Goal: Task Accomplishment & Management: Manage account settings

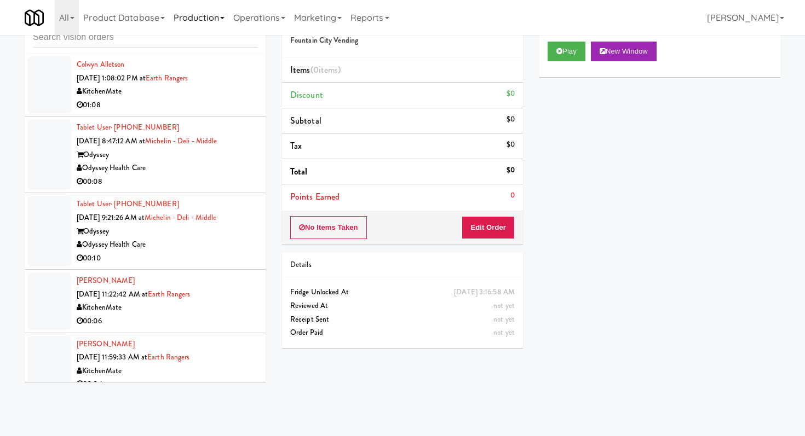
scroll to position [2939, 0]
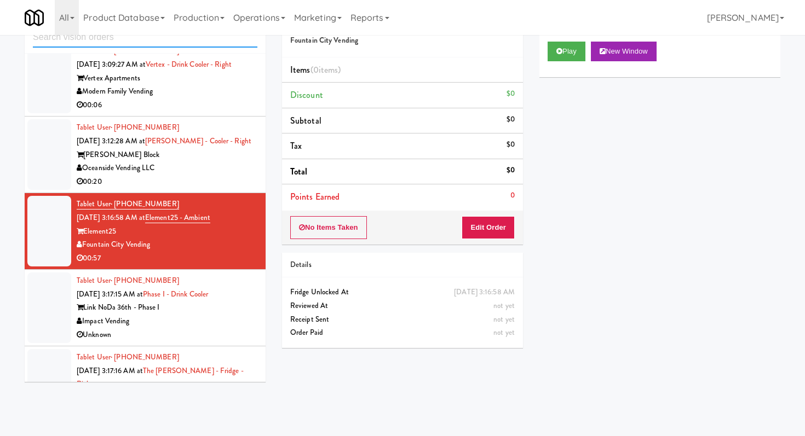
click at [170, 42] on input "text" at bounding box center [145, 37] width 224 height 20
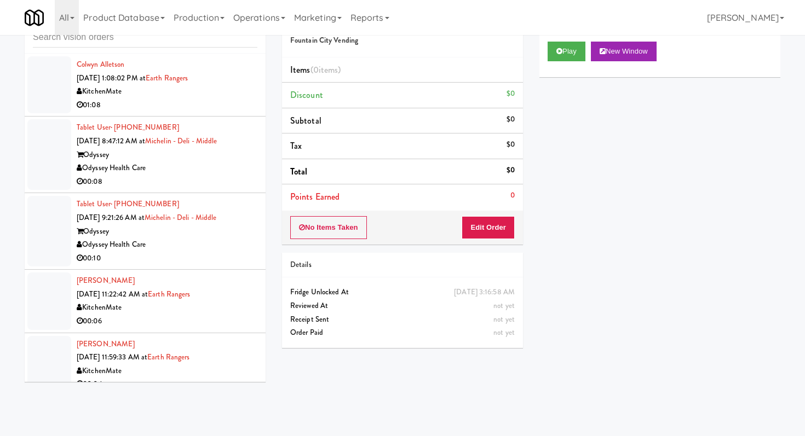
click at [220, 265] on li "Tablet User · (580) 563-7082 [DATE] 9:21:26 AM at Michelin - Deli - Middle Odys…" at bounding box center [145, 231] width 241 height 77
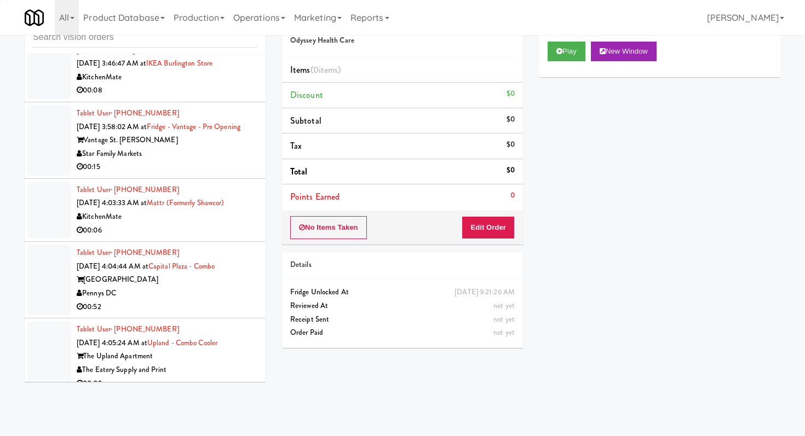
scroll to position [652, 0]
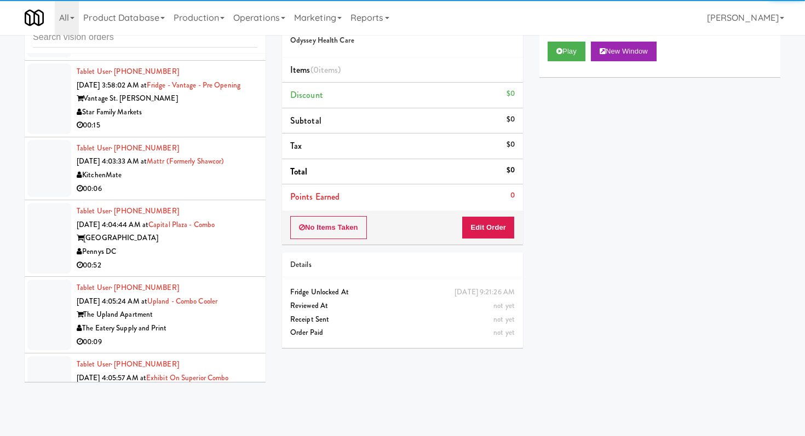
click at [246, 261] on div "00:52" at bounding box center [167, 266] width 181 height 14
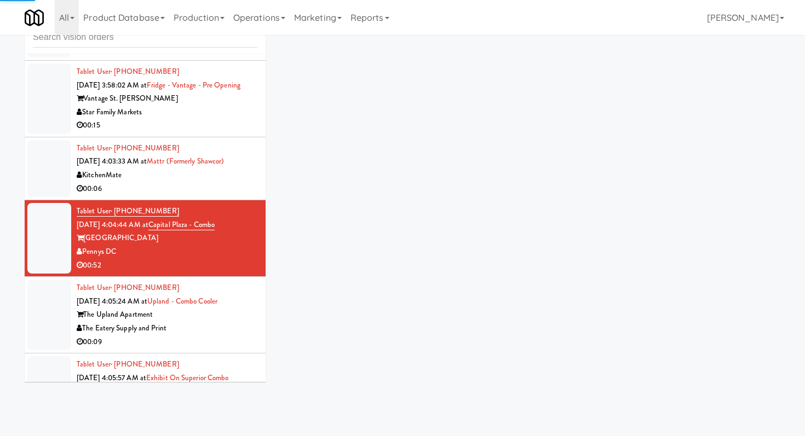
scroll to position [700, 0]
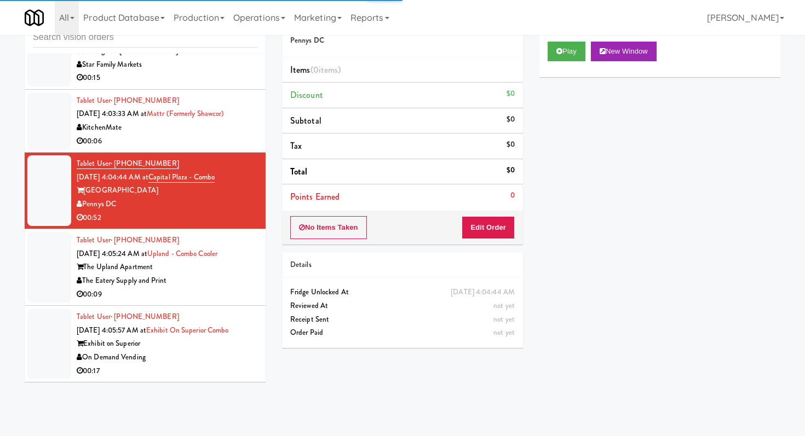
click at [246, 282] on div "The Eatery Supply and Print" at bounding box center [167, 281] width 181 height 14
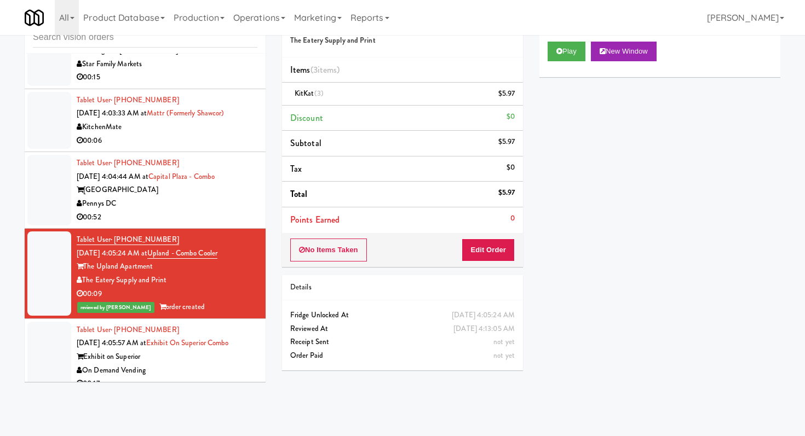
scroll to position [713, 0]
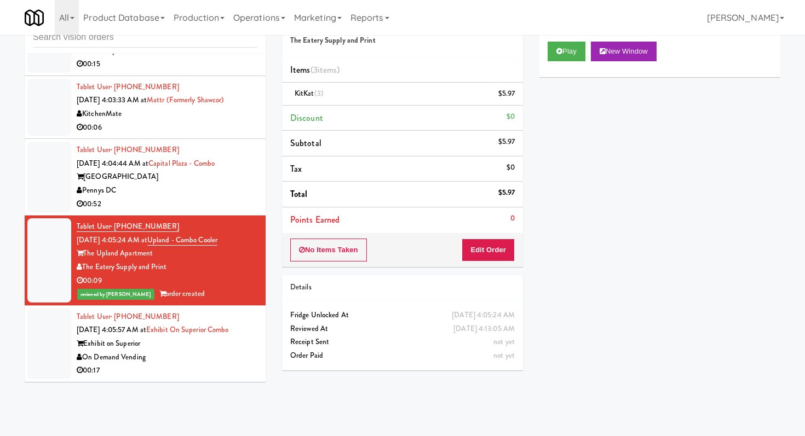
click at [232, 365] on div "00:17" at bounding box center [167, 371] width 181 height 14
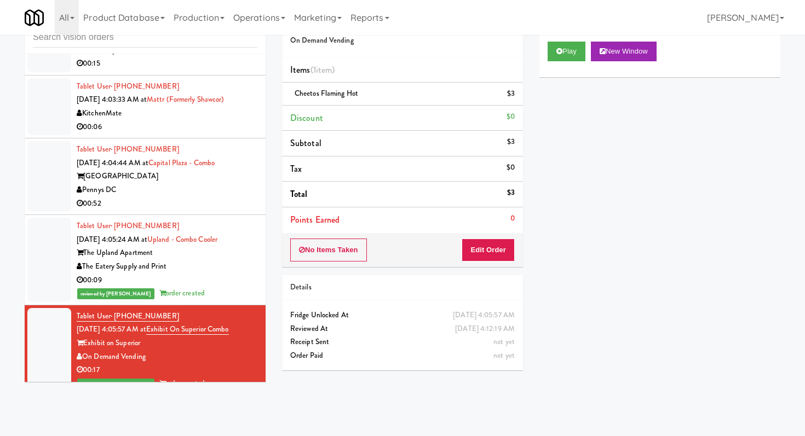
click at [228, 201] on div "00:52" at bounding box center [167, 204] width 181 height 14
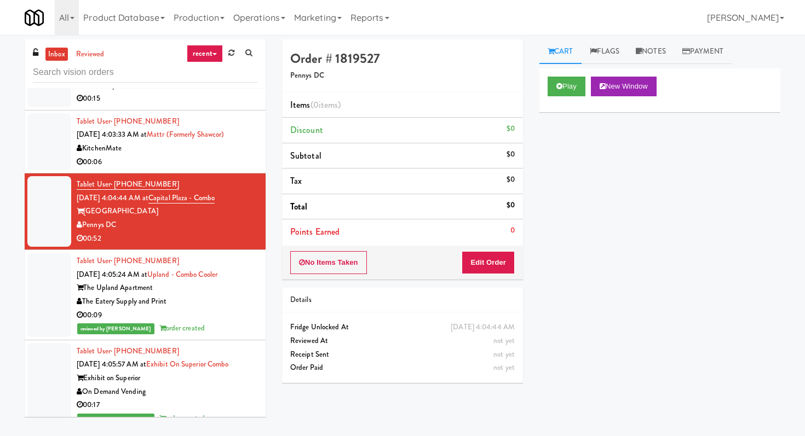
click at [567, 73] on div "Play New Window" at bounding box center [659, 90] width 241 height 44
click at [567, 80] on button "Play" at bounding box center [567, 87] width 38 height 20
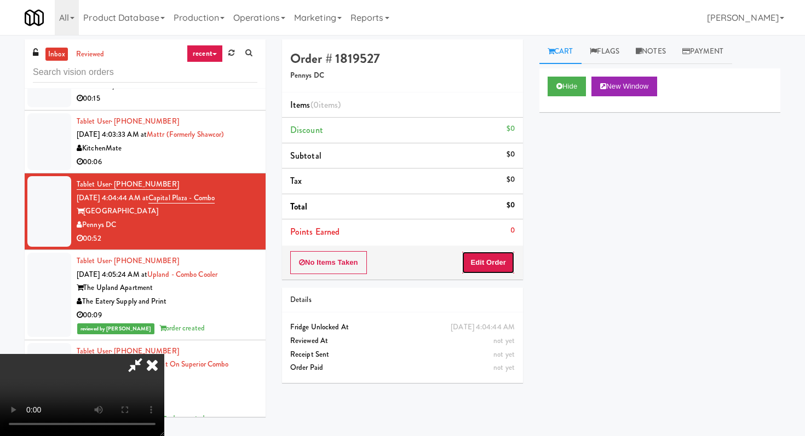
click at [497, 263] on button "Edit Order" at bounding box center [488, 262] width 53 height 23
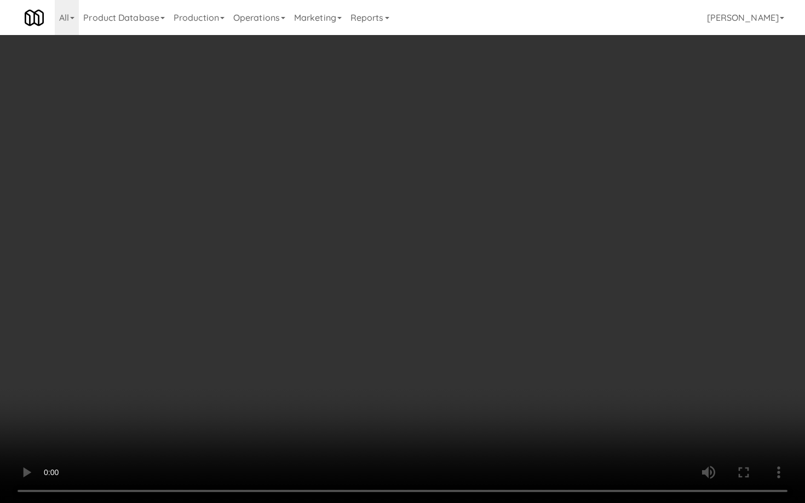
click at [454, 368] on video at bounding box center [402, 251] width 805 height 503
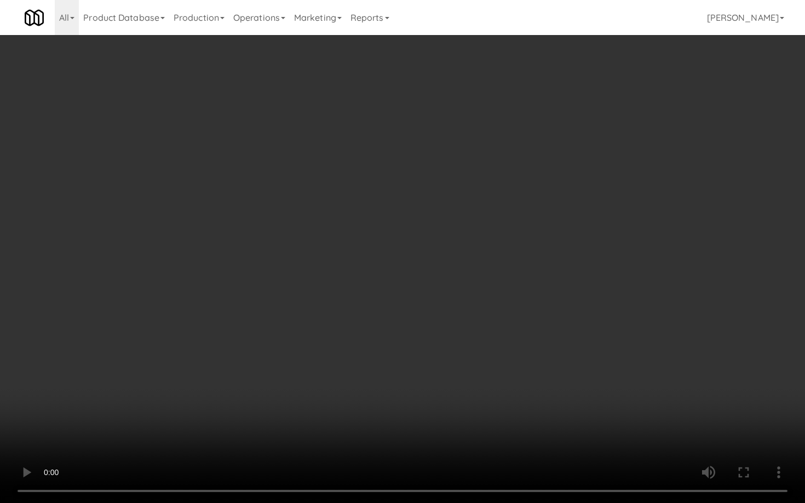
click at [454, 368] on video at bounding box center [402, 251] width 805 height 503
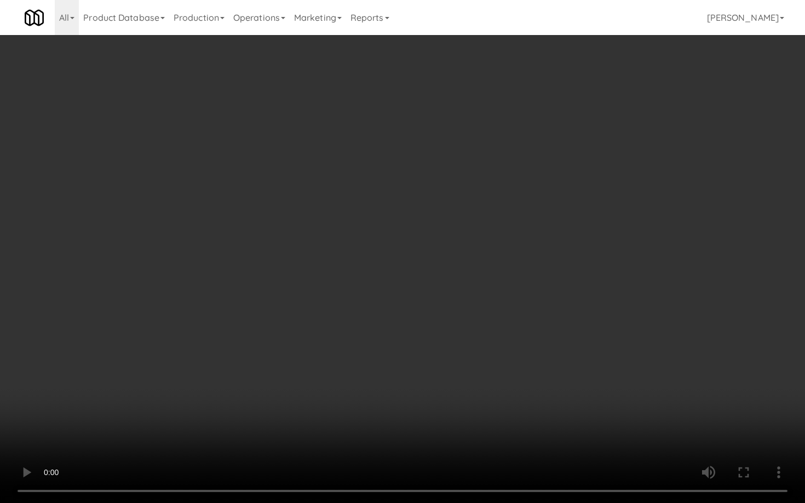
click at [454, 368] on video at bounding box center [402, 251] width 805 height 503
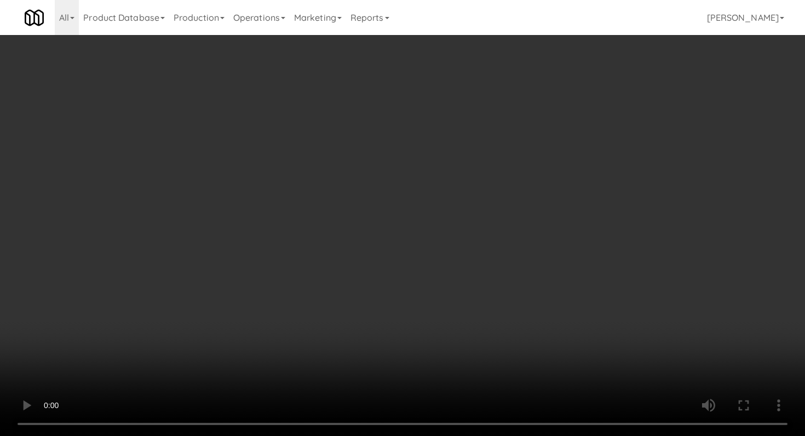
scroll to position [268, 0]
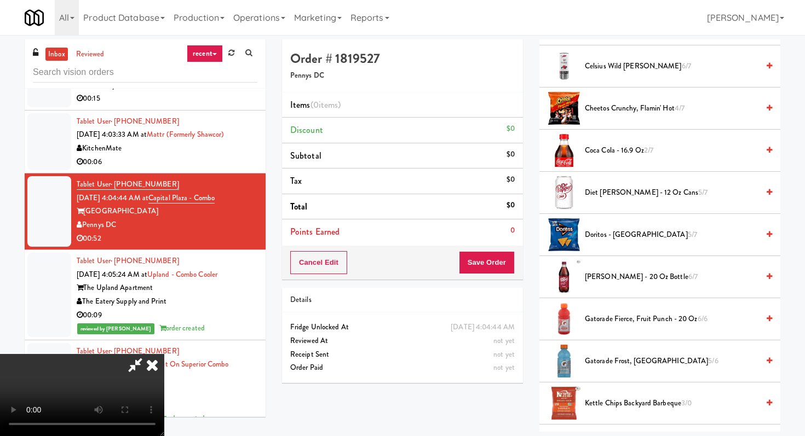
click at [615, 149] on span "Coca Cola - 16.9 oz 2/7" at bounding box center [672, 151] width 174 height 14
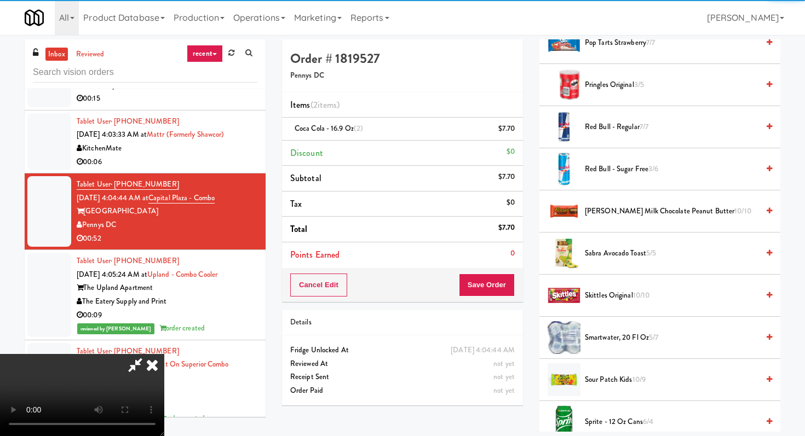
scroll to position [1028, 0]
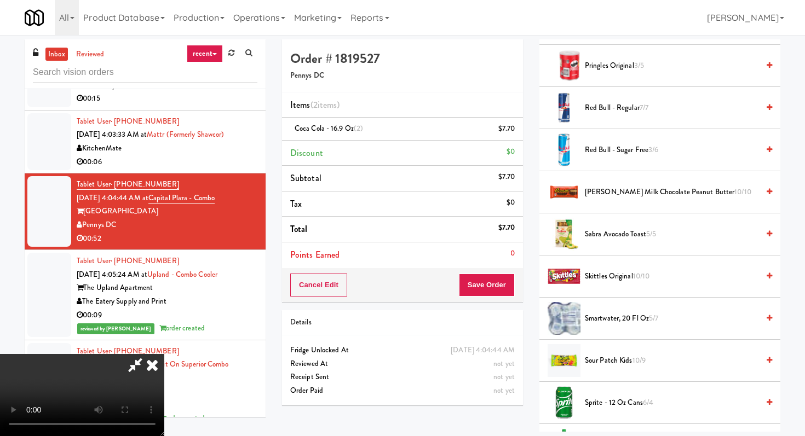
click at [619, 185] on li "Reese's Milk Chocolate Peanut Butter 10/10" at bounding box center [659, 192] width 241 height 42
click at [619, 189] on span "Reese's Milk Chocolate Peanut Butter 10/10" at bounding box center [672, 193] width 174 height 14
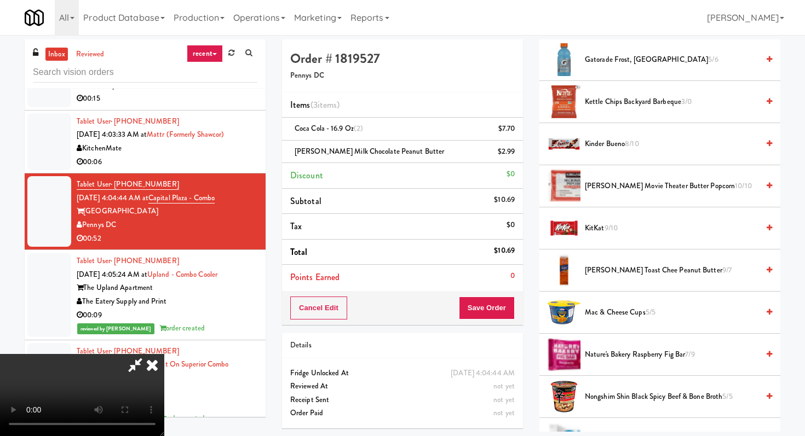
scroll to position [557, 0]
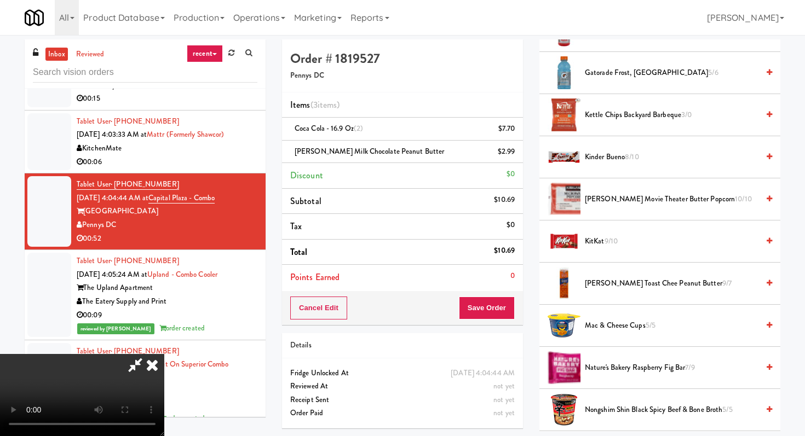
click at [608, 160] on span "Kinder Bueno 8/10" at bounding box center [672, 158] width 174 height 14
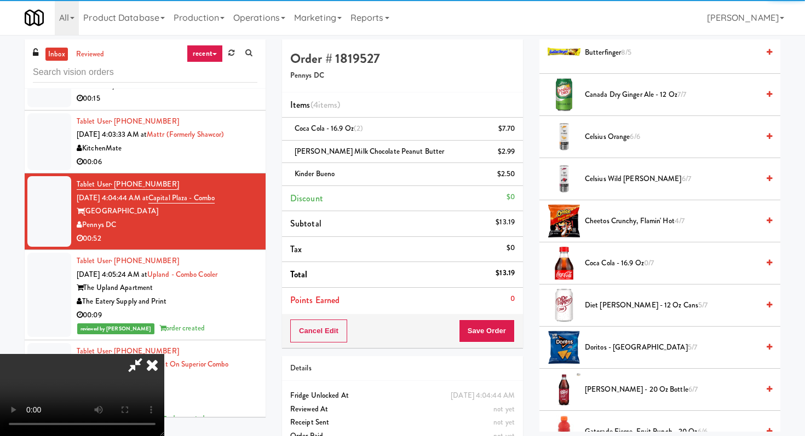
scroll to position [154, 0]
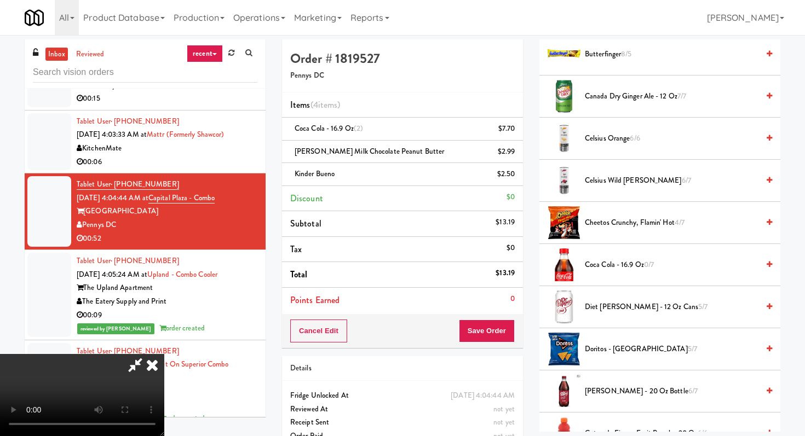
click at [603, 98] on span "Canada Dry Ginger Ale - 12 oz 7/7" at bounding box center [672, 97] width 174 height 14
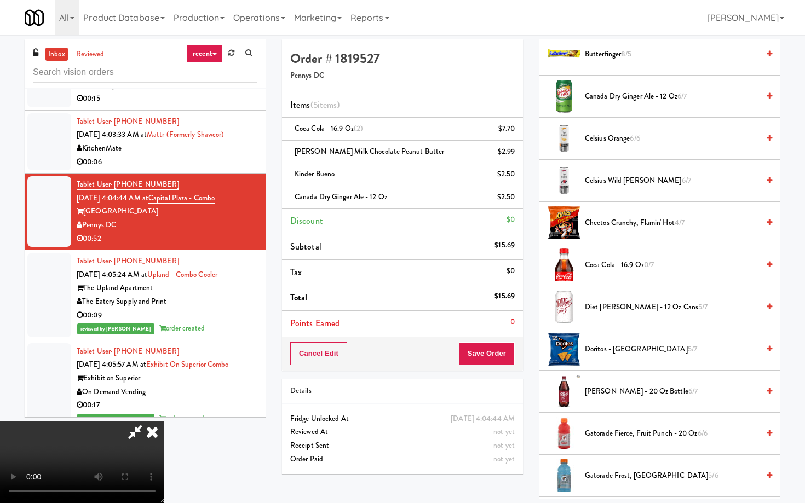
click at [164, 421] on video at bounding box center [82, 462] width 164 height 82
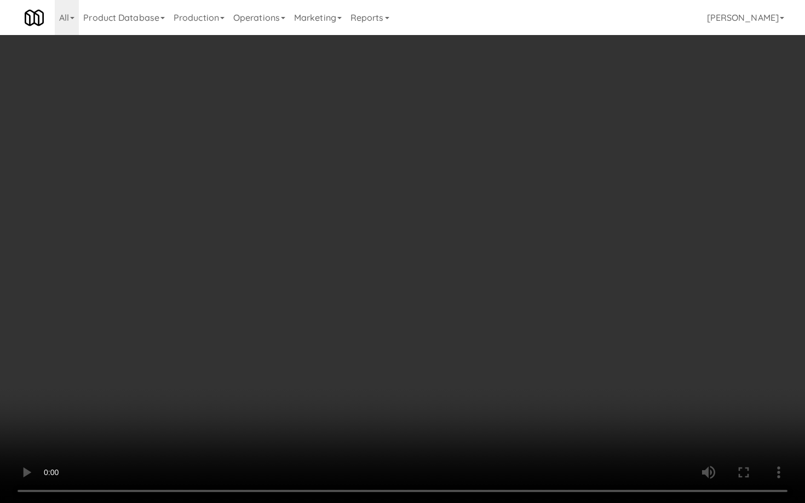
click at [356, 372] on video at bounding box center [402, 251] width 805 height 503
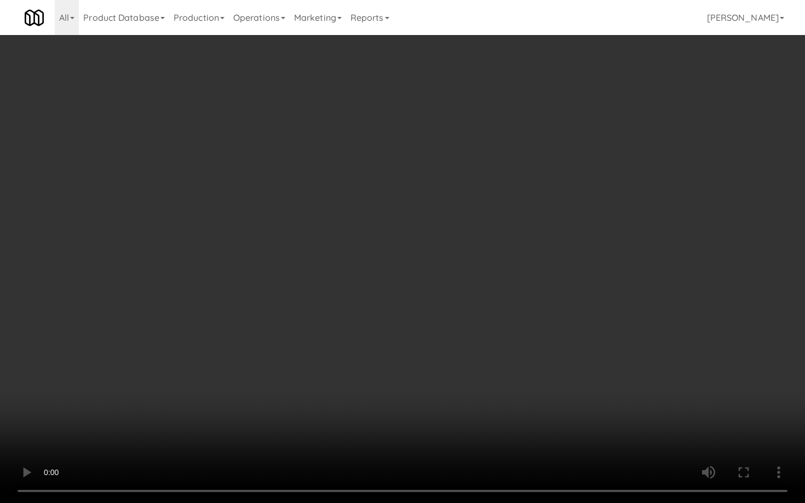
click at [356, 372] on video at bounding box center [402, 251] width 805 height 503
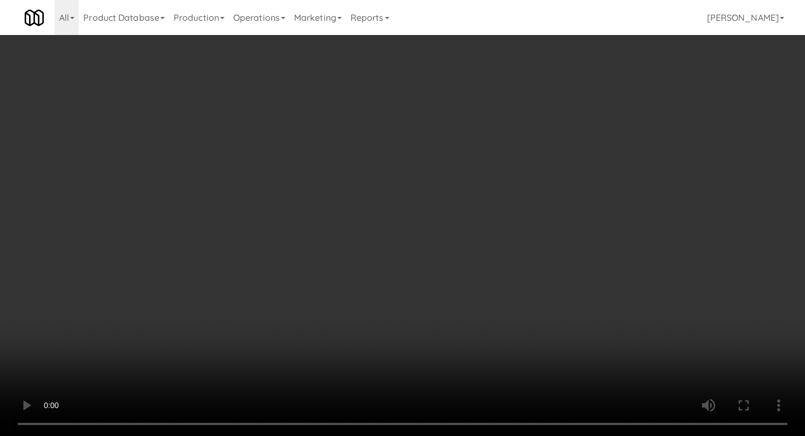
scroll to position [795, 0]
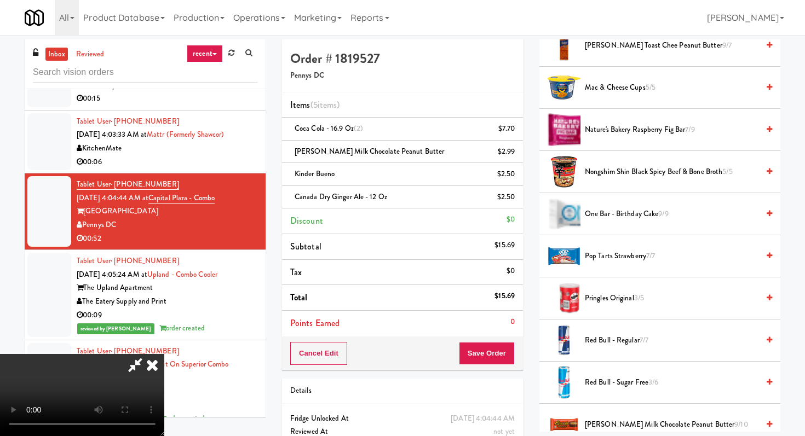
click at [610, 255] on span "Pop Tarts Strawberry 7/7" at bounding box center [672, 257] width 174 height 14
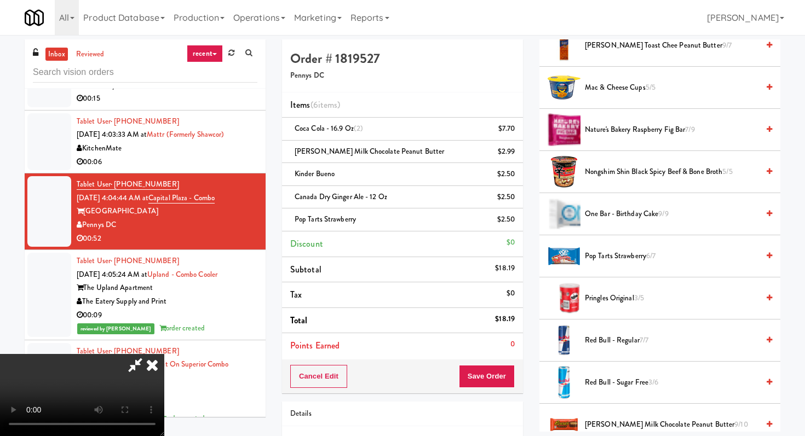
click at [164, 354] on video at bounding box center [82, 395] width 164 height 82
click at [602, 250] on span "Pop Tarts Strawberry 6/7" at bounding box center [672, 257] width 174 height 14
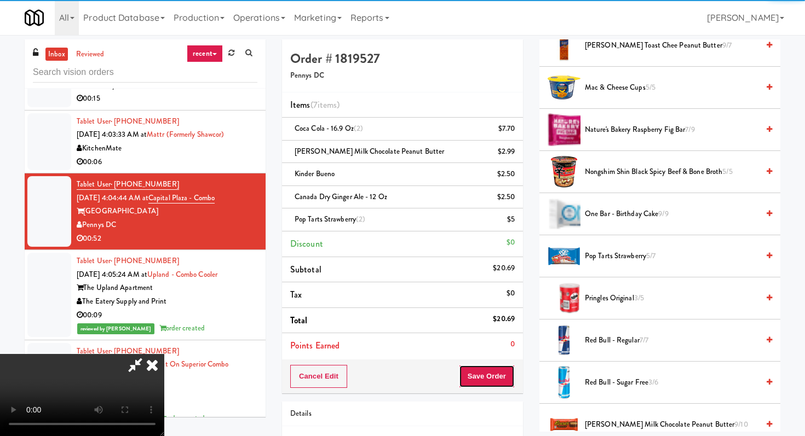
click at [502, 381] on button "Save Order" at bounding box center [487, 376] width 56 height 23
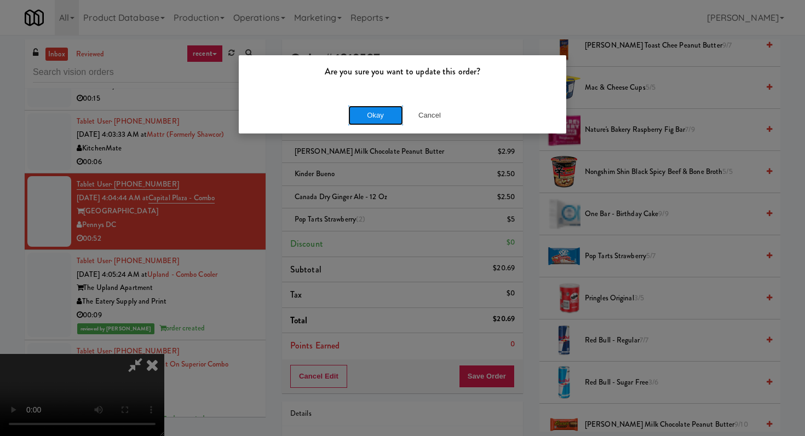
click at [381, 110] on button "Okay" at bounding box center [375, 116] width 55 height 20
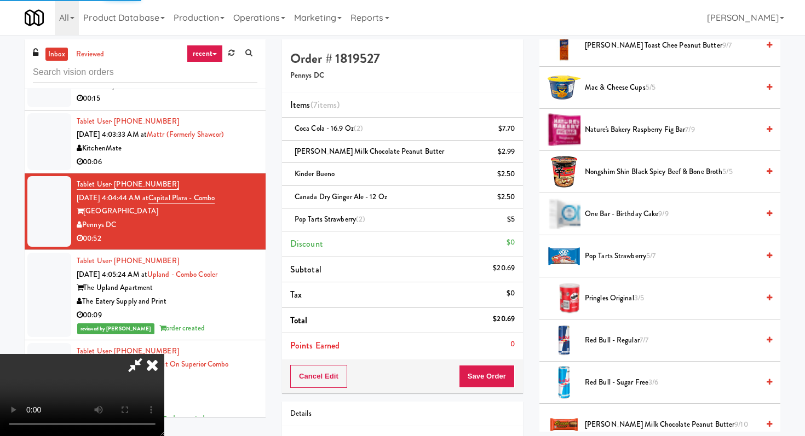
scroll to position [47, 0]
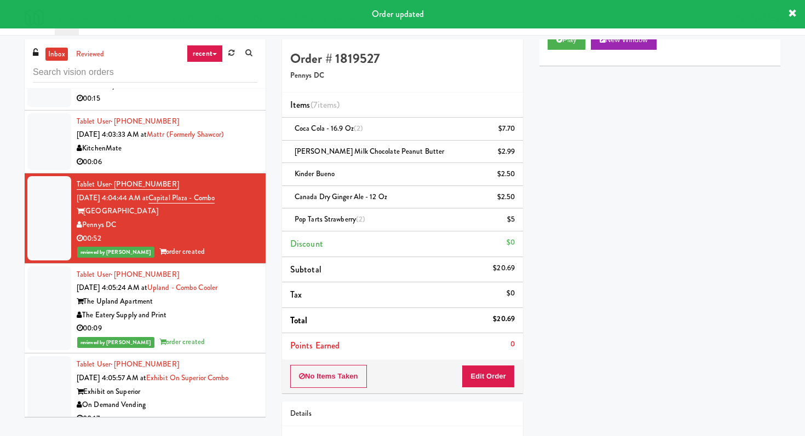
click at [166, 165] on div "00:06" at bounding box center [167, 162] width 181 height 14
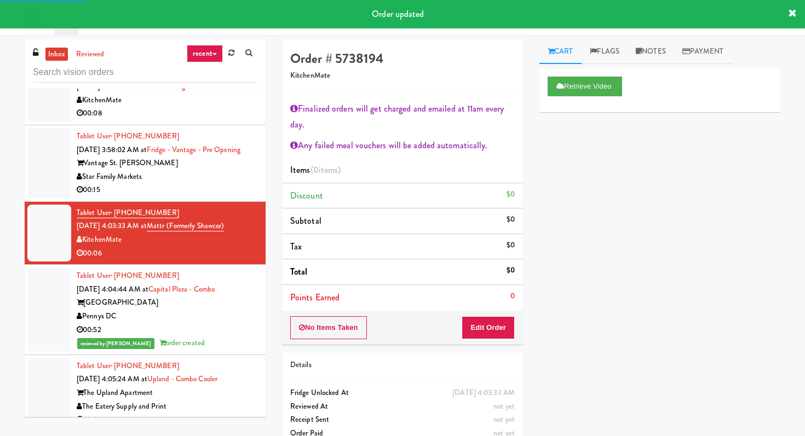
scroll to position [620, 0]
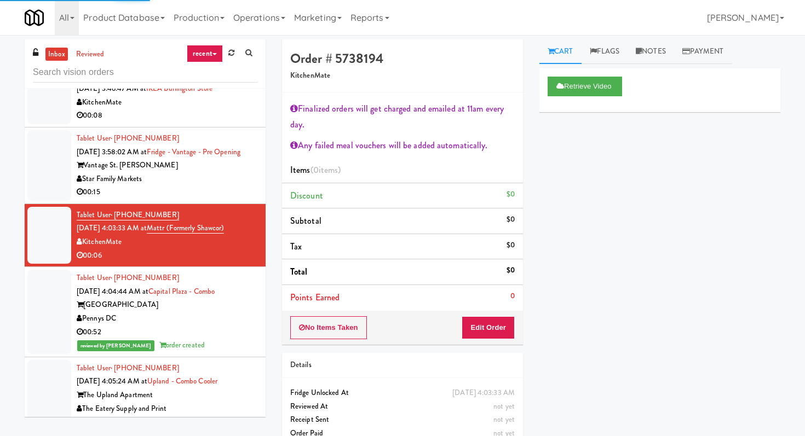
click at [179, 177] on div "Star Family Markets" at bounding box center [167, 179] width 181 height 14
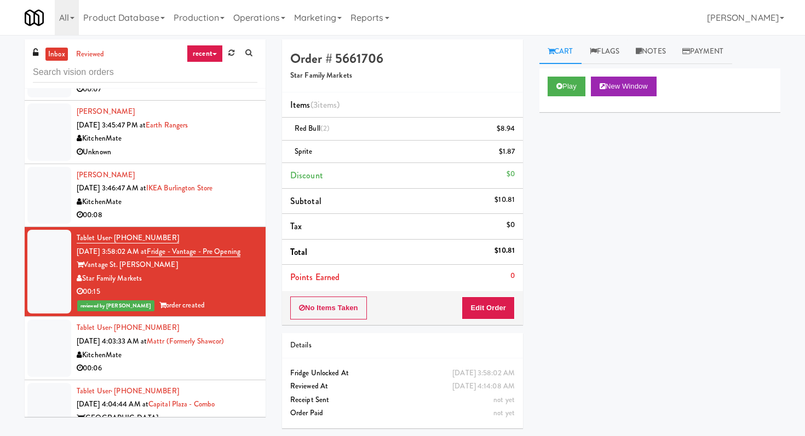
scroll to position [510, 0]
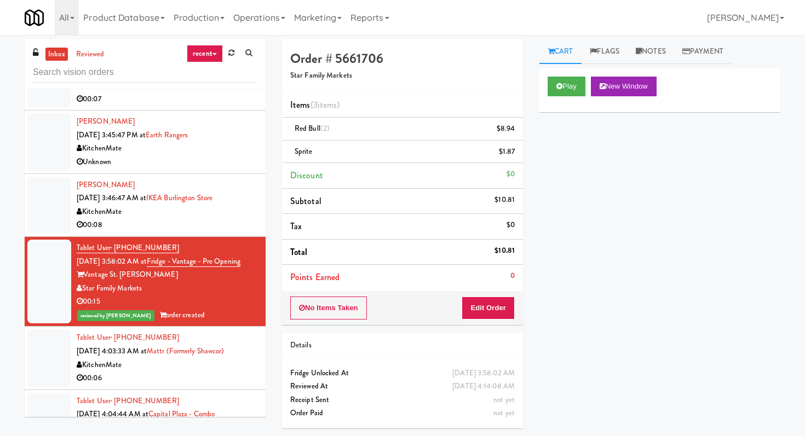
click at [186, 220] on div "00:08" at bounding box center [167, 225] width 181 height 14
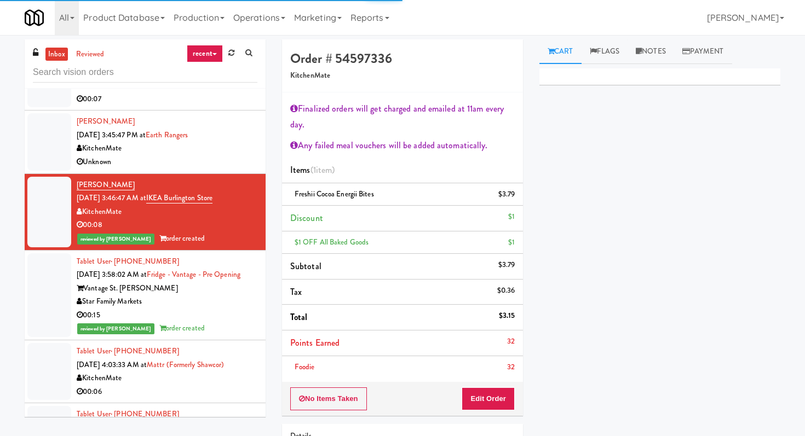
click at [250, 166] on div "Unknown" at bounding box center [167, 162] width 181 height 14
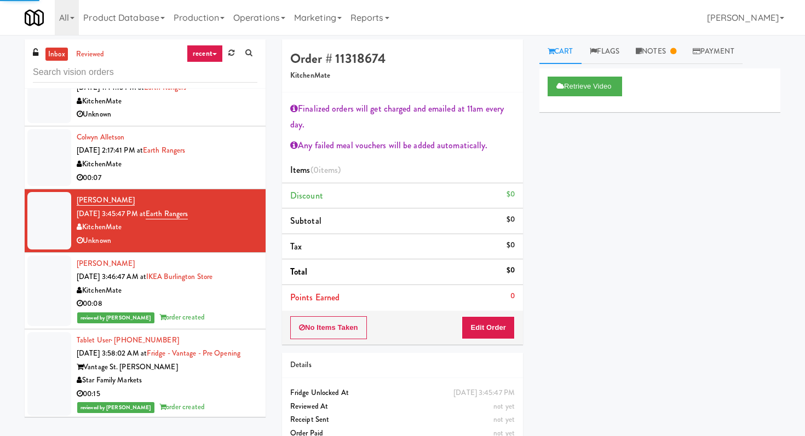
click at [235, 172] on div "00:07" at bounding box center [167, 178] width 181 height 14
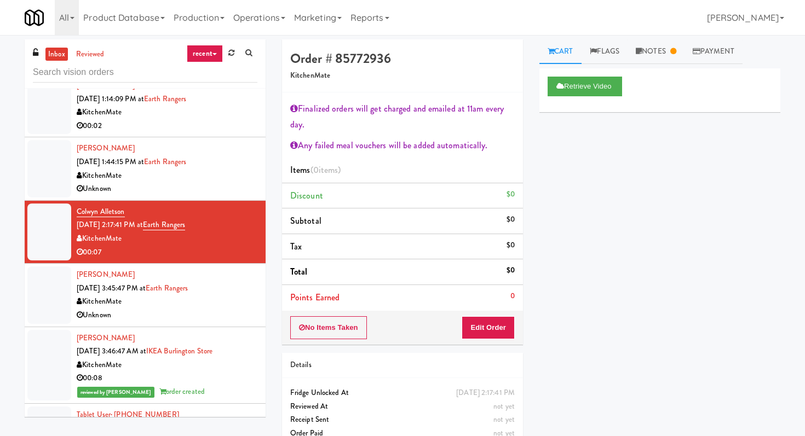
scroll to position [415, 0]
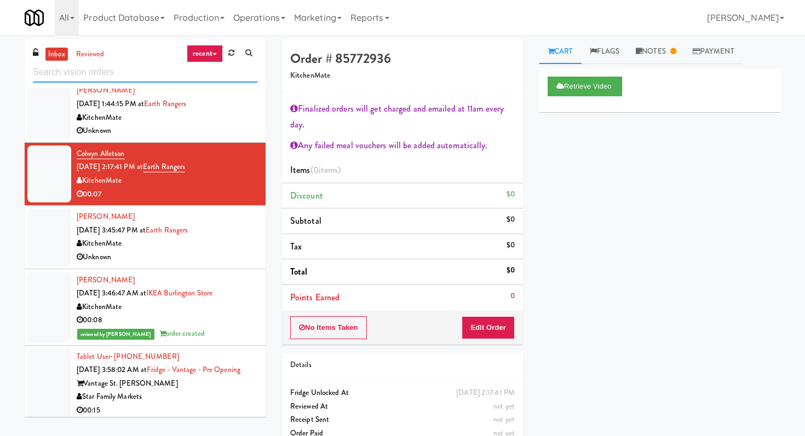
click at [152, 70] on input "text" at bounding box center [145, 72] width 224 height 20
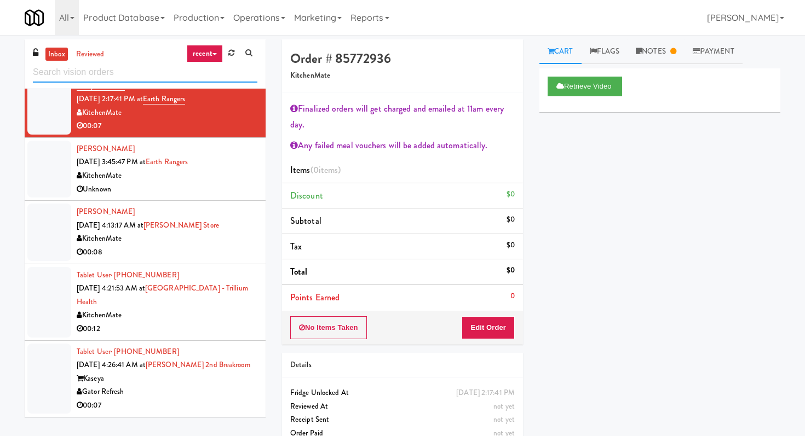
scroll to position [35, 0]
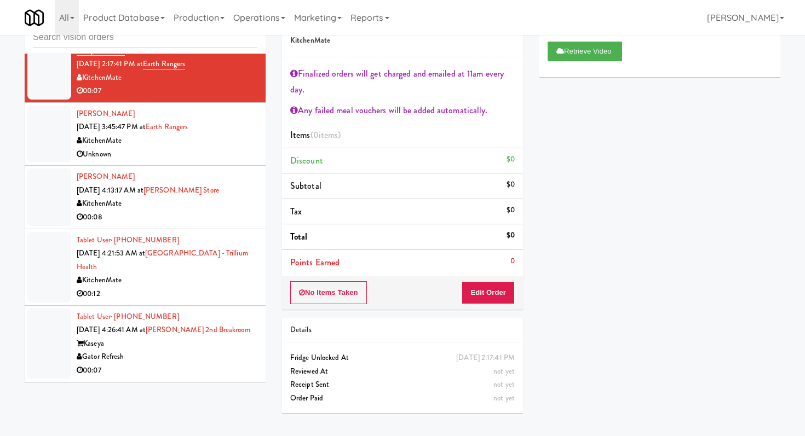
click at [185, 355] on div "Gator Refresh" at bounding box center [167, 357] width 181 height 14
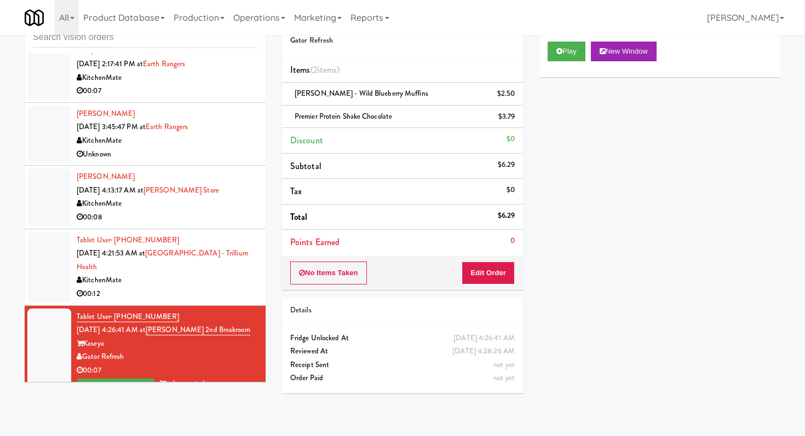
scroll to position [434, 0]
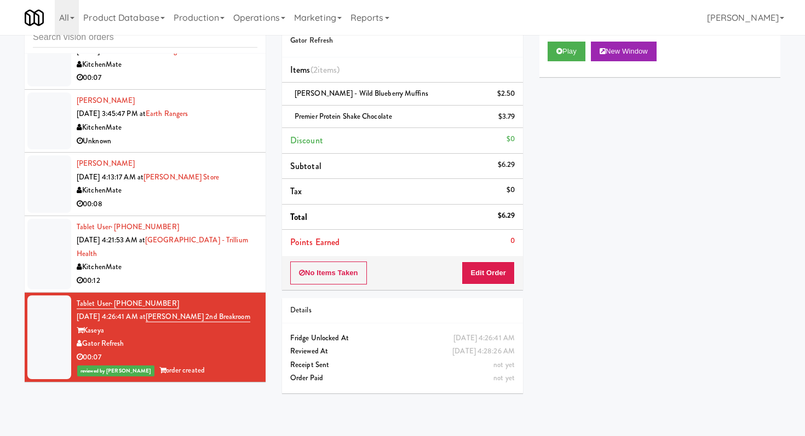
click at [224, 251] on div "Tablet User · (647) 327-3142 Oct 1, 2025 4:21:53 AM at Credit Valley Hospital -…" at bounding box center [167, 254] width 181 height 67
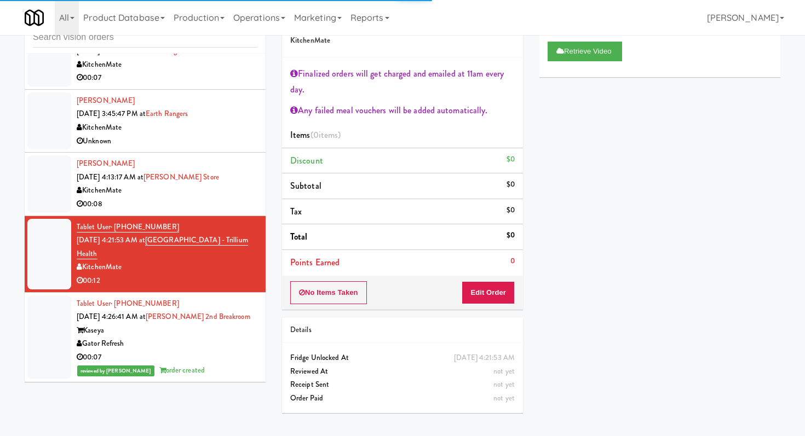
click at [247, 149] on li "[PERSON_NAME] [DATE] 3:45:47 PM at Earth Rangers KitchenMate Unknown" at bounding box center [145, 121] width 241 height 63
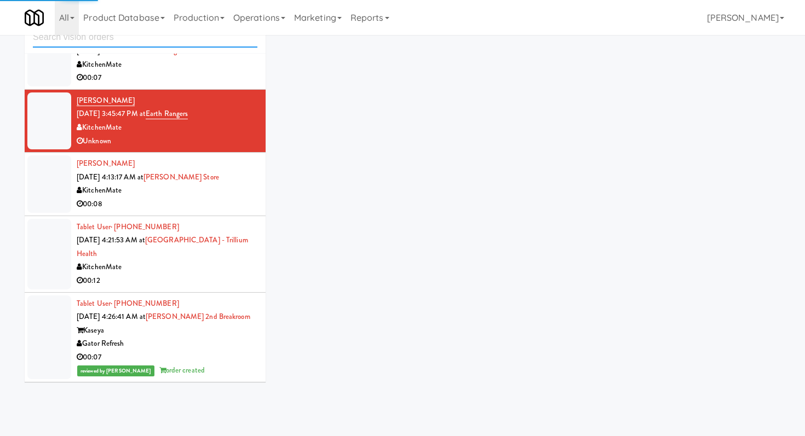
click at [222, 43] on input "text" at bounding box center [145, 37] width 224 height 20
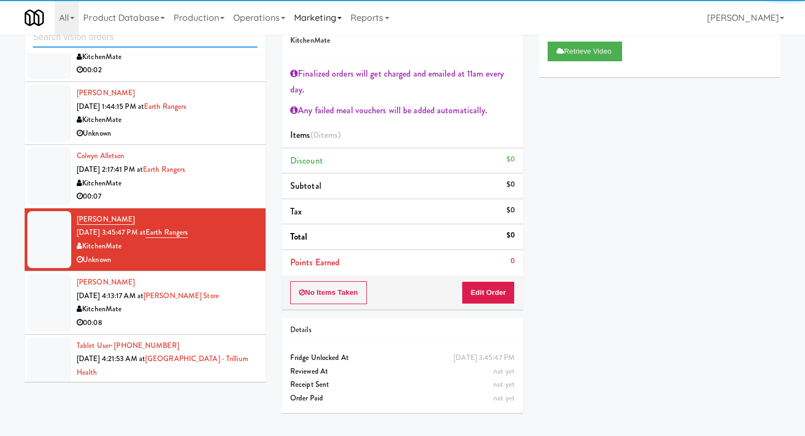
scroll to position [343, 0]
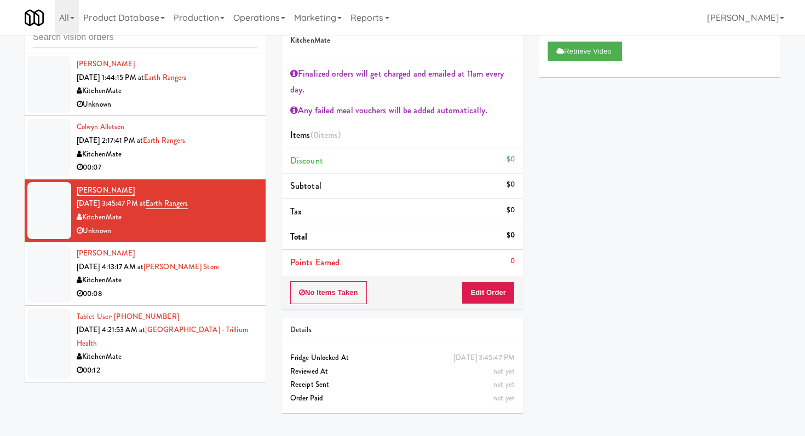
click at [244, 288] on div "00:08" at bounding box center [167, 294] width 181 height 14
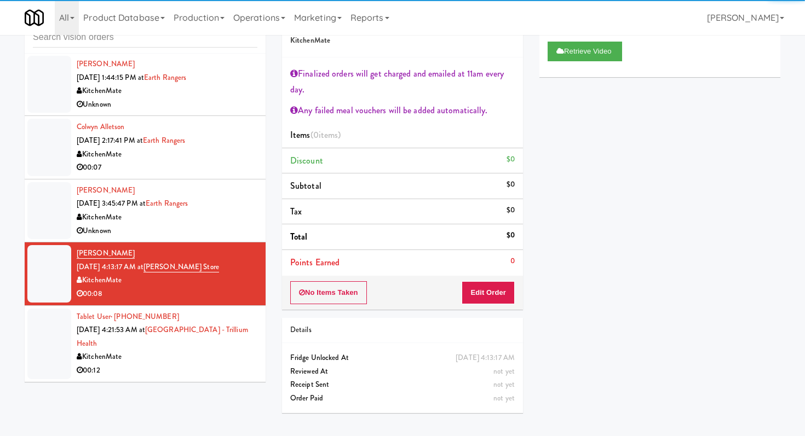
click at [224, 375] on div "00:12" at bounding box center [167, 371] width 181 height 14
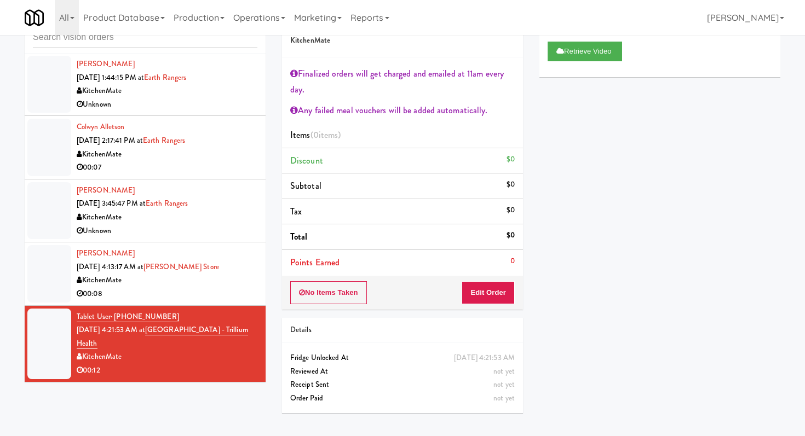
click at [230, 209] on div "[PERSON_NAME] [DATE] 3:45:47 PM at Earth Rangers KitchenMate Unknown" at bounding box center [167, 211] width 181 height 54
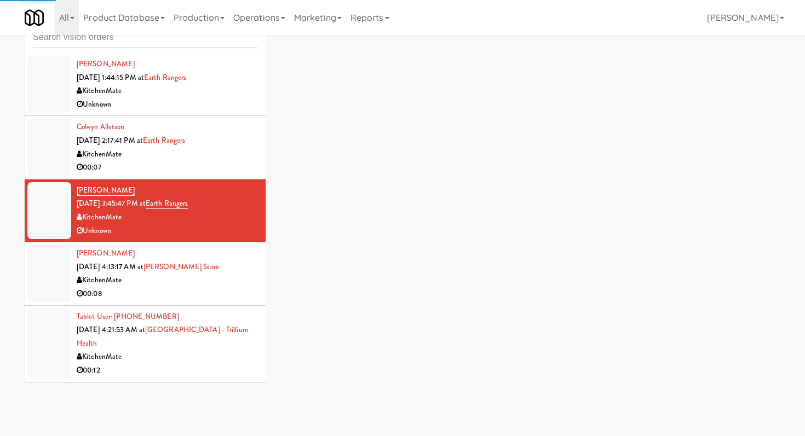
click at [260, 151] on li "Colwyn Alletson [DATE] 2:17:41 PM at Earth Rangers KitchenMate 00:07" at bounding box center [145, 147] width 241 height 63
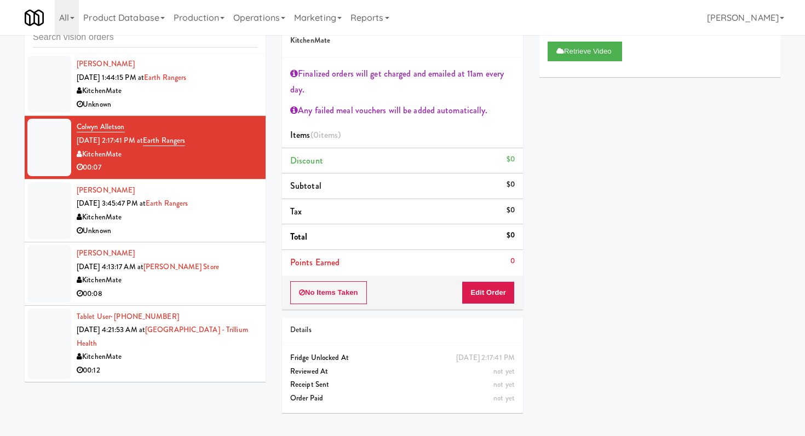
click at [253, 288] on div "00:08" at bounding box center [167, 294] width 181 height 14
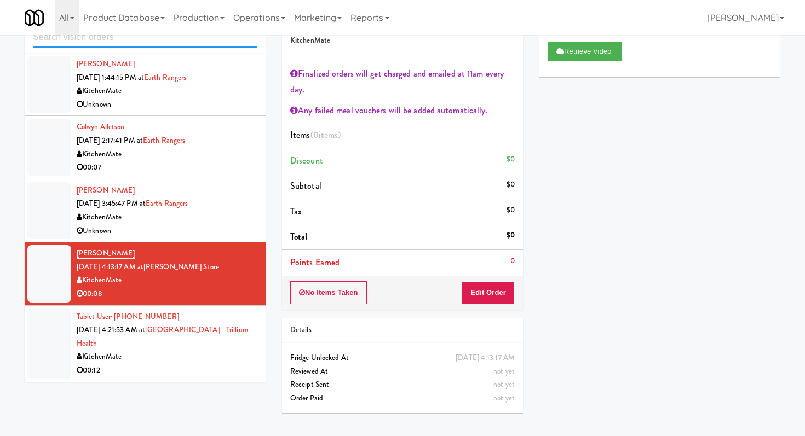
click at [165, 39] on input "text" at bounding box center [145, 37] width 224 height 20
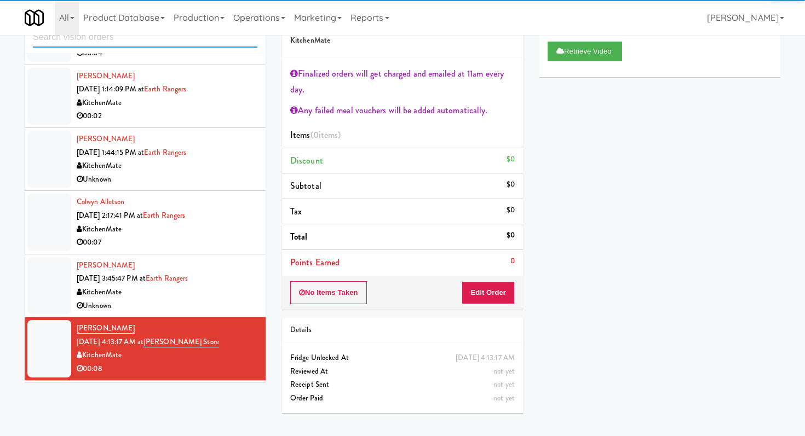
scroll to position [434, 0]
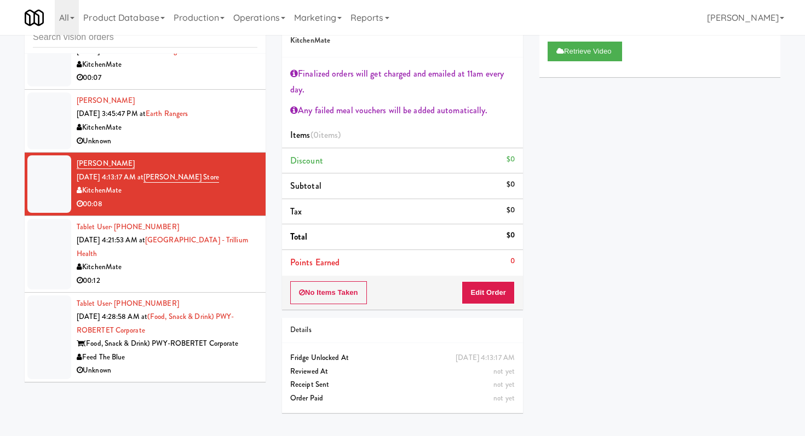
click at [192, 258] on div "Tablet User · (647) 327-3142 Oct 1, 2025 4:21:53 AM at Credit Valley Hospital -…" at bounding box center [167, 254] width 181 height 67
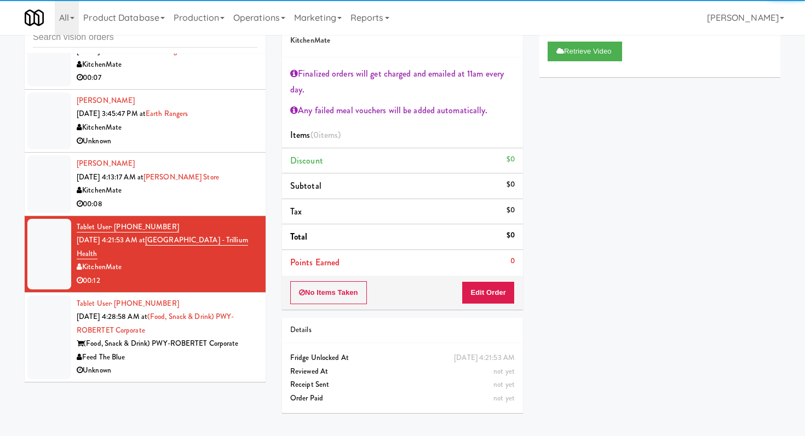
click at [229, 362] on div "Feed The Blue" at bounding box center [167, 358] width 181 height 14
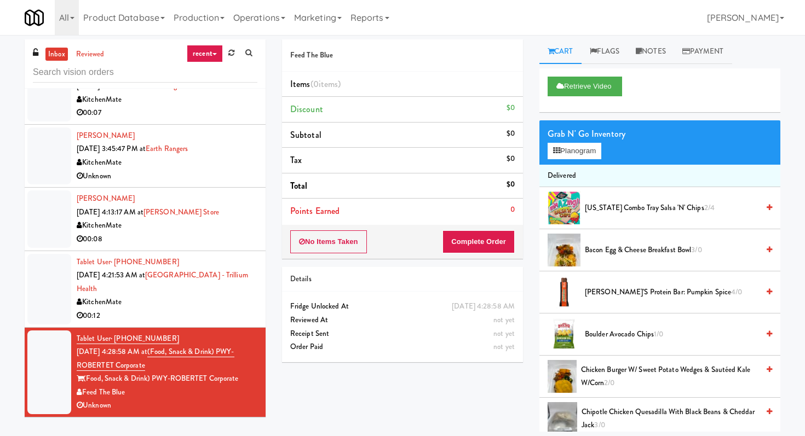
scroll to position [35, 0]
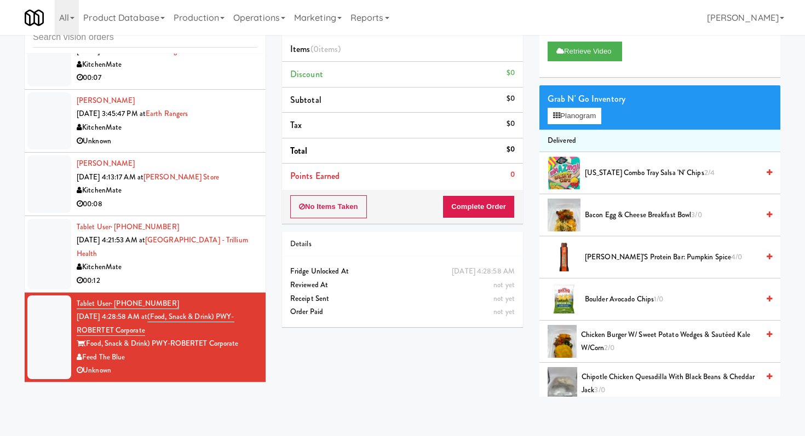
click at [229, 272] on div "KitchenMate" at bounding box center [167, 268] width 181 height 14
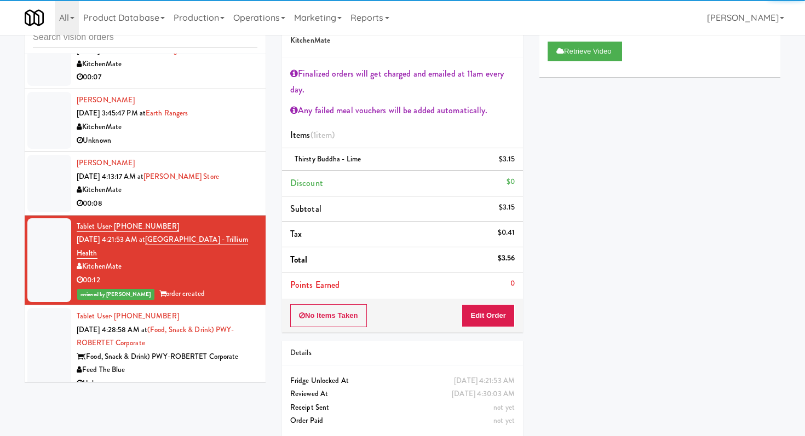
scroll to position [447, 0]
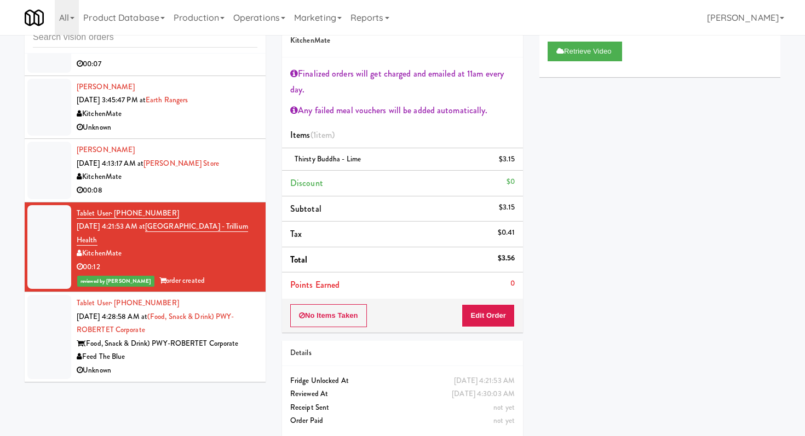
click at [191, 369] on div "Unknown" at bounding box center [167, 371] width 181 height 14
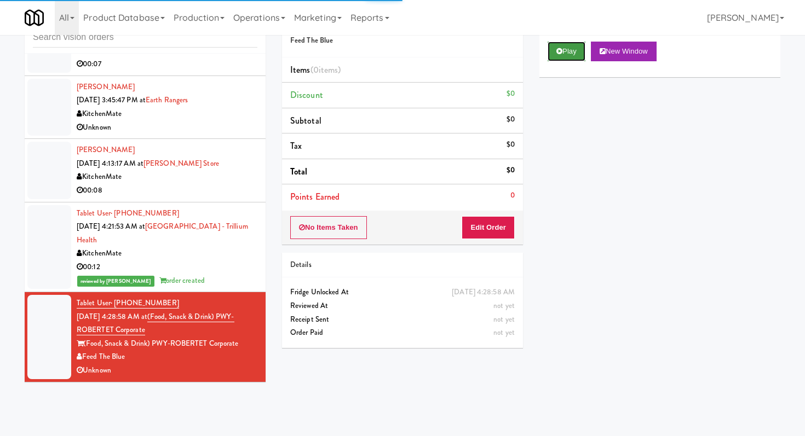
click at [561, 42] on button "Play" at bounding box center [567, 52] width 38 height 20
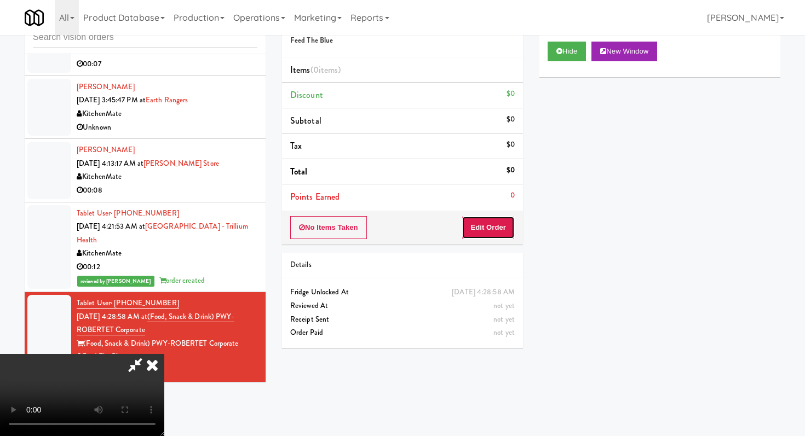
click at [505, 219] on button "Edit Order" at bounding box center [488, 227] width 53 height 23
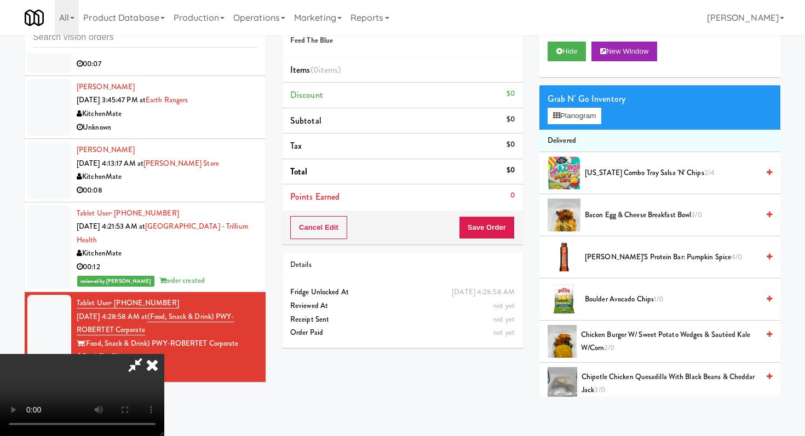
click at [164, 354] on video at bounding box center [82, 395] width 164 height 82
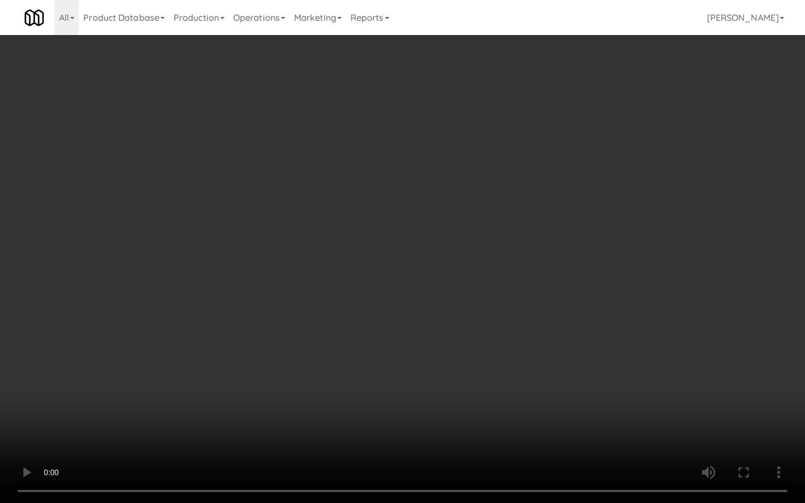
click at [366, 367] on video at bounding box center [402, 251] width 805 height 503
click at [576, 365] on video at bounding box center [402, 251] width 805 height 503
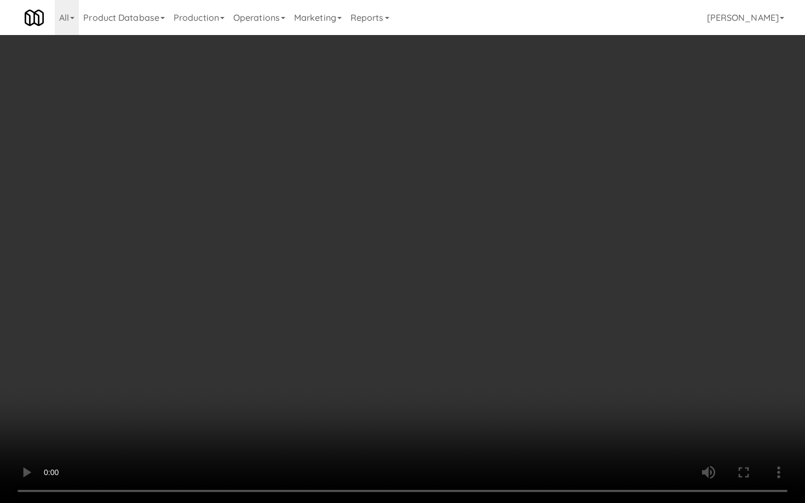
click at [515, 364] on video at bounding box center [402, 251] width 805 height 503
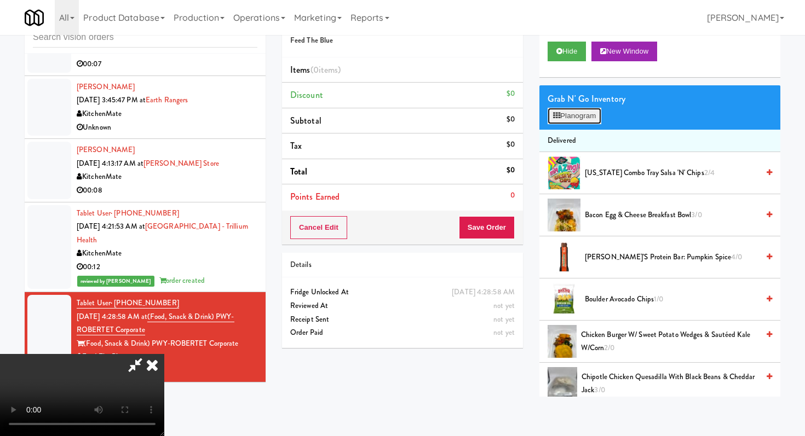
click at [573, 116] on button "Planogram" at bounding box center [575, 116] width 54 height 16
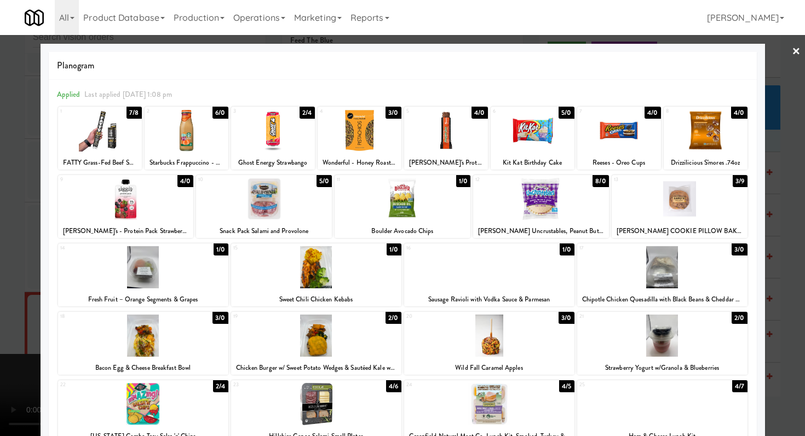
click at [630, 285] on div at bounding box center [662, 267] width 170 height 42
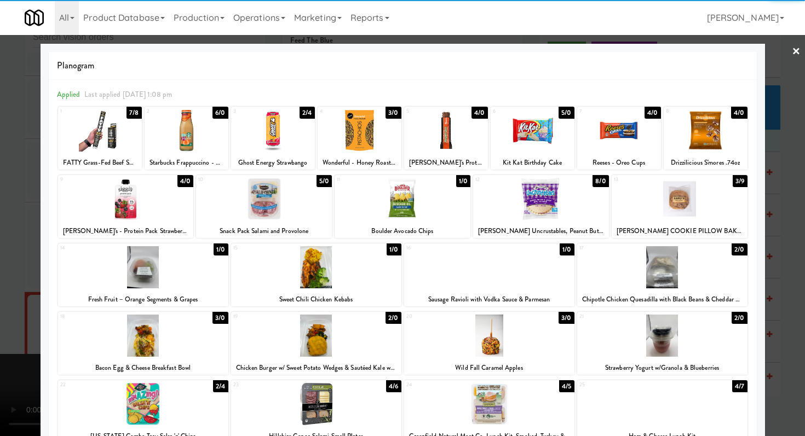
click at [798, 289] on div at bounding box center [402, 218] width 805 height 436
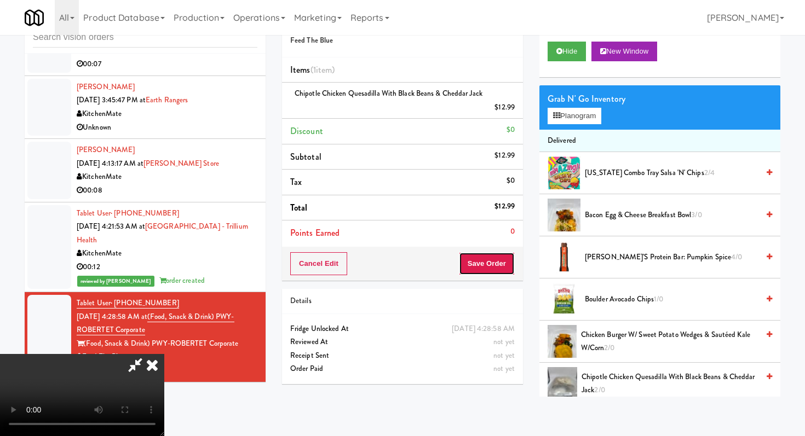
click at [494, 260] on button "Save Order" at bounding box center [487, 263] width 56 height 23
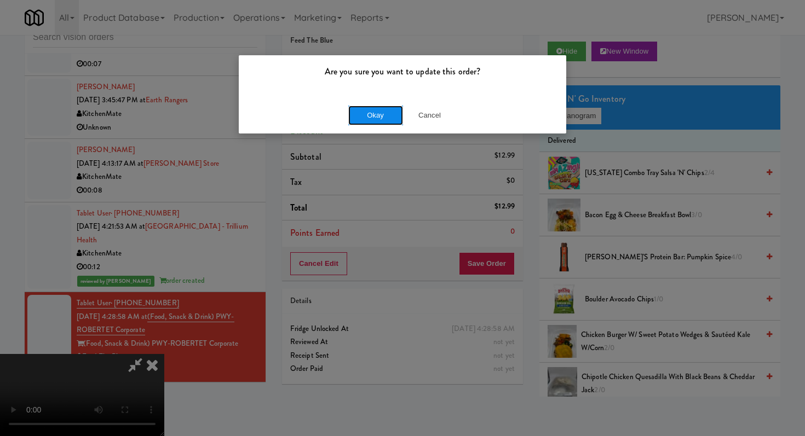
click at [382, 107] on button "Okay" at bounding box center [375, 116] width 55 height 20
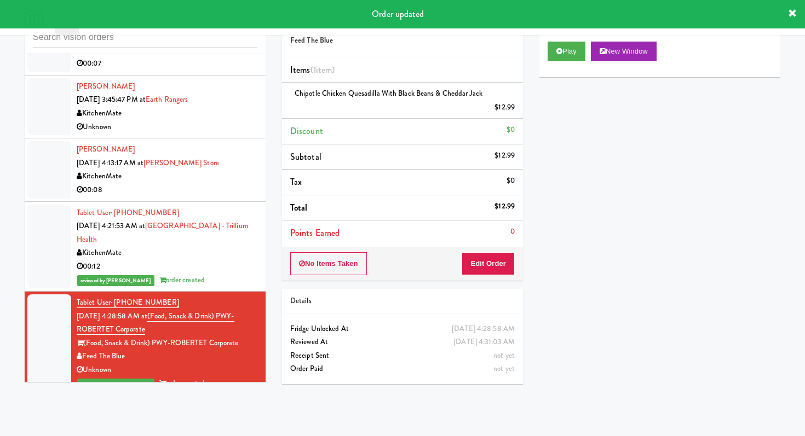
click at [221, 206] on div "Tablet User · (647) 327-3142 Oct 1, 2025 4:21:53 AM at Credit Valley Hospital -…" at bounding box center [167, 246] width 181 height 81
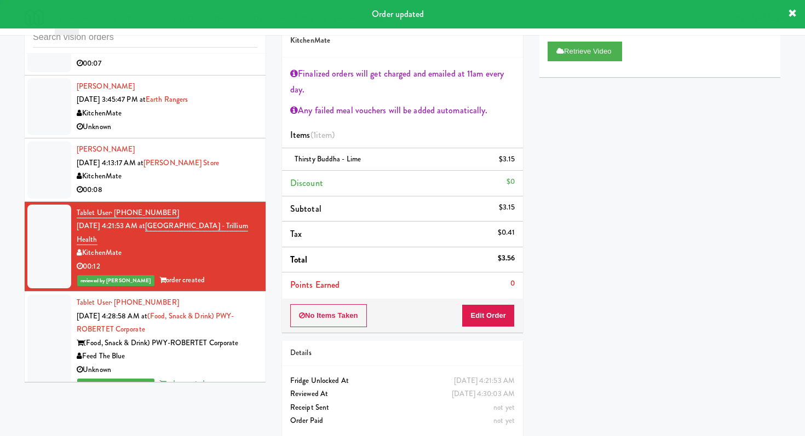
click at [246, 187] on div "00:08" at bounding box center [167, 190] width 181 height 14
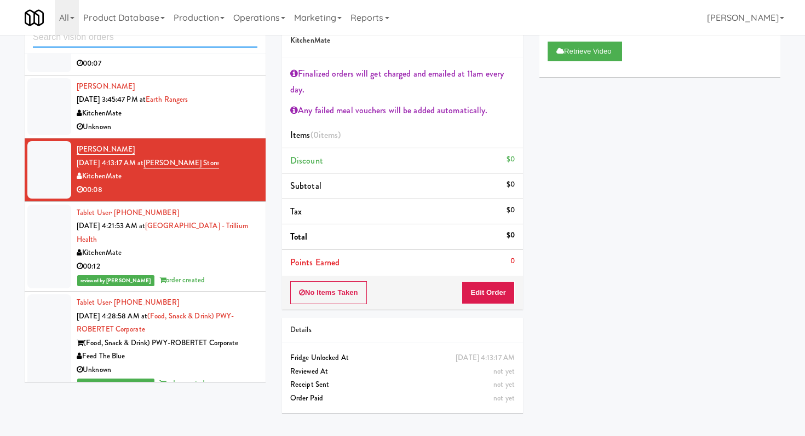
click at [94, 42] on input "text" at bounding box center [145, 37] width 224 height 20
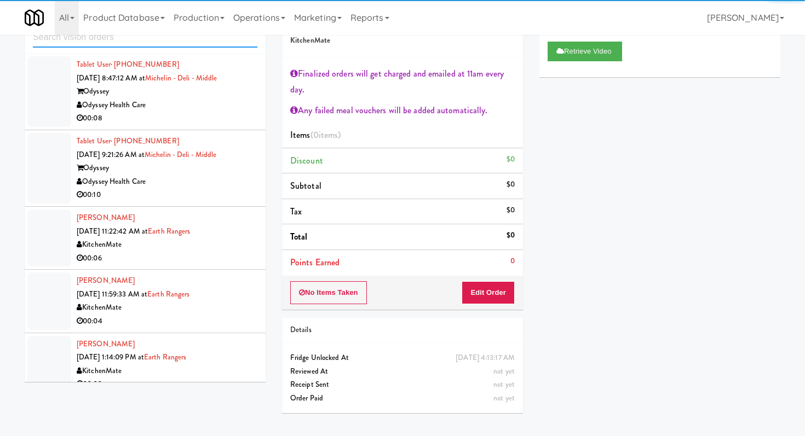
scroll to position [267, 0]
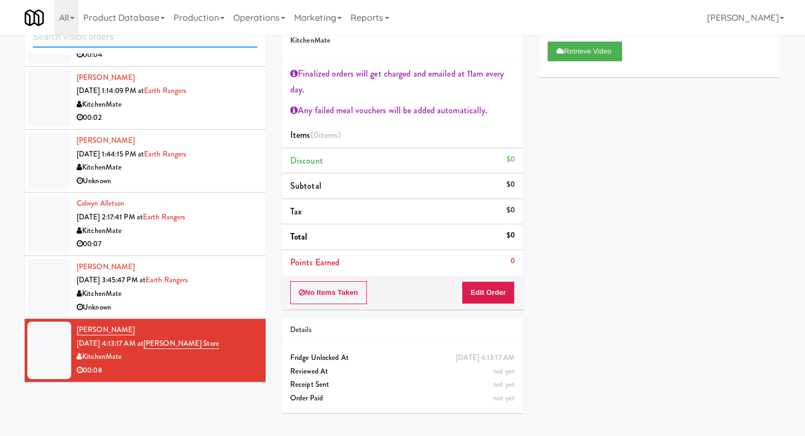
click at [178, 45] on input "text" at bounding box center [145, 37] width 224 height 20
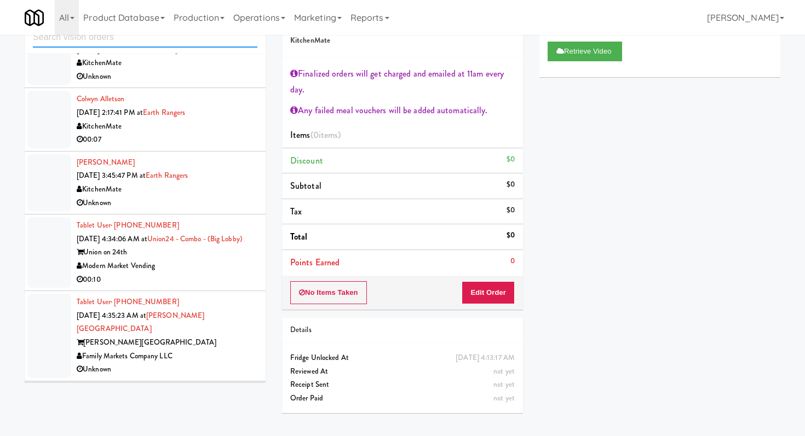
scroll to position [420, 0]
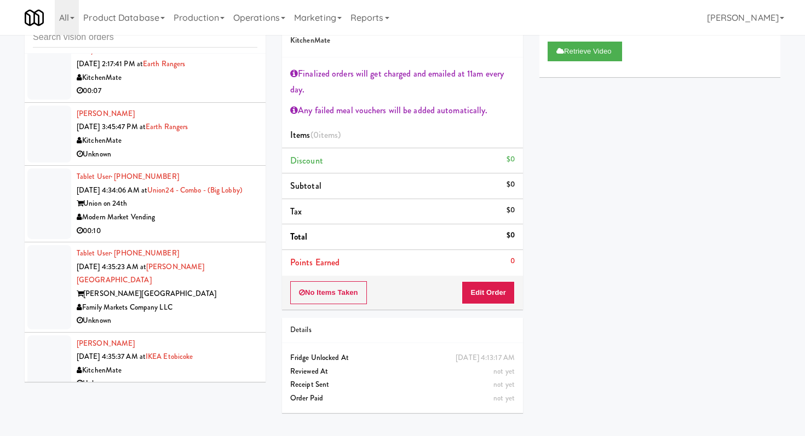
click at [219, 240] on li "Tablet User · (310) 924-0127 Oct 1, 2025 4:34:06 AM at Union24 - Combo - (Big L…" at bounding box center [145, 204] width 241 height 77
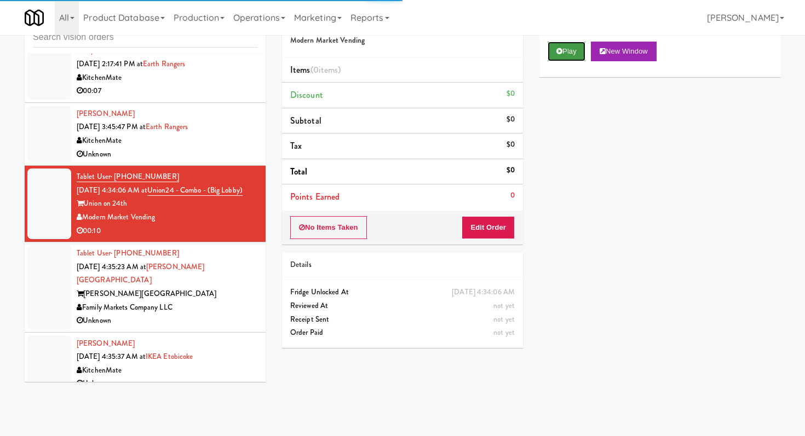
click at [577, 42] on button "Play" at bounding box center [567, 52] width 38 height 20
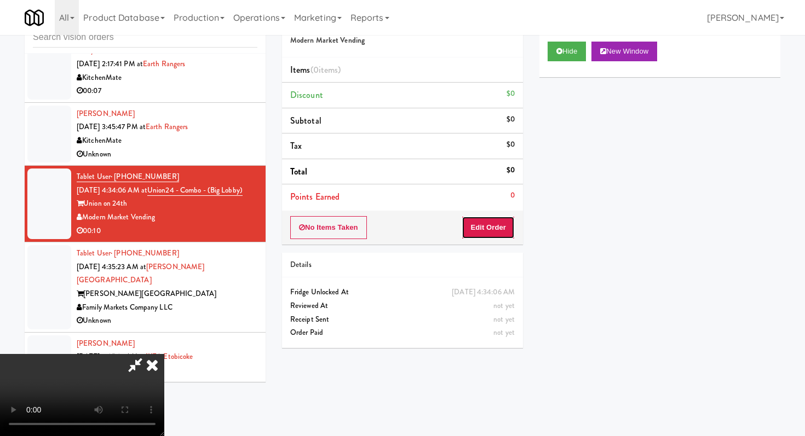
click at [503, 237] on button "Edit Order" at bounding box center [488, 227] width 53 height 23
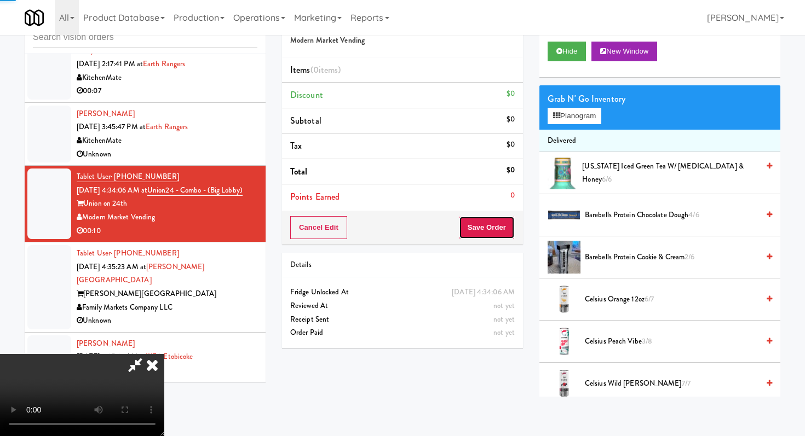
click at [503, 237] on button "Save Order" at bounding box center [487, 227] width 56 height 23
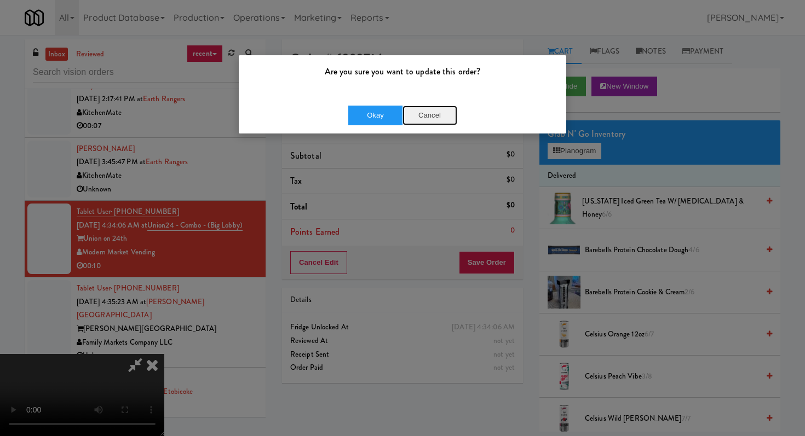
click at [422, 107] on button "Cancel" at bounding box center [429, 116] width 55 height 20
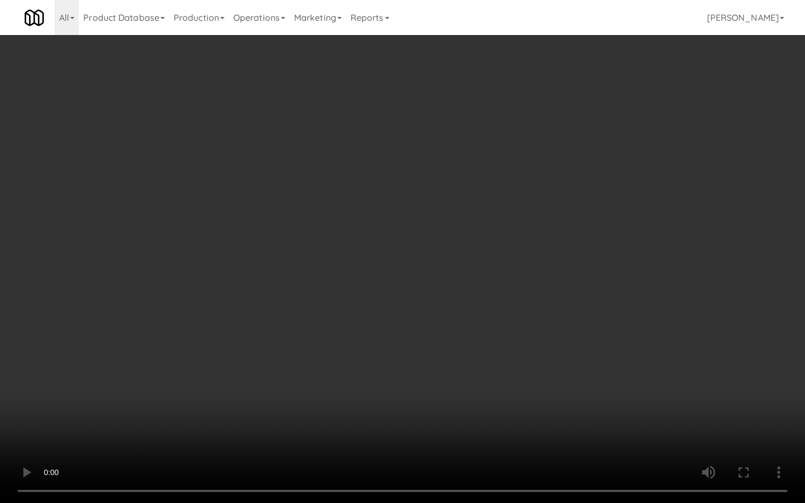
click at [336, 344] on video at bounding box center [402, 251] width 805 height 503
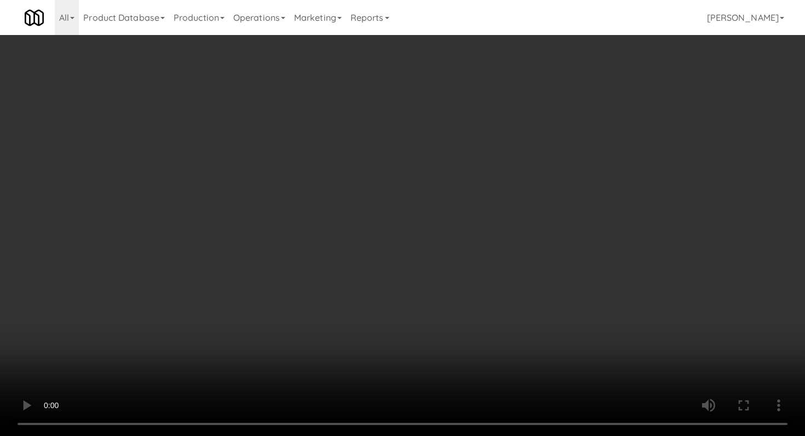
scroll to position [113, 0]
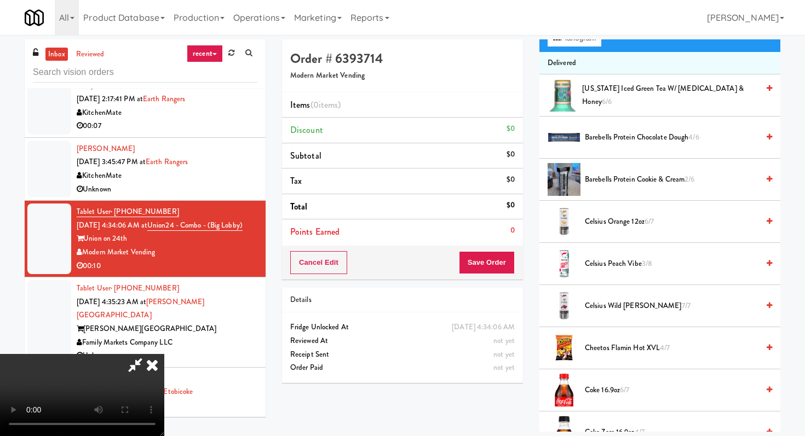
click at [619, 172] on li "Barebells Protein Cookie & Cream 2/6" at bounding box center [659, 180] width 241 height 42
click at [617, 182] on span "Barebells Protein Cookie & Cream 2/6" at bounding box center [672, 180] width 174 height 14
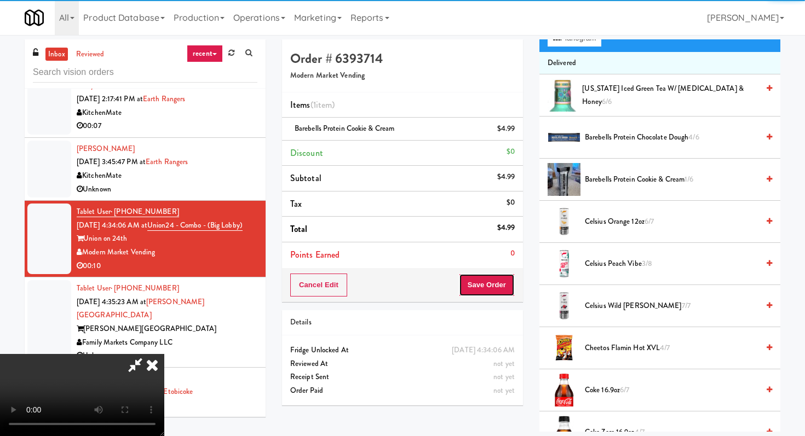
click at [497, 295] on button "Save Order" at bounding box center [487, 285] width 56 height 23
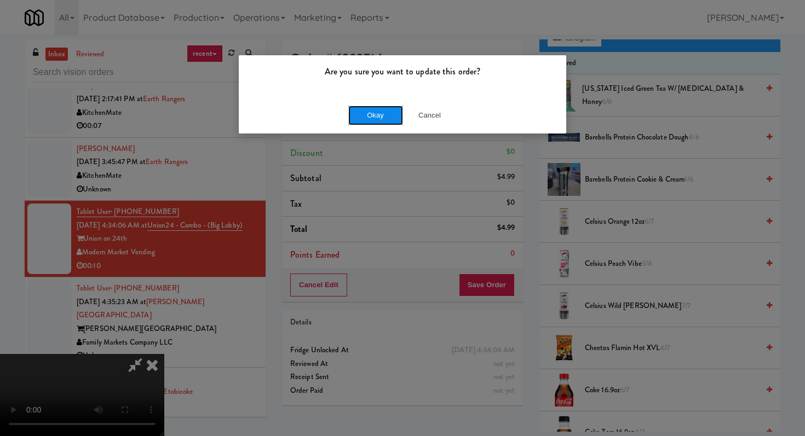
click at [371, 113] on button "Okay" at bounding box center [375, 116] width 55 height 20
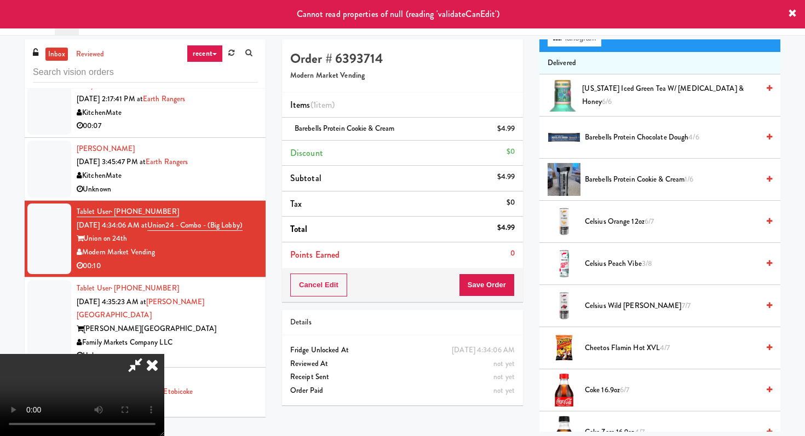
click at [164, 354] on icon at bounding box center [152, 365] width 24 height 22
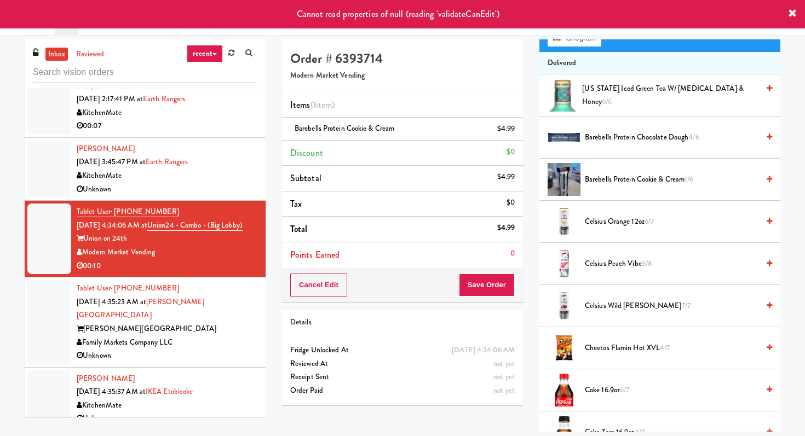
click at [227, 350] on li "Tablet User · (240) 660-7495 Oct 1, 2025 4:35:23 AM at Steward Tower Steward To…" at bounding box center [145, 323] width 241 height 90
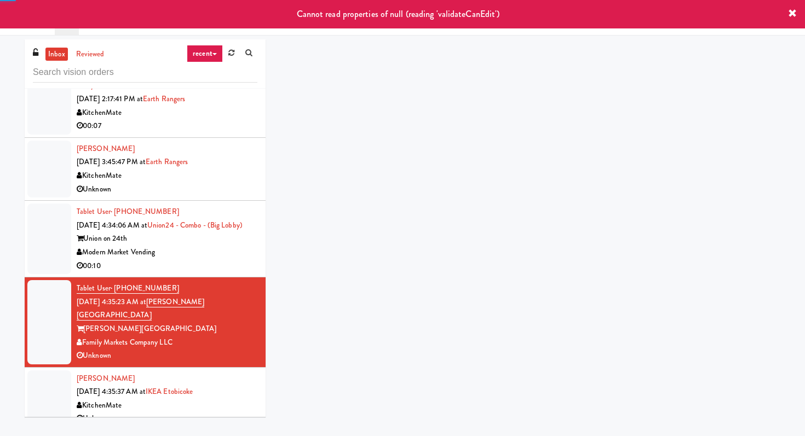
scroll to position [35, 0]
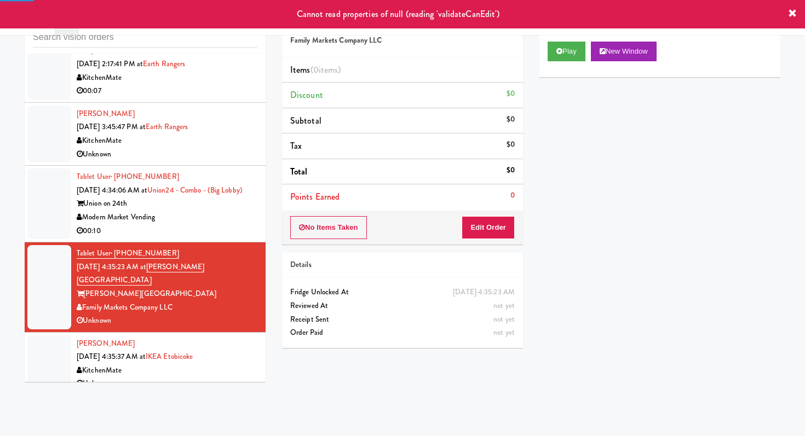
click at [235, 377] on div "Unknown" at bounding box center [167, 384] width 181 height 14
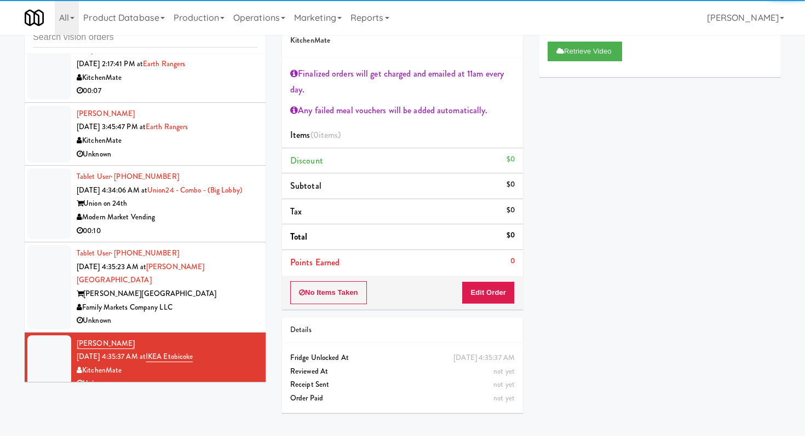
click at [269, 268] on div "inbox reviewed recent all unclear take inventory issue suspicious failed recent…" at bounding box center [144, 197] width 257 height 386
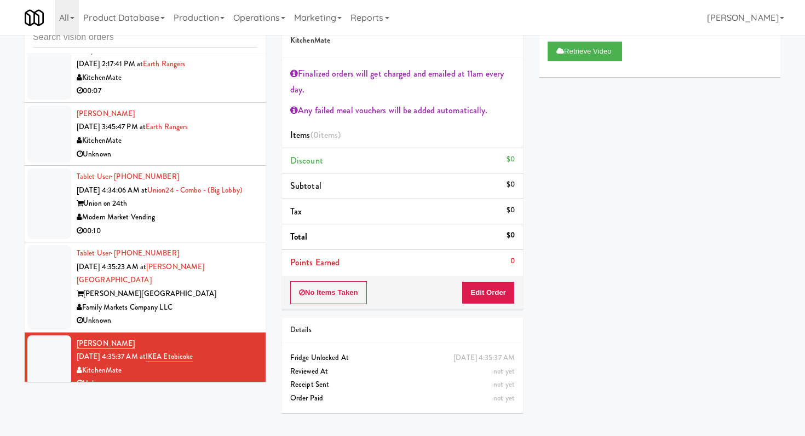
click at [242, 301] on div "Family Markets Company LLC" at bounding box center [167, 308] width 181 height 14
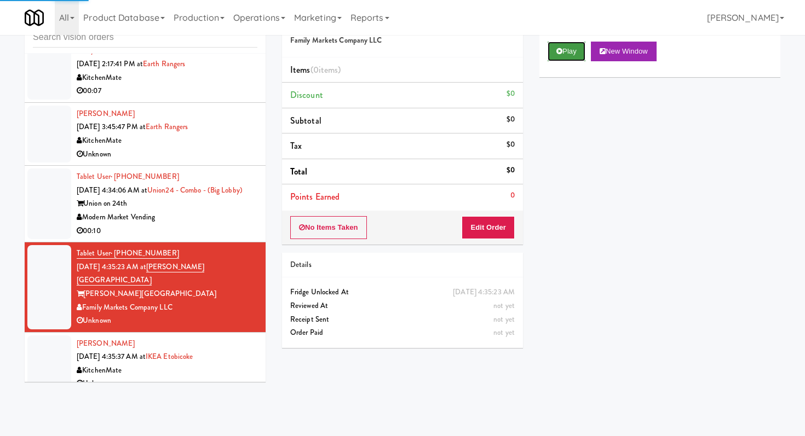
click at [568, 59] on button "Play" at bounding box center [567, 52] width 38 height 20
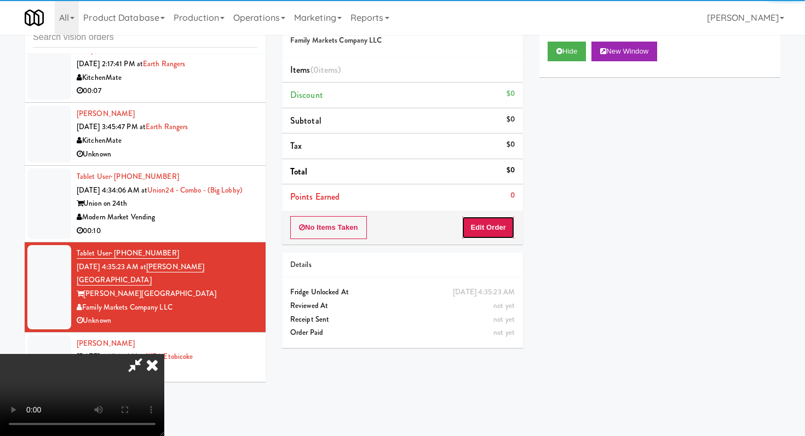
click at [485, 216] on button "Edit Order" at bounding box center [488, 227] width 53 height 23
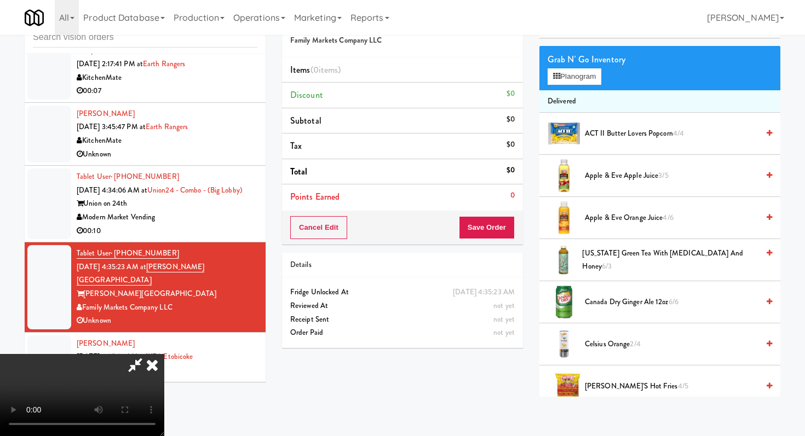
scroll to position [42, 0]
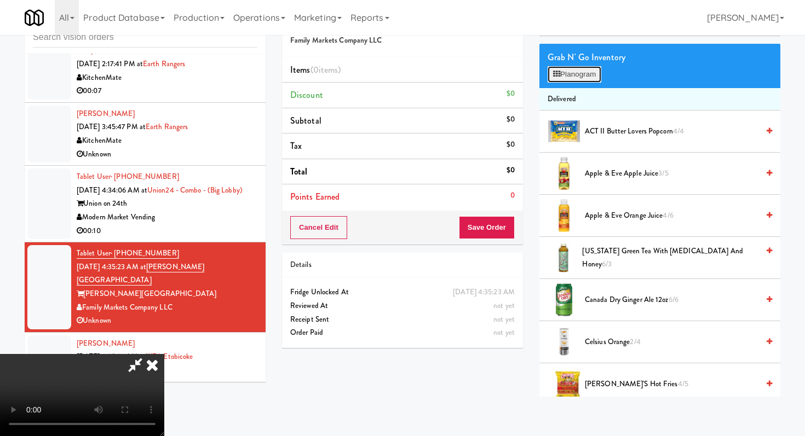
click at [586, 69] on button "Planogram" at bounding box center [575, 74] width 54 height 16
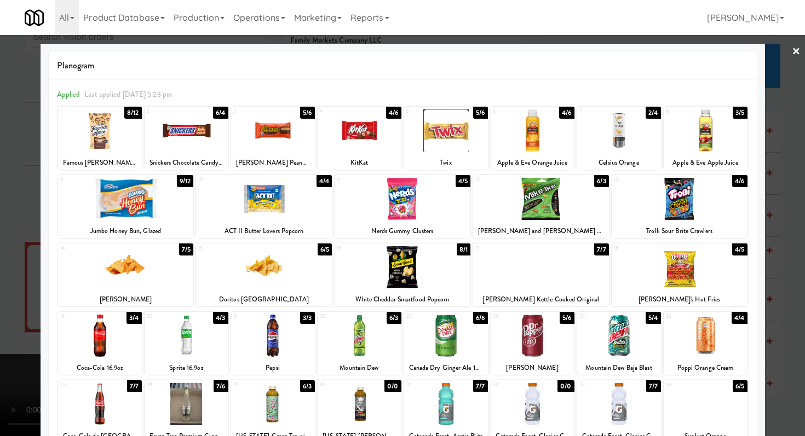
click at [107, 348] on div at bounding box center [100, 336] width 84 height 42
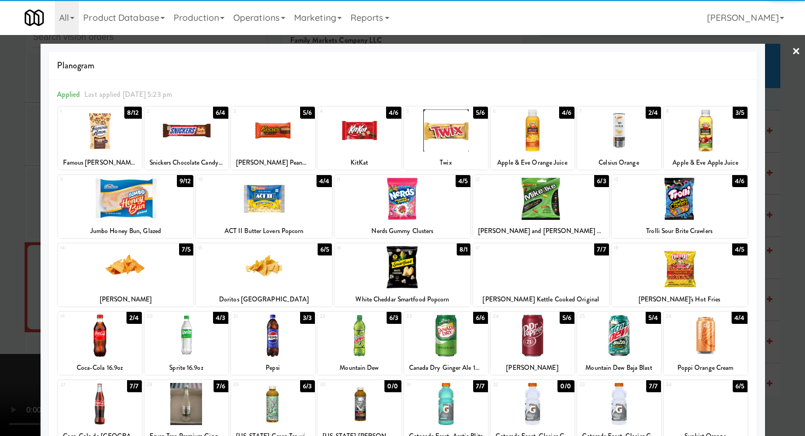
click at [124, 277] on div at bounding box center [126, 267] width 136 height 42
click at [116, 130] on div at bounding box center [100, 131] width 84 height 42
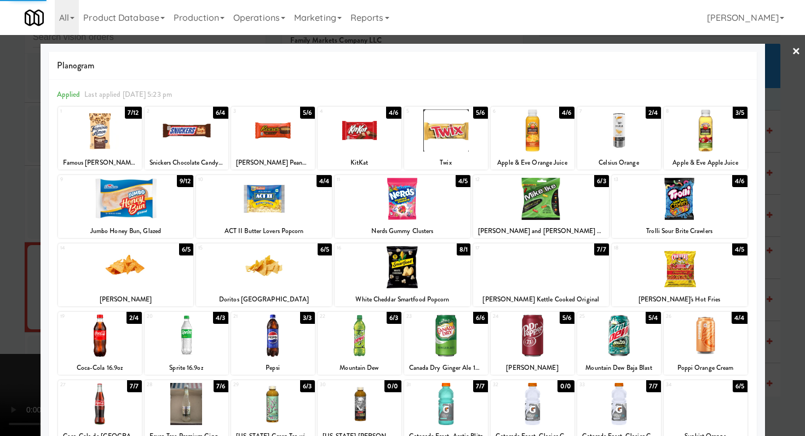
click at [0, 283] on div at bounding box center [402, 218] width 805 height 436
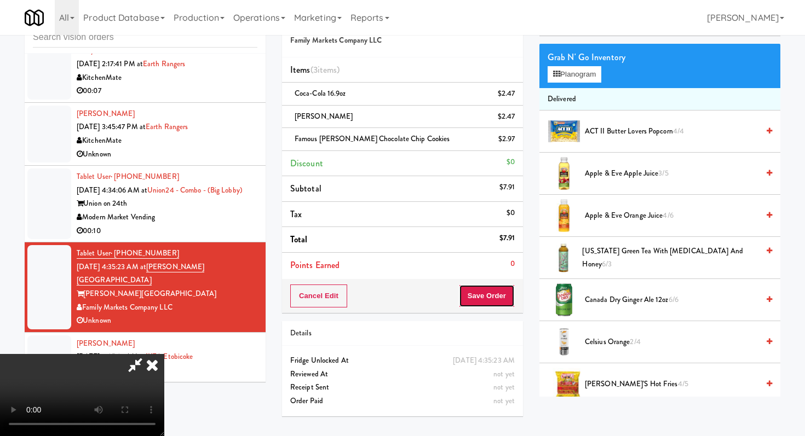
click at [499, 293] on button "Save Order" at bounding box center [487, 296] width 56 height 23
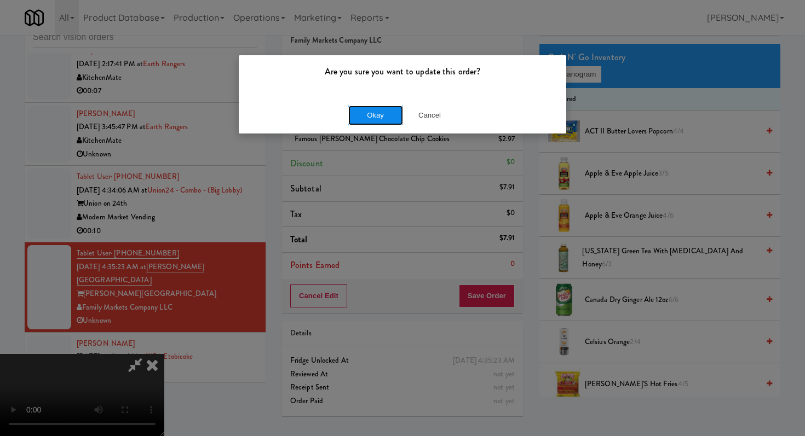
click at [382, 121] on button "Okay" at bounding box center [375, 116] width 55 height 20
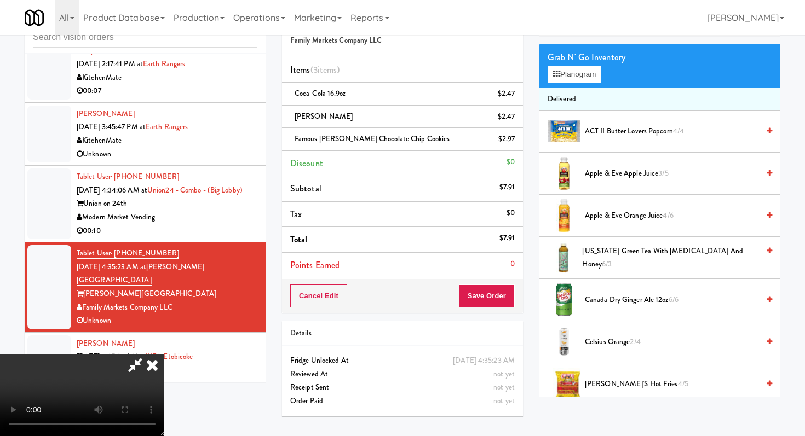
click at [164, 354] on icon at bounding box center [152, 365] width 24 height 22
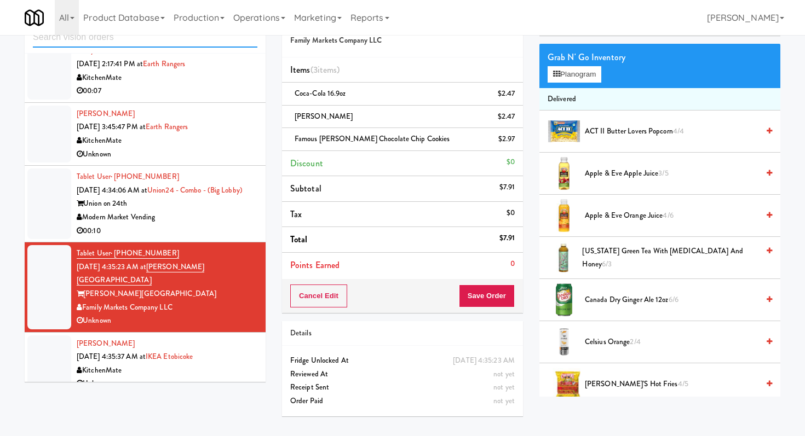
click at [129, 41] on input "text" at bounding box center [145, 37] width 224 height 20
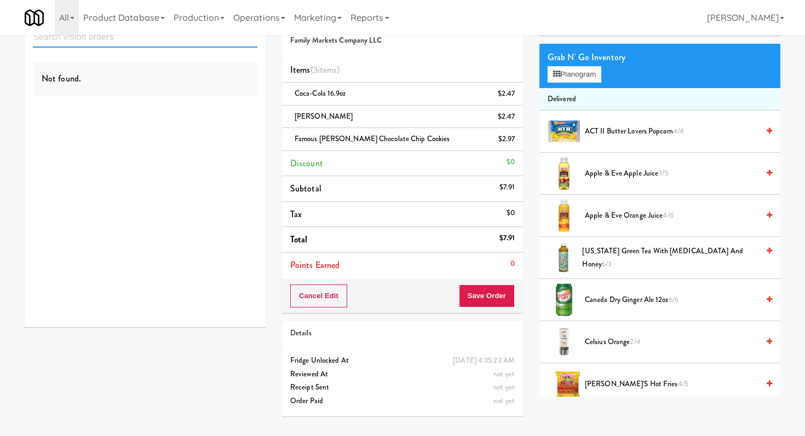
click at [134, 45] on input "text" at bounding box center [145, 37] width 224 height 20
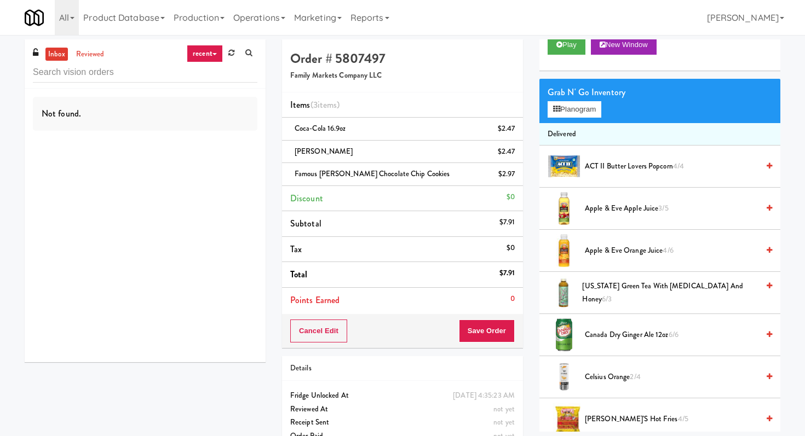
click at [141, 85] on div "inbox reviewed recent all unclear take inventory issue suspicious failed recent…" at bounding box center [145, 63] width 241 height 49
click at [119, 75] on input "text" at bounding box center [145, 72] width 224 height 20
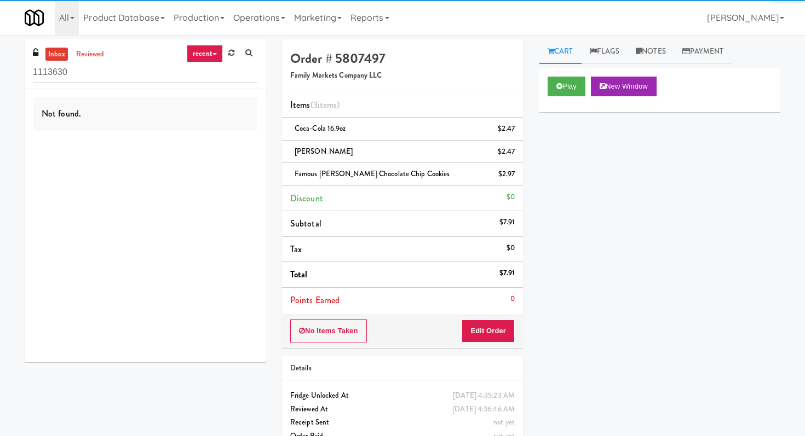
click at [92, 76] on input "1113630" at bounding box center [145, 72] width 224 height 20
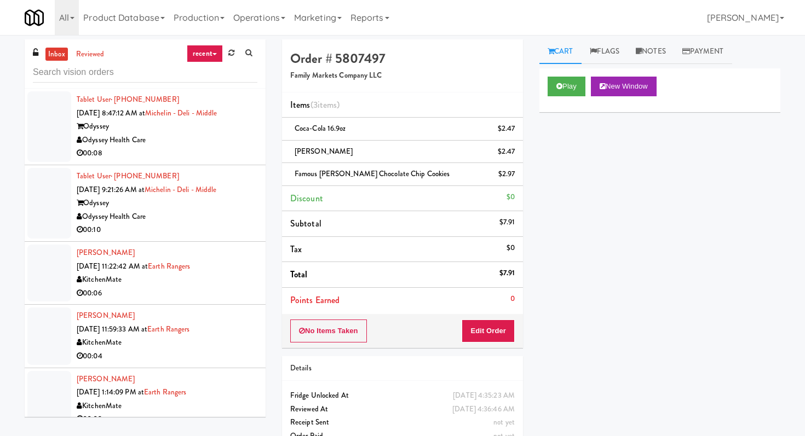
scroll to position [343, 0]
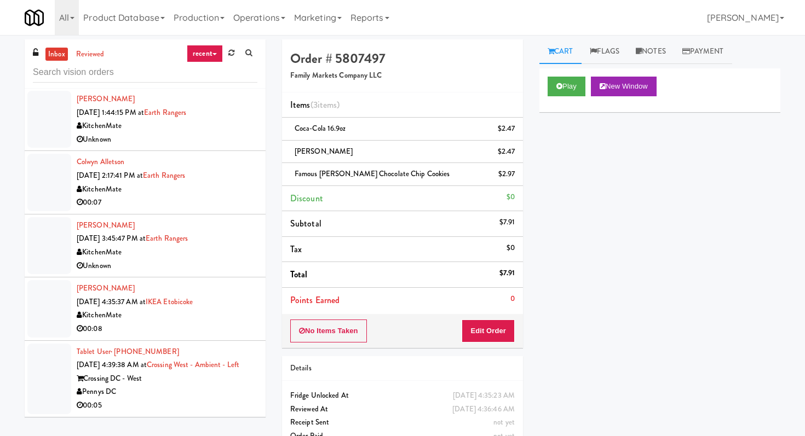
click at [208, 408] on div "00:05" at bounding box center [167, 406] width 181 height 14
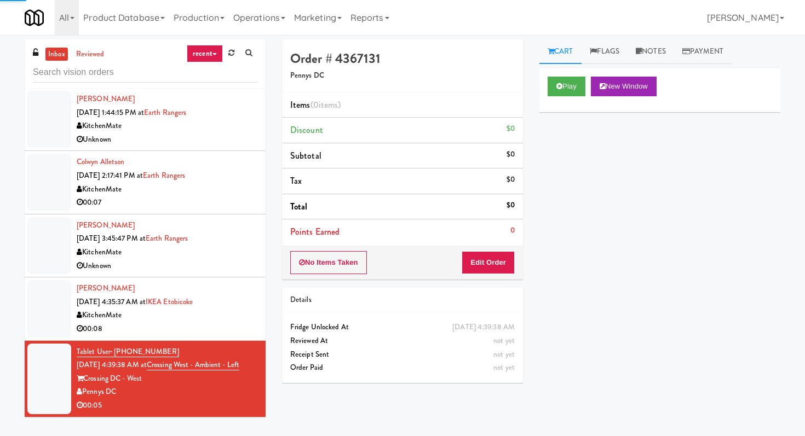
click at [570, 98] on div "Play New Window" at bounding box center [659, 90] width 241 height 44
click at [568, 88] on button "Play" at bounding box center [567, 87] width 38 height 20
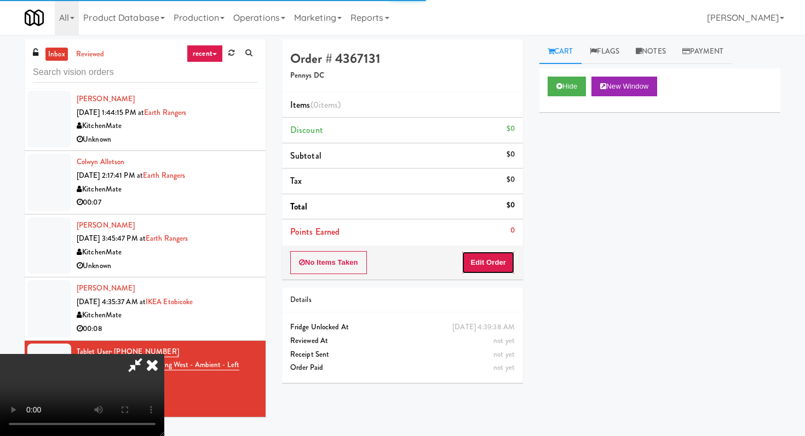
click at [500, 263] on button "Edit Order" at bounding box center [488, 262] width 53 height 23
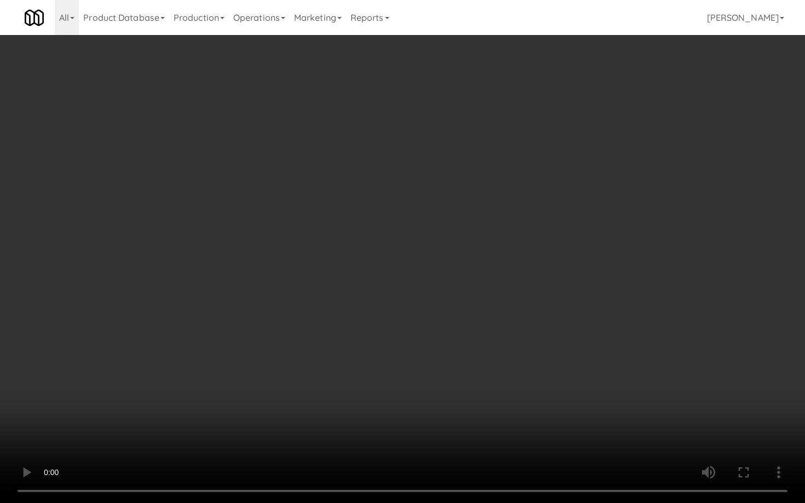
click at [370, 410] on video at bounding box center [402, 251] width 805 height 503
click at [297, 268] on video at bounding box center [402, 251] width 805 height 503
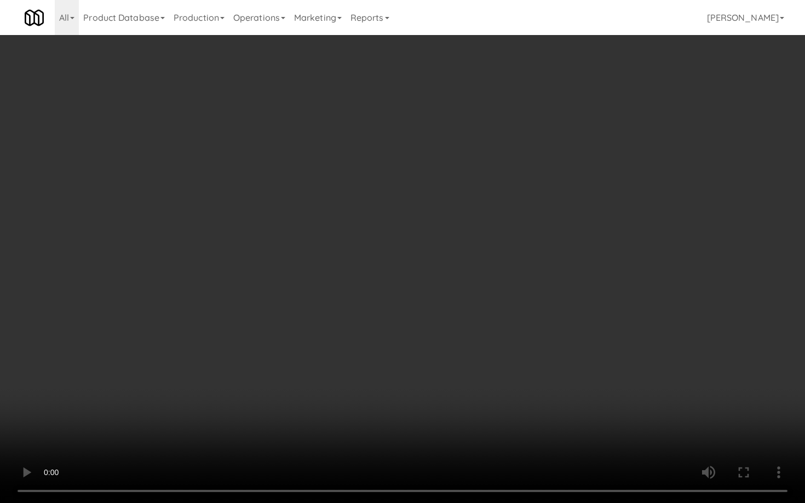
click at [297, 268] on video at bounding box center [402, 251] width 805 height 503
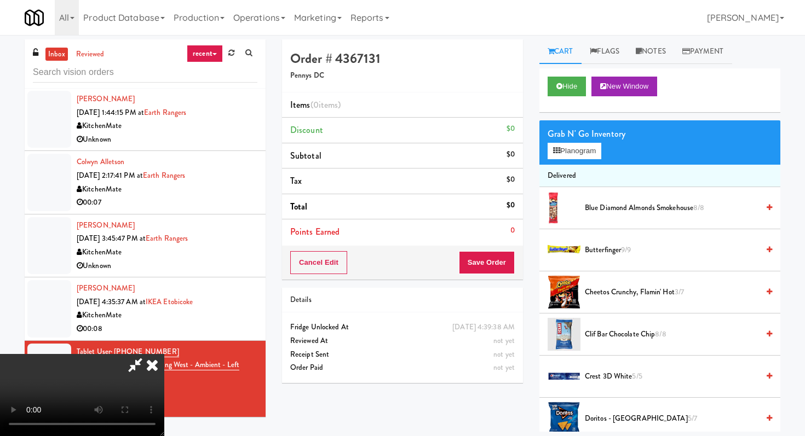
click at [626, 206] on span "Blue Diamond Almonds Smokehouse 8/8" at bounding box center [672, 208] width 174 height 14
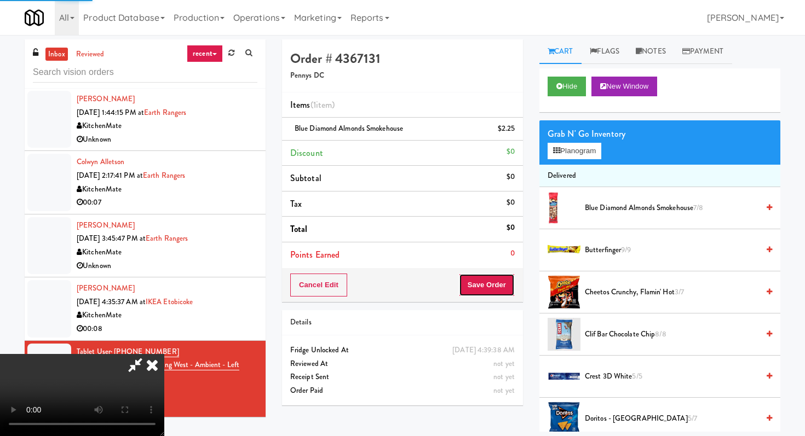
click at [492, 280] on button "Save Order" at bounding box center [487, 285] width 56 height 23
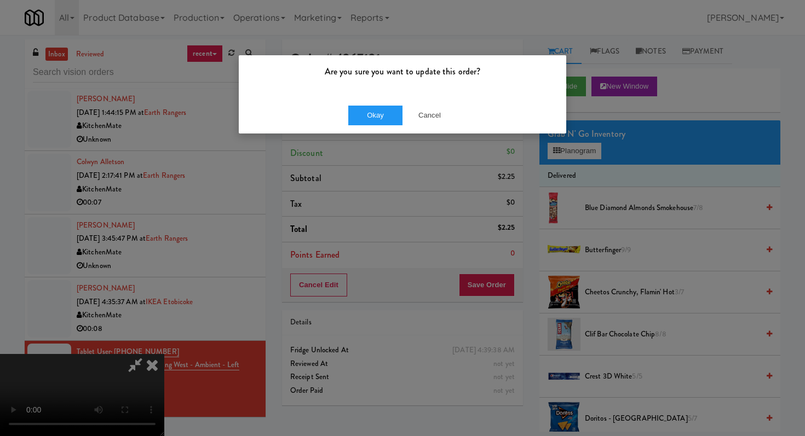
click at [366, 105] on div "Okay Cancel" at bounding box center [402, 115] width 327 height 37
click at [366, 112] on button "Okay" at bounding box center [375, 116] width 55 height 20
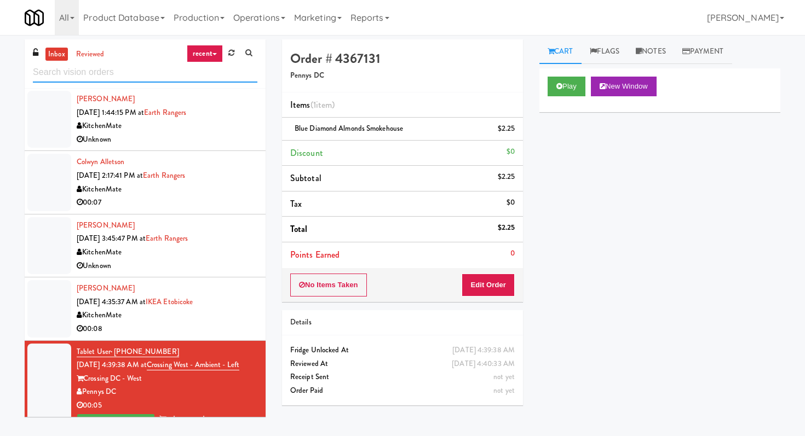
click at [84, 72] on input "text" at bounding box center [145, 72] width 224 height 20
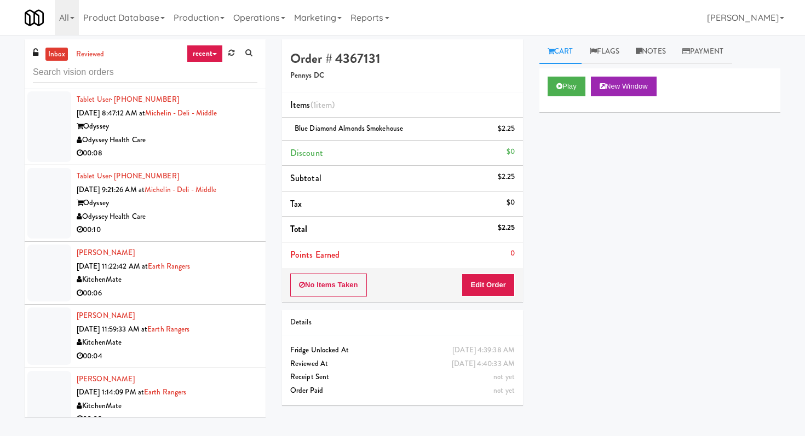
click at [125, 153] on div "00:08" at bounding box center [167, 154] width 181 height 14
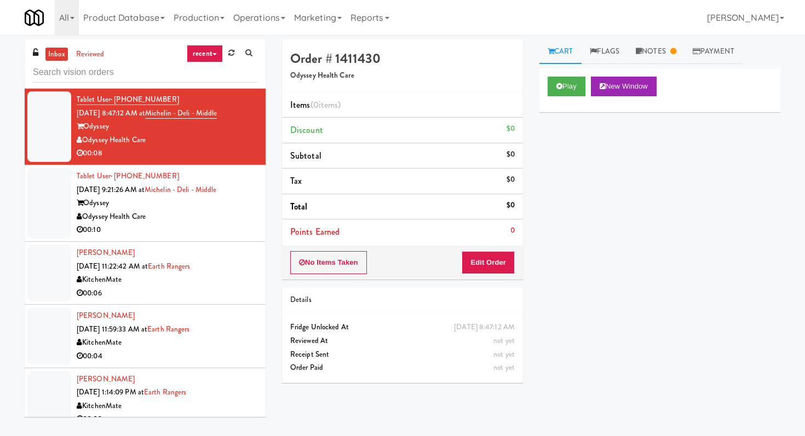
click at [125, 153] on div "00:08" at bounding box center [167, 154] width 181 height 14
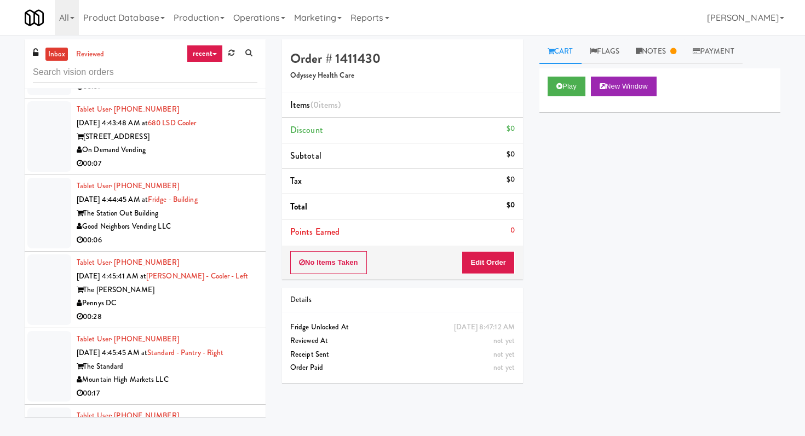
scroll to position [894, 0]
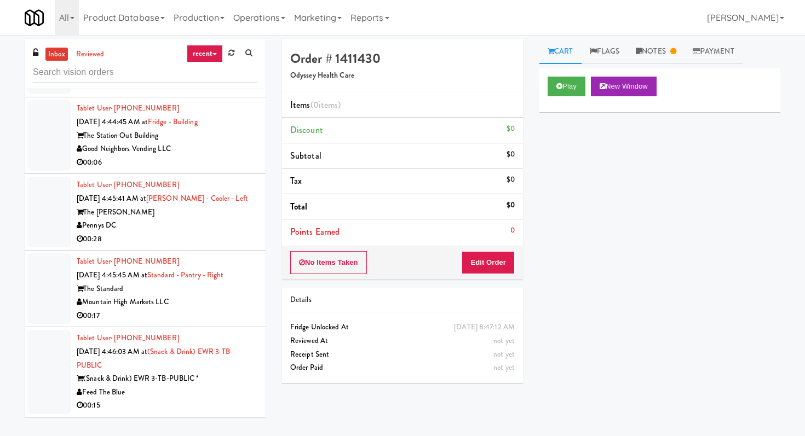
click at [218, 252] on li "Tablet User · (650) 850-1927 [DATE] 4:45:45 AM at Standard - Pantry - Right The…" at bounding box center [145, 289] width 241 height 77
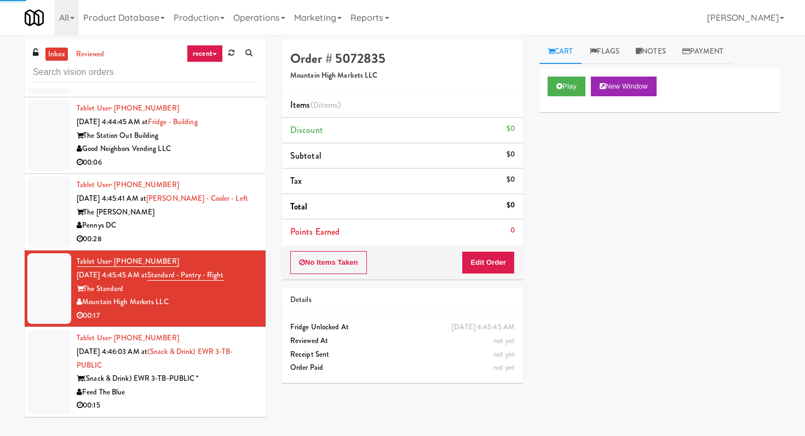
click at [249, 171] on li "Tablet User · (646) 763-4608 [DATE] 4:44:45 AM at [GEOGRAPHIC_DATA] The Station…" at bounding box center [145, 135] width 241 height 77
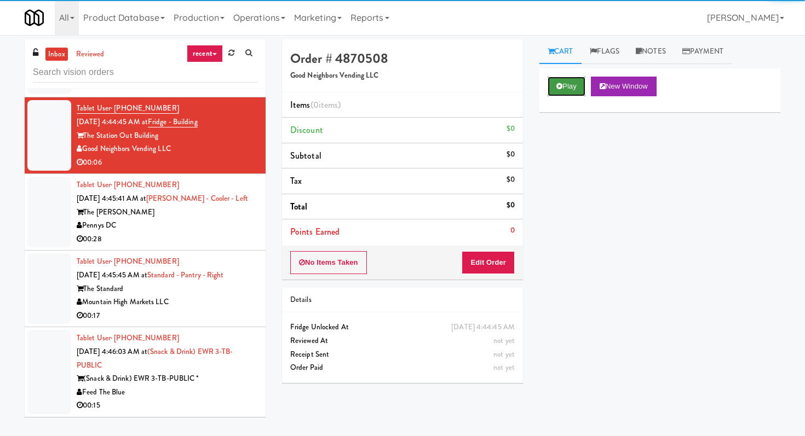
click at [581, 79] on button "Play" at bounding box center [567, 87] width 38 height 20
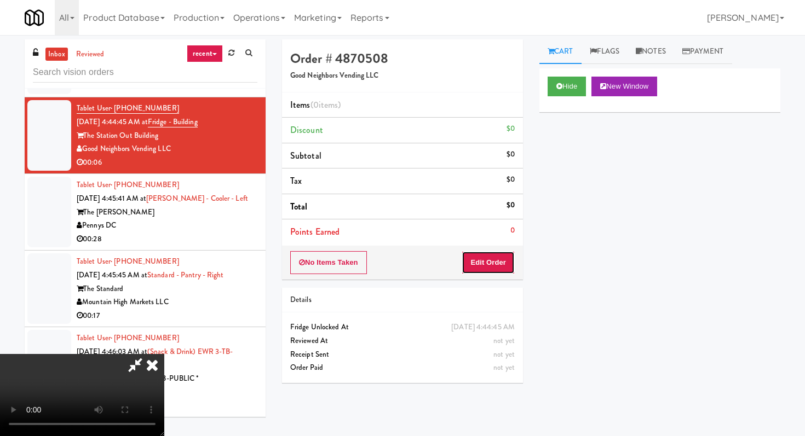
click at [503, 264] on button "Edit Order" at bounding box center [488, 262] width 53 height 23
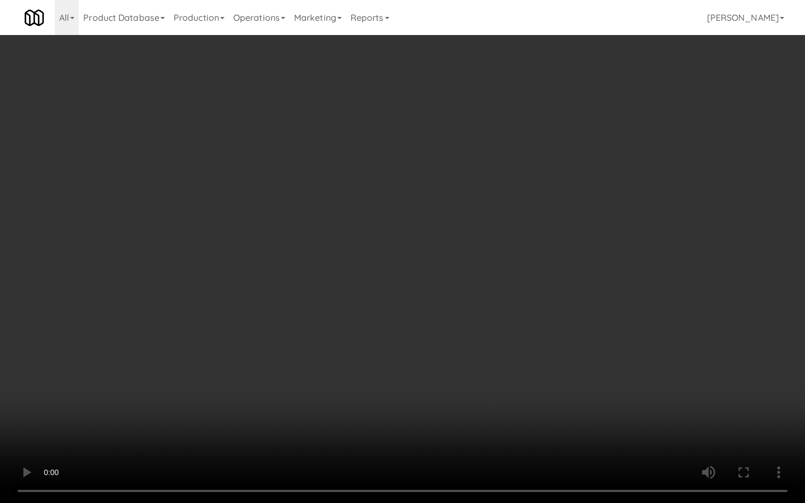
click at [391, 332] on video at bounding box center [402, 251] width 805 height 503
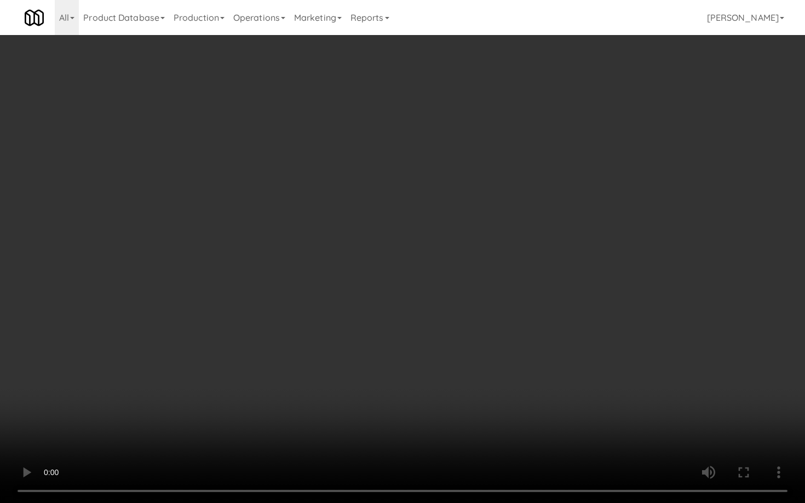
click at [391, 332] on video at bounding box center [402, 251] width 805 height 503
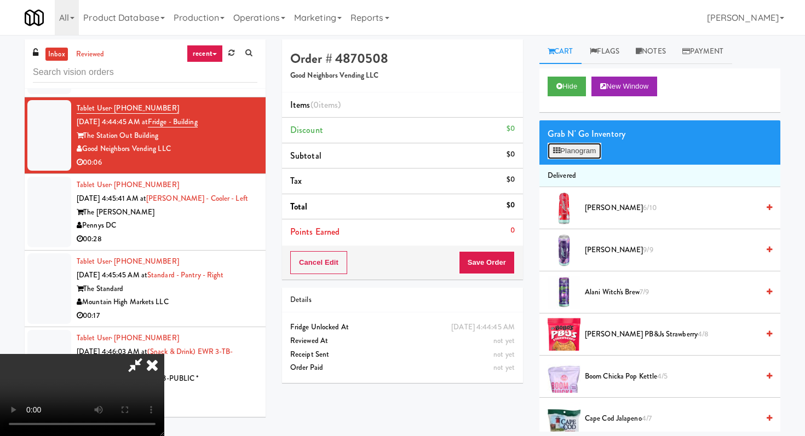
click at [586, 153] on button "Planogram" at bounding box center [575, 151] width 54 height 16
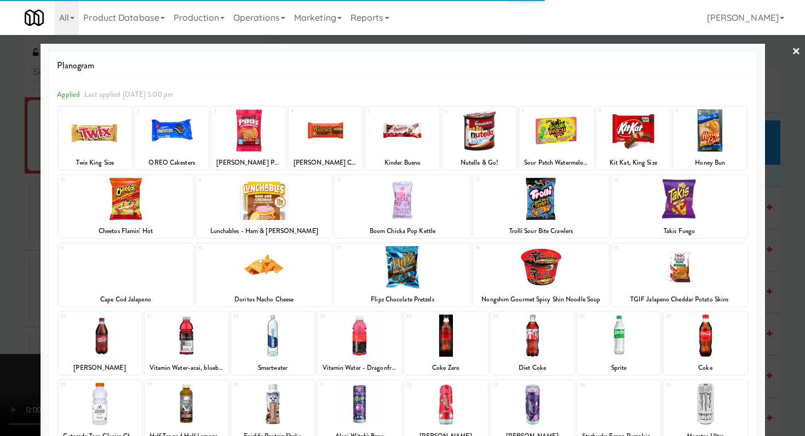
click at [266, 220] on div "11 Lunchables - Ham & [PERSON_NAME]" at bounding box center [264, 206] width 136 height 63
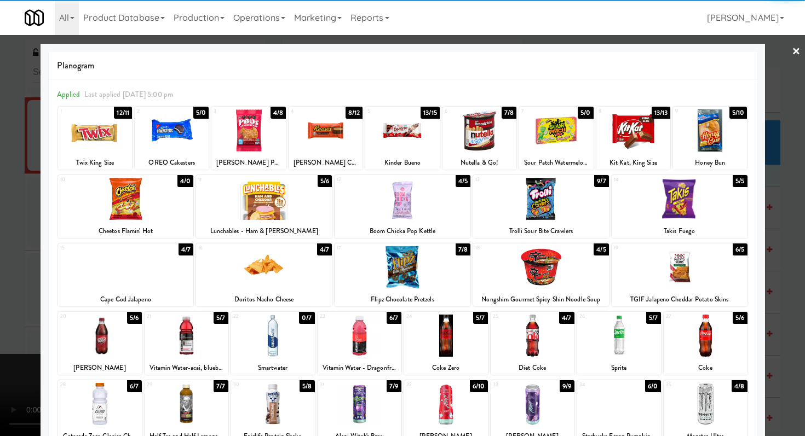
click at [709, 106] on div "1 12/11 Twix King Size 2 5/0 OREO Cakesters 3 4/8 [PERSON_NAME] PB&Js Strawberr…" at bounding box center [403, 314] width 692 height 416
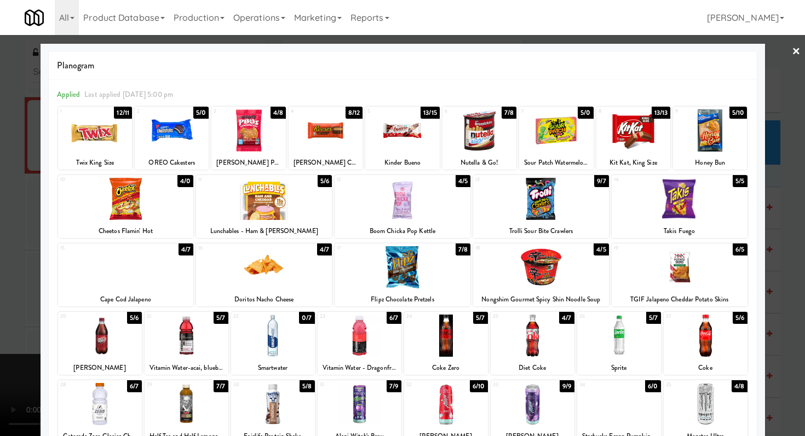
click at [708, 124] on div at bounding box center [710, 131] width 74 height 42
click at [0, 251] on div at bounding box center [402, 218] width 805 height 436
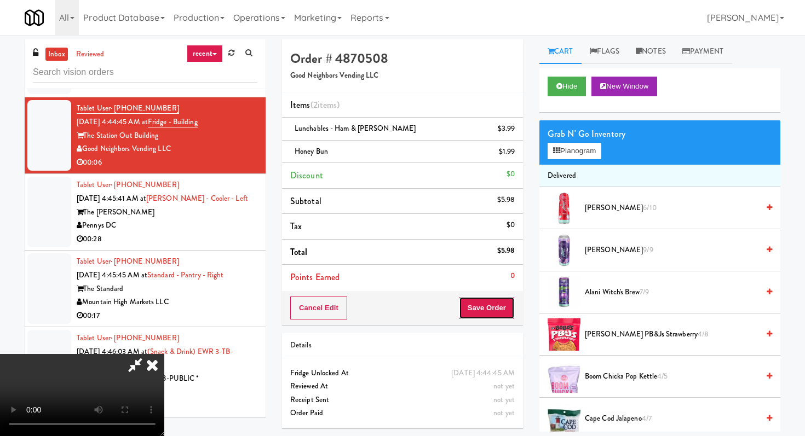
click at [498, 316] on button "Save Order" at bounding box center [487, 308] width 56 height 23
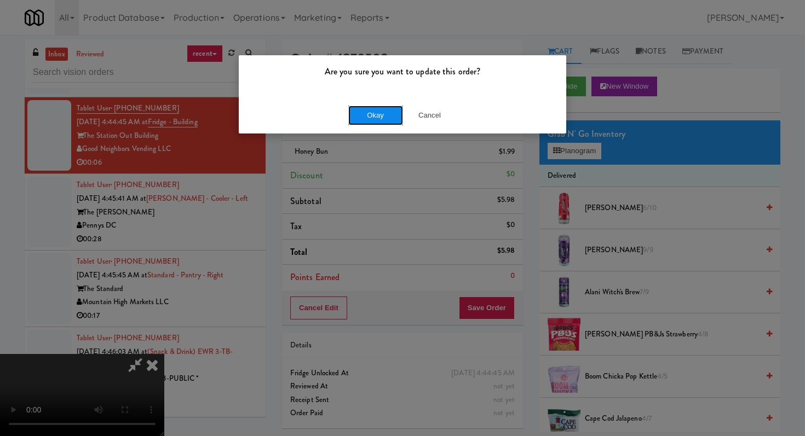
click at [372, 123] on button "Okay" at bounding box center [375, 116] width 55 height 20
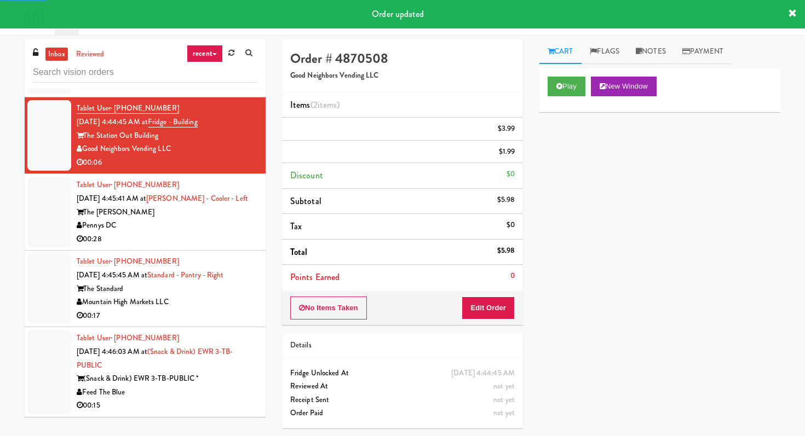
scroll to position [35, 0]
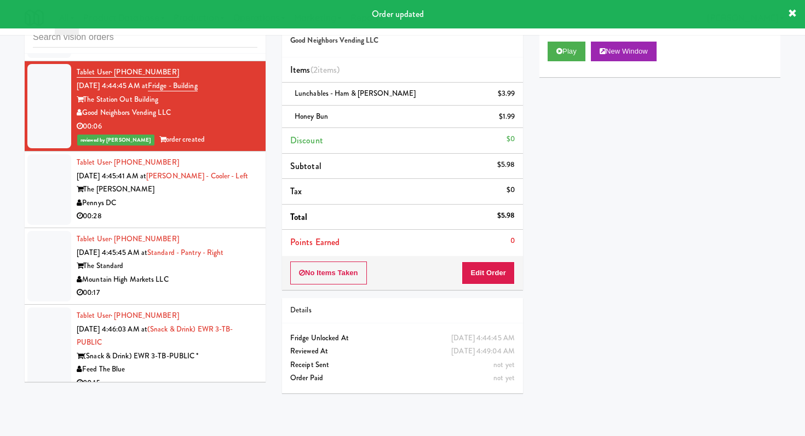
click at [244, 215] on div "00:28" at bounding box center [167, 217] width 181 height 14
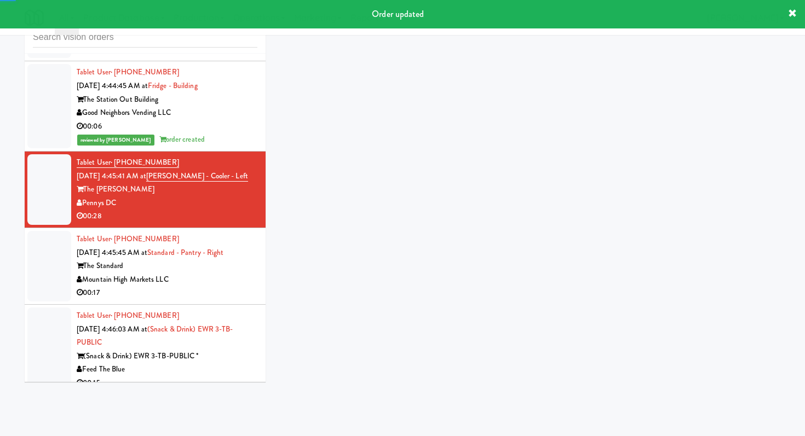
scroll to position [907, 0]
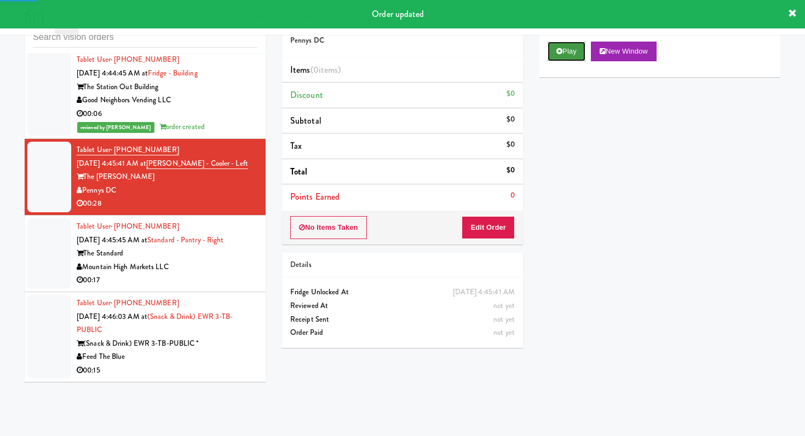
click at [563, 59] on button "Play" at bounding box center [567, 52] width 38 height 20
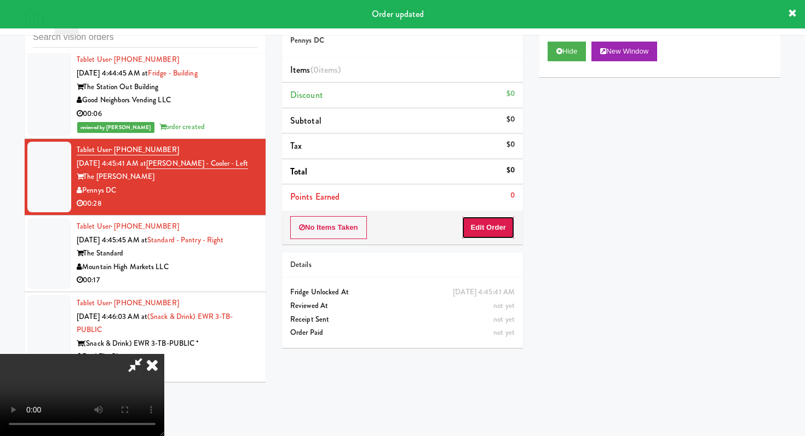
click at [496, 227] on button "Edit Order" at bounding box center [488, 227] width 53 height 23
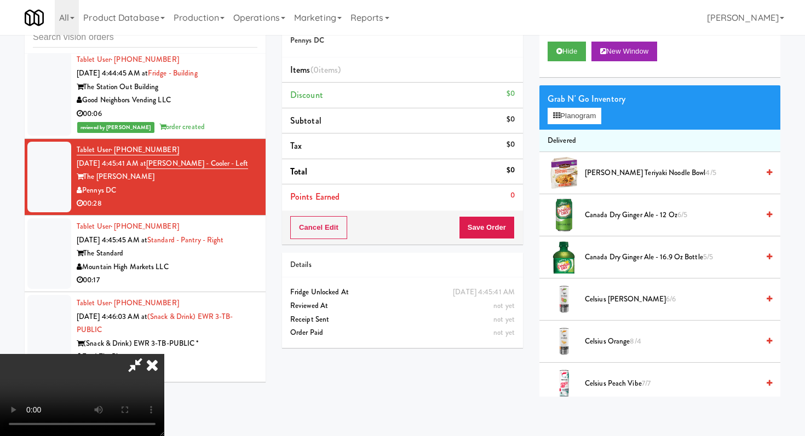
scroll to position [0, 0]
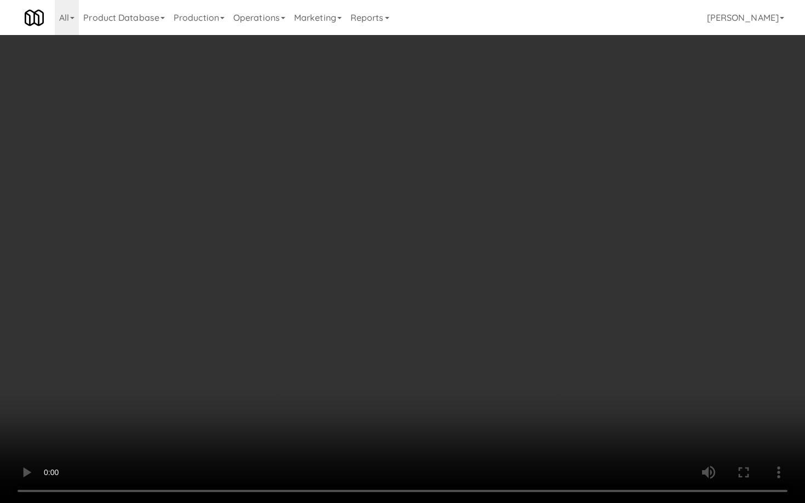
click at [499, 396] on video at bounding box center [402, 251] width 805 height 503
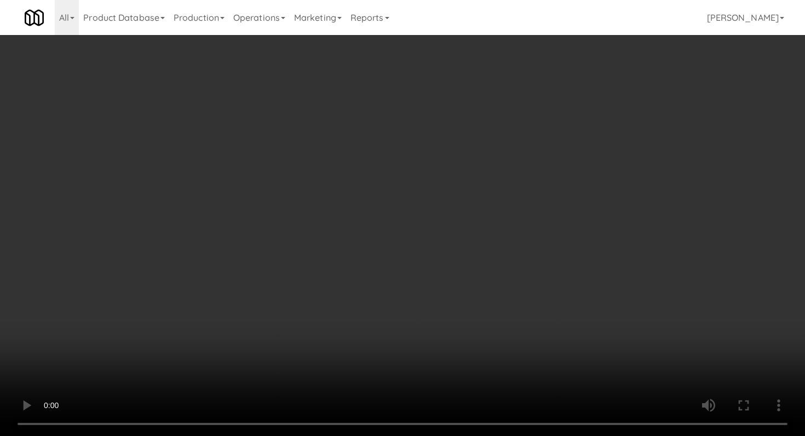
scroll to position [914, 0]
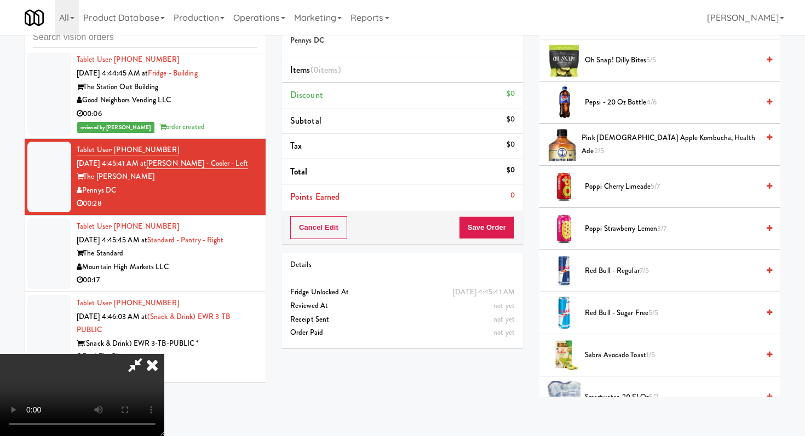
click at [612, 277] on span "Red Bull - Regular 7/5" at bounding box center [672, 271] width 174 height 14
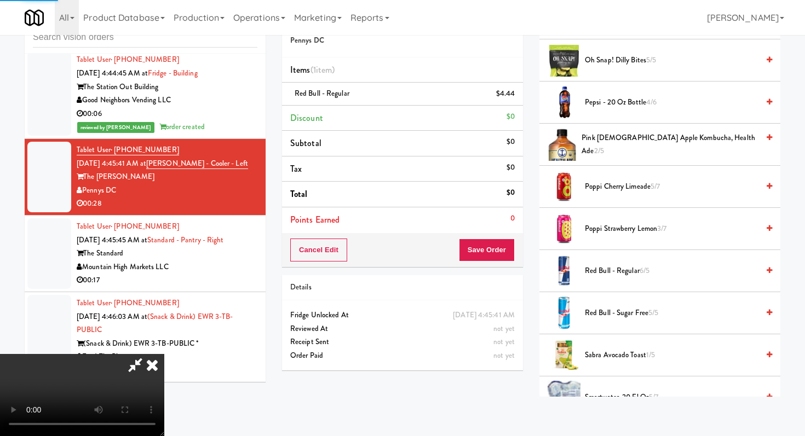
click at [492, 253] on button "Save Order" at bounding box center [487, 250] width 56 height 23
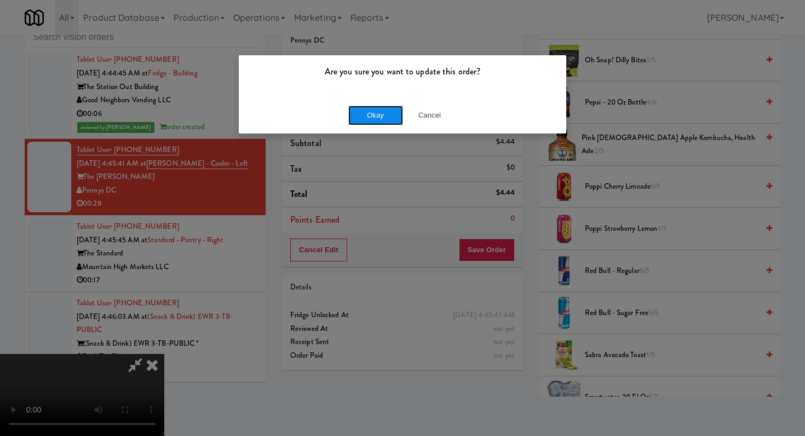
click at [367, 117] on button "Okay" at bounding box center [375, 116] width 55 height 20
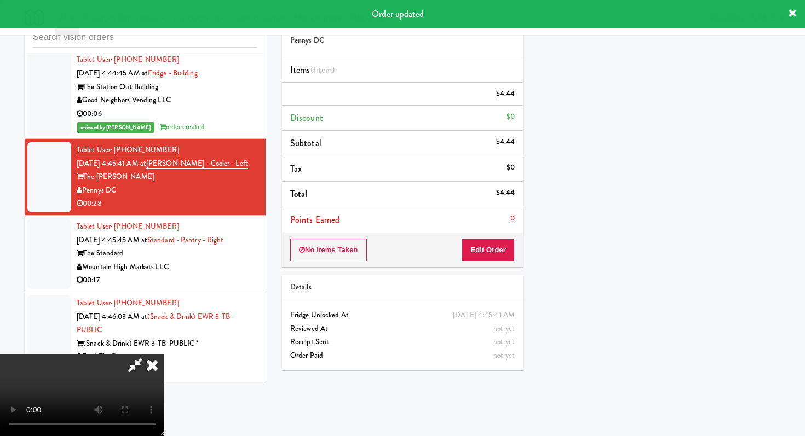
scroll to position [47, 0]
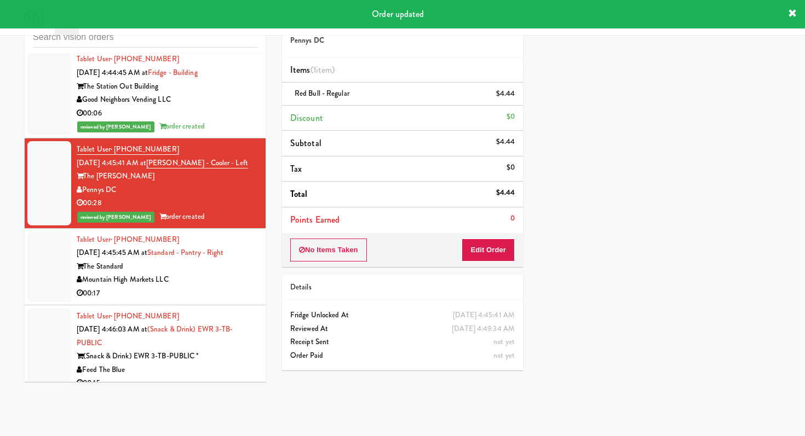
click at [225, 291] on div "00:17" at bounding box center [167, 294] width 181 height 14
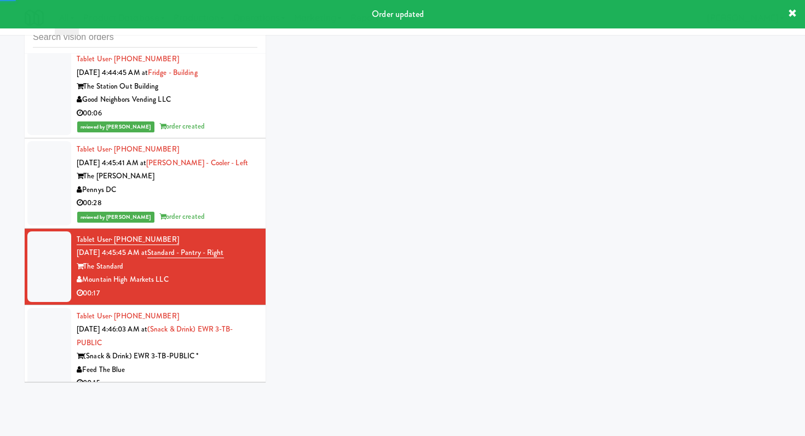
scroll to position [921, 0]
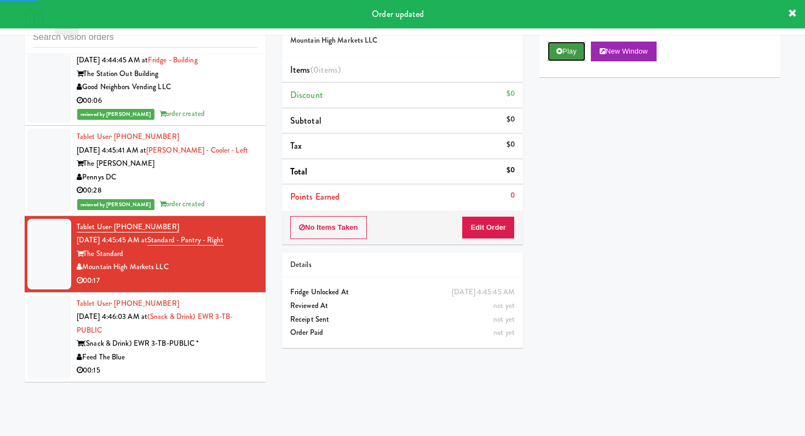
click at [574, 48] on button "Play" at bounding box center [567, 52] width 38 height 20
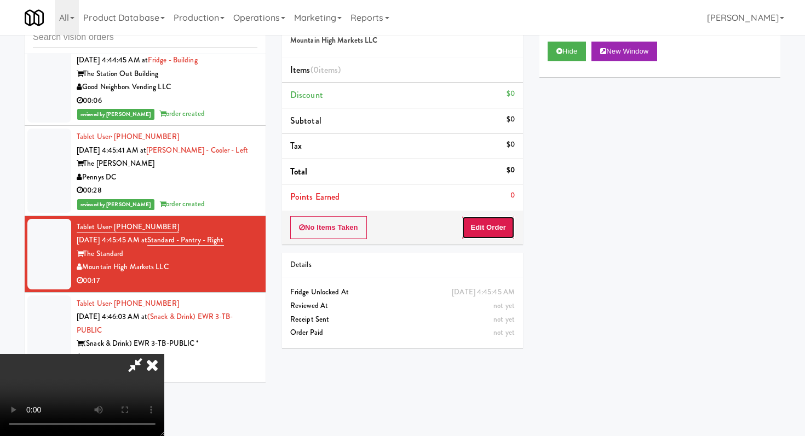
click at [486, 235] on button "Edit Order" at bounding box center [488, 227] width 53 height 23
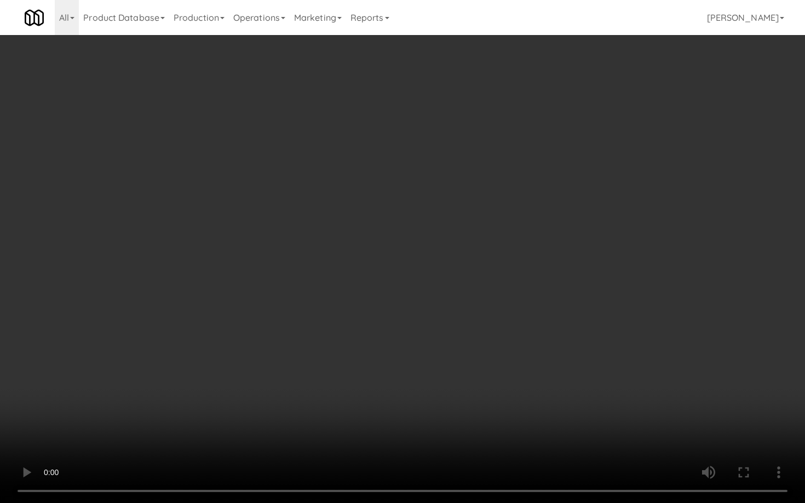
click at [504, 398] on video at bounding box center [402, 251] width 805 height 503
click at [486, 422] on video at bounding box center [402, 251] width 805 height 503
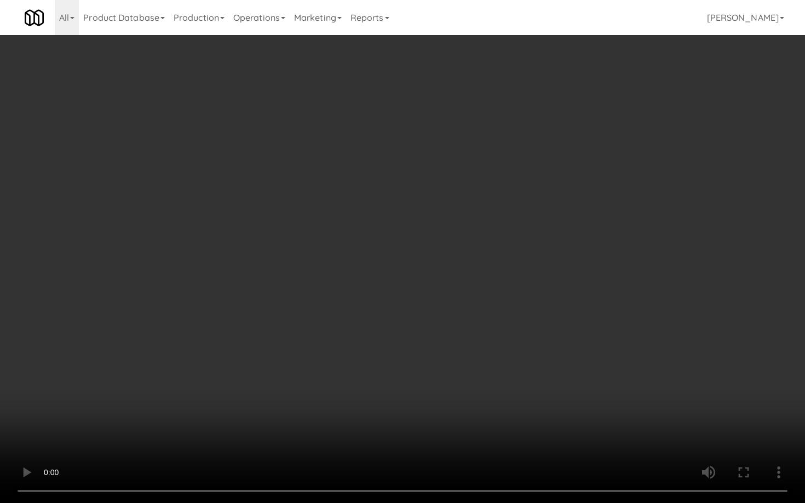
click at [486, 422] on video at bounding box center [402, 251] width 805 height 503
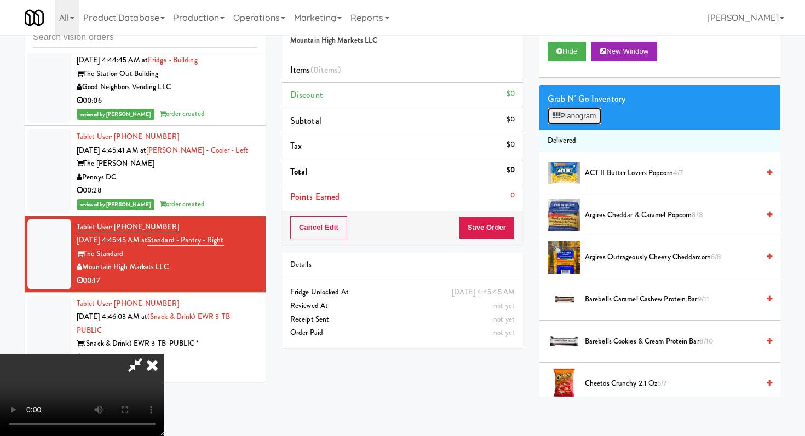
click at [593, 123] on button "Planogram" at bounding box center [575, 116] width 54 height 16
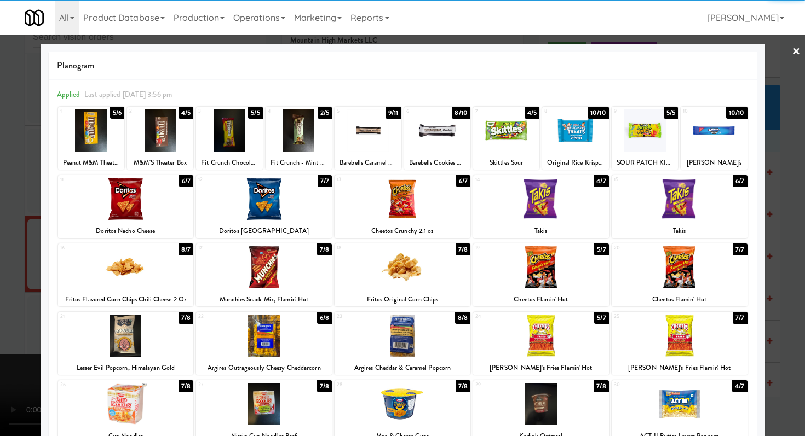
click at [148, 337] on div at bounding box center [126, 336] width 136 height 42
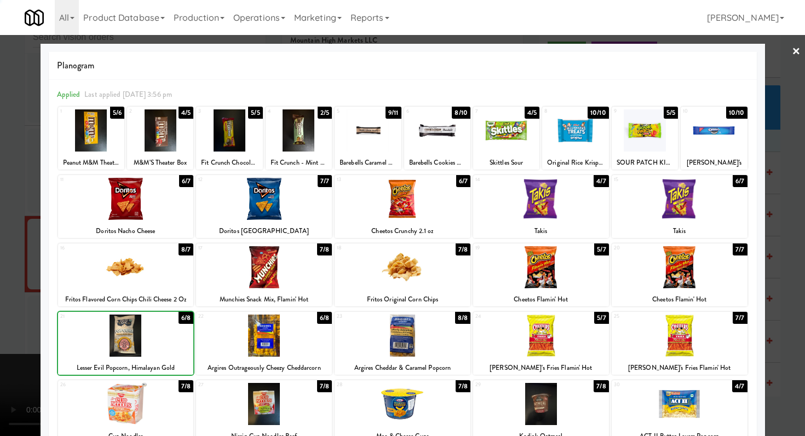
click at [148, 337] on div at bounding box center [126, 336] width 136 height 42
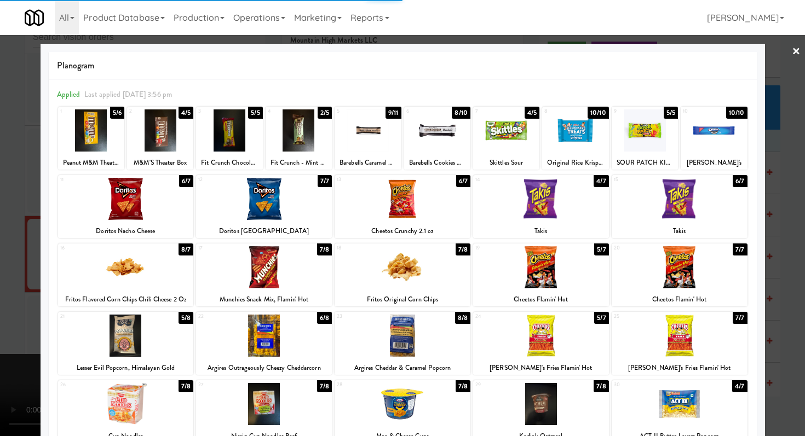
click at [0, 336] on div at bounding box center [402, 218] width 805 height 436
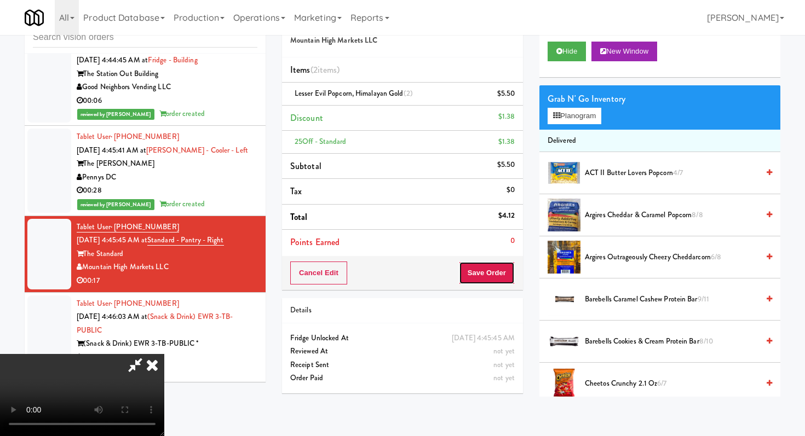
click at [510, 271] on button "Save Order" at bounding box center [487, 273] width 56 height 23
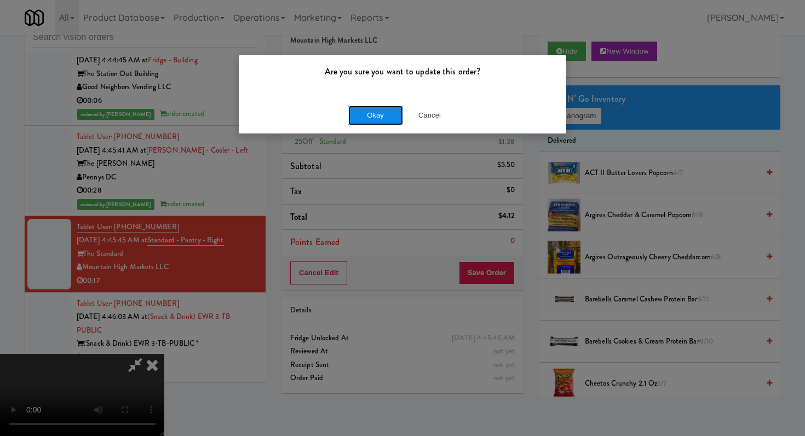
click at [387, 115] on button "Okay" at bounding box center [375, 116] width 55 height 20
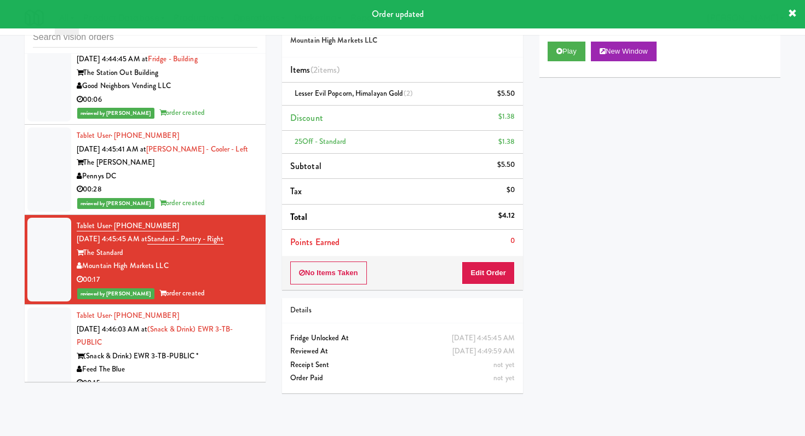
click at [232, 368] on div "Feed The Blue" at bounding box center [167, 370] width 181 height 14
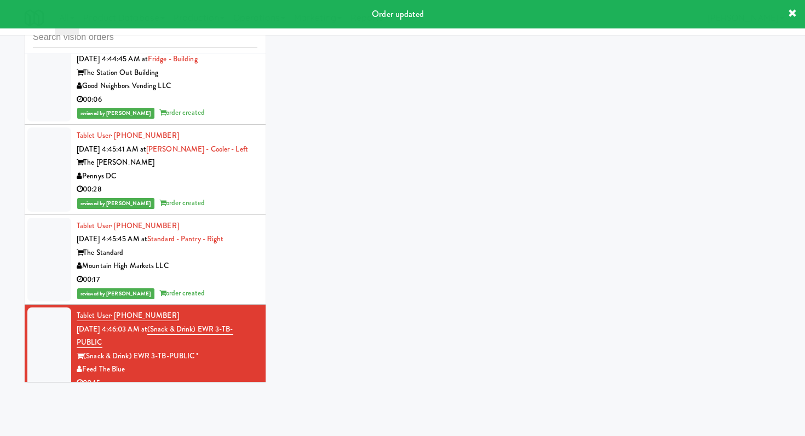
scroll to position [934, 0]
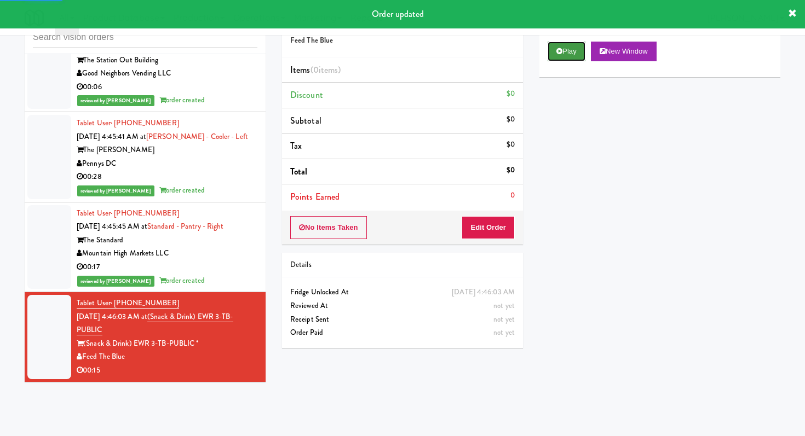
click at [567, 53] on button "Play" at bounding box center [567, 52] width 38 height 20
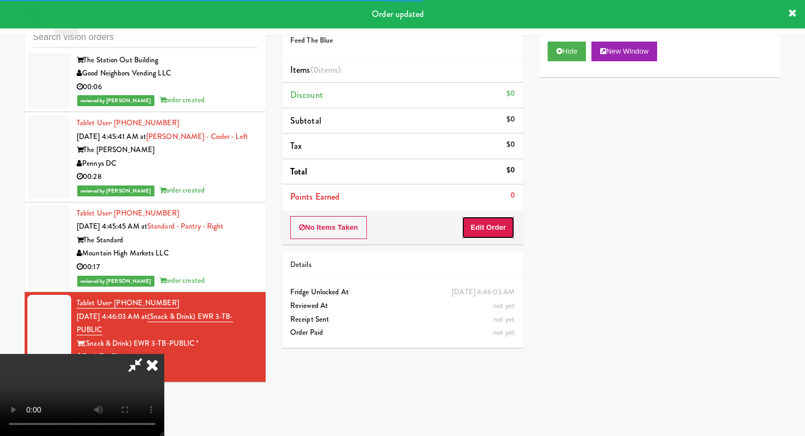
click at [475, 231] on button "Edit Order" at bounding box center [488, 227] width 53 height 23
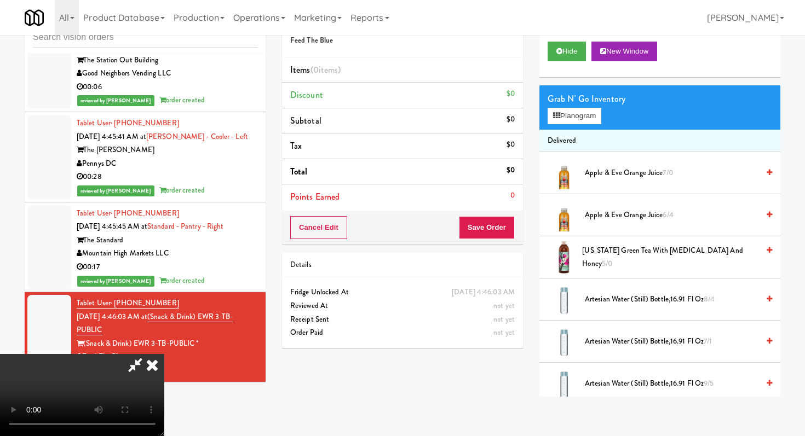
scroll to position [0, 0]
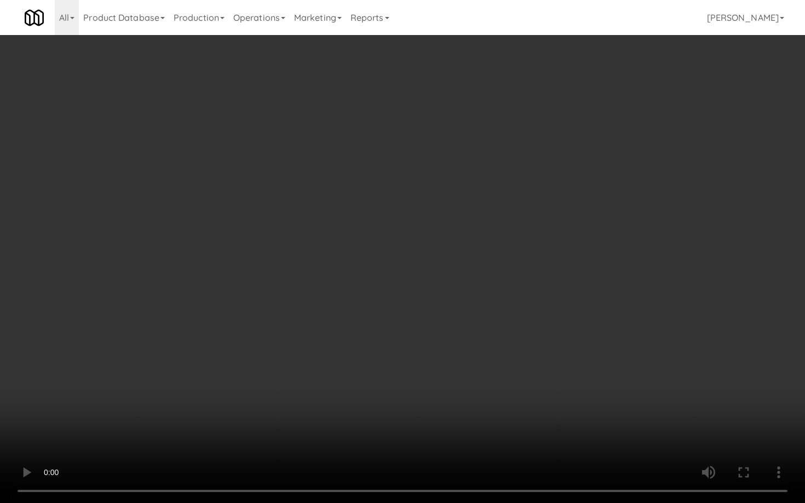
click at [490, 395] on video at bounding box center [402, 251] width 805 height 503
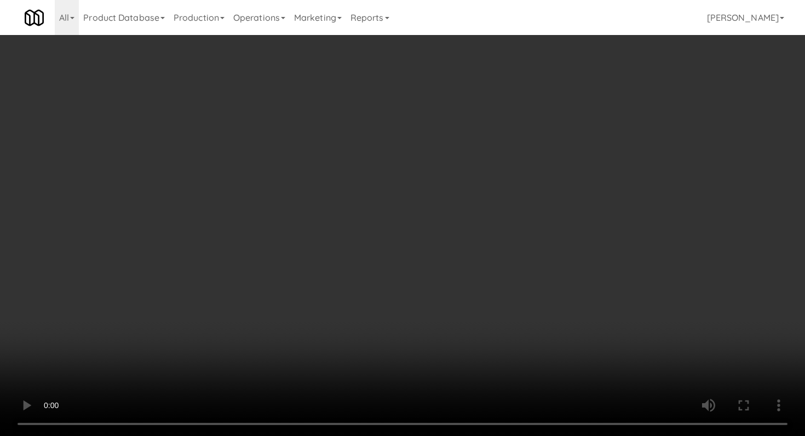
scroll to position [434, 0]
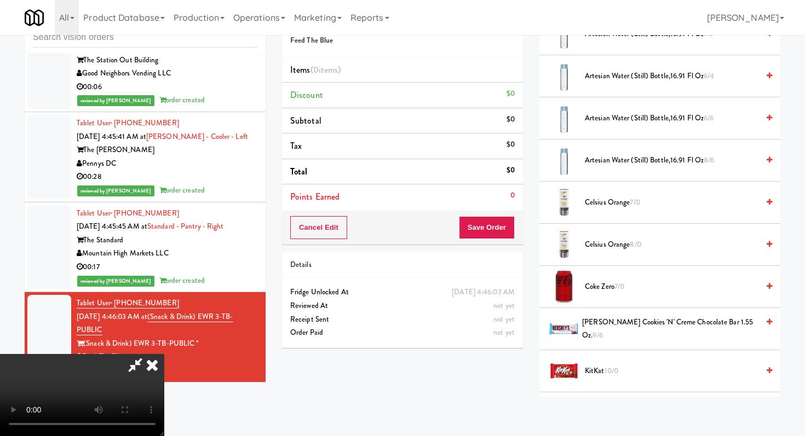
click at [602, 291] on span "Coke Zero 7/0" at bounding box center [672, 287] width 174 height 14
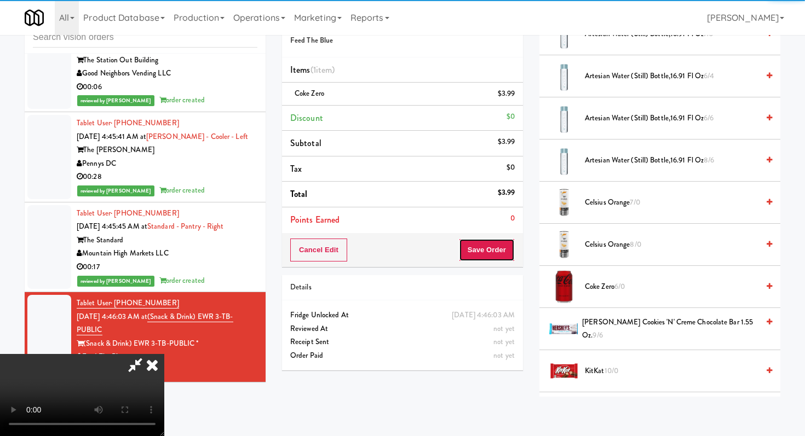
click at [485, 250] on button "Save Order" at bounding box center [487, 250] width 56 height 23
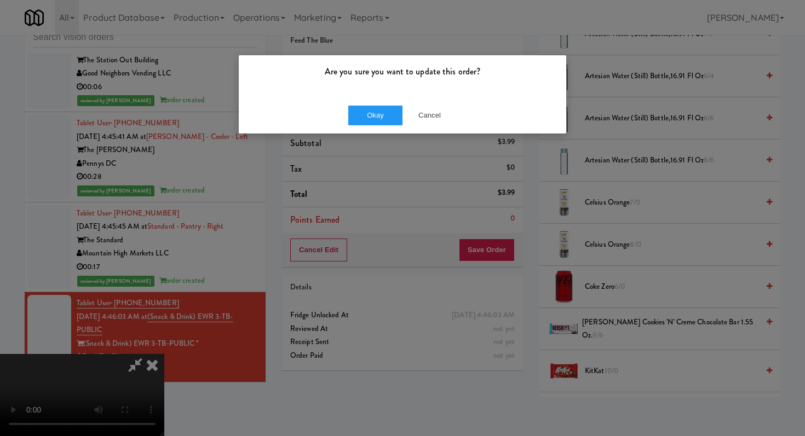
click at [376, 105] on div "Okay Cancel" at bounding box center [402, 115] width 327 height 37
click at [377, 122] on button "Okay" at bounding box center [375, 116] width 55 height 20
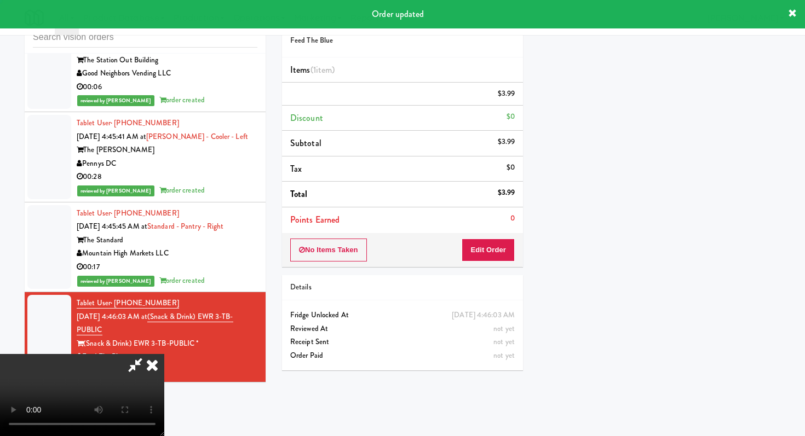
scroll to position [47, 0]
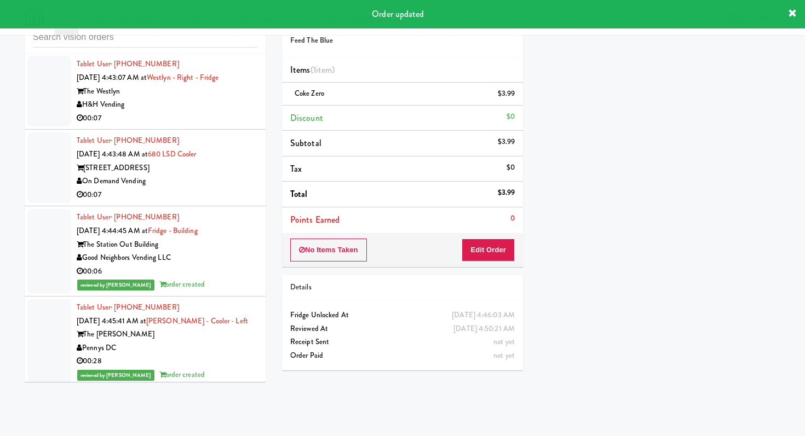
click at [224, 188] on div "On Demand Vending" at bounding box center [167, 182] width 181 height 14
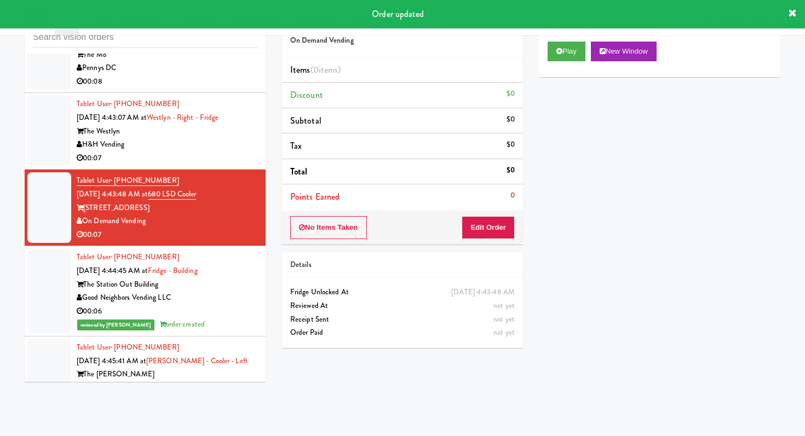
scroll to position [689, 0]
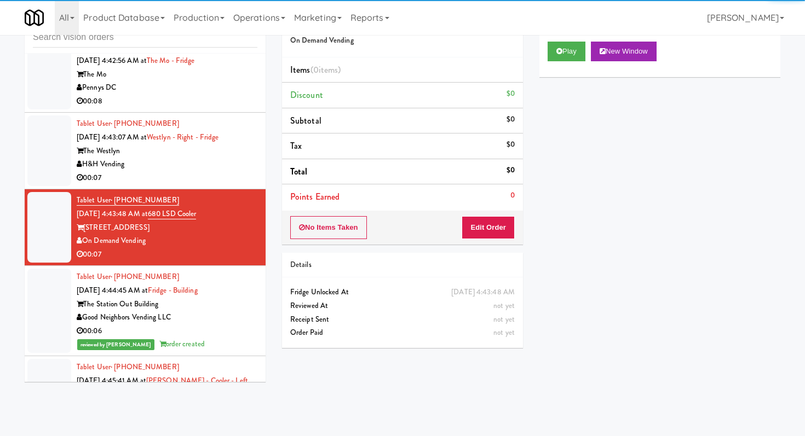
click at [549, 61] on div "Play New Window" at bounding box center [659, 55] width 241 height 44
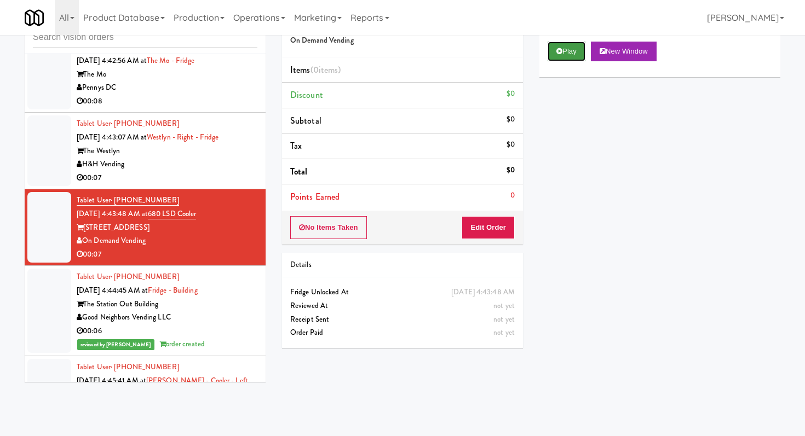
click at [566, 53] on button "Play" at bounding box center [567, 52] width 38 height 20
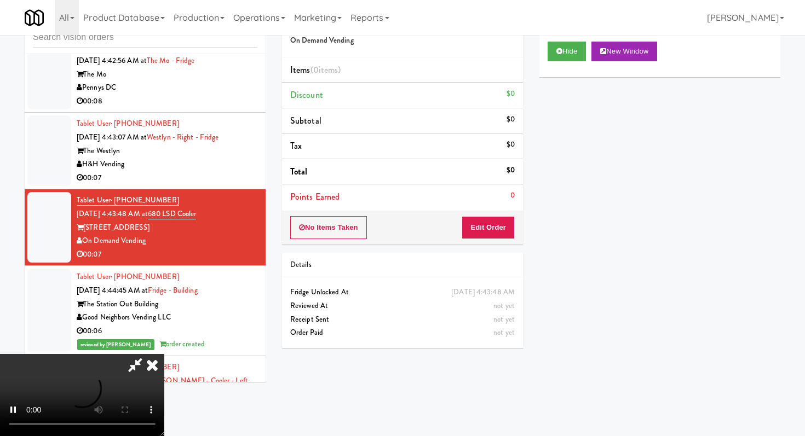
click at [479, 243] on div "No Items Taken Edit Order" at bounding box center [402, 228] width 241 height 34
click at [494, 221] on button "Edit Order" at bounding box center [488, 227] width 53 height 23
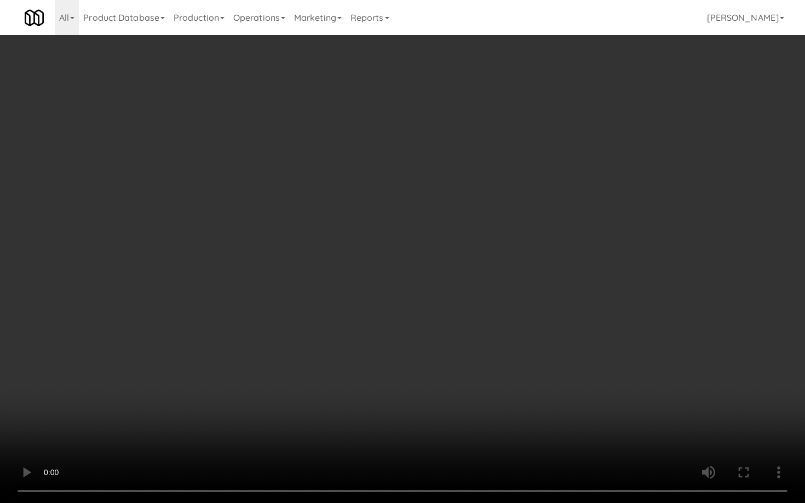
click at [434, 325] on video at bounding box center [402, 251] width 805 height 503
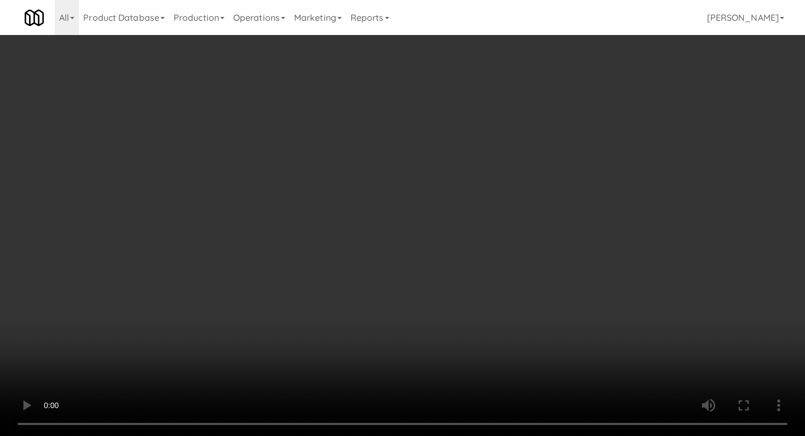
scroll to position [1485, 0]
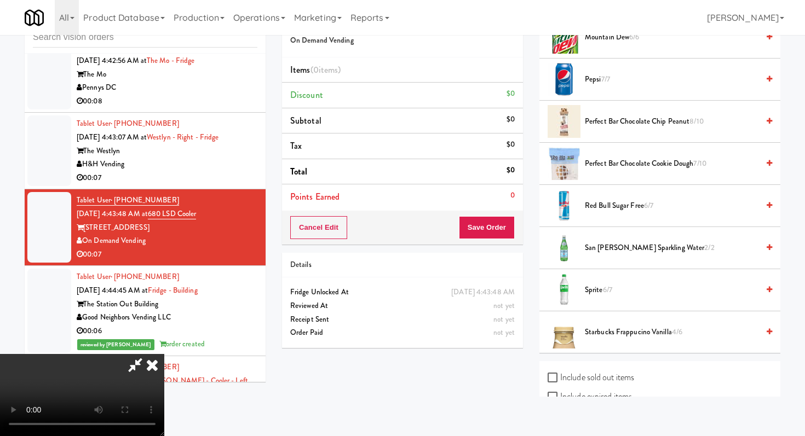
click at [595, 296] on span "Sprite 6/7" at bounding box center [672, 291] width 174 height 14
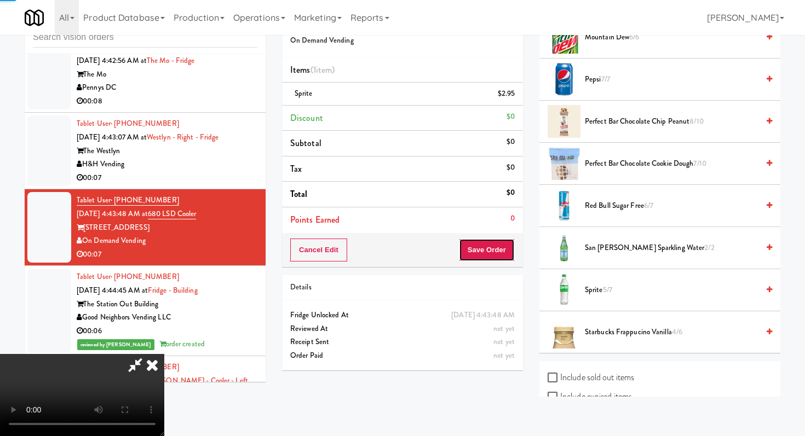
click at [503, 251] on button "Save Order" at bounding box center [487, 250] width 56 height 23
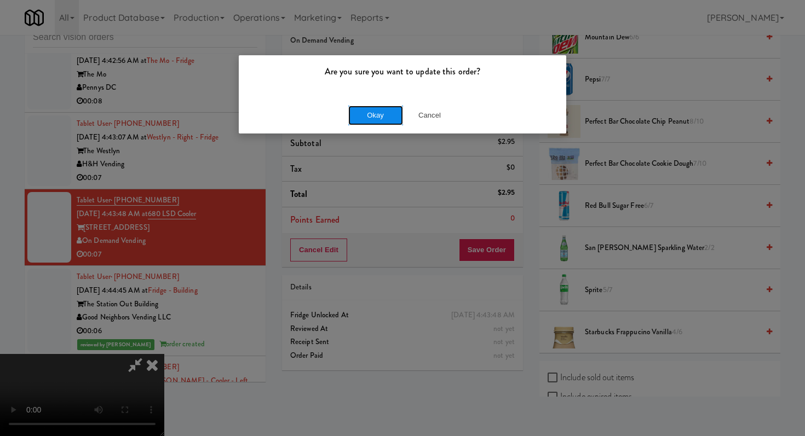
click at [366, 108] on button "Okay" at bounding box center [375, 116] width 55 height 20
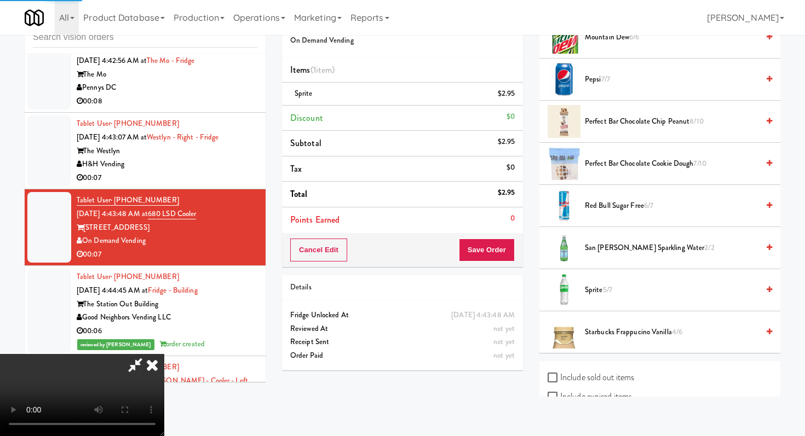
scroll to position [47, 0]
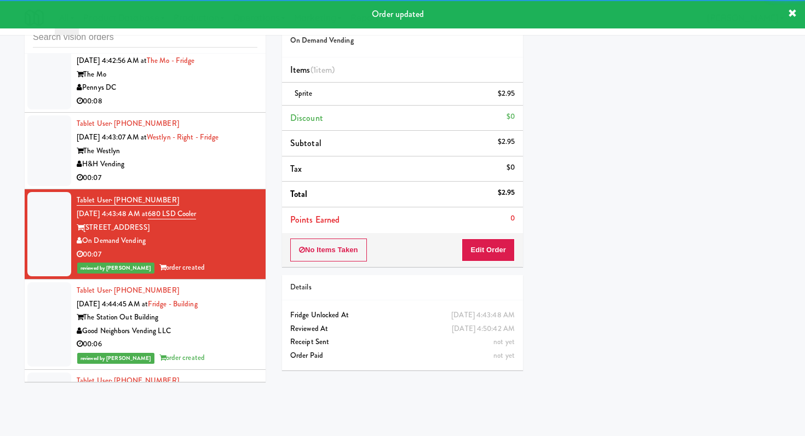
click at [239, 181] on div "00:07" at bounding box center [167, 178] width 181 height 14
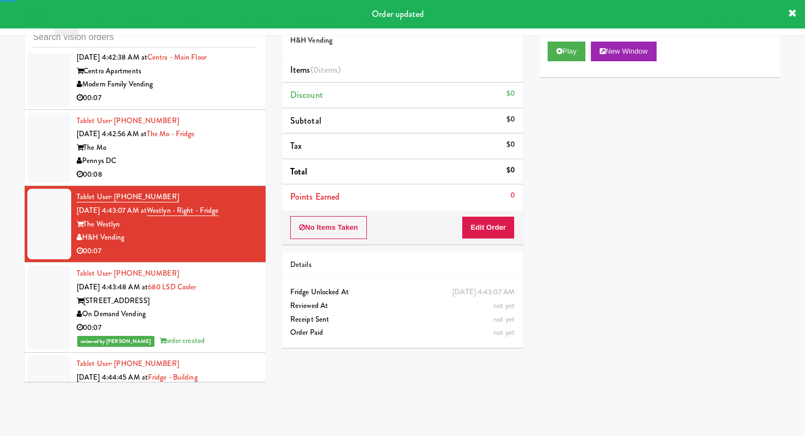
scroll to position [609, 0]
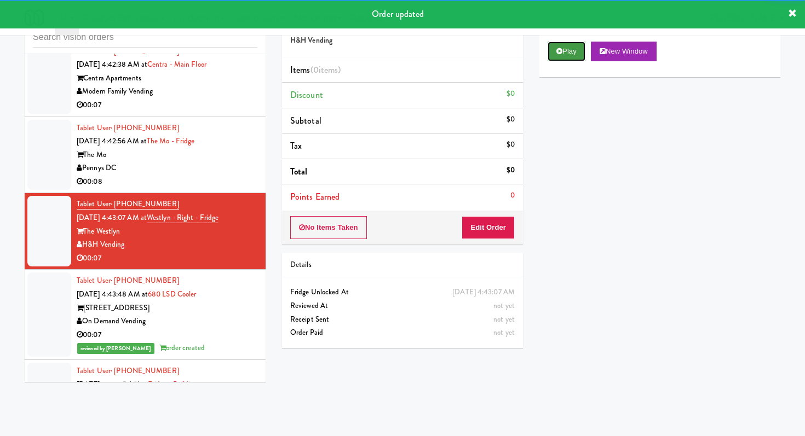
click at [568, 48] on button "Play" at bounding box center [567, 52] width 38 height 20
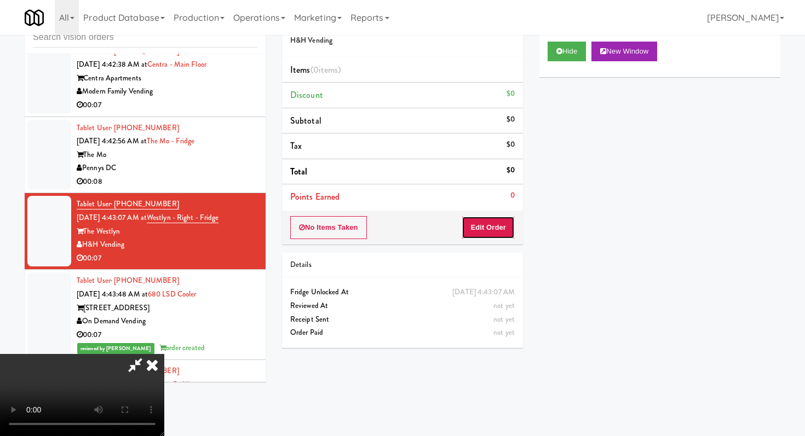
click at [504, 220] on button "Edit Order" at bounding box center [488, 227] width 53 height 23
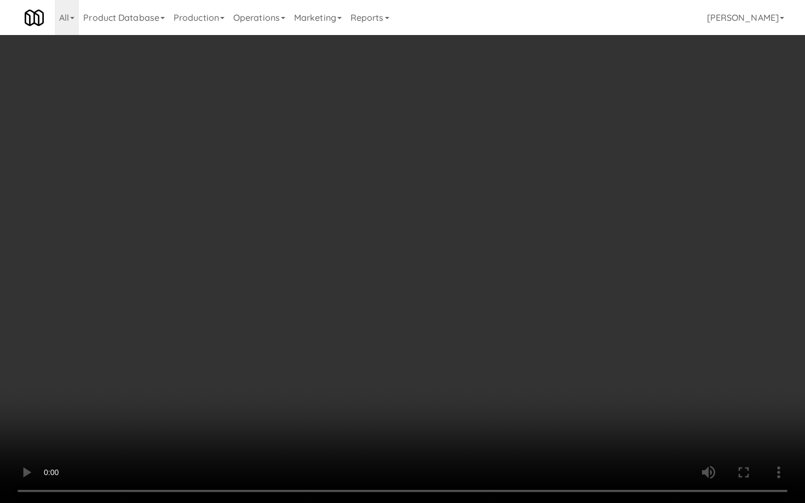
click at [526, 378] on video at bounding box center [402, 251] width 805 height 503
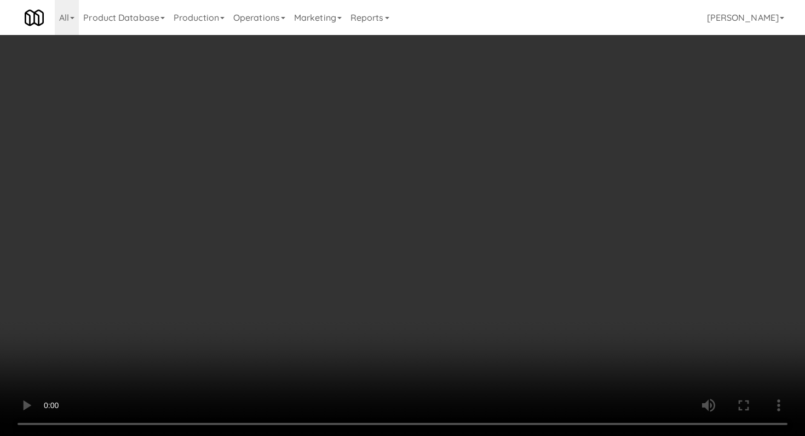
scroll to position [505, 0]
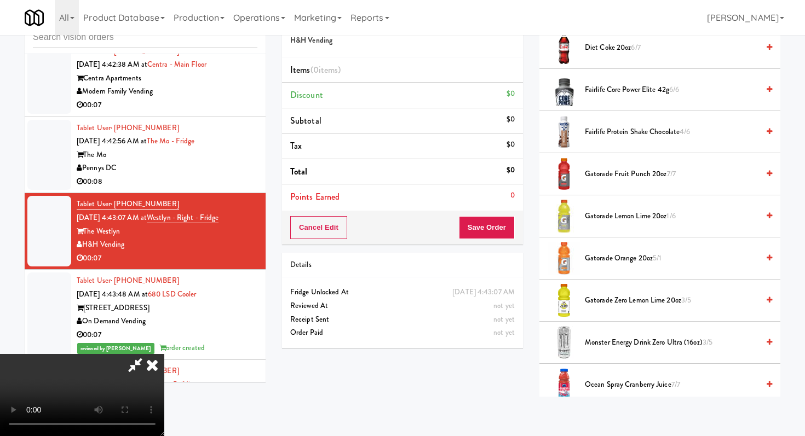
click at [626, 297] on span "Gatorade Zero Lemon Lime 20oz 3/5" at bounding box center [672, 301] width 174 height 14
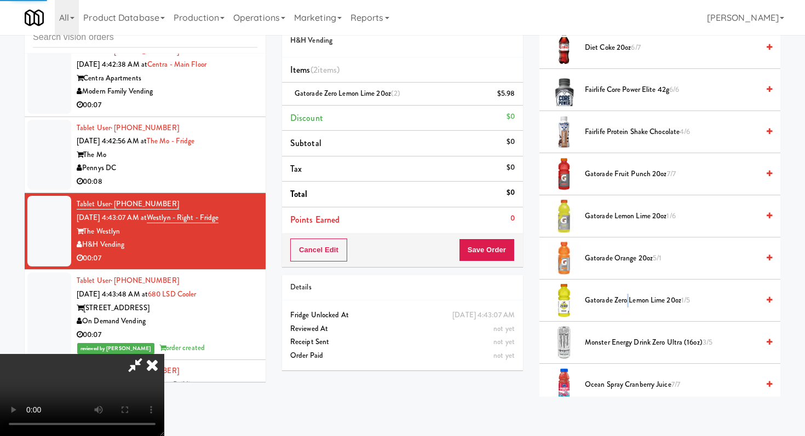
click at [498, 251] on button "Save Order" at bounding box center [487, 250] width 56 height 23
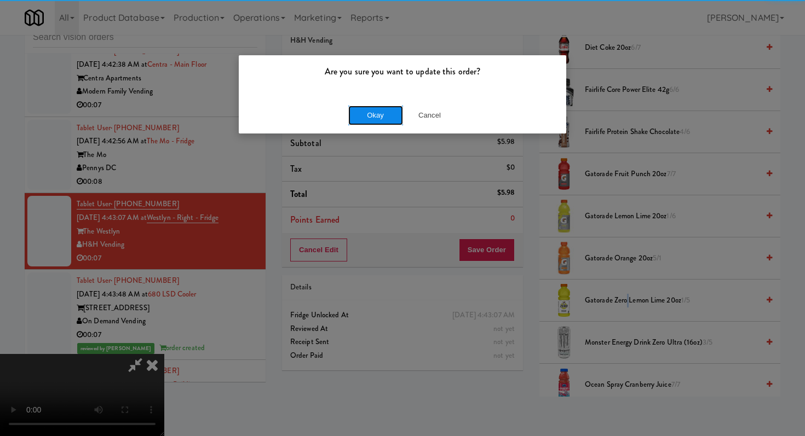
click at [390, 111] on button "Okay" at bounding box center [375, 116] width 55 height 20
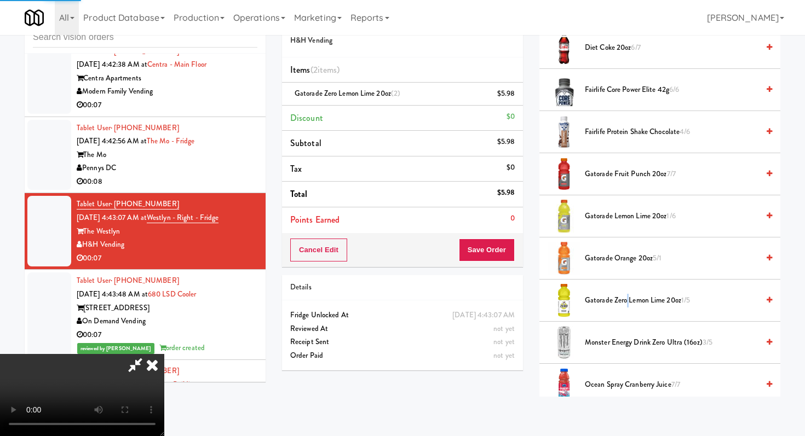
scroll to position [47, 0]
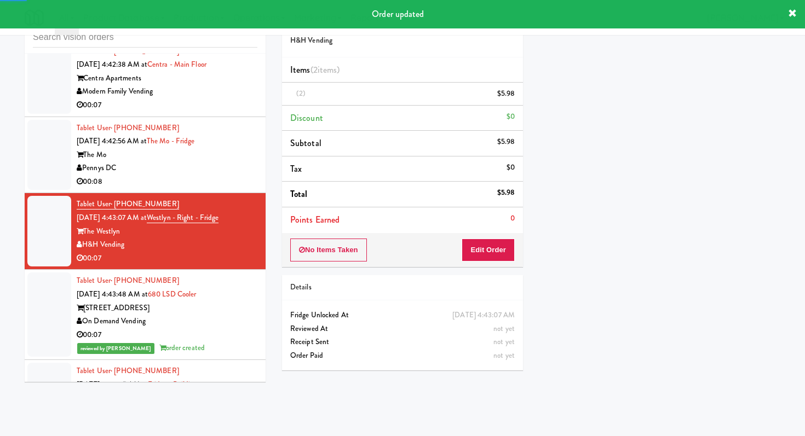
click at [260, 150] on li "Tablet User · (734) 730-2927 [DATE] 4:42:56 AM at The Mo - Fridge The Mo Pennys…" at bounding box center [145, 155] width 241 height 77
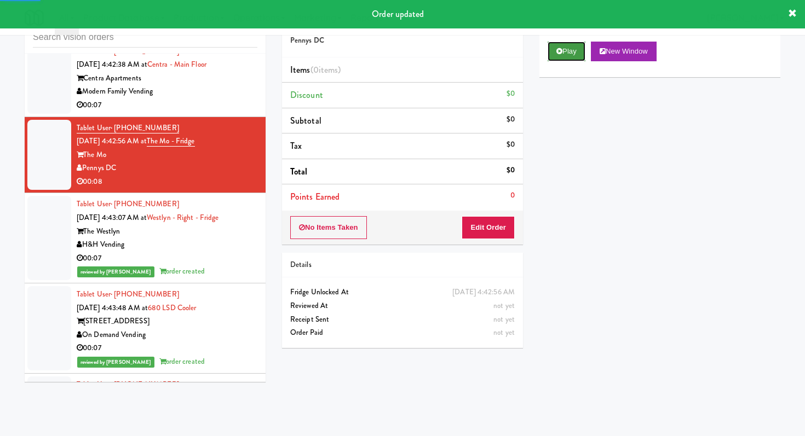
click at [569, 55] on button "Play" at bounding box center [567, 52] width 38 height 20
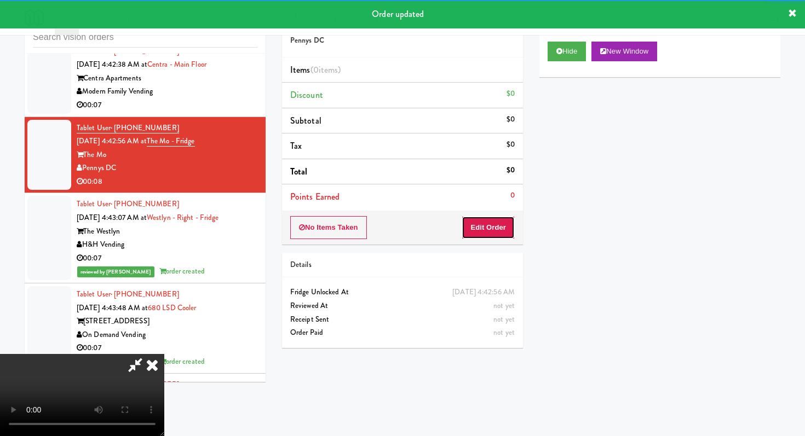
click at [469, 236] on button "Edit Order" at bounding box center [488, 227] width 53 height 23
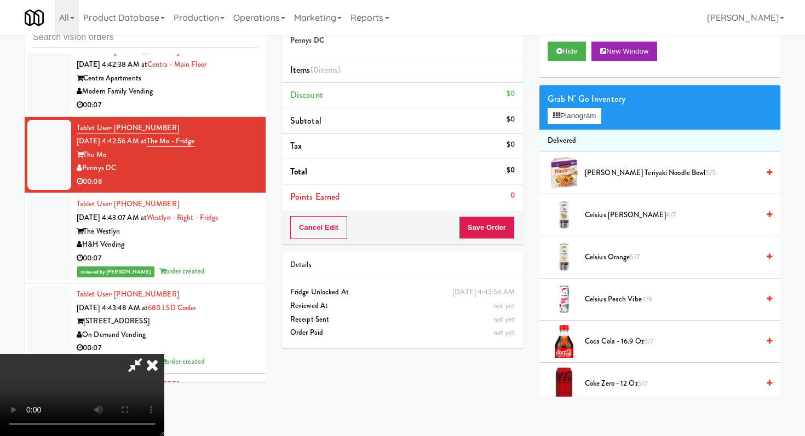
scroll to position [108, 0]
click at [164, 354] on video at bounding box center [82, 395] width 164 height 82
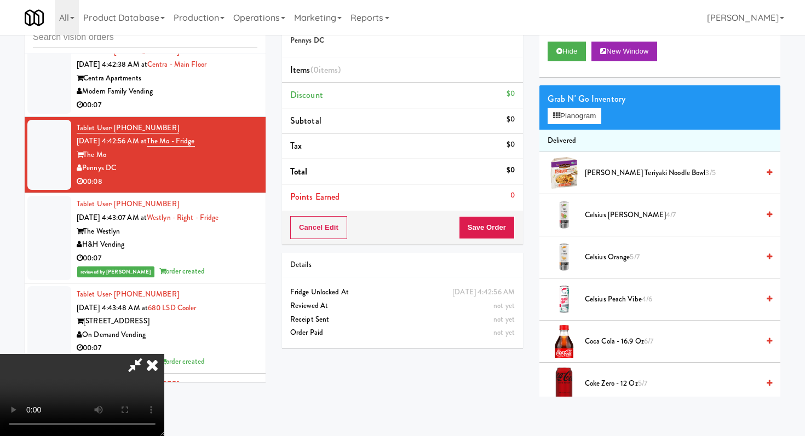
click at [164, 354] on video at bounding box center [82, 395] width 164 height 82
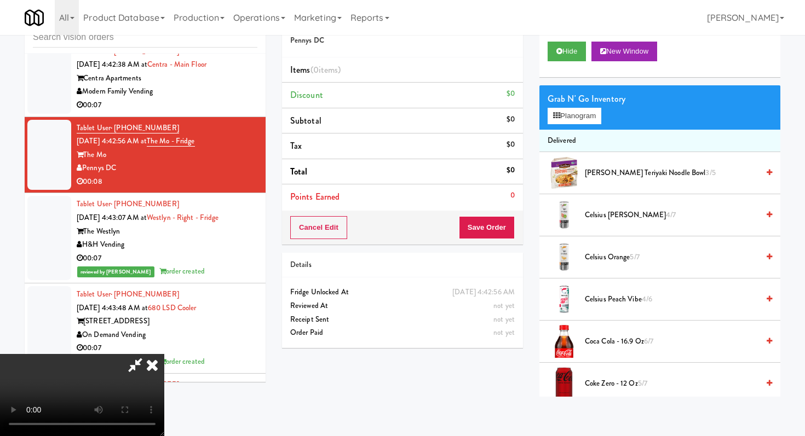
click at [164, 354] on video at bounding box center [82, 395] width 164 height 82
click at [164, 379] on video at bounding box center [82, 395] width 164 height 82
click at [598, 216] on span "Celsius Kiwi Guava 4/7" at bounding box center [672, 216] width 174 height 14
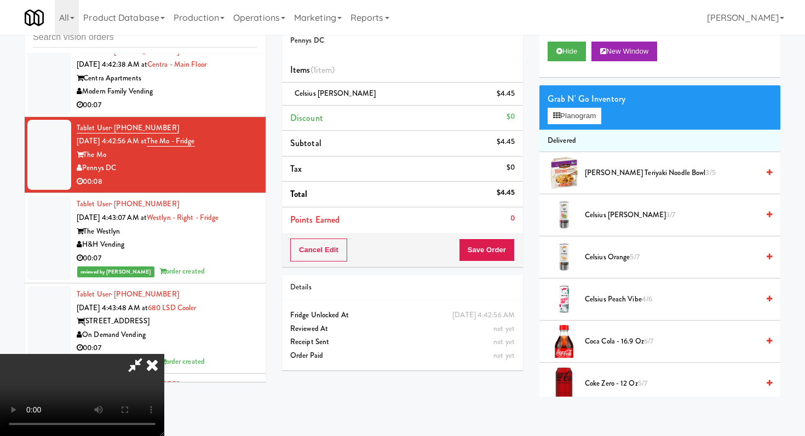
click at [164, 358] on video at bounding box center [82, 395] width 164 height 82
click at [164, 354] on video at bounding box center [82, 395] width 164 height 82
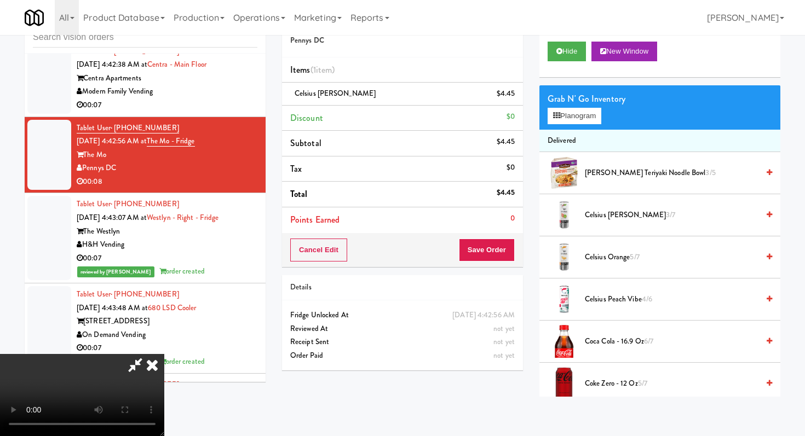
click at [164, 354] on video at bounding box center [82, 395] width 164 height 82
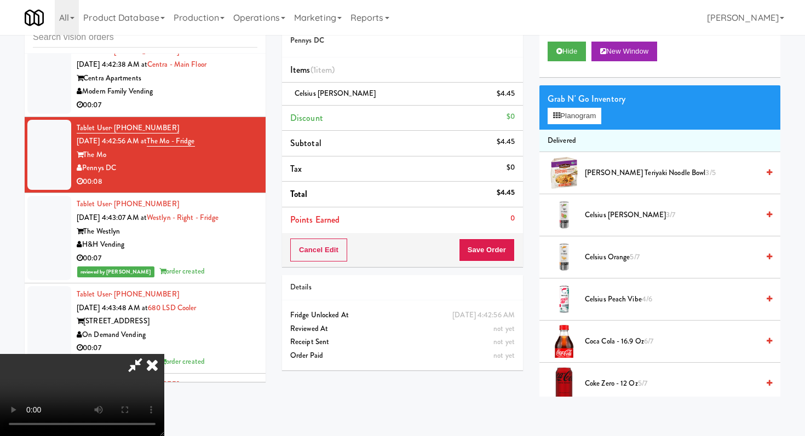
click at [164, 354] on video at bounding box center [82, 395] width 164 height 82
click at [617, 221] on span "Celsius Kiwi Guava 3/7" at bounding box center [672, 216] width 174 height 14
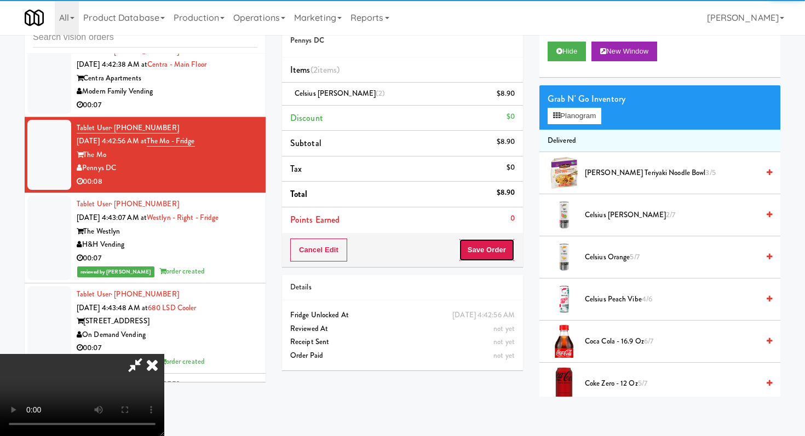
click at [512, 251] on button "Save Order" at bounding box center [487, 250] width 56 height 23
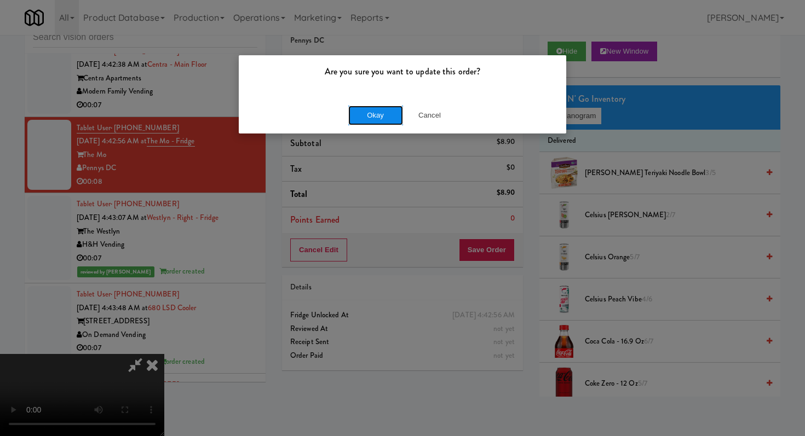
click at [388, 111] on button "Okay" at bounding box center [375, 116] width 55 height 20
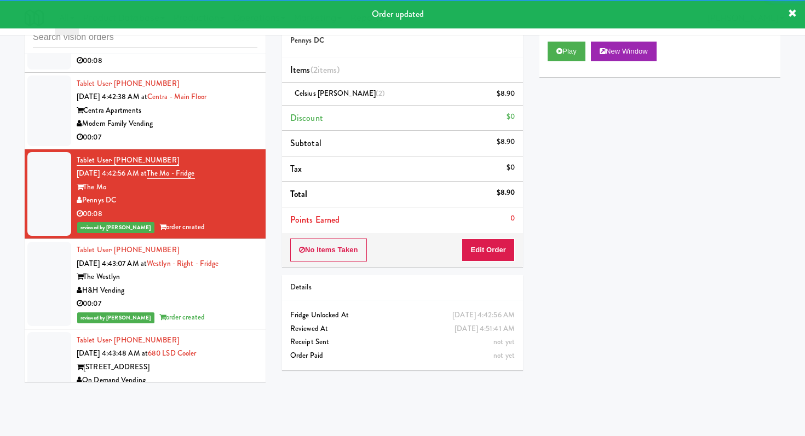
scroll to position [503, 0]
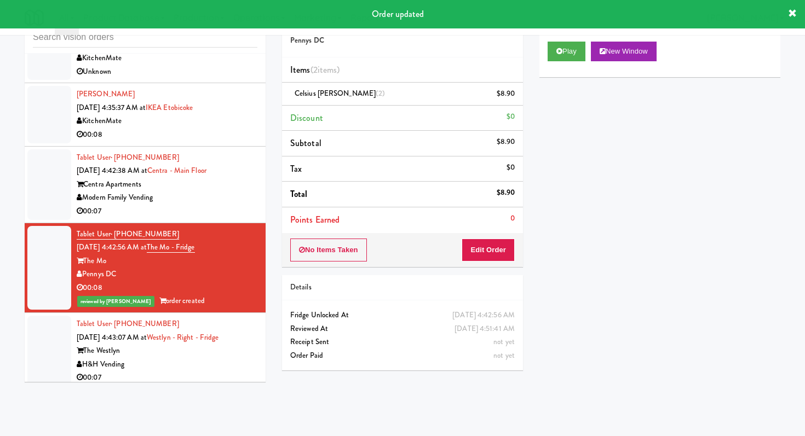
click at [233, 214] on div "00:07" at bounding box center [167, 212] width 181 height 14
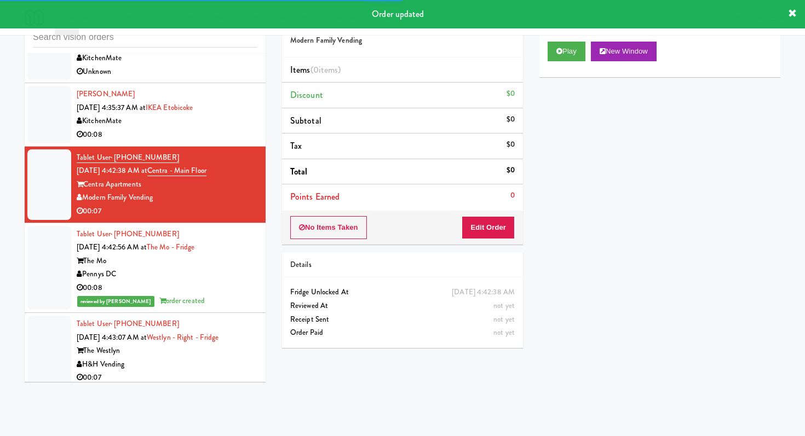
click at [568, 61] on div "Play New Window" at bounding box center [659, 55] width 241 height 44
click at [561, 43] on button "Play" at bounding box center [567, 52] width 38 height 20
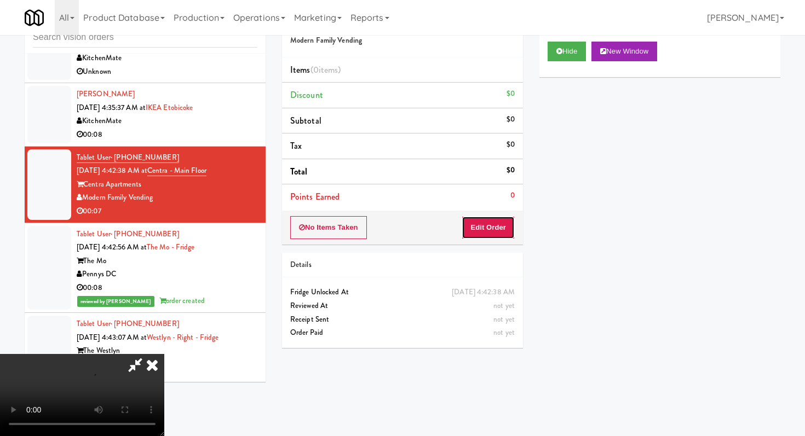
click at [485, 217] on button "Edit Order" at bounding box center [488, 227] width 53 height 23
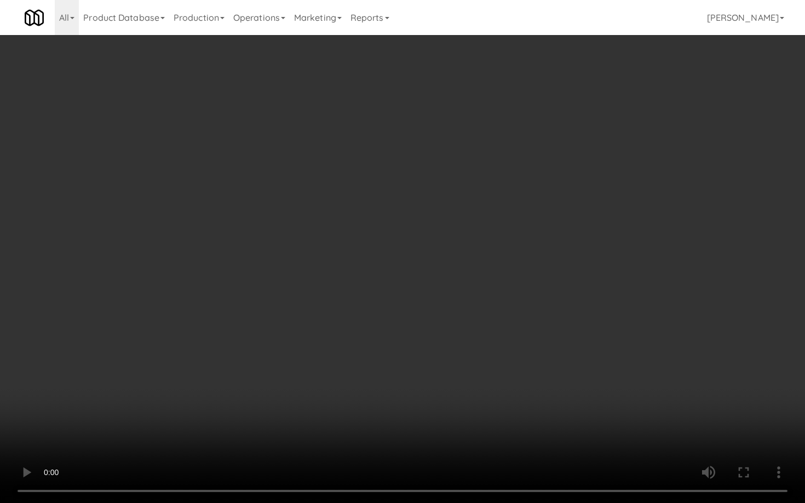
click at [448, 330] on video at bounding box center [402, 251] width 805 height 503
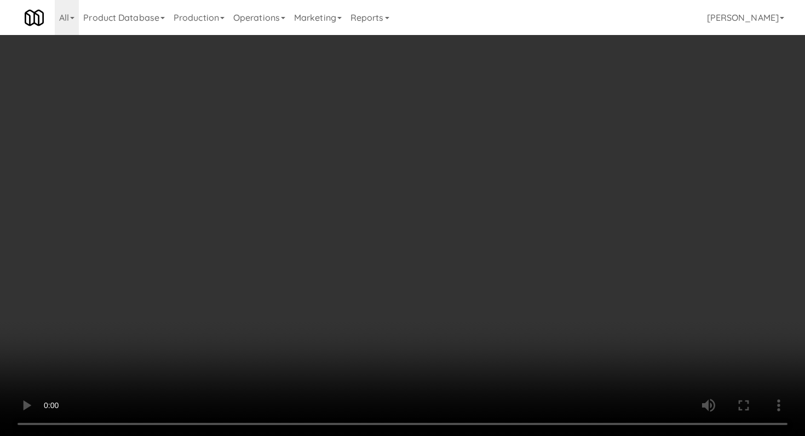
scroll to position [41, 0]
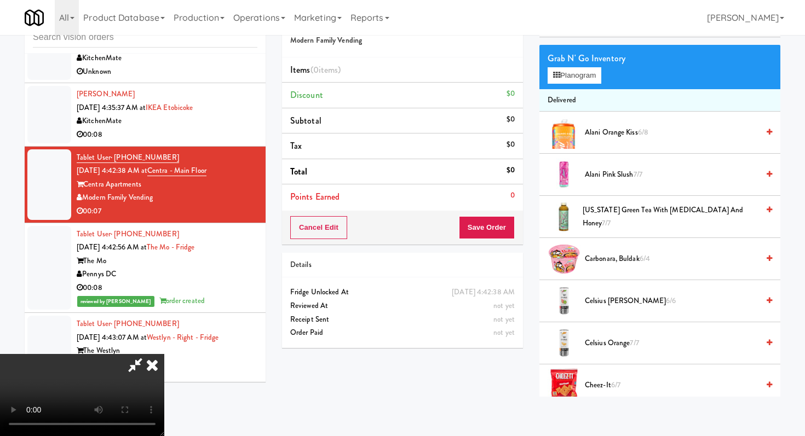
click at [613, 346] on span "Celsius Orange 7/7" at bounding box center [672, 344] width 174 height 14
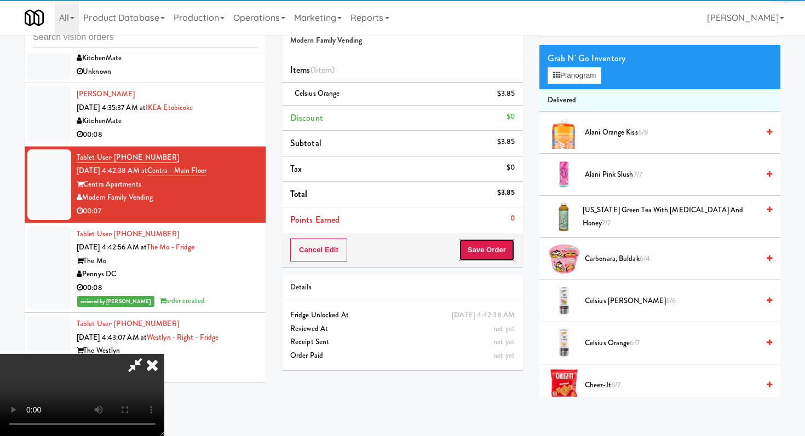
click at [493, 255] on button "Save Order" at bounding box center [487, 250] width 56 height 23
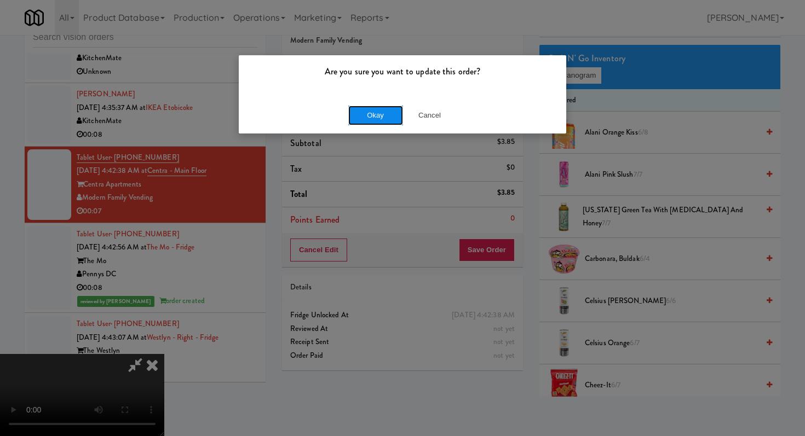
click at [382, 124] on button "Okay" at bounding box center [375, 116] width 55 height 20
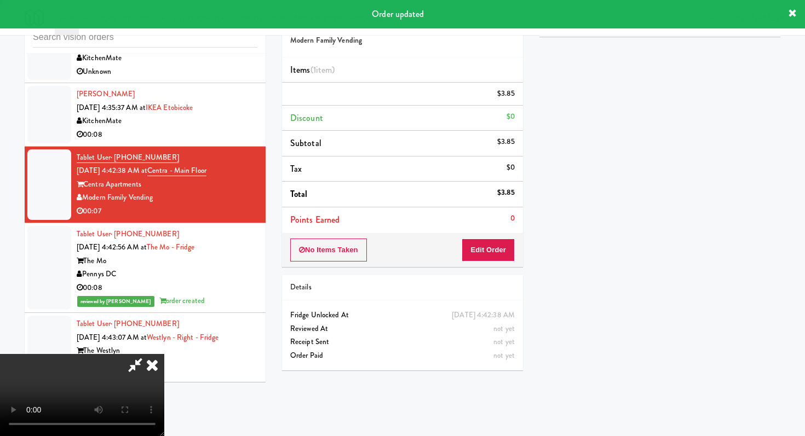
click at [233, 130] on div "00:08" at bounding box center [167, 135] width 181 height 14
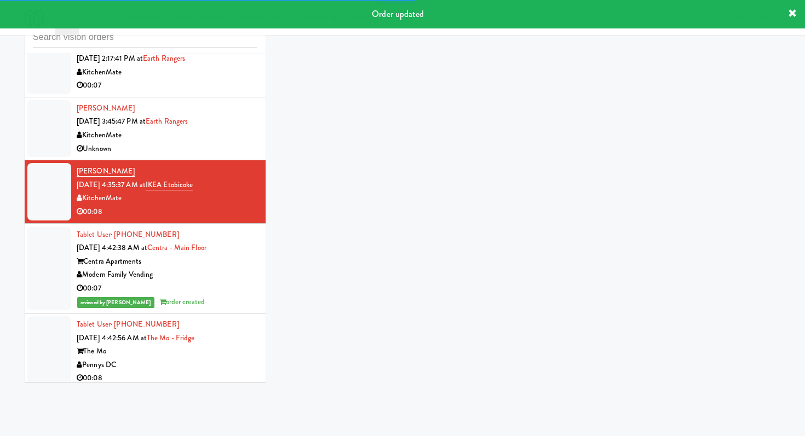
scroll to position [414, 0]
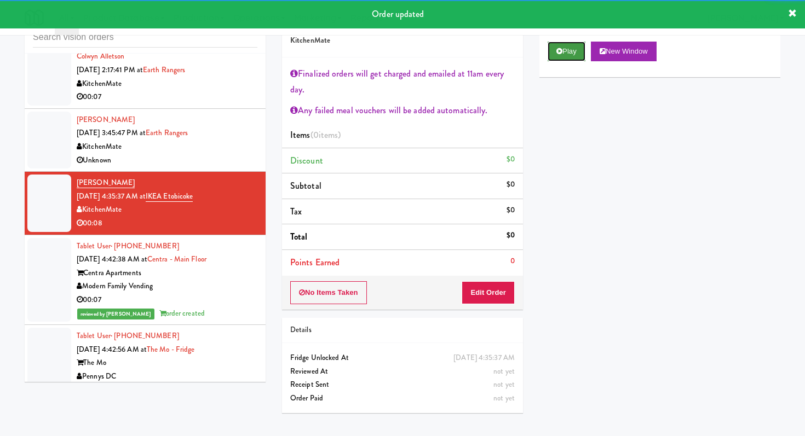
click at [574, 47] on button "Play" at bounding box center [567, 52] width 38 height 20
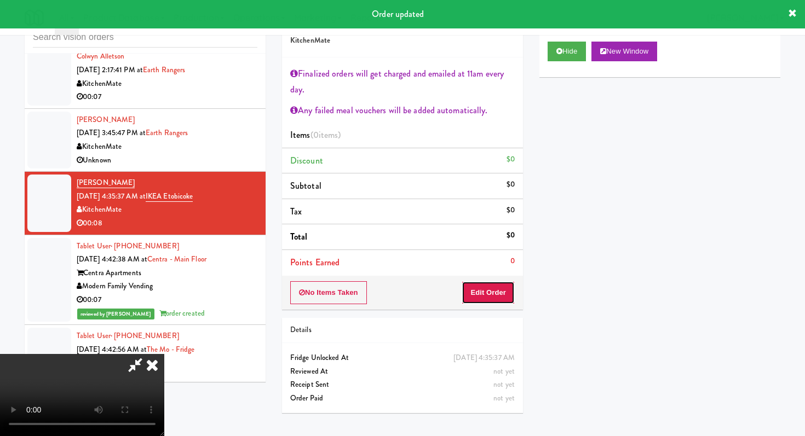
click at [477, 289] on button "Edit Order" at bounding box center [488, 292] width 53 height 23
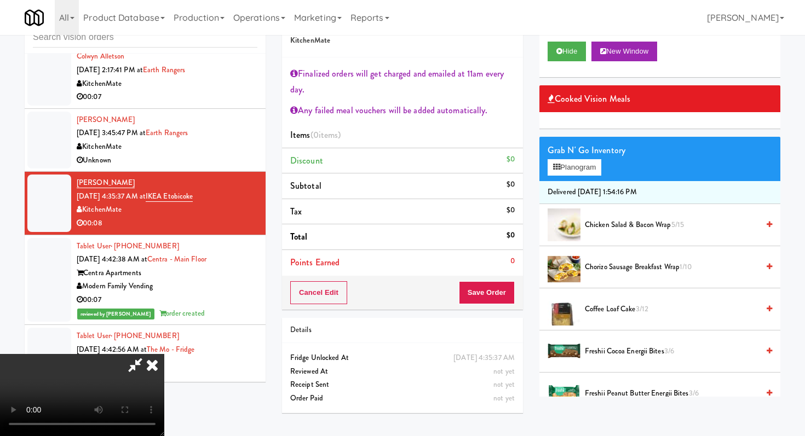
scroll to position [142, 0]
click at [164, 383] on video at bounding box center [82, 395] width 164 height 82
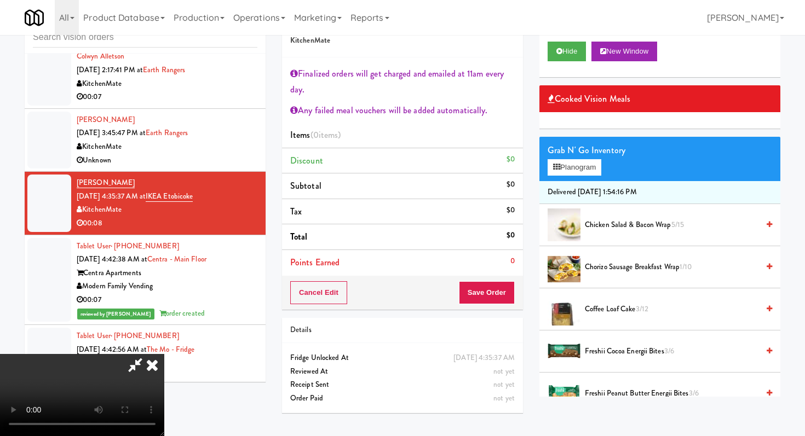
click at [164, 383] on video at bounding box center [82, 395] width 164 height 82
click at [164, 372] on video at bounding box center [82, 395] width 164 height 82
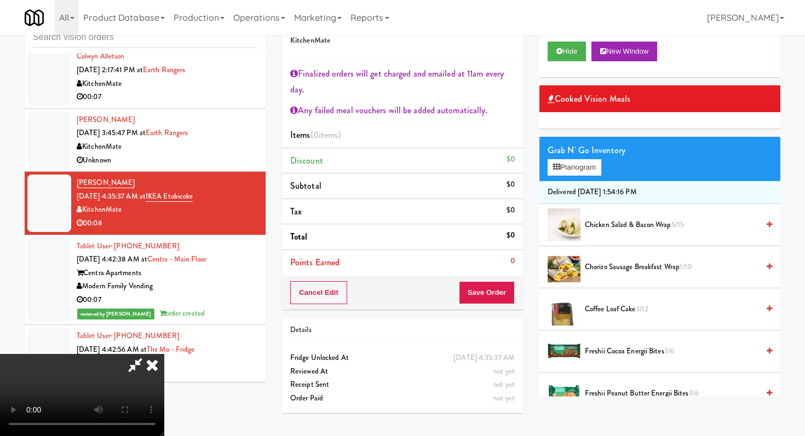
click at [164, 354] on video at bounding box center [82, 395] width 164 height 82
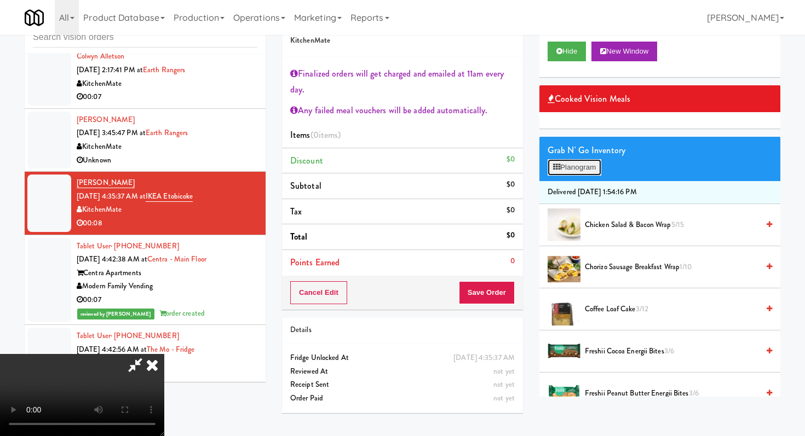
click at [574, 174] on button "Planogram" at bounding box center [575, 167] width 54 height 16
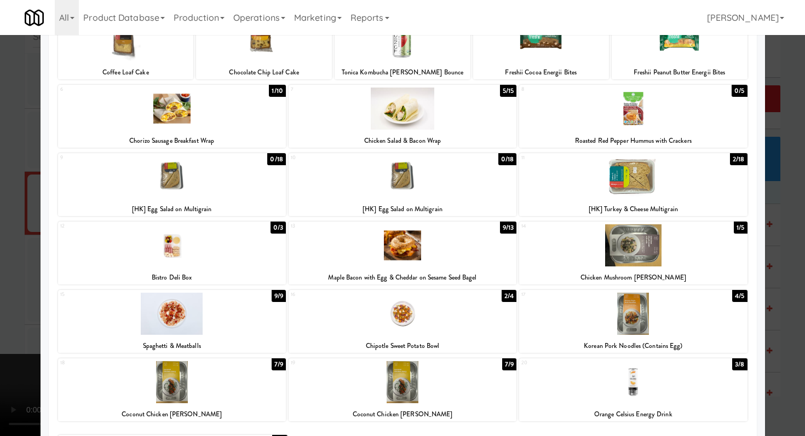
scroll to position [128, 0]
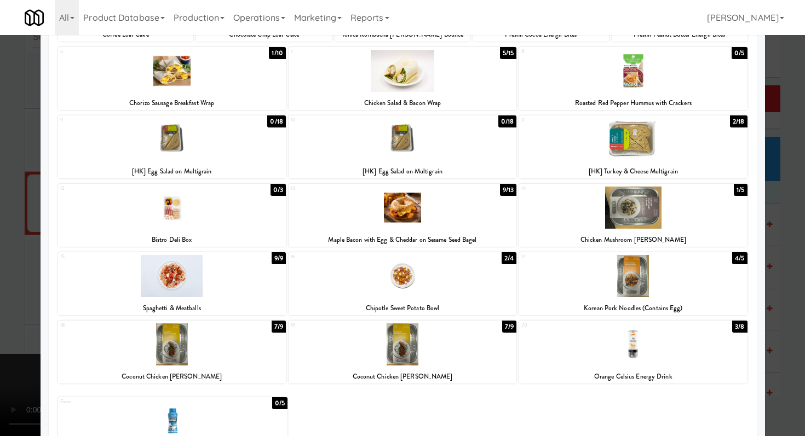
click at [400, 207] on div at bounding box center [403, 208] width 228 height 42
click at [0, 250] on div at bounding box center [402, 218] width 805 height 436
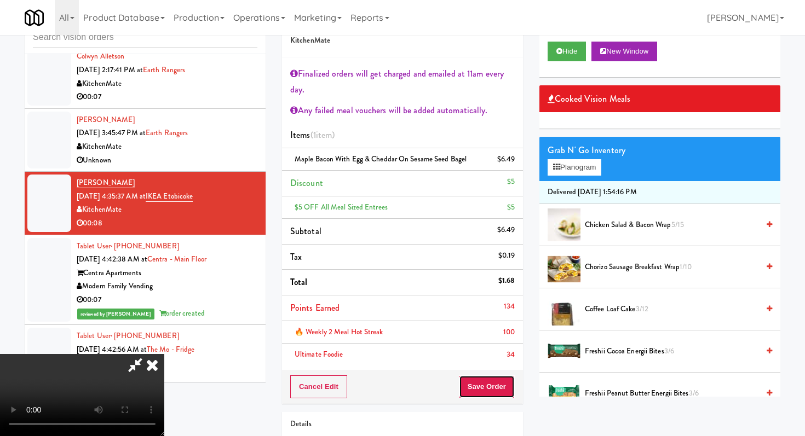
click at [493, 385] on button "Save Order" at bounding box center [487, 387] width 56 height 23
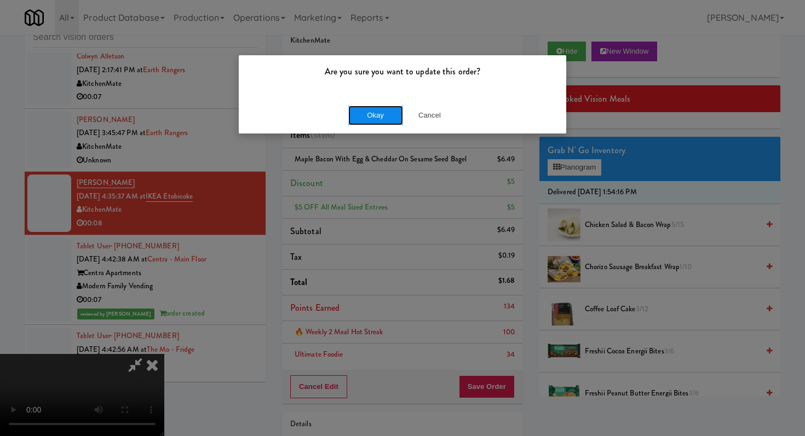
click at [358, 113] on button "Okay" at bounding box center [375, 116] width 55 height 20
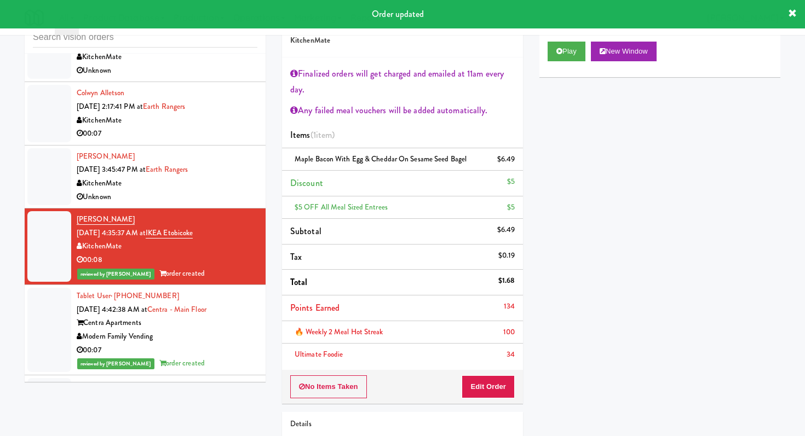
scroll to position [280, 0]
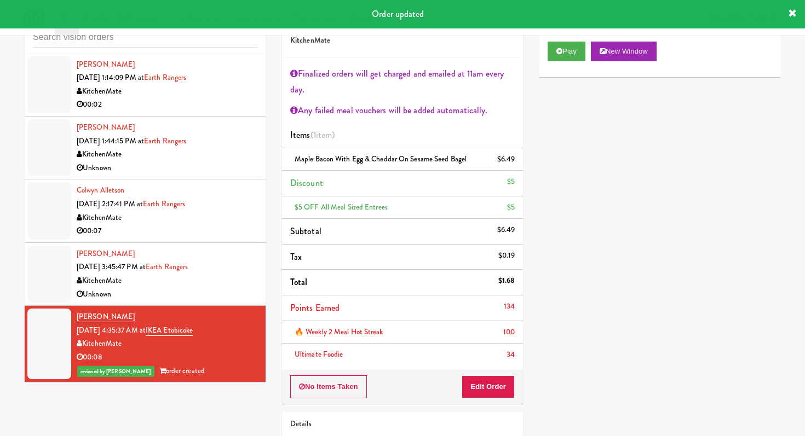
click at [232, 294] on div "Unknown" at bounding box center [167, 295] width 181 height 14
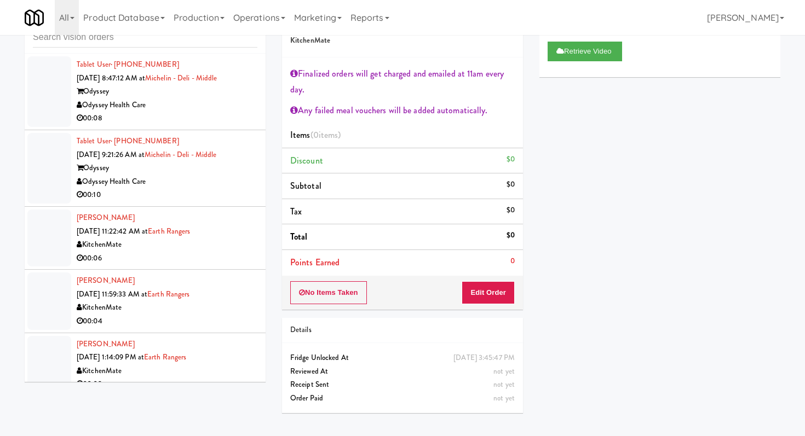
click at [233, 189] on div "00:10" at bounding box center [167, 195] width 181 height 14
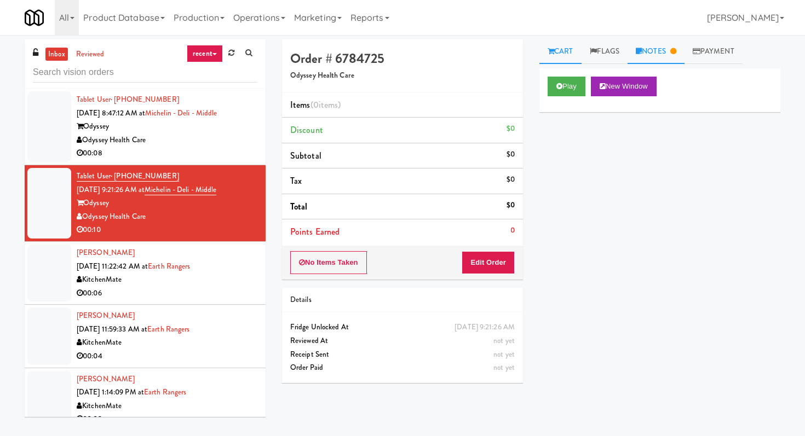
click at [660, 43] on link "Notes" at bounding box center [655, 51] width 57 height 25
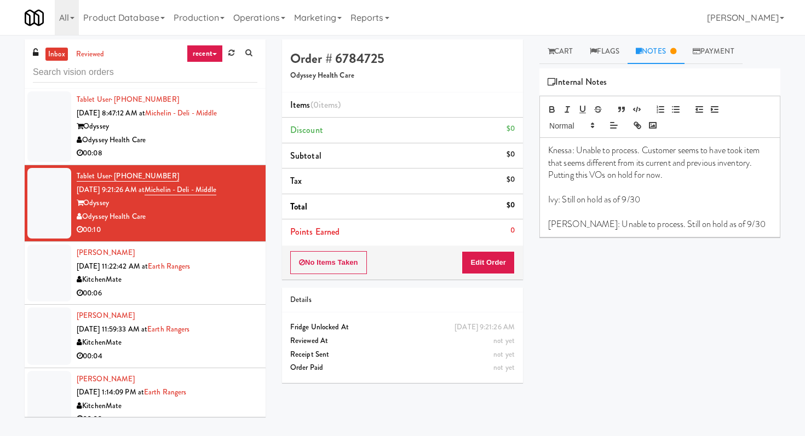
click at [223, 158] on div "00:08" at bounding box center [167, 154] width 181 height 14
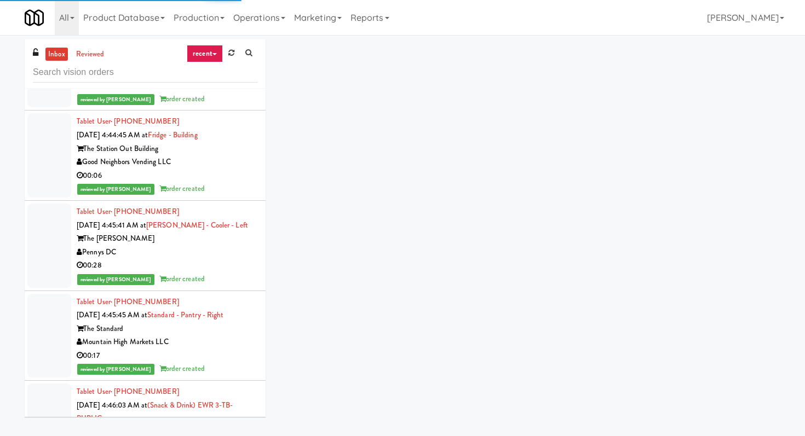
scroll to position [1015, 0]
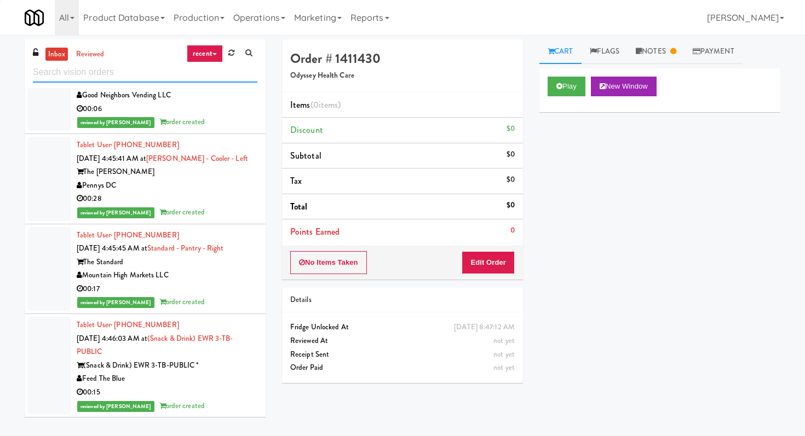
click at [140, 77] on input "text" at bounding box center [145, 72] width 224 height 20
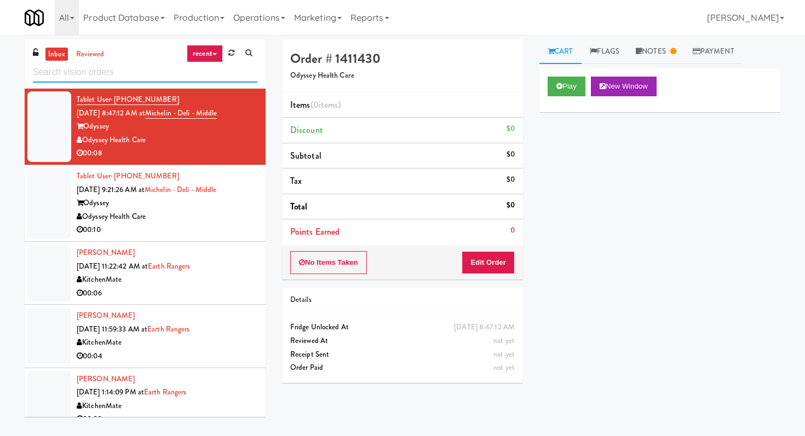
click at [143, 79] on input "text" at bounding box center [145, 72] width 224 height 20
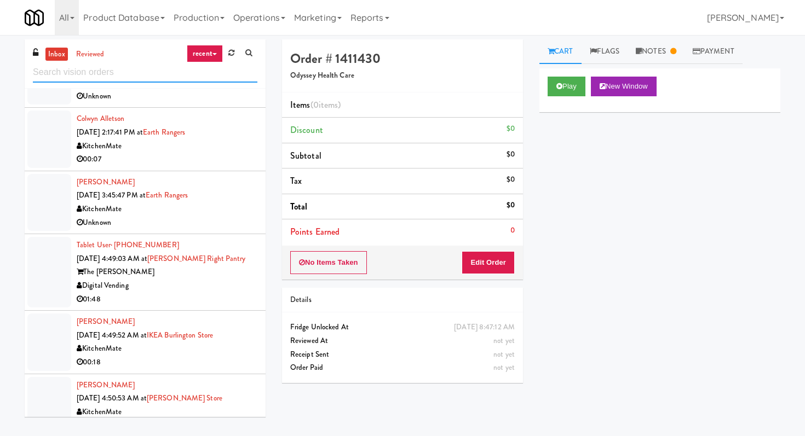
scroll to position [713, 0]
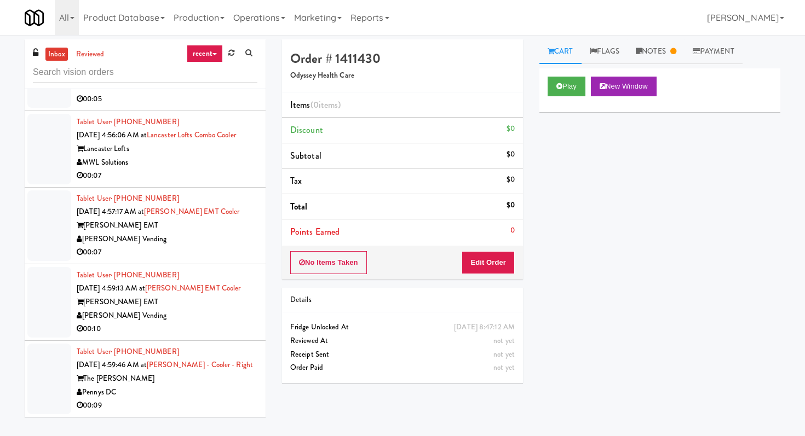
click at [214, 177] on div "00:07" at bounding box center [167, 176] width 181 height 14
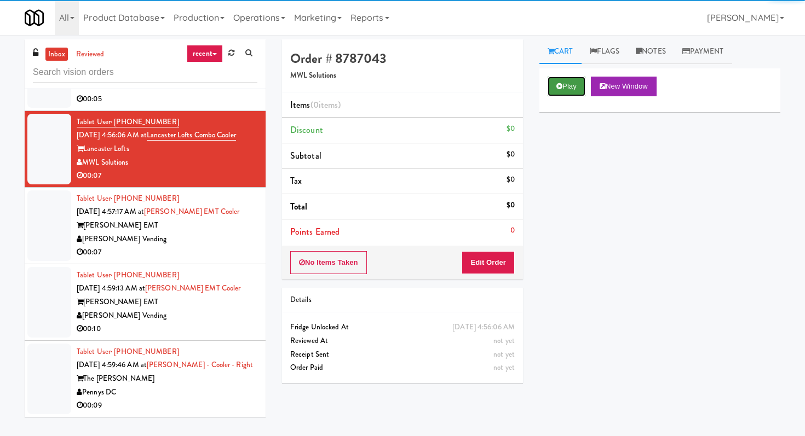
click at [581, 77] on button "Play" at bounding box center [567, 87] width 38 height 20
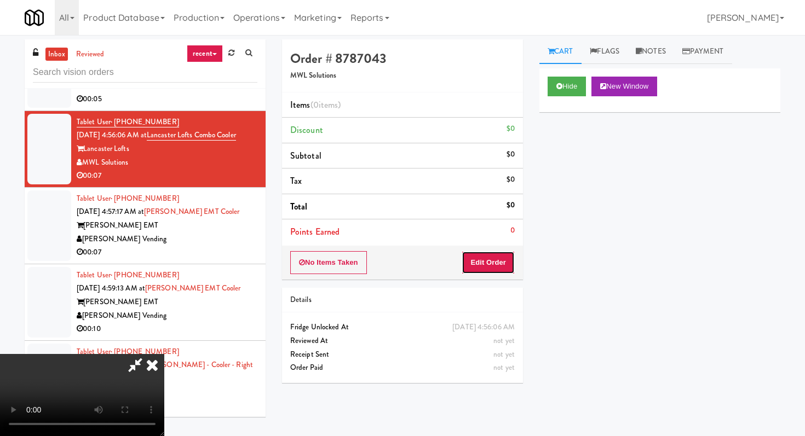
click at [501, 263] on button "Edit Order" at bounding box center [488, 262] width 53 height 23
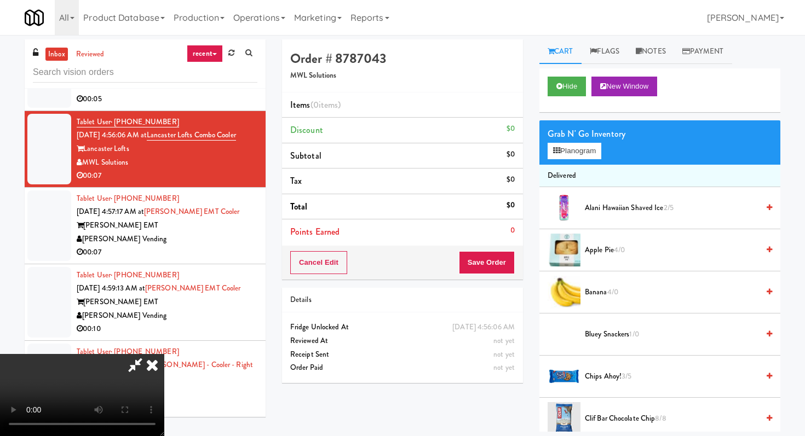
scroll to position [108, 0]
click at [164, 354] on video at bounding box center [82, 395] width 164 height 82
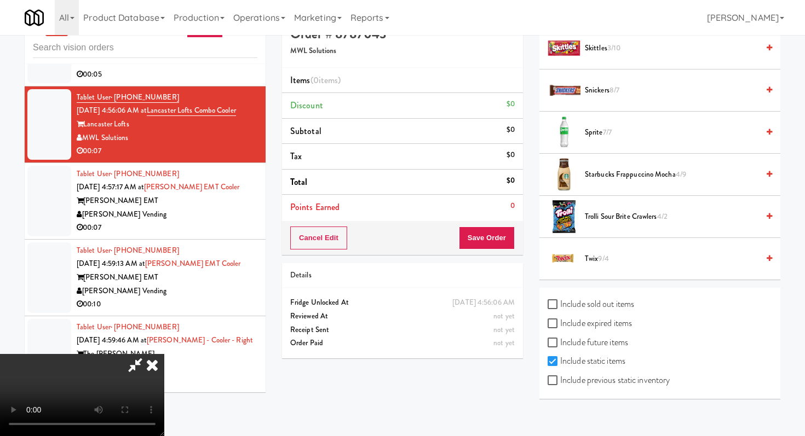
scroll to position [35, 0]
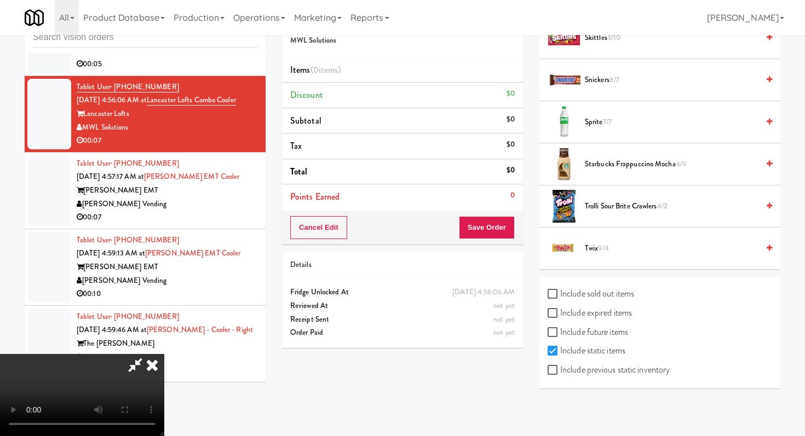
click at [628, 159] on span "Starbucks Frappuccino Mocha 4/9" at bounding box center [672, 165] width 174 height 14
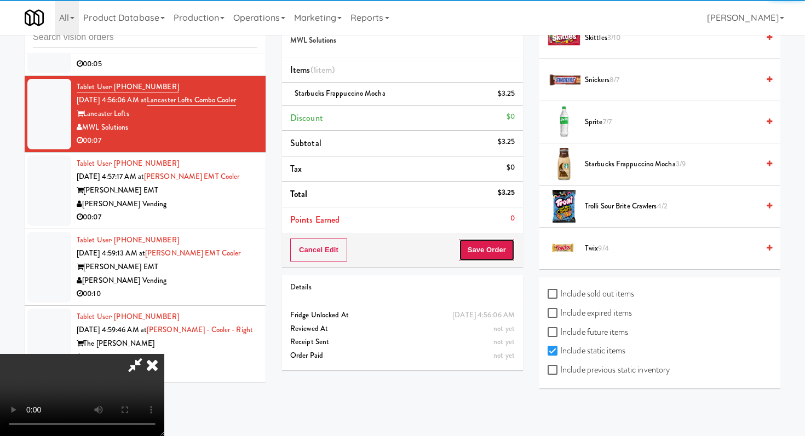
click at [493, 243] on button "Save Order" at bounding box center [487, 250] width 56 height 23
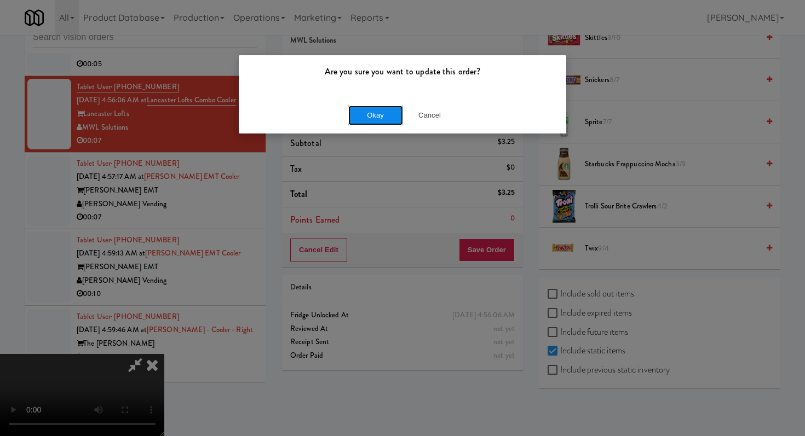
click at [398, 111] on button "Okay" at bounding box center [375, 116] width 55 height 20
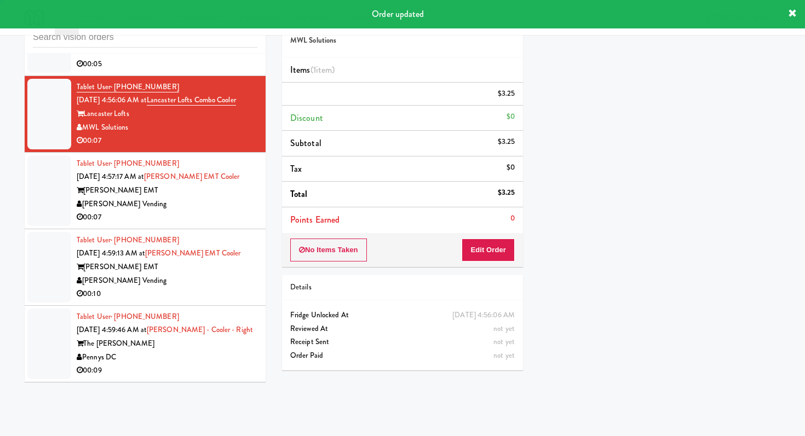
scroll to position [0, 0]
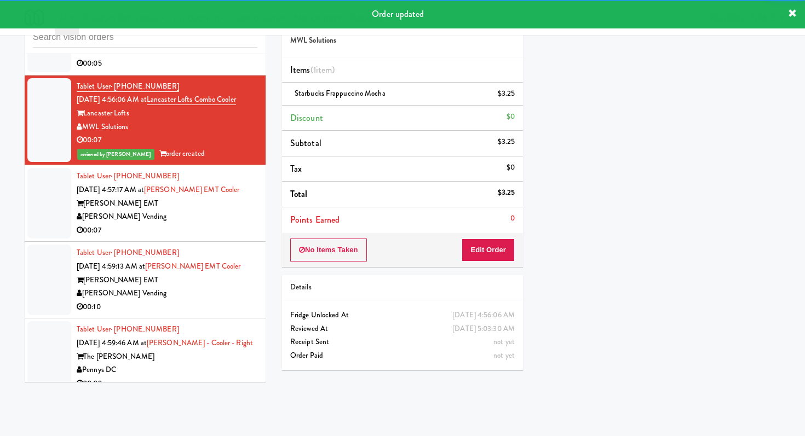
click at [243, 223] on div "[PERSON_NAME] Vending" at bounding box center [167, 217] width 181 height 14
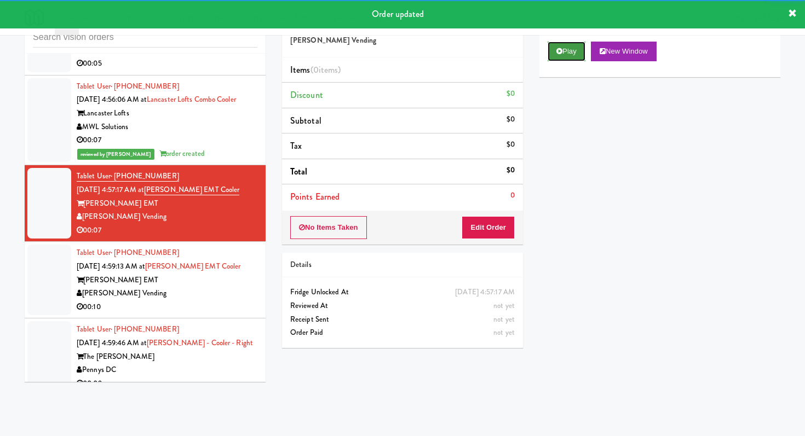
click at [555, 57] on button "Play" at bounding box center [567, 52] width 38 height 20
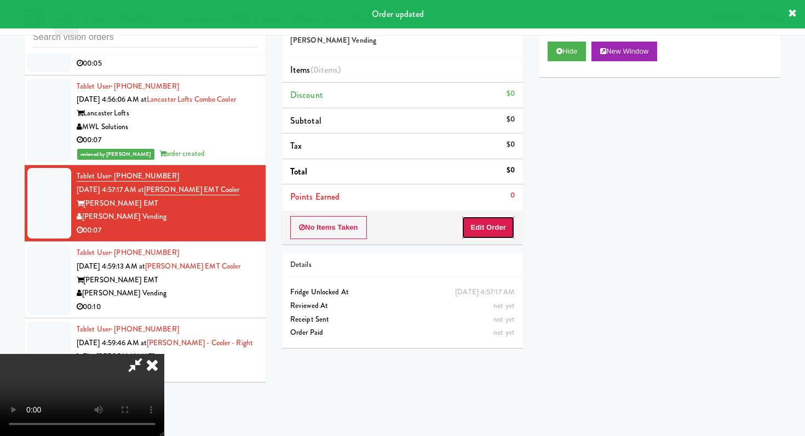
click at [501, 235] on button "Edit Order" at bounding box center [488, 227] width 53 height 23
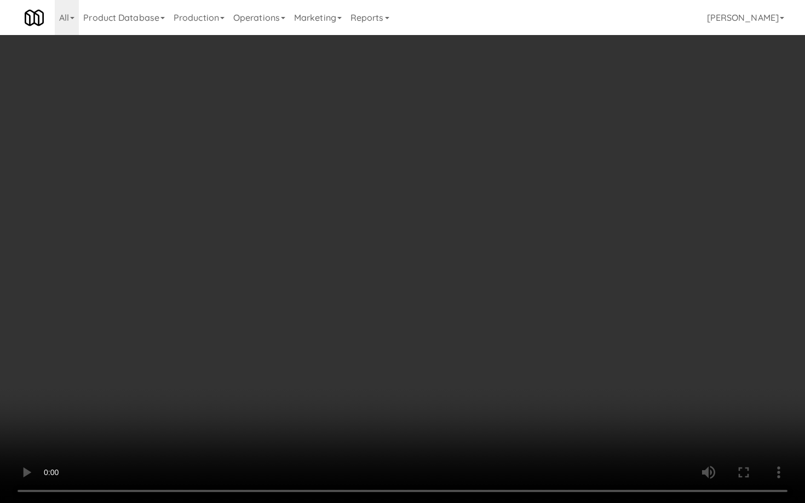
click at [592, 436] on video at bounding box center [402, 251] width 805 height 503
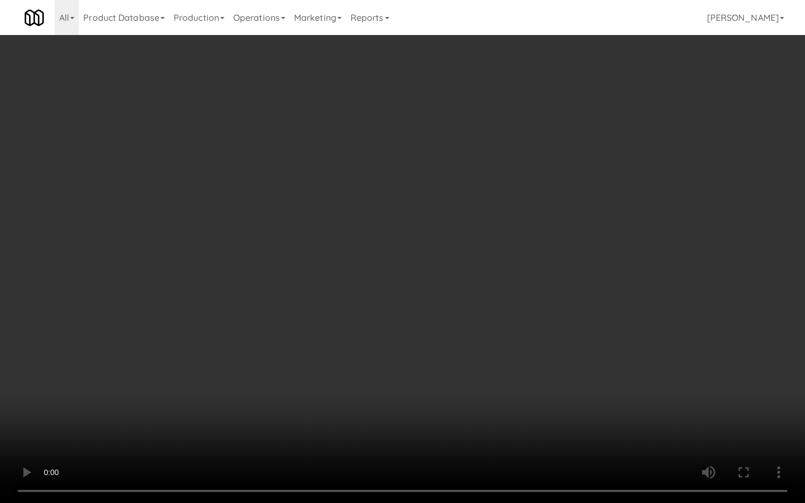
click at [592, 436] on video at bounding box center [402, 251] width 805 height 503
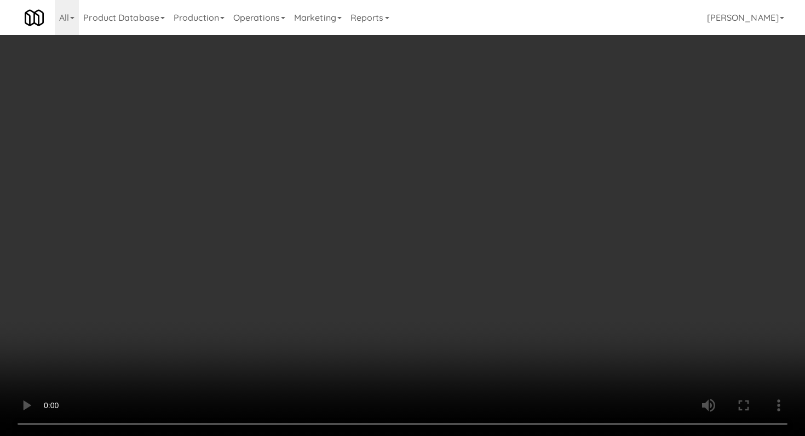
scroll to position [793, 0]
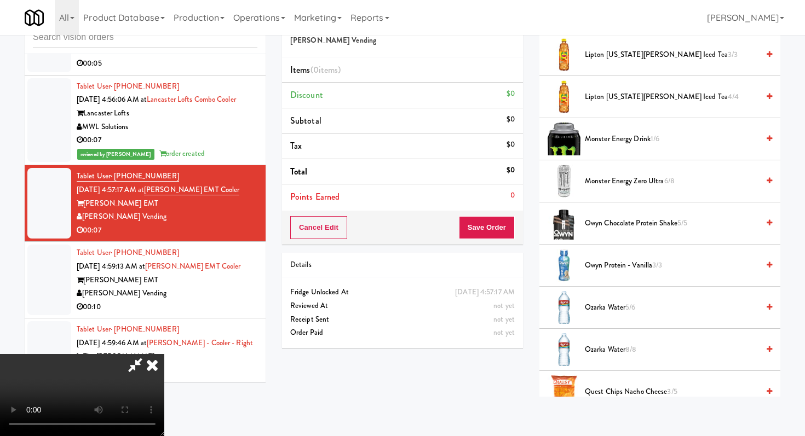
click at [635, 142] on span "Monster Energy Drink 1/6" at bounding box center [672, 140] width 174 height 14
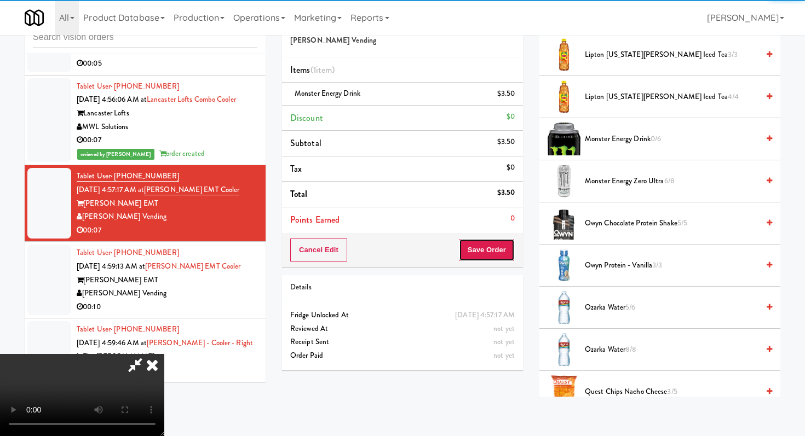
click at [503, 250] on button "Save Order" at bounding box center [487, 250] width 56 height 23
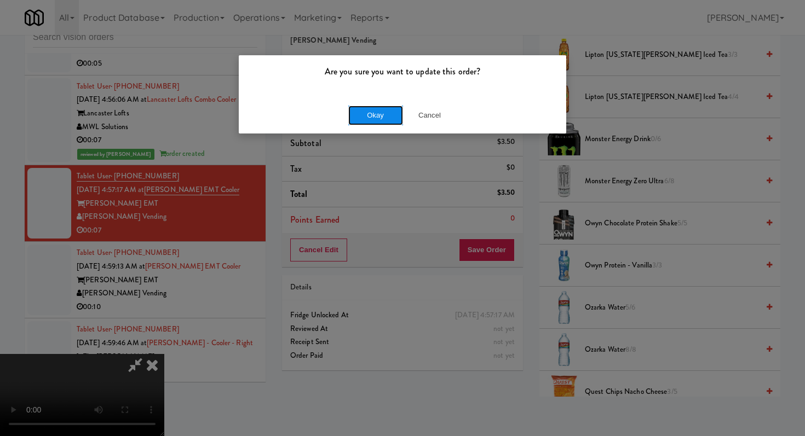
click at [377, 112] on button "Okay" at bounding box center [375, 116] width 55 height 20
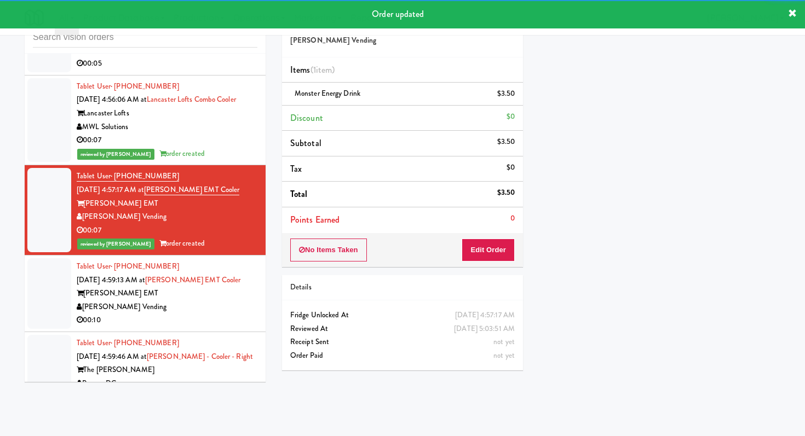
scroll to position [740, 0]
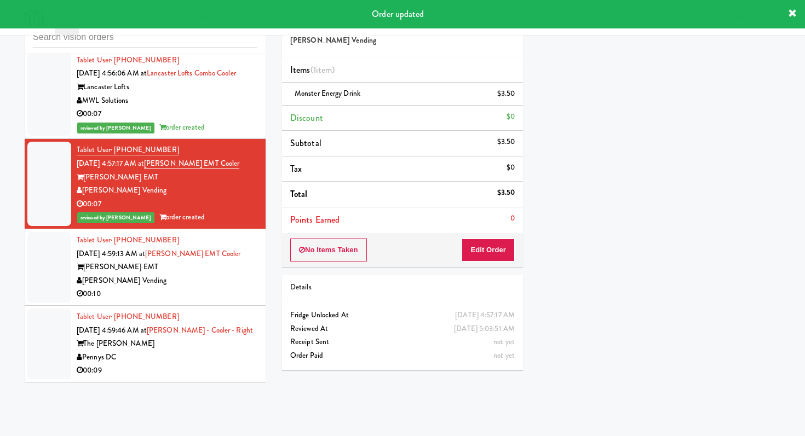
click at [206, 294] on div "00:10" at bounding box center [167, 294] width 181 height 14
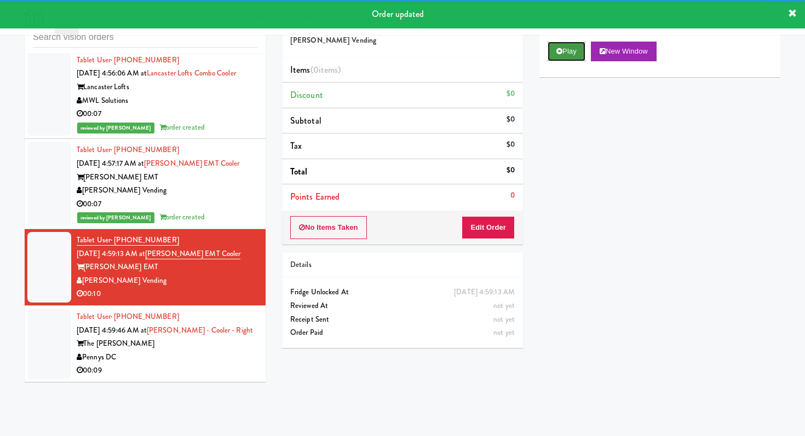
click at [552, 60] on button "Play" at bounding box center [567, 52] width 38 height 20
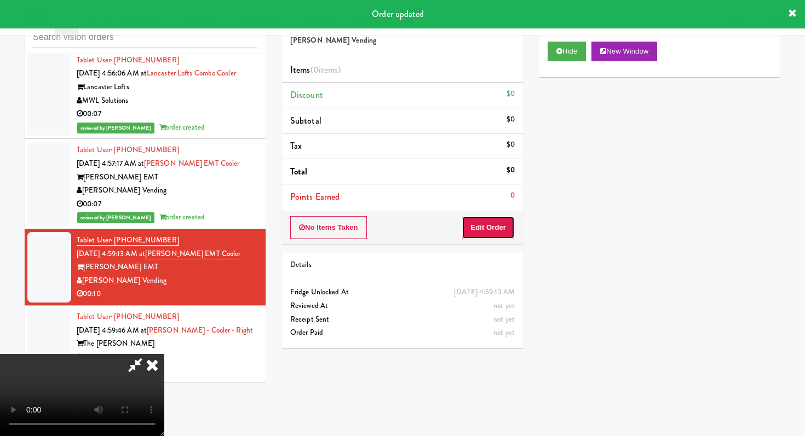
click at [488, 232] on button "Edit Order" at bounding box center [488, 227] width 53 height 23
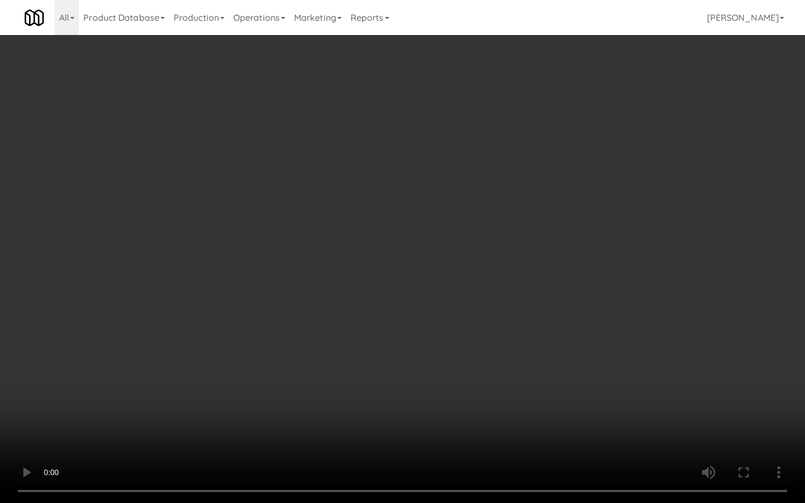
click at [606, 402] on video at bounding box center [402, 251] width 805 height 503
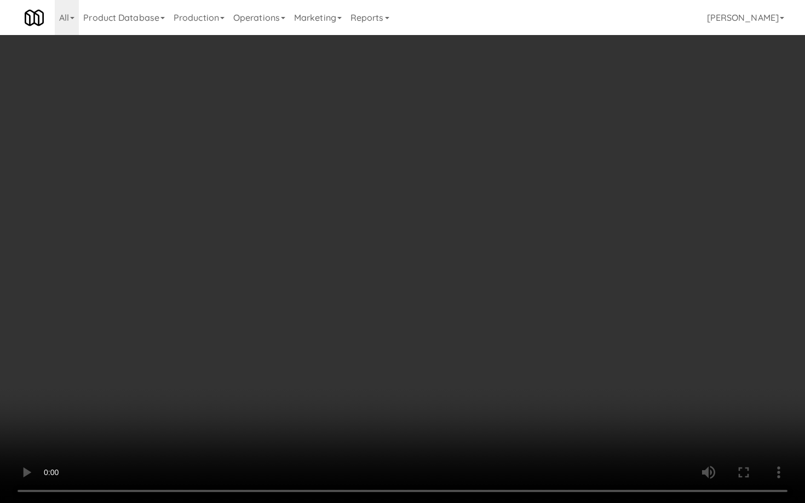
click at [606, 402] on video at bounding box center [402, 251] width 805 height 503
click at [602, 428] on video at bounding box center [402, 251] width 805 height 503
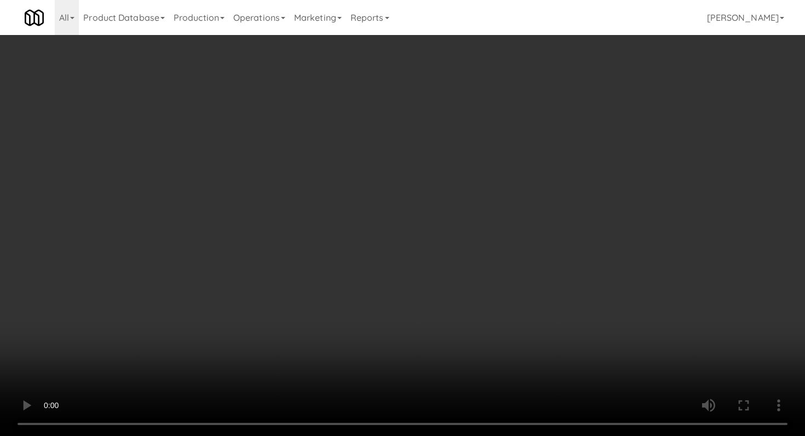
scroll to position [1105, 0]
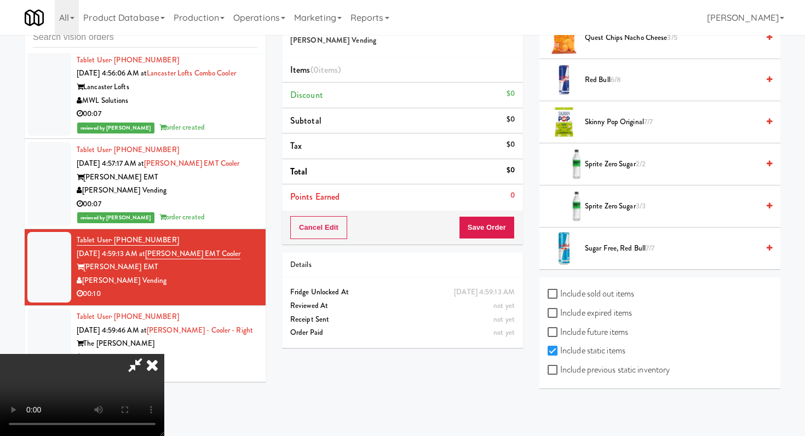
click at [554, 365] on label "Include previous static inventory" at bounding box center [609, 370] width 122 height 16
click at [554, 366] on input "Include previous static inventory" at bounding box center [554, 370] width 13 height 9
checkbox input "true"
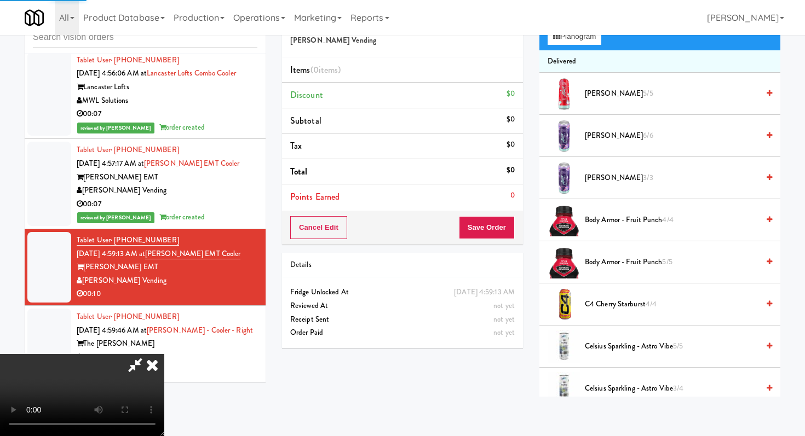
scroll to position [0, 0]
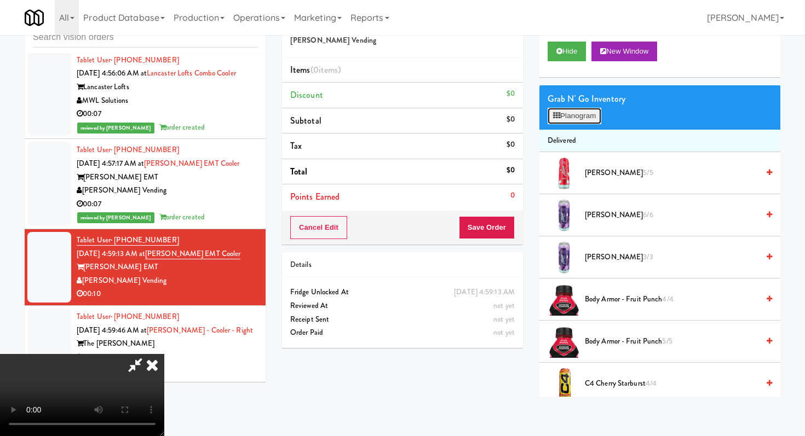
click at [588, 117] on button "Planogram" at bounding box center [575, 116] width 54 height 16
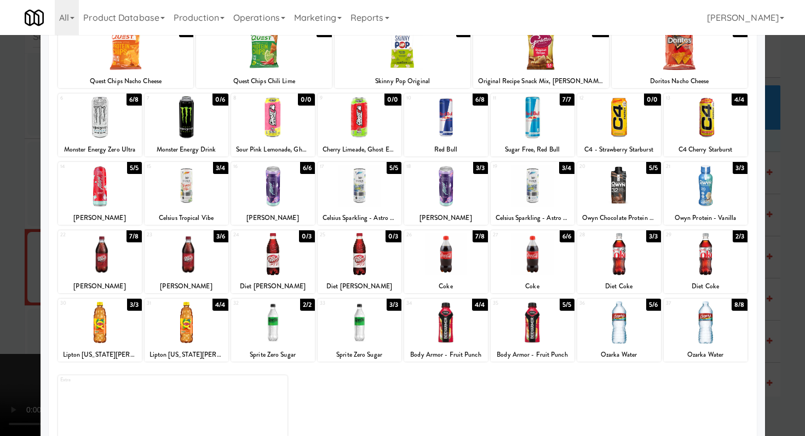
scroll to position [89, 0]
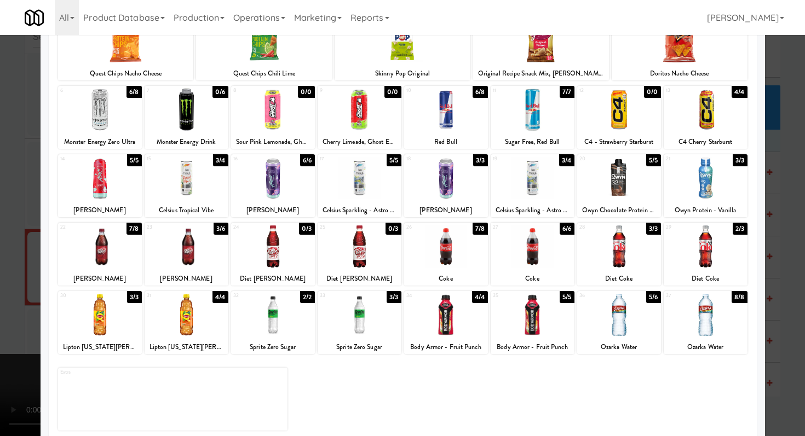
click at [0, 338] on div at bounding box center [402, 218] width 805 height 436
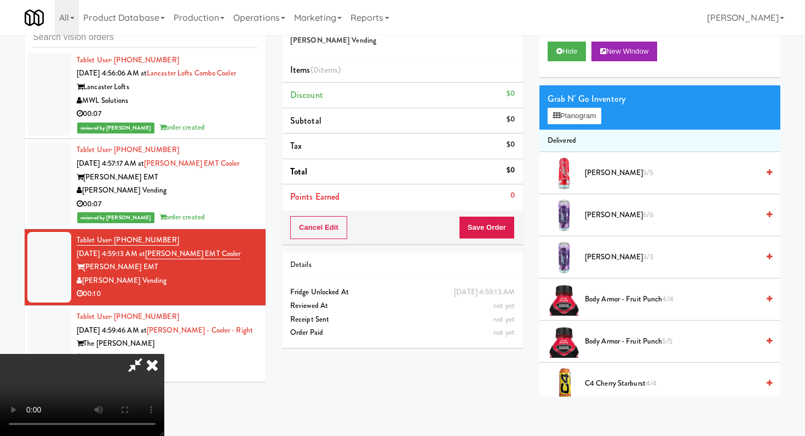
click at [148, 354] on icon at bounding box center [135, 365] width 25 height 22
click at [164, 354] on icon at bounding box center [152, 365] width 24 height 22
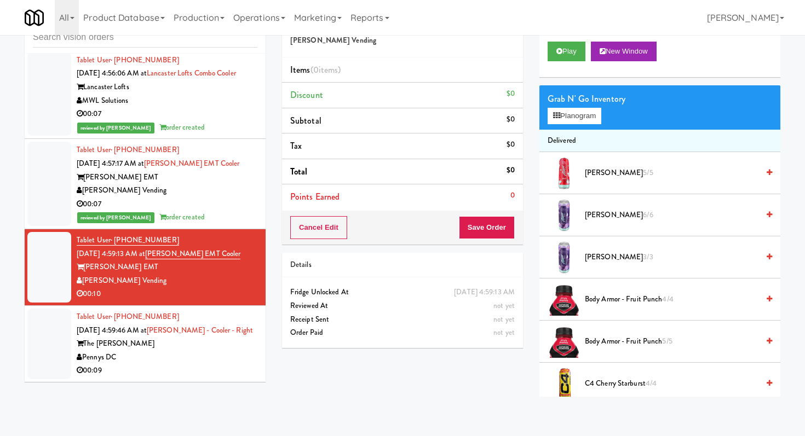
click at [193, 362] on div "Pennys DC" at bounding box center [167, 358] width 181 height 14
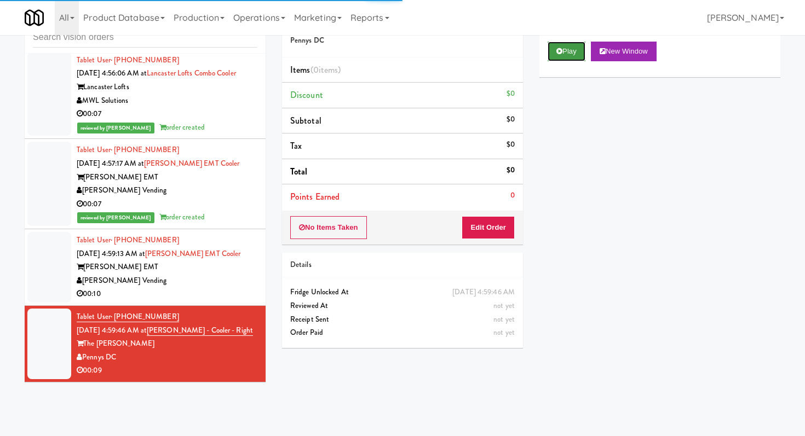
click at [576, 51] on button "Play" at bounding box center [567, 52] width 38 height 20
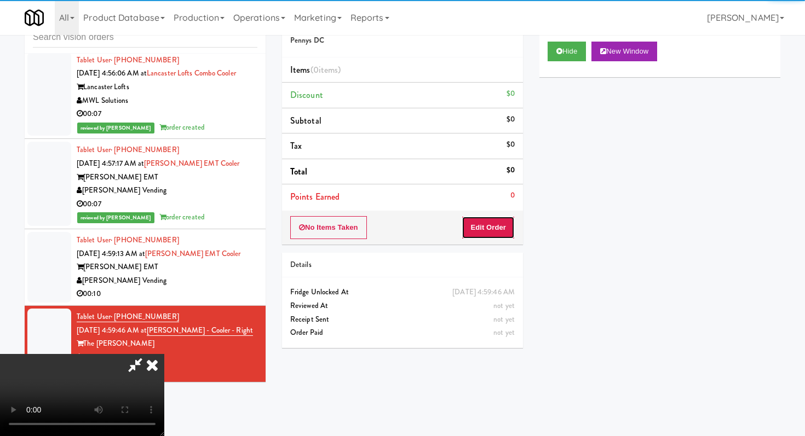
click at [485, 224] on button "Edit Order" at bounding box center [488, 227] width 53 height 23
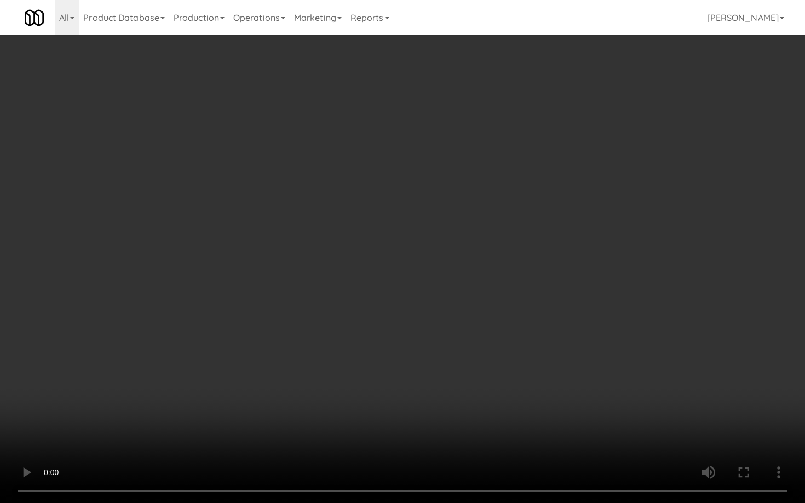
click at [450, 311] on video at bounding box center [402, 251] width 805 height 503
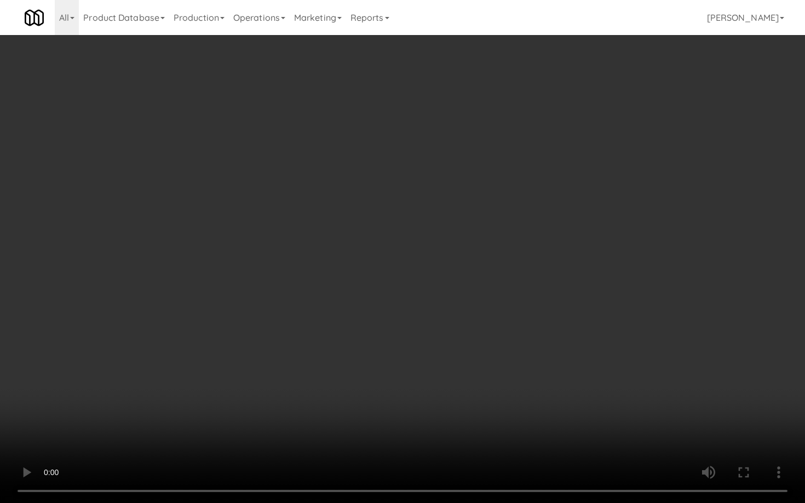
click at [450, 311] on video at bounding box center [402, 251] width 805 height 503
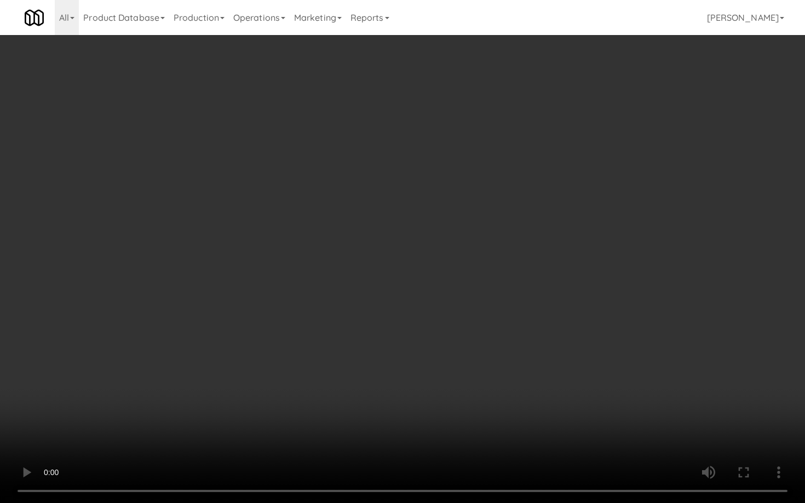
click at [450, 311] on video at bounding box center [402, 251] width 805 height 503
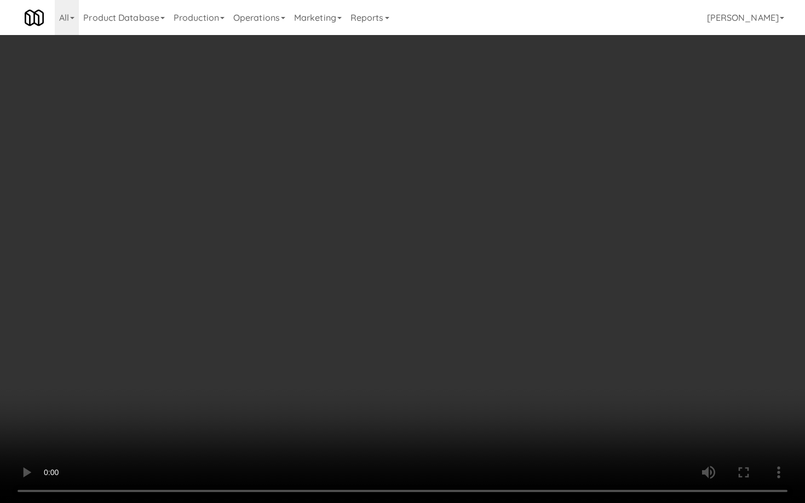
click at [450, 311] on video at bounding box center [402, 251] width 805 height 503
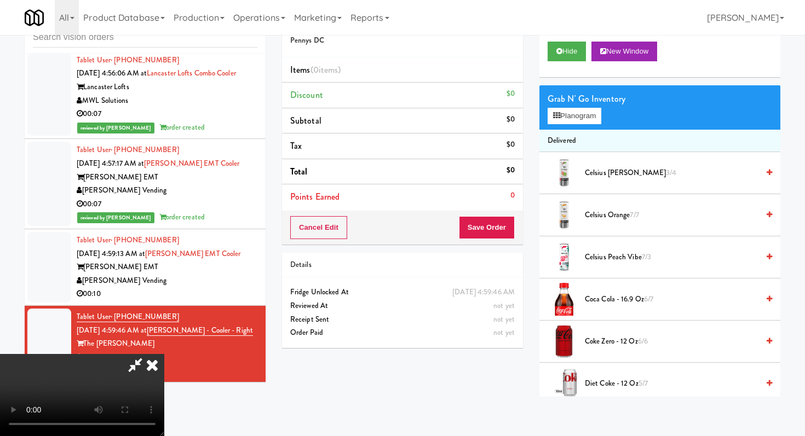
click at [620, 252] on span "Celsius Peach Vibe 7/3" at bounding box center [672, 258] width 174 height 14
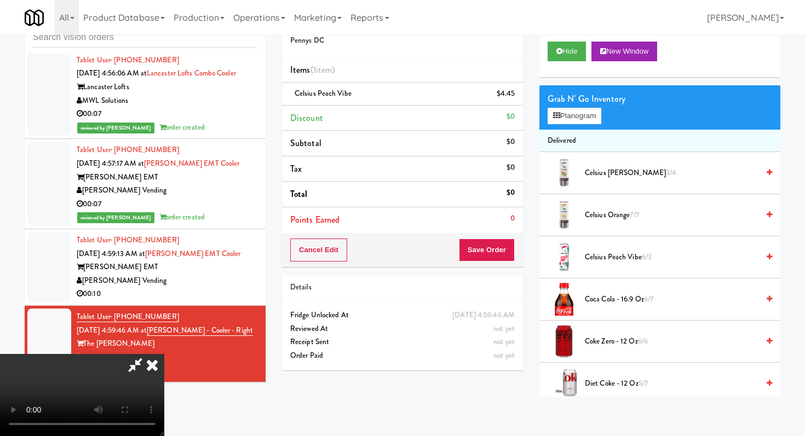
click at [620, 252] on span "Celsius Peach Vibe 6/3" at bounding box center [672, 258] width 174 height 14
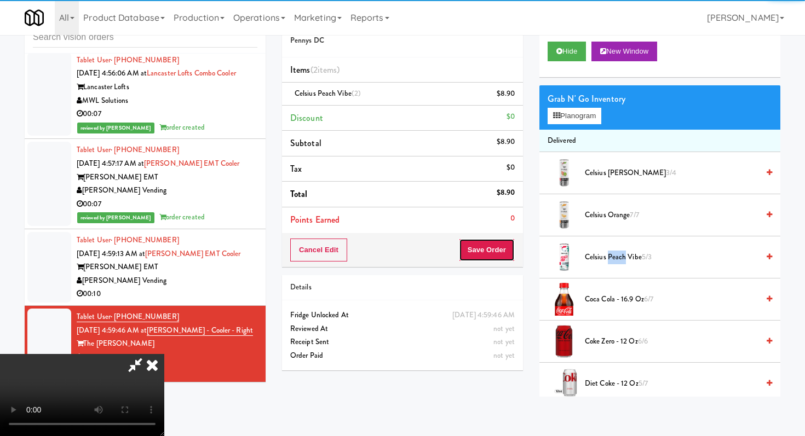
click at [494, 249] on button "Save Order" at bounding box center [487, 250] width 56 height 23
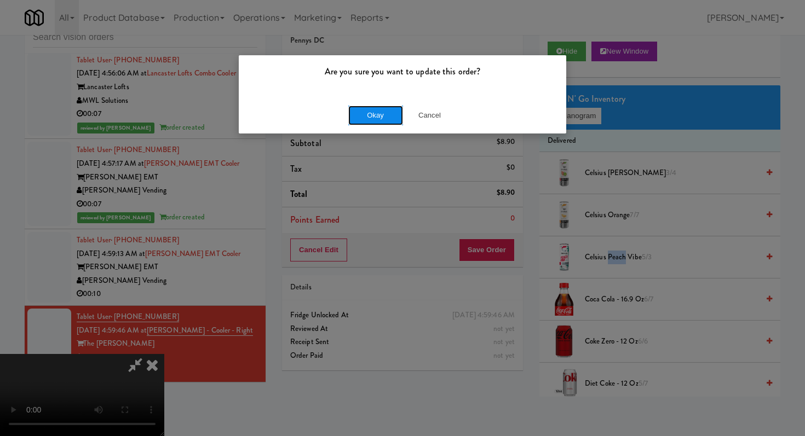
click at [393, 119] on button "Okay" at bounding box center [375, 116] width 55 height 20
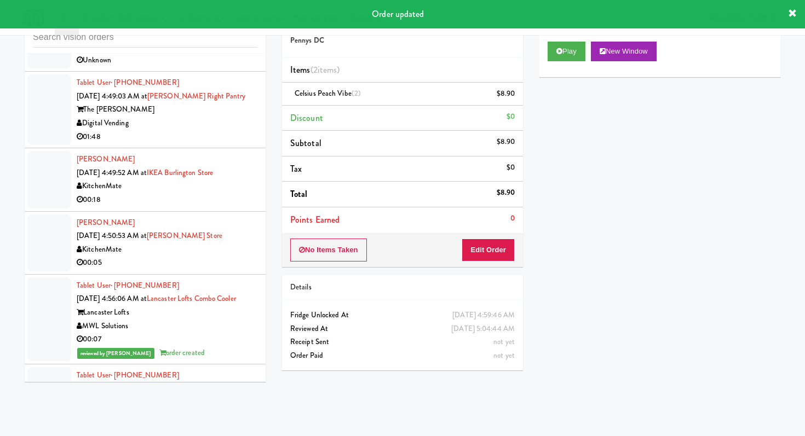
scroll to position [544, 0]
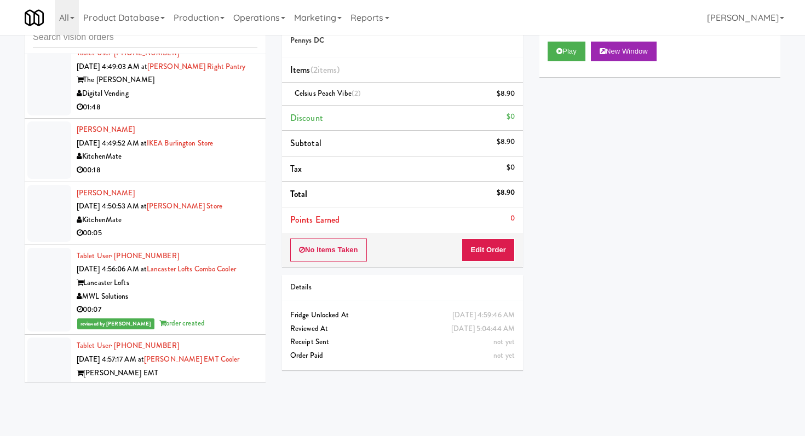
click at [182, 243] on li "[PERSON_NAME] [DATE] 4:50:53 AM at [PERSON_NAME][GEOGRAPHIC_DATA] 00:05" at bounding box center [145, 213] width 241 height 63
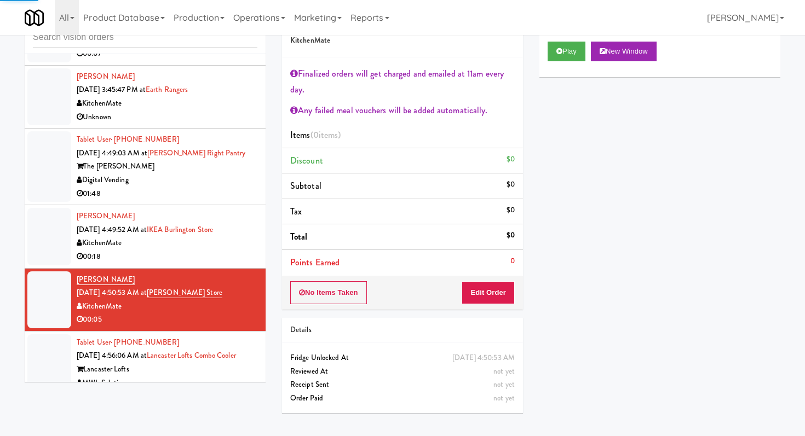
scroll to position [451, 0]
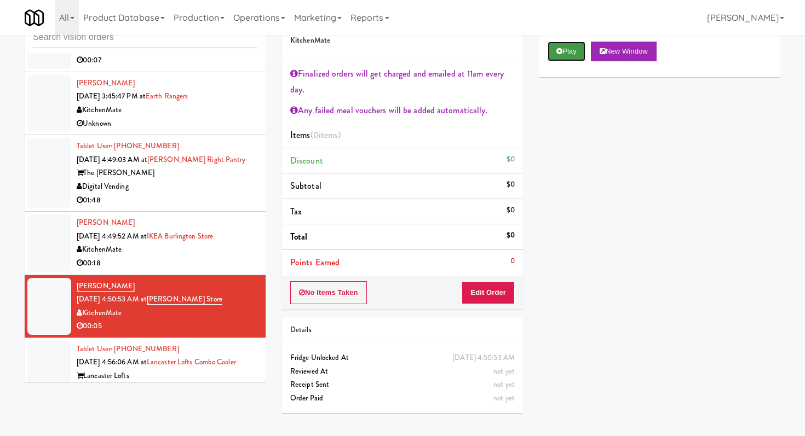
click at [581, 48] on button "Play" at bounding box center [567, 52] width 38 height 20
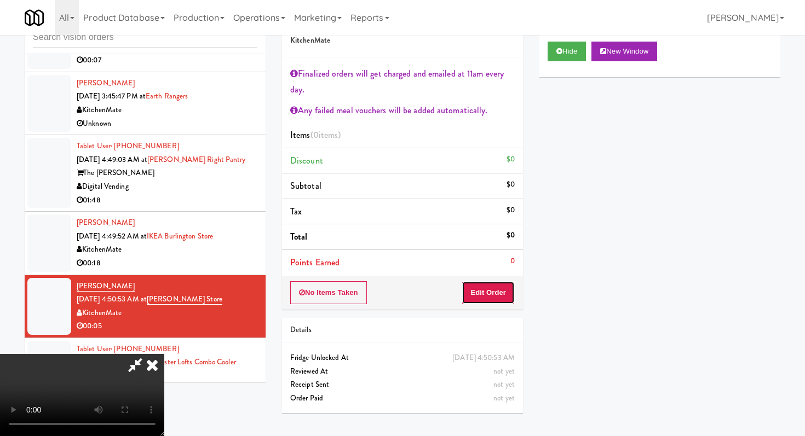
click at [486, 302] on button "Edit Order" at bounding box center [488, 292] width 53 height 23
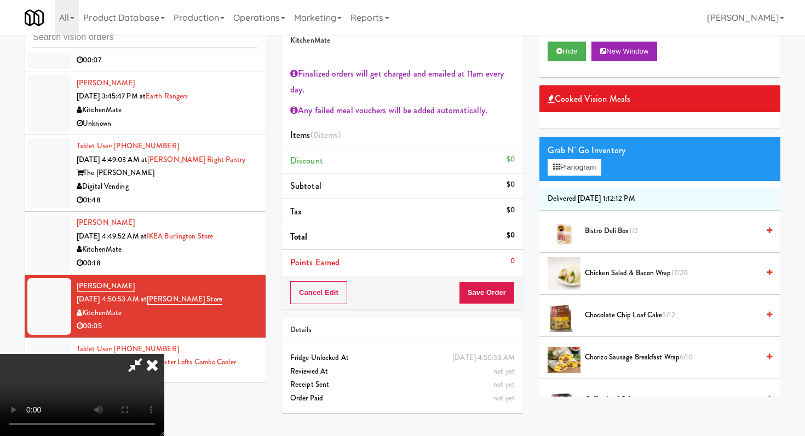
scroll to position [142, 0]
click at [164, 354] on video at bounding box center [82, 395] width 164 height 82
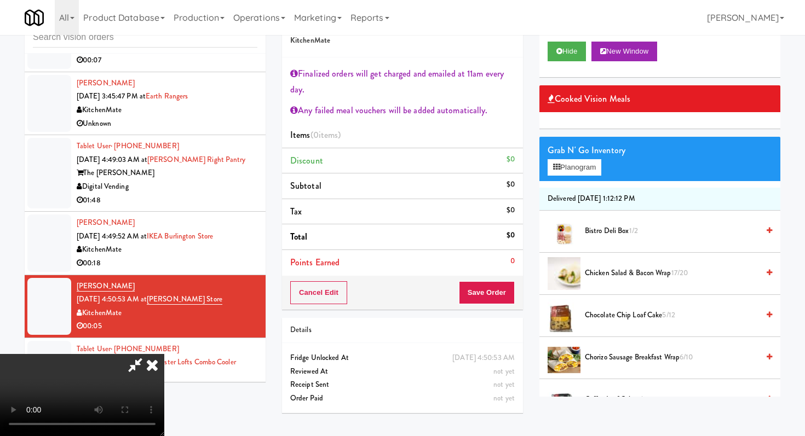
scroll to position [0, 0]
click at [164, 354] on video at bounding box center [82, 395] width 164 height 82
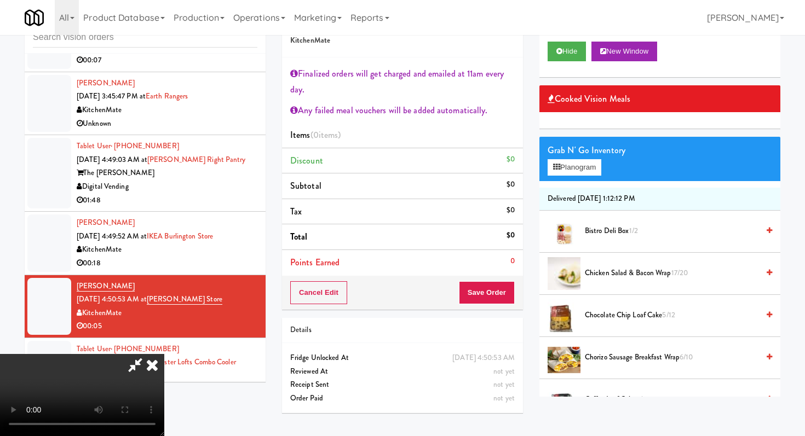
click at [164, 354] on video at bounding box center [82, 395] width 164 height 82
click at [590, 171] on button "Planogram" at bounding box center [575, 167] width 54 height 16
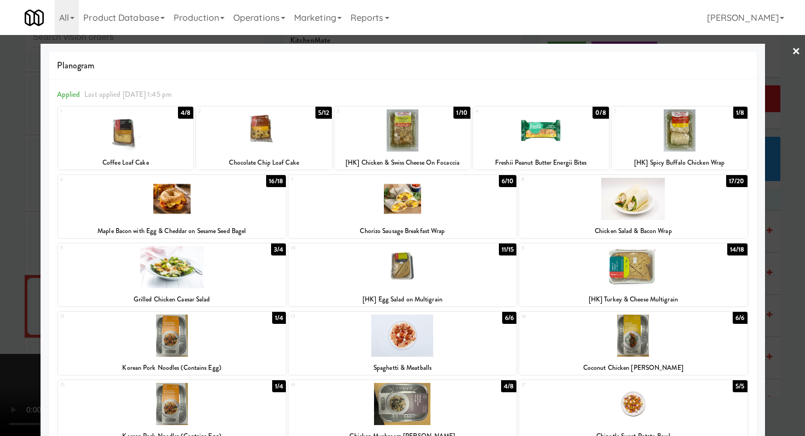
click at [0, 209] on div at bounding box center [402, 218] width 805 height 436
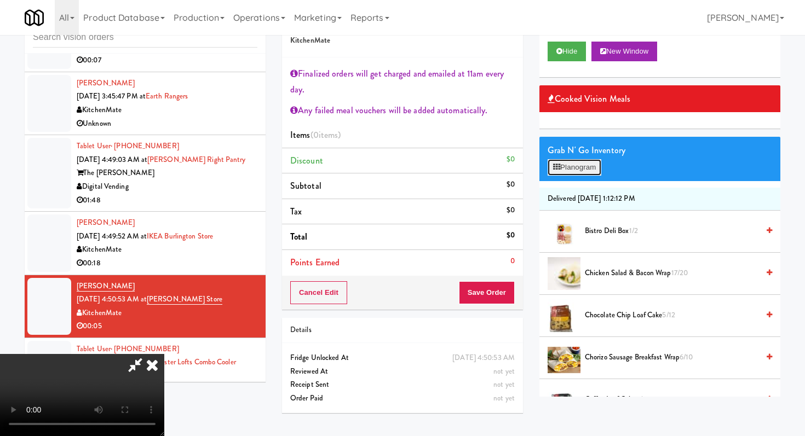
click at [575, 167] on button "Planogram" at bounding box center [575, 167] width 54 height 16
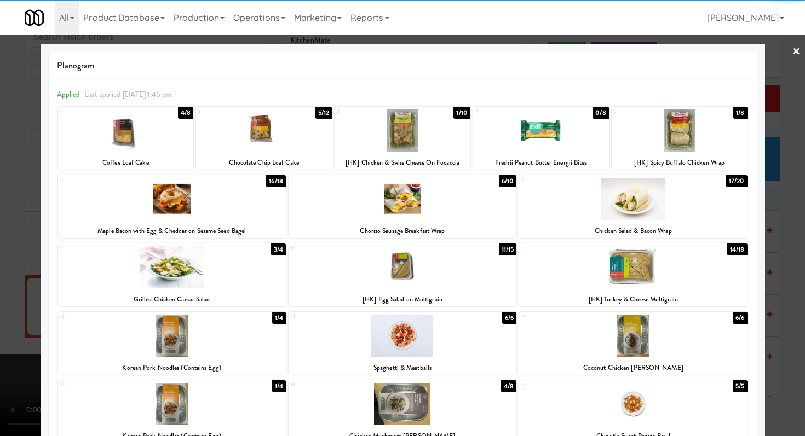
click at [443, 201] on div at bounding box center [403, 199] width 228 height 42
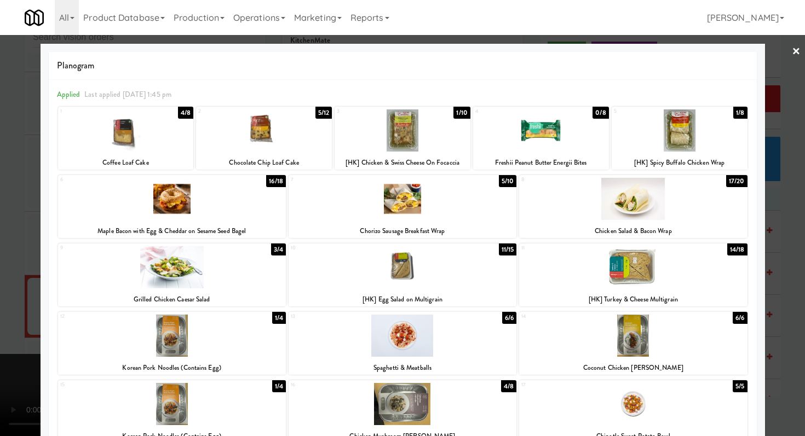
click at [0, 263] on div at bounding box center [402, 218] width 805 height 436
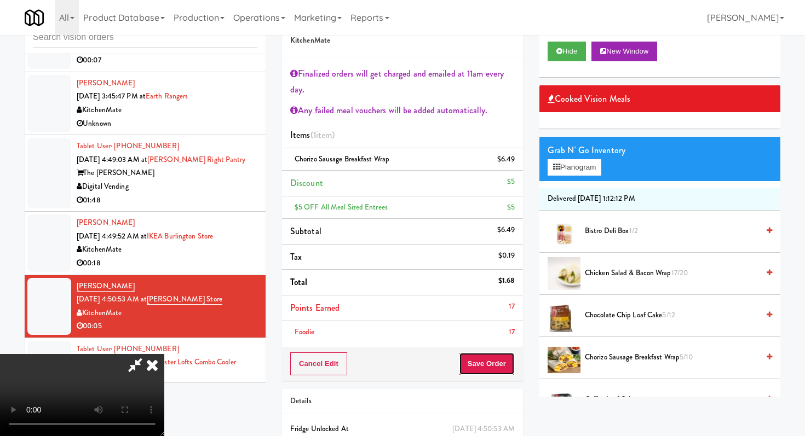
click at [505, 357] on button "Save Order" at bounding box center [487, 364] width 56 height 23
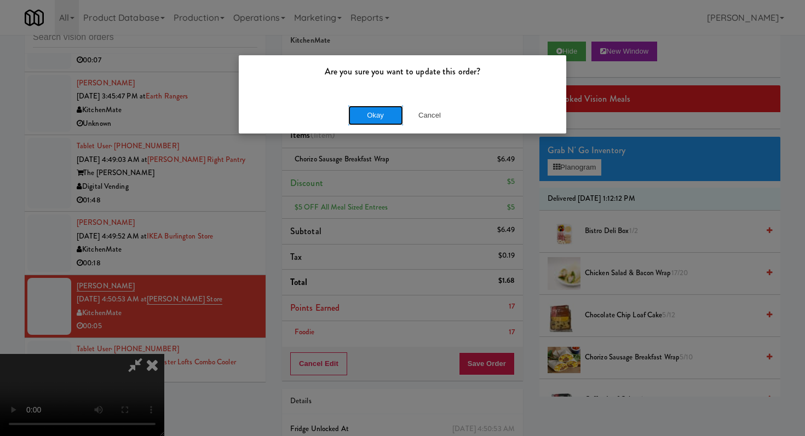
click at [387, 109] on button "Okay" at bounding box center [375, 116] width 55 height 20
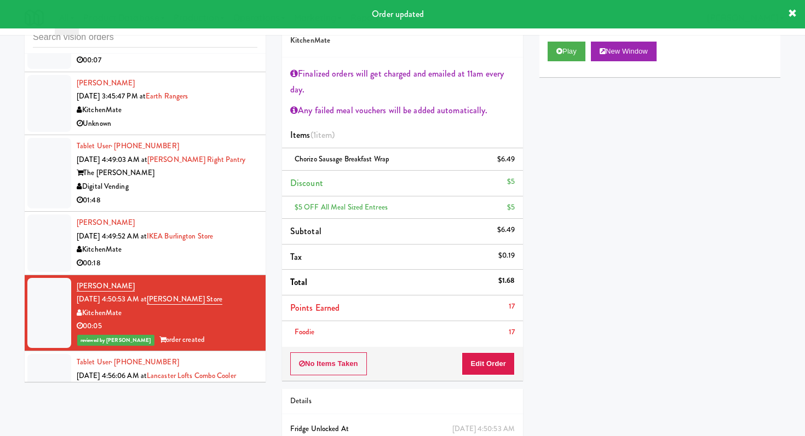
click at [216, 276] on li "[PERSON_NAME] [DATE] 4:50:53 AM at [PERSON_NAME] Store KitchenMate 00:05 review…" at bounding box center [145, 313] width 241 height 77
click at [216, 268] on div "00:18" at bounding box center [167, 264] width 181 height 14
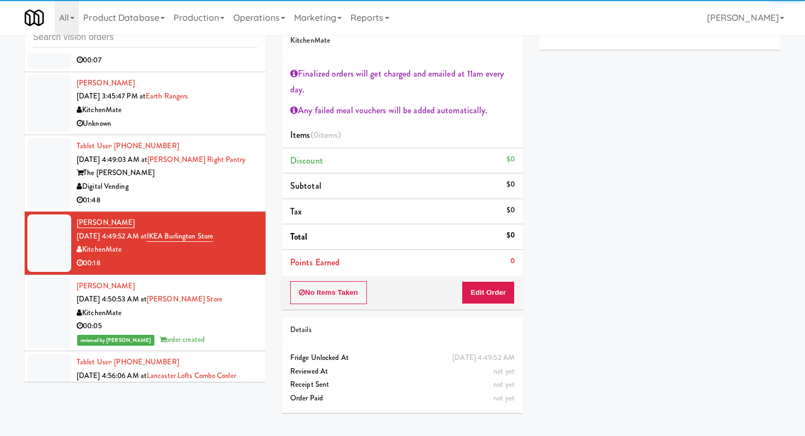
click at [244, 195] on div "01:48" at bounding box center [167, 201] width 181 height 14
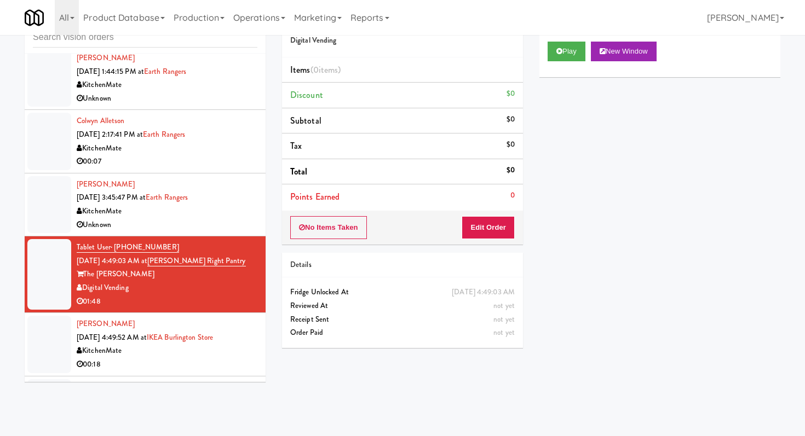
scroll to position [365, 0]
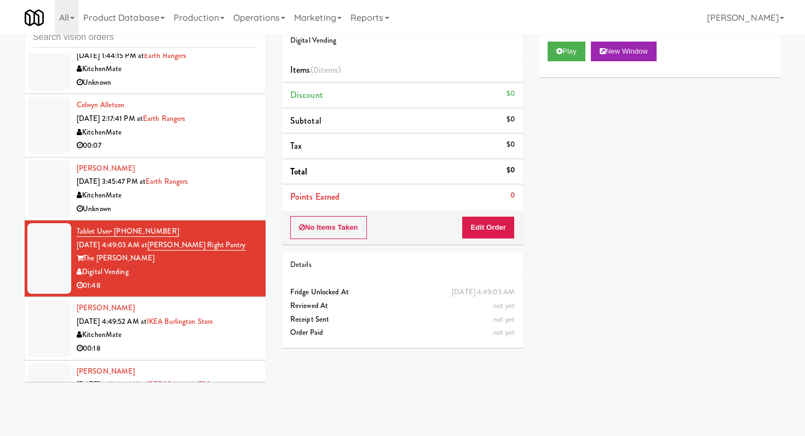
click at [563, 39] on div "Play New Window" at bounding box center [659, 55] width 241 height 44
click at [563, 43] on button "Play" at bounding box center [567, 52] width 38 height 20
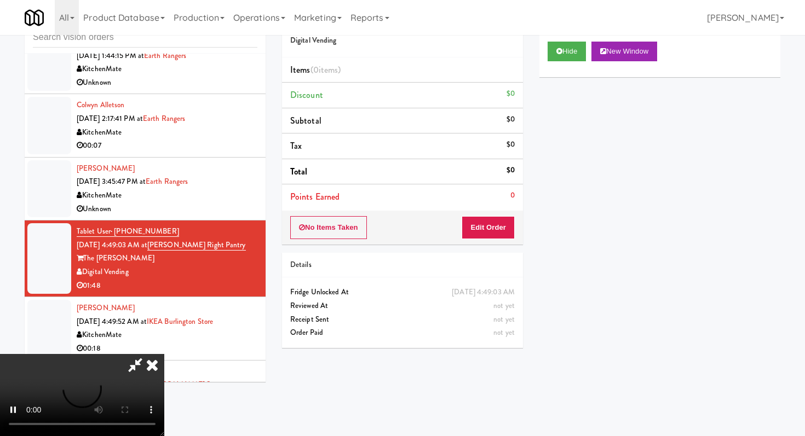
click at [485, 240] on div "No Items Taken Edit Order" at bounding box center [402, 228] width 241 height 34
click at [486, 229] on button "Edit Order" at bounding box center [488, 227] width 53 height 23
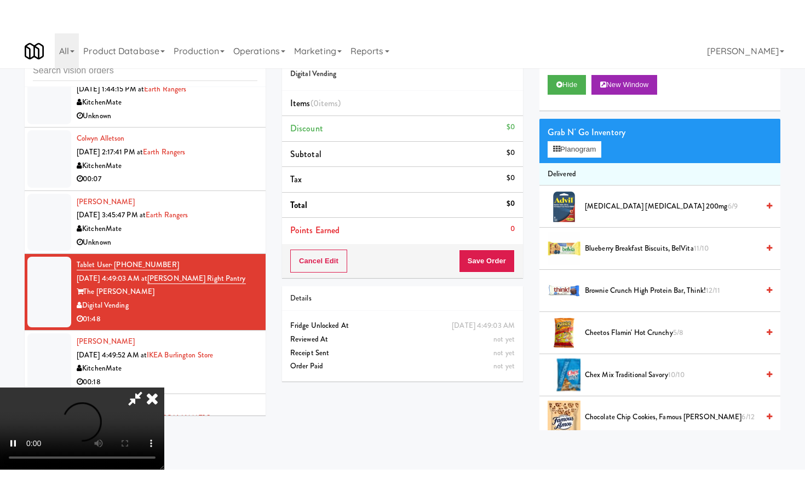
scroll to position [108, 0]
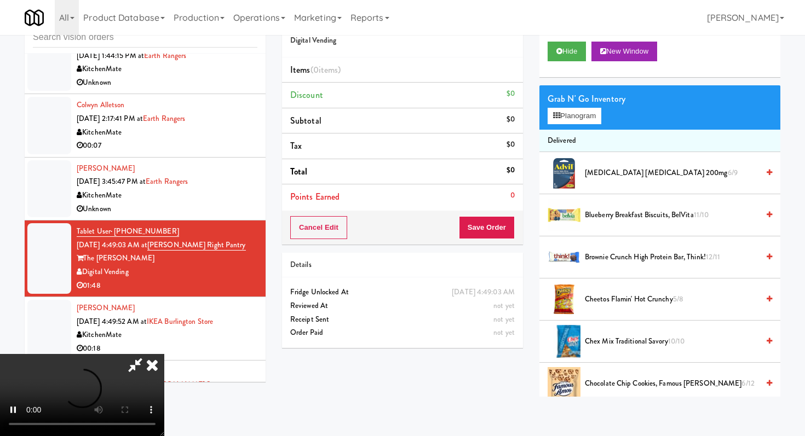
click at [164, 396] on video at bounding box center [82, 395] width 164 height 82
click at [164, 389] on video at bounding box center [82, 395] width 164 height 82
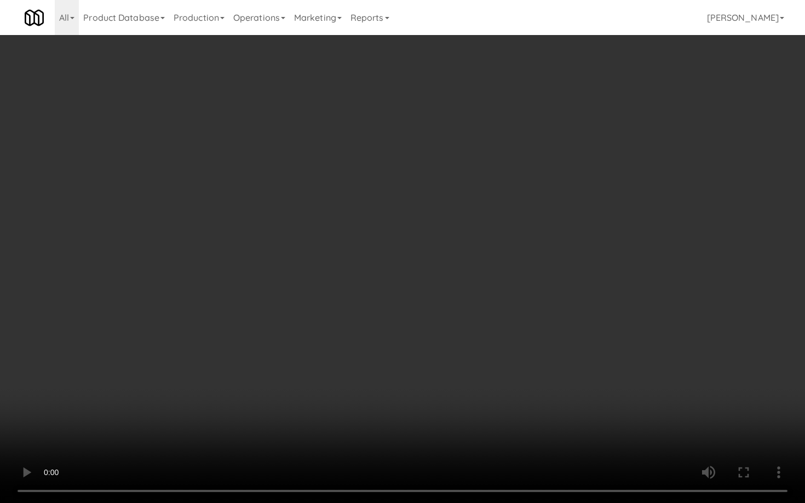
click at [382, 354] on video at bounding box center [402, 251] width 805 height 503
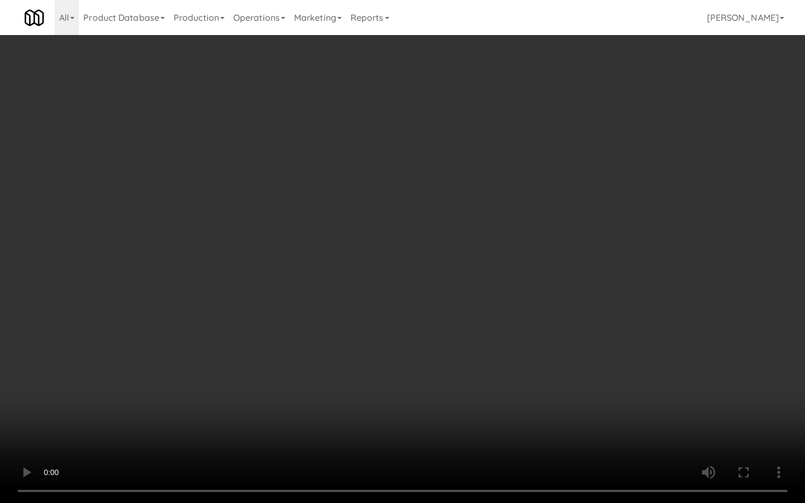
click at [382, 354] on video at bounding box center [402, 251] width 805 height 503
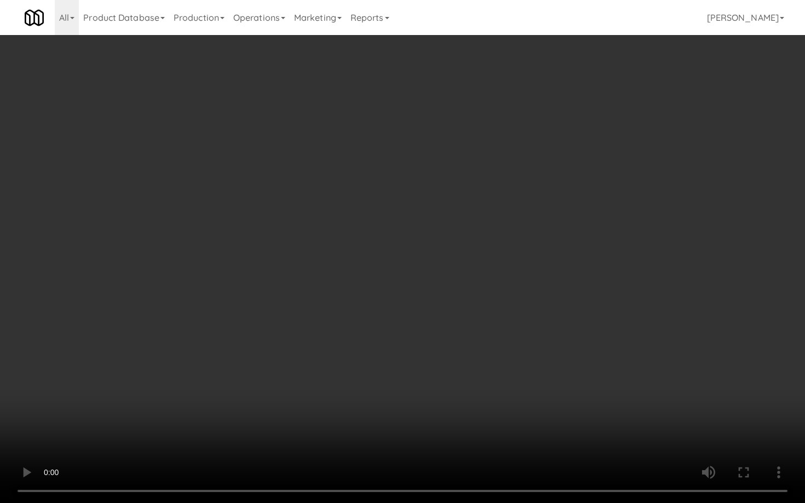
click at [382, 354] on video at bounding box center [402, 251] width 805 height 503
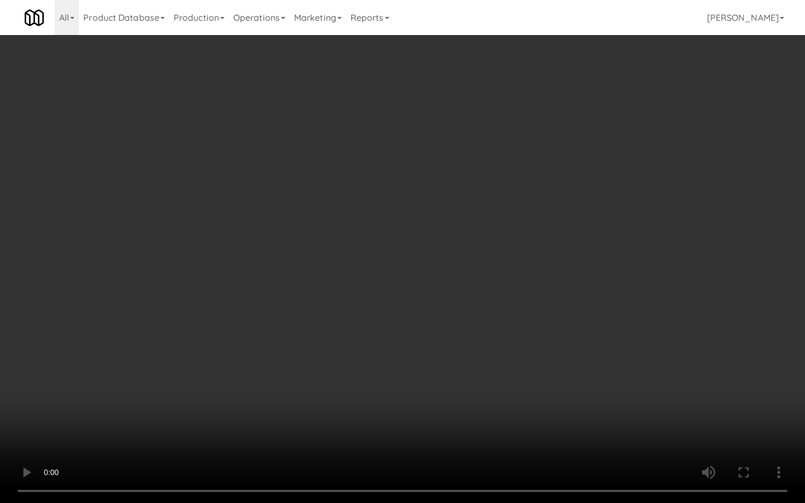
click at [382, 354] on video at bounding box center [402, 251] width 805 height 503
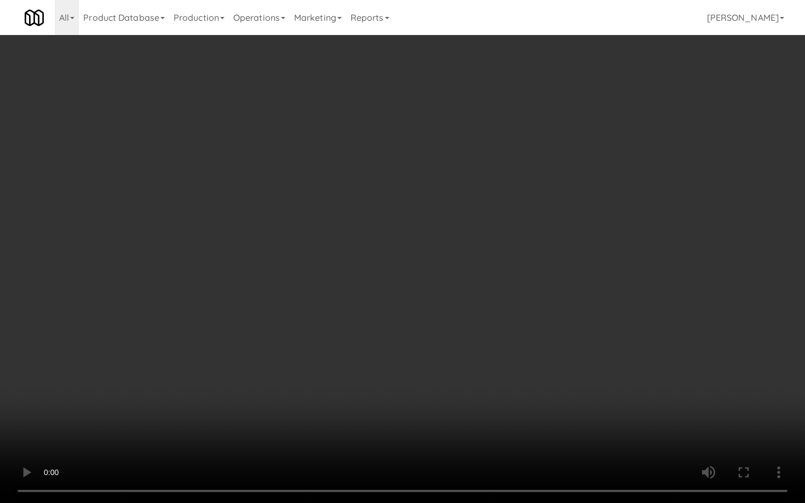
click at [382, 354] on video at bounding box center [402, 251] width 805 height 503
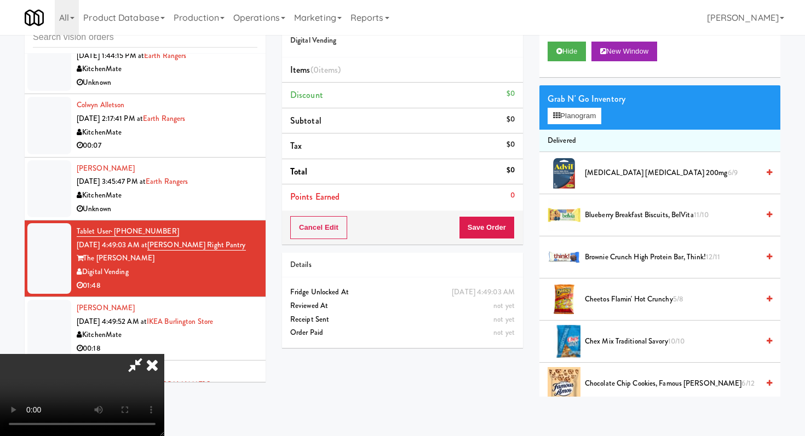
click at [164, 354] on icon at bounding box center [152, 365] width 24 height 22
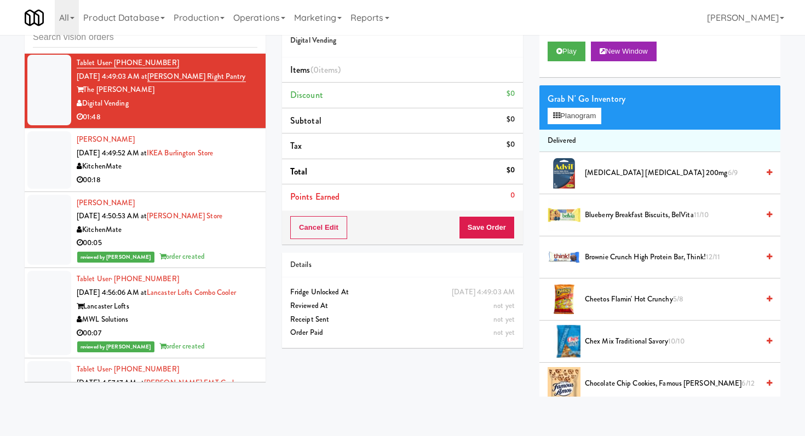
scroll to position [768, 0]
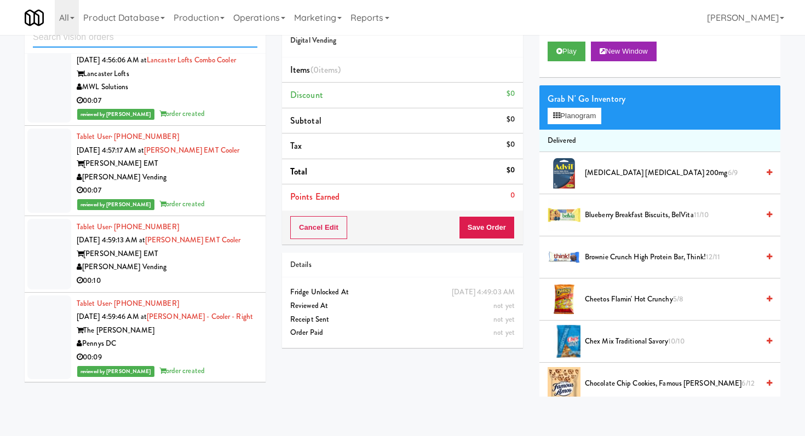
click at [136, 44] on input "text" at bounding box center [145, 37] width 224 height 20
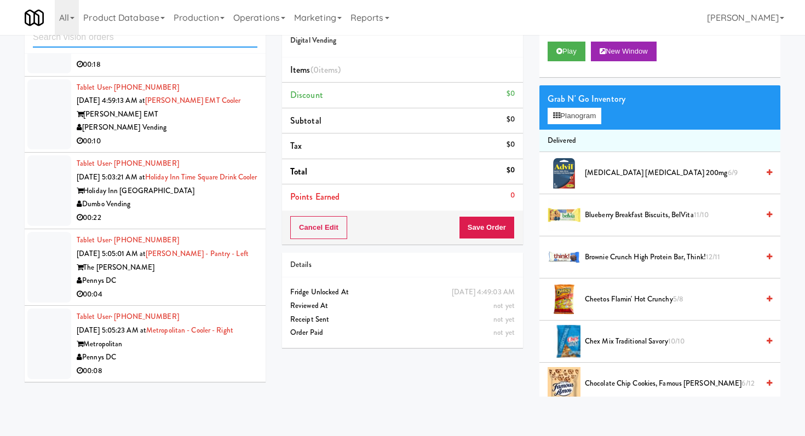
scroll to position [664, 0]
click at [230, 215] on div "00:22" at bounding box center [167, 218] width 181 height 14
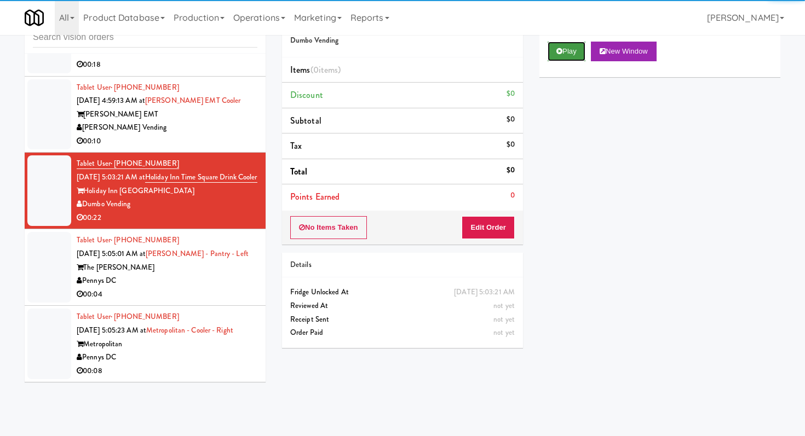
click at [575, 54] on button "Play" at bounding box center [567, 52] width 38 height 20
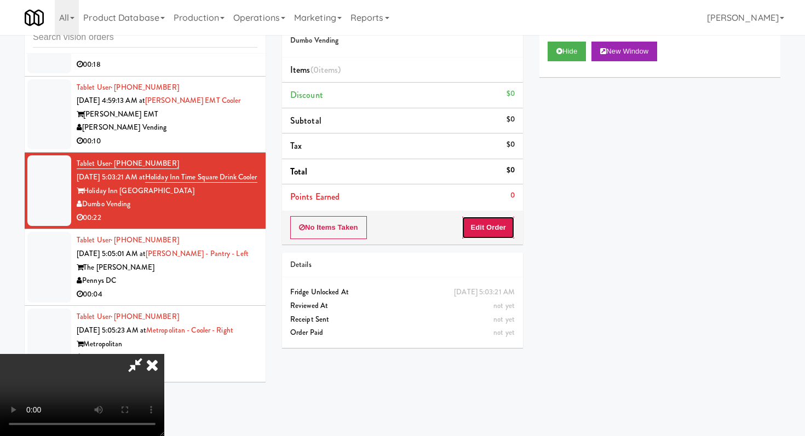
click at [505, 217] on button "Edit Order" at bounding box center [488, 227] width 53 height 23
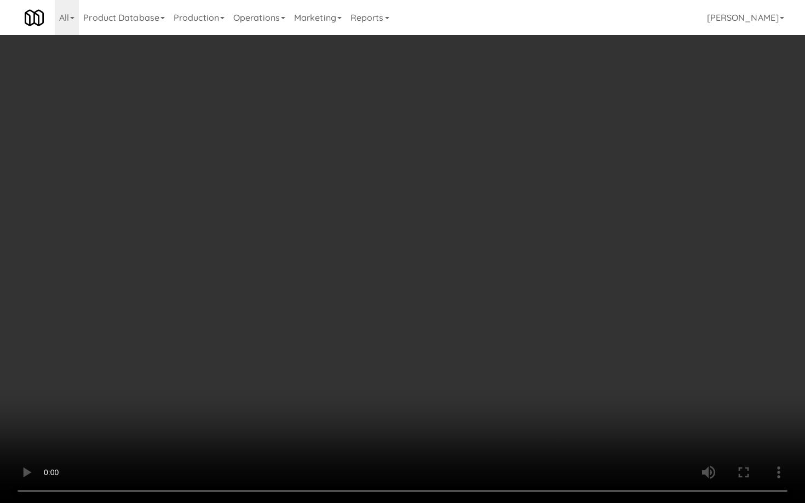
click at [433, 268] on video at bounding box center [402, 251] width 805 height 503
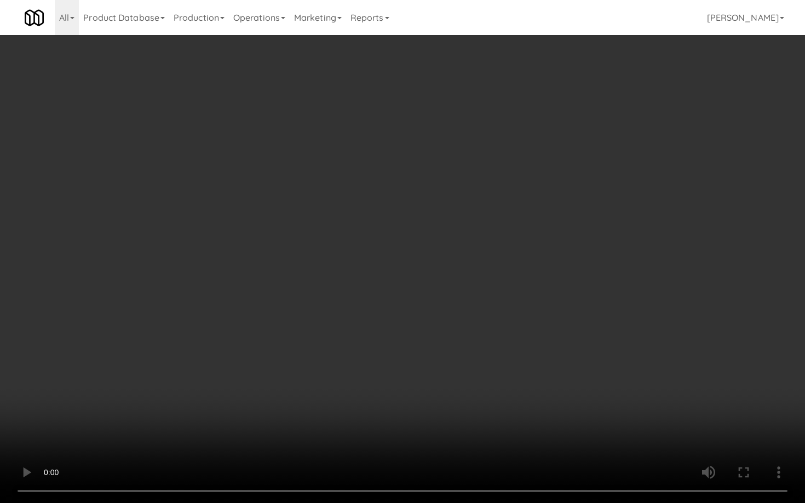
click at [433, 268] on video at bounding box center [402, 251] width 805 height 503
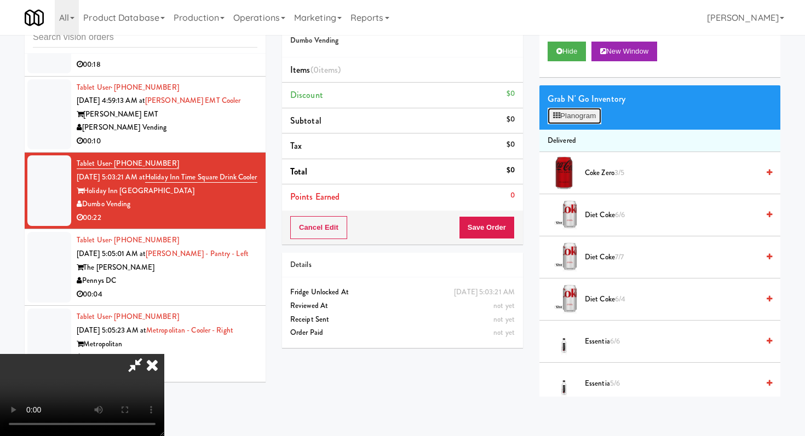
click at [578, 108] on button "Planogram" at bounding box center [575, 116] width 54 height 16
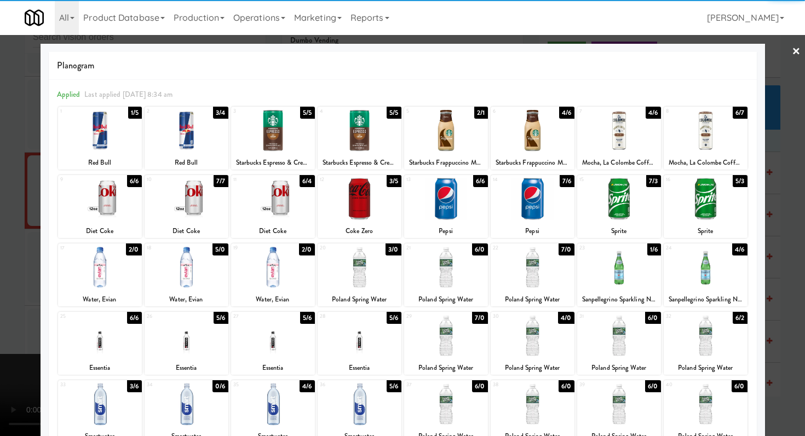
scroll to position [101, 0]
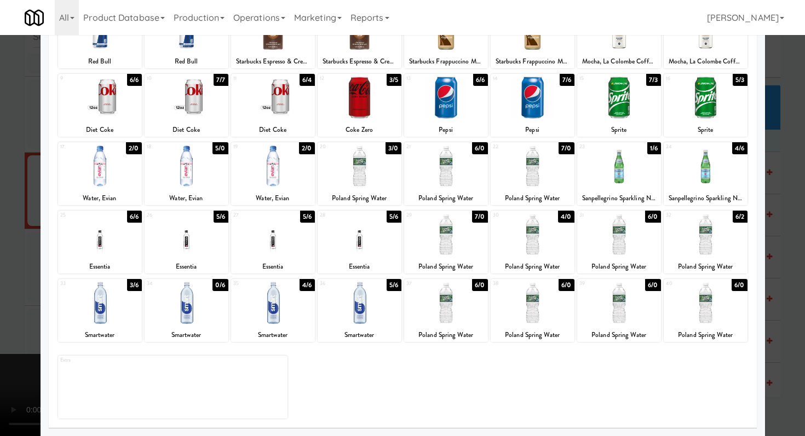
click at [0, 243] on div at bounding box center [402, 218] width 805 height 436
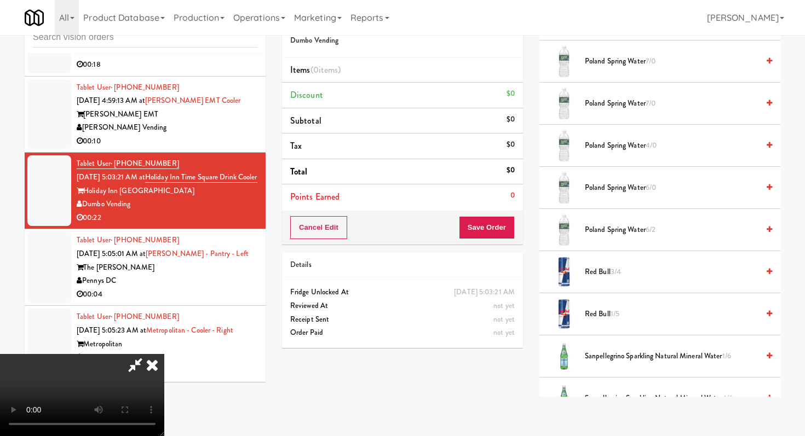
scroll to position [1527, 0]
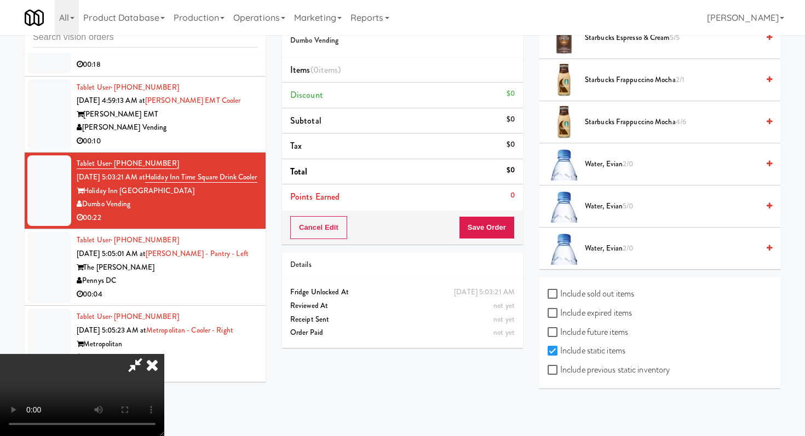
click at [553, 376] on label "Include previous static inventory" at bounding box center [609, 370] width 122 height 16
click at [553, 375] on input "Include previous static inventory" at bounding box center [554, 370] width 13 height 9
checkbox input "true"
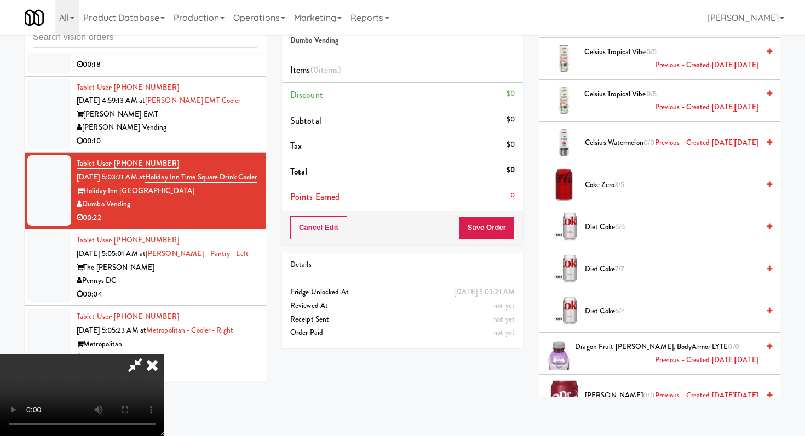
scroll to position [496, 0]
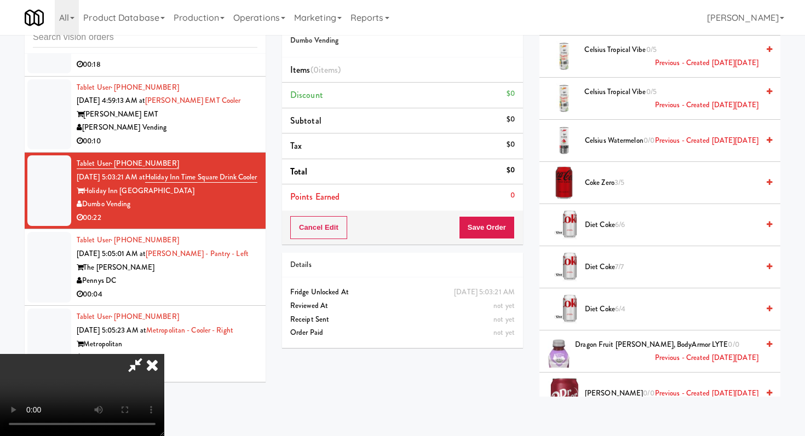
click at [597, 171] on li "Coke Zero 3/5" at bounding box center [659, 183] width 241 height 42
click at [598, 182] on span "Coke Zero 3/5" at bounding box center [672, 183] width 174 height 14
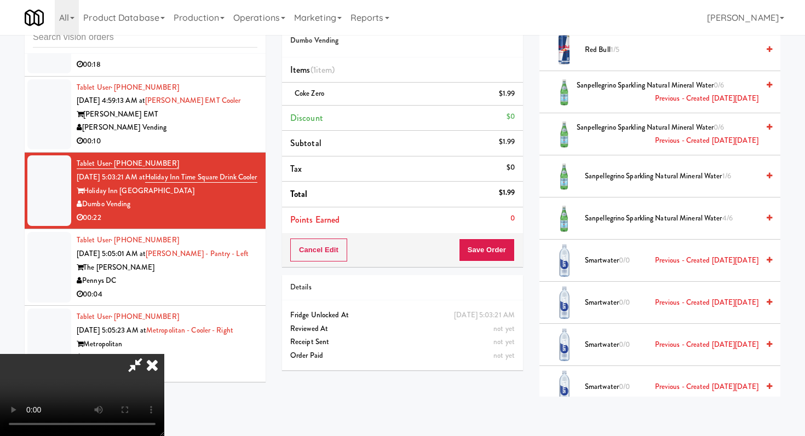
scroll to position [3659, 0]
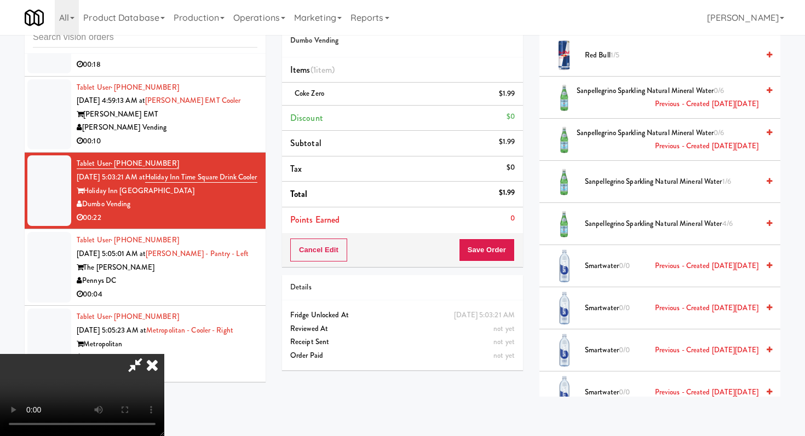
click at [598, 178] on span "Sanpellegrino Sparkling Natural Mineral Water 1/6" at bounding box center [672, 182] width 174 height 14
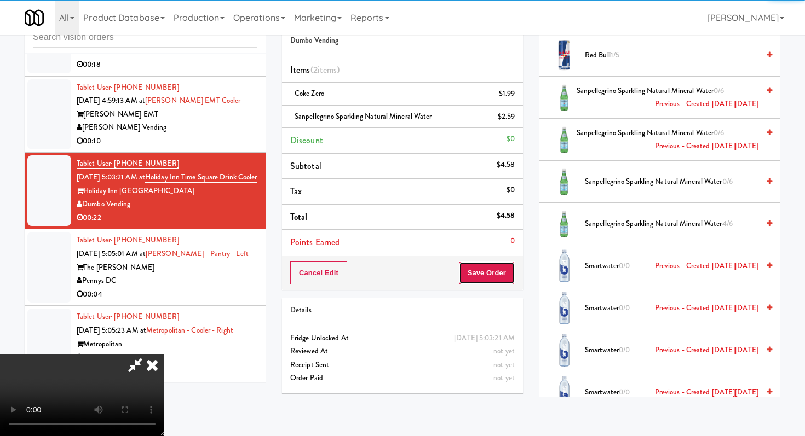
click at [493, 269] on button "Save Order" at bounding box center [487, 273] width 56 height 23
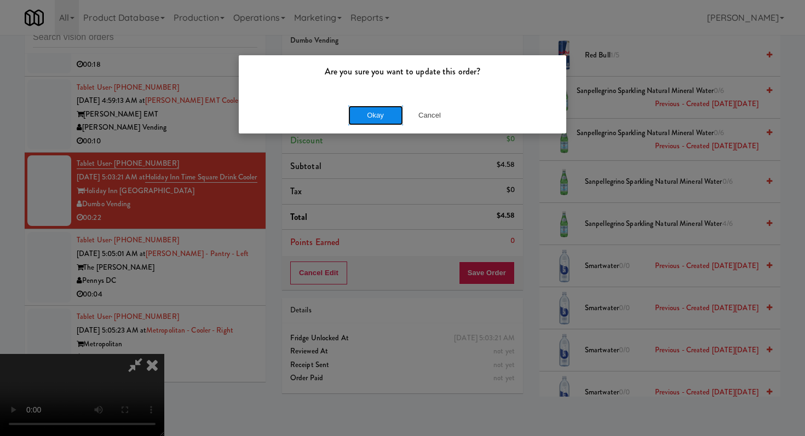
click at [373, 109] on button "Okay" at bounding box center [375, 116] width 55 height 20
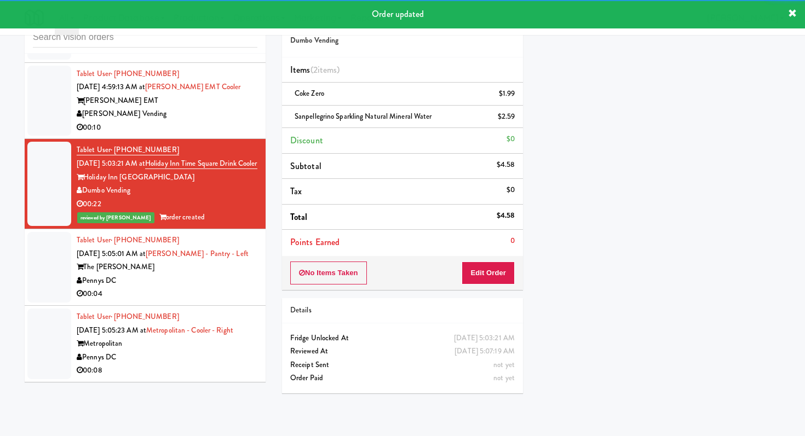
scroll to position [677, 0]
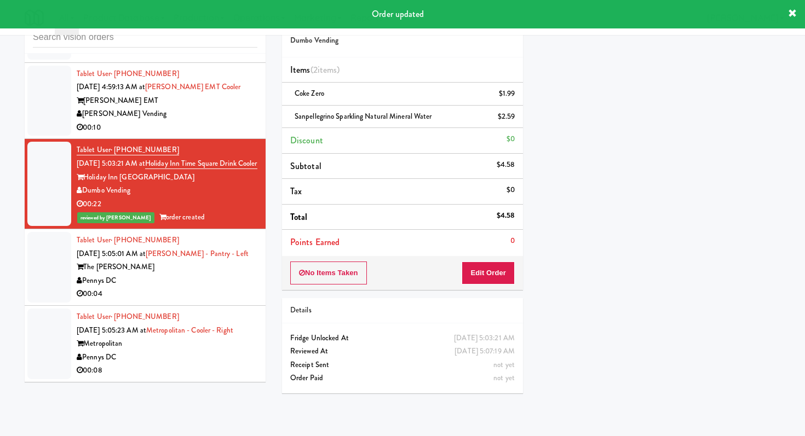
click at [251, 299] on div "00:04" at bounding box center [167, 294] width 181 height 14
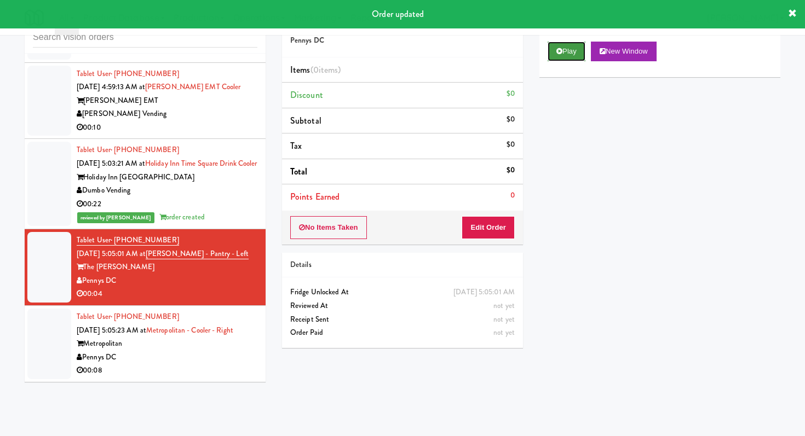
click at [566, 43] on button "Play" at bounding box center [567, 52] width 38 height 20
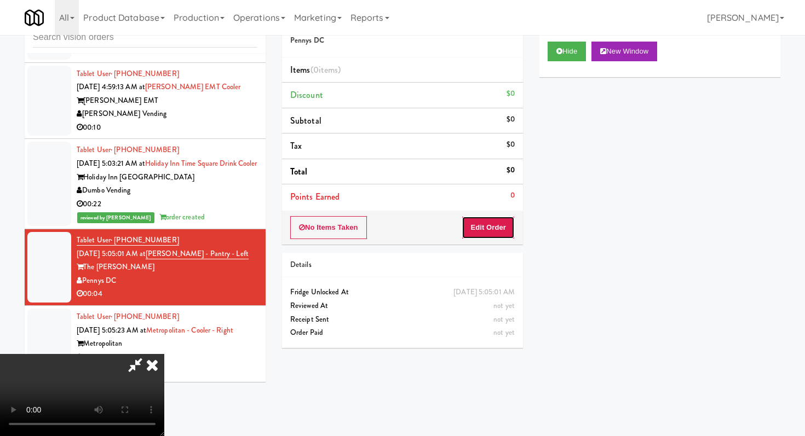
click at [491, 222] on button "Edit Order" at bounding box center [488, 227] width 53 height 23
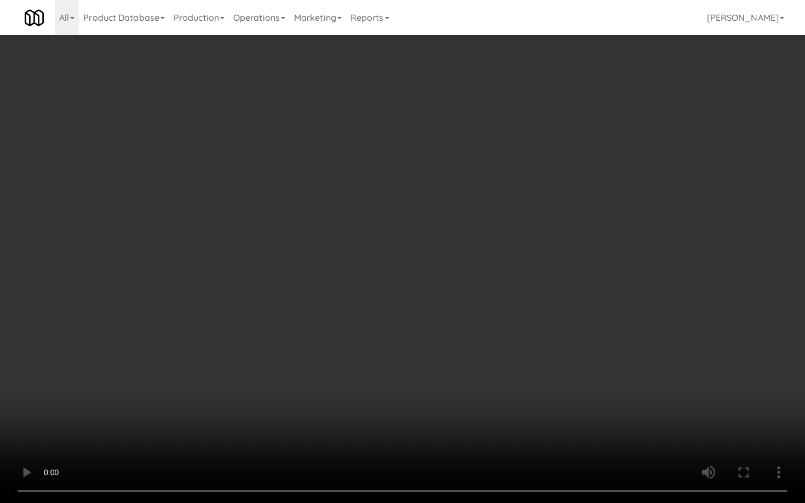
click at [551, 390] on video at bounding box center [402, 251] width 805 height 503
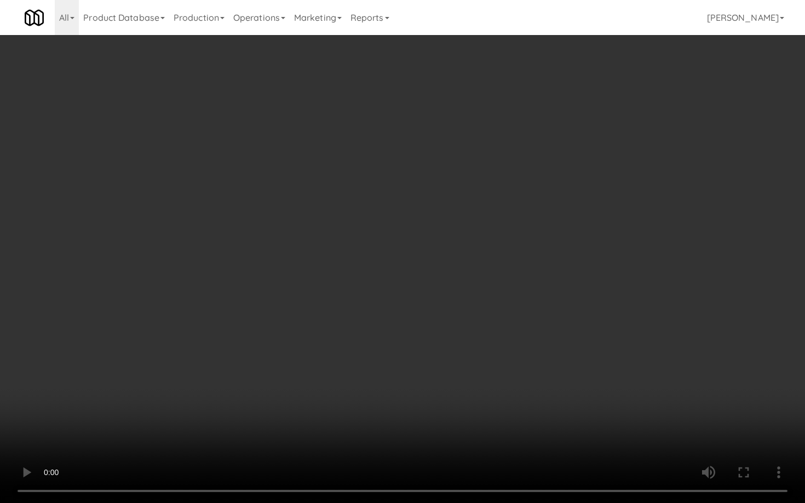
click at [551, 390] on video at bounding box center [402, 251] width 805 height 503
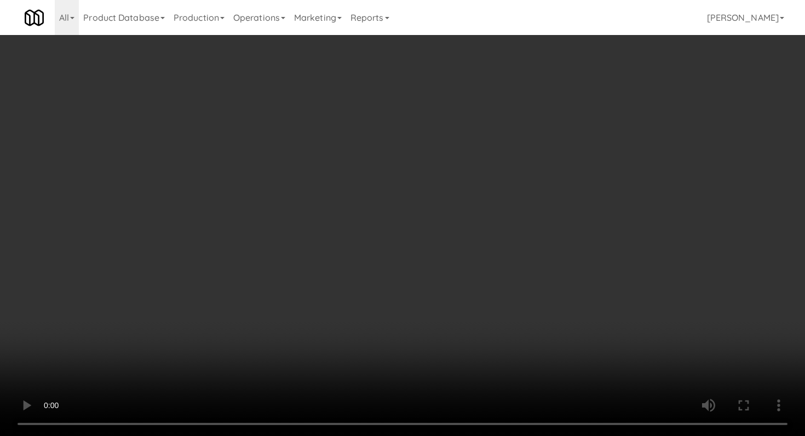
scroll to position [377, 0]
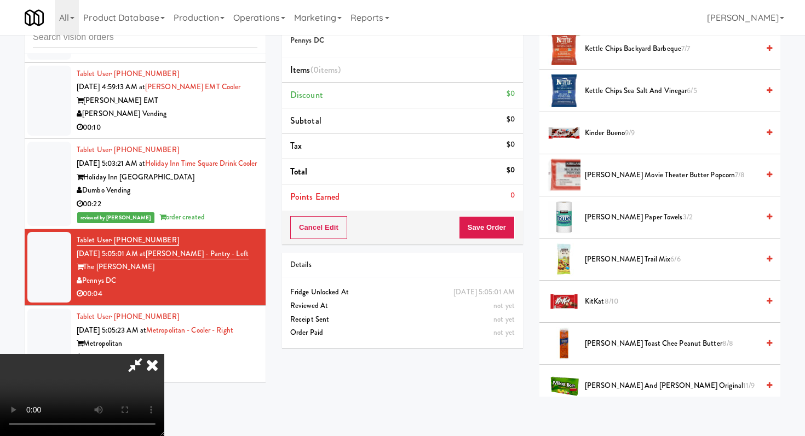
click at [609, 343] on span "[PERSON_NAME] Toast Chee Peanut Butter 8/8" at bounding box center [672, 344] width 174 height 14
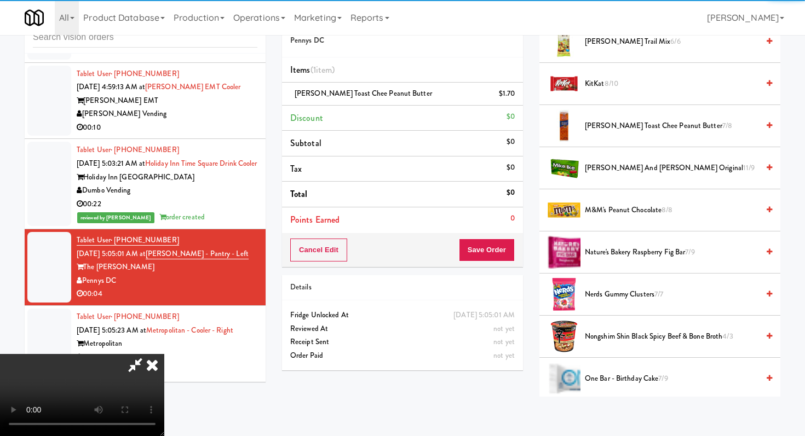
scroll to position [624, 0]
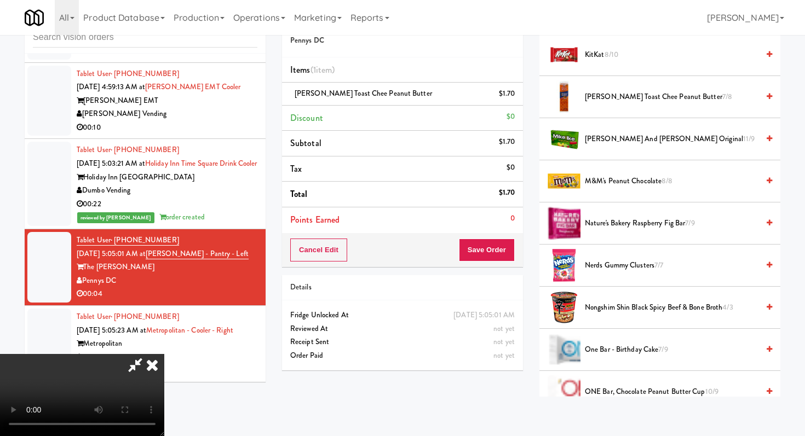
click at [620, 187] on span "M&M's Peanut Chocolate 8/8" at bounding box center [672, 182] width 174 height 14
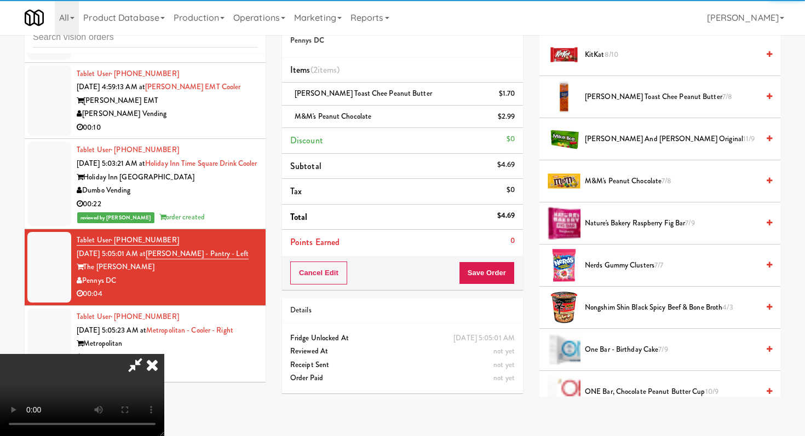
click at [516, 272] on div "Cancel Edit Save Order" at bounding box center [402, 273] width 241 height 34
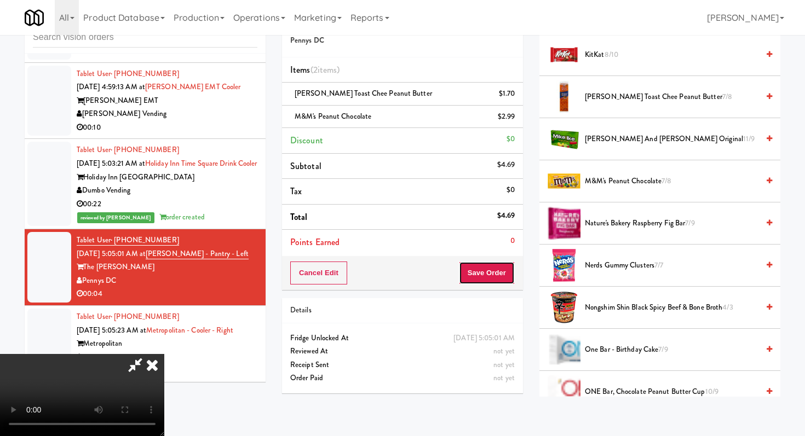
click at [504, 272] on button "Save Order" at bounding box center [487, 273] width 56 height 23
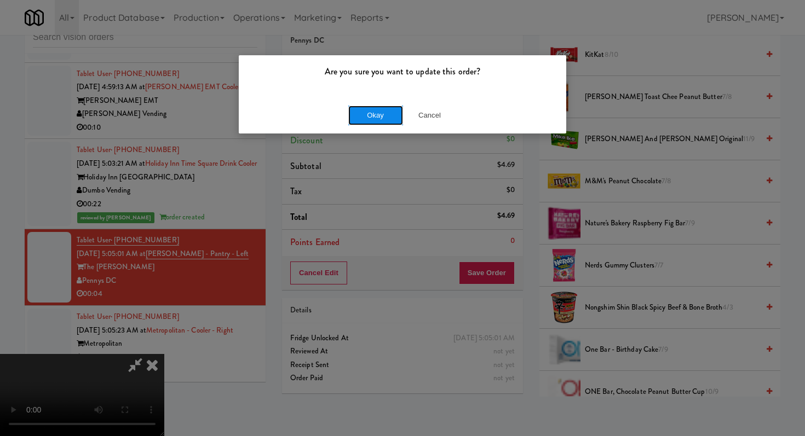
click at [361, 106] on button "Okay" at bounding box center [375, 116] width 55 height 20
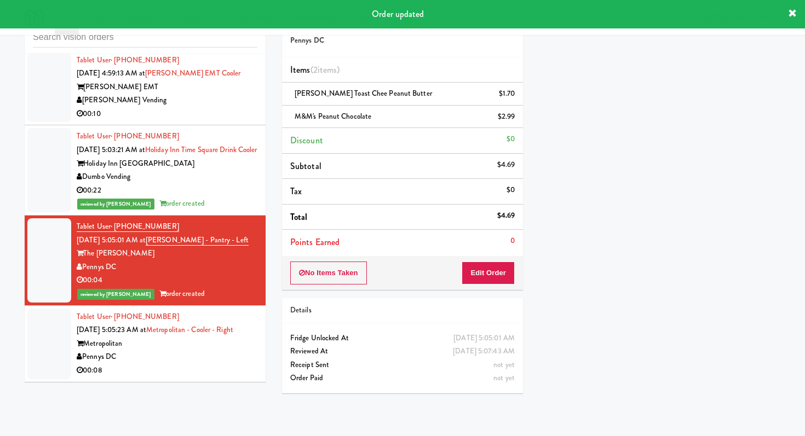
scroll to position [690, 0]
click at [184, 372] on div "00:08" at bounding box center [167, 371] width 181 height 14
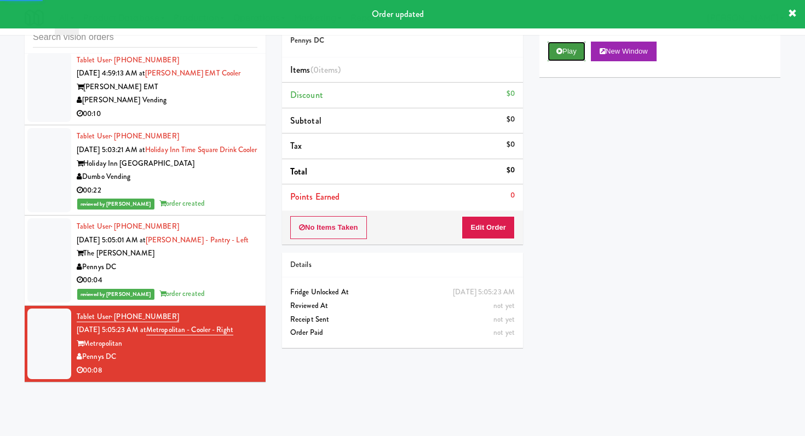
click at [570, 61] on button "Play" at bounding box center [567, 52] width 38 height 20
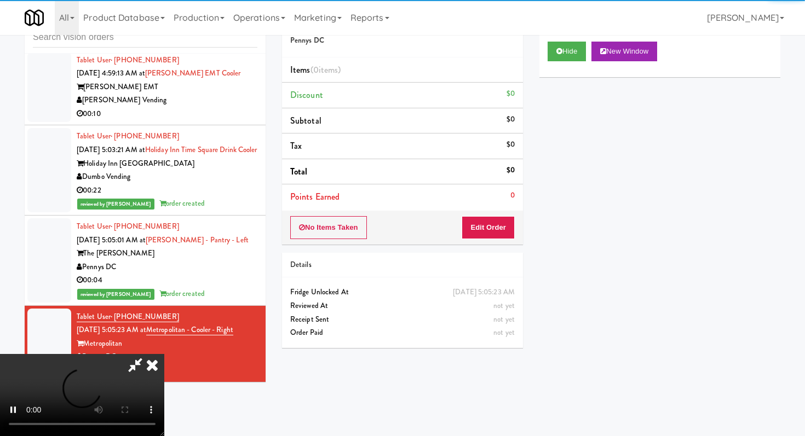
click at [493, 239] on div "No Items Taken Edit Order" at bounding box center [402, 228] width 241 height 34
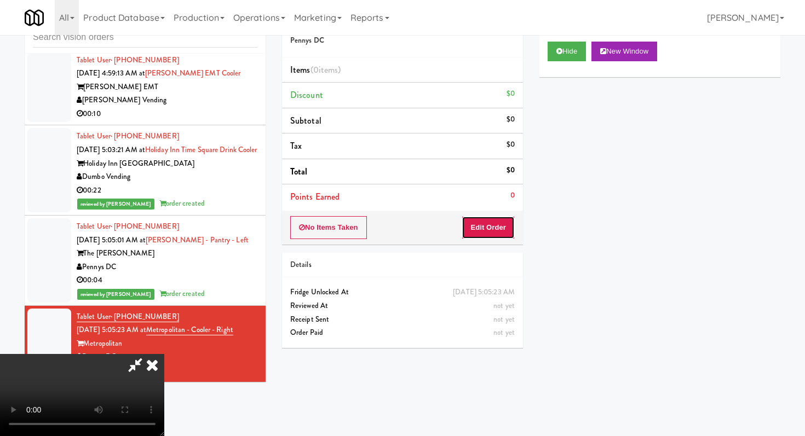
click at [492, 229] on button "Edit Order" at bounding box center [488, 227] width 53 height 23
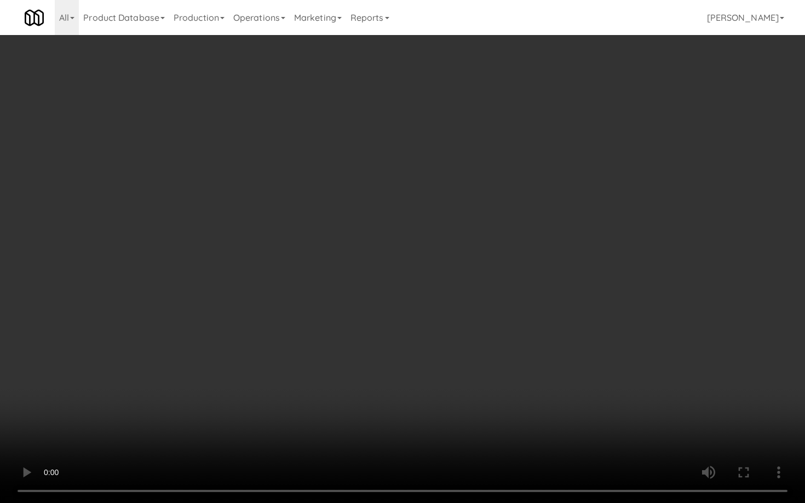
click at [389, 399] on video at bounding box center [402, 251] width 805 height 503
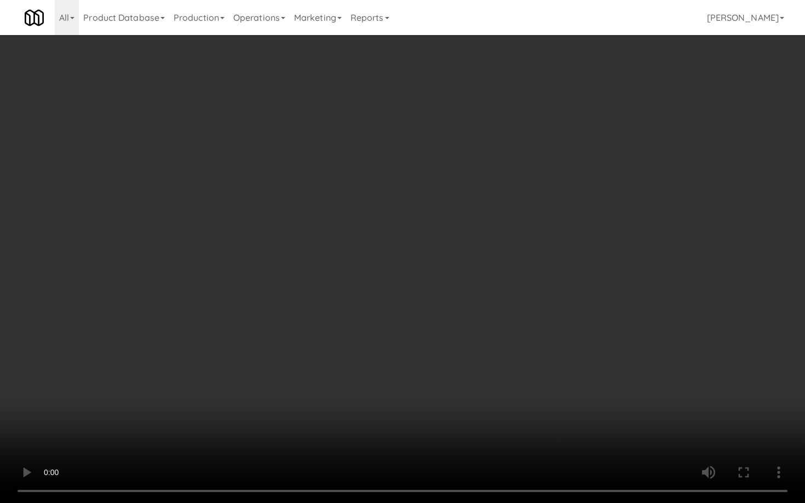
click at [389, 399] on video at bounding box center [402, 251] width 805 height 503
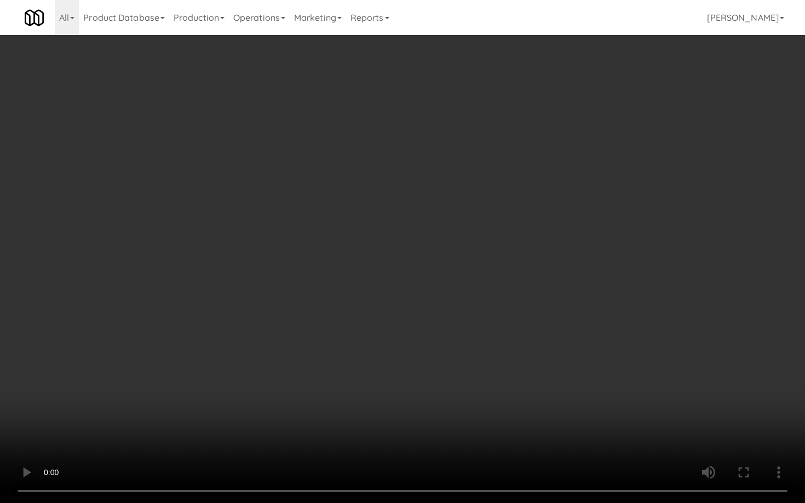
click at [389, 399] on video at bounding box center [402, 251] width 805 height 503
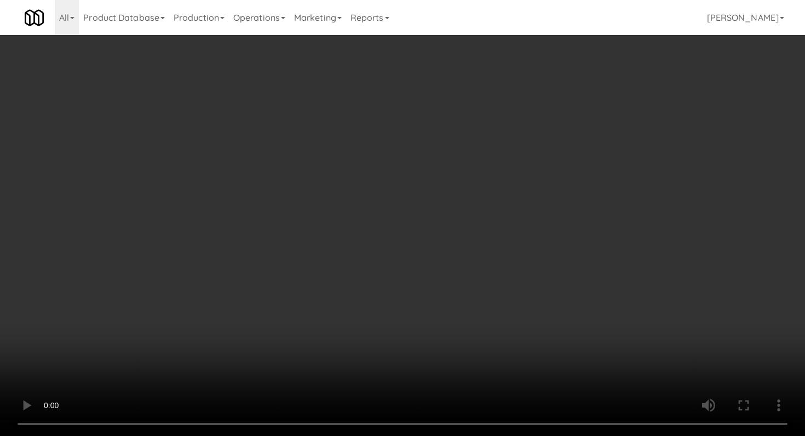
click at [586, 104] on div "Grab N' Go Inventory" at bounding box center [660, 99] width 224 height 16
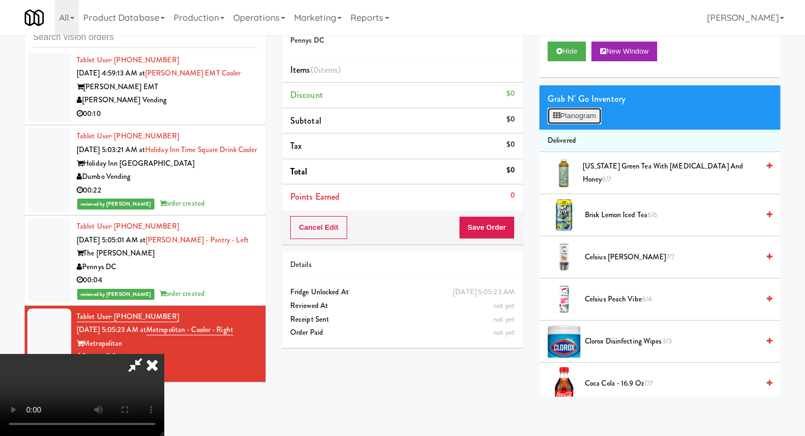
click at [586, 124] on button "Planogram" at bounding box center [575, 116] width 54 height 16
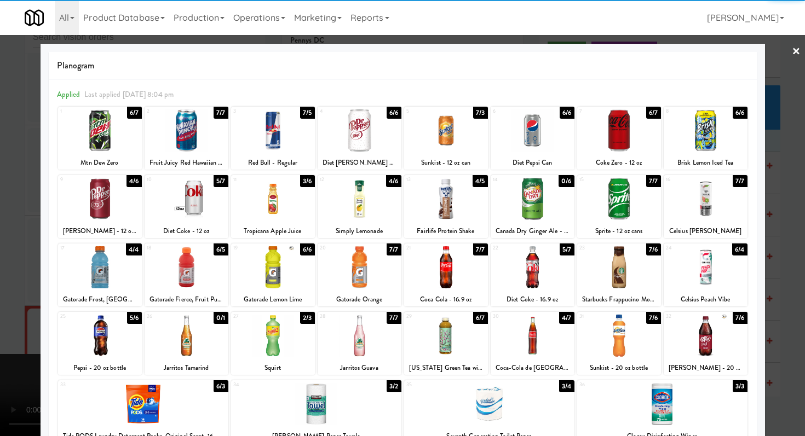
click at [701, 137] on div at bounding box center [706, 131] width 84 height 42
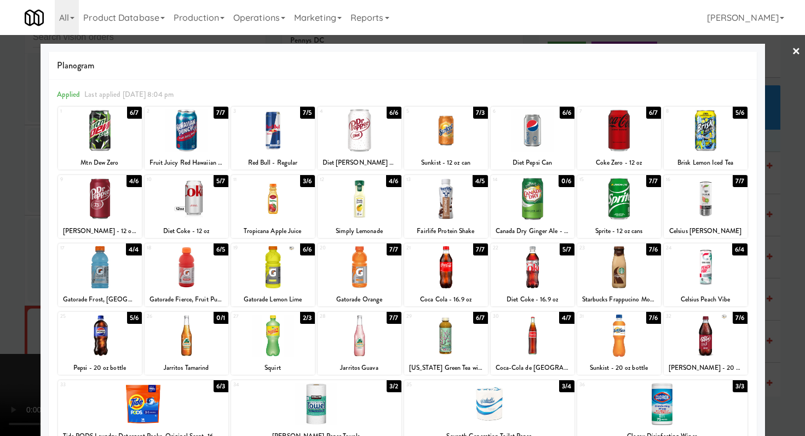
click at [609, 255] on div at bounding box center [619, 267] width 84 height 42
click at [0, 293] on div at bounding box center [402, 218] width 805 height 436
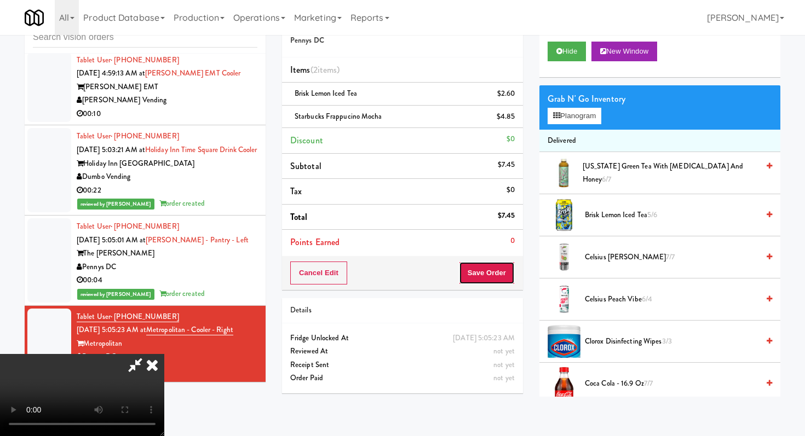
click at [500, 269] on button "Save Order" at bounding box center [487, 273] width 56 height 23
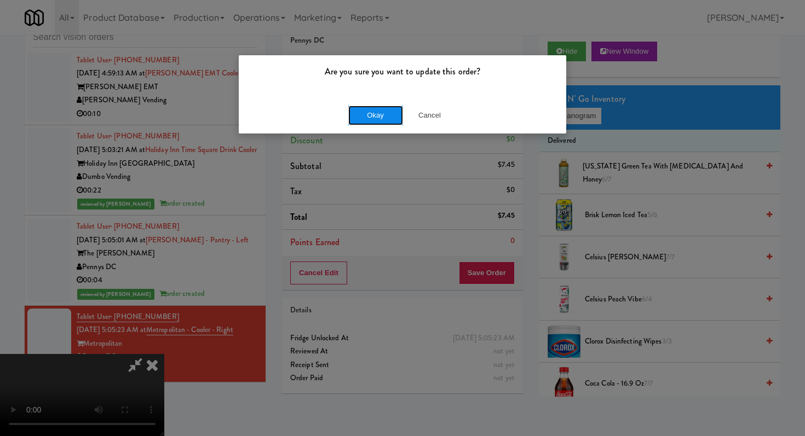
click at [366, 108] on button "Okay" at bounding box center [375, 116] width 55 height 20
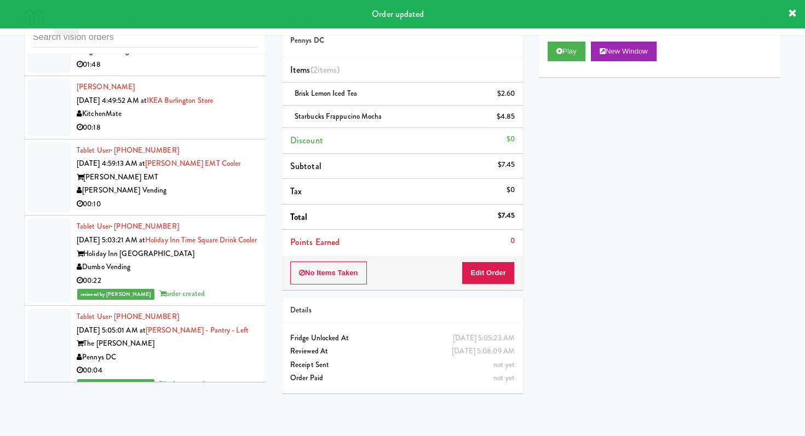
scroll to position [571, 0]
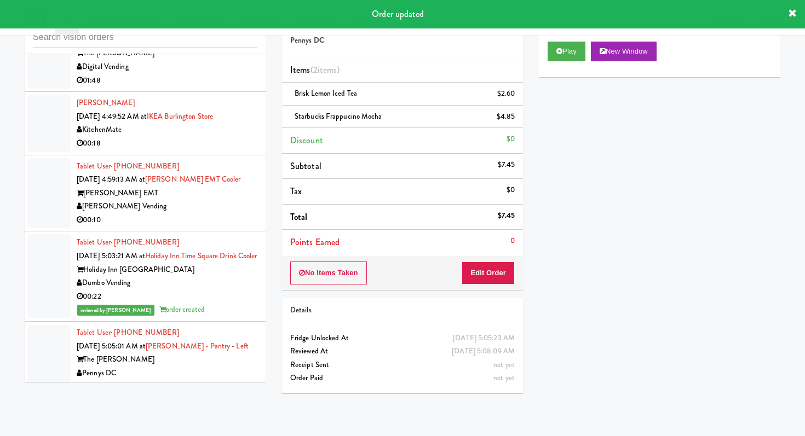
click at [196, 203] on div "[PERSON_NAME] Vending" at bounding box center [167, 207] width 181 height 14
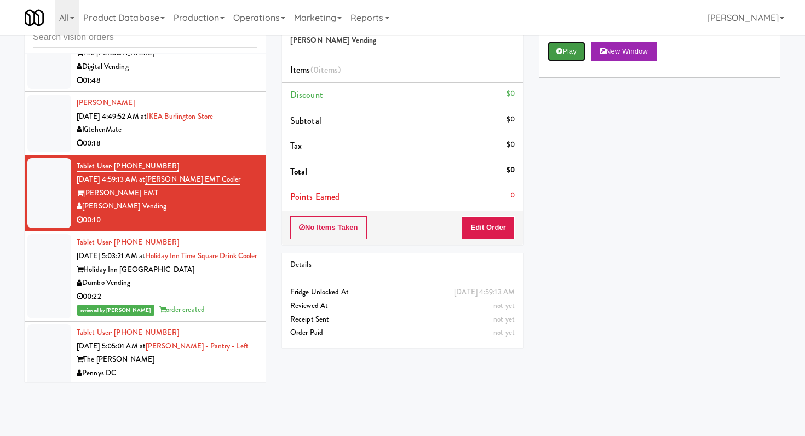
click at [566, 42] on button "Play" at bounding box center [567, 52] width 38 height 20
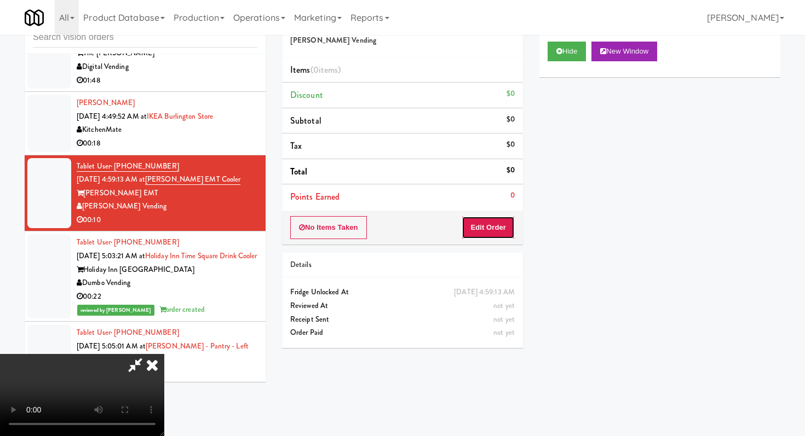
click at [498, 239] on button "Edit Order" at bounding box center [488, 227] width 53 height 23
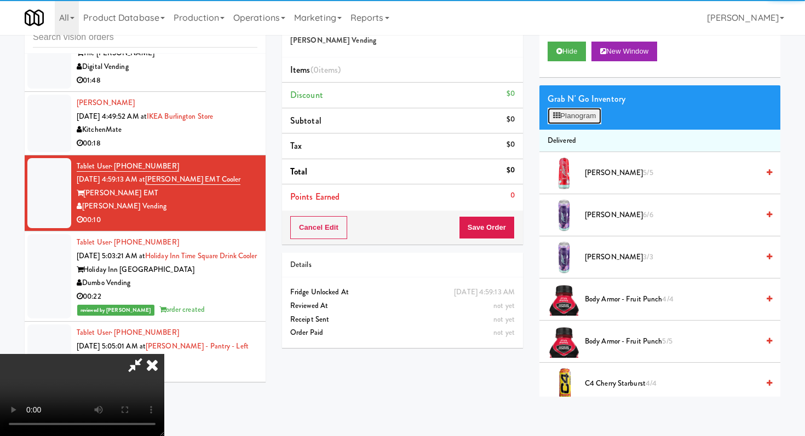
click at [572, 116] on button "Planogram" at bounding box center [575, 116] width 54 height 16
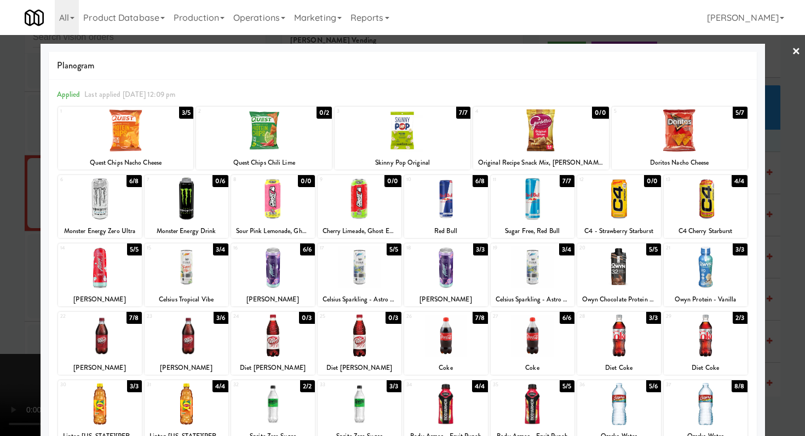
click at [440, 246] on div "18" at bounding box center [426, 248] width 40 height 9
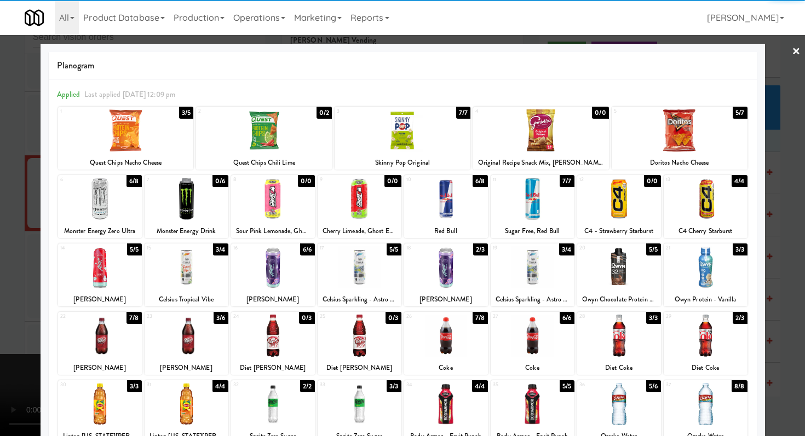
click at [0, 318] on div at bounding box center [402, 218] width 805 height 436
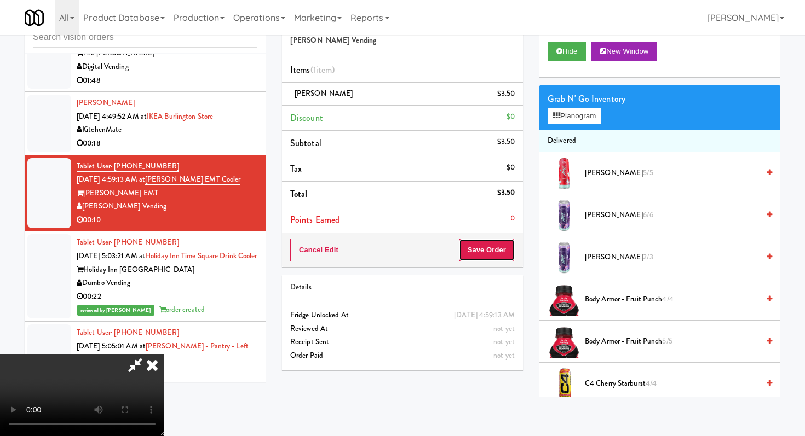
click at [492, 249] on button "Save Order" at bounding box center [487, 250] width 56 height 23
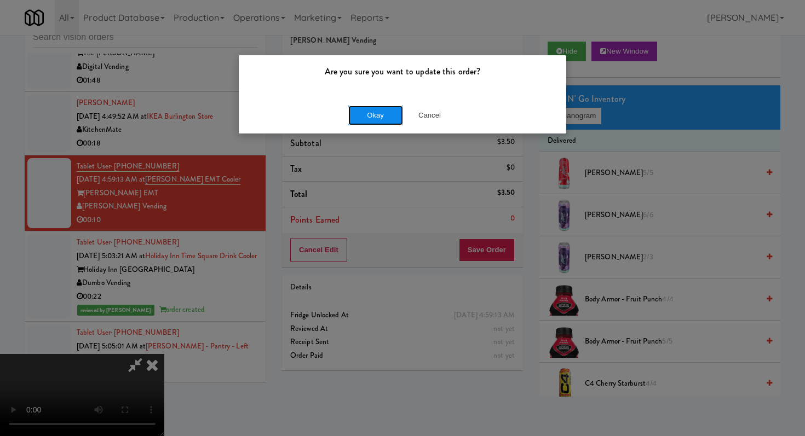
click at [369, 108] on button "Okay" at bounding box center [375, 116] width 55 height 20
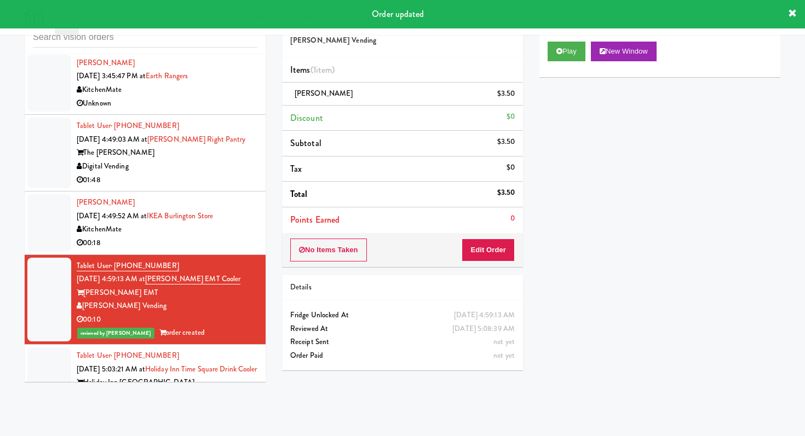
scroll to position [462, 0]
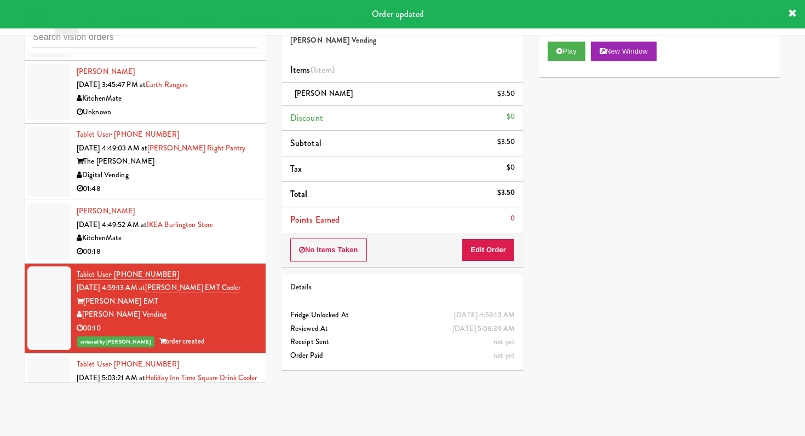
click at [235, 192] on div "01:48" at bounding box center [167, 189] width 181 height 14
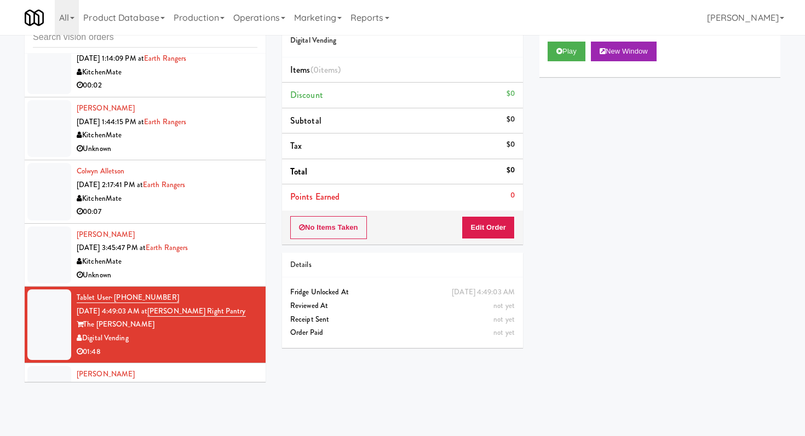
scroll to position [299, 0]
click at [211, 44] on input "text" at bounding box center [145, 37] width 224 height 20
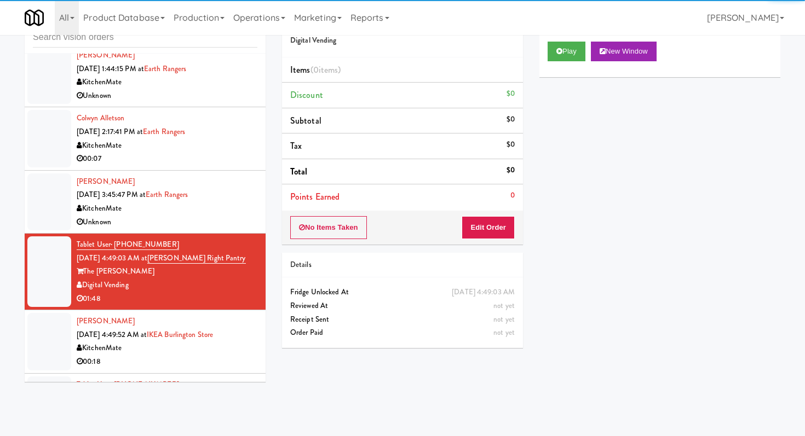
scroll to position [420, 0]
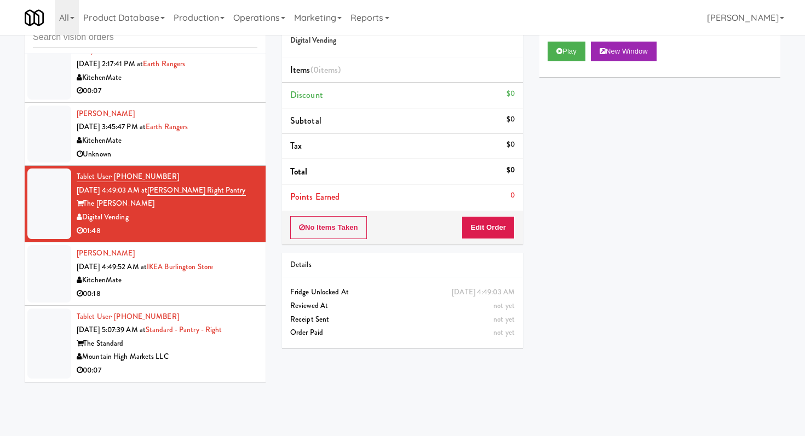
click at [244, 344] on div "The Standard" at bounding box center [167, 344] width 181 height 14
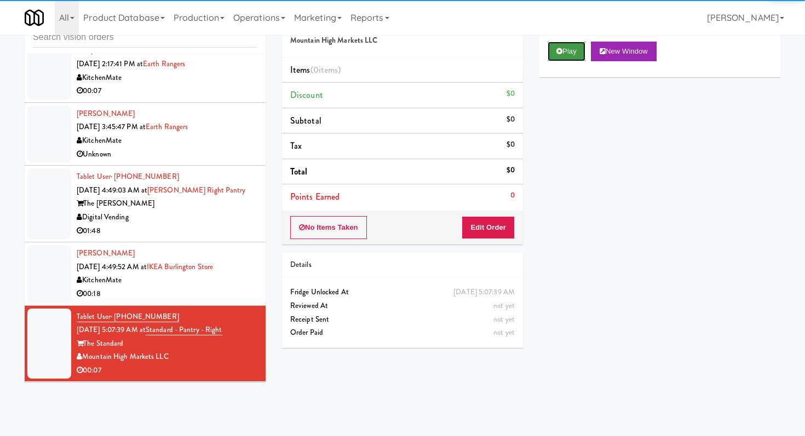
click at [572, 49] on button "Play" at bounding box center [567, 52] width 38 height 20
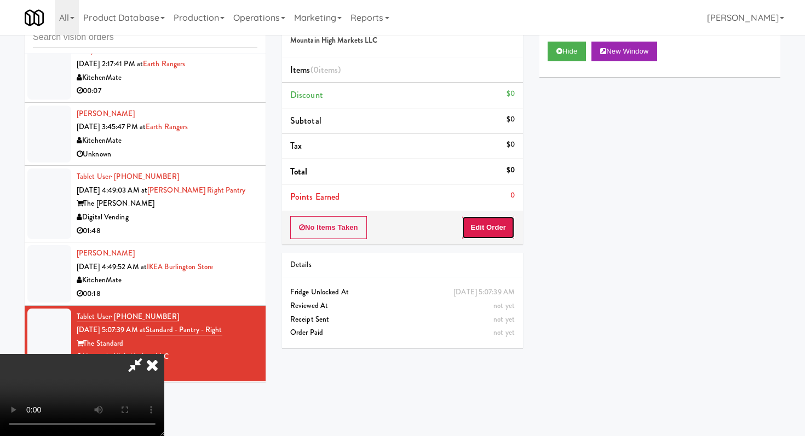
click at [485, 231] on button "Edit Order" at bounding box center [488, 227] width 53 height 23
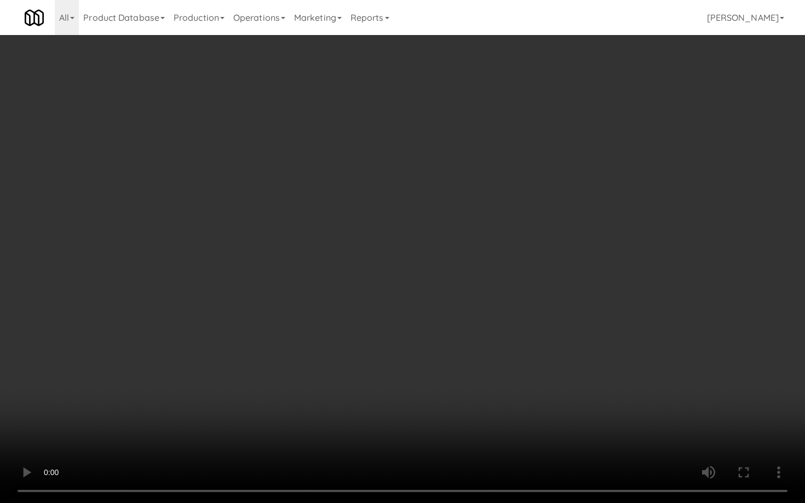
click at [481, 341] on video at bounding box center [402, 251] width 805 height 503
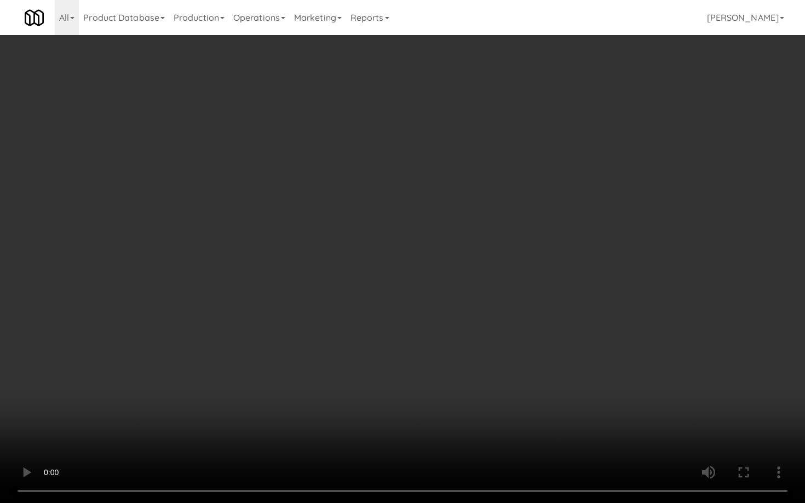
click at [481, 341] on video at bounding box center [402, 251] width 805 height 503
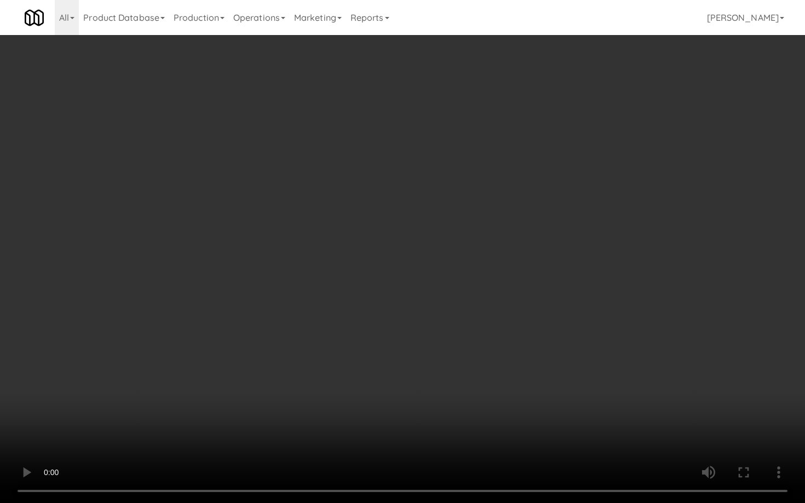
click at [481, 341] on video at bounding box center [402, 251] width 805 height 503
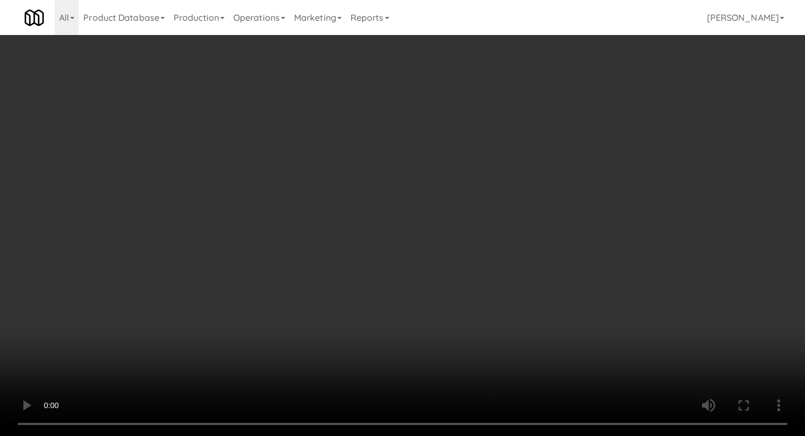
scroll to position [64, 0]
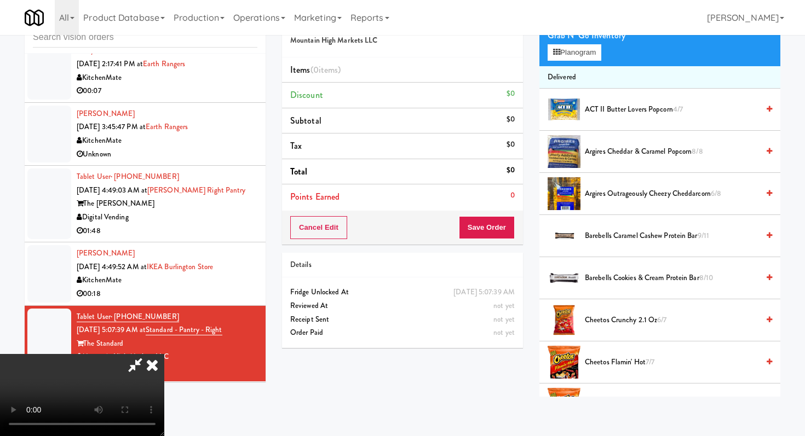
click at [634, 355] on li "Cheetos Flamin' Hot 7/7" at bounding box center [659, 363] width 241 height 42
click at [634, 367] on span "Cheetos Flamin' Hot 7/7" at bounding box center [672, 363] width 174 height 14
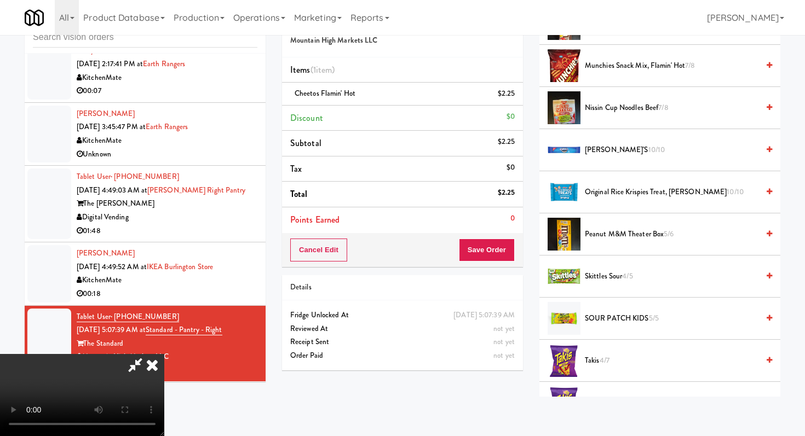
scroll to position [995, 0]
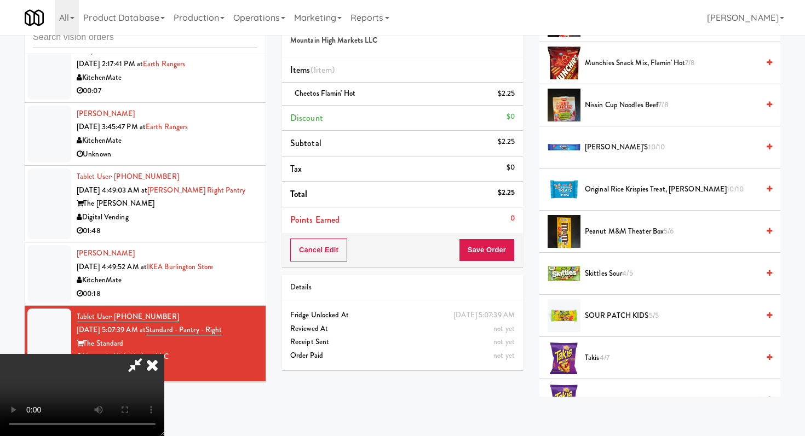
click at [603, 314] on span "SOUR PATCH KIDS 5/5" at bounding box center [672, 316] width 174 height 14
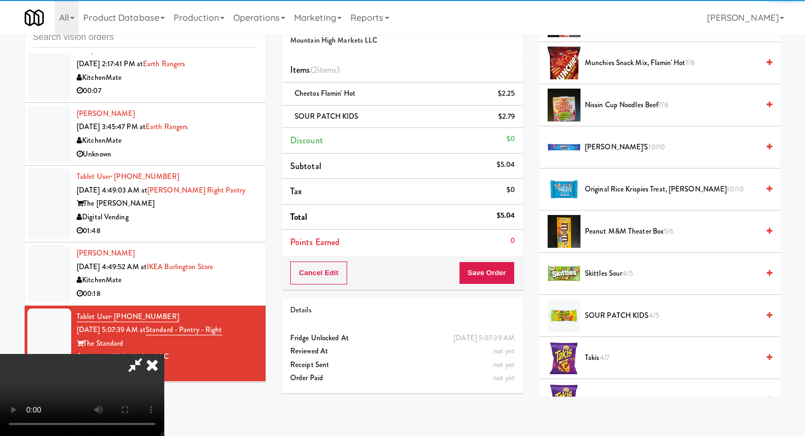
click at [516, 268] on div "Cancel Edit Save Order" at bounding box center [402, 273] width 241 height 34
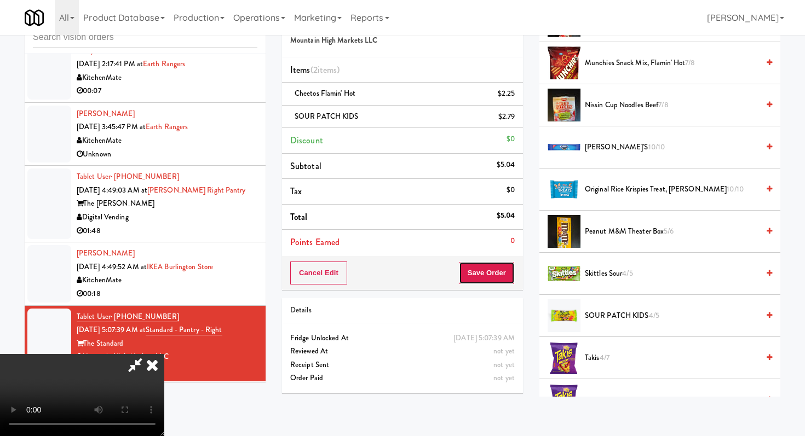
click at [495, 274] on button "Save Order" at bounding box center [487, 273] width 56 height 23
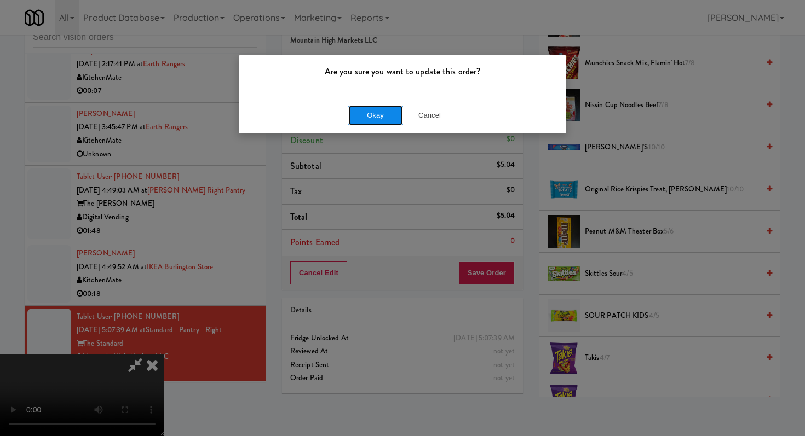
click at [388, 120] on button "Okay" at bounding box center [375, 116] width 55 height 20
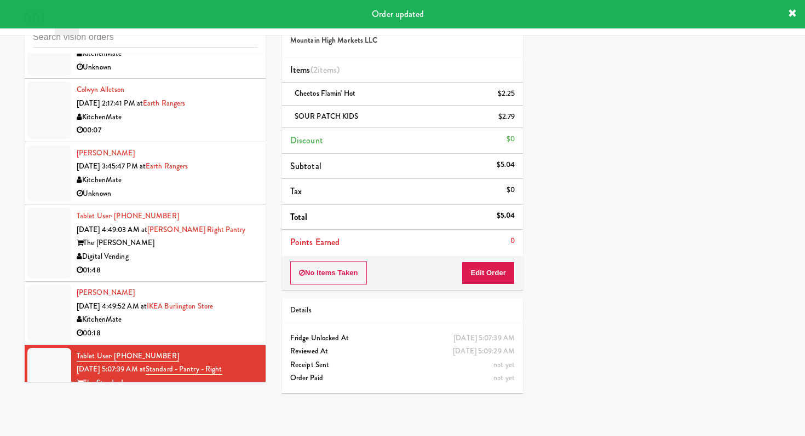
scroll to position [378, 0]
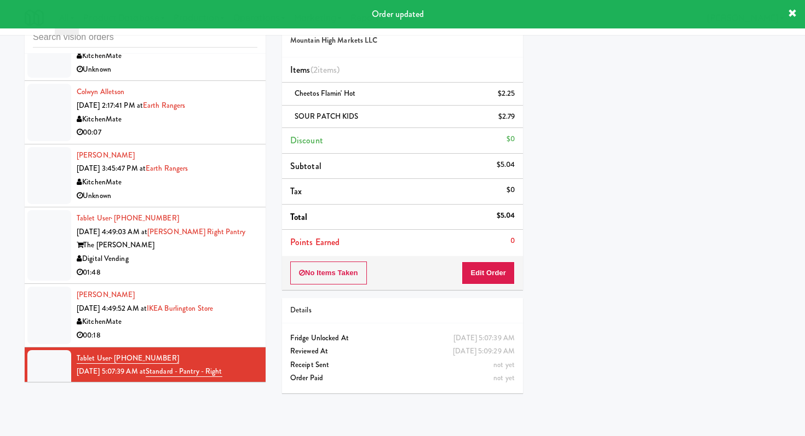
click at [234, 257] on div "Digital Vending" at bounding box center [167, 259] width 181 height 14
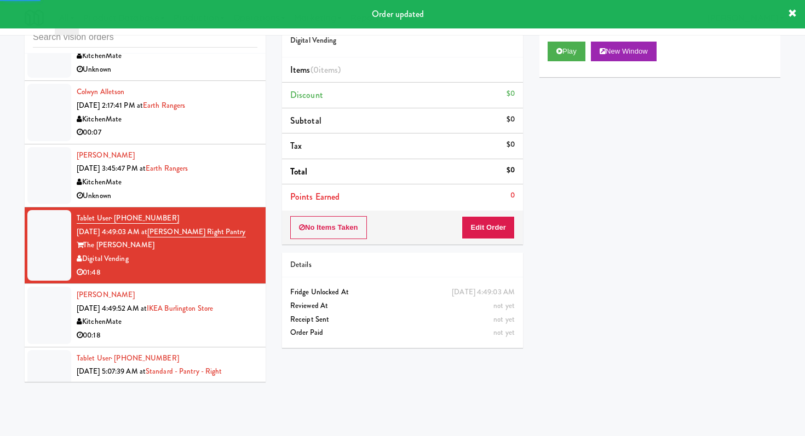
scroll to position [434, 0]
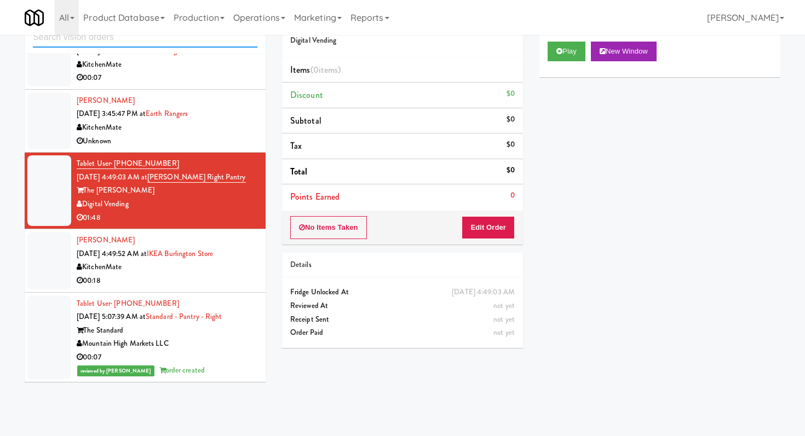
click at [180, 47] on input "text" at bounding box center [145, 37] width 224 height 20
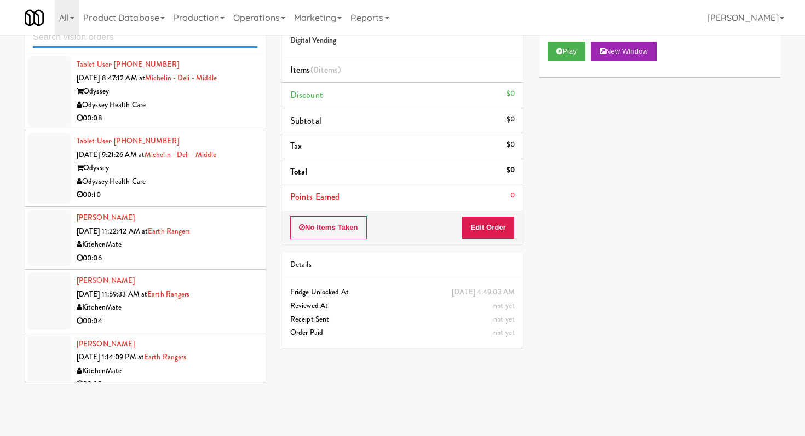
scroll to position [343, 0]
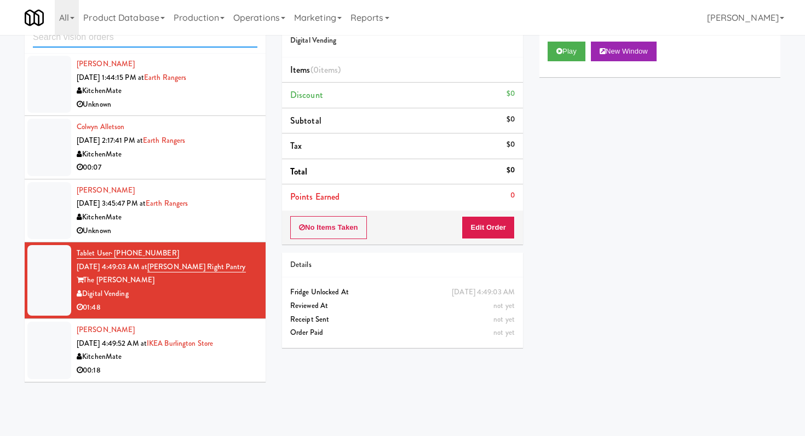
click at [151, 37] on input "text" at bounding box center [145, 37] width 224 height 20
click at [211, 377] on div "00:18" at bounding box center [167, 371] width 181 height 14
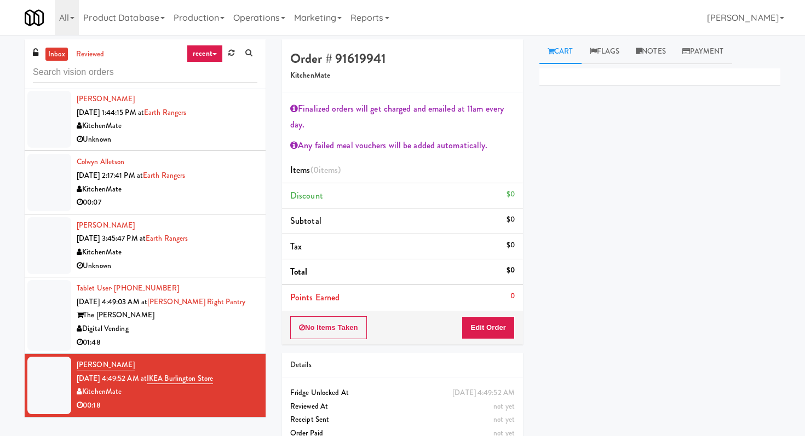
click at [189, 330] on div "Digital Vending" at bounding box center [167, 329] width 181 height 14
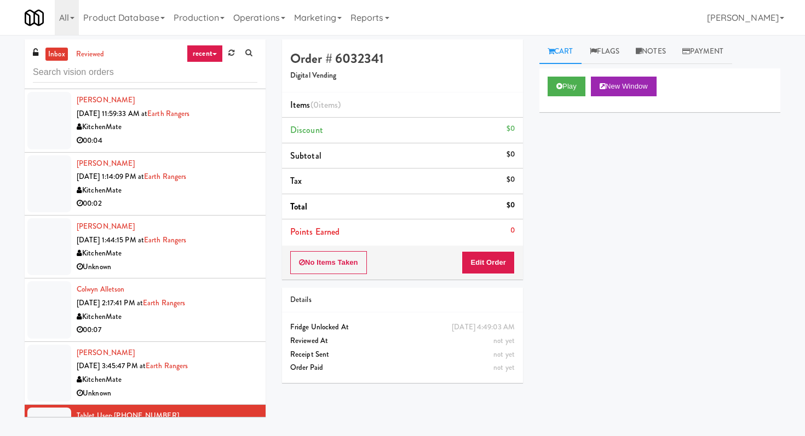
scroll to position [343, 0]
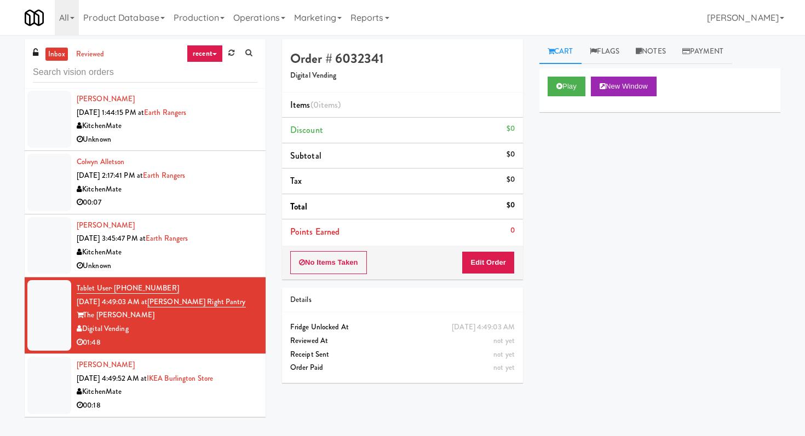
click at [239, 210] on li "Colwyn Alletson [DATE] 2:17:41 PM at Earth Rangers KitchenMate 00:07" at bounding box center [145, 182] width 241 height 63
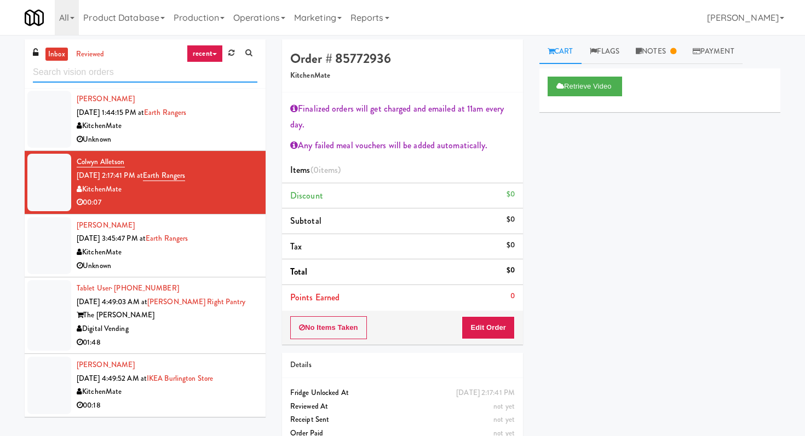
click at [135, 67] on input "text" at bounding box center [145, 72] width 224 height 20
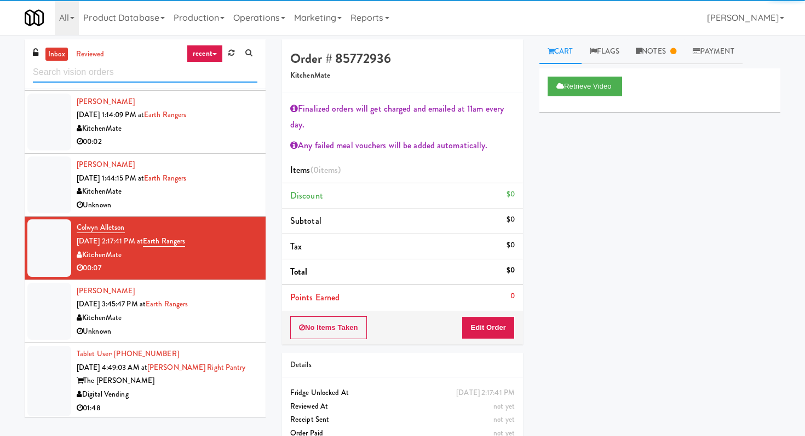
scroll to position [437, 0]
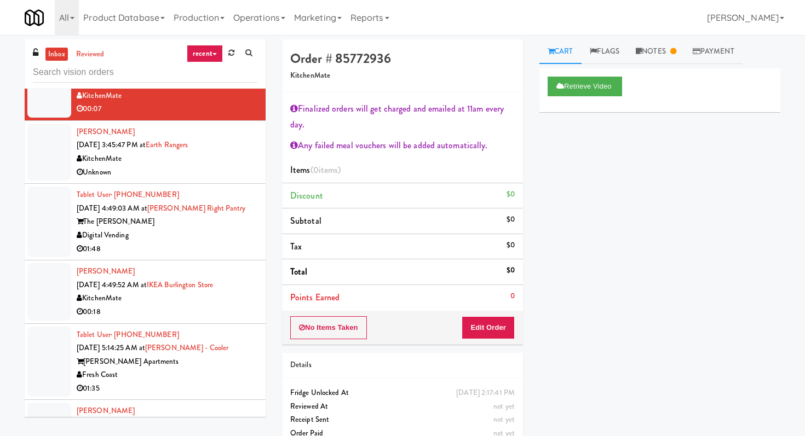
click at [201, 256] on li "Tablet User · (808) 304-2158 [DATE] 4:49:03 AM at [PERSON_NAME] Right Pantry Th…" at bounding box center [145, 222] width 241 height 77
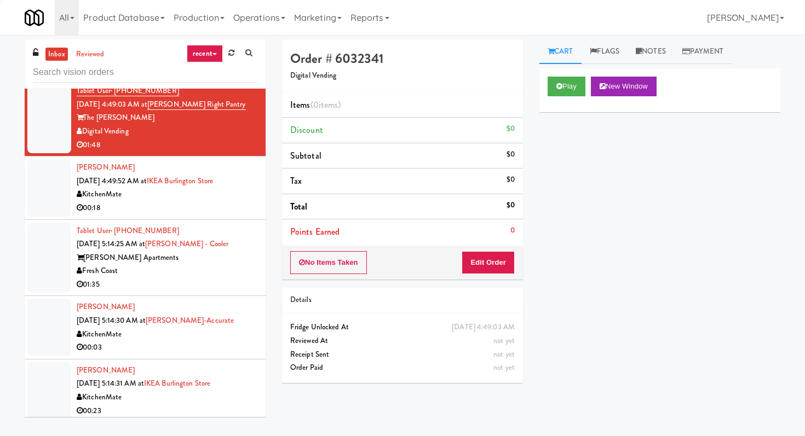
scroll to position [623, 0]
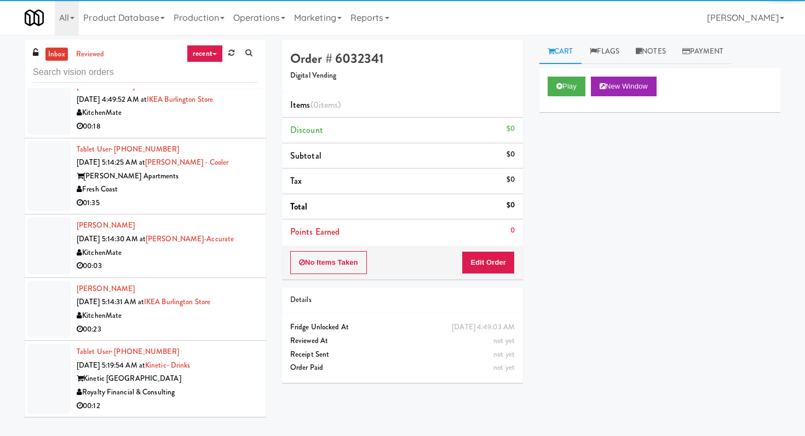
click at [201, 215] on li "[PERSON_NAME] [DATE] 5:14:30 AM at [GEOGRAPHIC_DATA]-Accurate KitchenMate 00:03" at bounding box center [145, 246] width 241 height 63
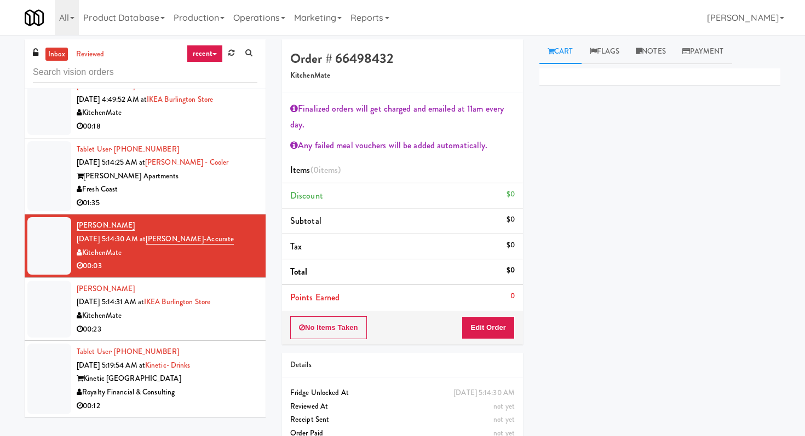
click at [226, 405] on div "00:12" at bounding box center [167, 407] width 181 height 14
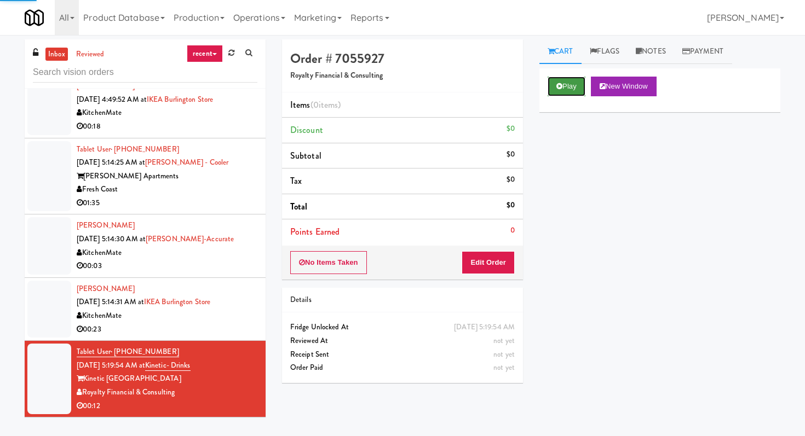
click at [568, 77] on button "Play" at bounding box center [567, 87] width 38 height 20
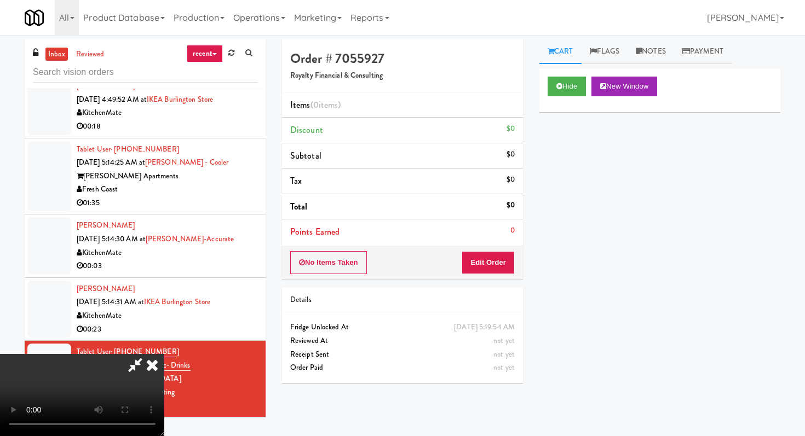
click at [510, 277] on div "No Items Taken Edit Order" at bounding box center [402, 263] width 241 height 34
click at [487, 250] on div "No Items Taken Edit Order" at bounding box center [402, 263] width 241 height 34
click at [487, 272] on button "Edit Order" at bounding box center [488, 262] width 53 height 23
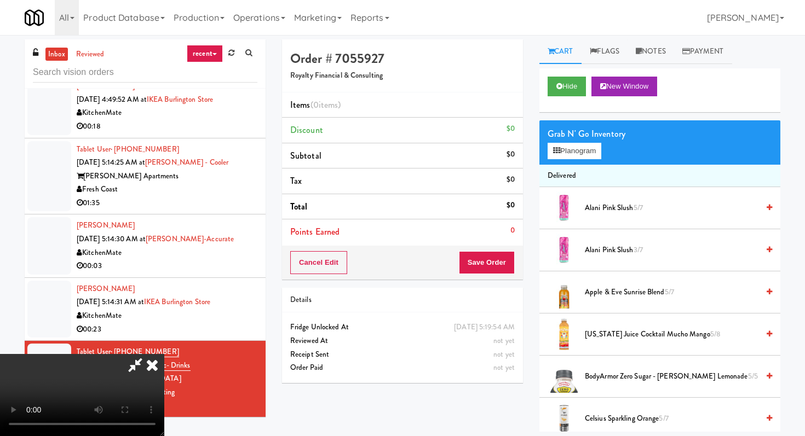
scroll to position [108, 0]
click at [164, 354] on video at bounding box center [82, 395] width 164 height 82
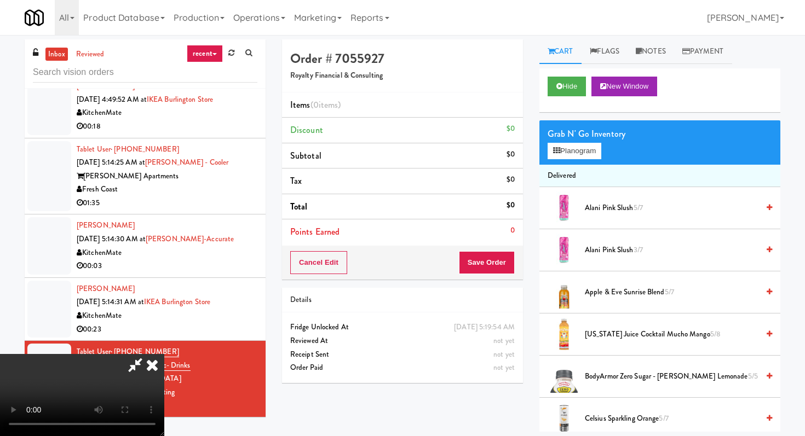
click at [164, 354] on video at bounding box center [82, 395] width 164 height 82
click at [581, 157] on button "Planogram" at bounding box center [575, 151] width 54 height 16
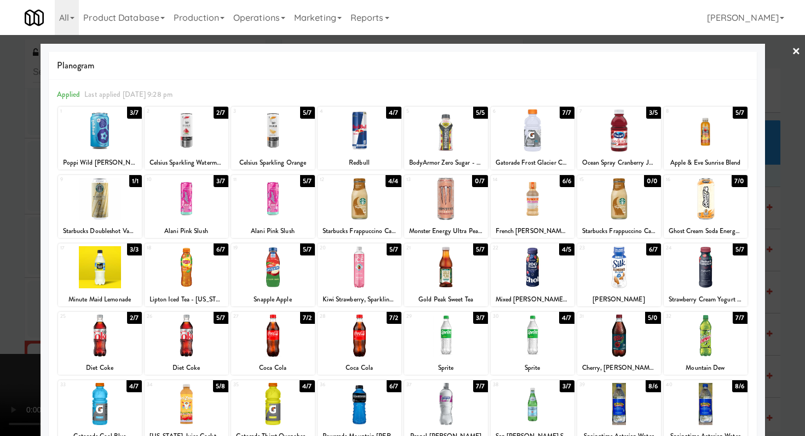
click at [354, 275] on div at bounding box center [360, 267] width 84 height 42
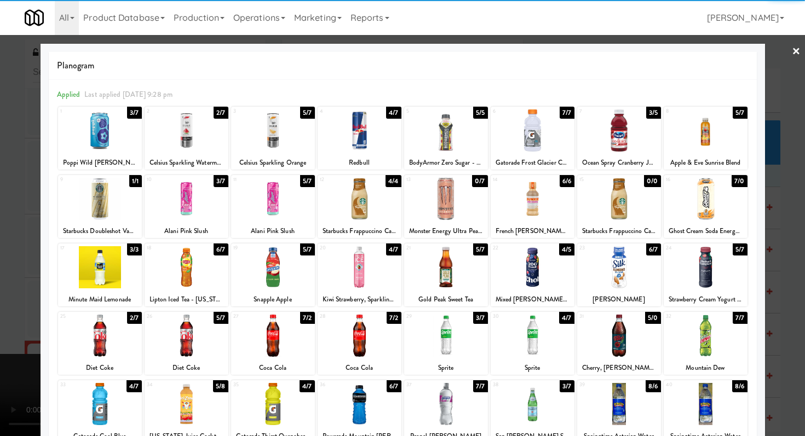
click at [349, 195] on div at bounding box center [360, 199] width 84 height 42
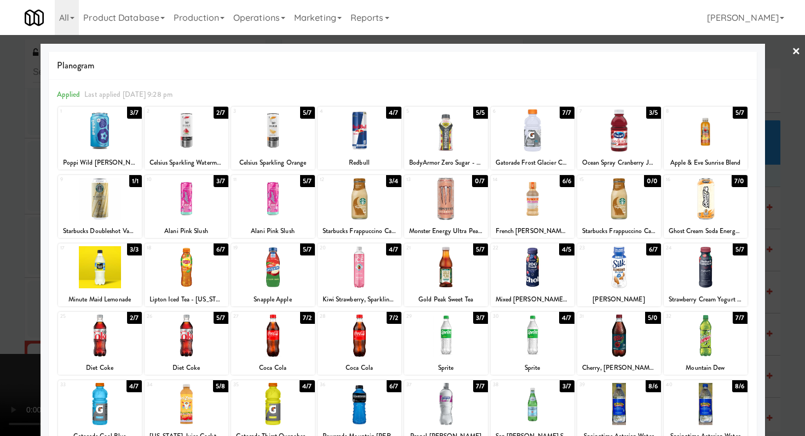
click at [0, 214] on div at bounding box center [402, 218] width 805 height 436
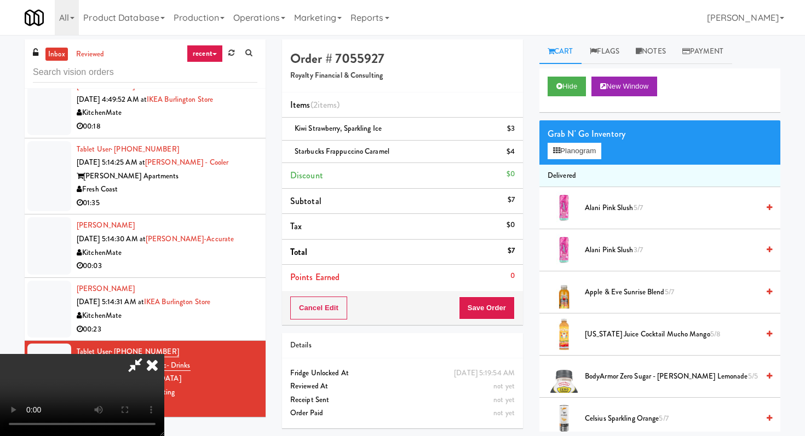
click at [493, 296] on div "Cancel Edit Save Order" at bounding box center [402, 308] width 241 height 34
click at [498, 306] on button "Save Order" at bounding box center [487, 308] width 56 height 23
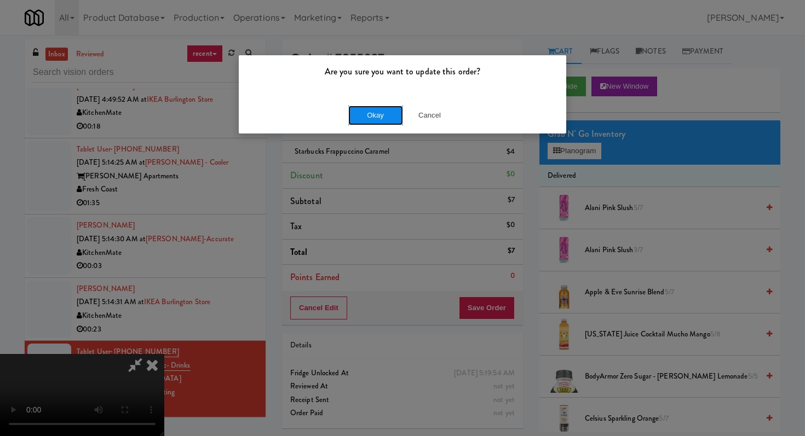
click at [358, 119] on button "Okay" at bounding box center [375, 116] width 55 height 20
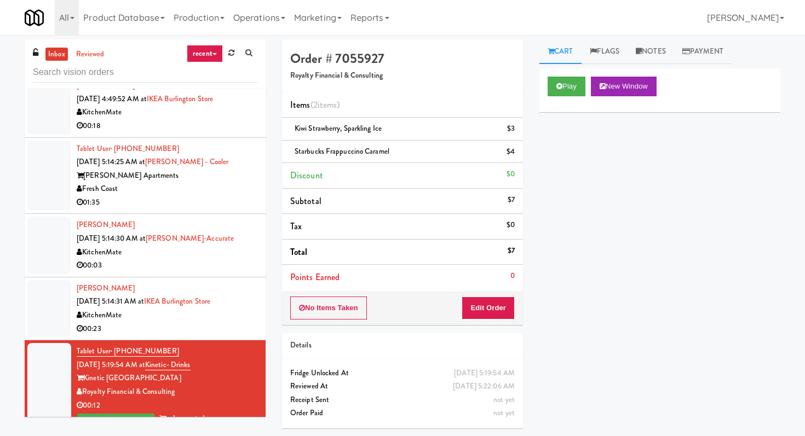
scroll to position [637, 0]
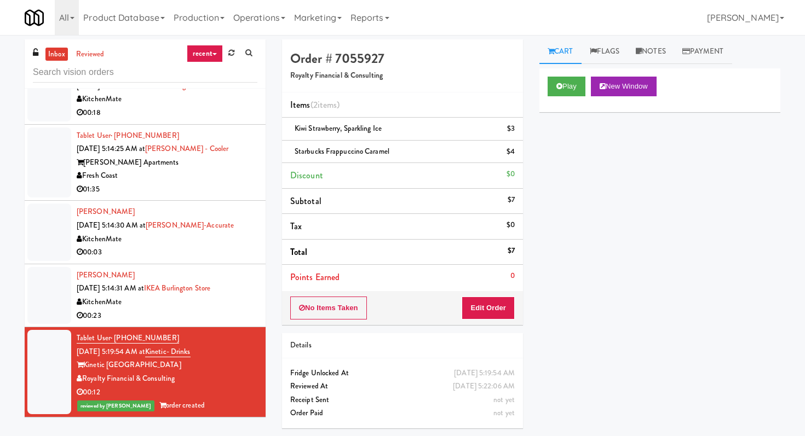
click at [245, 300] on div "KitchenMate" at bounding box center [167, 303] width 181 height 14
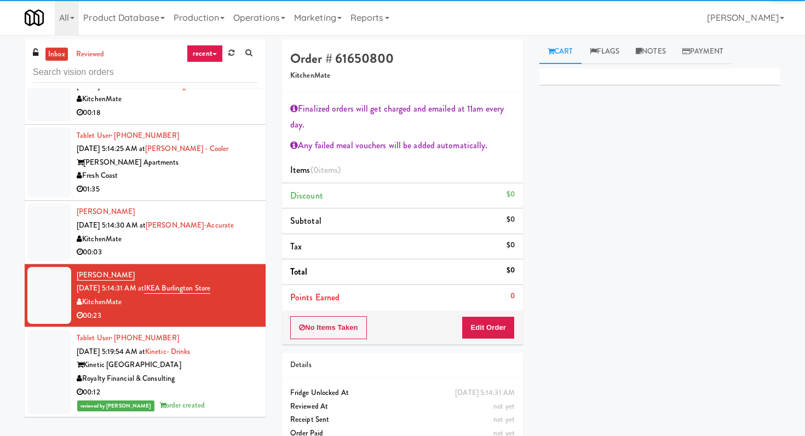
click at [244, 234] on div "KitchenMate" at bounding box center [167, 240] width 181 height 14
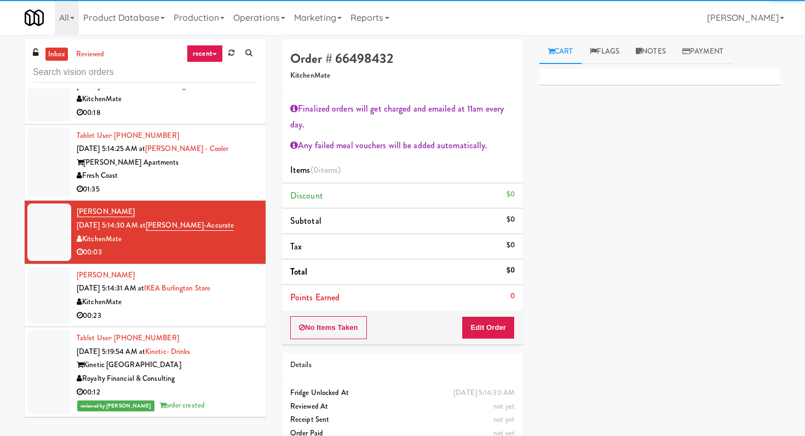
click at [233, 197] on li "Tablet User · (508) 502-0932 [DATE] 5:14:25 AM at [PERSON_NAME] - Cooler [PERSO…" at bounding box center [145, 163] width 241 height 77
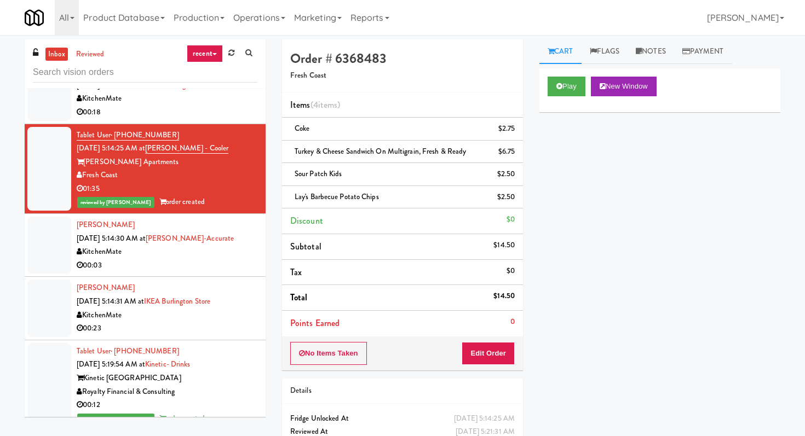
click at [202, 103] on div "KitchenMate" at bounding box center [167, 99] width 181 height 14
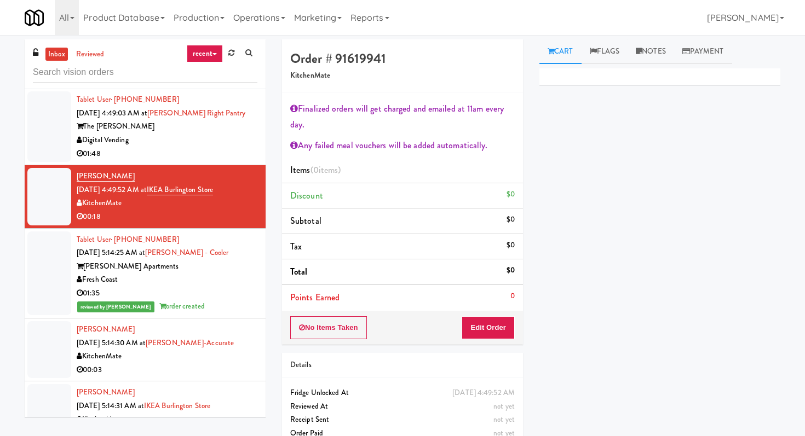
scroll to position [520, 0]
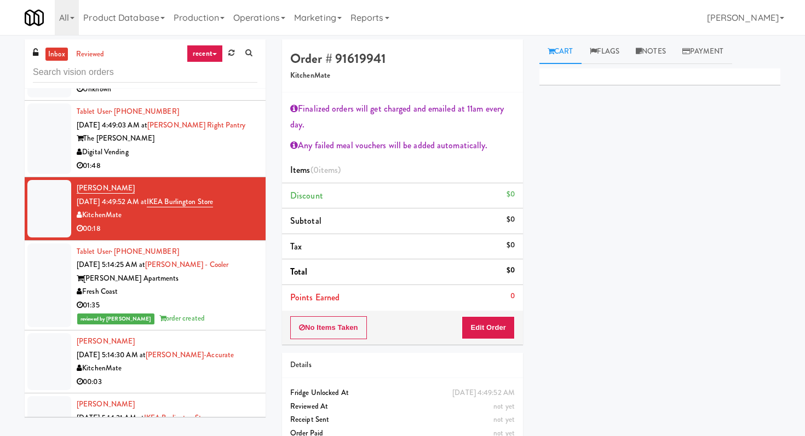
click at [217, 166] on div "01:48" at bounding box center [167, 166] width 181 height 14
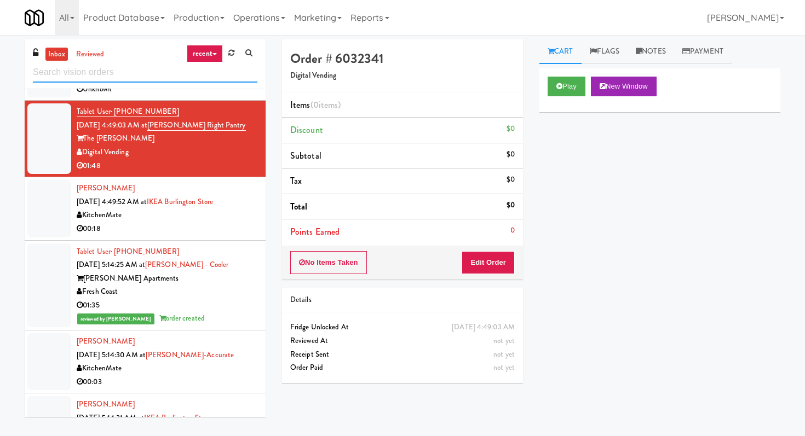
click at [189, 76] on input "text" at bounding box center [145, 72] width 224 height 20
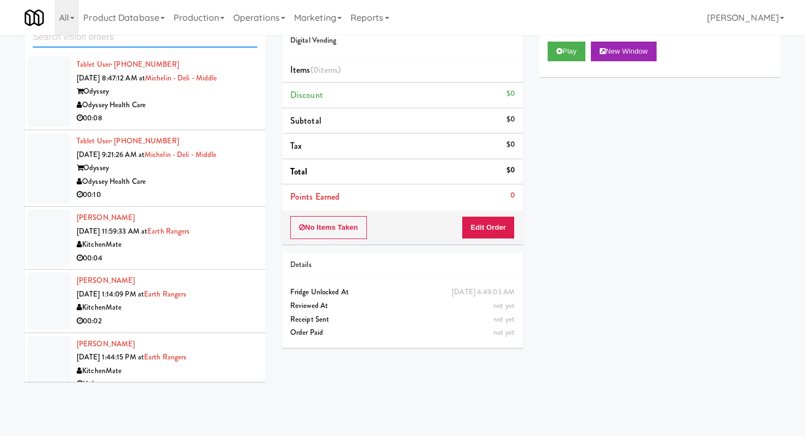
click at [178, 35] on input "text" at bounding box center [145, 37] width 224 height 20
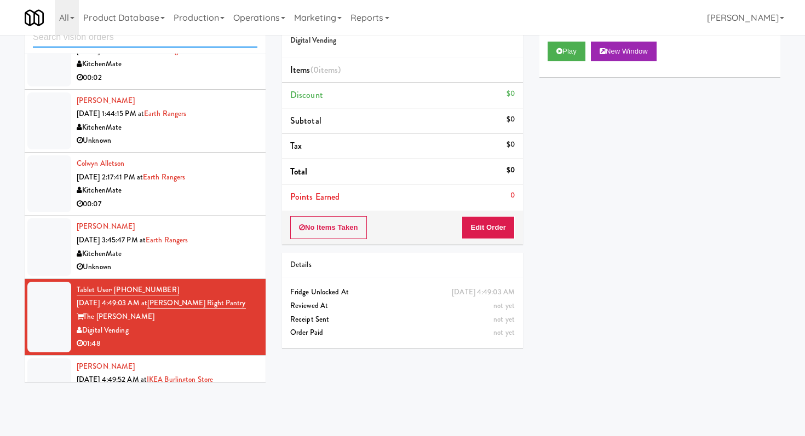
scroll to position [407, 0]
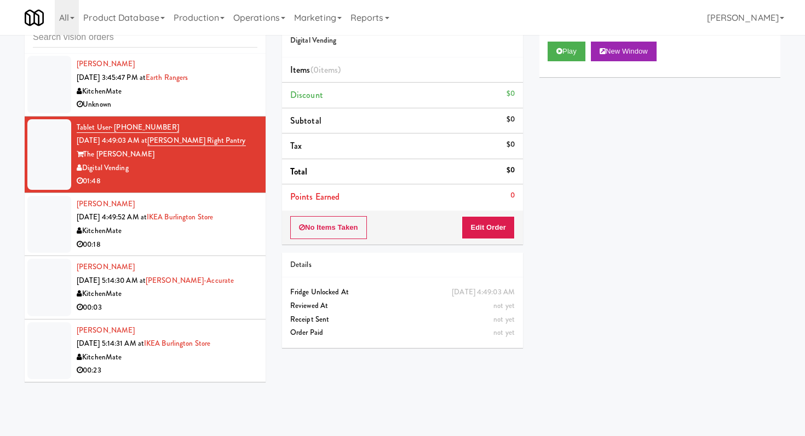
click at [236, 289] on div "KitchenMate" at bounding box center [167, 294] width 181 height 14
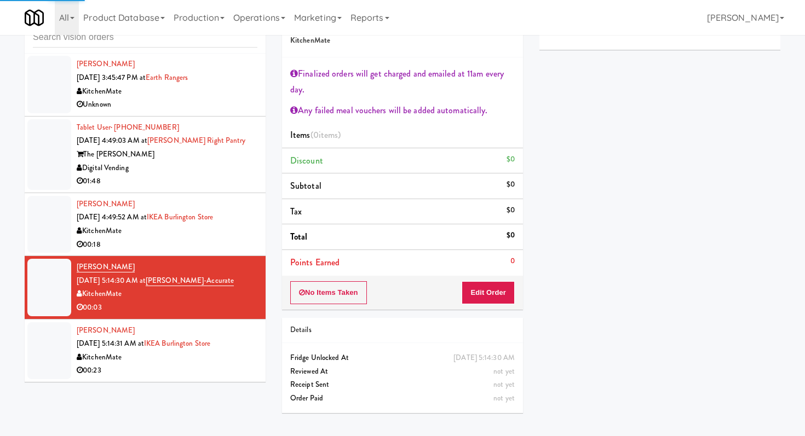
click at [238, 235] on div "KitchenMate" at bounding box center [167, 231] width 181 height 14
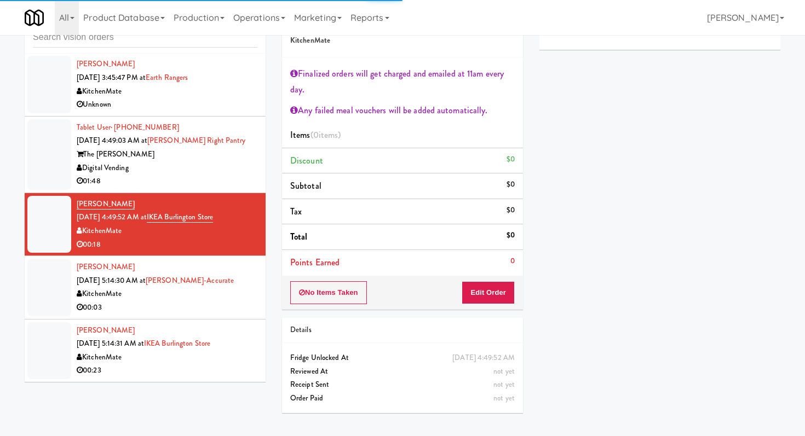
click at [243, 160] on div "The [PERSON_NAME]" at bounding box center [167, 155] width 181 height 14
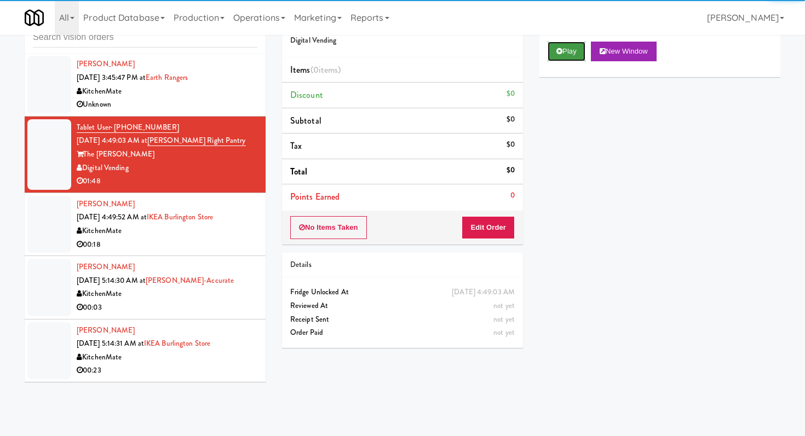
click at [561, 55] on button "Play" at bounding box center [567, 52] width 38 height 20
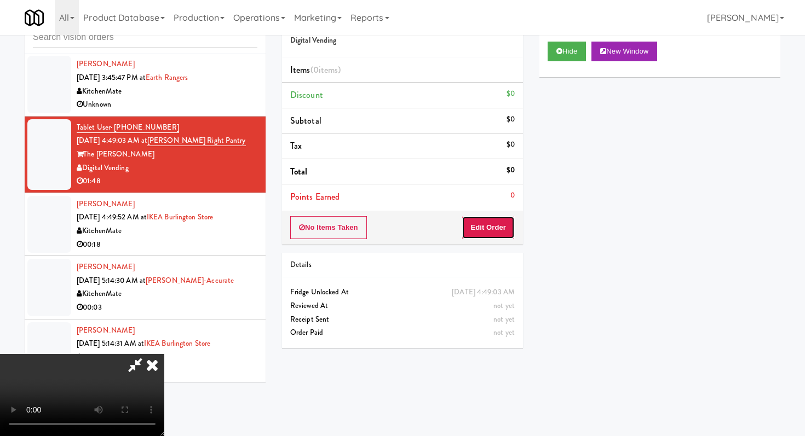
click at [483, 231] on button "Edit Order" at bounding box center [488, 227] width 53 height 23
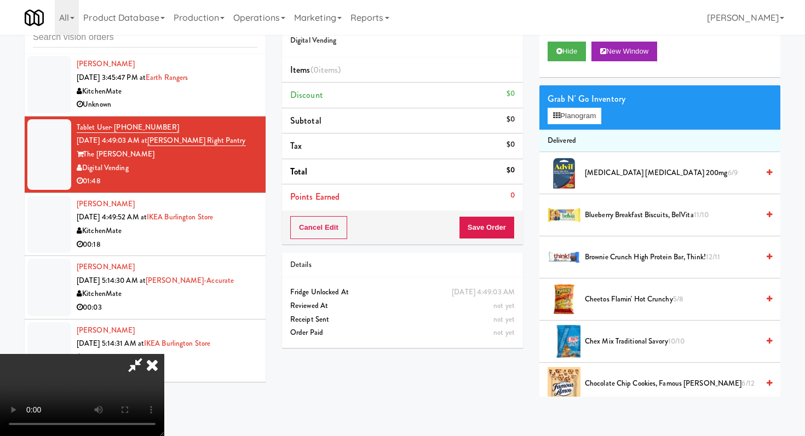
click at [164, 354] on video at bounding box center [82, 395] width 164 height 82
click at [164, 354] on icon at bounding box center [152, 365] width 24 height 22
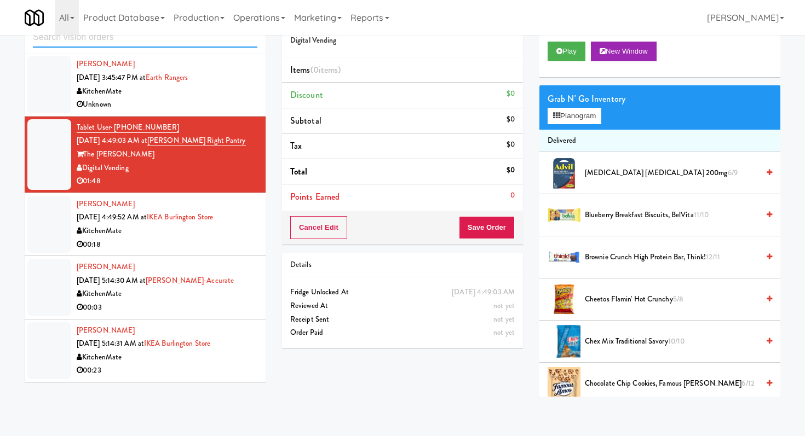
click at [197, 39] on input "text" at bounding box center [145, 37] width 224 height 20
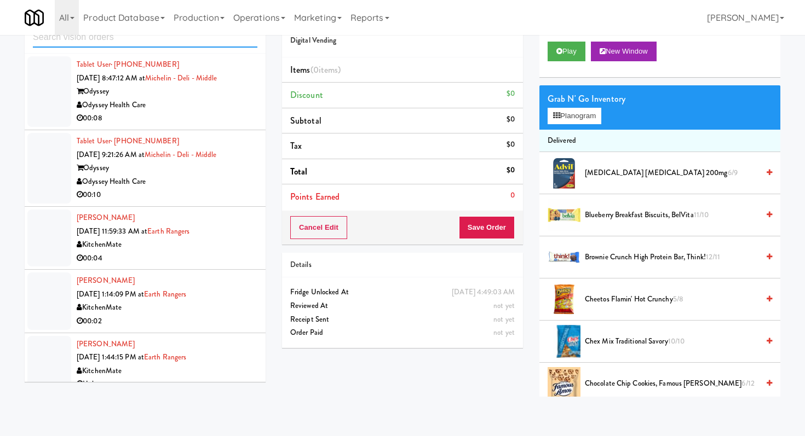
scroll to position [407, 0]
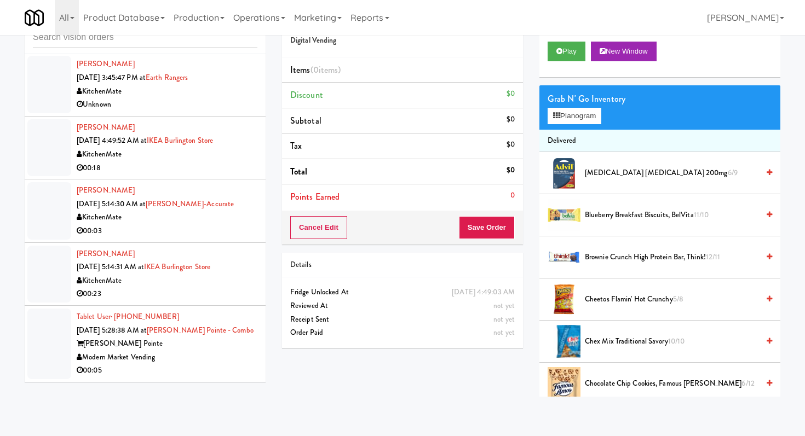
click at [234, 358] on div "Modern Market Vending" at bounding box center [167, 358] width 181 height 14
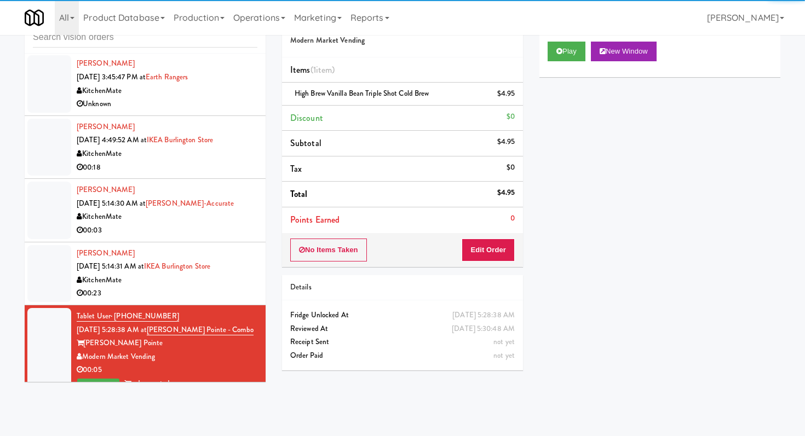
scroll to position [420, 0]
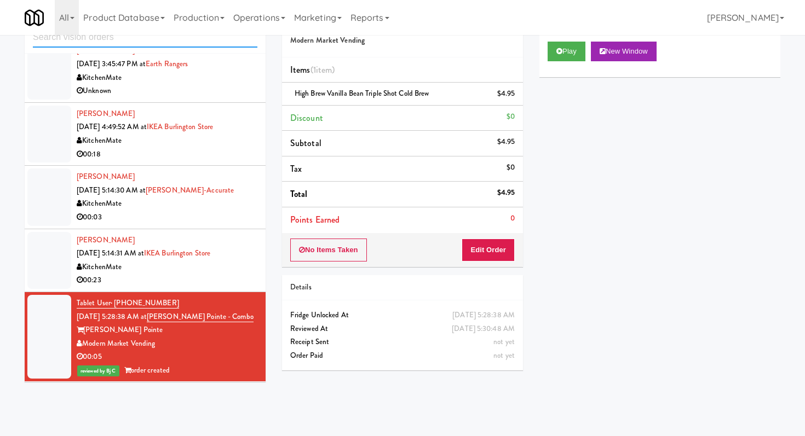
click at [166, 44] on input "text" at bounding box center [145, 37] width 224 height 20
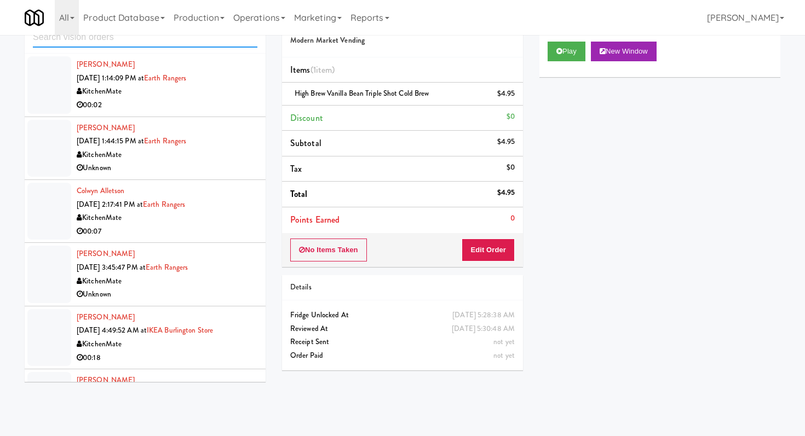
scroll to position [330, 0]
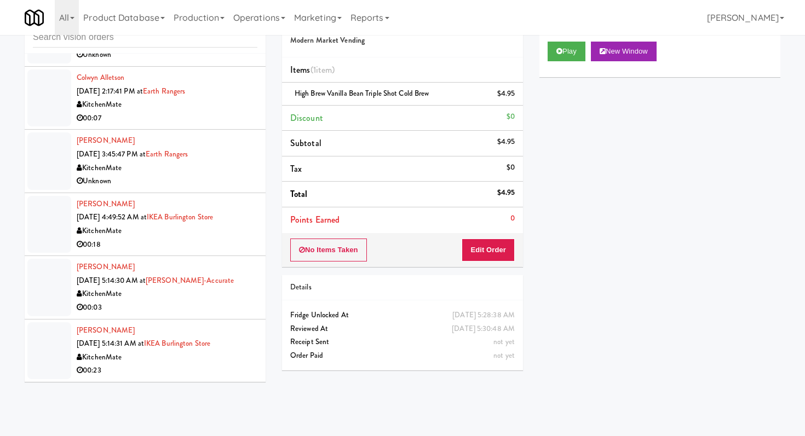
click at [247, 346] on div "[PERSON_NAME] [DATE] 5:14:31 AM at [GEOGRAPHIC_DATA] 00:23" at bounding box center [167, 351] width 181 height 54
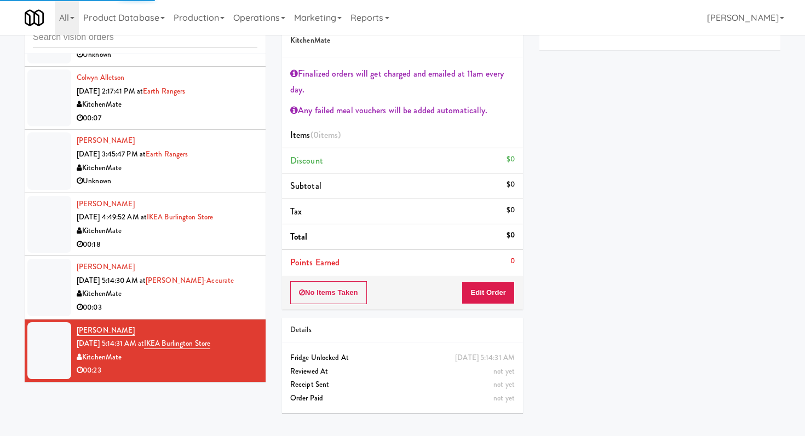
click at [231, 315] on li "[PERSON_NAME] [DATE] 5:14:30 AM at [GEOGRAPHIC_DATA]-Accurate KitchenMate 00:03" at bounding box center [145, 287] width 241 height 63
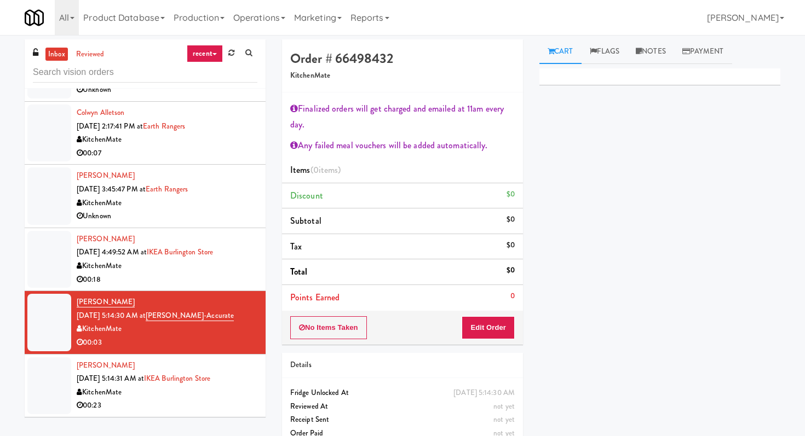
scroll to position [35, 0]
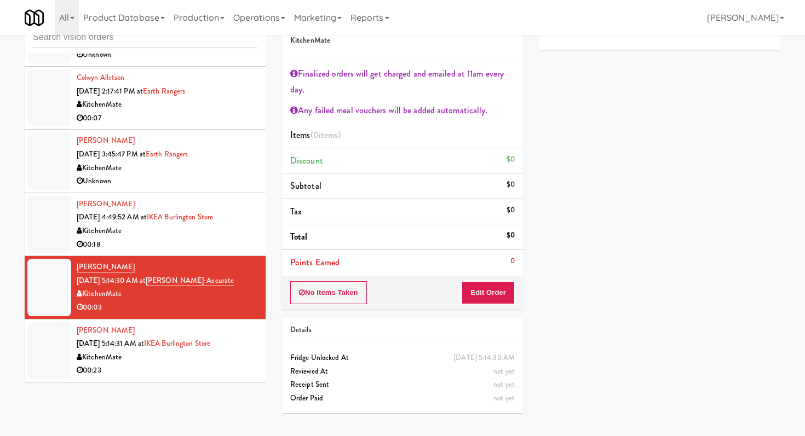
click at [216, 373] on div "00:23" at bounding box center [167, 371] width 181 height 14
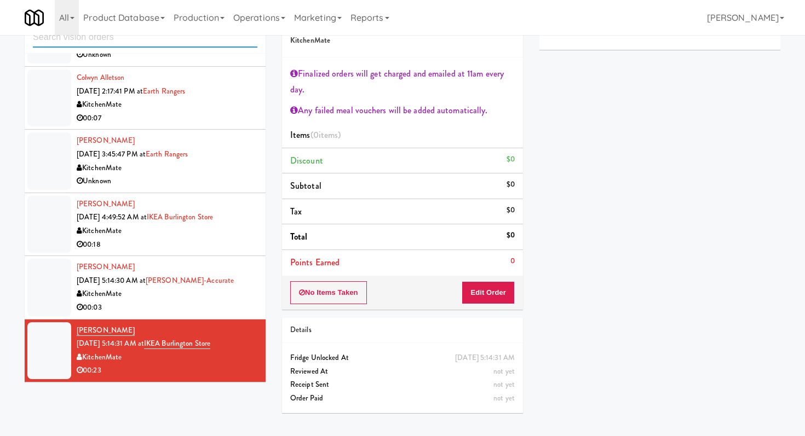
click at [133, 38] on input "text" at bounding box center [145, 37] width 224 height 20
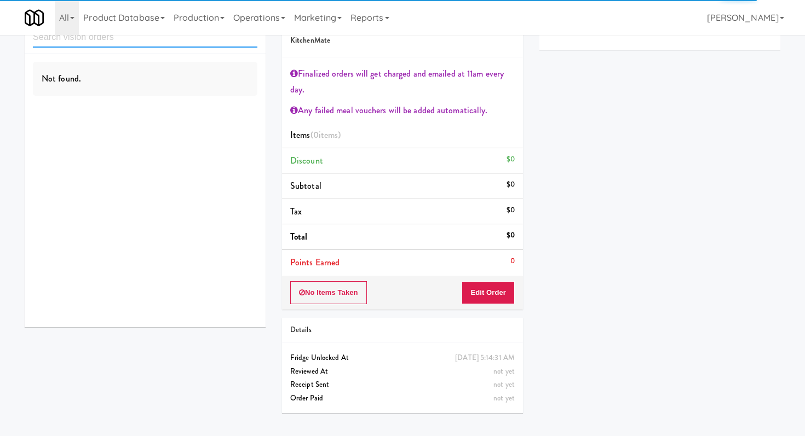
click at [117, 43] on input "text" at bounding box center [145, 37] width 224 height 20
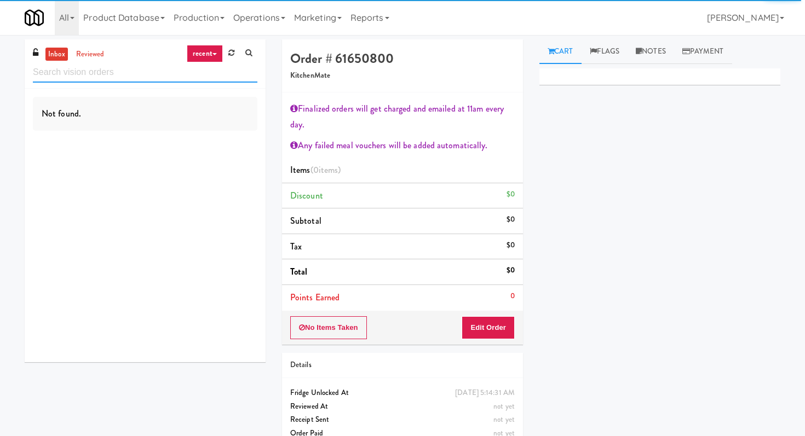
click at [135, 69] on input "text" at bounding box center [145, 72] width 224 height 20
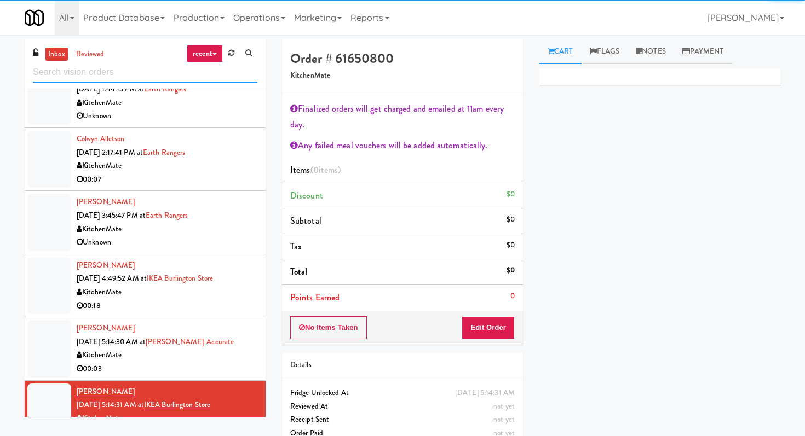
scroll to position [483, 0]
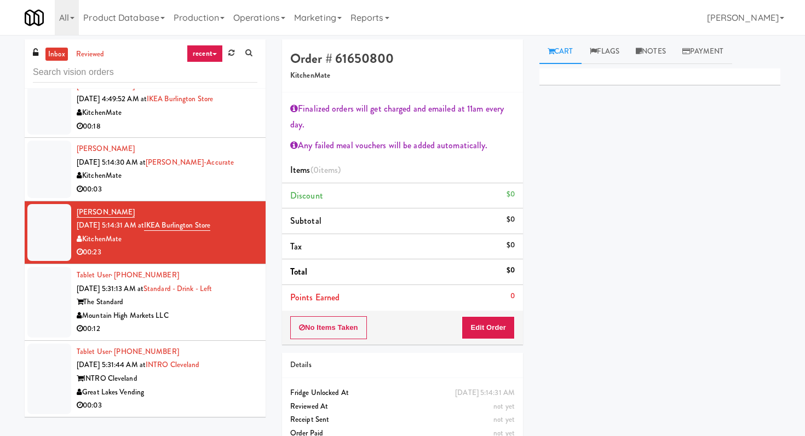
click at [246, 337] on li "Tablet User · (480) 708-3758 [DATE] 5:31:13 AM at Standard - Drink - Left The S…" at bounding box center [145, 302] width 241 height 77
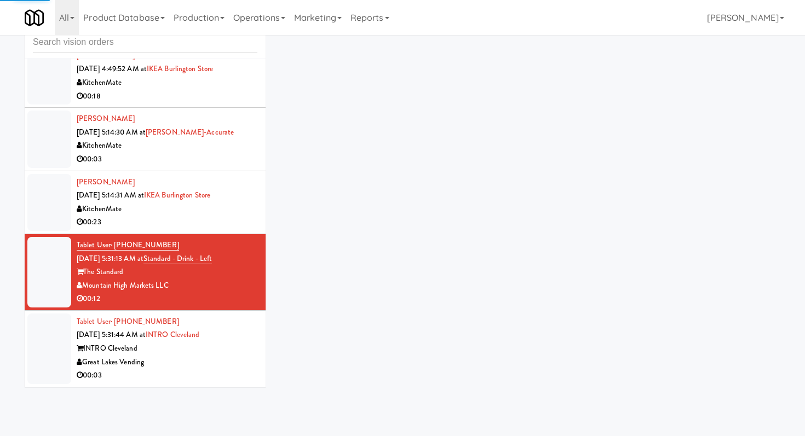
scroll to position [35, 0]
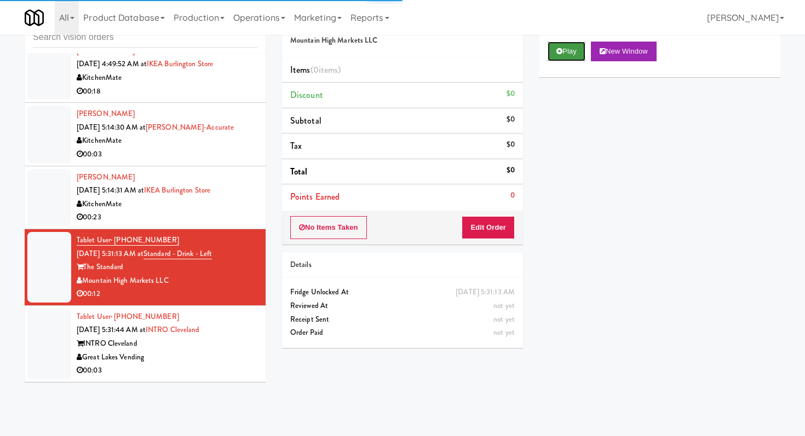
click at [568, 55] on button "Play" at bounding box center [567, 52] width 38 height 20
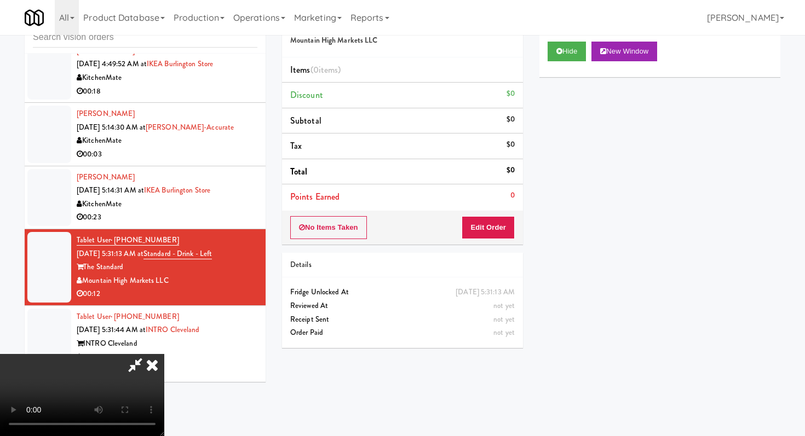
click at [492, 239] on div "No Items Taken Edit Order" at bounding box center [402, 228] width 241 height 34
click at [492, 228] on button "Edit Order" at bounding box center [488, 227] width 53 height 23
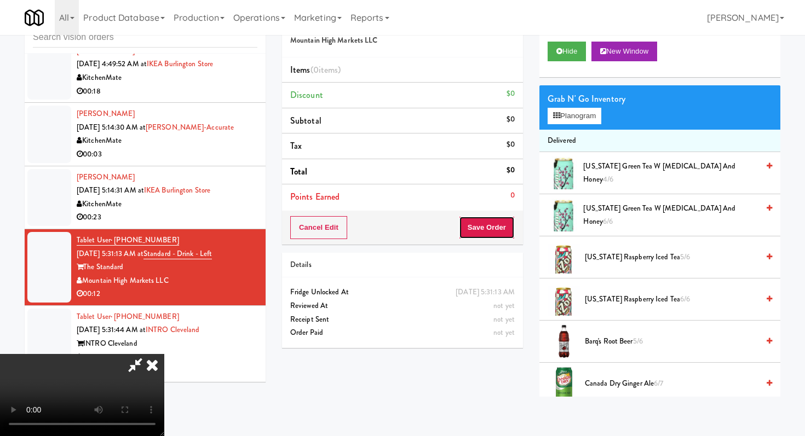
click at [492, 228] on button "Save Order" at bounding box center [487, 227] width 56 height 23
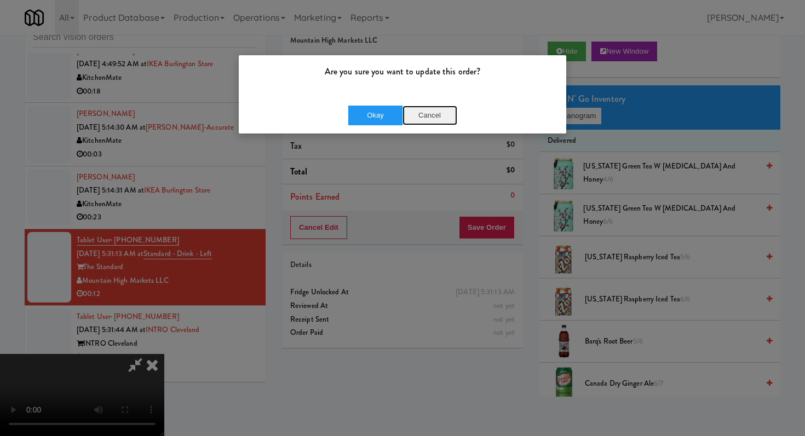
click at [431, 117] on button "Cancel" at bounding box center [429, 116] width 55 height 20
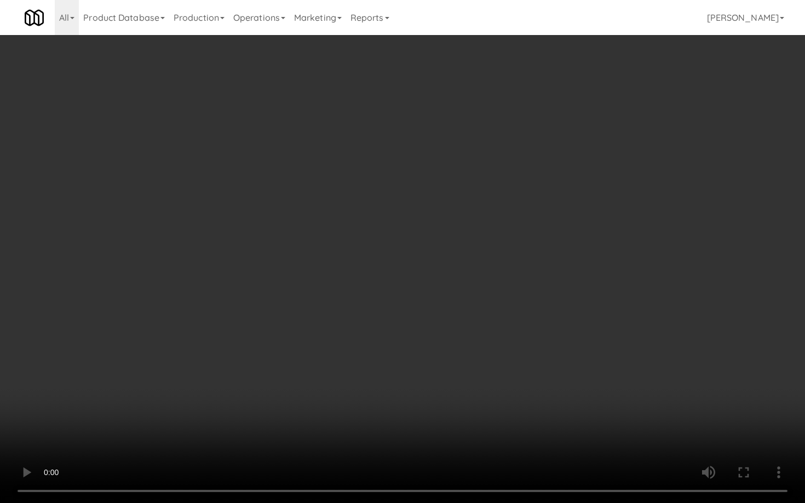
click at [422, 263] on video at bounding box center [402, 251] width 805 height 503
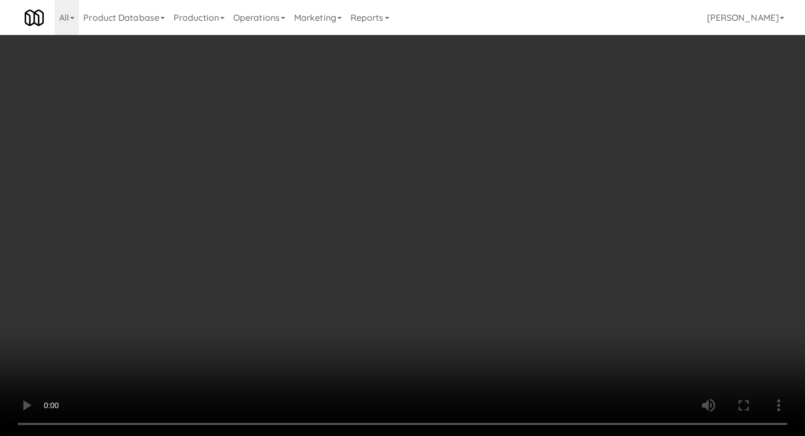
scroll to position [1404, 0]
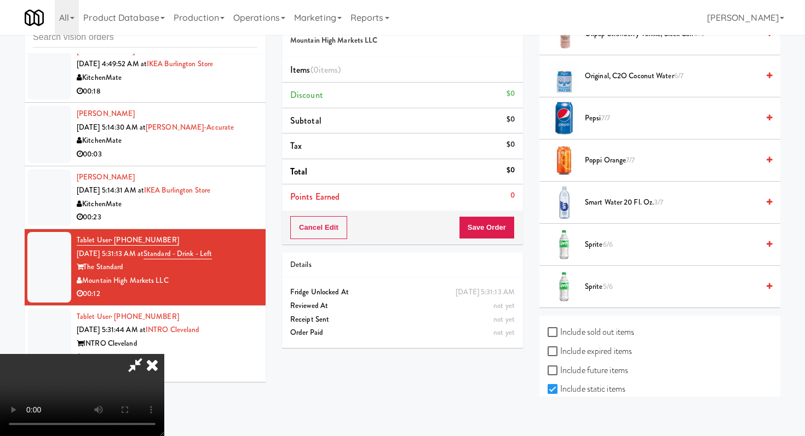
click at [600, 252] on li "Sprite 6/6" at bounding box center [659, 245] width 241 height 42
click at [598, 251] on span "Sprite 6/6" at bounding box center [672, 245] width 174 height 14
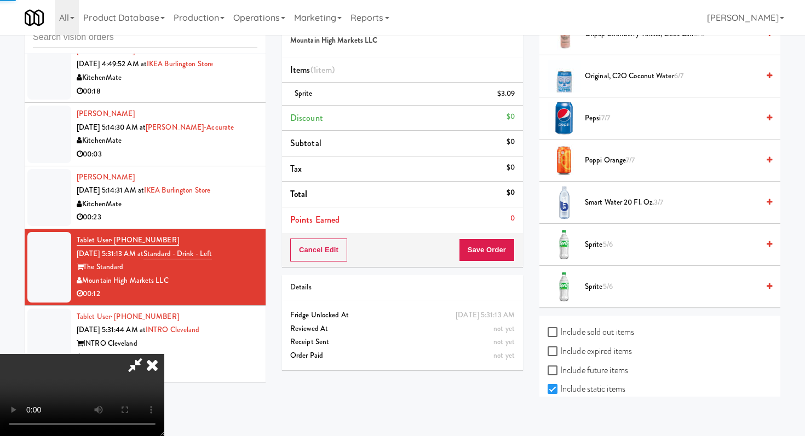
click at [598, 251] on span "Sprite 5/6" at bounding box center [672, 245] width 174 height 14
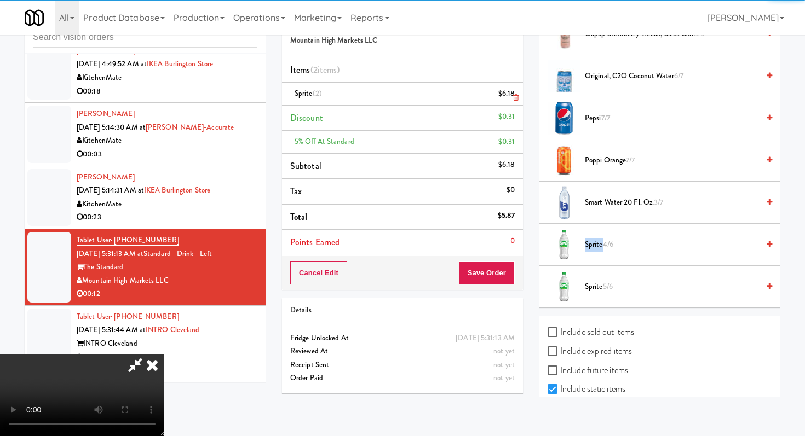
click at [510, 94] on link at bounding box center [514, 98] width 10 height 14
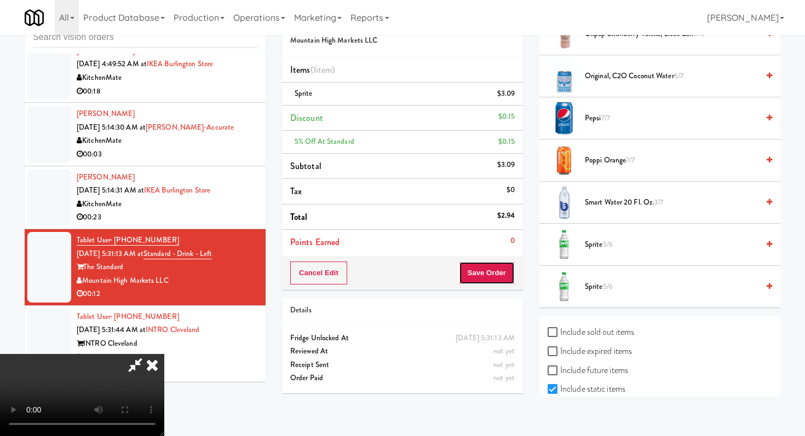
click at [508, 281] on button "Save Order" at bounding box center [487, 273] width 56 height 23
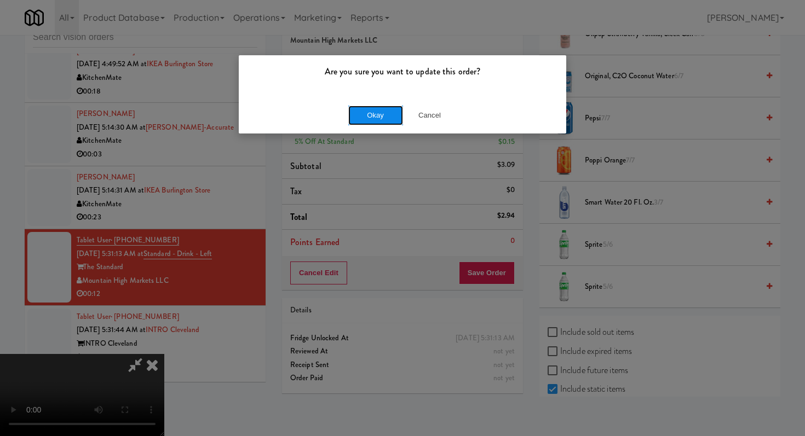
click at [394, 120] on button "Okay" at bounding box center [375, 116] width 55 height 20
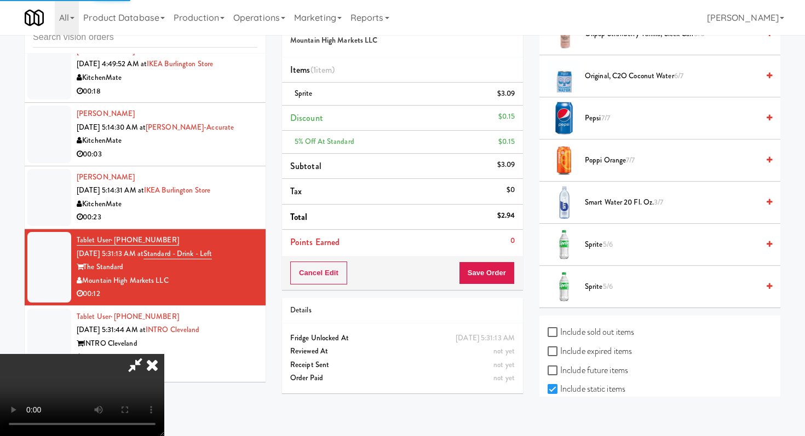
scroll to position [47, 0]
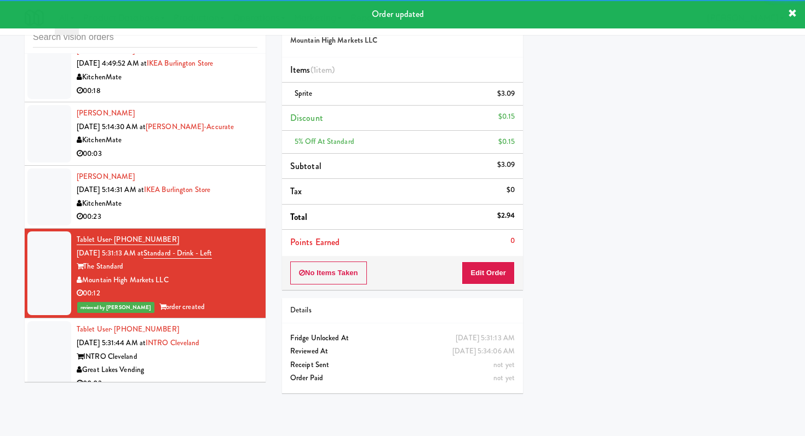
click at [232, 379] on div "00:03" at bounding box center [167, 384] width 181 height 14
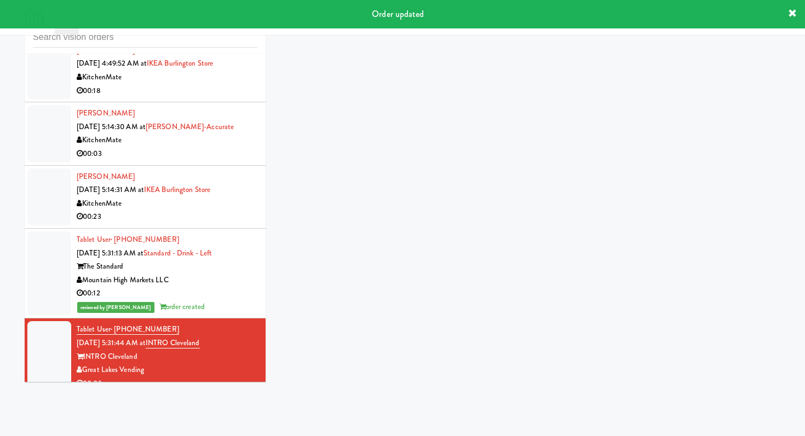
scroll to position [497, 0]
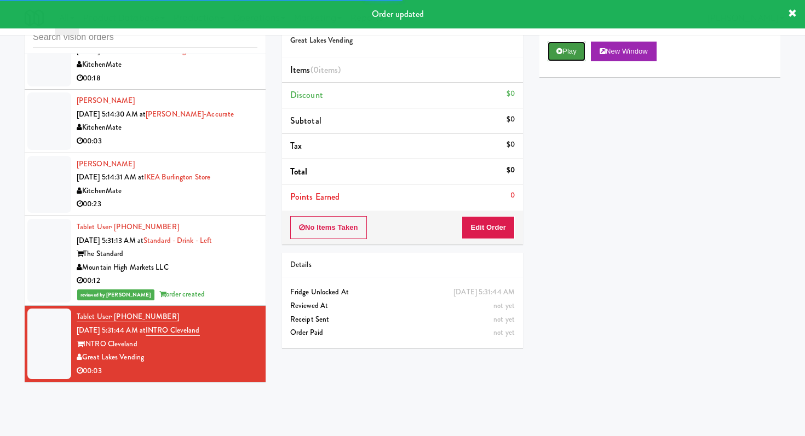
click at [562, 56] on button "Play" at bounding box center [567, 52] width 38 height 20
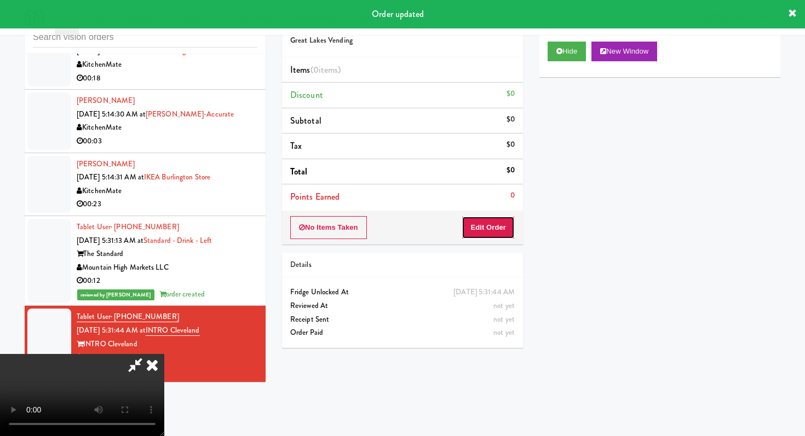
click at [496, 226] on button "Edit Order" at bounding box center [488, 227] width 53 height 23
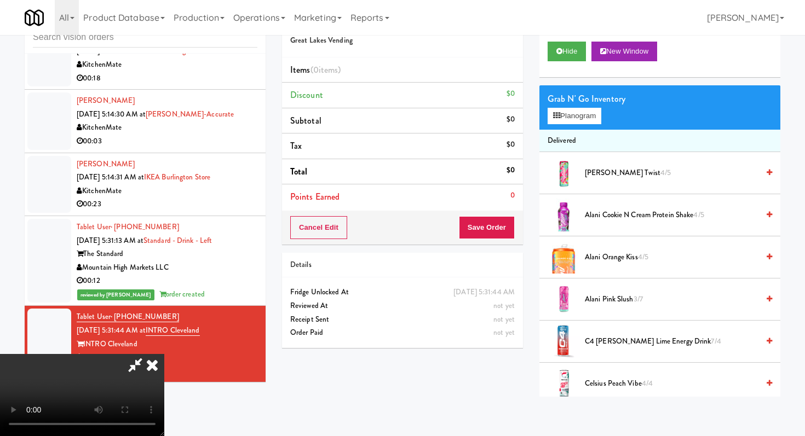
scroll to position [0, 0]
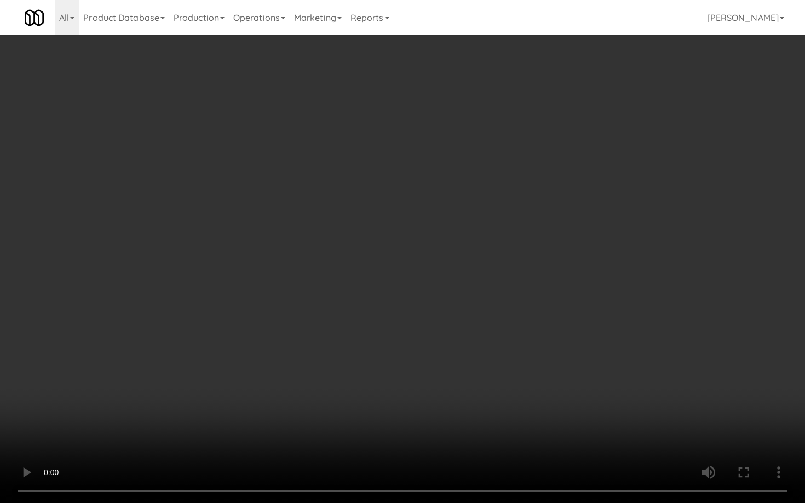
click at [379, 372] on video at bounding box center [402, 251] width 805 height 503
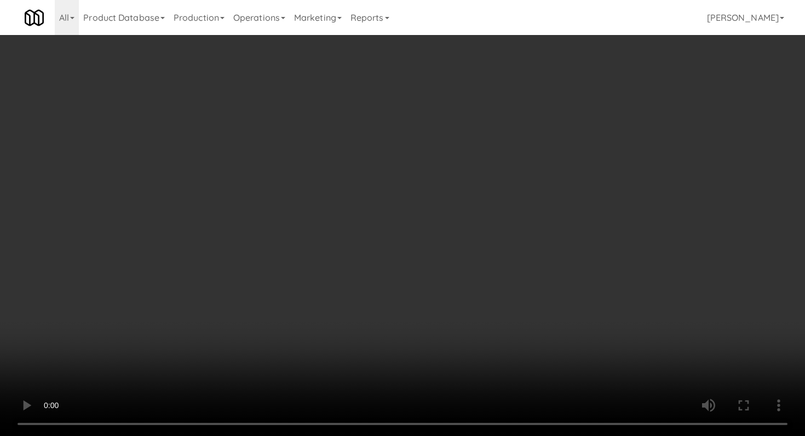
scroll to position [1569, 0]
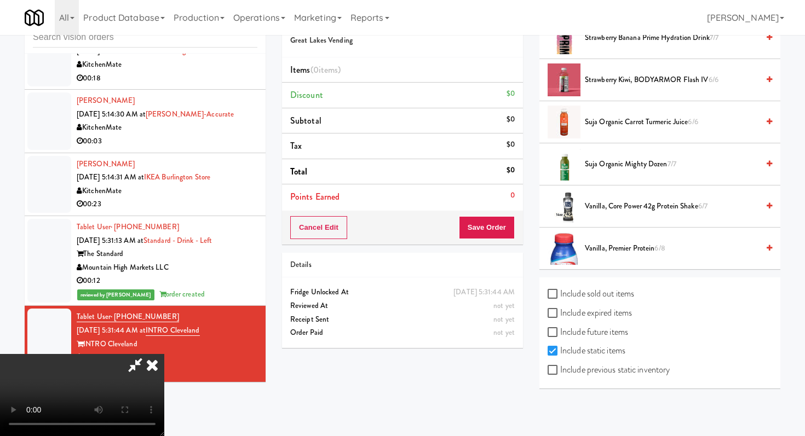
click at [554, 376] on label "Include previous static inventory" at bounding box center [609, 370] width 122 height 16
click at [554, 375] on input "Include previous static inventory" at bounding box center [554, 370] width 13 height 9
checkbox input "true"
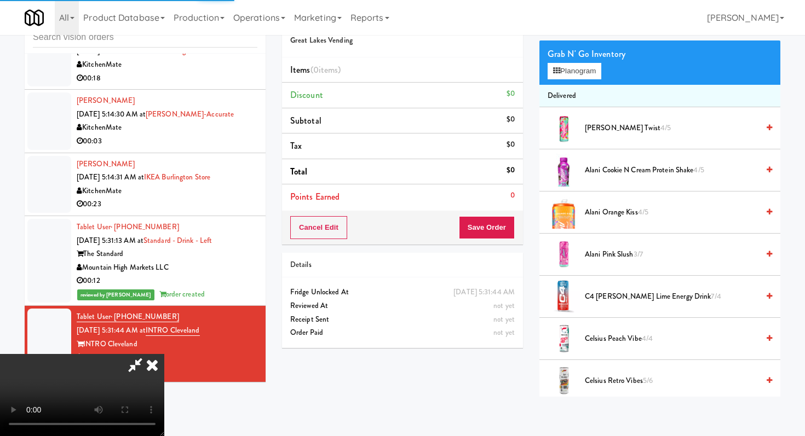
scroll to position [0, 0]
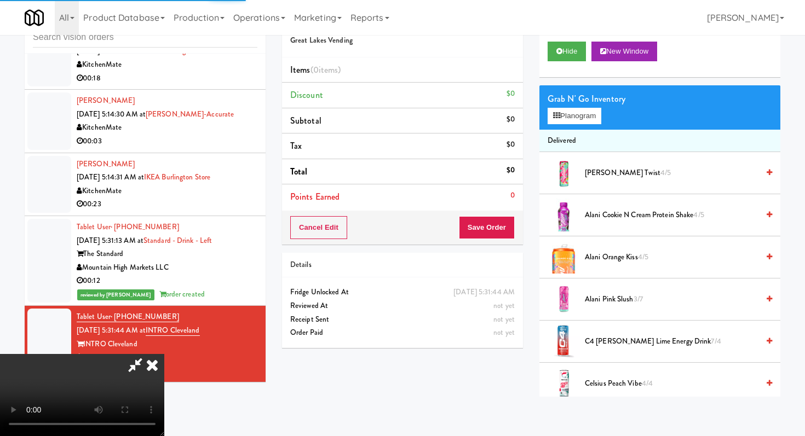
click at [573, 103] on div "Grab N' Go Inventory" at bounding box center [660, 99] width 224 height 16
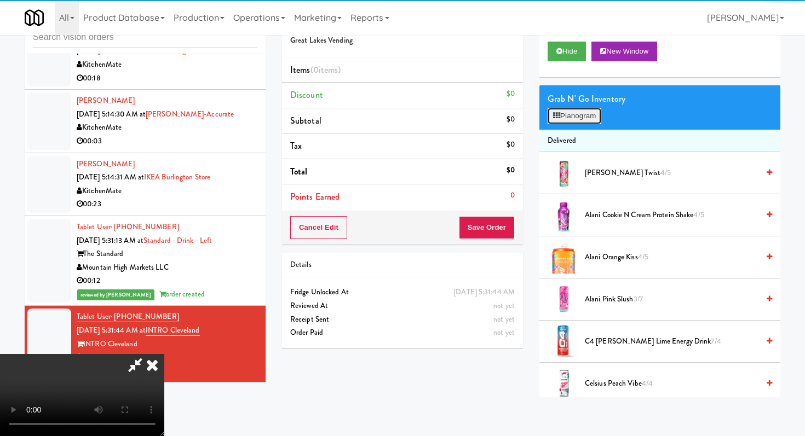
click at [572, 108] on button "Planogram" at bounding box center [575, 116] width 54 height 16
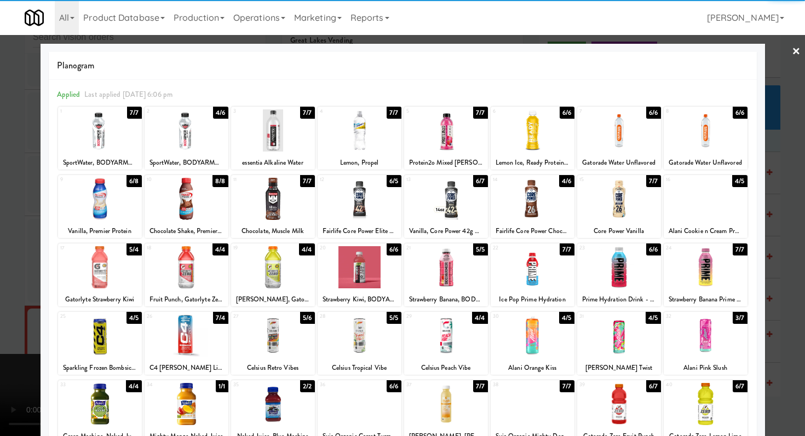
click at [115, 331] on div at bounding box center [100, 336] width 84 height 42
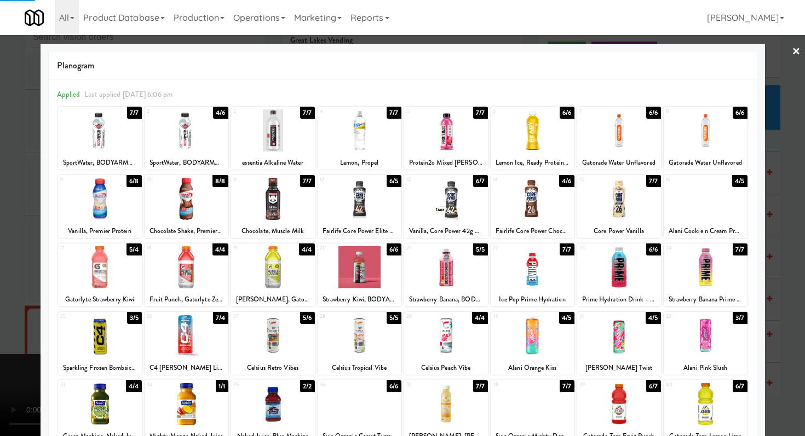
click at [0, 292] on div at bounding box center [402, 218] width 805 height 436
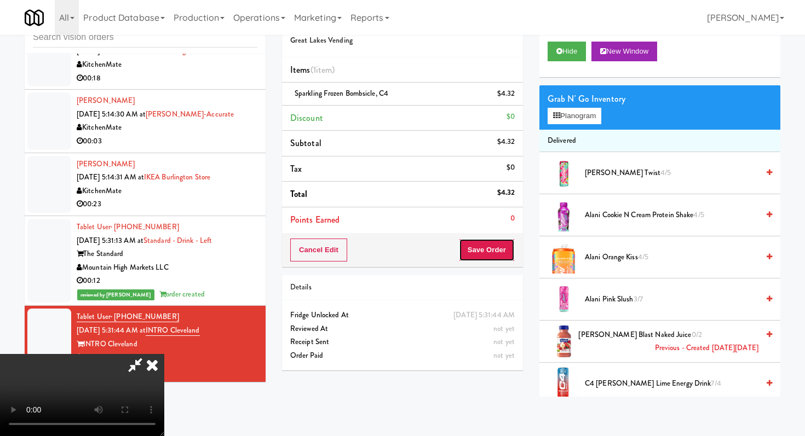
click at [496, 245] on button "Save Order" at bounding box center [487, 250] width 56 height 23
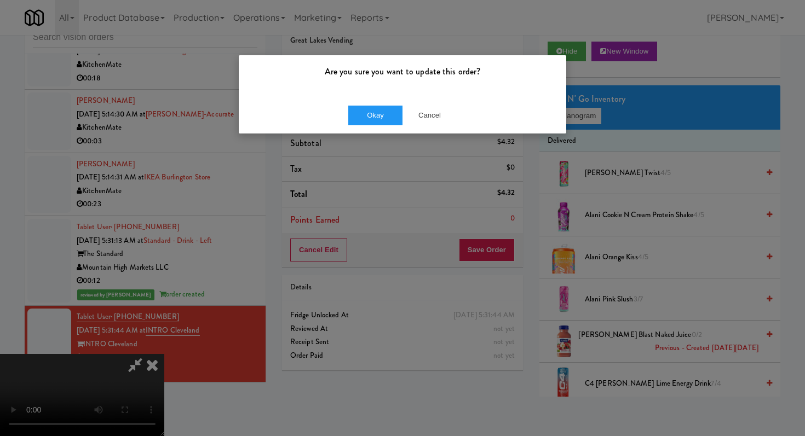
click at [360, 128] on div "Okay Cancel" at bounding box center [402, 115] width 327 height 37
click at [362, 97] on div "Okay Cancel" at bounding box center [402, 115] width 327 height 37
click at [362, 111] on button "Okay" at bounding box center [375, 116] width 55 height 20
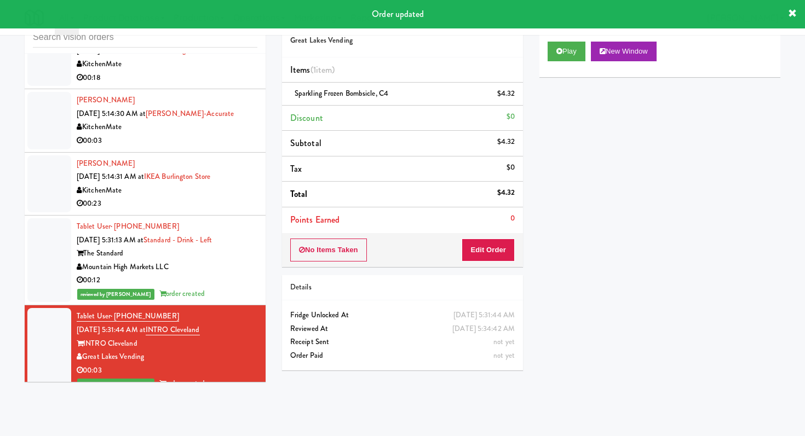
scroll to position [510, 0]
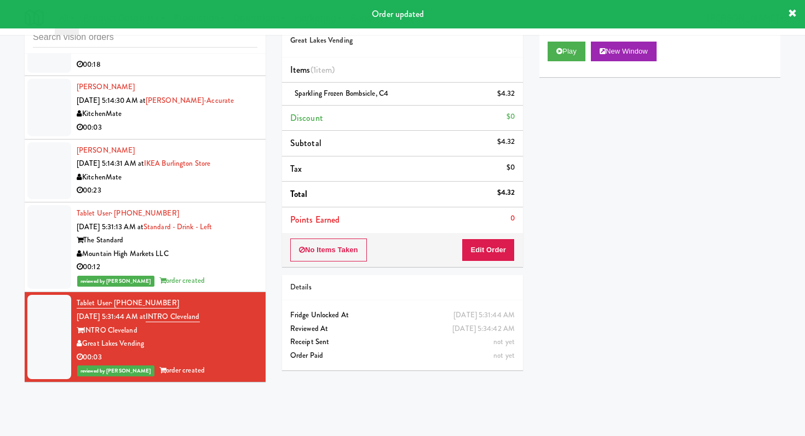
click at [188, 130] on div "00:03" at bounding box center [167, 128] width 181 height 14
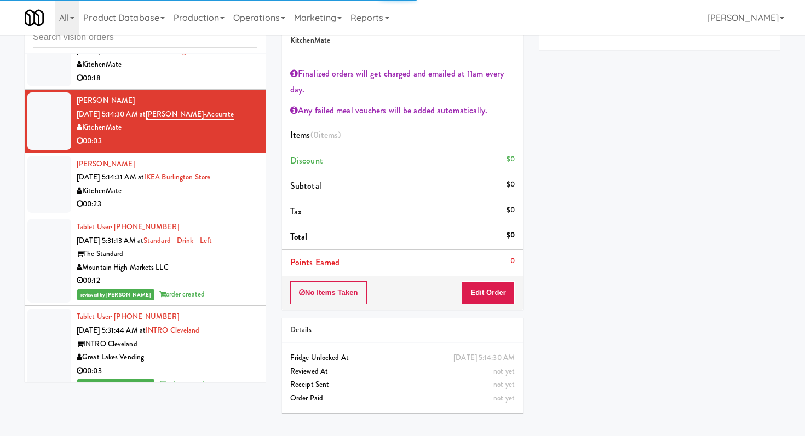
scroll to position [490, 0]
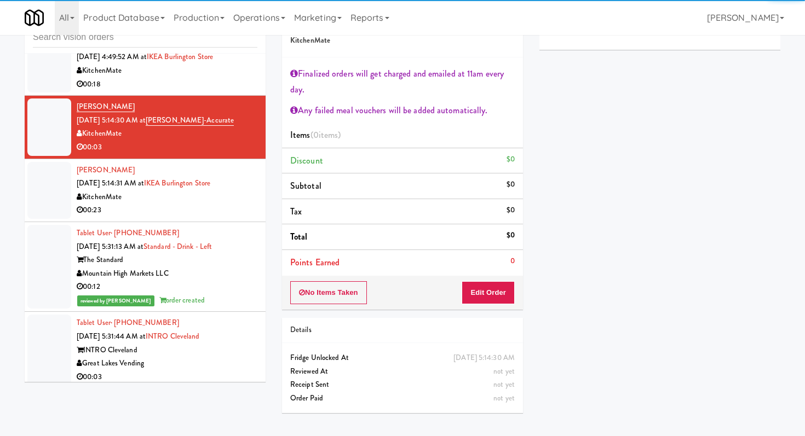
click at [224, 213] on div "00:23" at bounding box center [167, 211] width 181 height 14
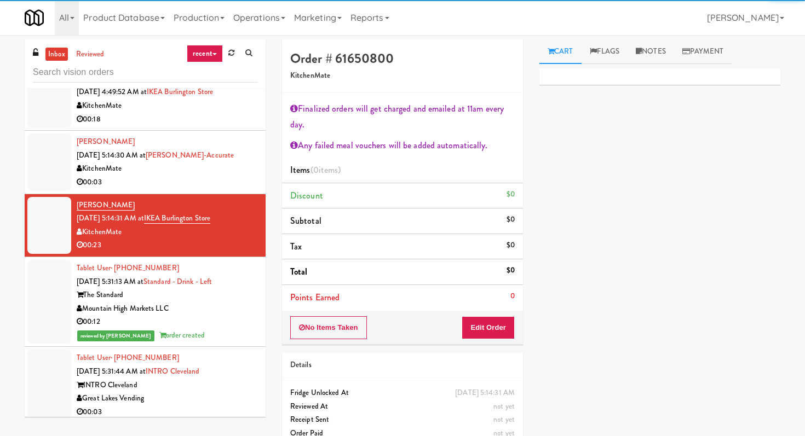
click at [224, 125] on div "00:18" at bounding box center [167, 120] width 181 height 14
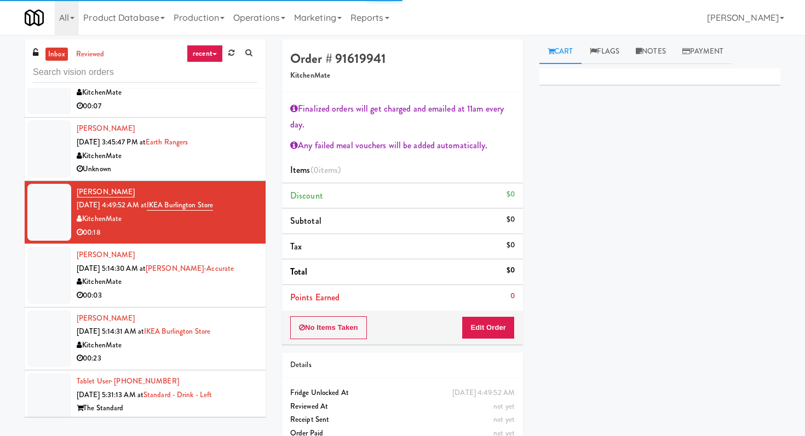
scroll to position [354, 0]
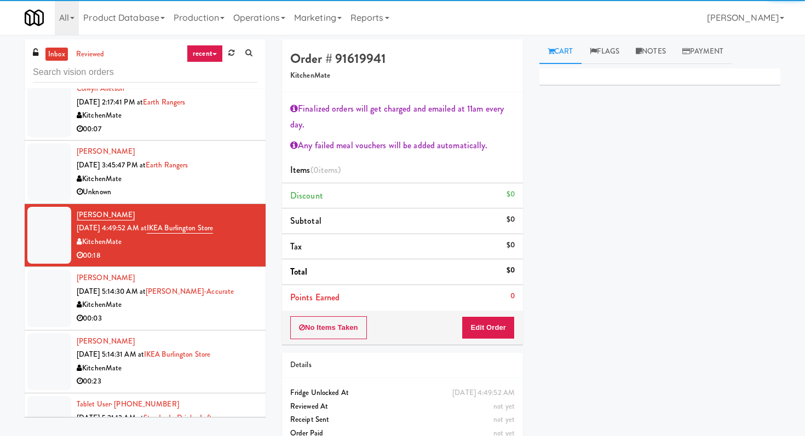
click at [225, 187] on div "Unknown" at bounding box center [167, 193] width 181 height 14
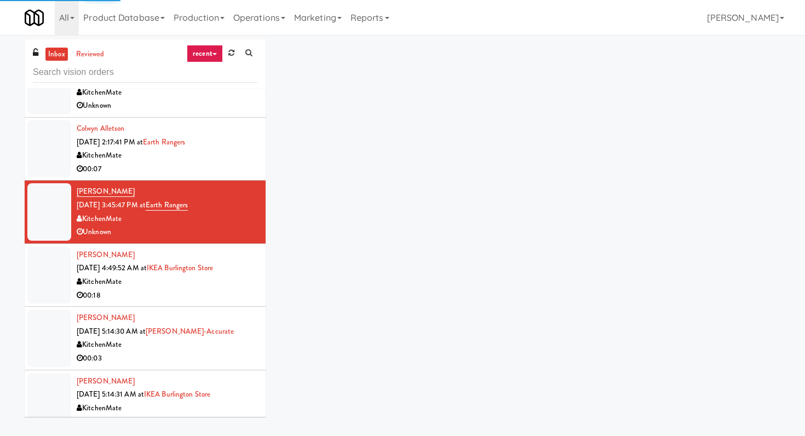
scroll to position [294, 0]
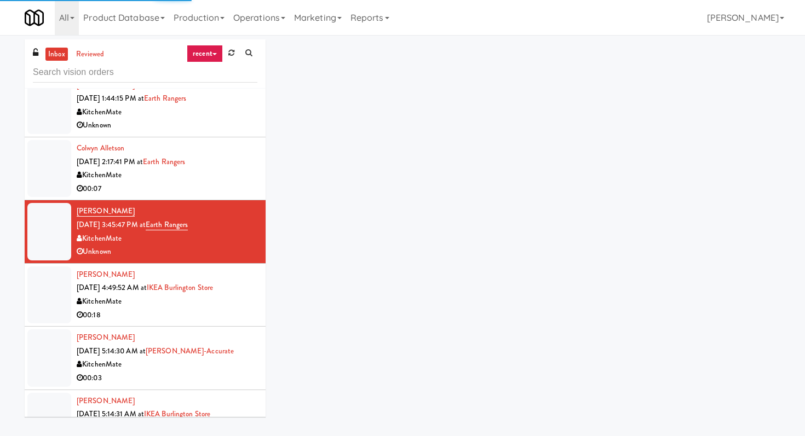
click at [238, 174] on div "KitchenMate" at bounding box center [167, 176] width 181 height 14
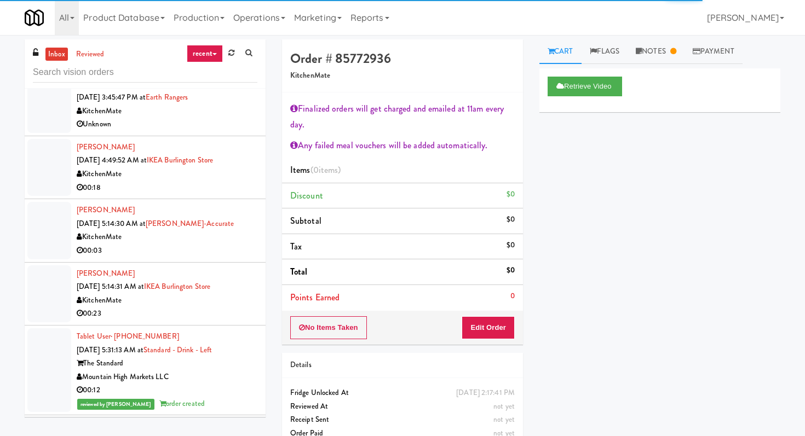
scroll to position [510, 0]
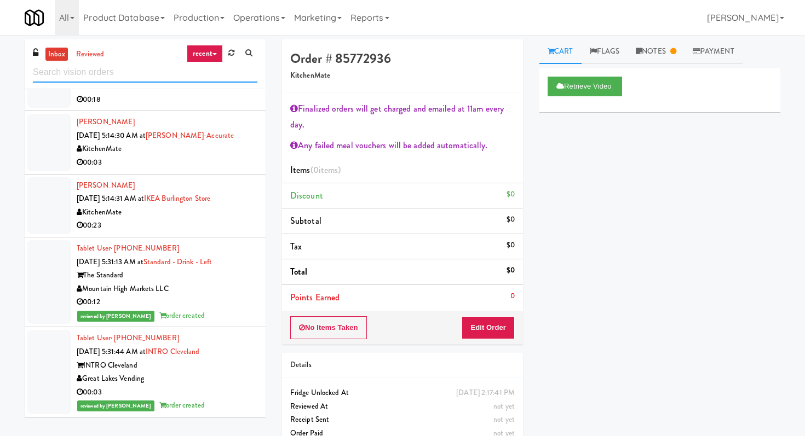
click at [129, 75] on input "text" at bounding box center [145, 72] width 224 height 20
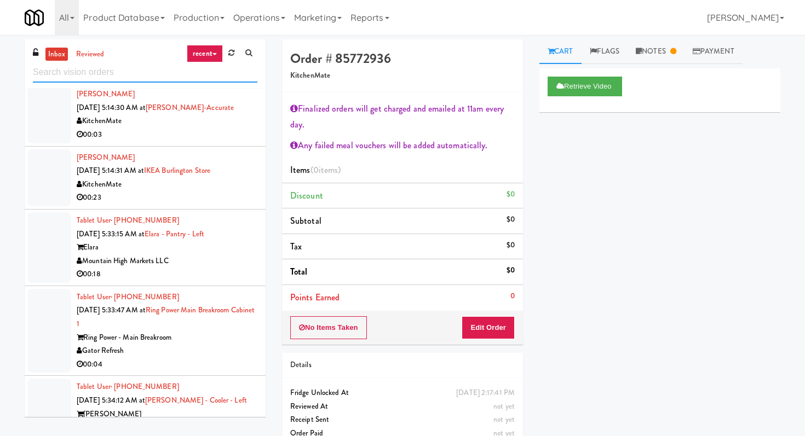
scroll to position [574, 0]
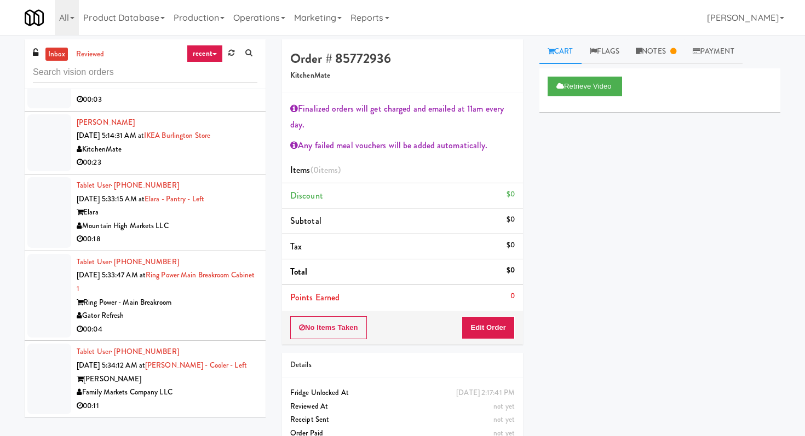
click at [236, 231] on div "Mountain High Markets LLC" at bounding box center [167, 227] width 181 height 14
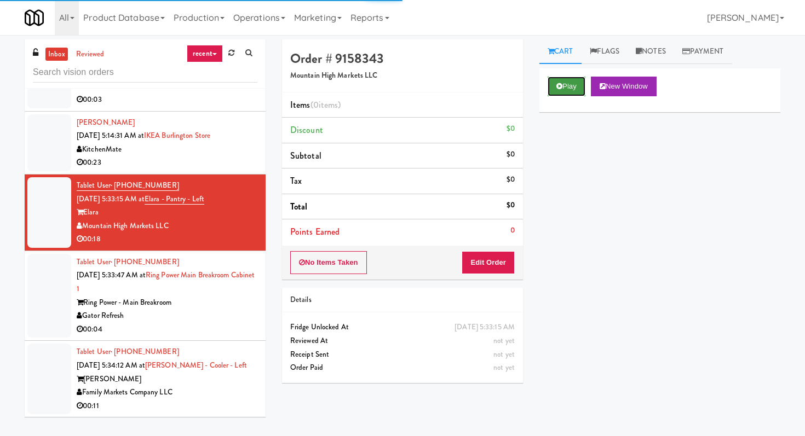
click at [570, 88] on button "Play" at bounding box center [567, 87] width 38 height 20
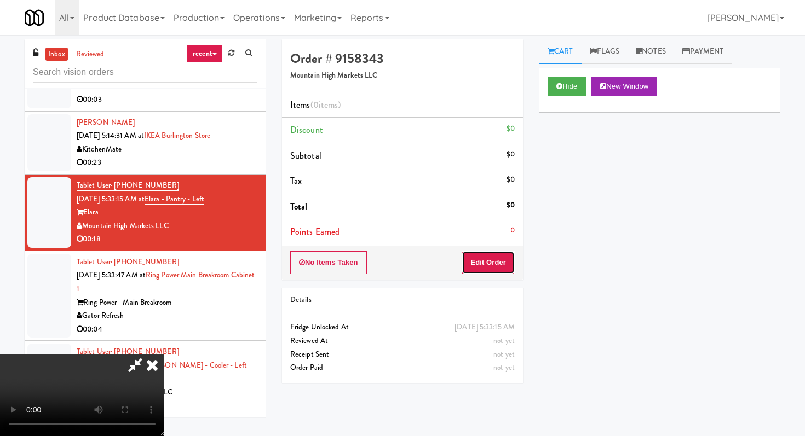
click at [504, 263] on button "Edit Order" at bounding box center [488, 262] width 53 height 23
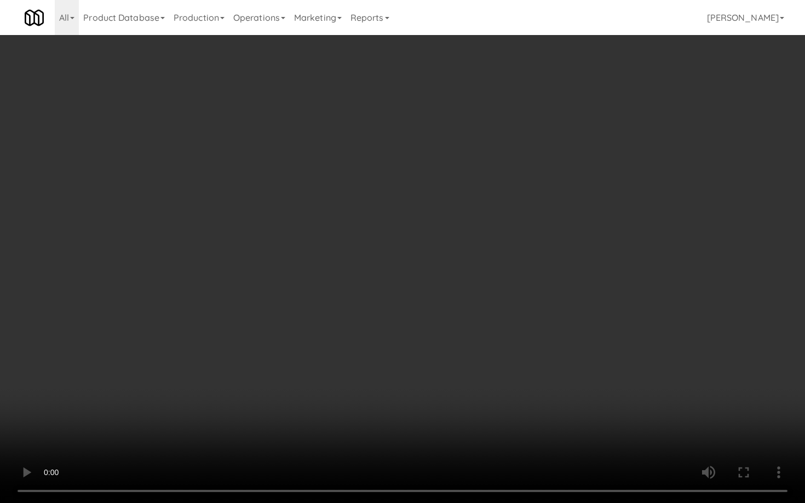
click at [522, 347] on video at bounding box center [402, 251] width 805 height 503
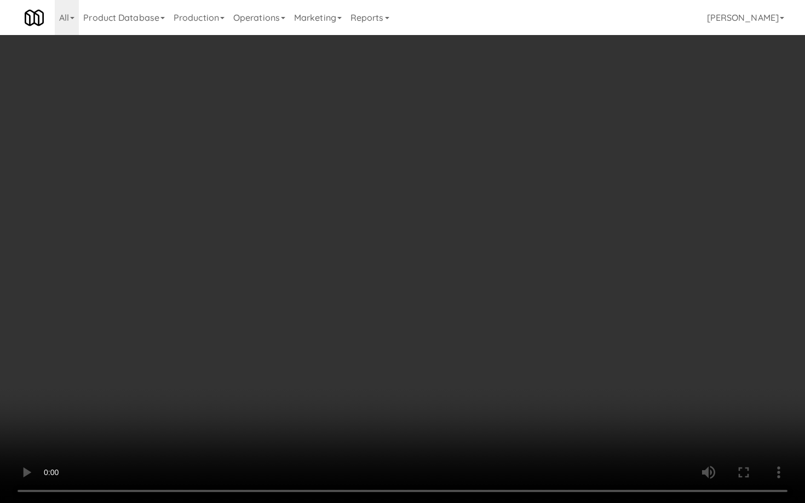
click at [522, 347] on video at bounding box center [402, 251] width 805 height 503
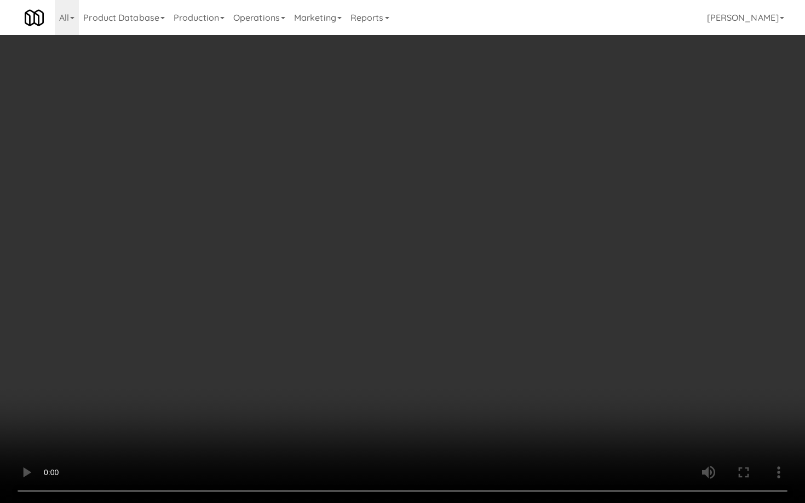
click at [522, 347] on video at bounding box center [402, 251] width 805 height 503
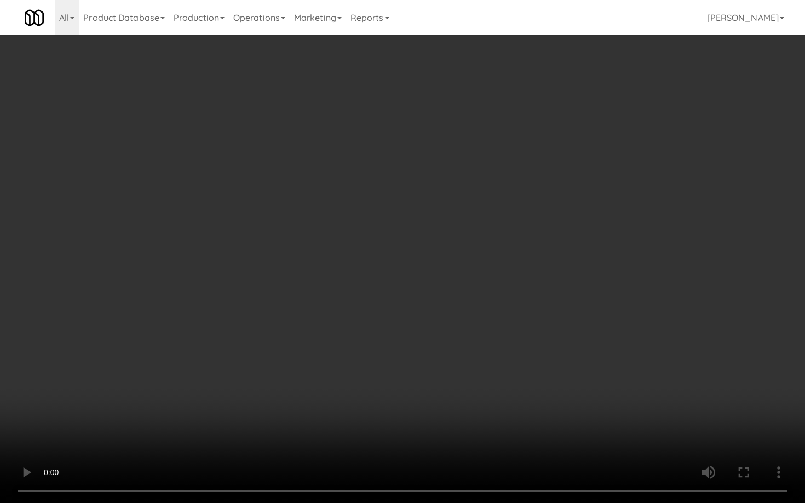
click at [522, 347] on video at bounding box center [402, 251] width 805 height 503
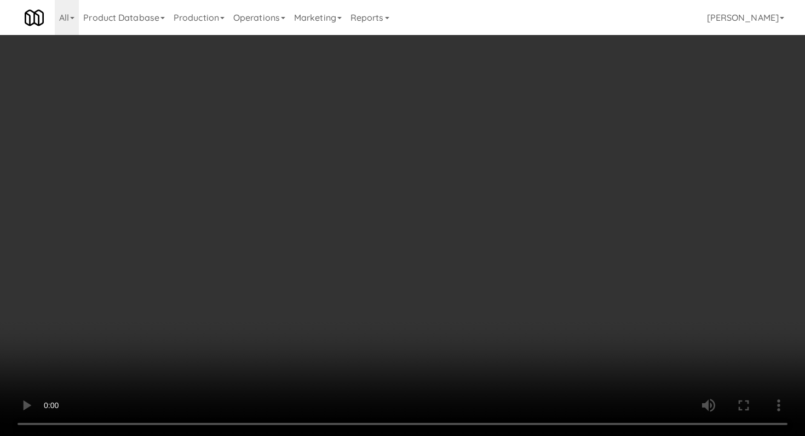
scroll to position [1105, 0]
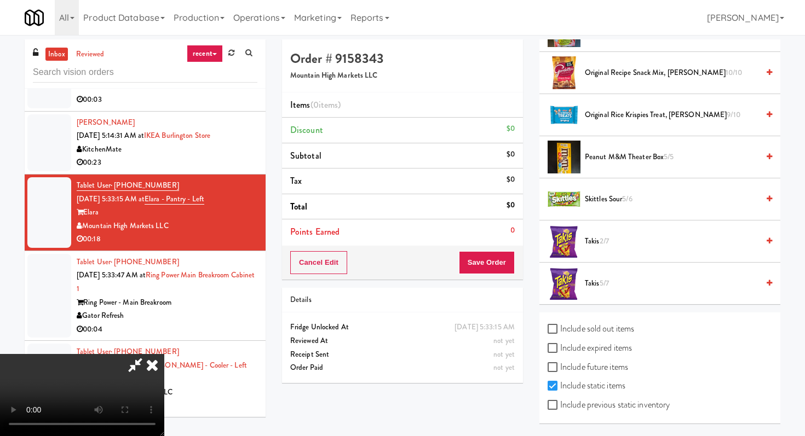
click at [601, 242] on span "2/7" at bounding box center [604, 241] width 9 height 10
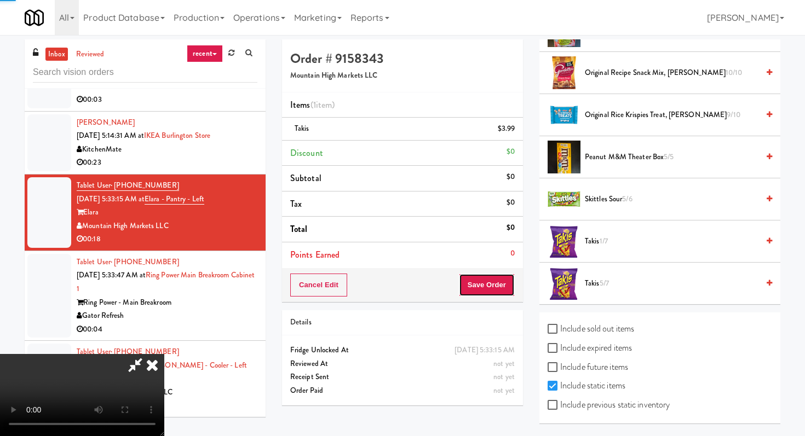
click at [485, 284] on button "Save Order" at bounding box center [487, 285] width 56 height 23
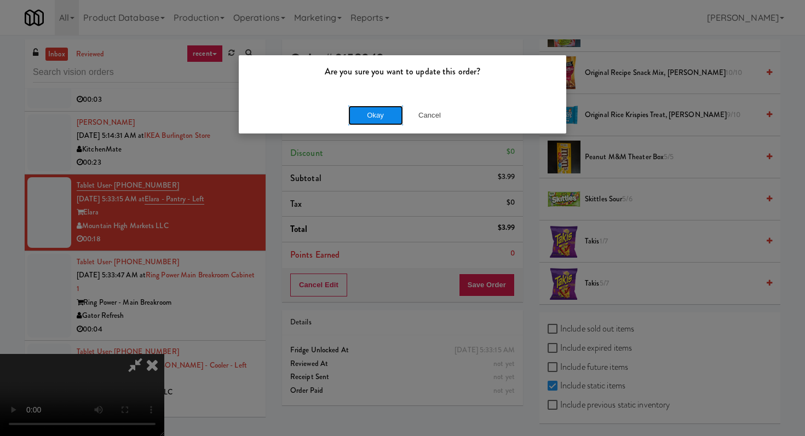
click at [371, 108] on button "Okay" at bounding box center [375, 116] width 55 height 20
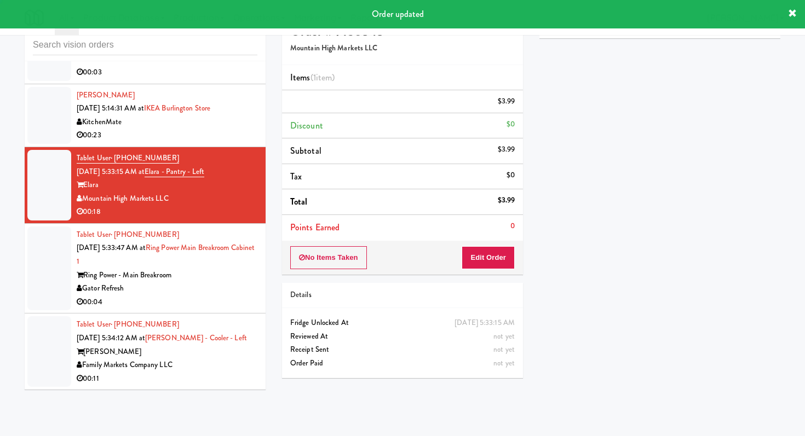
scroll to position [35, 0]
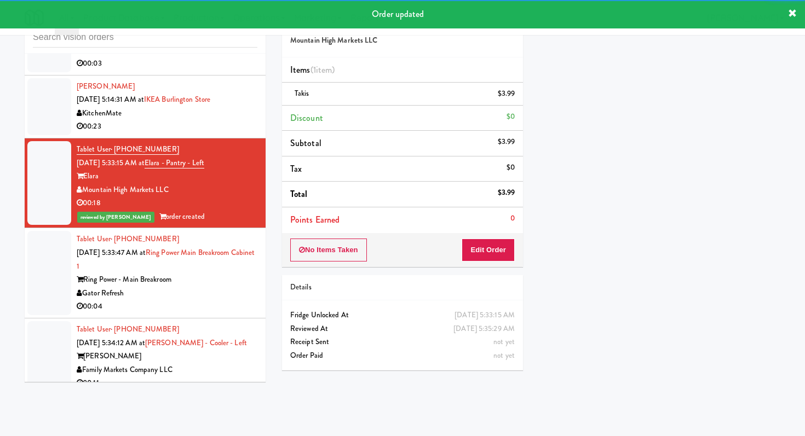
click at [260, 305] on li "Tablet User · (352) 551-9111 [DATE] 5:33:47 AM at Ring Power Main Breakroom Cab…" at bounding box center [145, 273] width 241 height 90
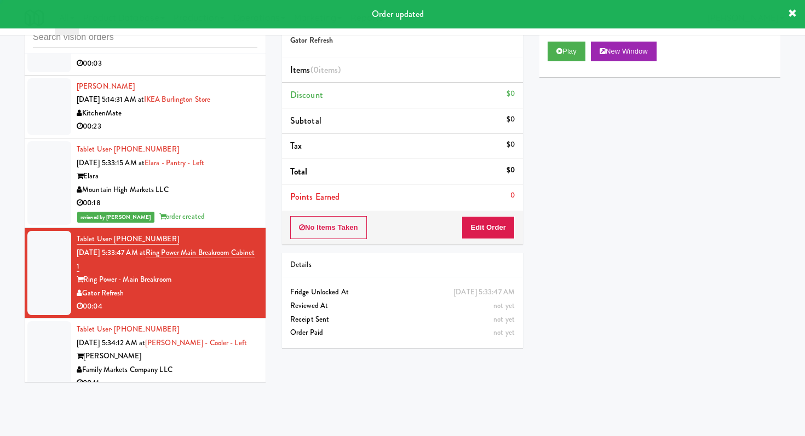
scroll to position [587, 0]
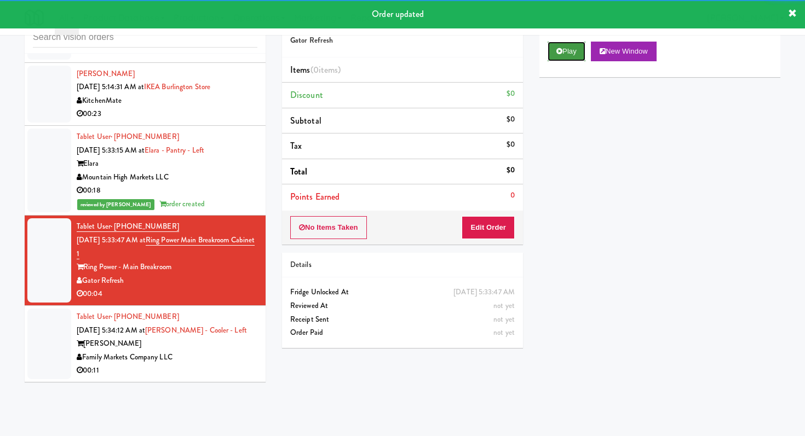
click at [566, 54] on button "Play" at bounding box center [567, 52] width 38 height 20
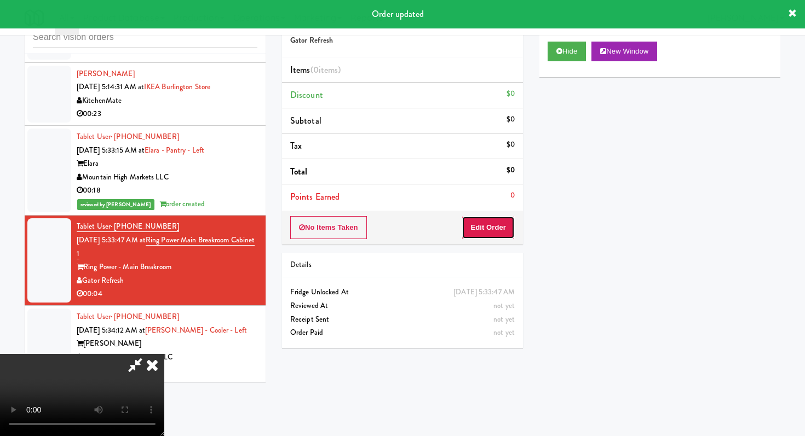
click at [498, 219] on button "Edit Order" at bounding box center [488, 227] width 53 height 23
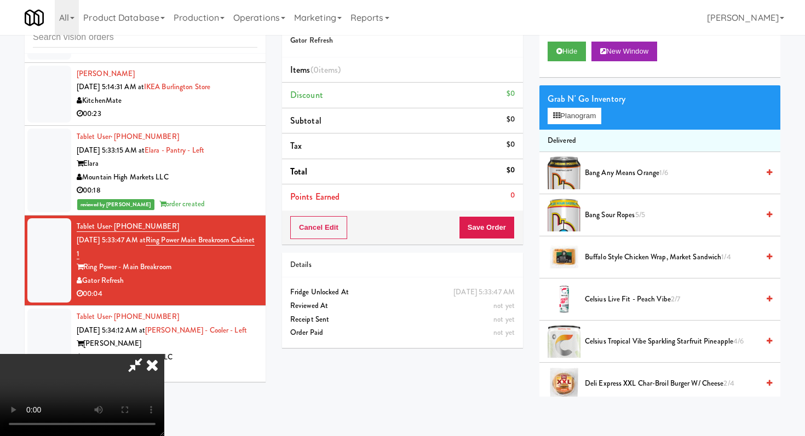
scroll to position [108, 0]
click at [164, 354] on video at bounding box center [82, 395] width 164 height 82
click at [566, 119] on button "Planogram" at bounding box center [575, 116] width 54 height 16
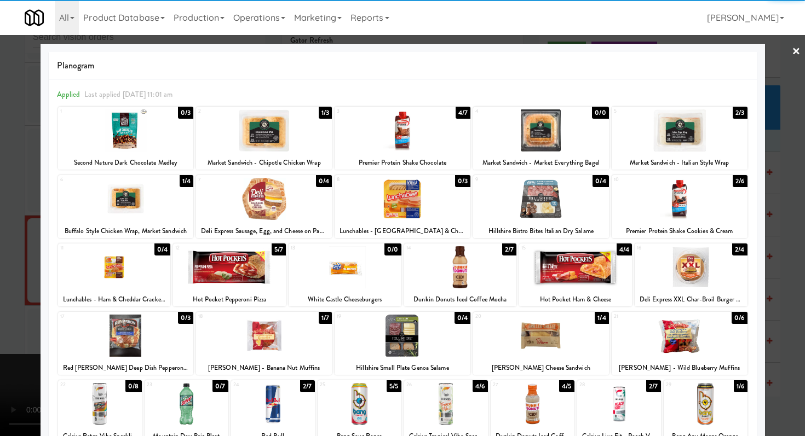
click at [717, 400] on div at bounding box center [706, 404] width 84 height 42
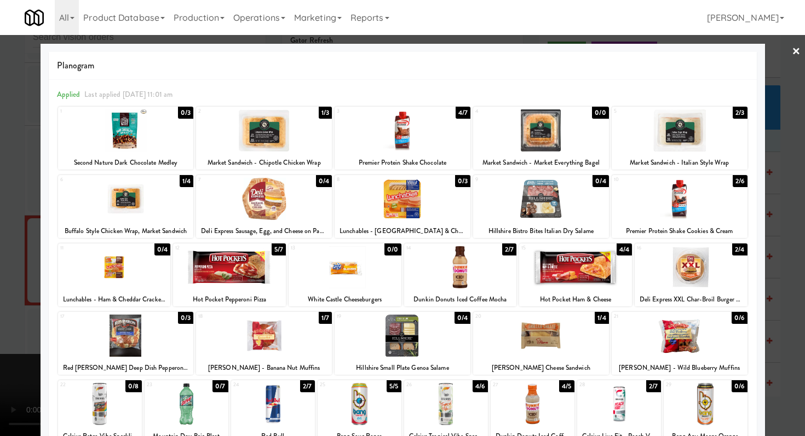
click at [780, 385] on div at bounding box center [402, 218] width 805 height 436
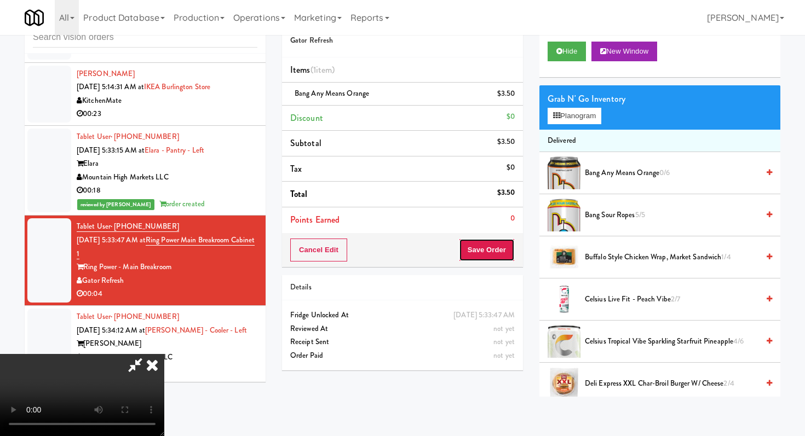
click at [508, 244] on button "Save Order" at bounding box center [487, 250] width 56 height 23
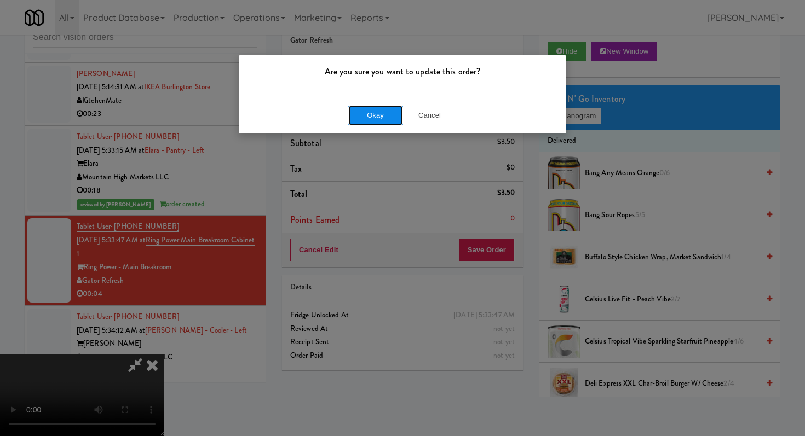
click at [371, 119] on button "Okay" at bounding box center [375, 116] width 55 height 20
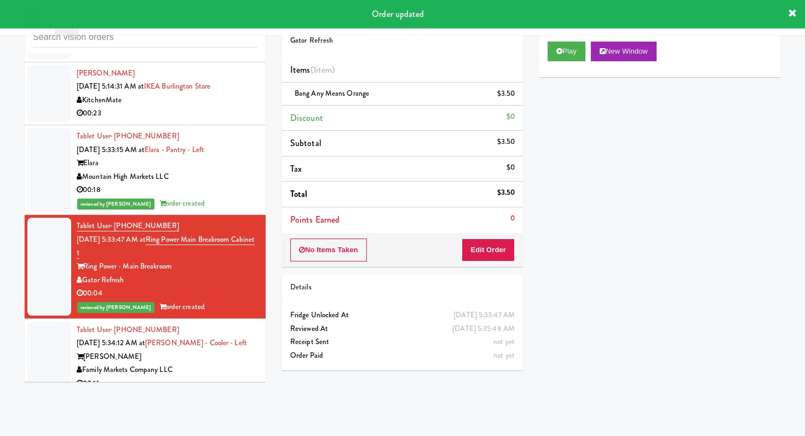
click at [223, 361] on div "[PERSON_NAME]" at bounding box center [167, 357] width 181 height 14
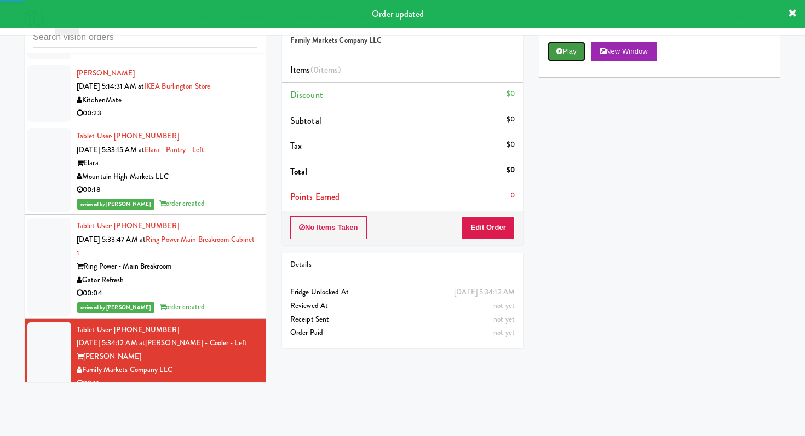
click at [571, 54] on button "Play" at bounding box center [567, 52] width 38 height 20
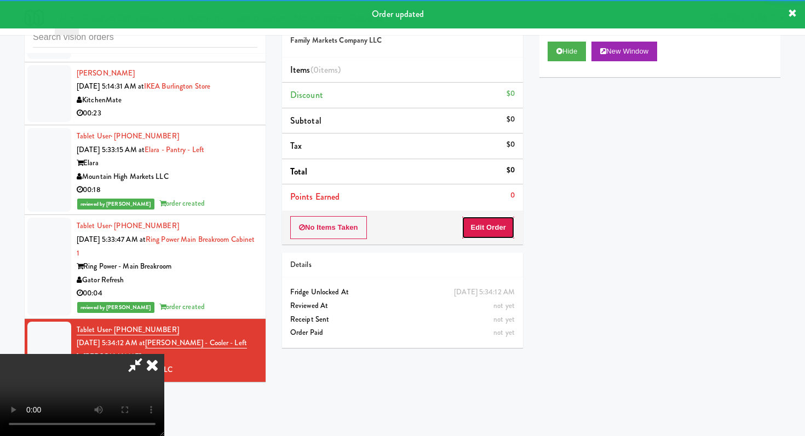
click at [496, 233] on button "Edit Order" at bounding box center [488, 227] width 53 height 23
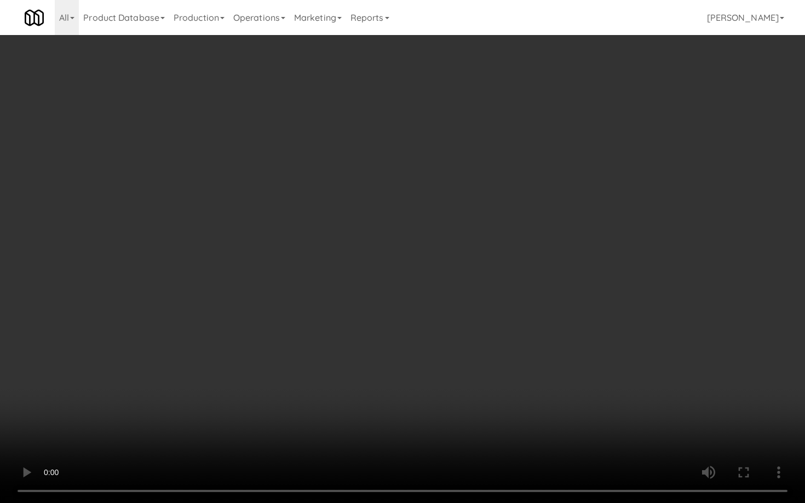
click at [367, 321] on video at bounding box center [402, 251] width 805 height 503
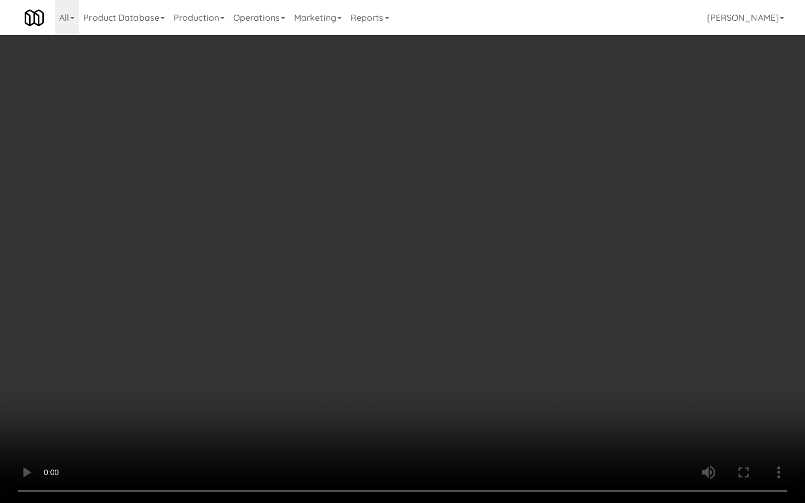
click at [367, 321] on video at bounding box center [402, 251] width 805 height 503
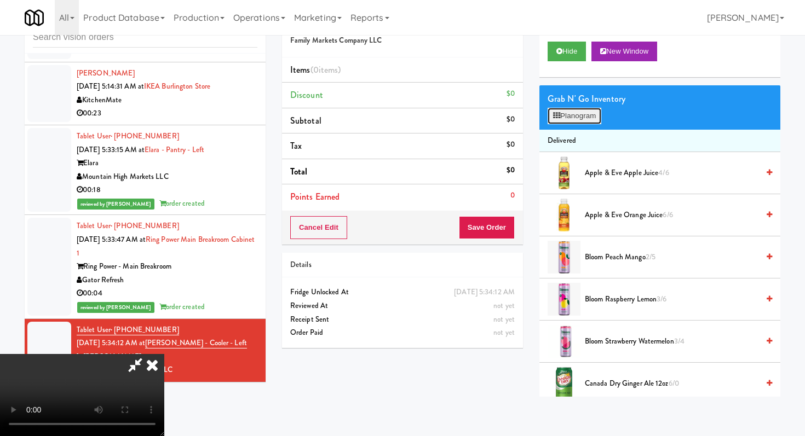
click at [562, 111] on button "Planogram" at bounding box center [575, 116] width 54 height 16
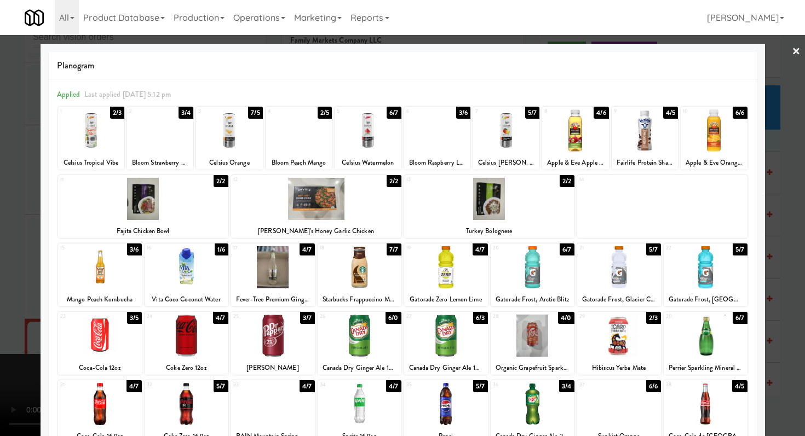
click at [426, 129] on div at bounding box center [437, 131] width 66 height 42
click at [0, 260] on div at bounding box center [402, 218] width 805 height 436
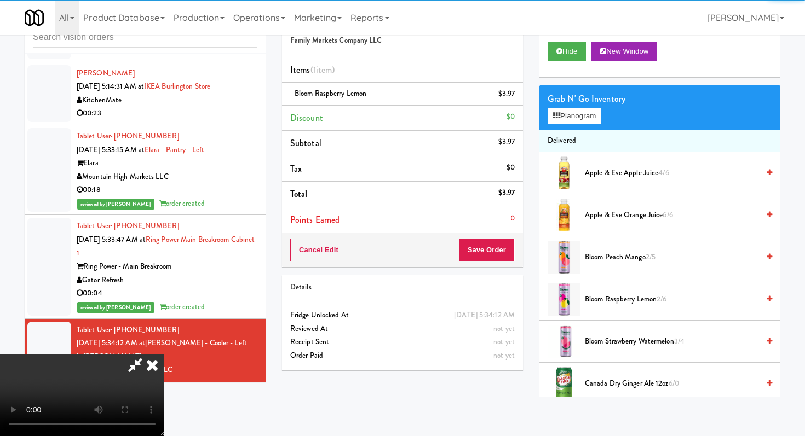
click at [0, 354] on video at bounding box center [82, 395] width 164 height 82
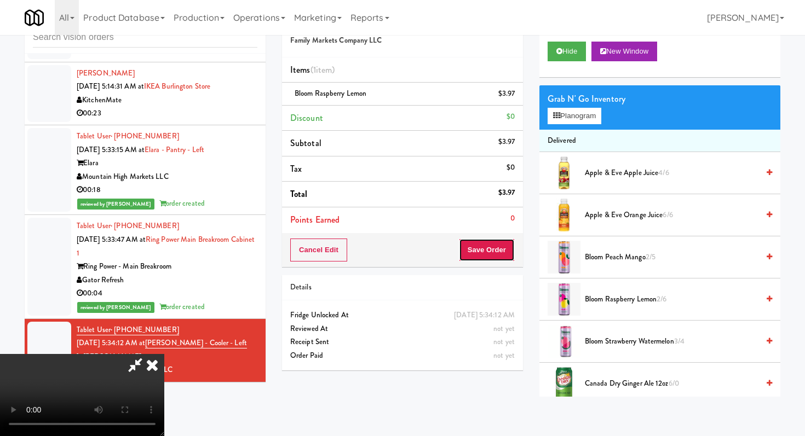
click at [488, 253] on button "Save Order" at bounding box center [487, 250] width 56 height 23
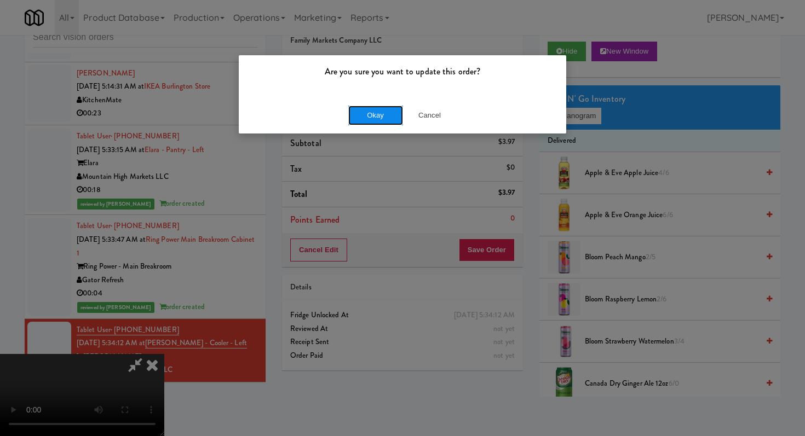
click at [377, 123] on button "Okay" at bounding box center [375, 116] width 55 height 20
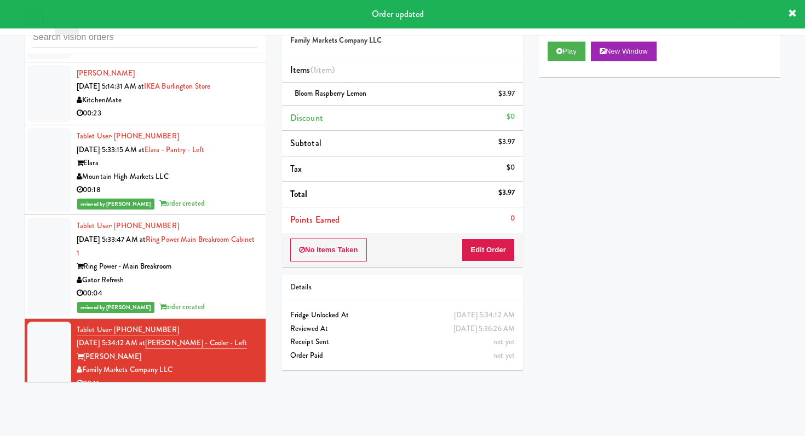
scroll to position [614, 0]
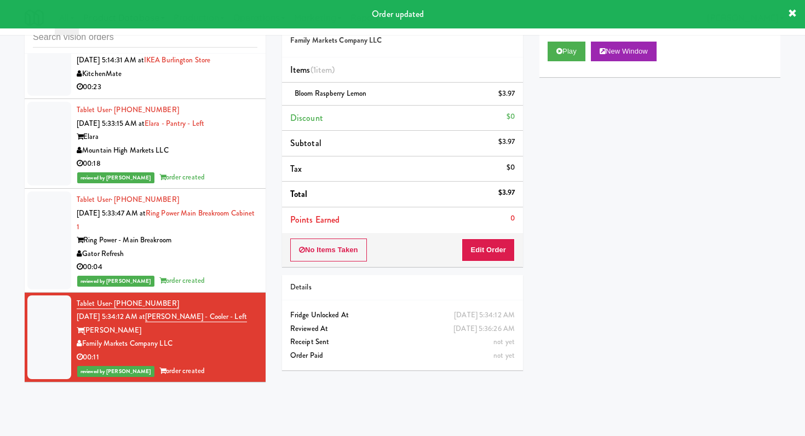
click at [157, 31] on link "Product Database" at bounding box center [124, 17] width 90 height 35
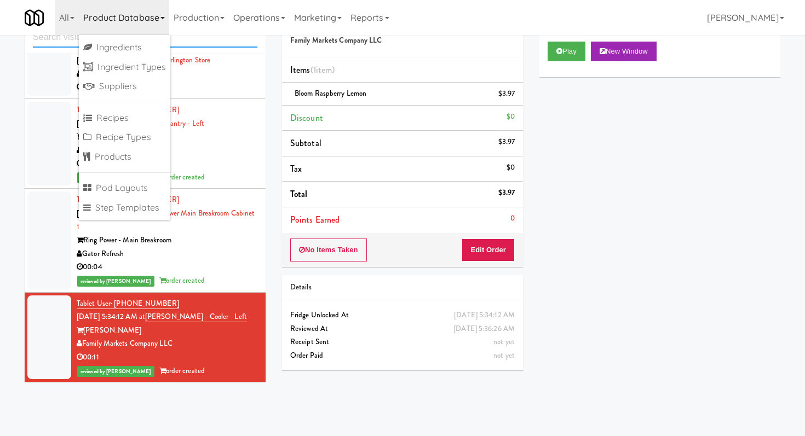
click at [188, 42] on input "text" at bounding box center [145, 37] width 224 height 20
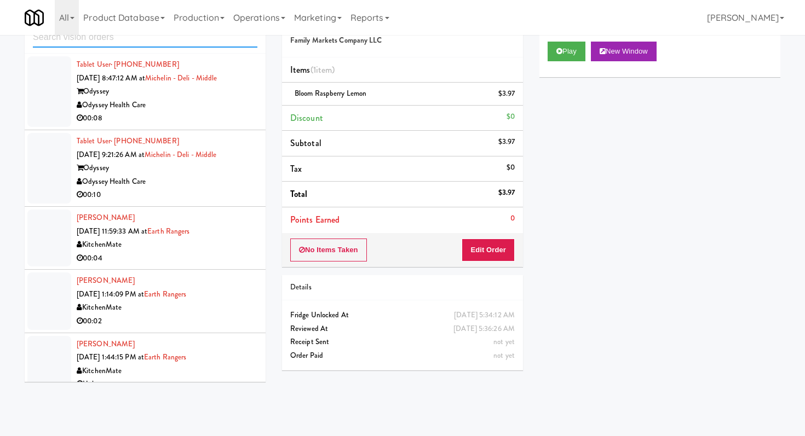
scroll to position [407, 0]
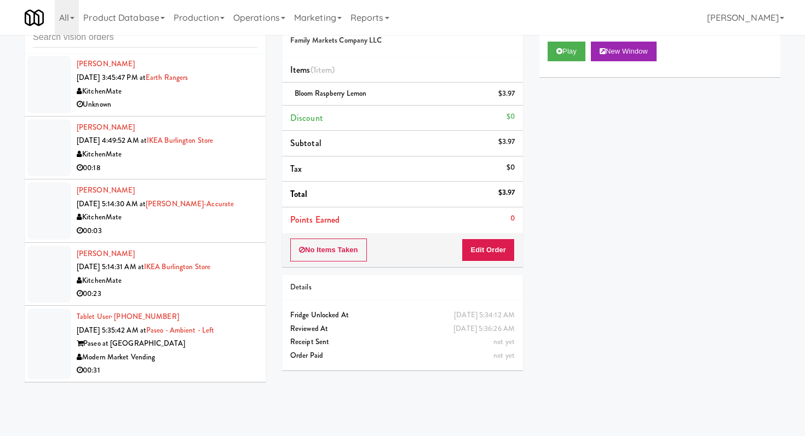
click at [239, 349] on div "Paseo at [GEOGRAPHIC_DATA]" at bounding box center [167, 344] width 181 height 14
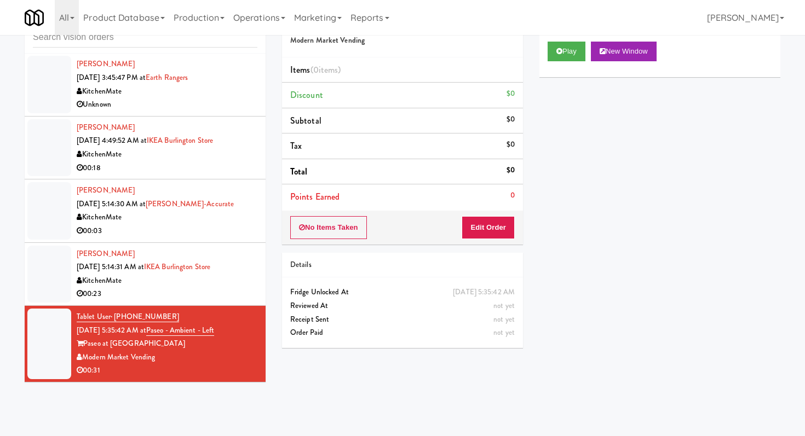
click at [562, 62] on div "Play New Window" at bounding box center [659, 55] width 241 height 44
click at [561, 42] on button "Play" at bounding box center [567, 52] width 38 height 20
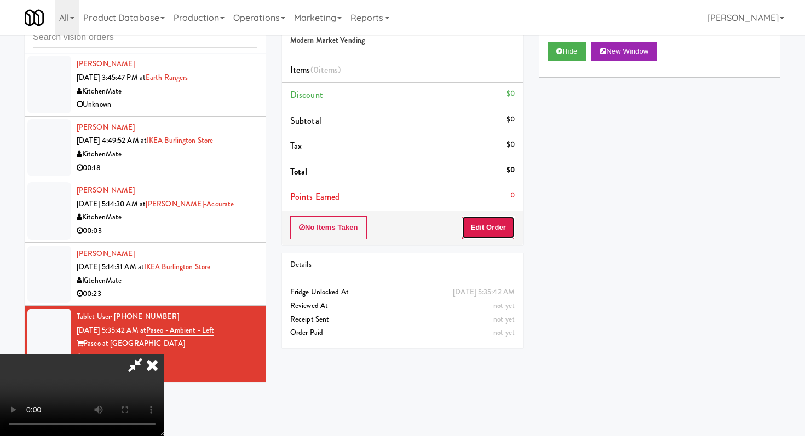
click at [481, 229] on button "Edit Order" at bounding box center [488, 227] width 53 height 23
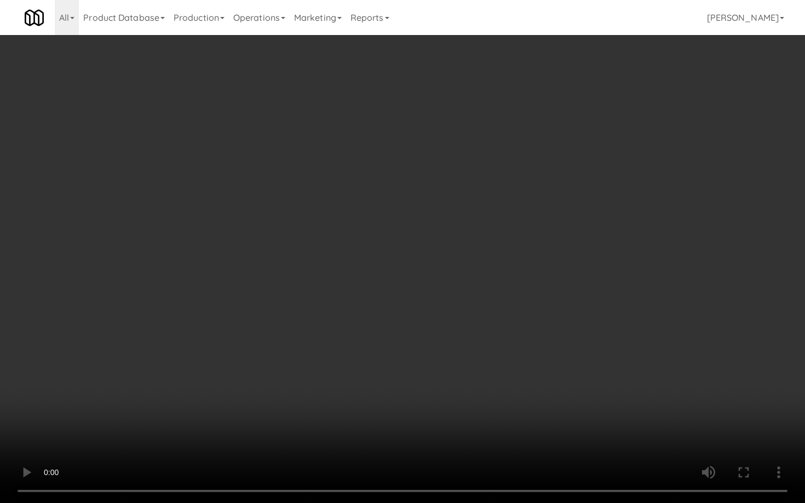
click at [384, 389] on video at bounding box center [402, 251] width 805 height 503
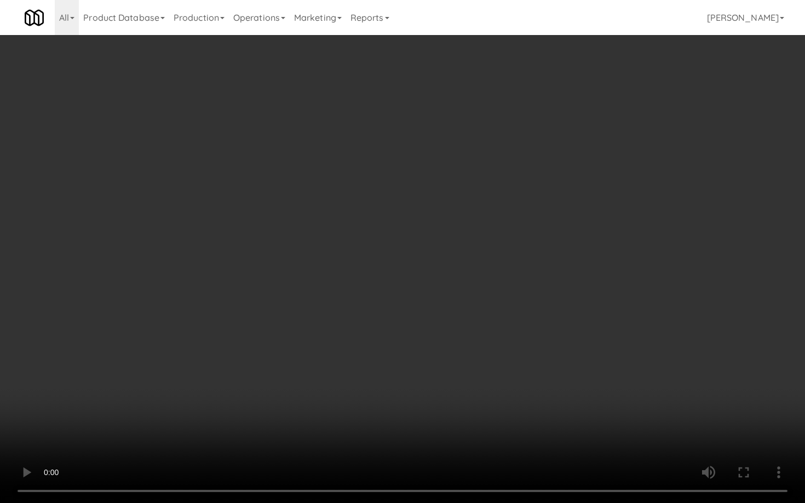
click at [384, 389] on video at bounding box center [402, 251] width 805 height 503
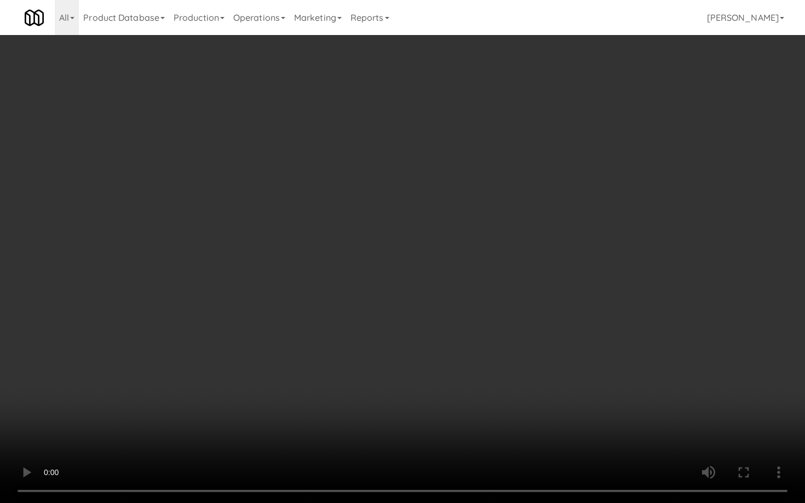
click at [384, 389] on video at bounding box center [402, 251] width 805 height 503
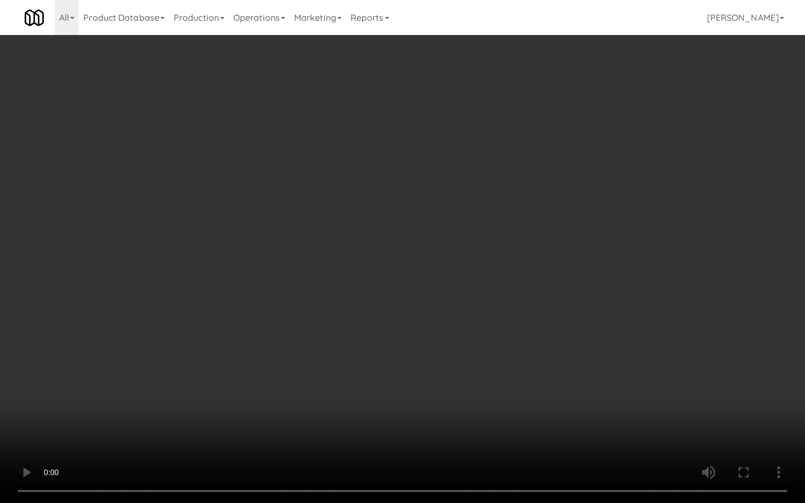
click at [384, 389] on video at bounding box center [402, 251] width 805 height 503
click at [631, 421] on video at bounding box center [402, 251] width 805 height 503
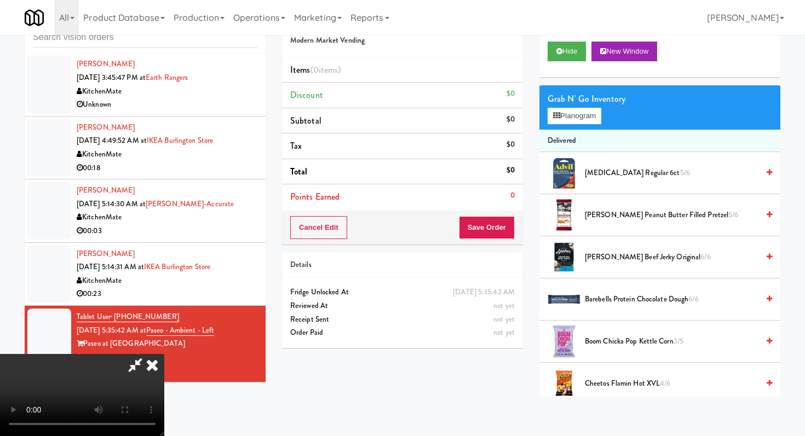
click at [164, 354] on icon at bounding box center [152, 365] width 24 height 22
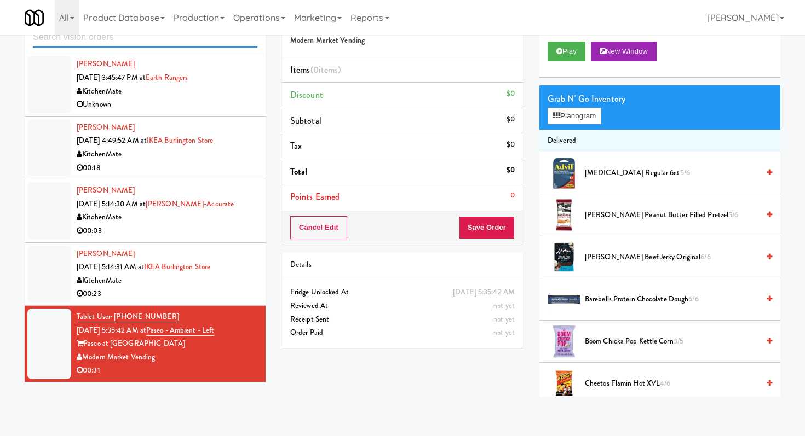
click at [169, 39] on input "text" at bounding box center [145, 37] width 224 height 20
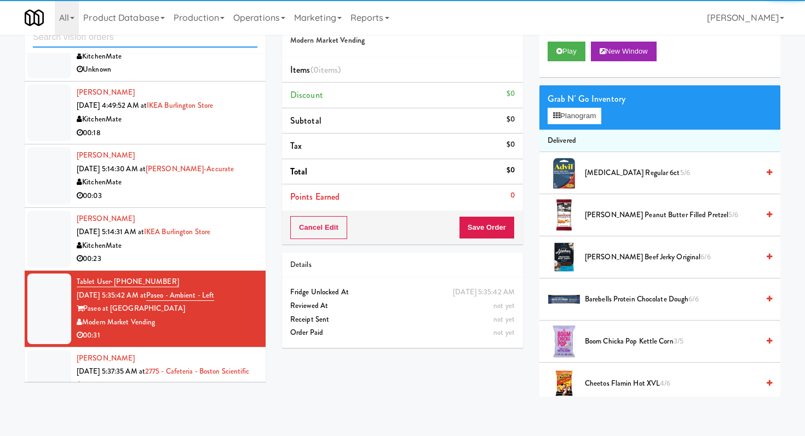
scroll to position [483, 0]
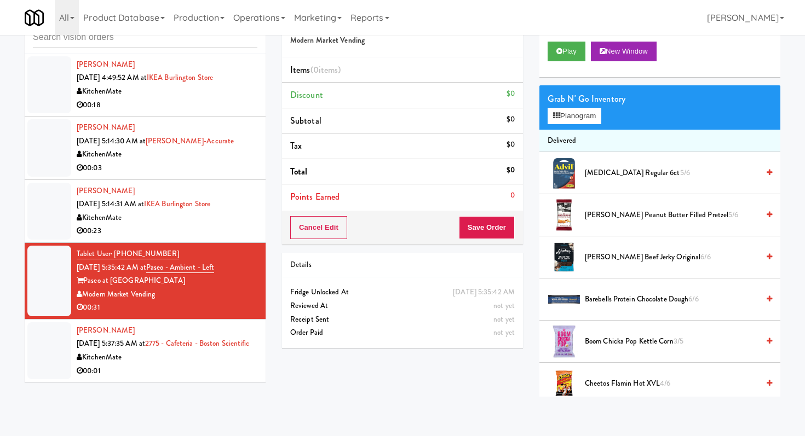
click at [177, 360] on div "KitchenMate" at bounding box center [167, 358] width 181 height 14
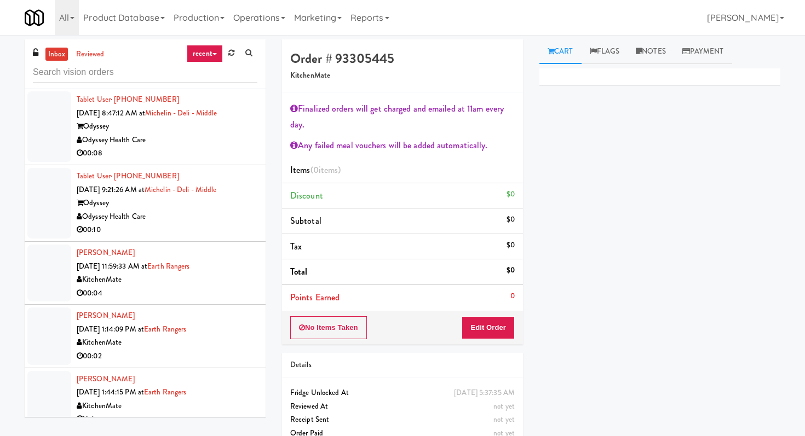
click at [237, 287] on div "00:04" at bounding box center [167, 294] width 181 height 14
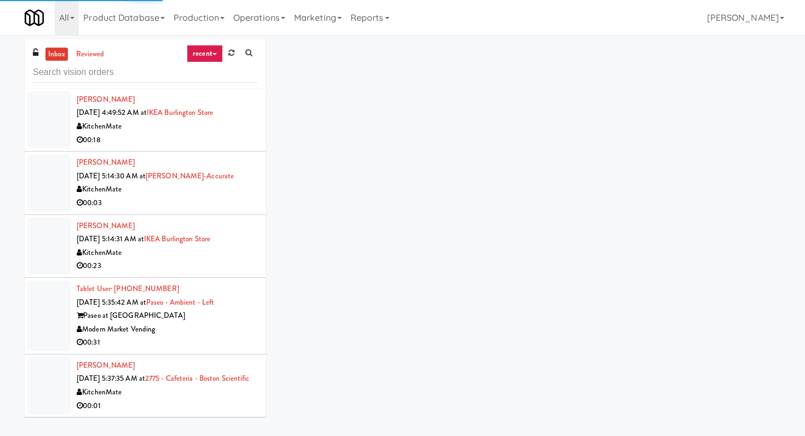
scroll to position [483, 0]
click at [140, 70] on input "text" at bounding box center [145, 72] width 224 height 20
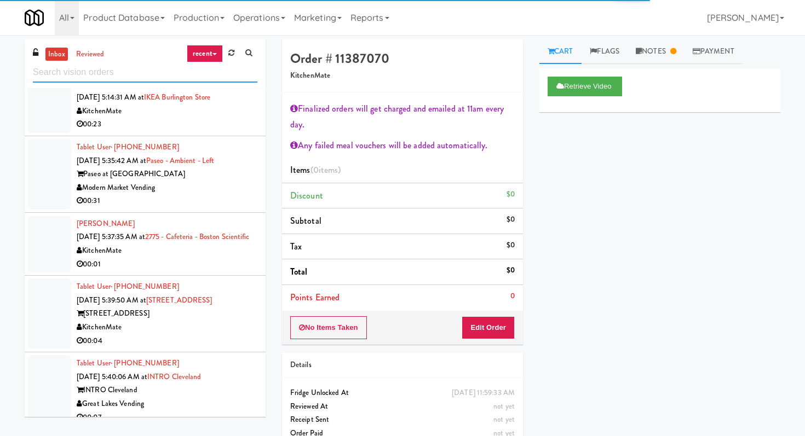
scroll to position [790, 0]
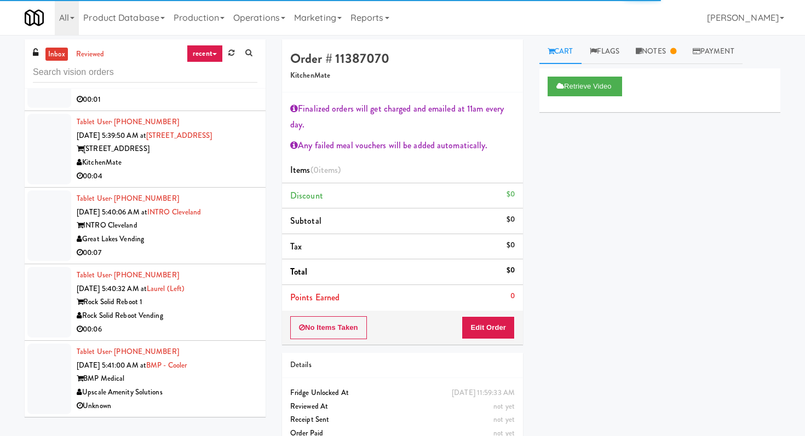
click at [232, 169] on div "KitchenMate" at bounding box center [167, 163] width 181 height 14
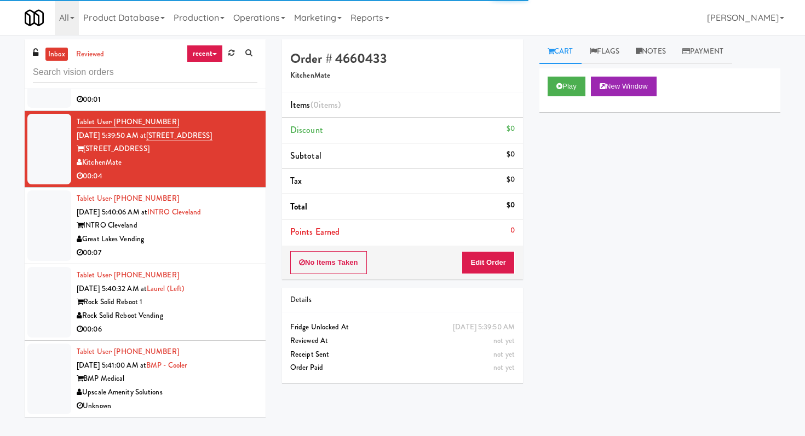
click at [234, 260] on li "Tablet User · (440) 554-5092 [DATE] 5:40:06 AM at INTRO [GEOGRAPHIC_DATA] INTRO…" at bounding box center [145, 226] width 241 height 77
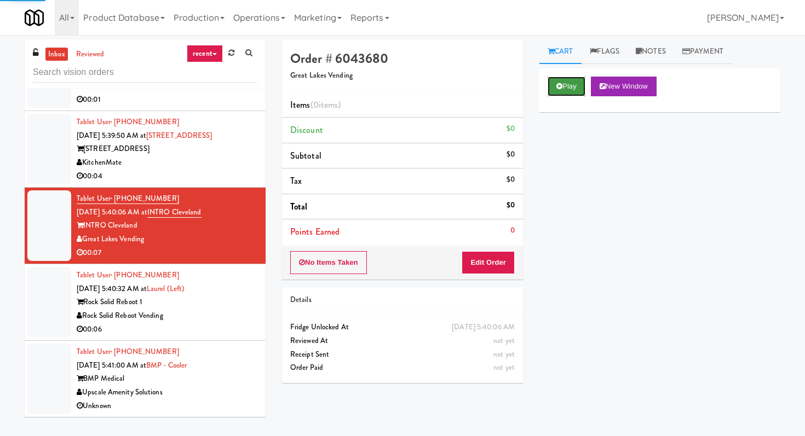
click at [554, 89] on button "Play" at bounding box center [567, 87] width 38 height 20
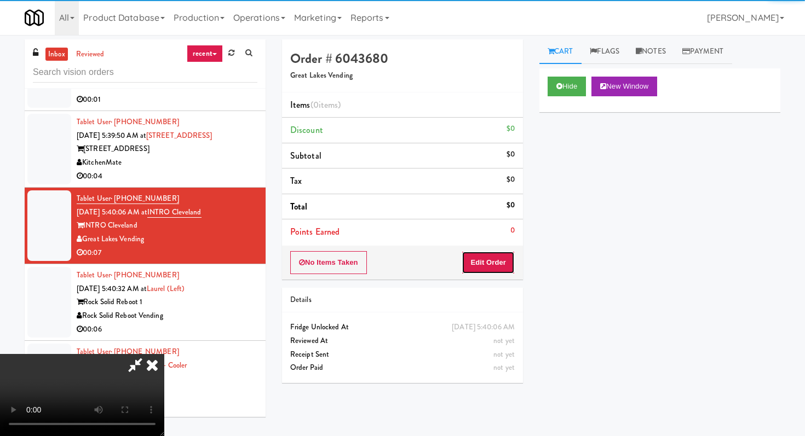
click at [492, 263] on button "Edit Order" at bounding box center [488, 262] width 53 height 23
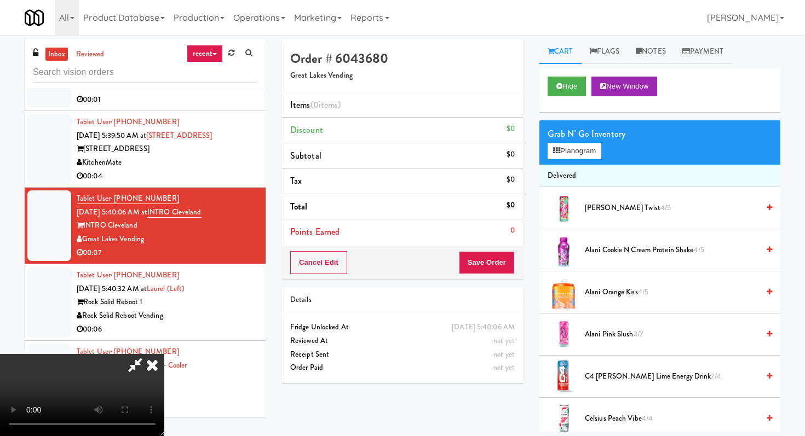
scroll to position [108, 0]
click at [164, 354] on video at bounding box center [82, 395] width 164 height 82
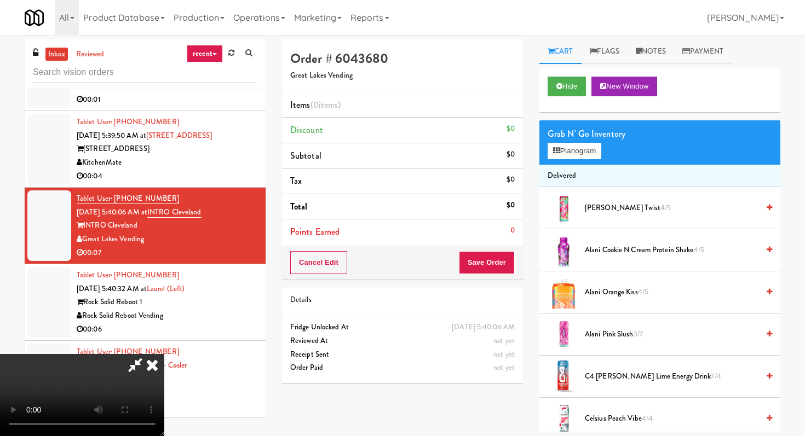
click at [164, 354] on video at bounding box center [82, 395] width 164 height 82
click at [601, 330] on span "Alani Pink Slush 3/7" at bounding box center [672, 335] width 174 height 14
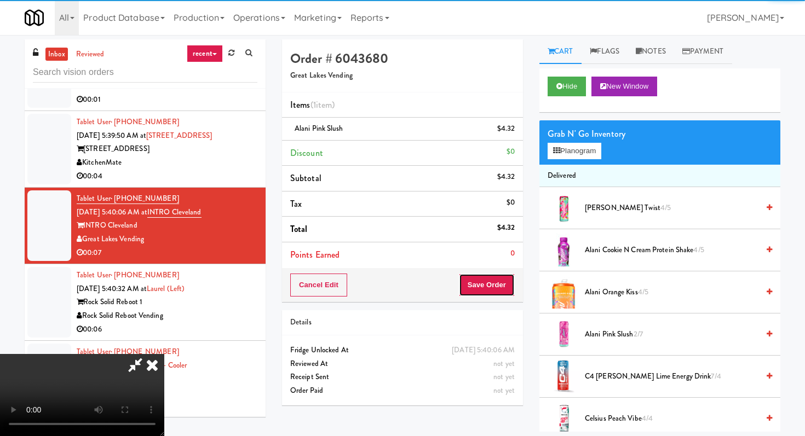
click at [489, 296] on button "Save Order" at bounding box center [487, 285] width 56 height 23
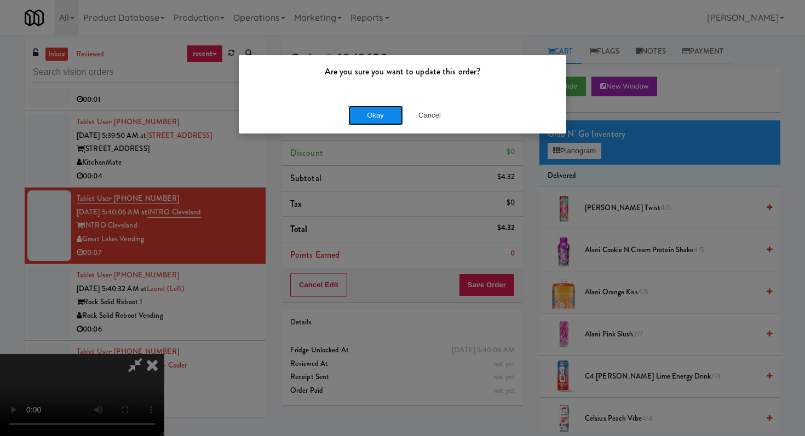
click at [390, 120] on button "Okay" at bounding box center [375, 116] width 55 height 20
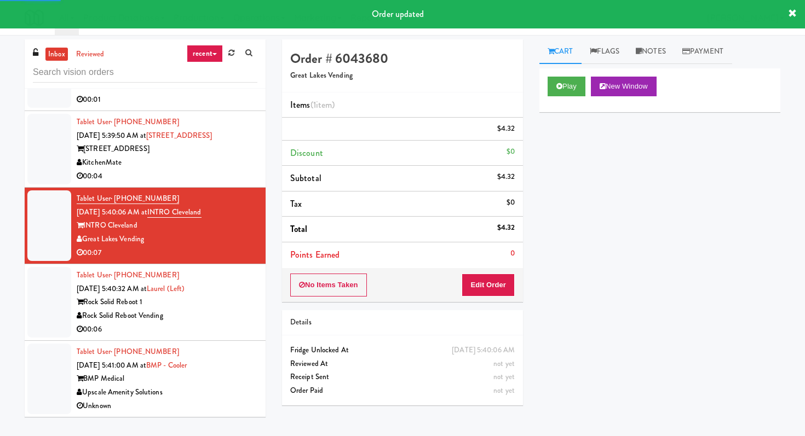
scroll to position [35, 0]
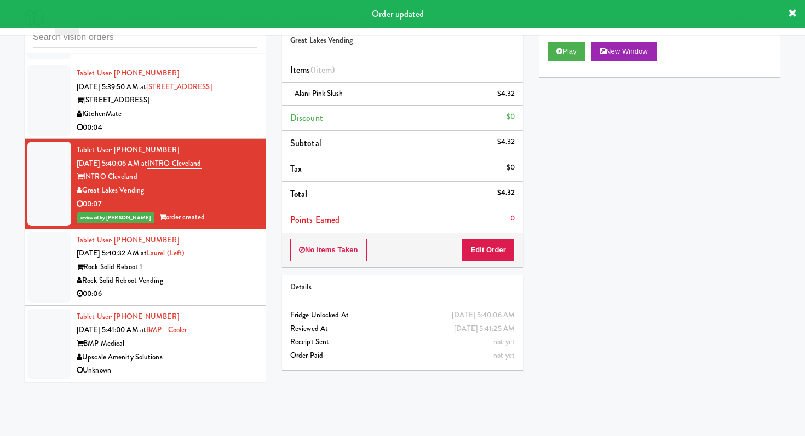
click at [209, 274] on div "Rock Solid Reboot 1" at bounding box center [167, 268] width 181 height 14
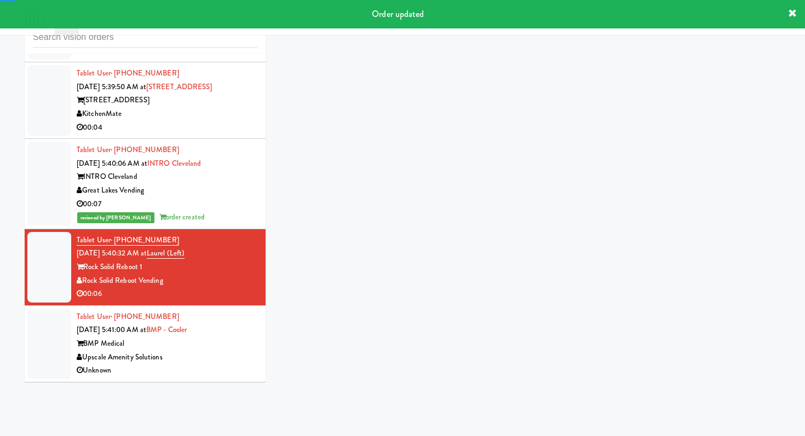
scroll to position [804, 0]
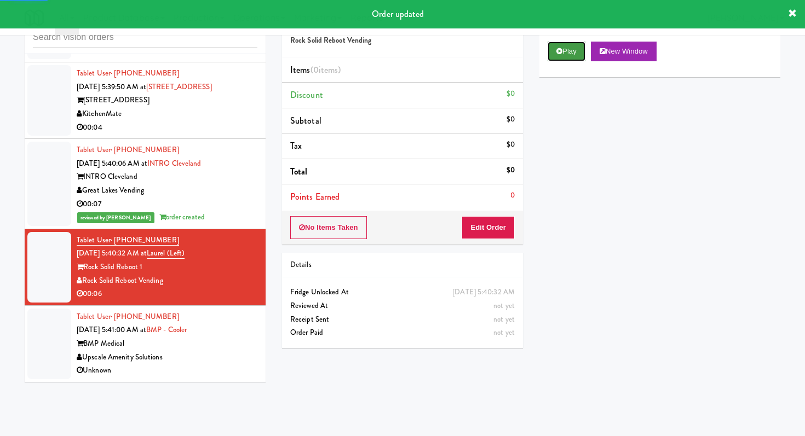
click at [575, 56] on button "Play" at bounding box center [567, 52] width 38 height 20
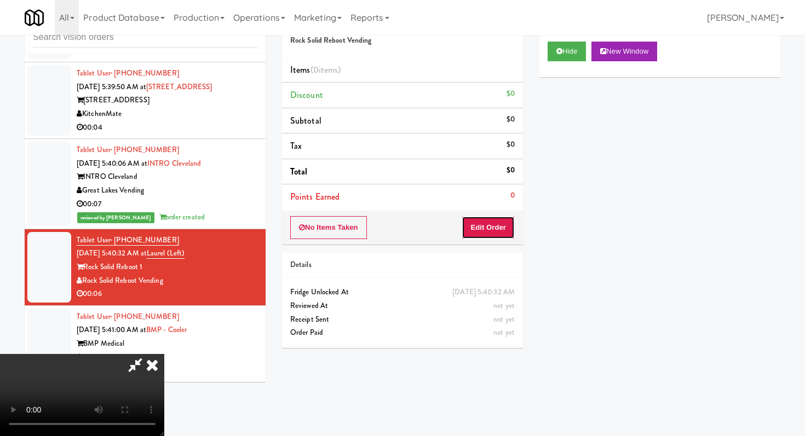
click at [502, 227] on button "Edit Order" at bounding box center [488, 227] width 53 height 23
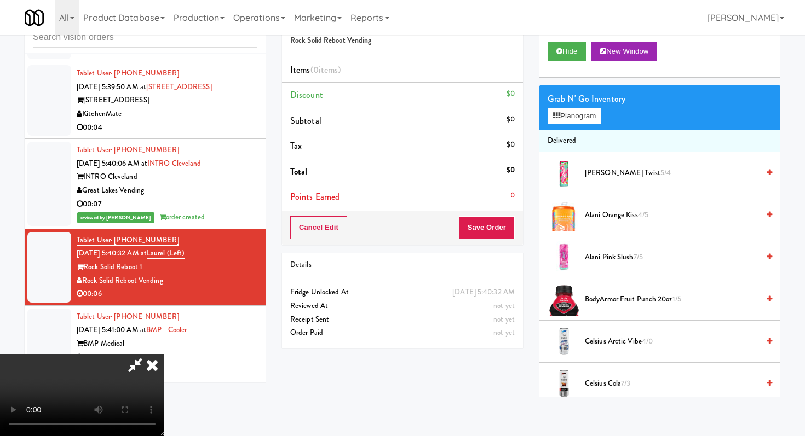
scroll to position [108, 0]
click at [164, 354] on video at bounding box center [82, 395] width 164 height 82
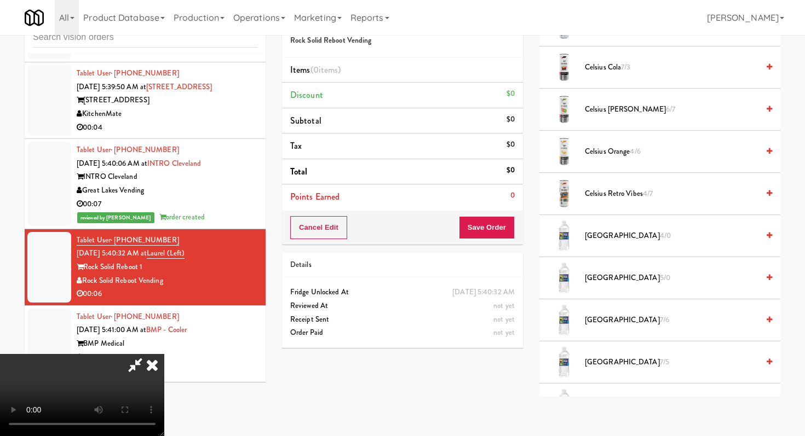
scroll to position [319, 0]
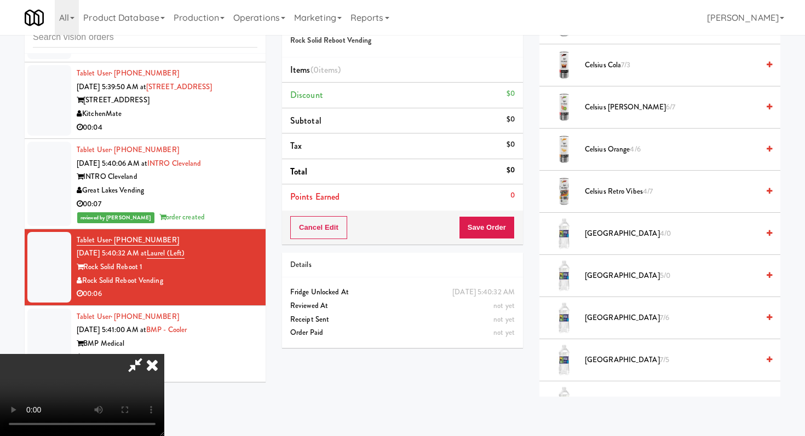
click at [593, 240] on span "Deer Park 4/0" at bounding box center [672, 234] width 174 height 14
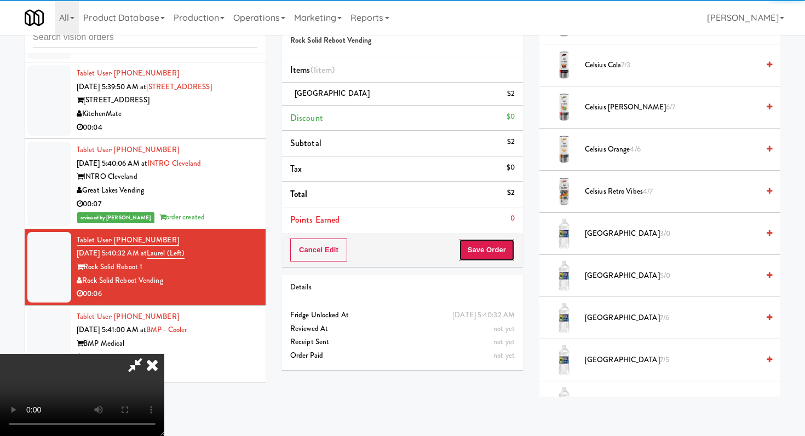
click at [503, 247] on button "Save Order" at bounding box center [487, 250] width 56 height 23
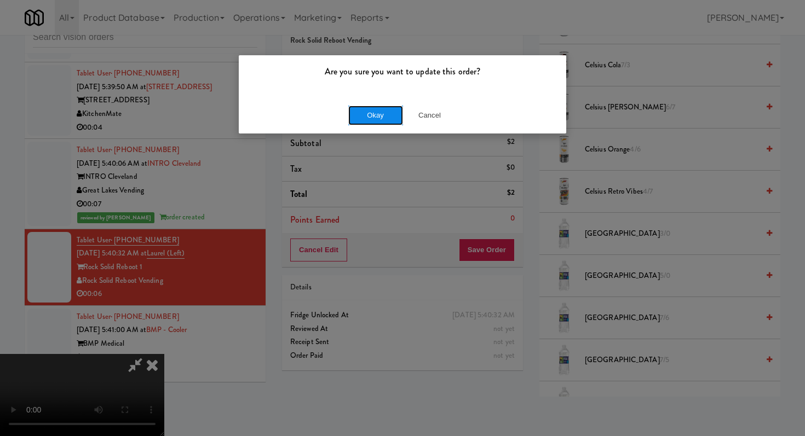
click at [388, 111] on button "Okay" at bounding box center [375, 116] width 55 height 20
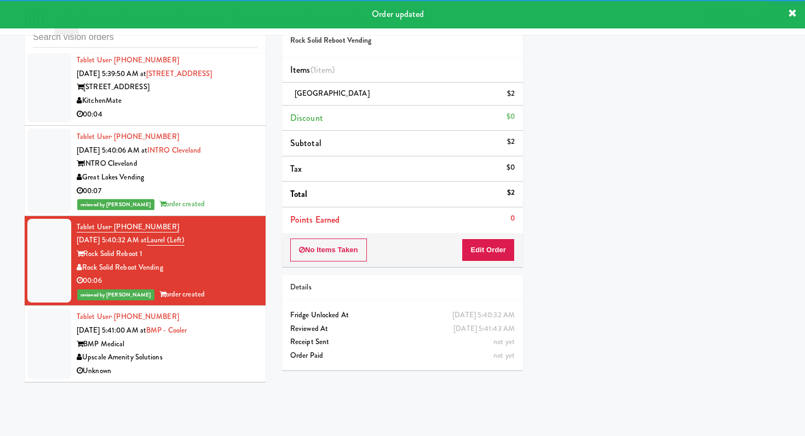
scroll to position [817, 0]
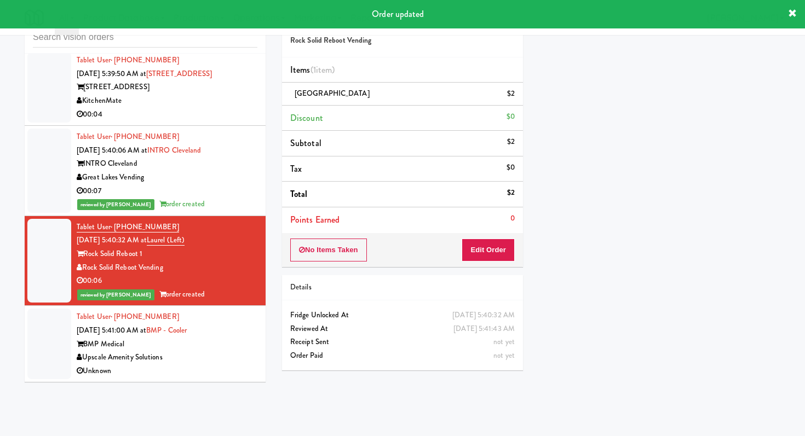
click at [223, 365] on div "Unknown" at bounding box center [167, 372] width 181 height 14
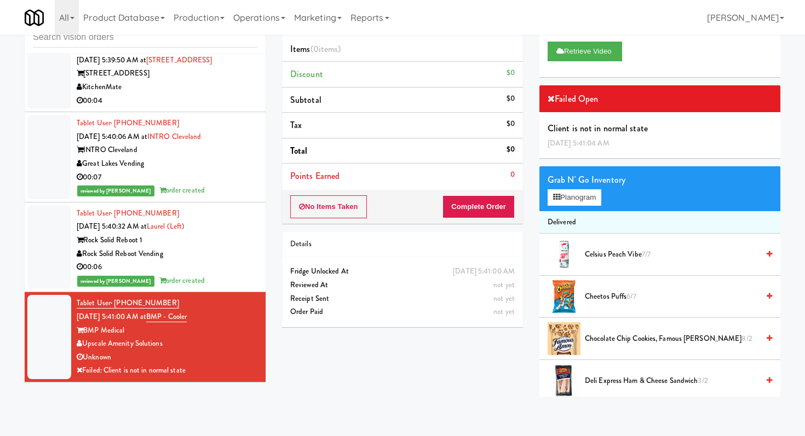
scroll to position [831, 0]
click at [166, 37] on input "text" at bounding box center [145, 37] width 224 height 20
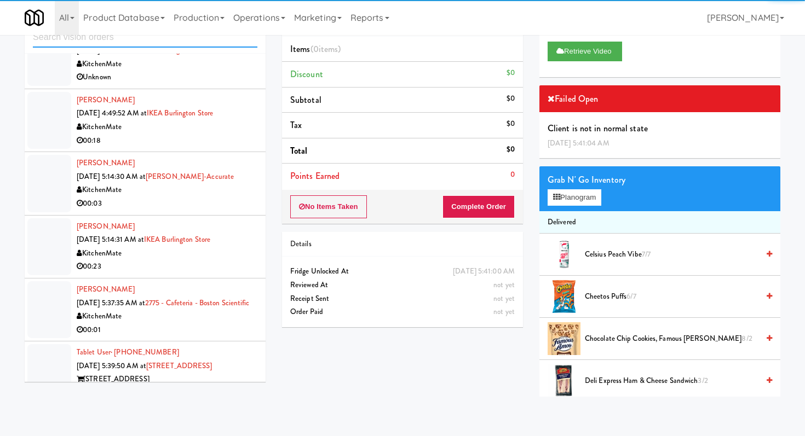
scroll to position [483, 0]
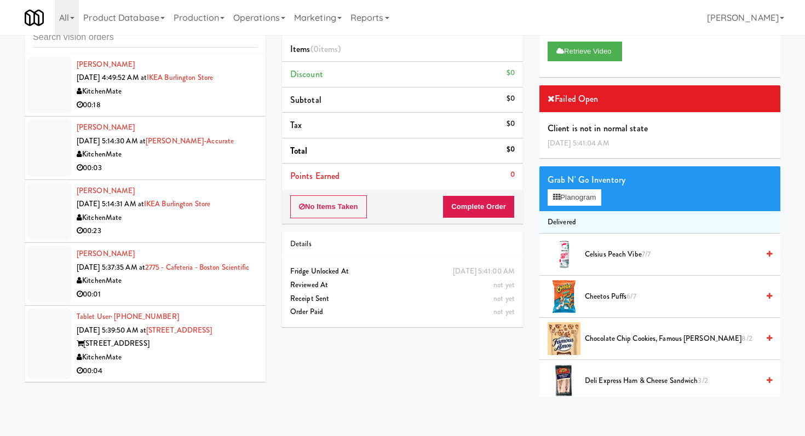
click at [197, 366] on div "00:04" at bounding box center [167, 372] width 181 height 14
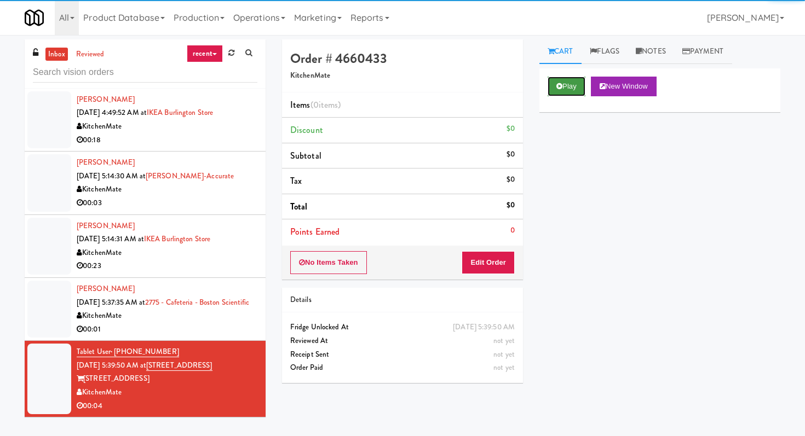
click at [551, 88] on button "Play" at bounding box center [567, 87] width 38 height 20
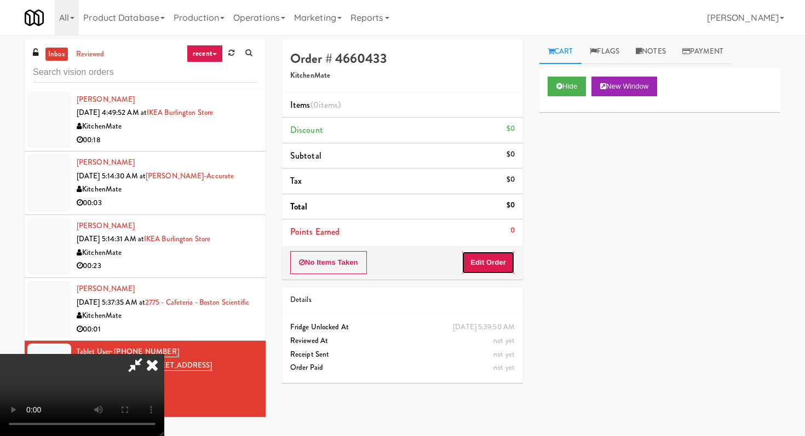
click at [486, 262] on button "Edit Order" at bounding box center [488, 262] width 53 height 23
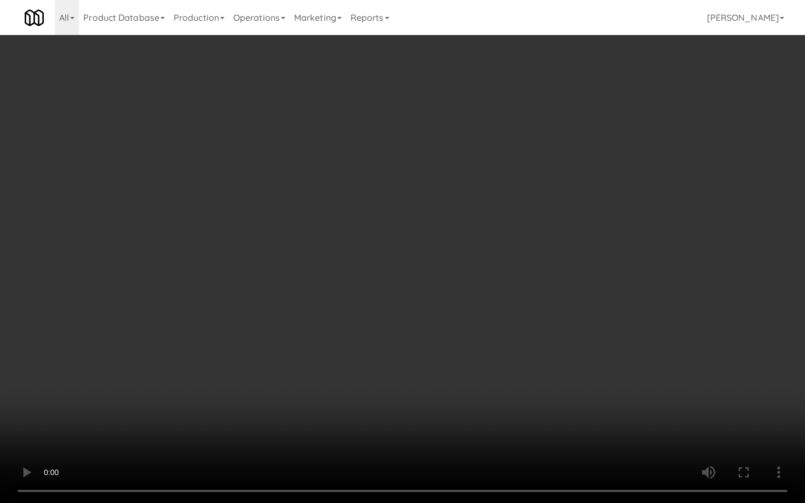
click at [500, 321] on video at bounding box center [402, 251] width 805 height 503
click at [409, 436] on video at bounding box center [402, 251] width 805 height 503
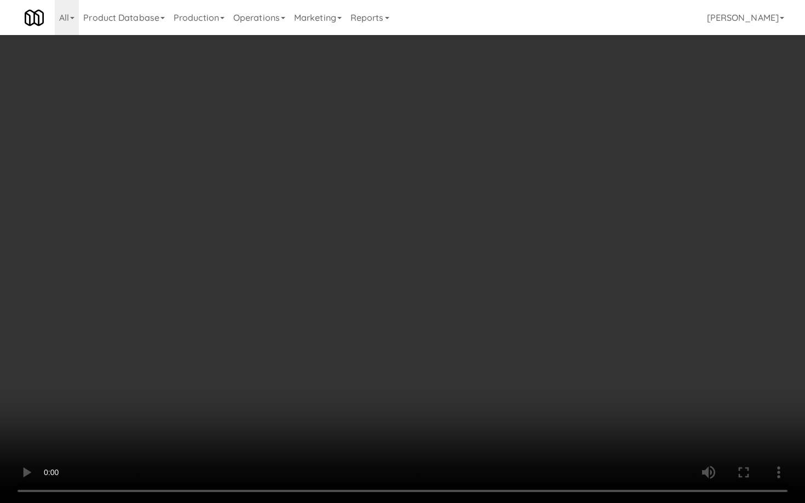
click at [409, 436] on video at bounding box center [402, 251] width 805 height 503
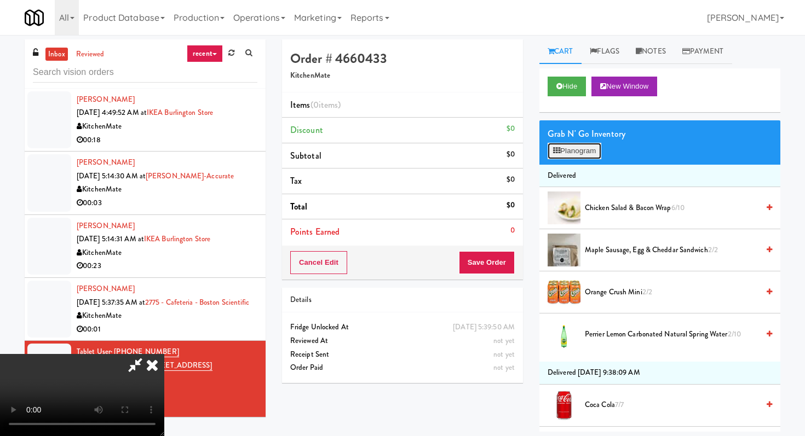
click at [583, 148] on button "Planogram" at bounding box center [575, 151] width 54 height 16
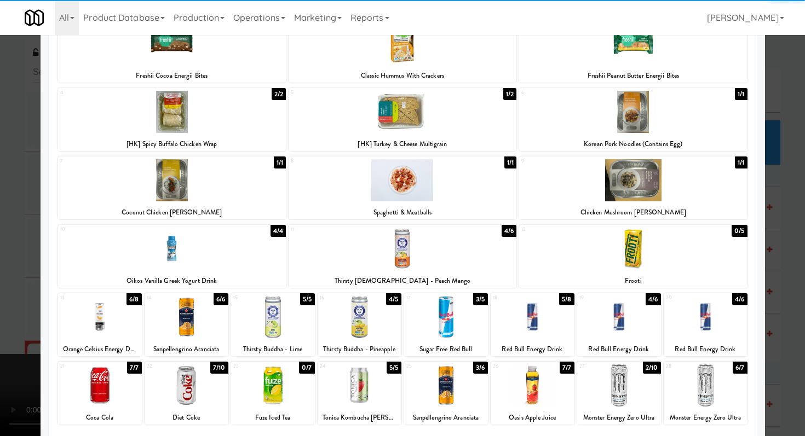
scroll to position [170, 0]
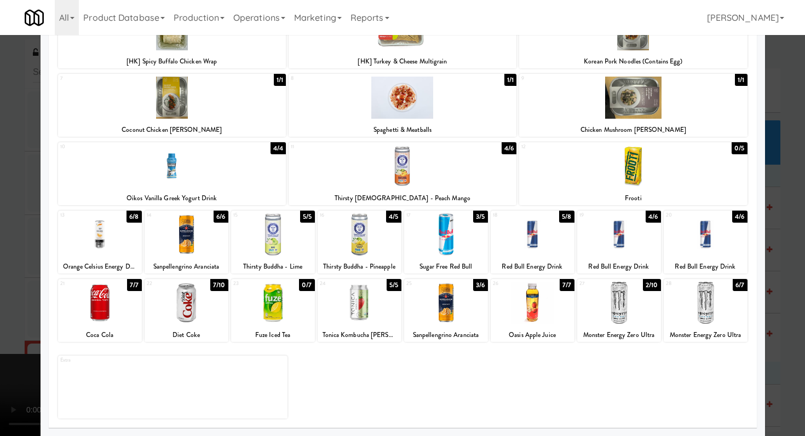
click at [623, 311] on div at bounding box center [619, 303] width 84 height 42
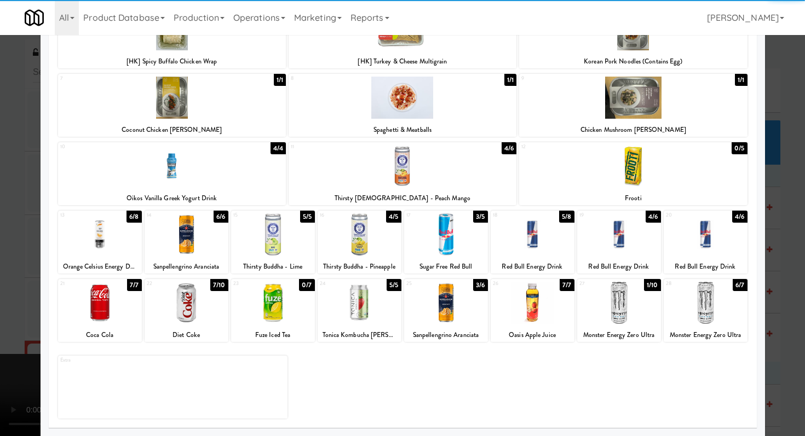
click at [0, 303] on div at bounding box center [402, 218] width 805 height 436
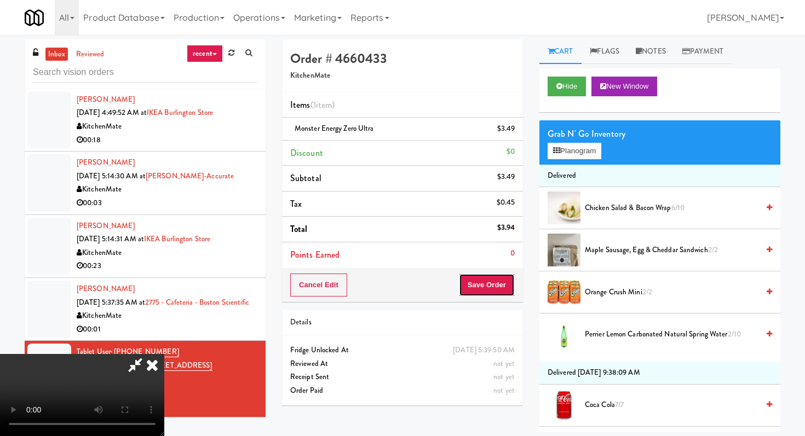
click at [500, 292] on button "Save Order" at bounding box center [487, 285] width 56 height 23
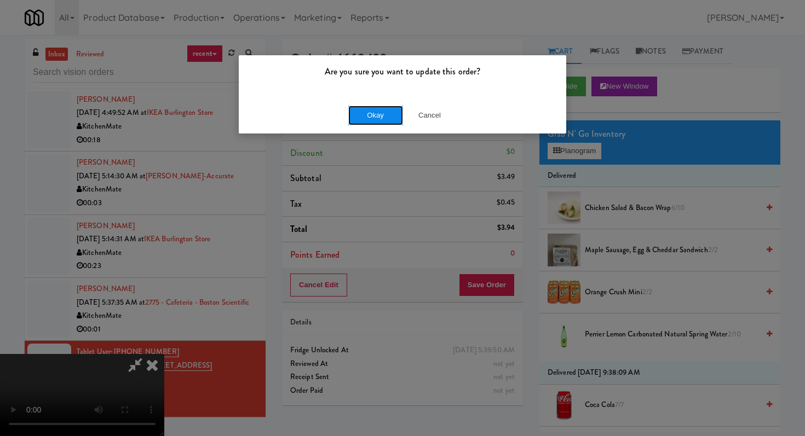
click at [362, 117] on button "Okay" at bounding box center [375, 116] width 55 height 20
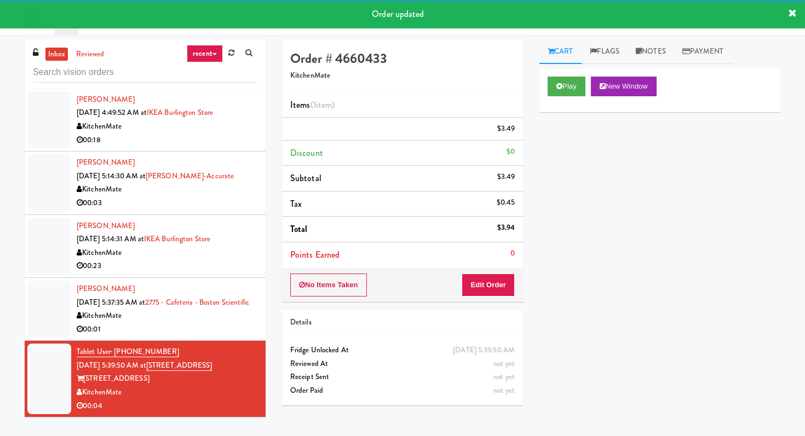
scroll to position [497, 0]
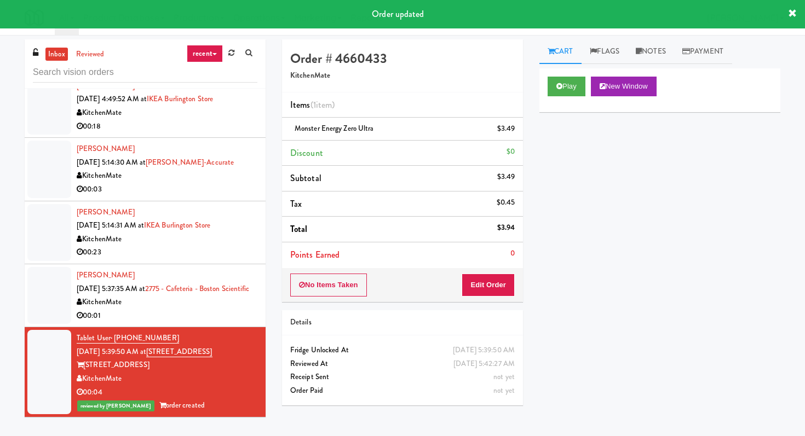
click at [185, 315] on div "00:01" at bounding box center [167, 316] width 181 height 14
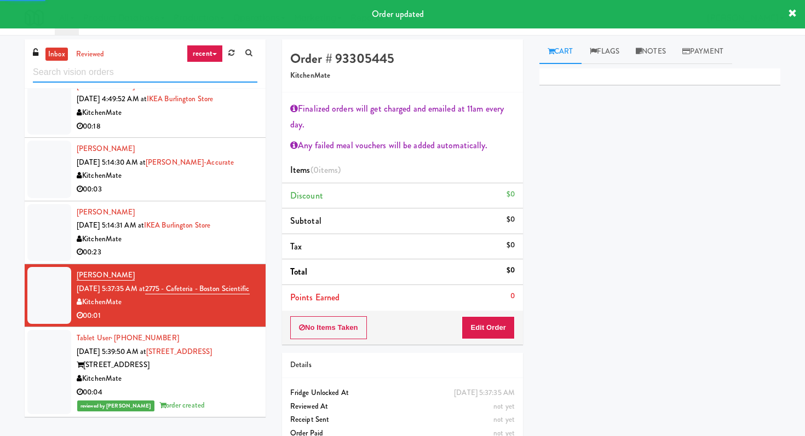
click at [157, 68] on input "text" at bounding box center [145, 72] width 224 height 20
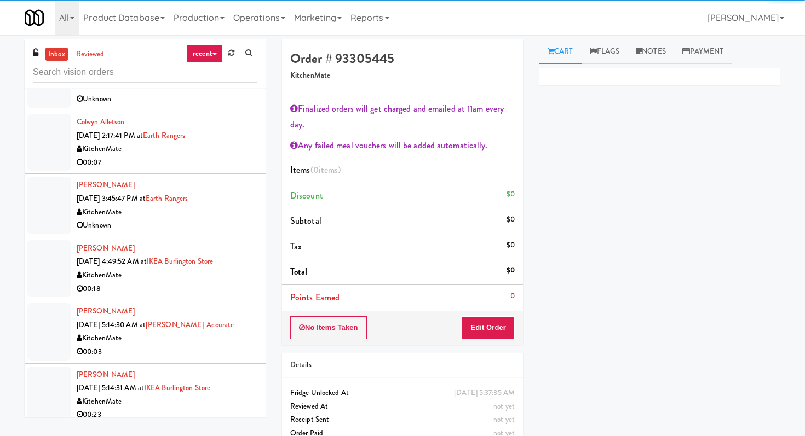
scroll to position [407, 0]
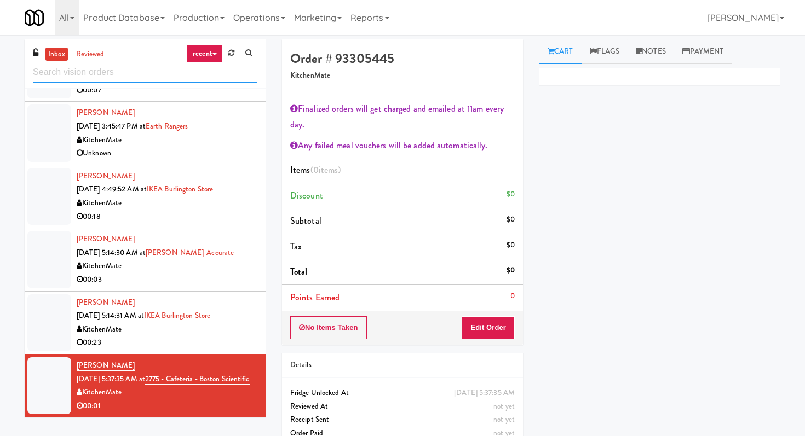
click at [140, 74] on input "text" at bounding box center [145, 72] width 224 height 20
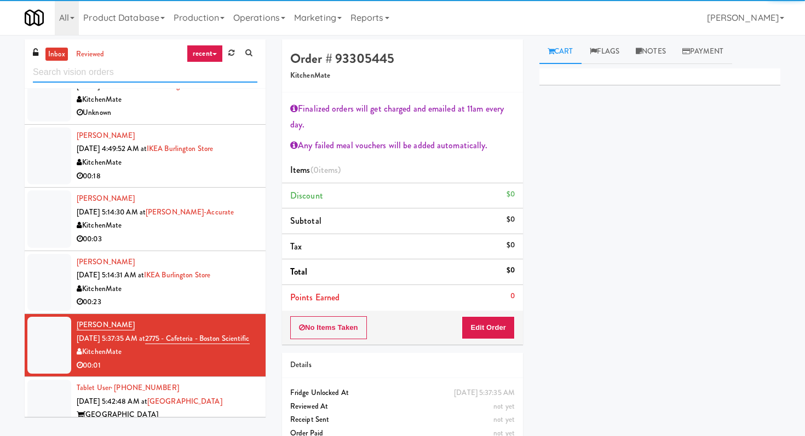
scroll to position [546, 0]
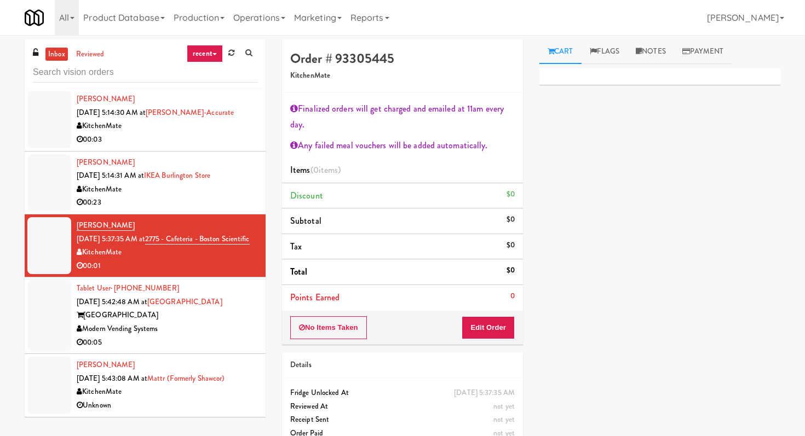
click at [206, 337] on div "00:05" at bounding box center [167, 343] width 181 height 14
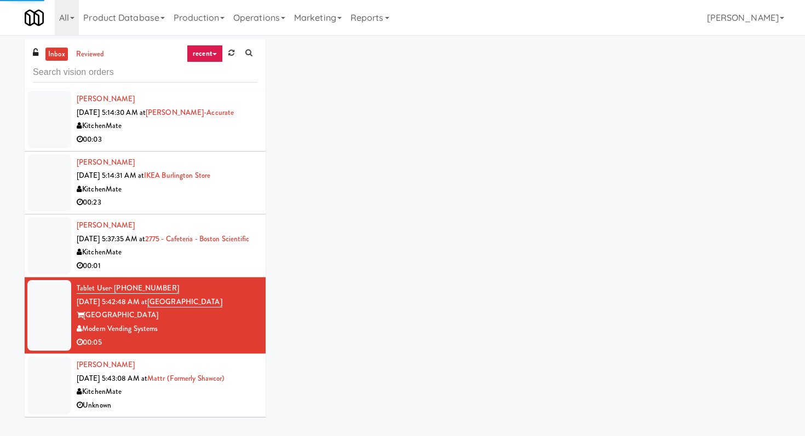
scroll to position [35, 0]
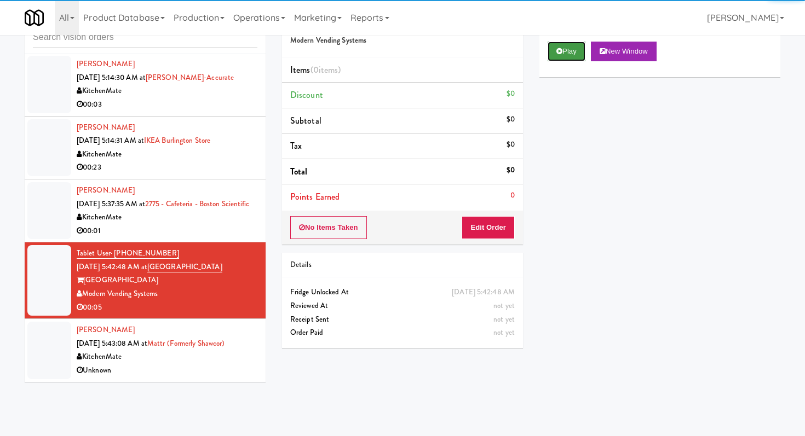
click at [548, 43] on button "Play" at bounding box center [567, 52] width 38 height 20
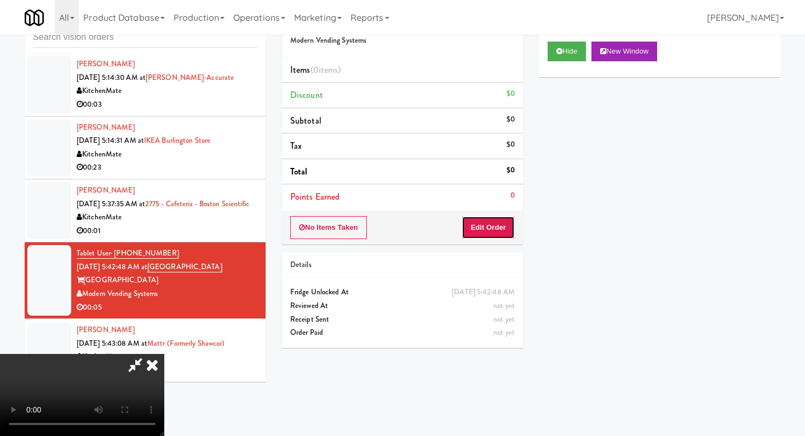
click at [493, 231] on button "Edit Order" at bounding box center [488, 227] width 53 height 23
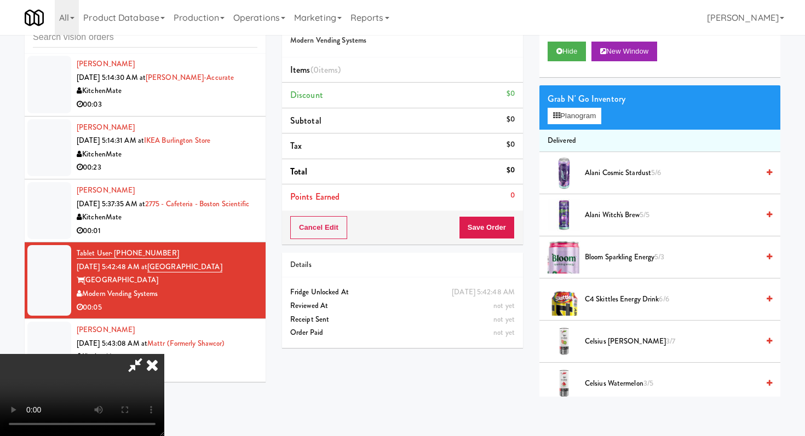
scroll to position [108, 0]
click at [164, 354] on video at bounding box center [82, 395] width 164 height 82
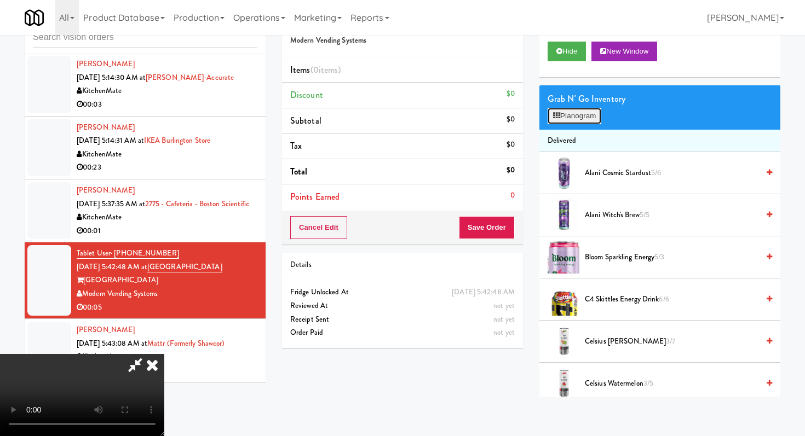
click at [577, 112] on button "Planogram" at bounding box center [575, 116] width 54 height 16
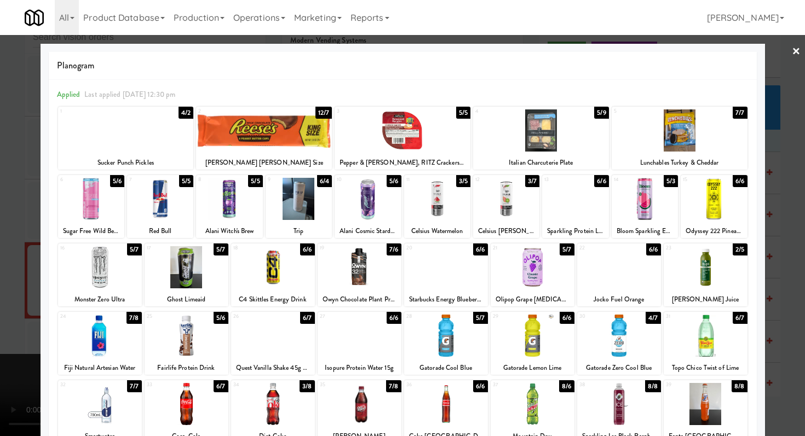
click at [263, 272] on div at bounding box center [273, 267] width 84 height 42
click at [0, 183] on div at bounding box center [402, 218] width 805 height 436
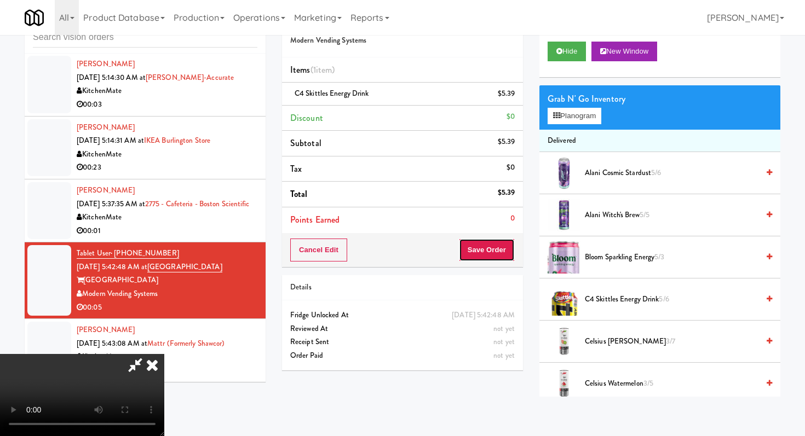
click at [510, 253] on button "Save Order" at bounding box center [487, 250] width 56 height 23
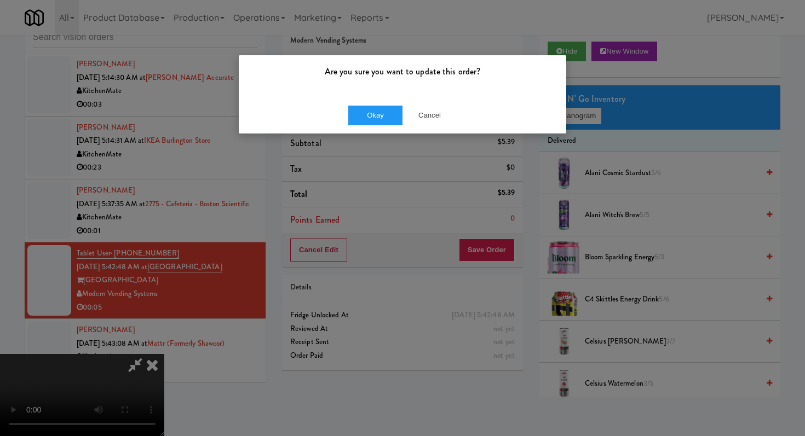
click at [376, 104] on div "Okay Cancel" at bounding box center [402, 115] width 327 height 37
click at [374, 111] on button "Okay" at bounding box center [375, 116] width 55 height 20
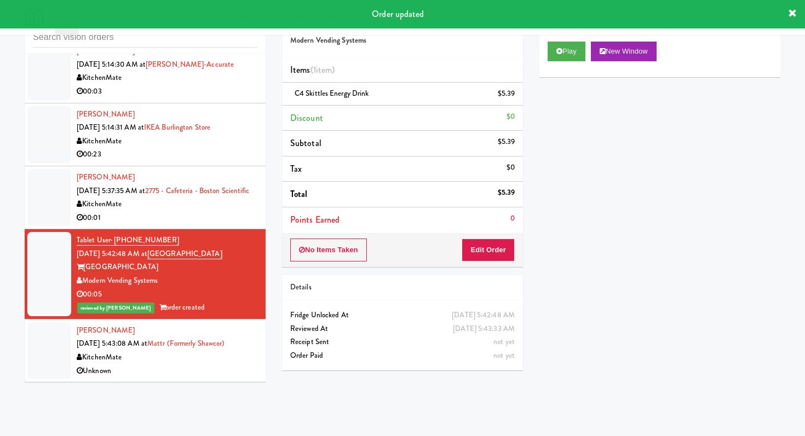
scroll to position [560, 0]
click at [204, 374] on div "Unknown" at bounding box center [167, 372] width 181 height 14
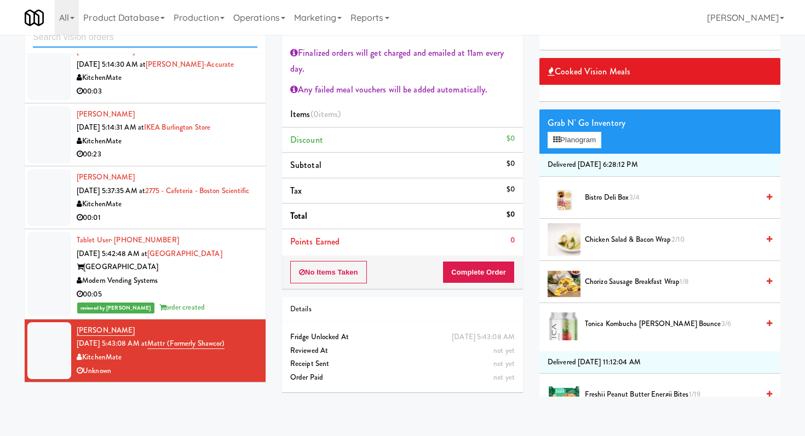
click at [120, 43] on input "text" at bounding box center [145, 37] width 224 height 20
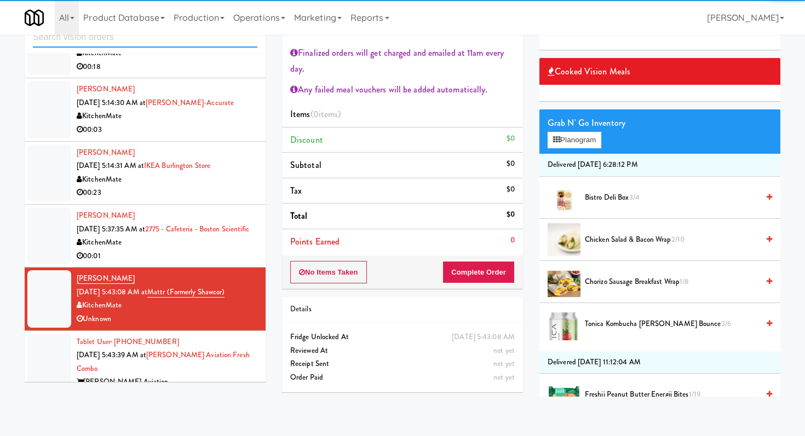
scroll to position [546, 0]
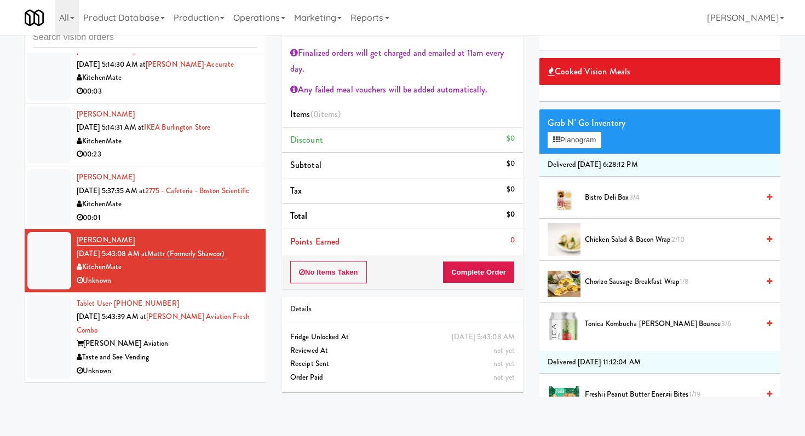
click at [181, 365] on div "Unknown" at bounding box center [167, 372] width 181 height 14
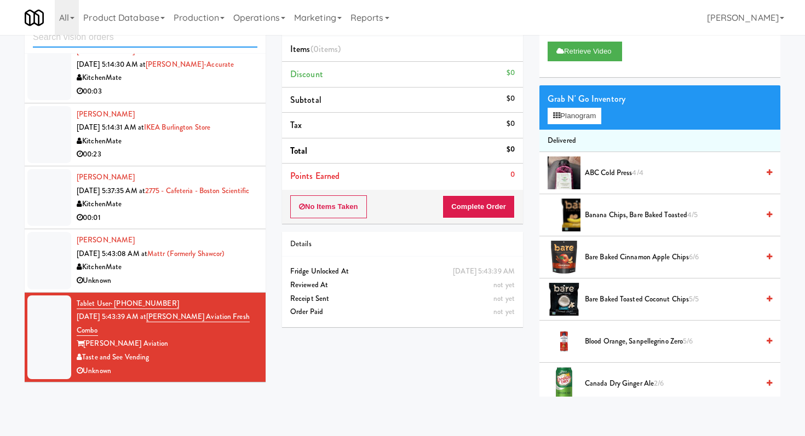
click at [159, 40] on input "text" at bounding box center [145, 37] width 224 height 20
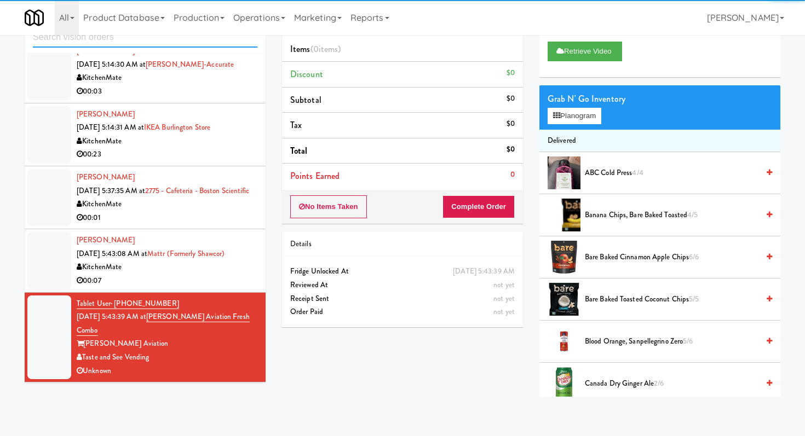
scroll to position [546, 0]
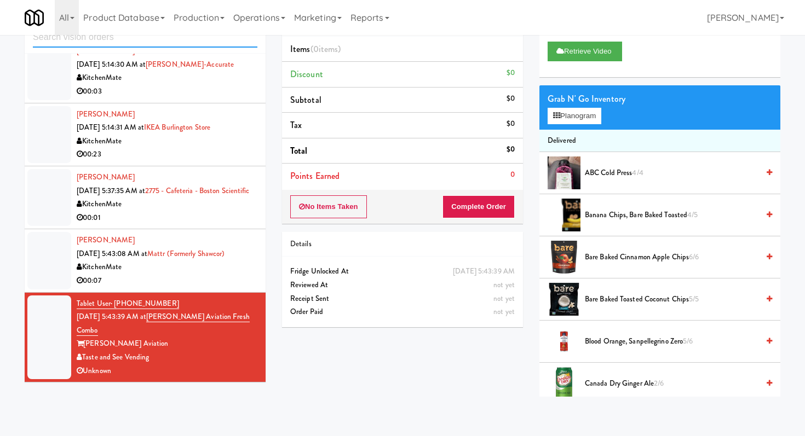
click at [157, 39] on input "text" at bounding box center [145, 37] width 224 height 20
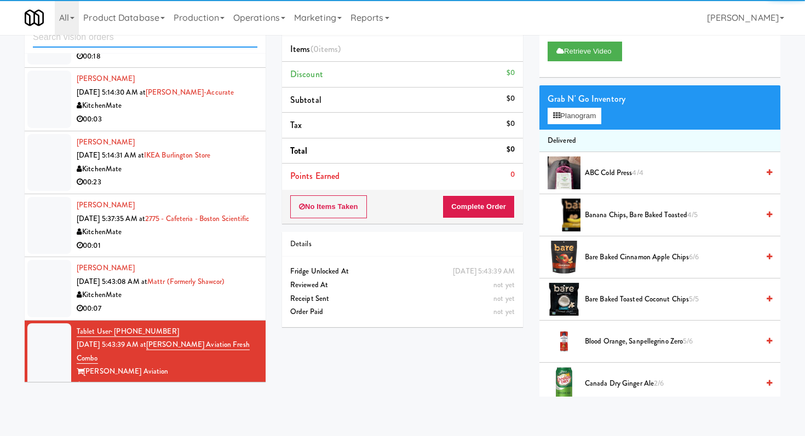
scroll to position [623, 0]
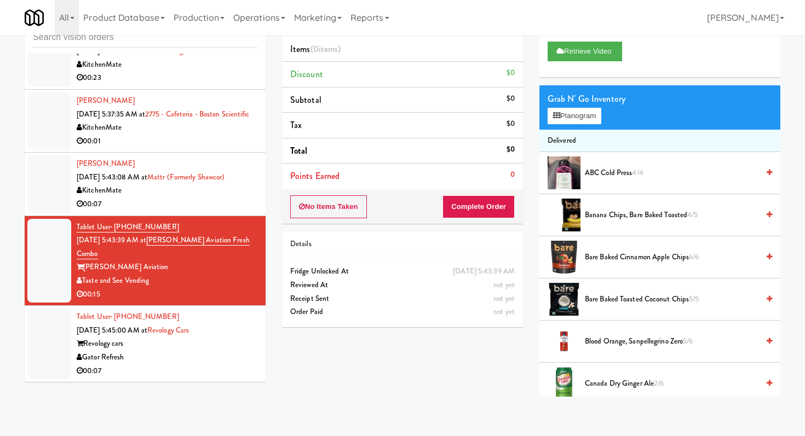
click at [215, 360] on div "Gator Refresh" at bounding box center [167, 358] width 181 height 14
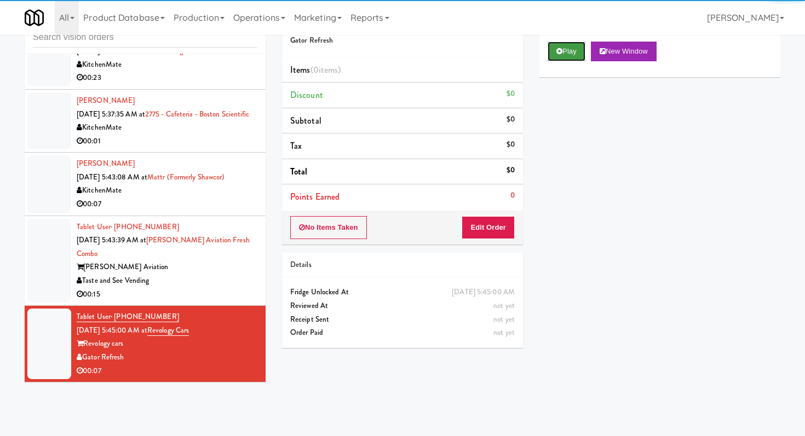
click at [569, 55] on button "Play" at bounding box center [567, 52] width 38 height 20
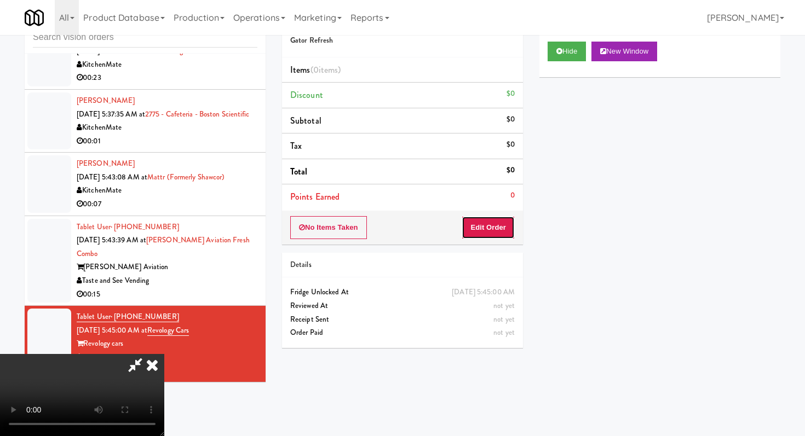
click at [483, 230] on button "Edit Order" at bounding box center [488, 227] width 53 height 23
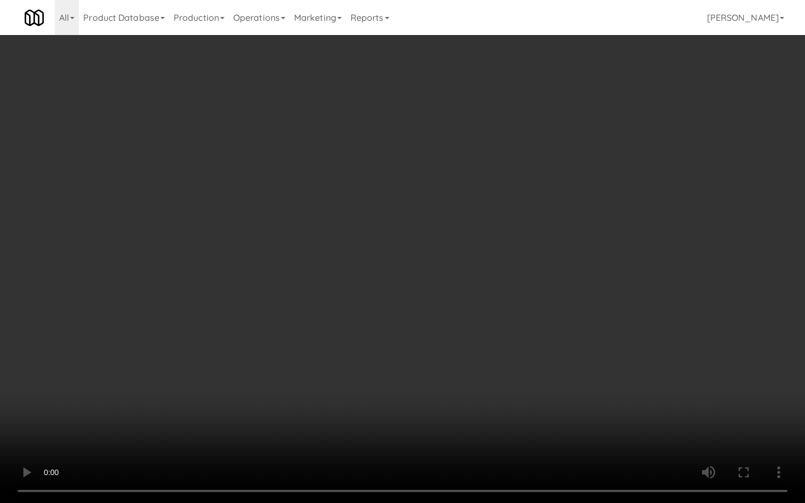
click at [337, 371] on video at bounding box center [402, 251] width 805 height 503
click at [385, 404] on video at bounding box center [402, 251] width 805 height 503
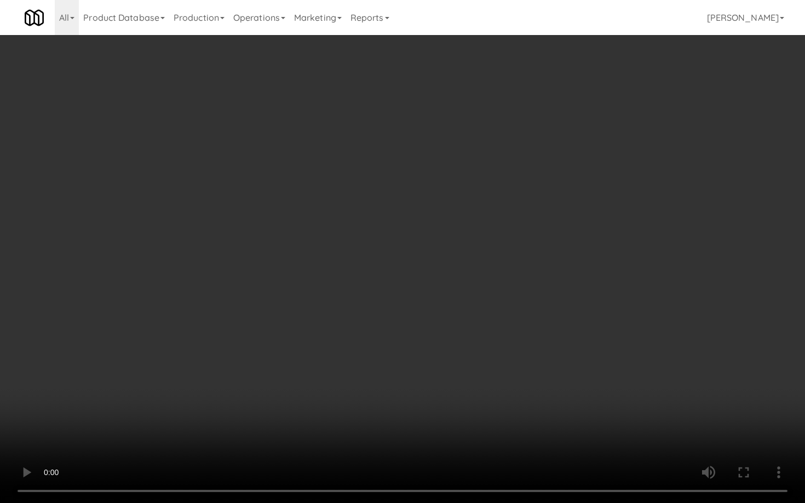
click at [385, 404] on video at bounding box center [402, 251] width 805 height 503
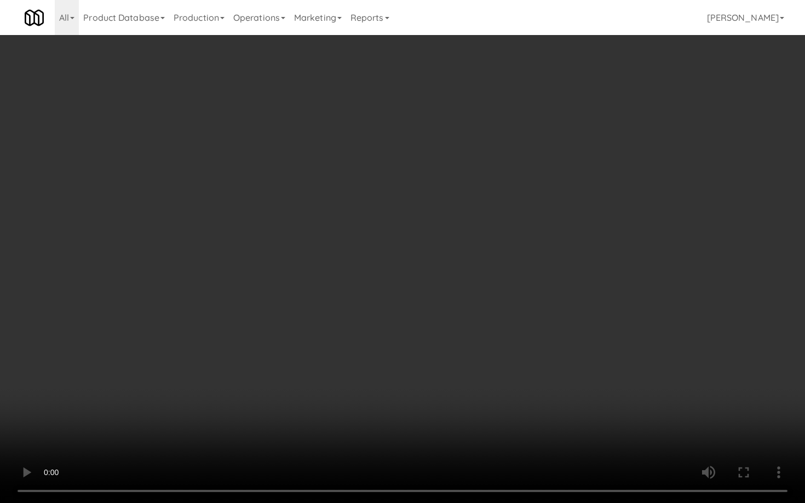
click at [385, 404] on video at bounding box center [402, 251] width 805 height 503
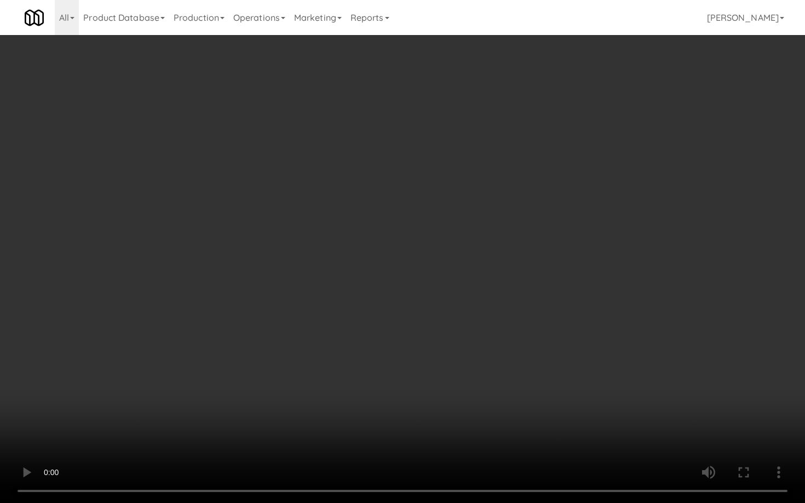
click at [385, 404] on video at bounding box center [402, 251] width 805 height 503
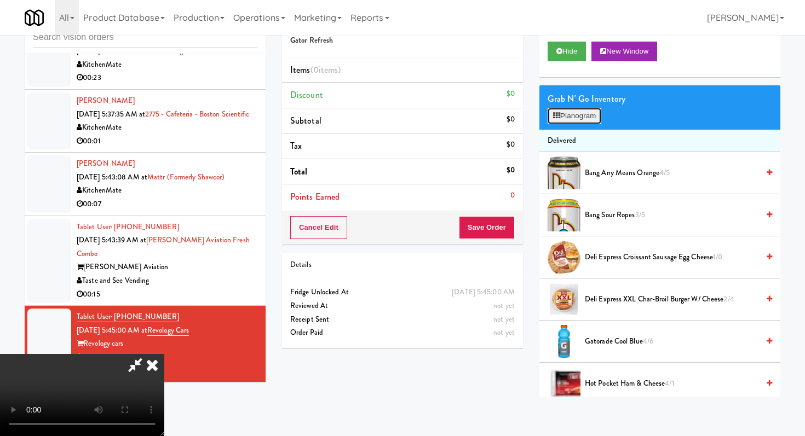
click at [579, 118] on button "Planogram" at bounding box center [575, 116] width 54 height 16
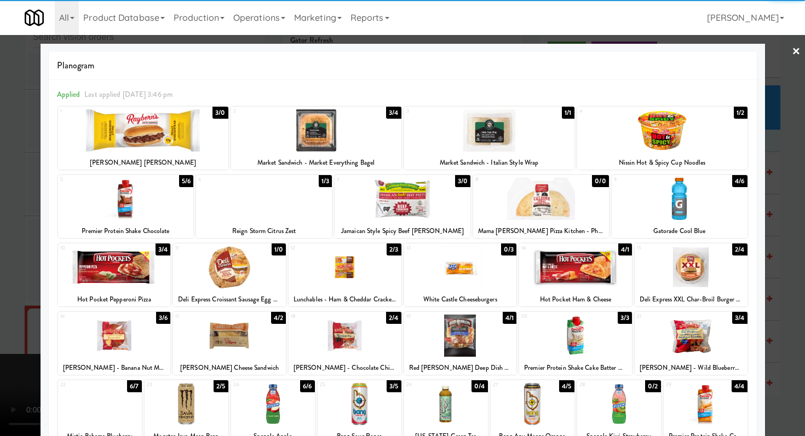
click at [679, 269] on div at bounding box center [691, 267] width 113 height 42
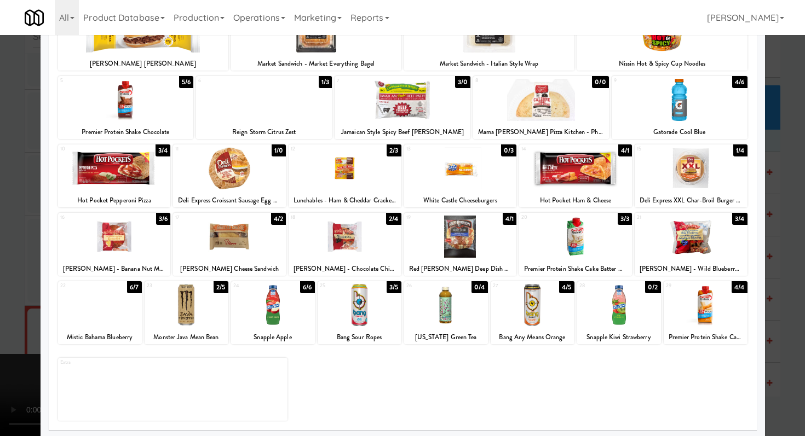
scroll to position [101, 0]
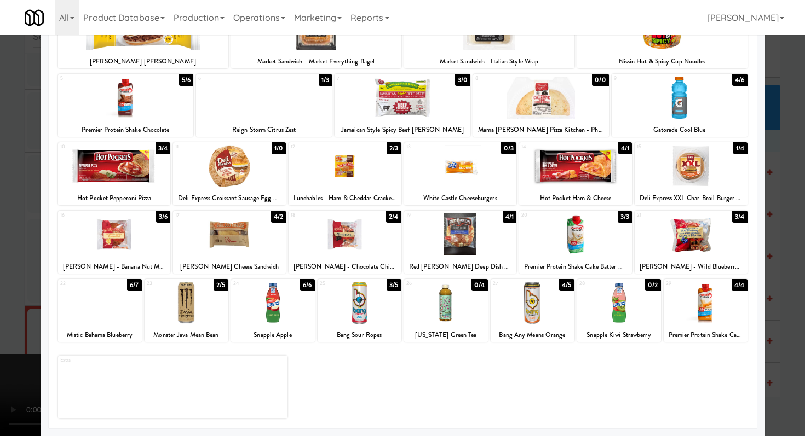
click at [331, 293] on div at bounding box center [360, 303] width 84 height 42
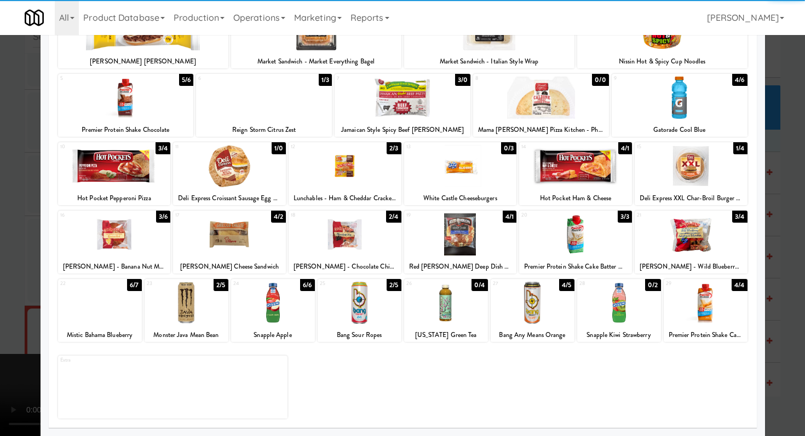
click at [0, 311] on div at bounding box center [402, 218] width 805 height 436
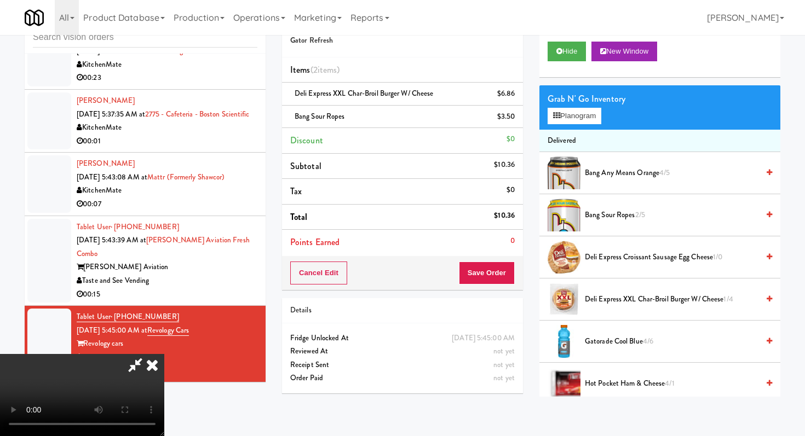
click at [506, 259] on div "Cancel Edit Save Order" at bounding box center [402, 273] width 241 height 34
click at [503, 272] on button "Save Order" at bounding box center [487, 273] width 56 height 23
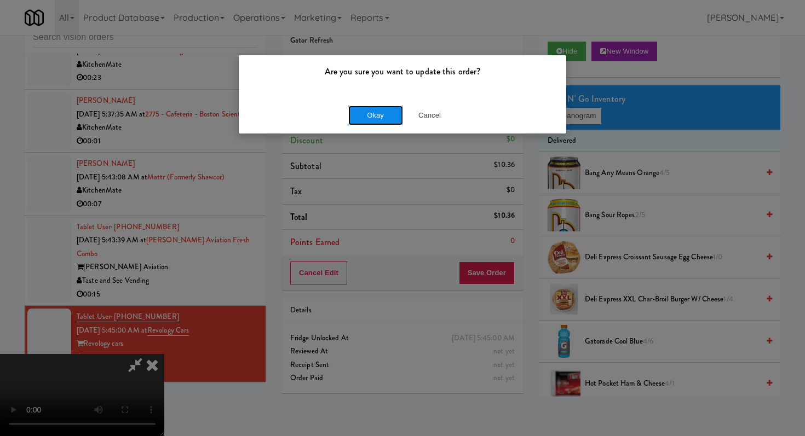
click at [383, 113] on button "Okay" at bounding box center [375, 116] width 55 height 20
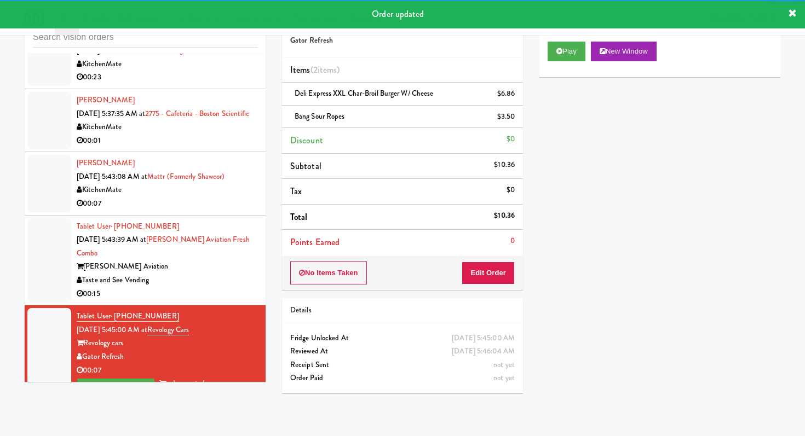
click at [206, 289] on div "00:15" at bounding box center [167, 294] width 181 height 14
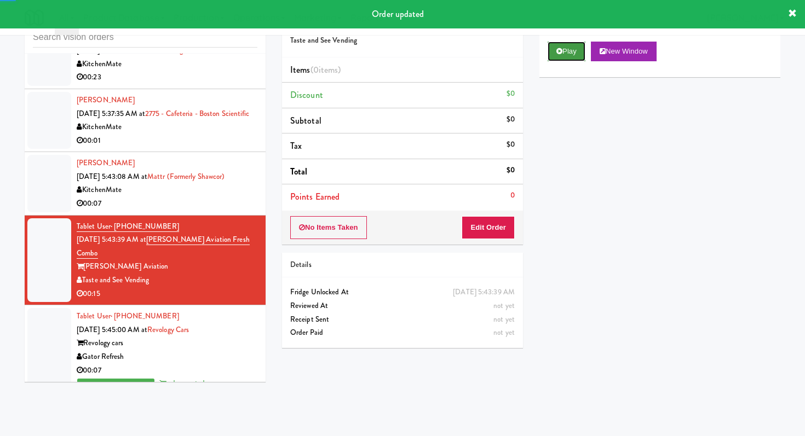
click at [563, 56] on button "Play" at bounding box center [567, 52] width 38 height 20
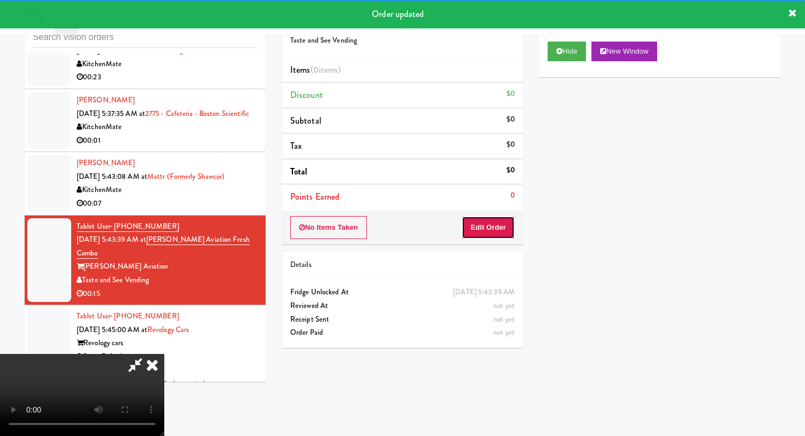
click at [474, 227] on button "Edit Order" at bounding box center [488, 227] width 53 height 23
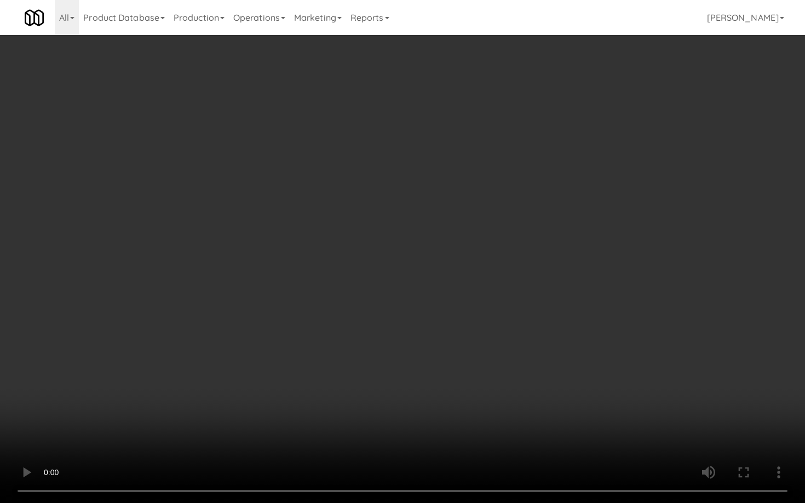
click at [386, 368] on video at bounding box center [402, 251] width 805 height 503
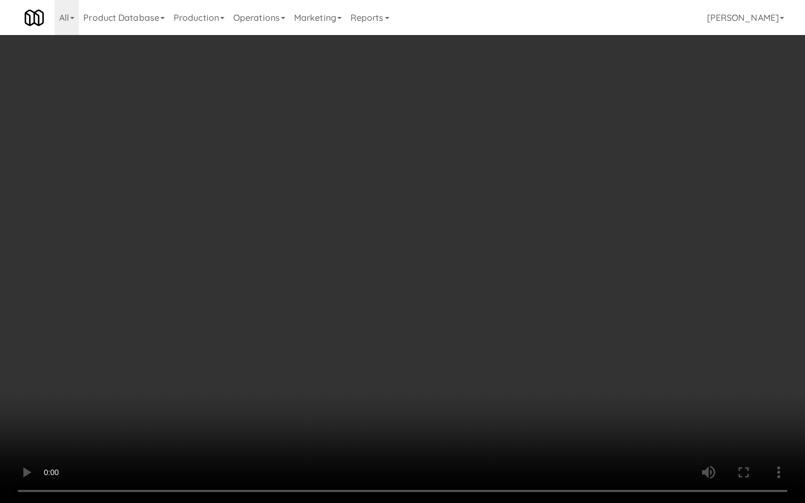
click at [386, 368] on video at bounding box center [402, 251] width 805 height 503
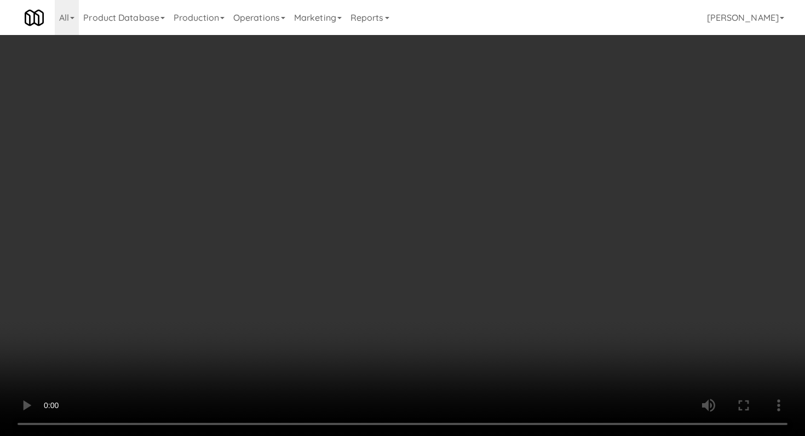
click at [586, 103] on div "Grab N' Go Inventory" at bounding box center [660, 99] width 224 height 16
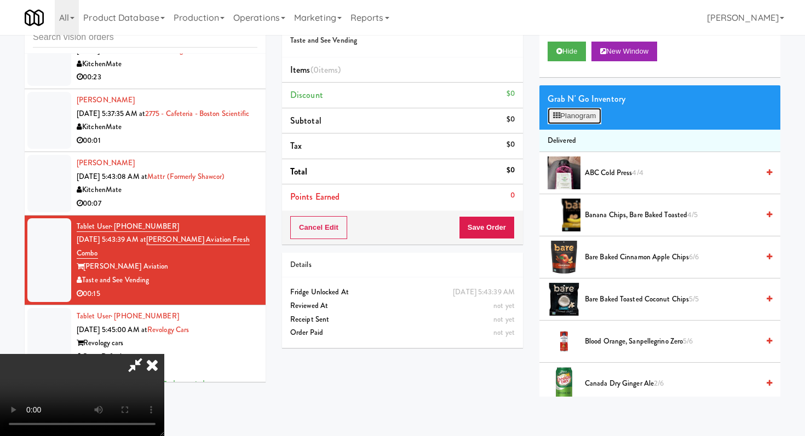
click at [579, 122] on button "Planogram" at bounding box center [575, 116] width 54 height 16
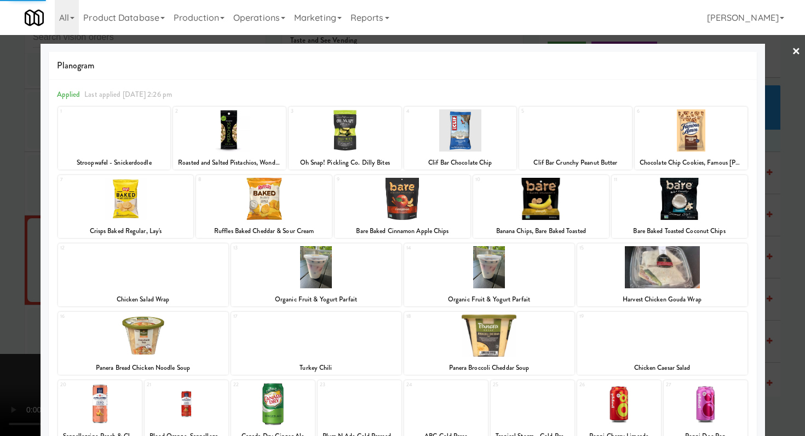
scroll to position [101, 0]
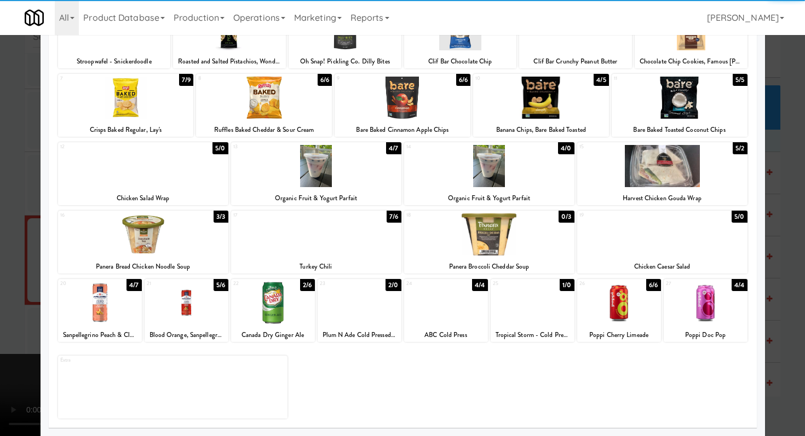
click at [376, 315] on div at bounding box center [360, 303] width 84 height 42
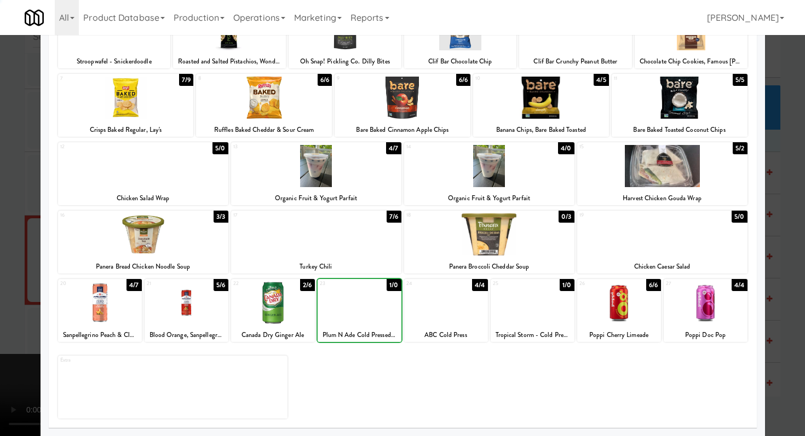
click at [376, 315] on div at bounding box center [360, 303] width 84 height 42
click at [0, 273] on div at bounding box center [402, 218] width 805 height 436
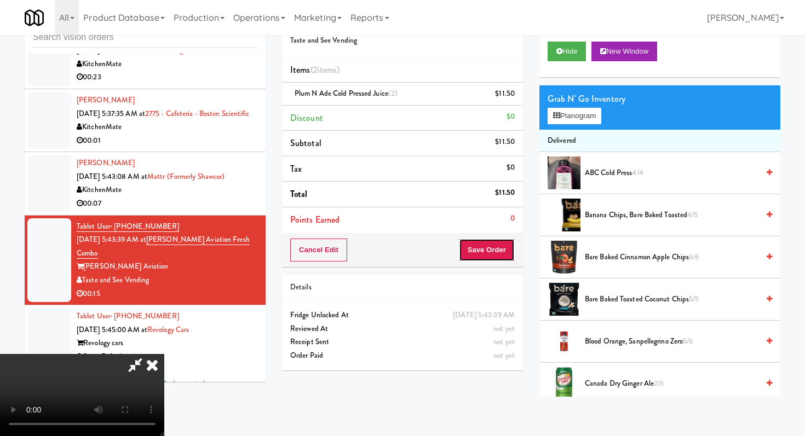
click at [510, 250] on button "Save Order" at bounding box center [487, 250] width 56 height 23
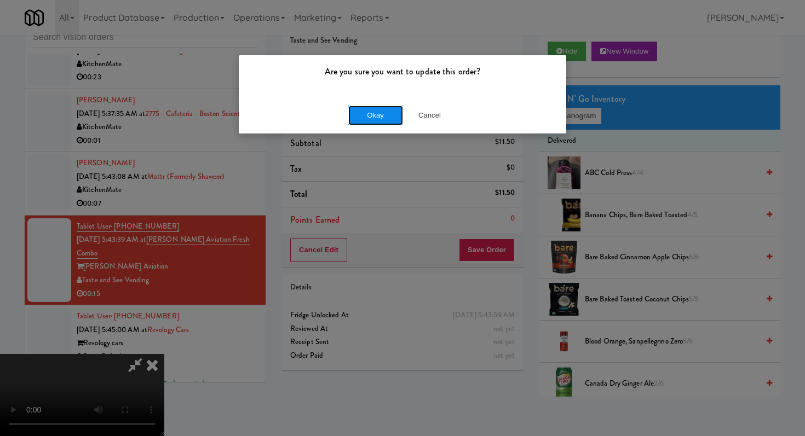
click at [374, 116] on button "Okay" at bounding box center [375, 116] width 55 height 20
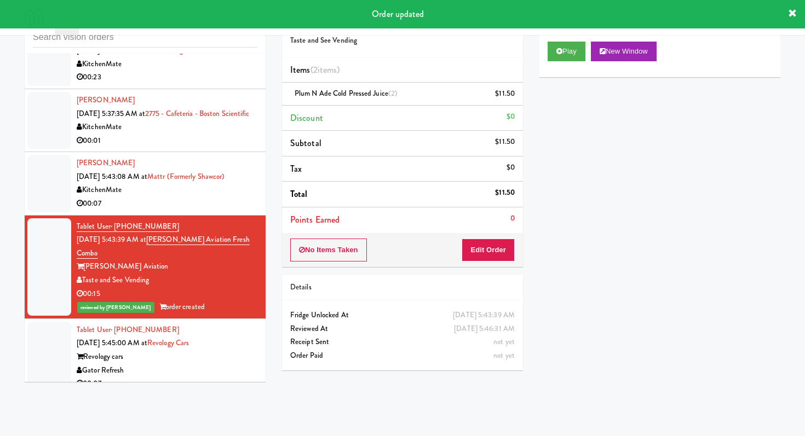
click at [213, 211] on div "00:07" at bounding box center [167, 204] width 181 height 14
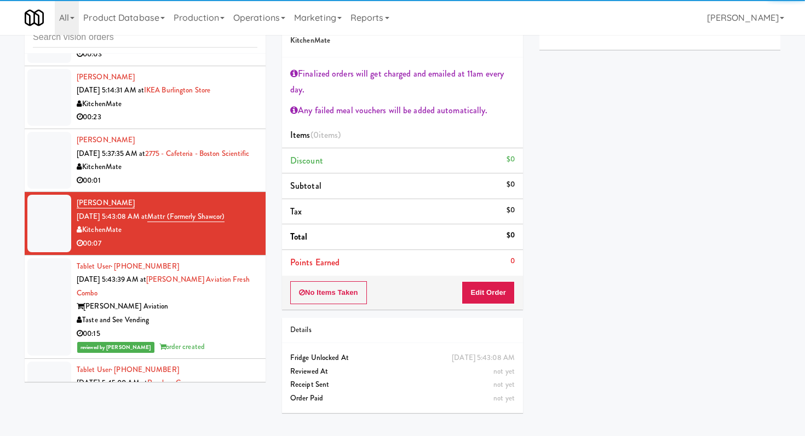
scroll to position [578, 0]
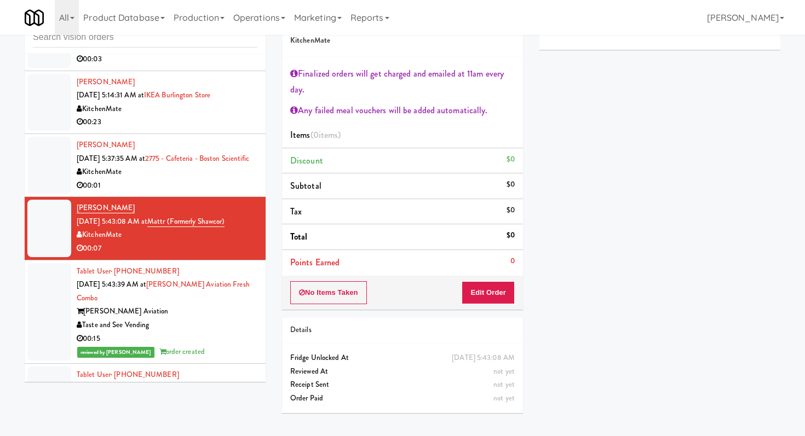
click at [214, 193] on div "00:01" at bounding box center [167, 186] width 181 height 14
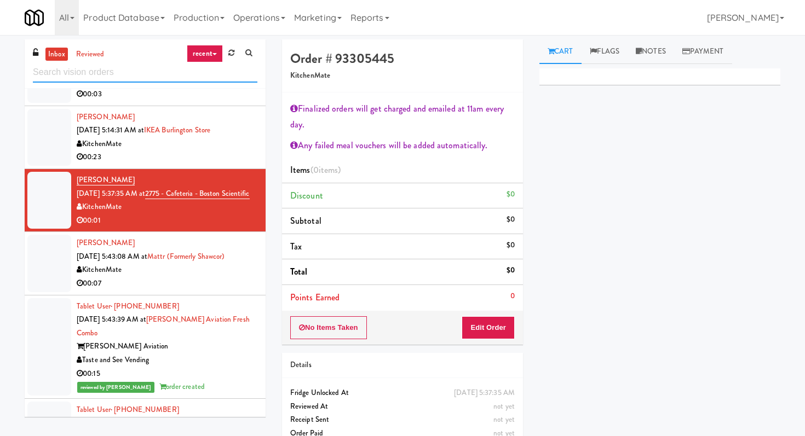
click at [159, 77] on input "text" at bounding box center [145, 72] width 224 height 20
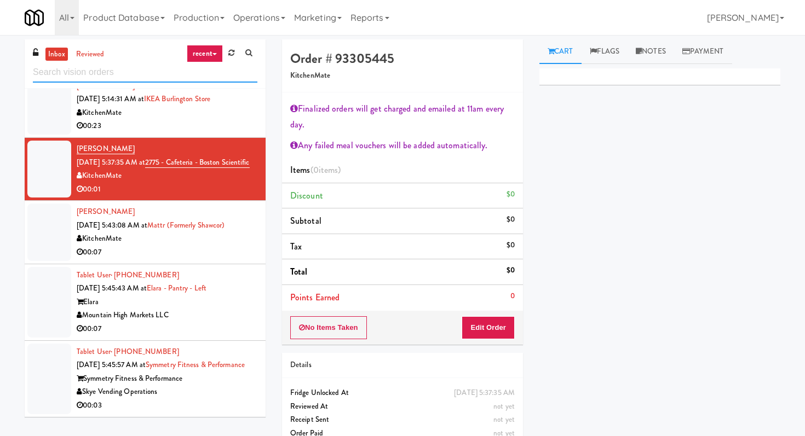
scroll to position [35, 0]
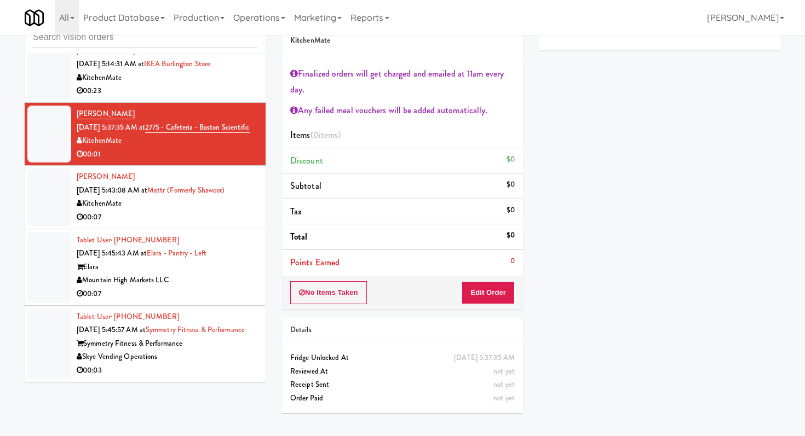
click at [213, 211] on div "00:07" at bounding box center [167, 218] width 181 height 14
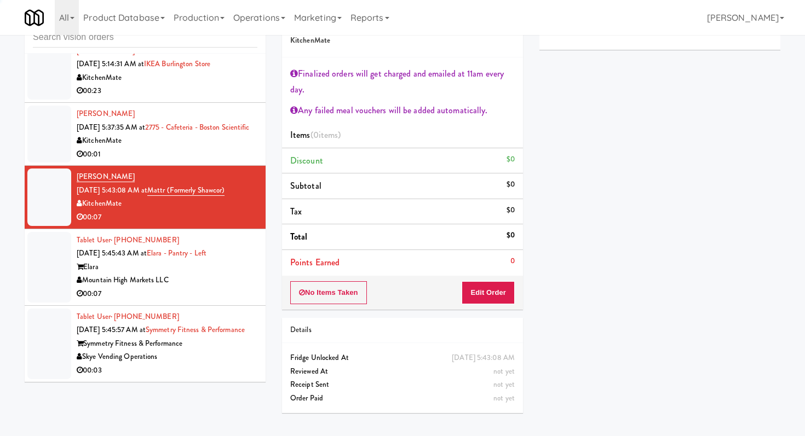
click at [241, 287] on div "00:07" at bounding box center [167, 294] width 181 height 14
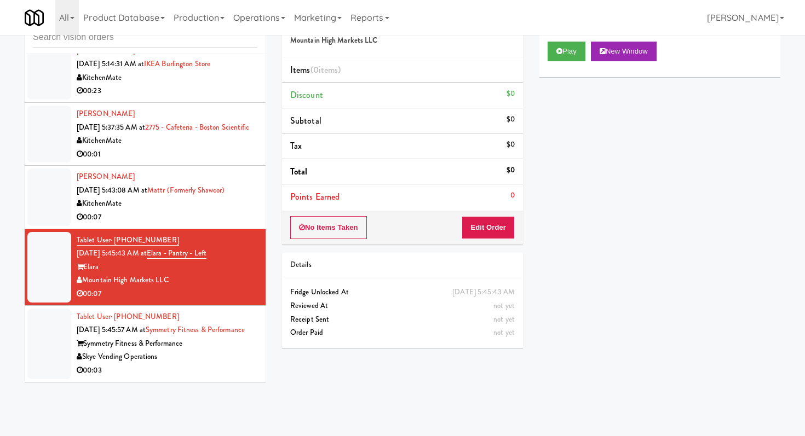
click at [579, 39] on div "Play New Window" at bounding box center [659, 55] width 241 height 44
click at [572, 53] on button "Play" at bounding box center [567, 52] width 38 height 20
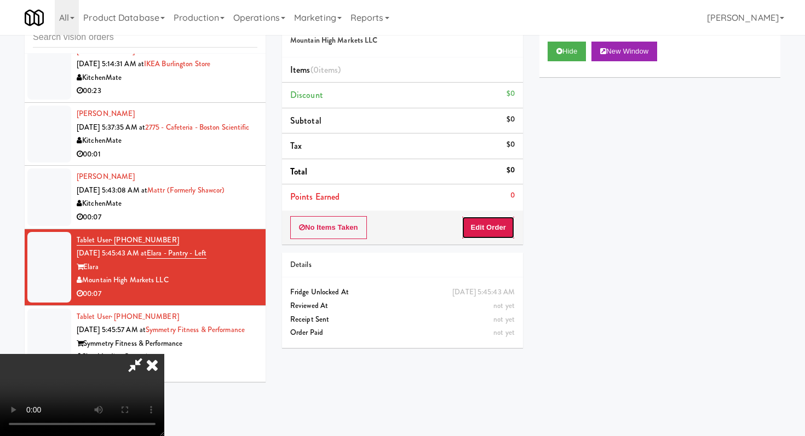
click at [482, 220] on button "Edit Order" at bounding box center [488, 227] width 53 height 23
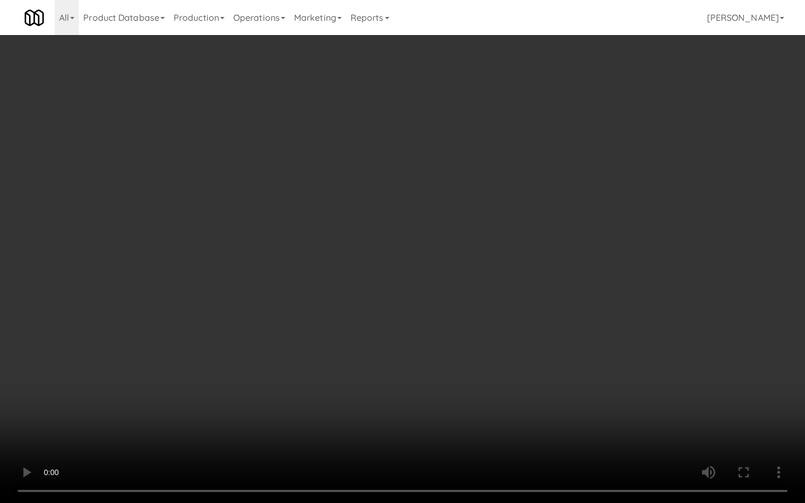
click at [496, 320] on video at bounding box center [402, 251] width 805 height 503
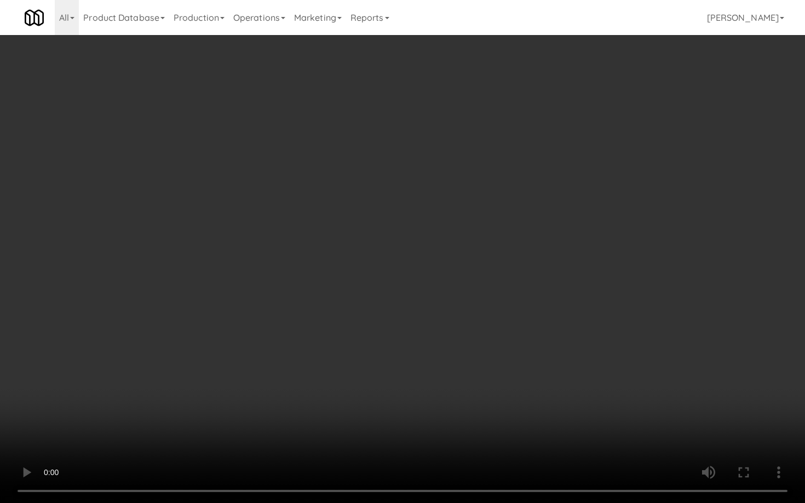
click at [496, 320] on video at bounding box center [402, 251] width 805 height 503
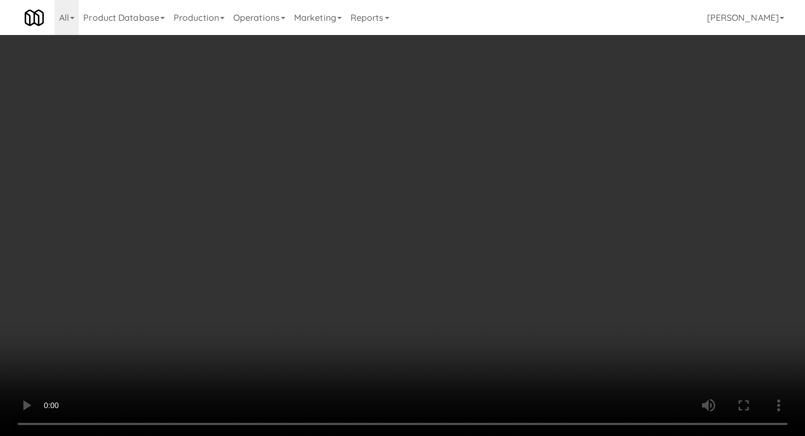
click at [603, 114] on div "Grab N' Go Inventory Planogram" at bounding box center [659, 107] width 241 height 44
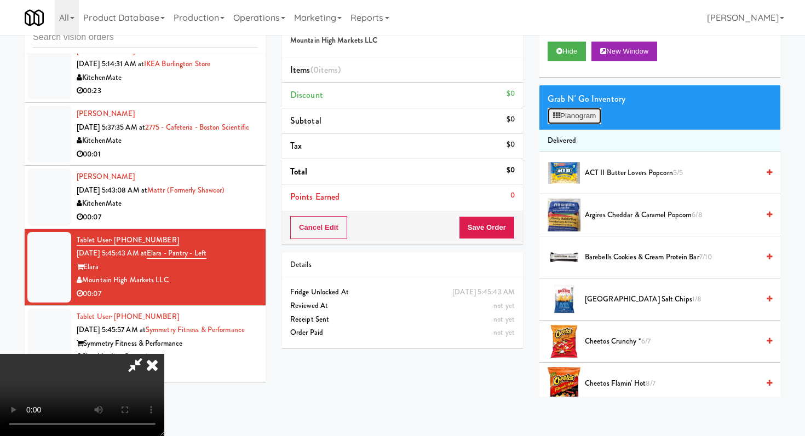
click at [589, 120] on button "Planogram" at bounding box center [575, 116] width 54 height 16
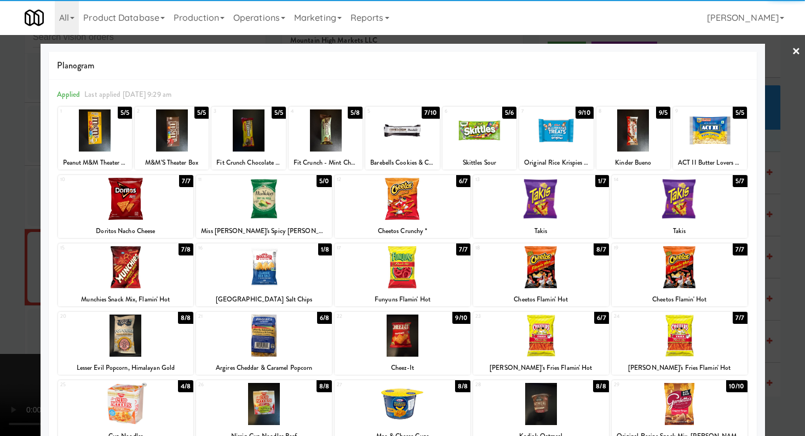
click at [659, 350] on div at bounding box center [680, 336] width 136 height 42
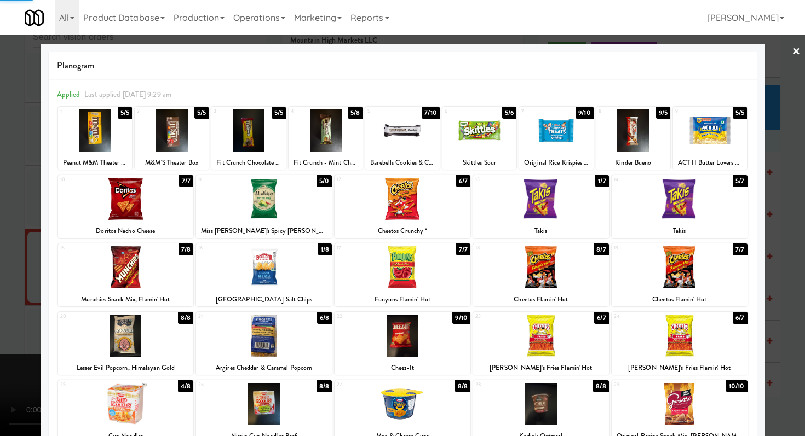
click at [0, 308] on div at bounding box center [402, 218] width 805 height 436
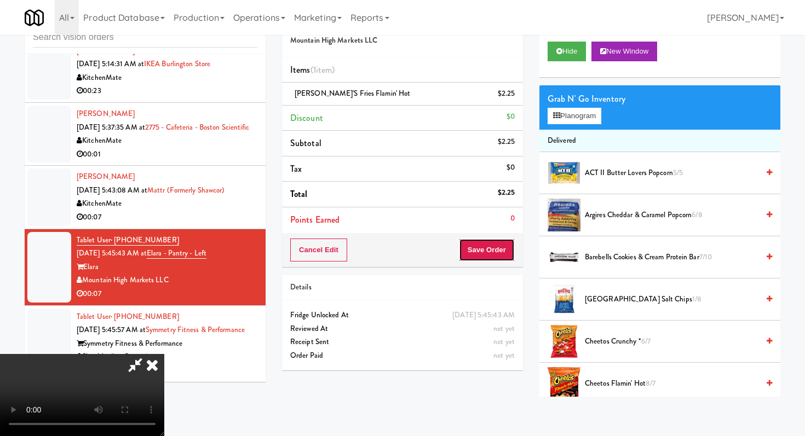
click at [490, 246] on button "Save Order" at bounding box center [487, 250] width 56 height 23
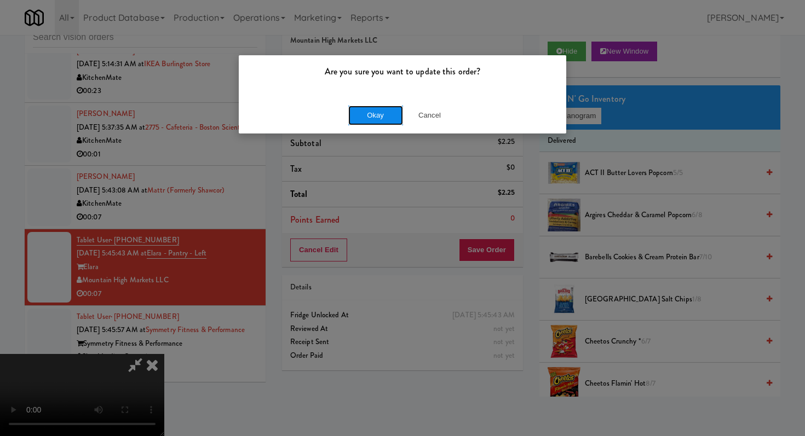
click at [372, 110] on button "Okay" at bounding box center [375, 116] width 55 height 20
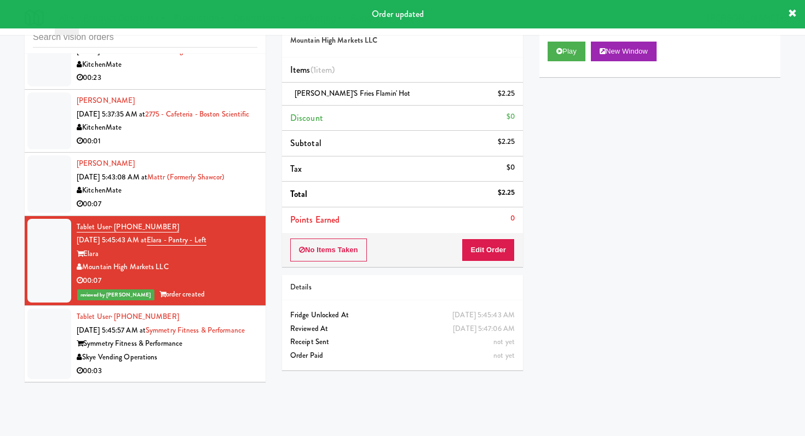
click at [224, 365] on div "Skye Vending Operations" at bounding box center [167, 358] width 181 height 14
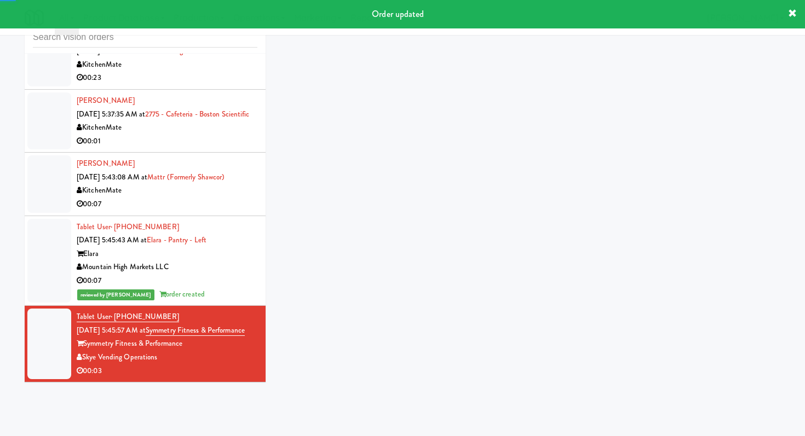
scroll to position [650, 0]
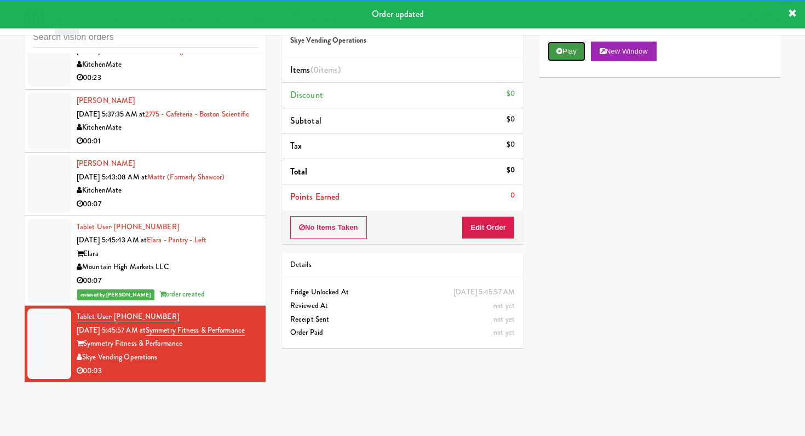
click at [561, 50] on icon at bounding box center [559, 51] width 6 height 7
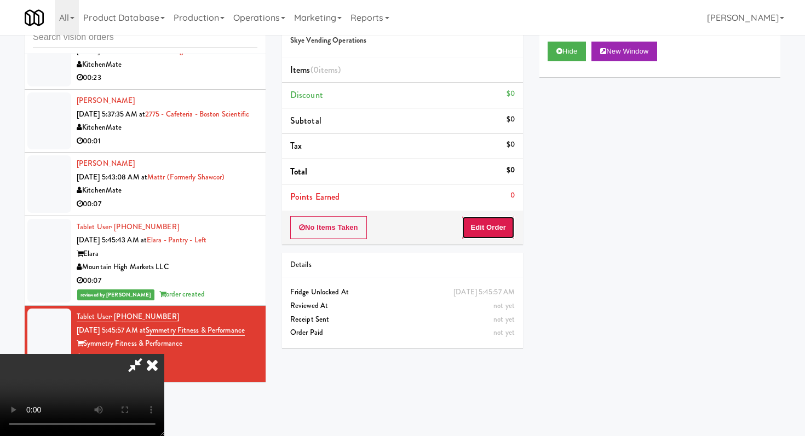
click at [482, 216] on button "Edit Order" at bounding box center [488, 227] width 53 height 23
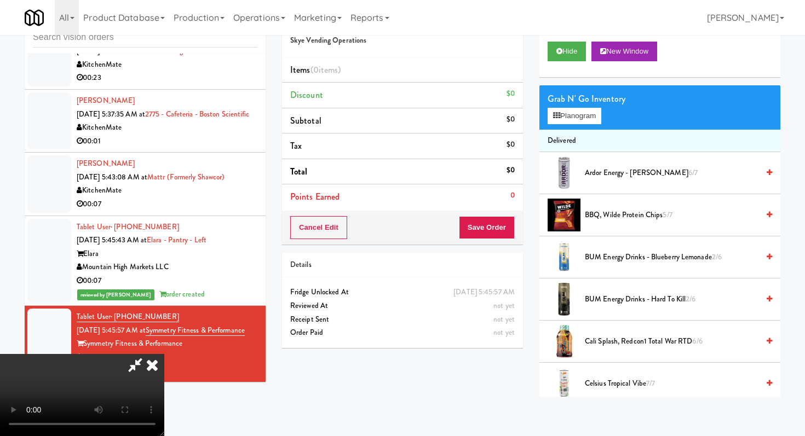
scroll to position [108, 0]
click at [164, 354] on video at bounding box center [82, 395] width 164 height 82
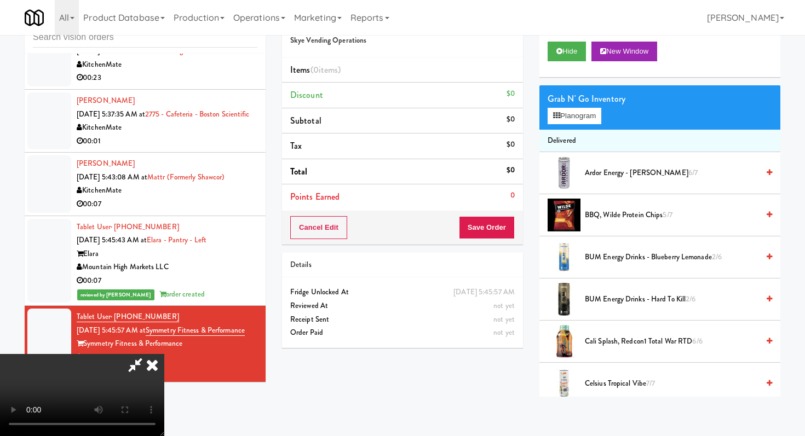
click at [164, 354] on video at bounding box center [82, 395] width 164 height 82
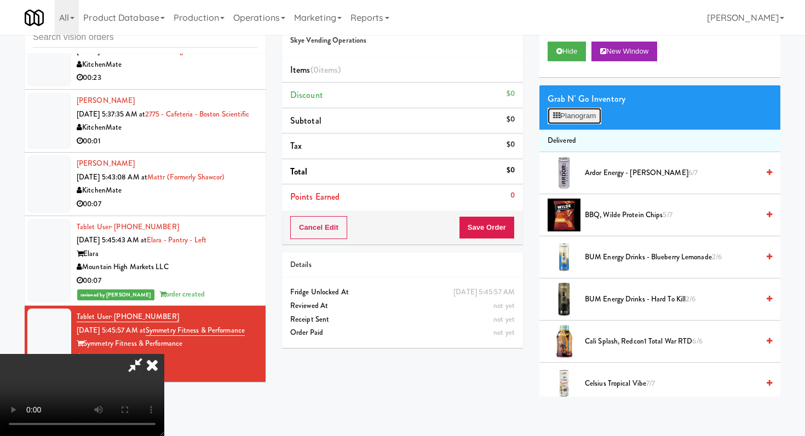
click at [586, 120] on button "Planogram" at bounding box center [575, 116] width 54 height 16
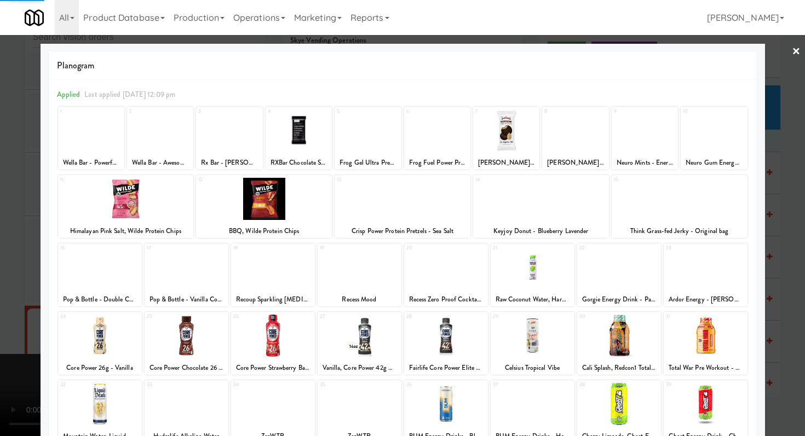
click at [304, 147] on div at bounding box center [299, 131] width 66 height 42
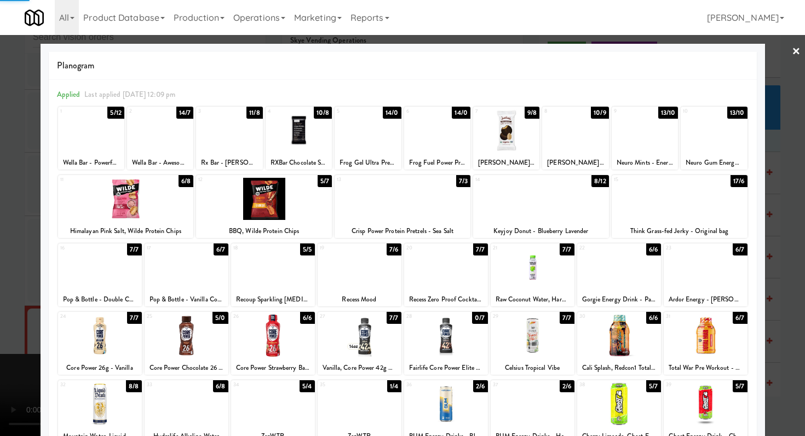
click at [0, 203] on div at bounding box center [402, 218] width 805 height 436
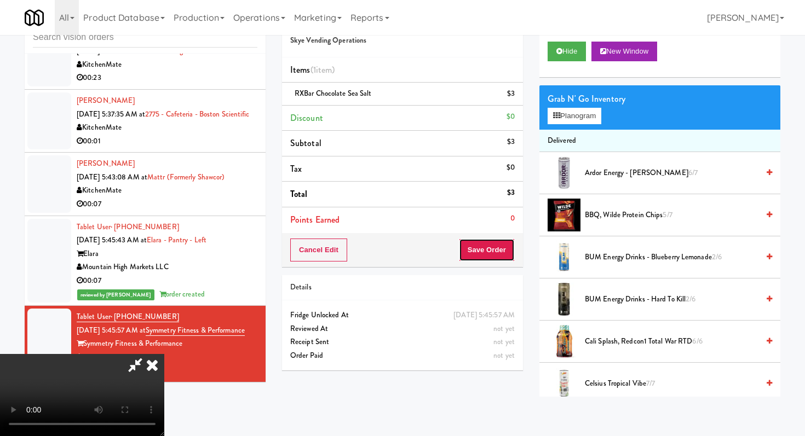
click at [503, 248] on button "Save Order" at bounding box center [487, 250] width 56 height 23
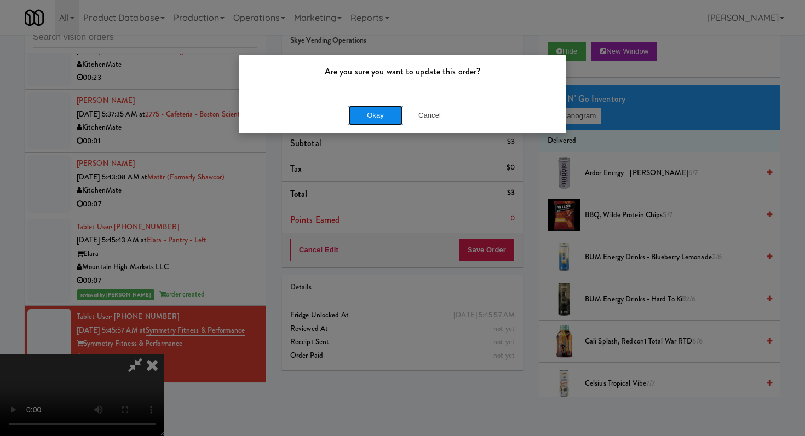
click at [388, 111] on button "Okay" at bounding box center [375, 116] width 55 height 20
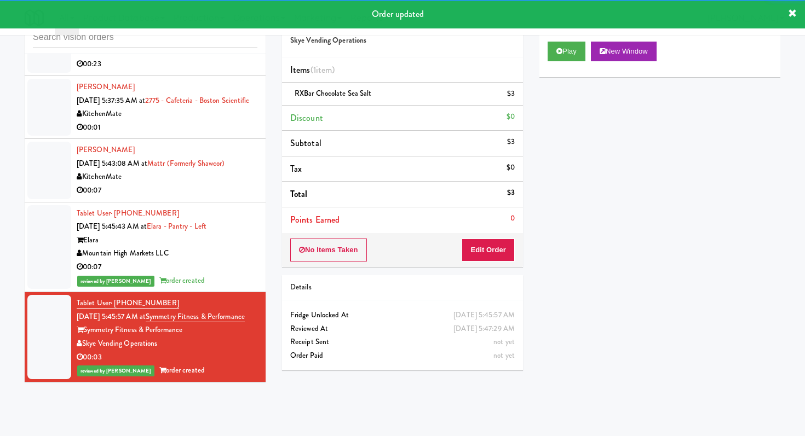
scroll to position [664, 0]
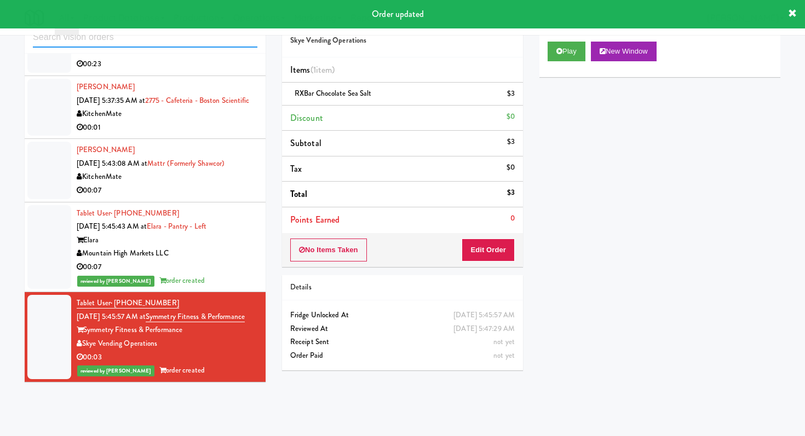
click at [168, 38] on input "text" at bounding box center [145, 37] width 224 height 20
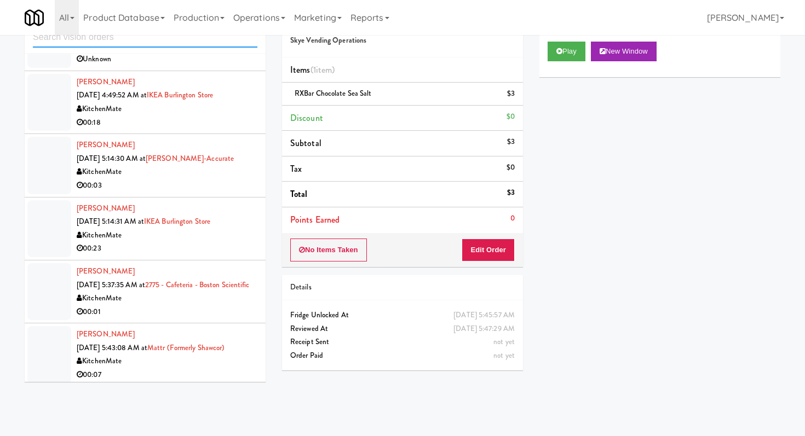
scroll to position [470, 0]
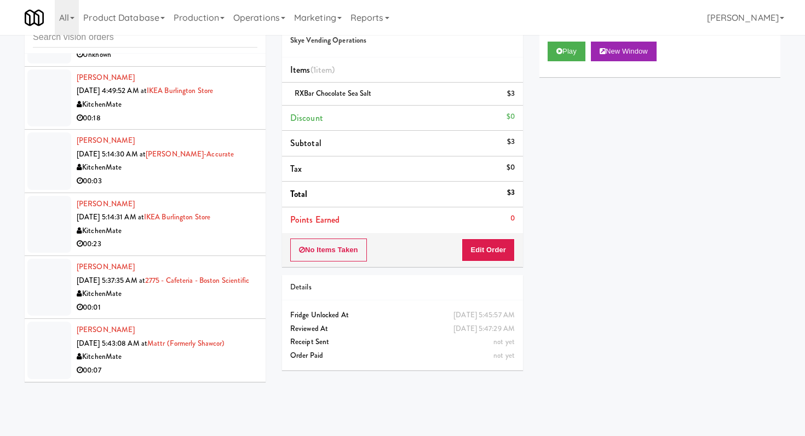
click at [244, 311] on div "00:01" at bounding box center [167, 308] width 181 height 14
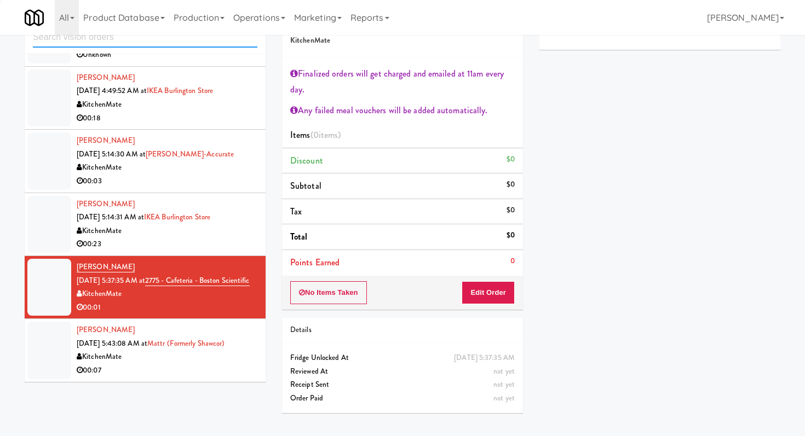
click at [175, 42] on input "text" at bounding box center [145, 37] width 224 height 20
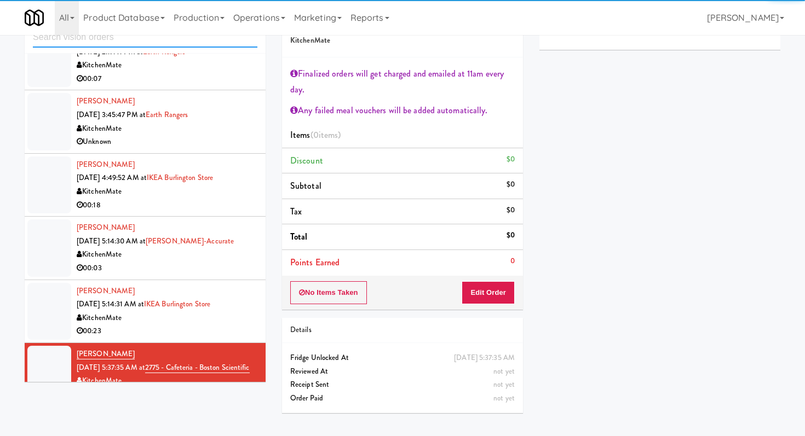
scroll to position [690, 0]
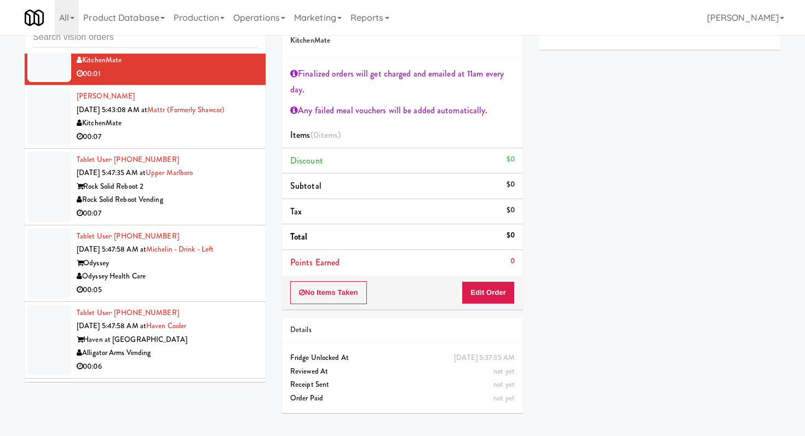
click at [244, 188] on div "Tablet User · (703) 956-0274 [DATE] 5:47:35 AM at [GEOGRAPHIC_DATA] Rock Solid …" at bounding box center [167, 186] width 181 height 67
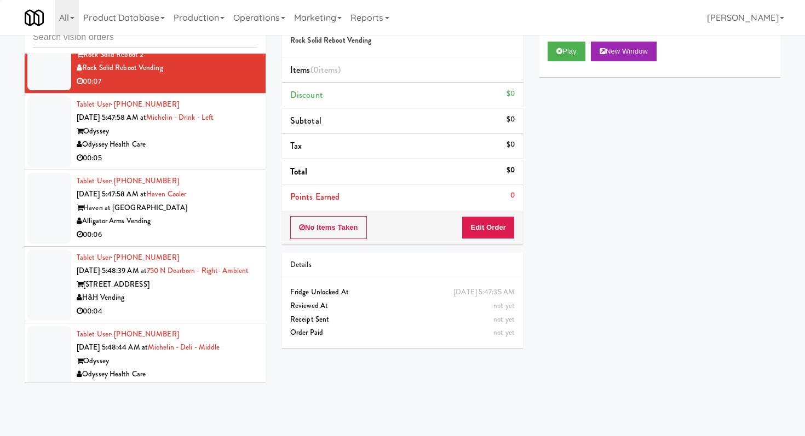
scroll to position [878, 0]
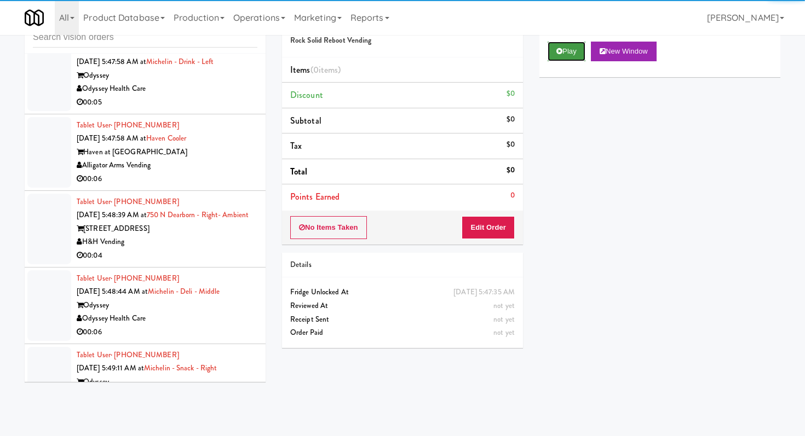
click at [565, 59] on button "Play" at bounding box center [567, 52] width 38 height 20
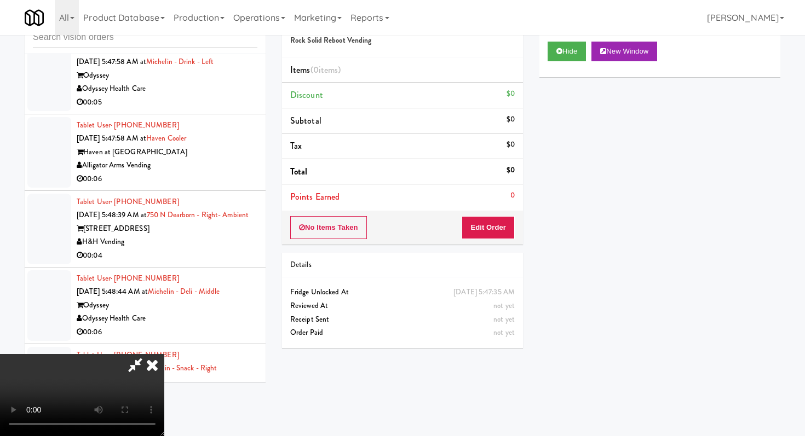
click at [496, 244] on div "No Items Taken Edit Order" at bounding box center [402, 228] width 241 height 34
click at [496, 232] on button "Edit Order" at bounding box center [488, 227] width 53 height 23
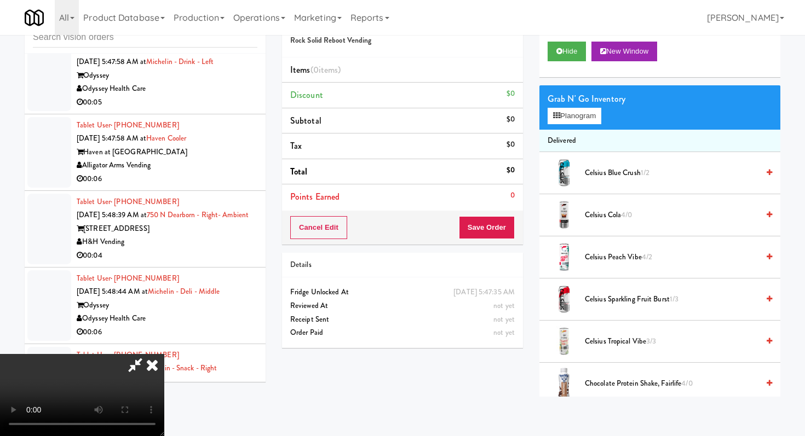
scroll to position [108, 0]
click at [164, 354] on video at bounding box center [82, 395] width 164 height 82
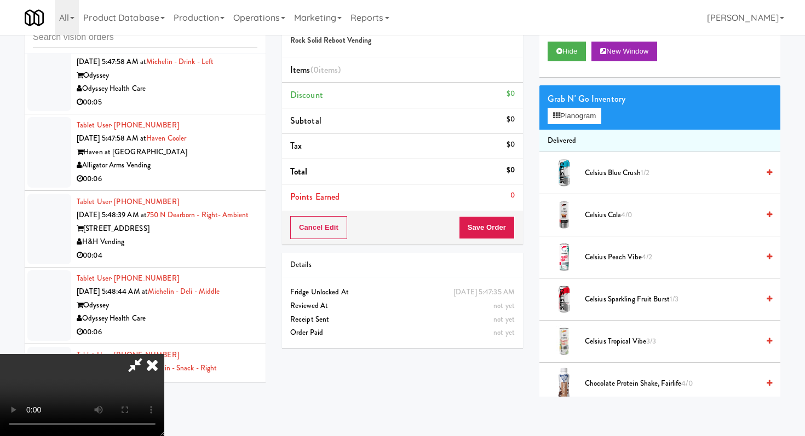
click at [164, 354] on video at bounding box center [82, 395] width 164 height 82
click at [562, 111] on button "Planogram" at bounding box center [575, 116] width 54 height 16
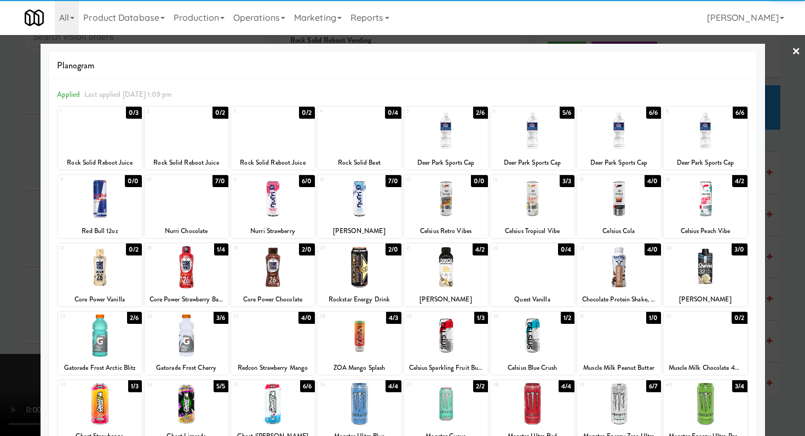
click at [710, 210] on div at bounding box center [706, 199] width 84 height 42
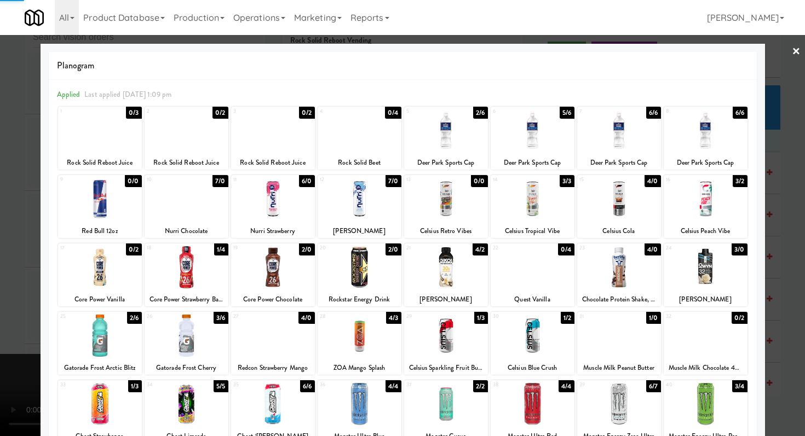
click at [768, 210] on div at bounding box center [402, 218] width 805 height 436
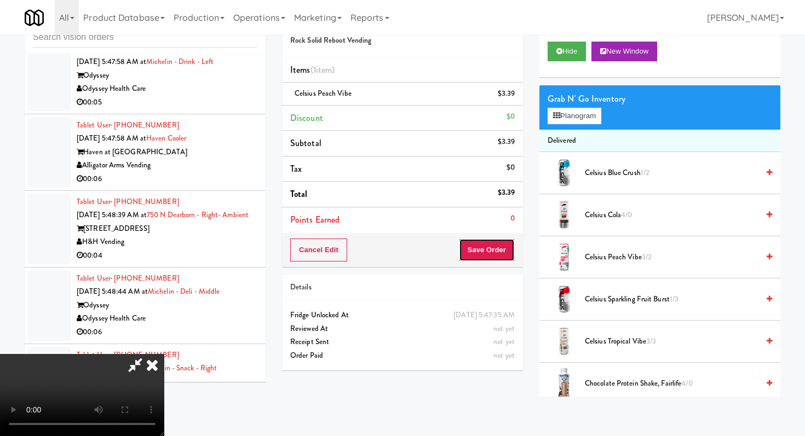
click at [495, 253] on button "Save Order" at bounding box center [487, 250] width 56 height 23
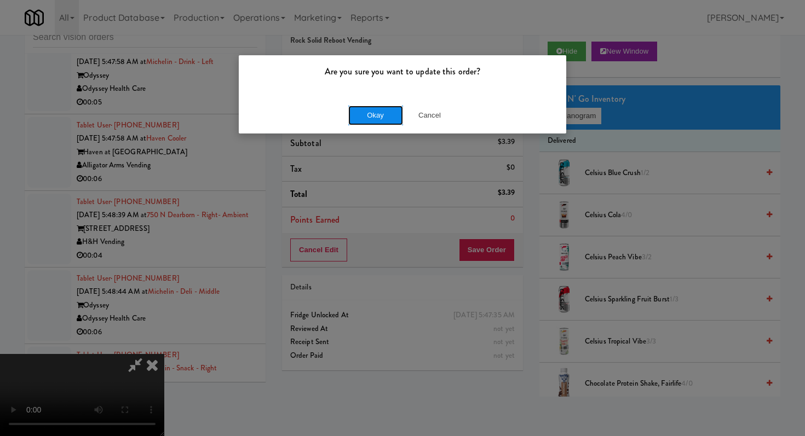
click at [372, 116] on button "Okay" at bounding box center [375, 116] width 55 height 20
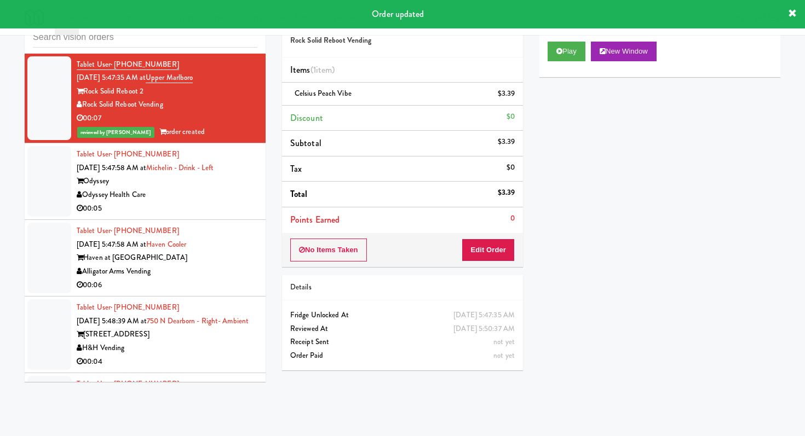
scroll to position [778, 0]
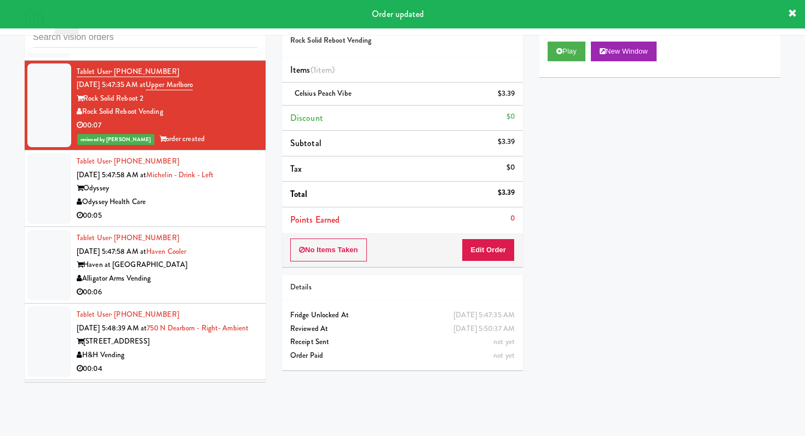
click at [223, 209] on div "Odyssey Health Care" at bounding box center [167, 202] width 181 height 14
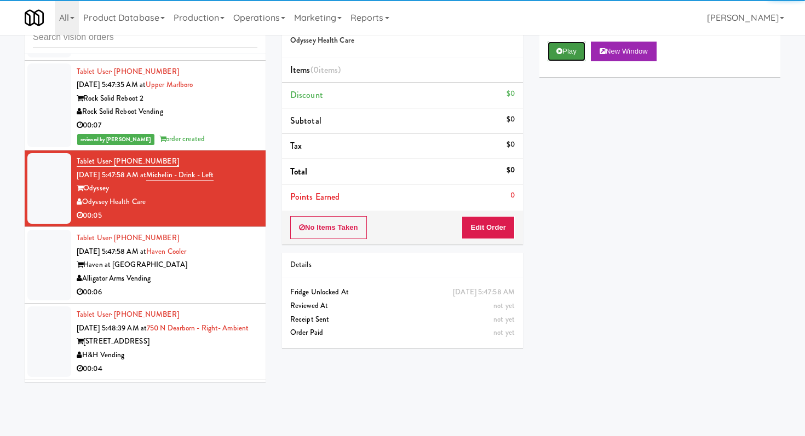
click at [578, 51] on button "Play" at bounding box center [567, 52] width 38 height 20
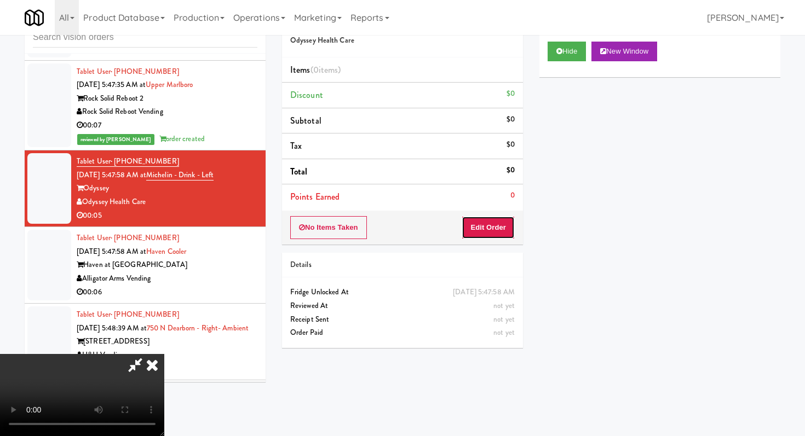
click at [502, 227] on button "Edit Order" at bounding box center [488, 227] width 53 height 23
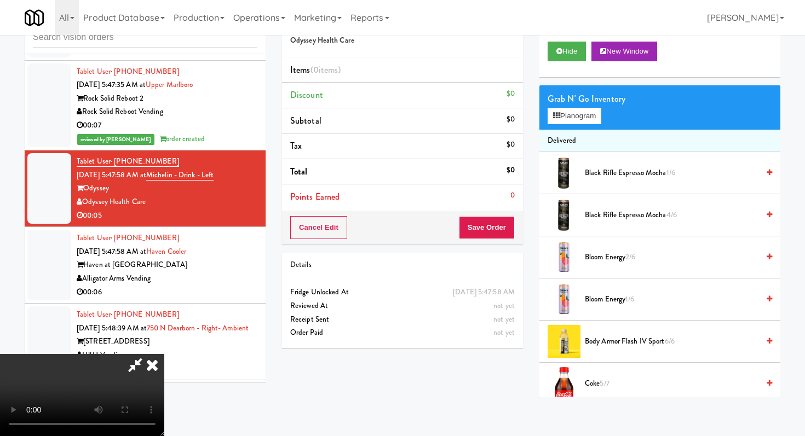
scroll to position [108, 0]
click at [164, 354] on video at bounding box center [82, 395] width 164 height 82
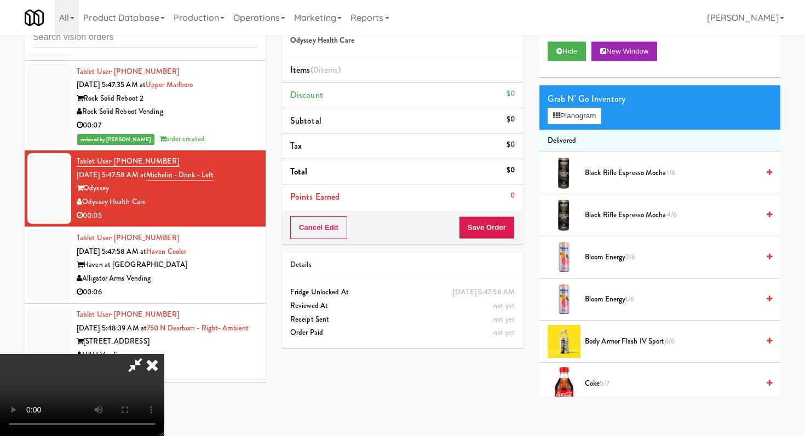
click at [164, 354] on video at bounding box center [82, 395] width 164 height 82
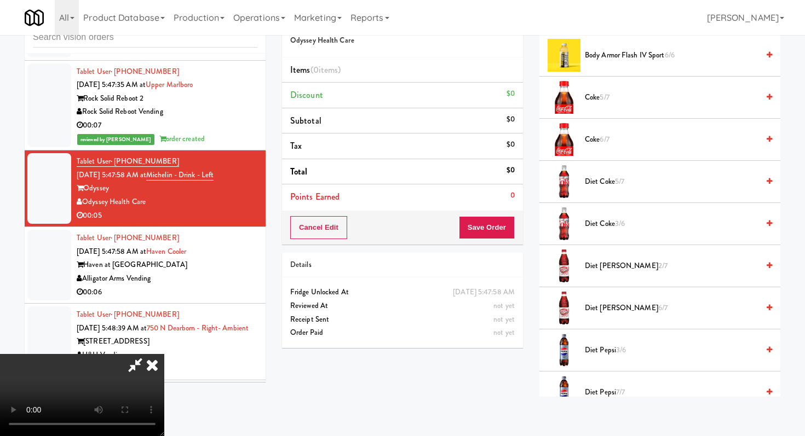
scroll to position [292, 0]
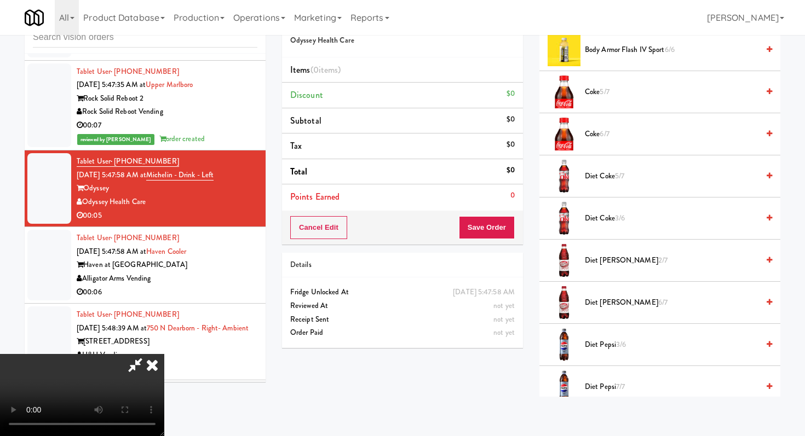
click at [602, 222] on span "Diet Coke 3/6" at bounding box center [672, 219] width 174 height 14
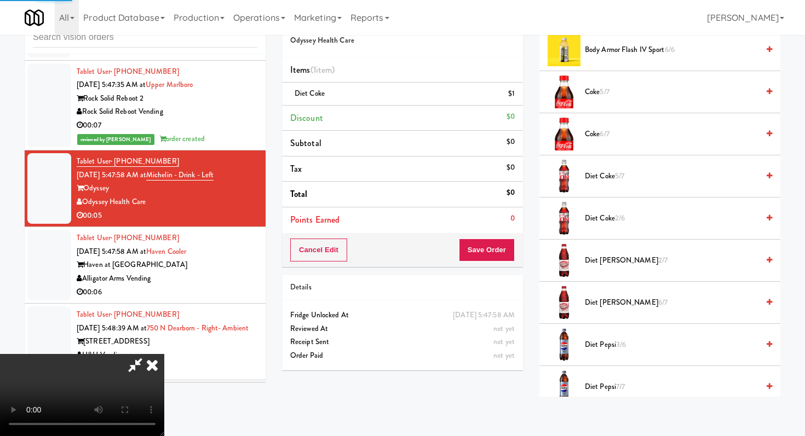
click at [600, 343] on span "Diet Pepsi 3/6" at bounding box center [672, 345] width 174 height 14
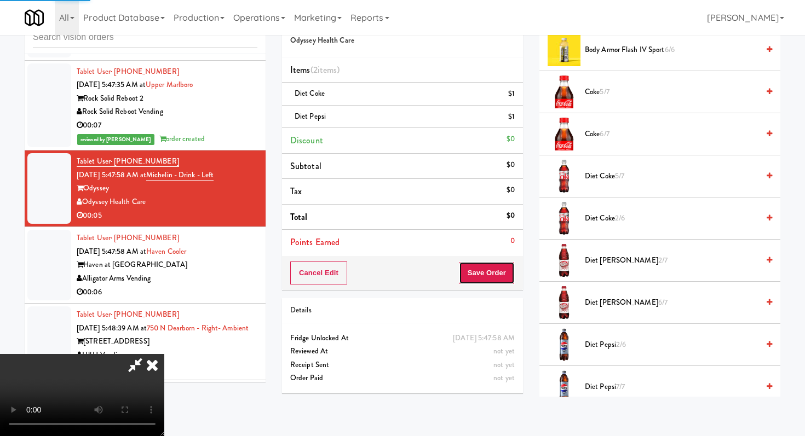
click at [503, 278] on button "Save Order" at bounding box center [487, 273] width 56 height 23
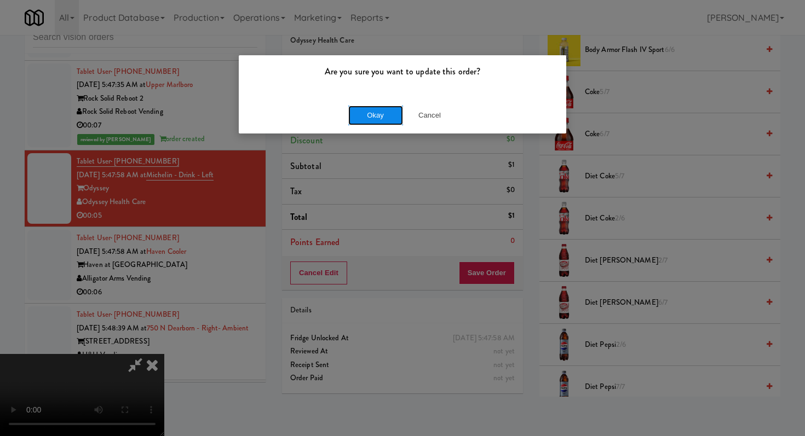
click at [381, 108] on button "Okay" at bounding box center [375, 116] width 55 height 20
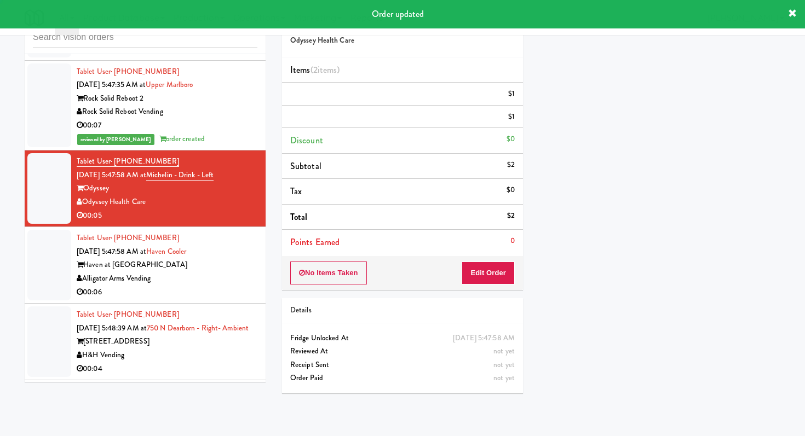
scroll to position [0, 0]
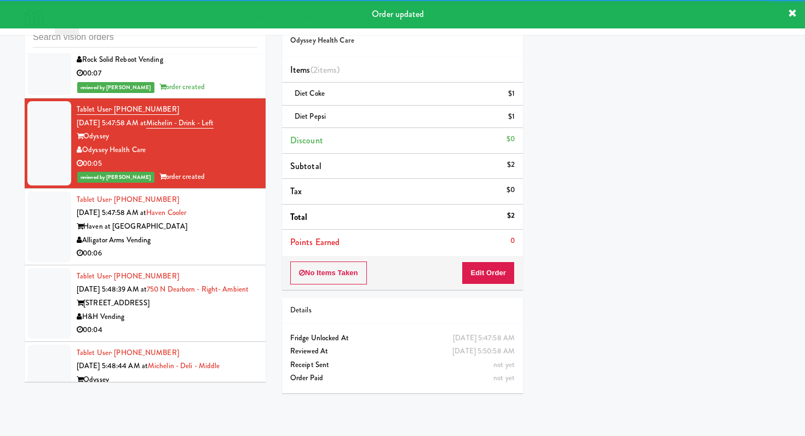
click at [237, 247] on div "Alligator Arms Vending" at bounding box center [167, 241] width 181 height 14
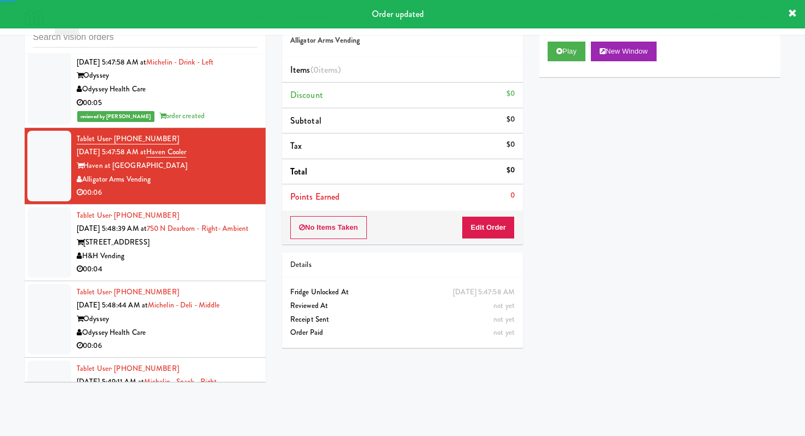
scroll to position [894, 0]
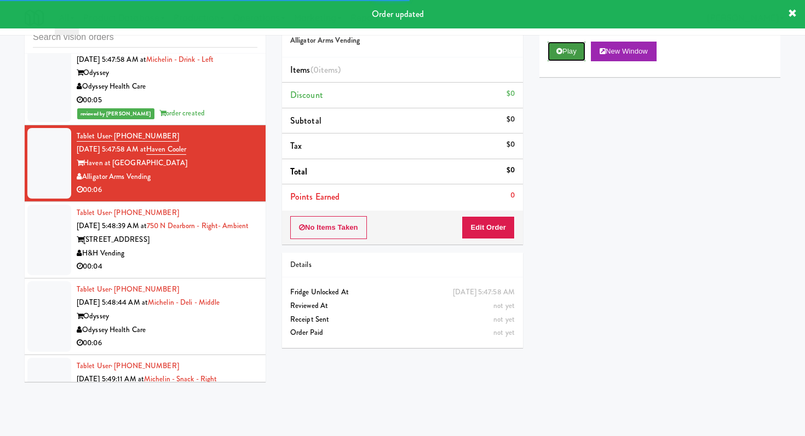
click at [560, 52] on icon at bounding box center [559, 51] width 6 height 7
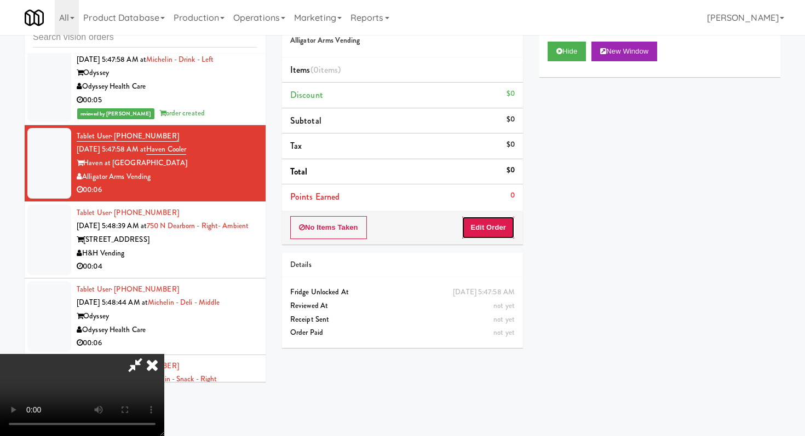
click at [493, 227] on button "Edit Order" at bounding box center [488, 227] width 53 height 23
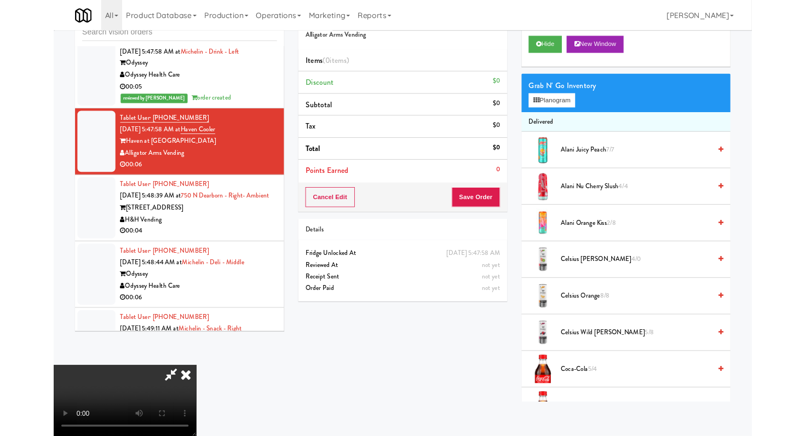
scroll to position [0, 0]
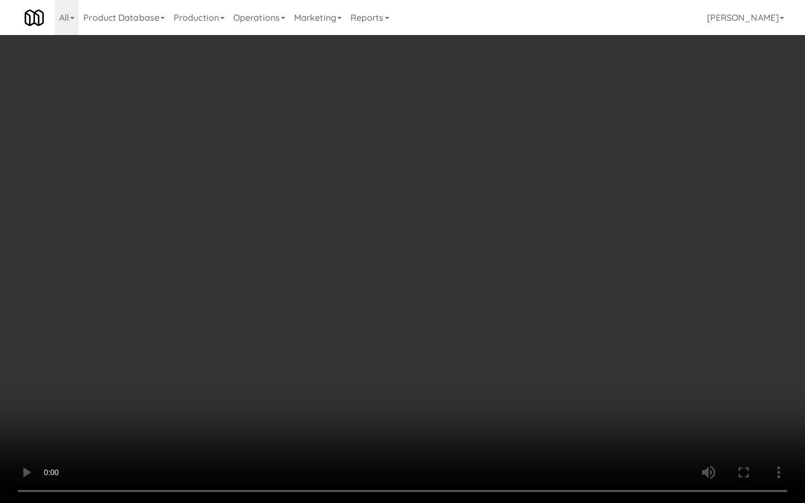
click at [365, 384] on video at bounding box center [402, 251] width 805 height 503
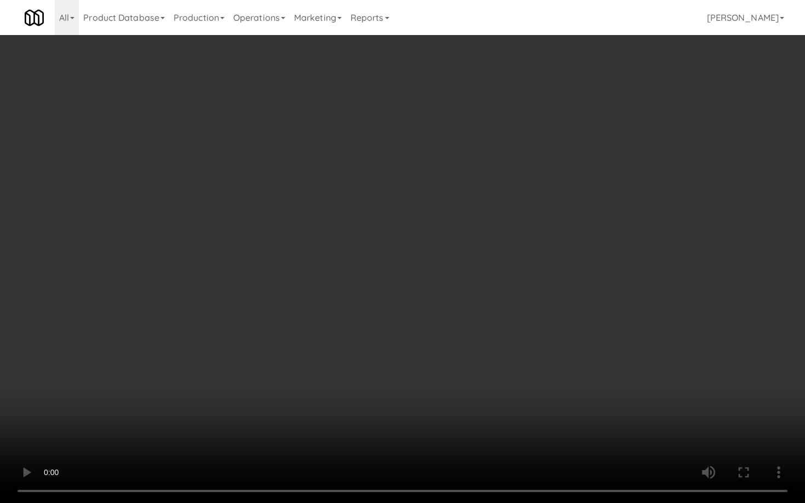
click at [365, 384] on video at bounding box center [402, 251] width 805 height 503
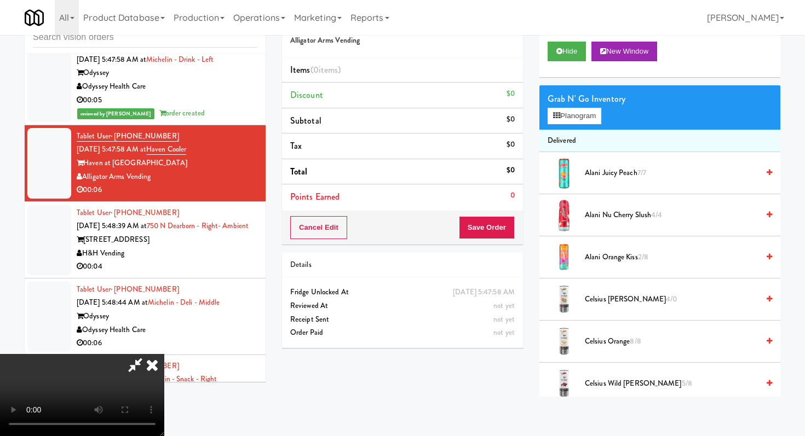
click at [610, 212] on span "Alani Nu Cherry Slush 4/4" at bounding box center [672, 216] width 174 height 14
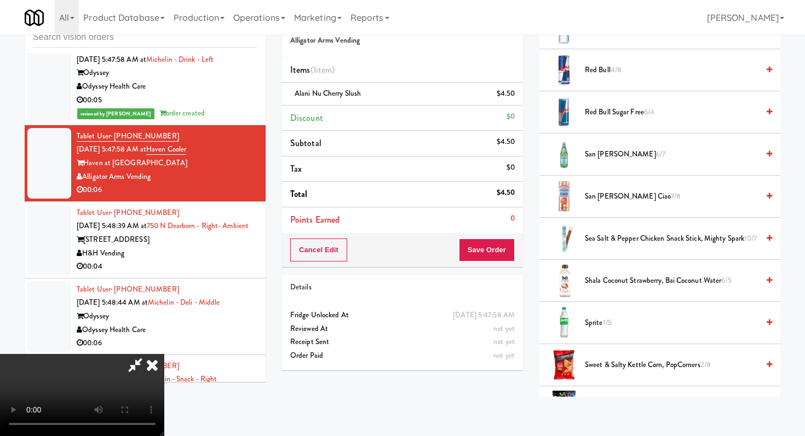
scroll to position [1116, 0]
click at [609, 244] on span "Sea Salt & Pepper Chicken Snack Stick, Mighty Spark 10/7" at bounding box center [672, 238] width 174 height 14
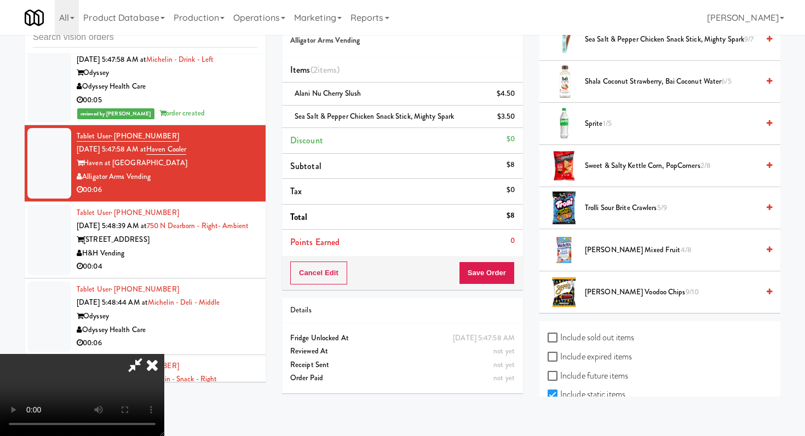
scroll to position [1358, 0]
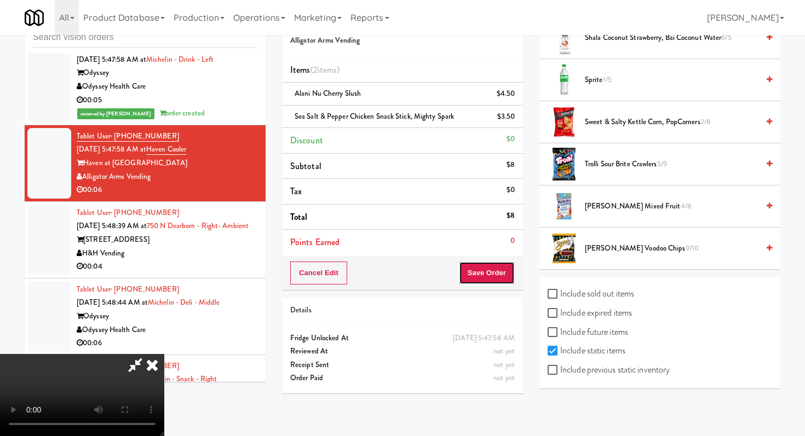
click at [504, 270] on button "Save Order" at bounding box center [487, 273] width 56 height 23
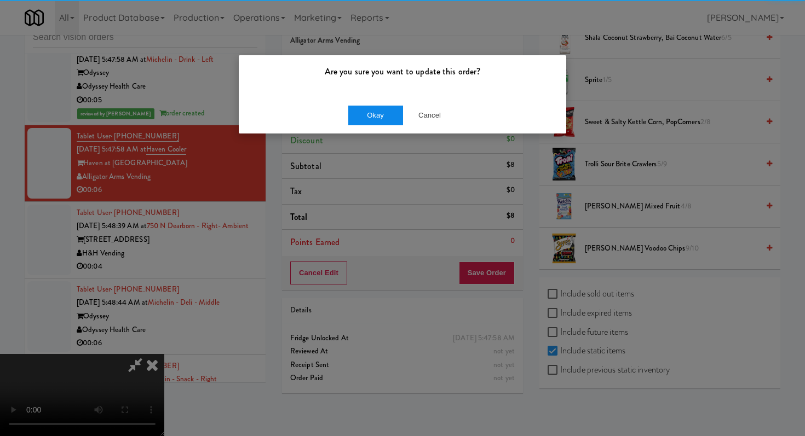
click at [369, 105] on div "Okay Cancel" at bounding box center [402, 115] width 327 height 37
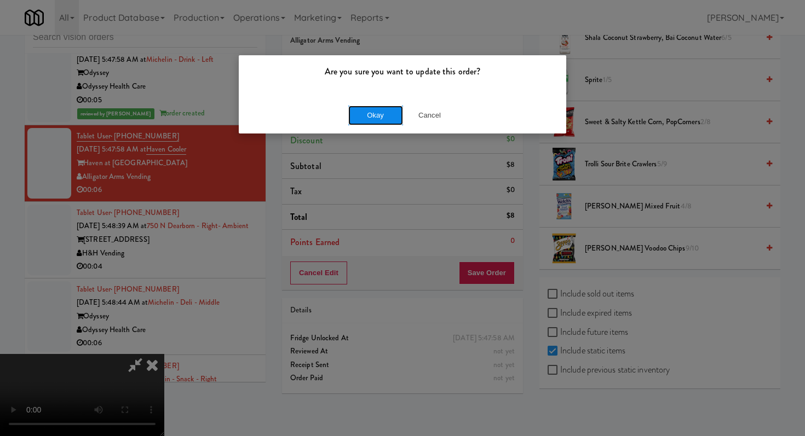
click at [367, 108] on button "Okay" at bounding box center [375, 116] width 55 height 20
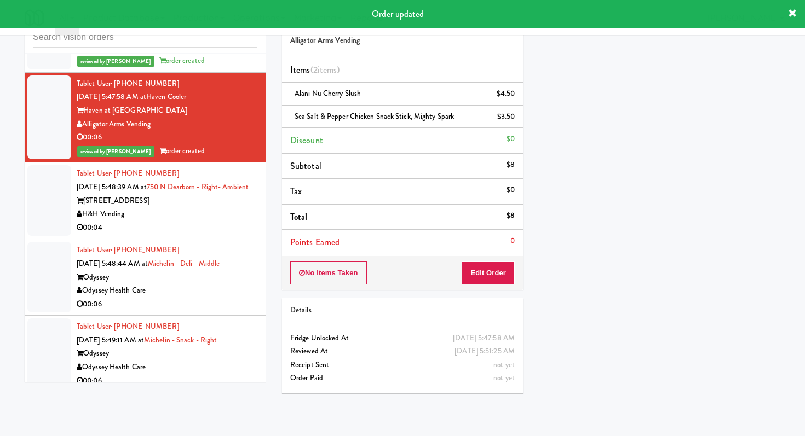
scroll to position [967, 0]
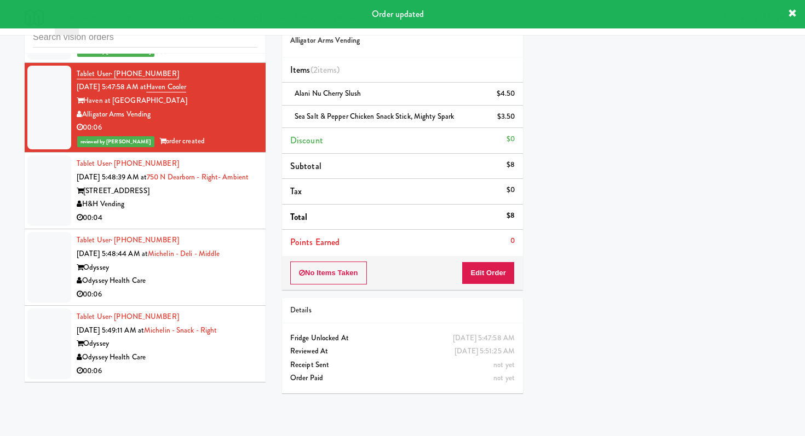
click at [211, 225] on div "00:04" at bounding box center [167, 218] width 181 height 14
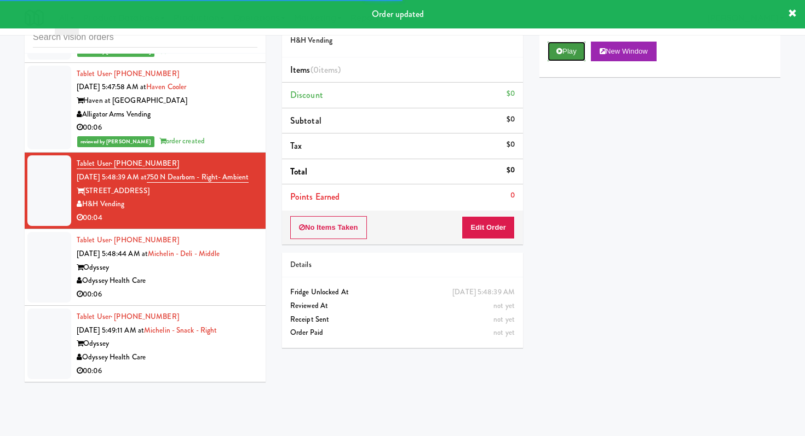
click at [556, 49] on button "Play" at bounding box center [567, 52] width 38 height 20
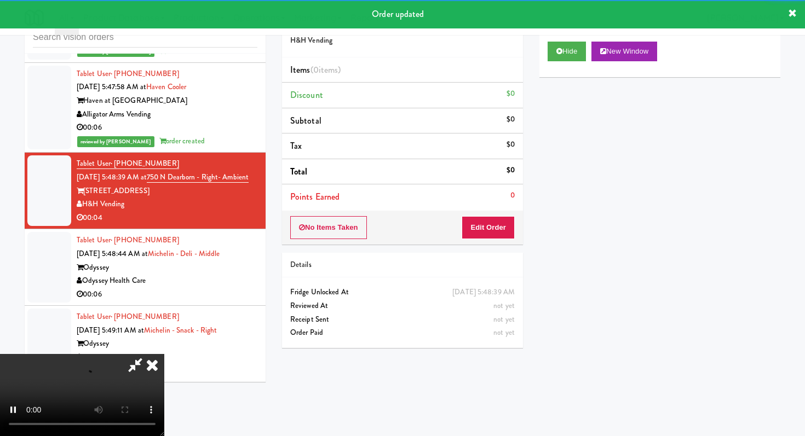
click at [504, 241] on div "No Items Taken Edit Order" at bounding box center [402, 228] width 241 height 34
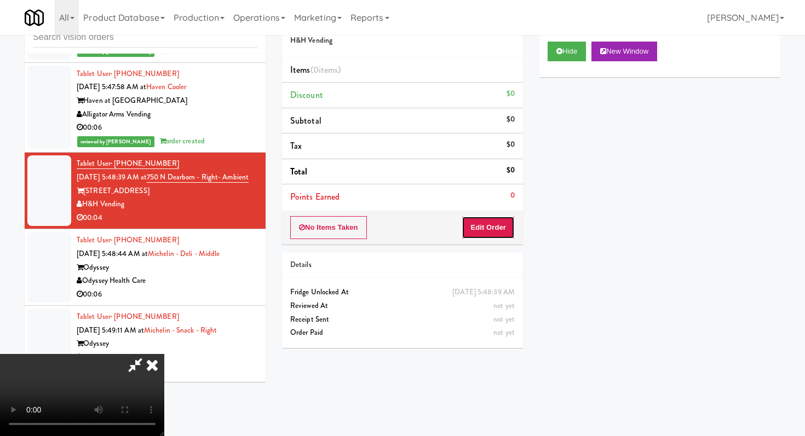
click at [501, 233] on button "Edit Order" at bounding box center [488, 227] width 53 height 23
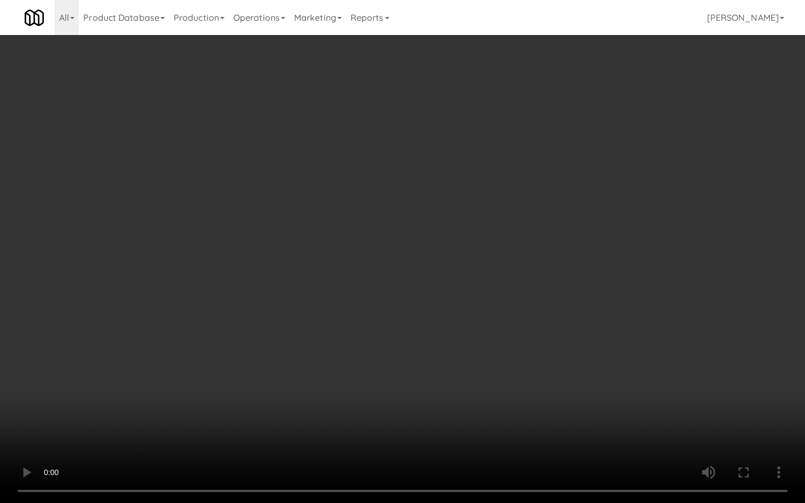
click at [527, 385] on video at bounding box center [402, 251] width 805 height 503
click at [526, 401] on video at bounding box center [402, 251] width 805 height 503
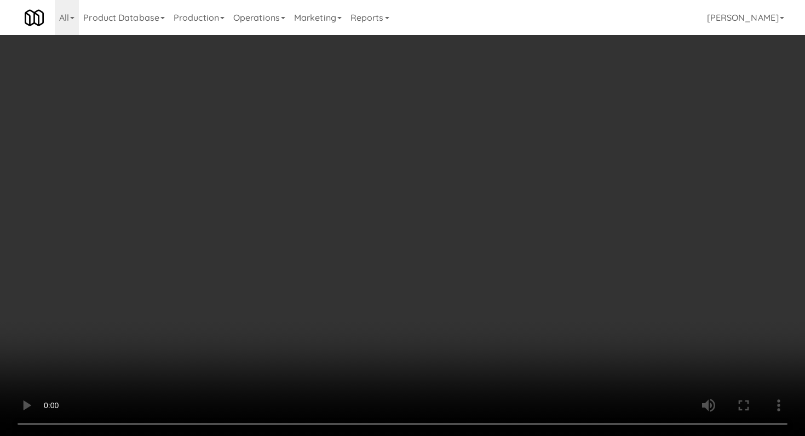
scroll to position [730, 0]
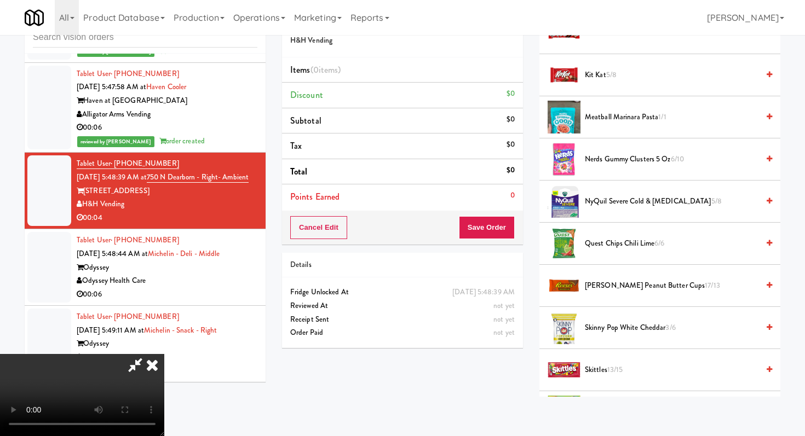
click at [598, 157] on span "Nerds Gummy Clusters 5 oz 6/10" at bounding box center [672, 160] width 174 height 14
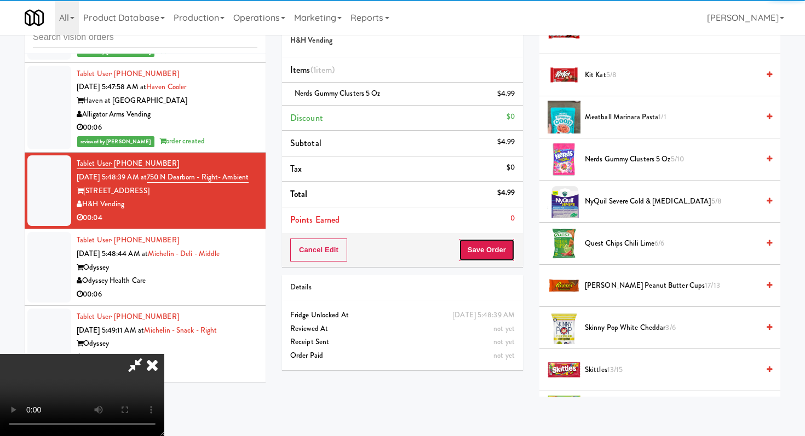
click at [497, 252] on button "Save Order" at bounding box center [487, 250] width 56 height 23
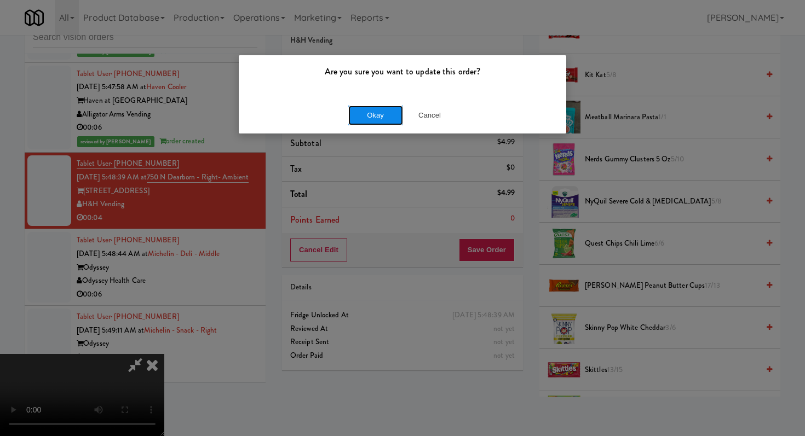
click at [369, 114] on button "Okay" at bounding box center [375, 116] width 55 height 20
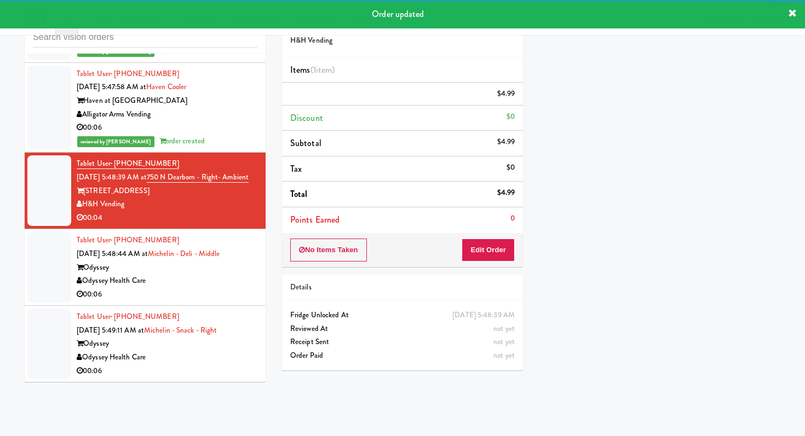
scroll to position [998, 0]
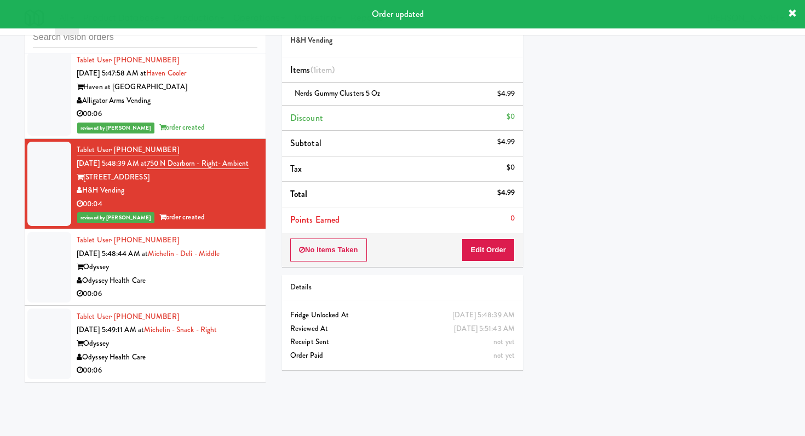
click at [228, 295] on div "00:06" at bounding box center [167, 294] width 181 height 14
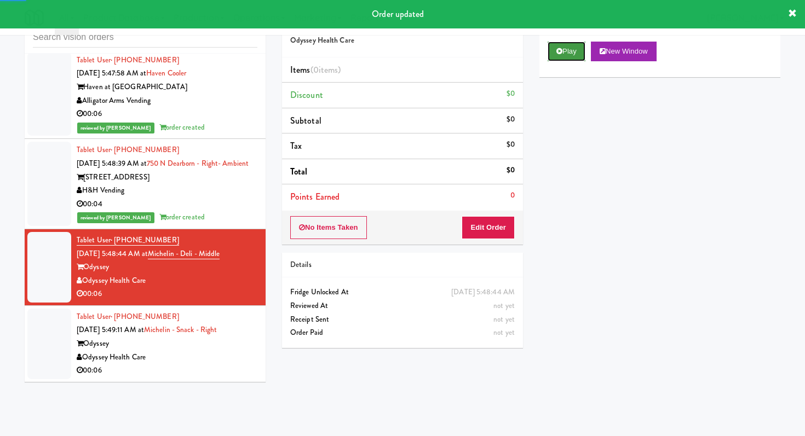
click at [567, 52] on button "Play" at bounding box center [567, 52] width 38 height 20
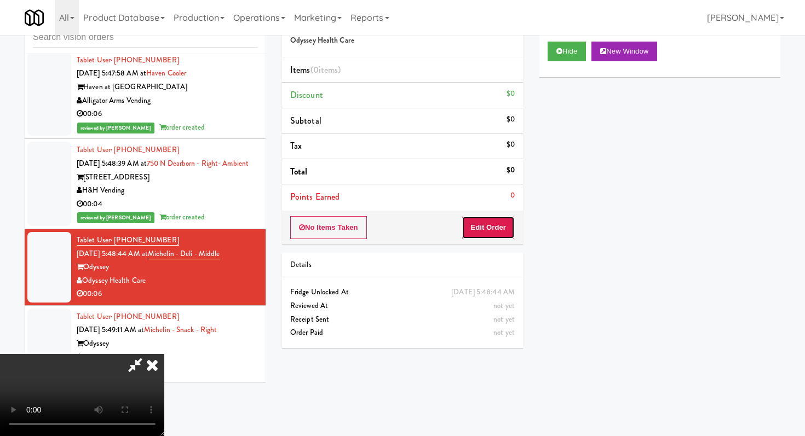
click at [477, 235] on button "Edit Order" at bounding box center [488, 227] width 53 height 23
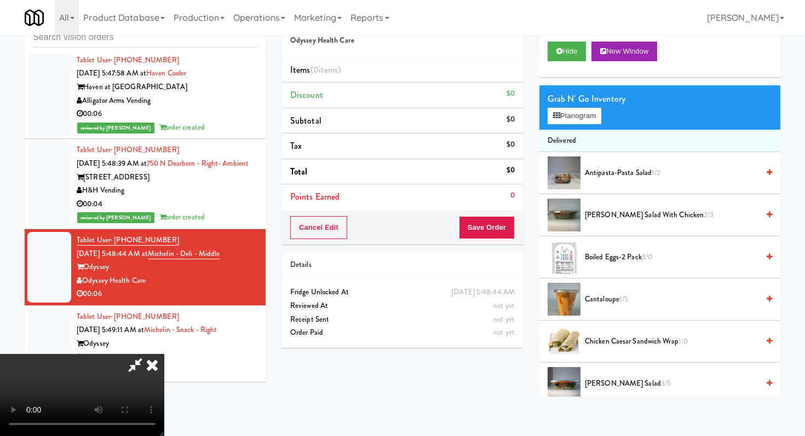
scroll to position [108, 0]
click at [164, 354] on video at bounding box center [82, 395] width 164 height 82
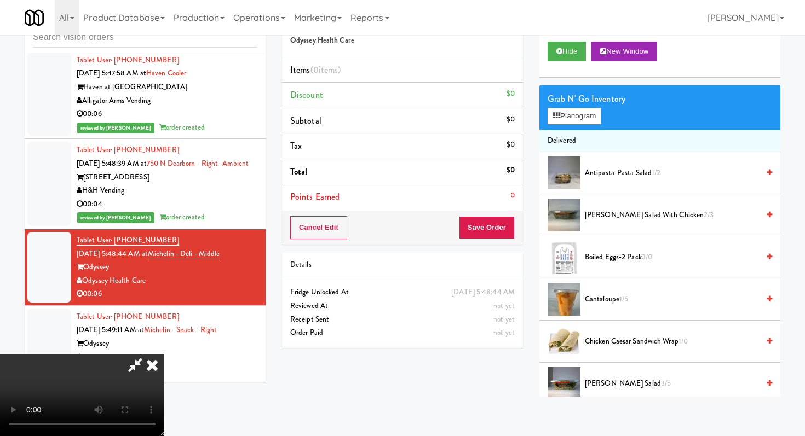
click at [164, 354] on video at bounding box center [82, 395] width 164 height 82
click at [564, 112] on button "Planogram" at bounding box center [575, 116] width 54 height 16
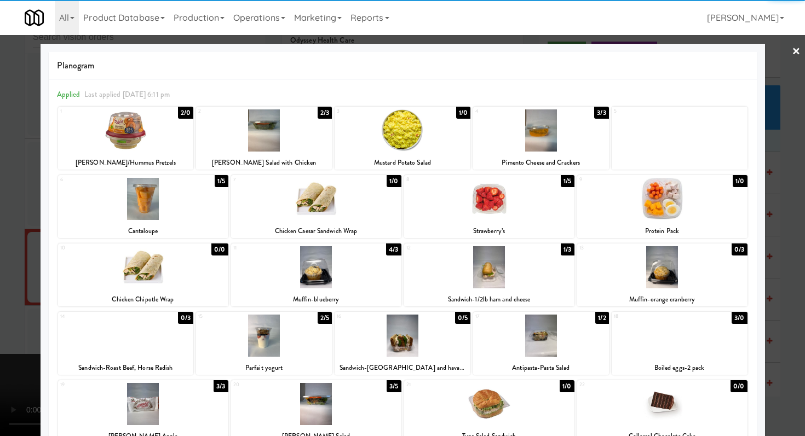
click at [709, 212] on div at bounding box center [662, 199] width 170 height 42
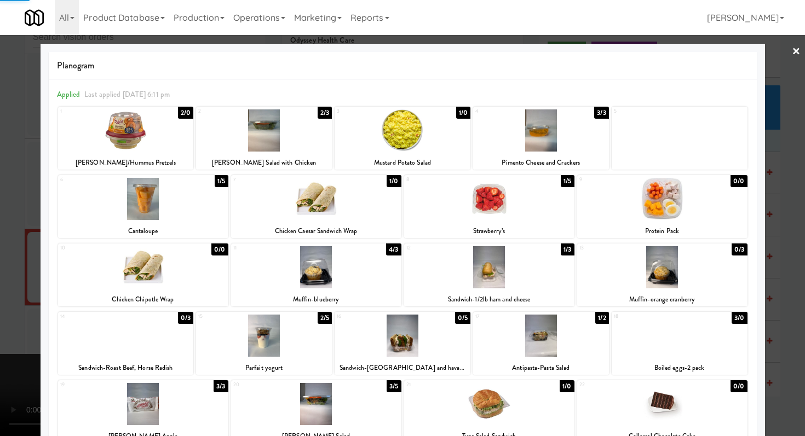
click at [0, 241] on div at bounding box center [402, 218] width 805 height 436
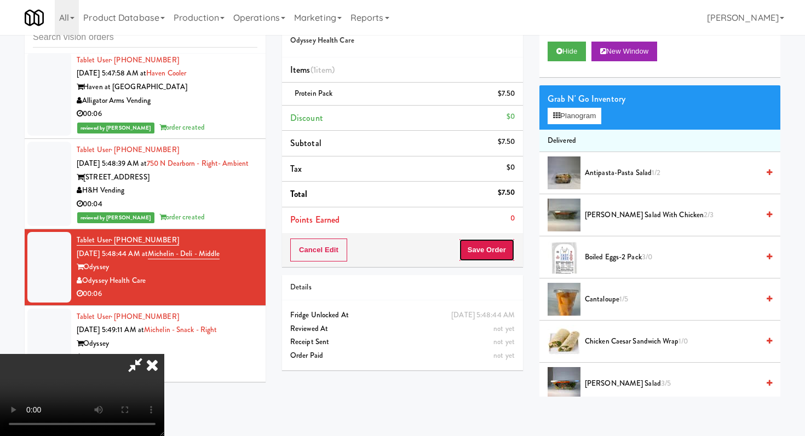
click at [491, 243] on button "Save Order" at bounding box center [487, 250] width 56 height 23
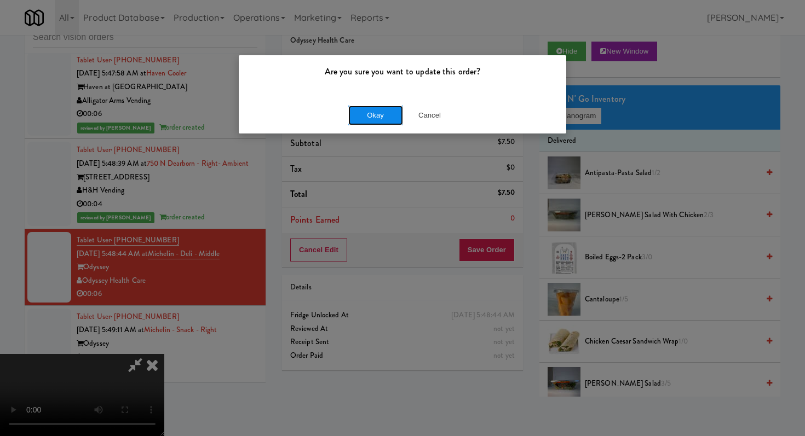
click at [389, 106] on button "Okay" at bounding box center [375, 116] width 55 height 20
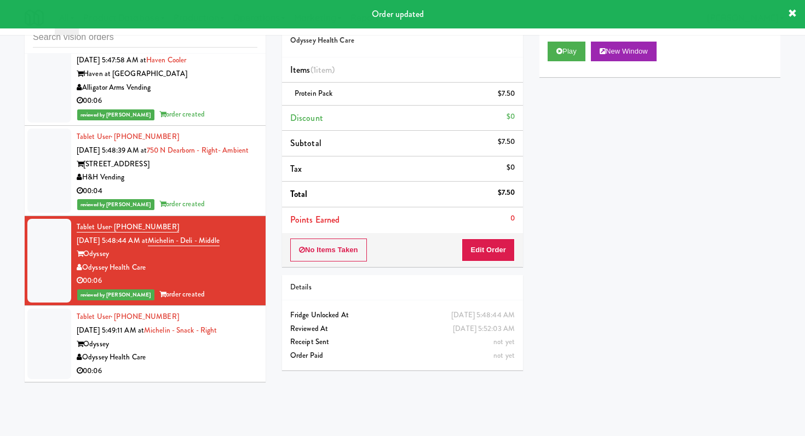
click at [231, 365] on div "Odyssey Health Care" at bounding box center [167, 358] width 181 height 14
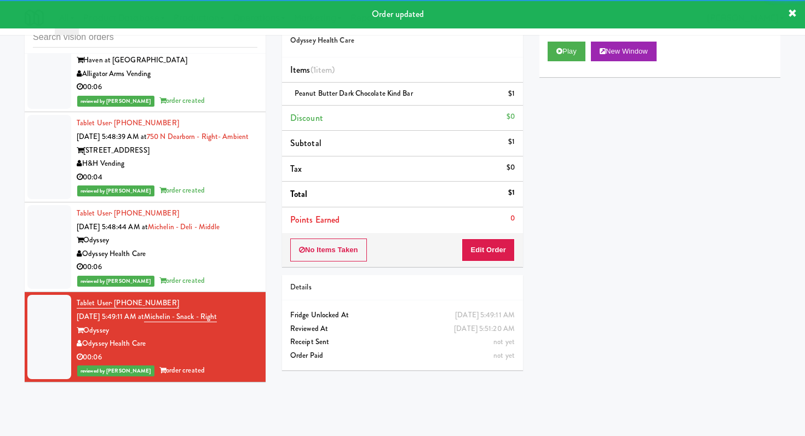
scroll to position [1024, 0]
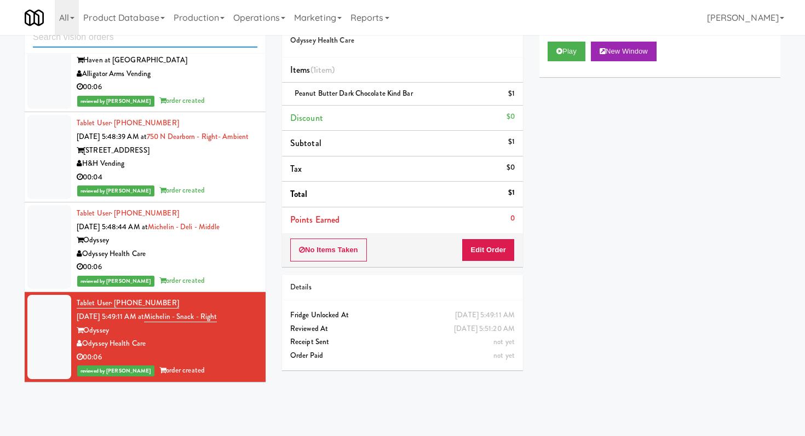
click at [182, 39] on input "text" at bounding box center [145, 37] width 224 height 20
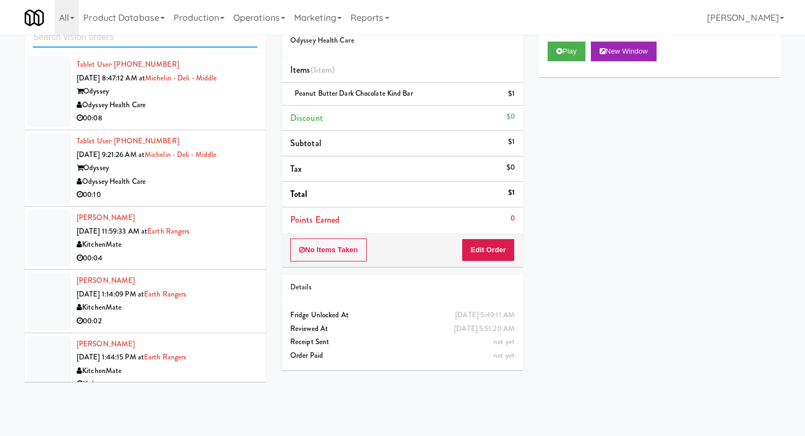
scroll to position [623, 0]
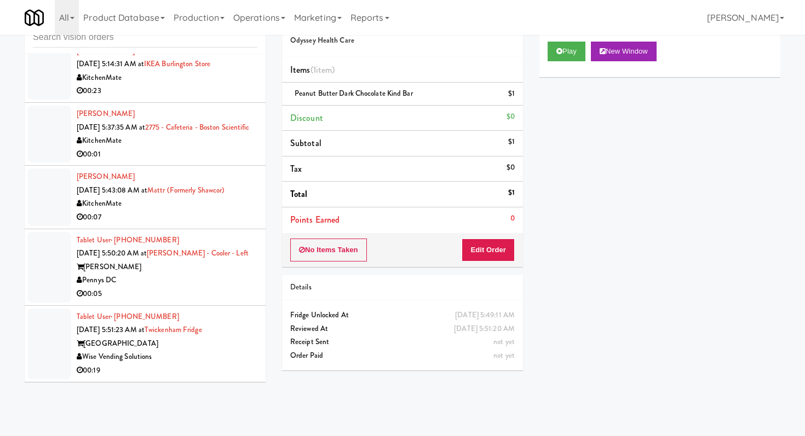
click at [194, 286] on div "Pennys DC" at bounding box center [167, 281] width 181 height 14
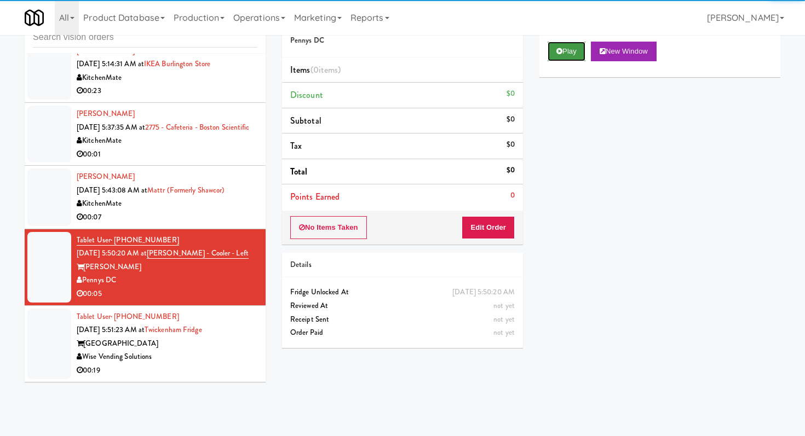
click at [570, 59] on button "Play" at bounding box center [567, 52] width 38 height 20
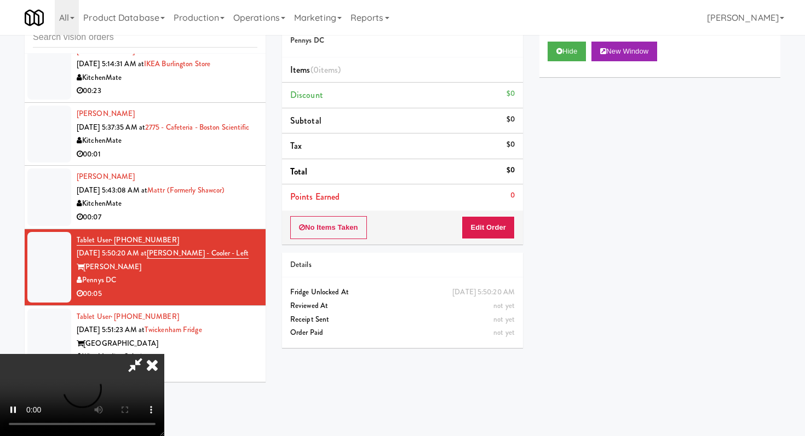
click at [497, 215] on div "No Items Taken Edit Order" at bounding box center [402, 228] width 241 height 34
click at [493, 226] on button "Edit Order" at bounding box center [488, 227] width 53 height 23
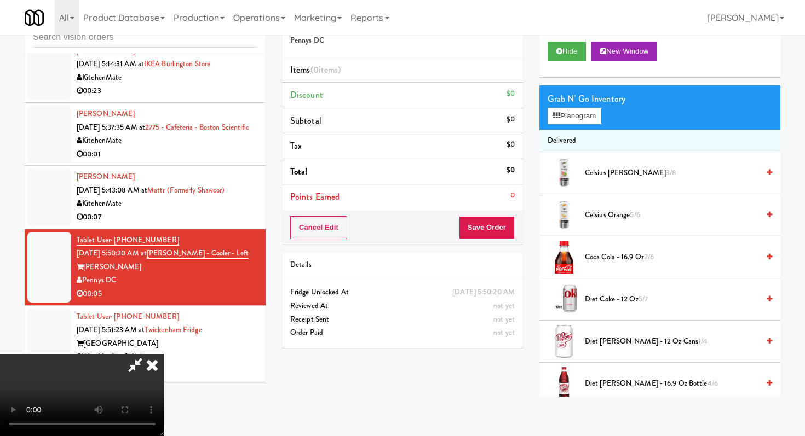
scroll to position [108, 0]
click at [164, 354] on video at bounding box center [82, 395] width 164 height 82
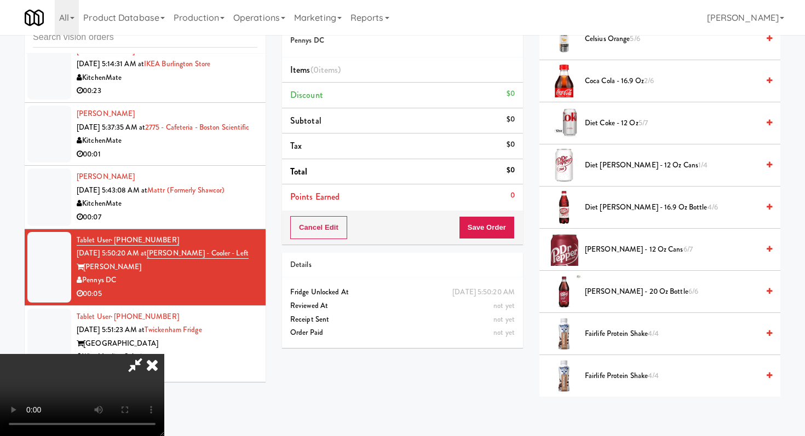
scroll to position [339, 0]
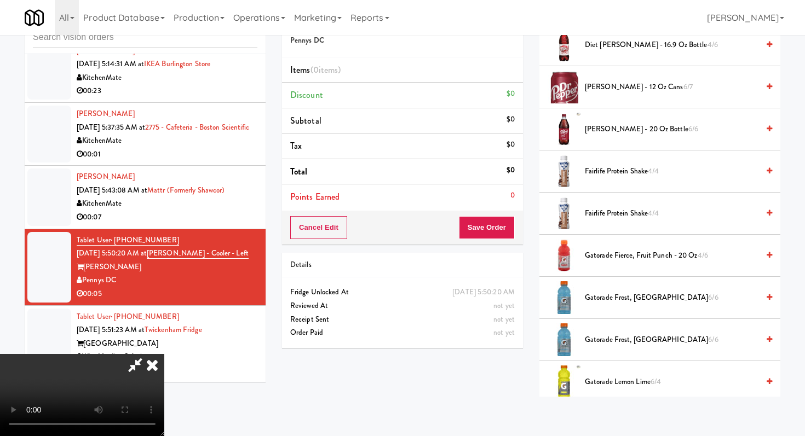
click at [597, 260] on span "Gatorade Fierce, Fruit Punch - 20 oz 4/6" at bounding box center [672, 256] width 174 height 14
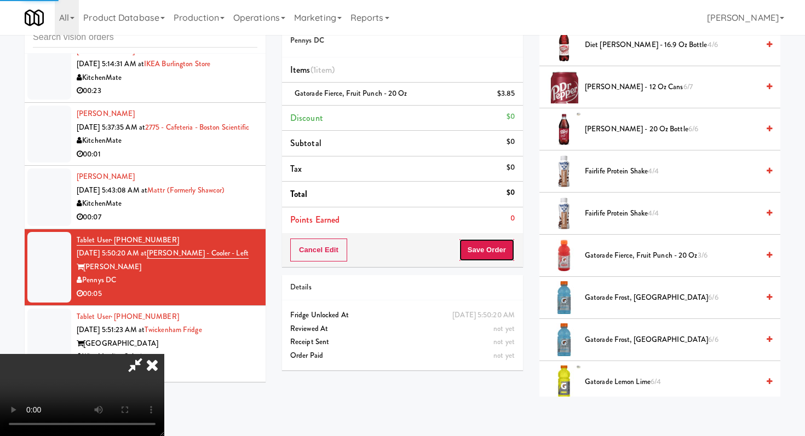
click at [504, 251] on button "Save Order" at bounding box center [487, 250] width 56 height 23
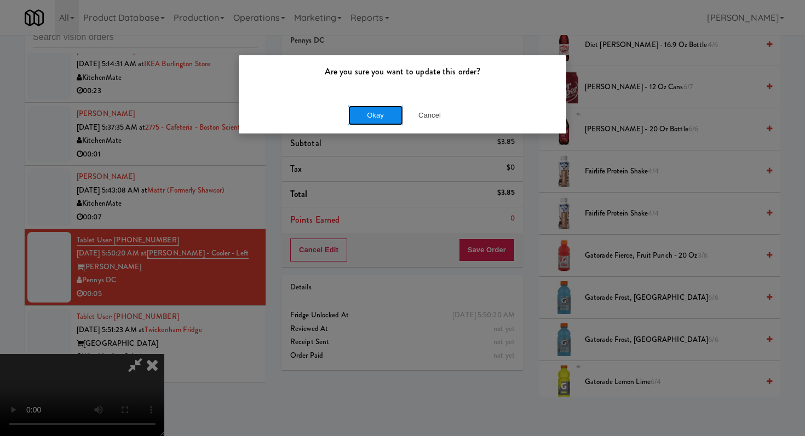
click at [373, 107] on button "Okay" at bounding box center [375, 116] width 55 height 20
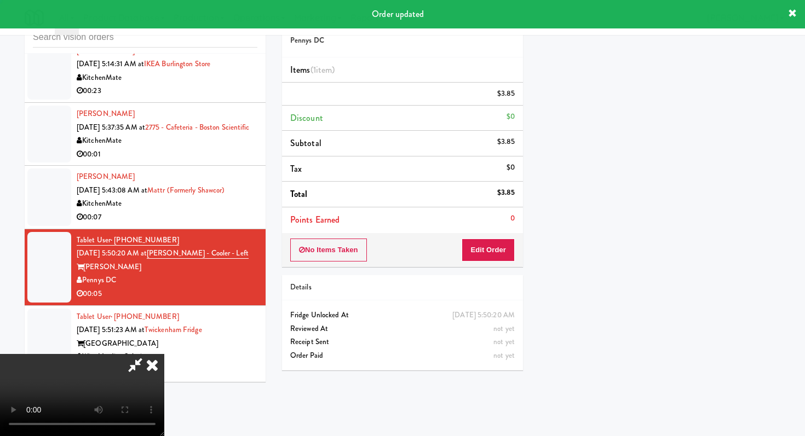
scroll to position [0, 0]
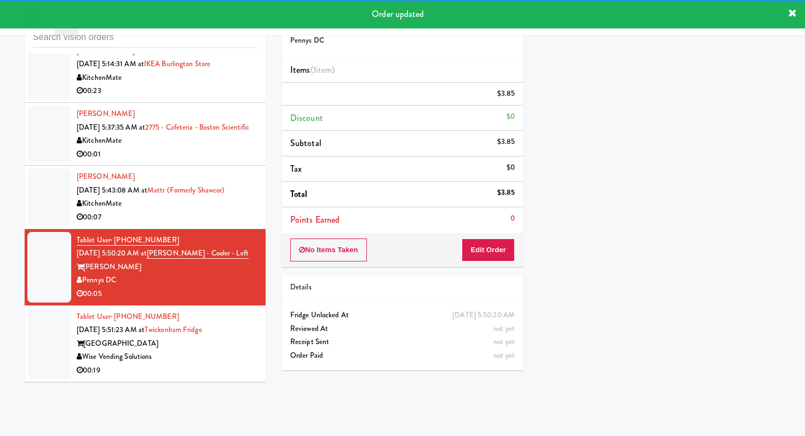
click at [222, 351] on div "[GEOGRAPHIC_DATA]" at bounding box center [167, 344] width 181 height 14
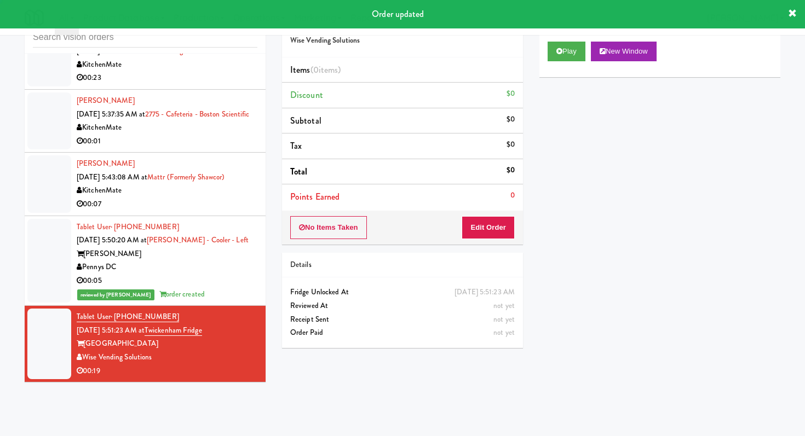
scroll to position [637, 0]
click at [549, 53] on button "Play" at bounding box center [567, 52] width 38 height 20
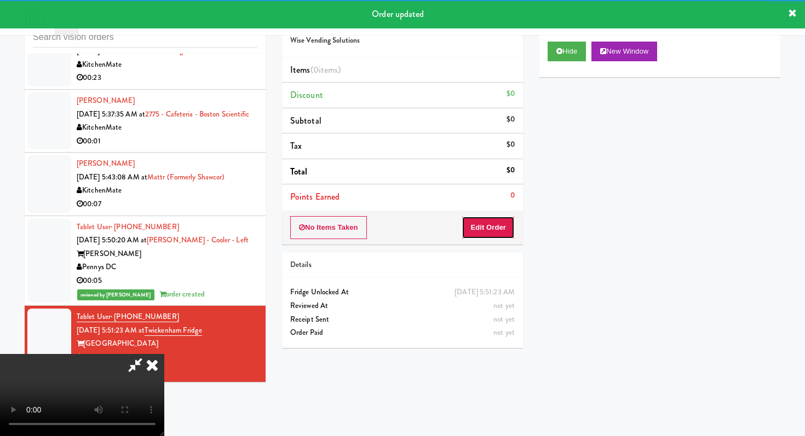
click at [481, 231] on button "Edit Order" at bounding box center [488, 227] width 53 height 23
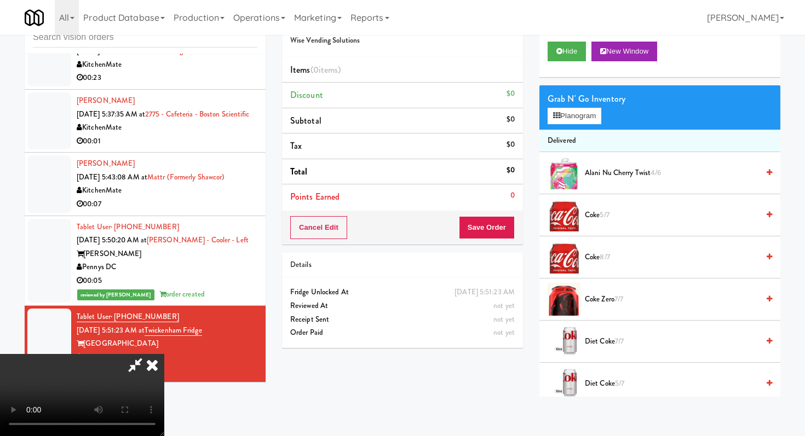
scroll to position [108, 0]
click at [164, 354] on video at bounding box center [82, 395] width 164 height 82
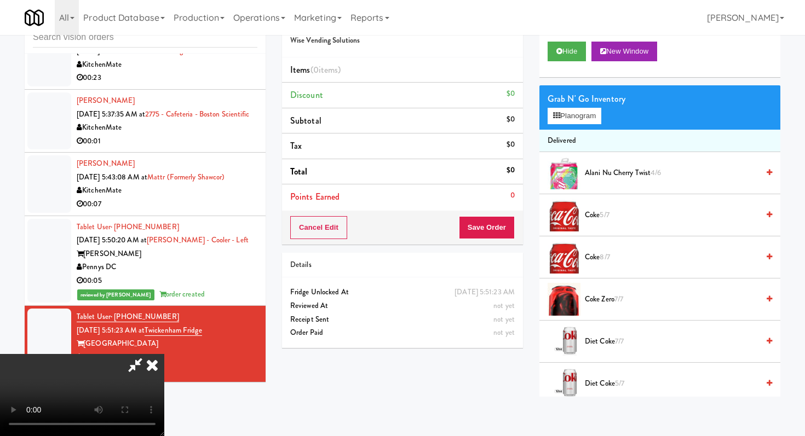
click at [164, 354] on video at bounding box center [82, 395] width 164 height 82
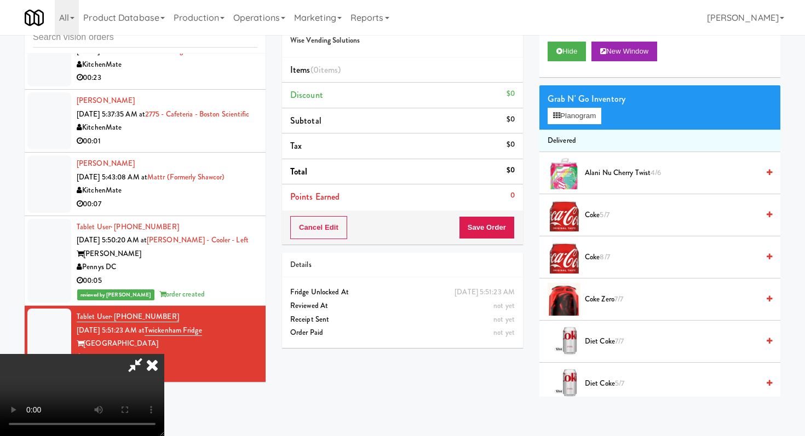
click at [164, 354] on video at bounding box center [82, 395] width 164 height 82
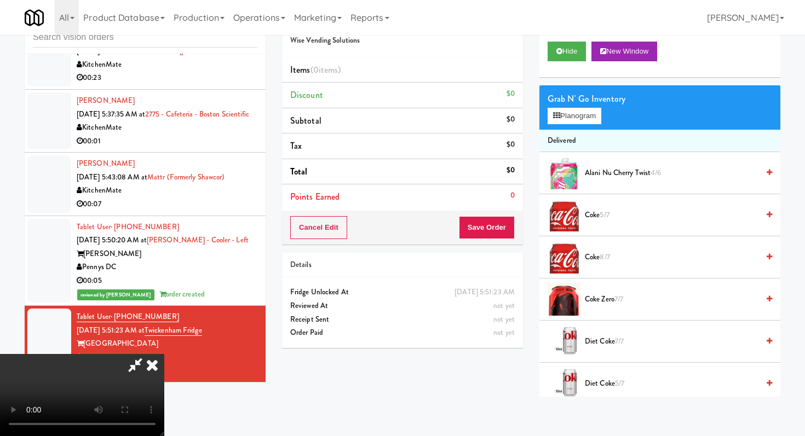
click at [164, 354] on video at bounding box center [82, 395] width 164 height 82
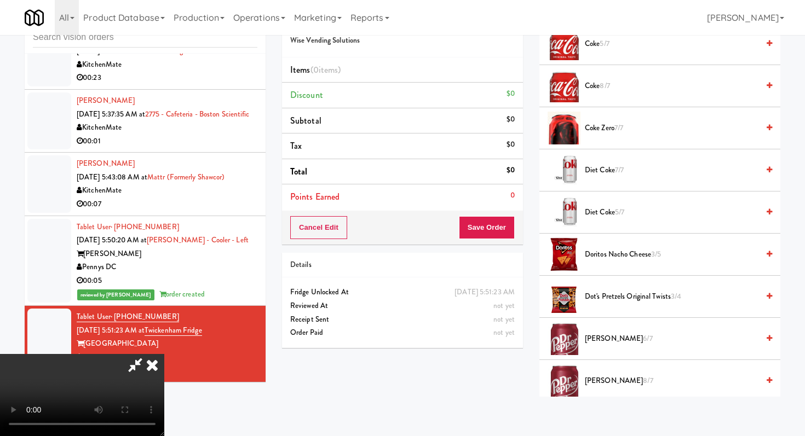
scroll to position [176, 0]
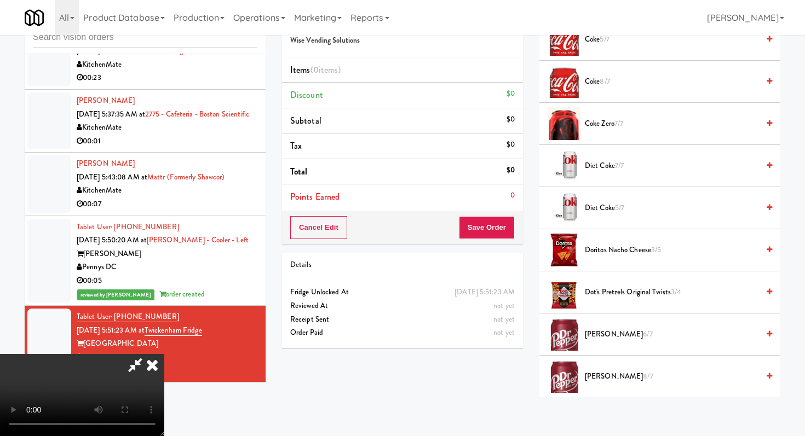
click at [638, 257] on li "Doritos Nacho Cheese 3/5" at bounding box center [659, 250] width 241 height 42
click at [635, 249] on span "Doritos Nacho Cheese 3/5" at bounding box center [672, 251] width 174 height 14
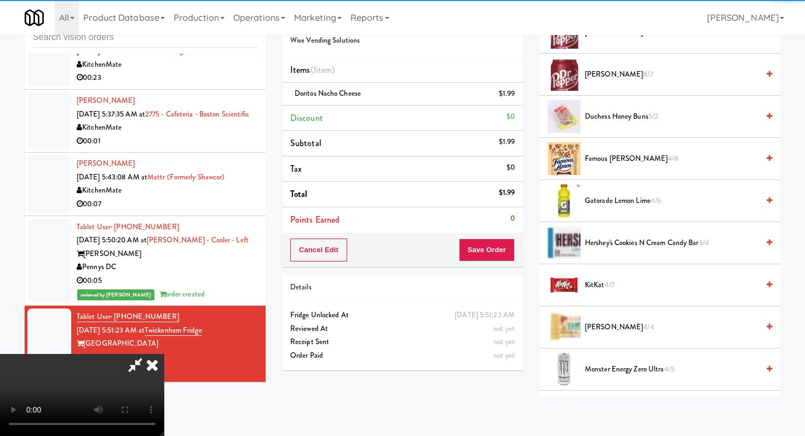
scroll to position [485, 0]
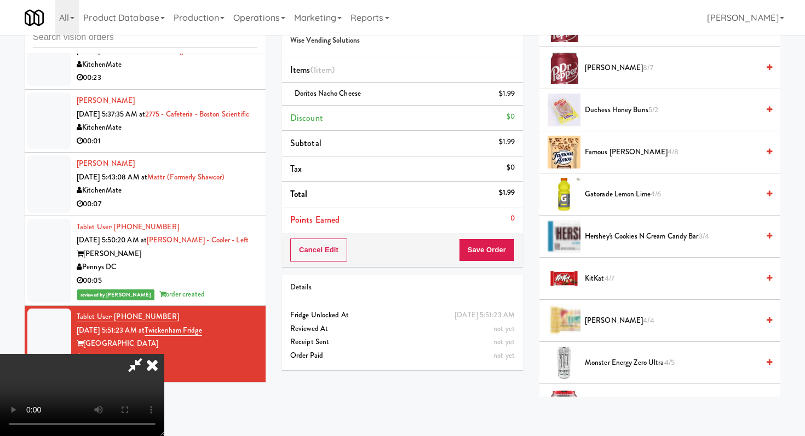
click at [612, 192] on span "Gatorade Lemon Lime 4/6" at bounding box center [672, 195] width 174 height 14
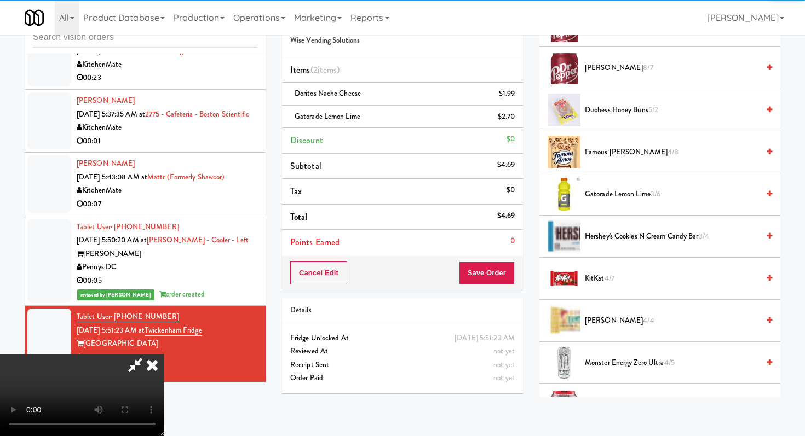
click at [594, 274] on span "KitKat 4/7" at bounding box center [672, 279] width 174 height 14
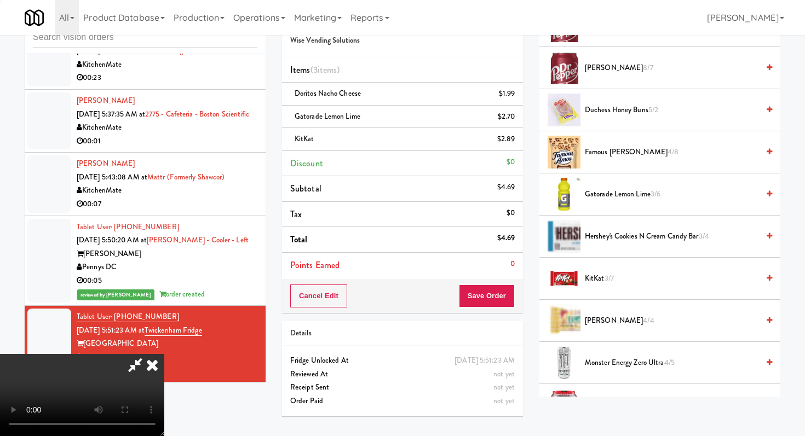
click at [594, 274] on span "KitKat 3/7" at bounding box center [672, 279] width 174 height 14
click at [504, 298] on button "Save Order" at bounding box center [487, 296] width 56 height 23
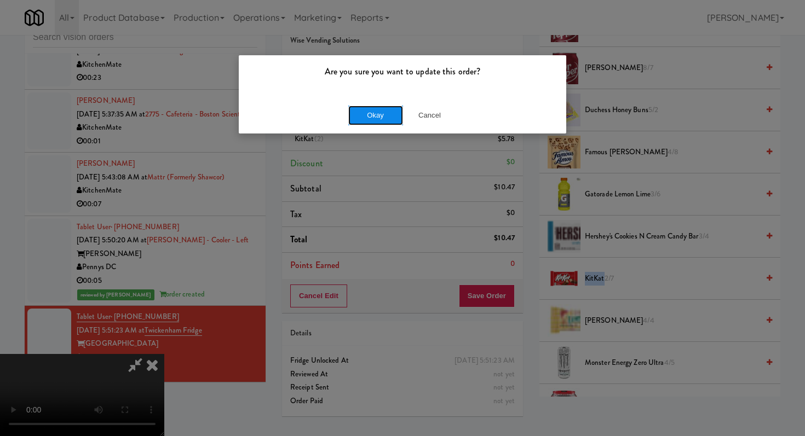
click at [376, 113] on button "Okay" at bounding box center [375, 116] width 55 height 20
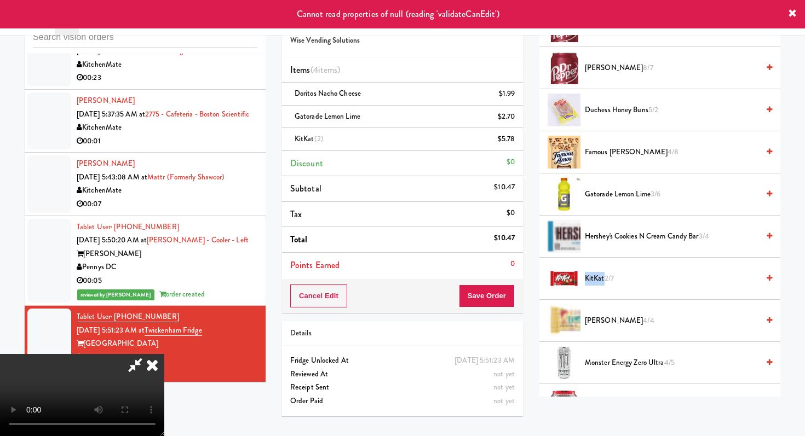
scroll to position [0, 0]
click at [164, 354] on icon at bounding box center [152, 365] width 24 height 22
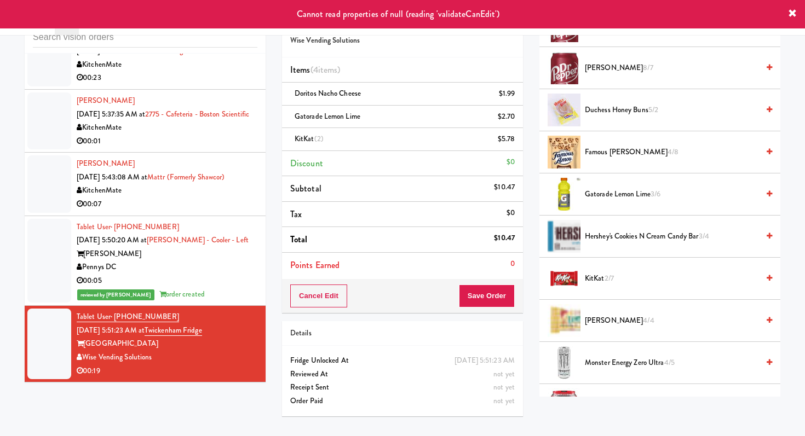
click at [213, 274] on div "00:05" at bounding box center [167, 281] width 181 height 14
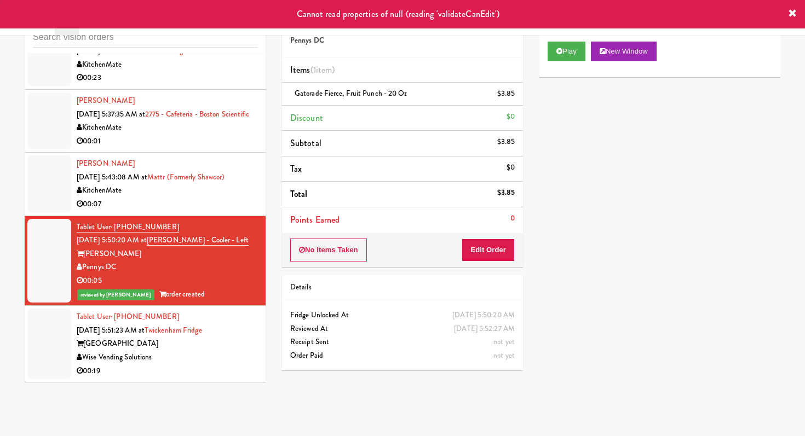
click at [212, 377] on div "00:19" at bounding box center [167, 372] width 181 height 14
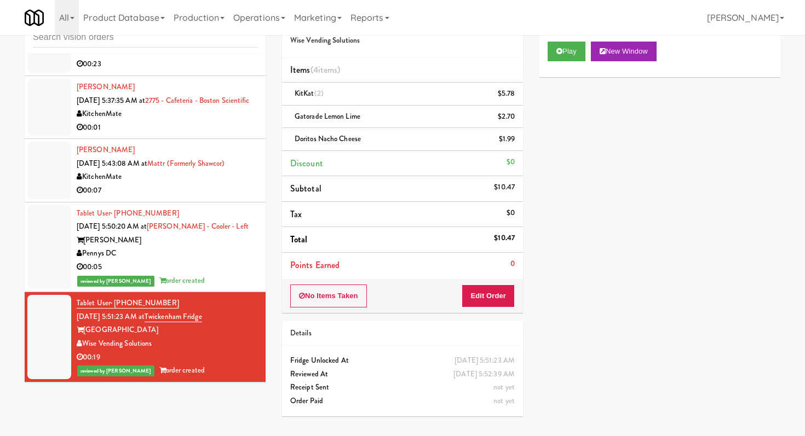
scroll to position [650, 0]
click at [191, 190] on div "00:07" at bounding box center [167, 191] width 181 height 14
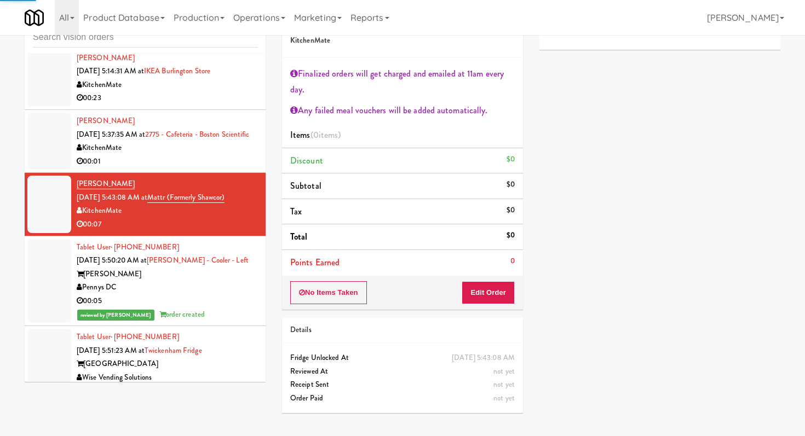
scroll to position [566, 0]
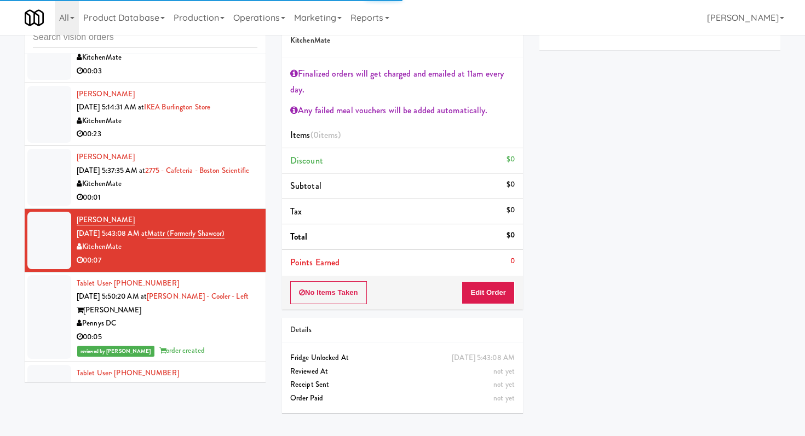
click at [195, 205] on div "00:01" at bounding box center [167, 198] width 181 height 14
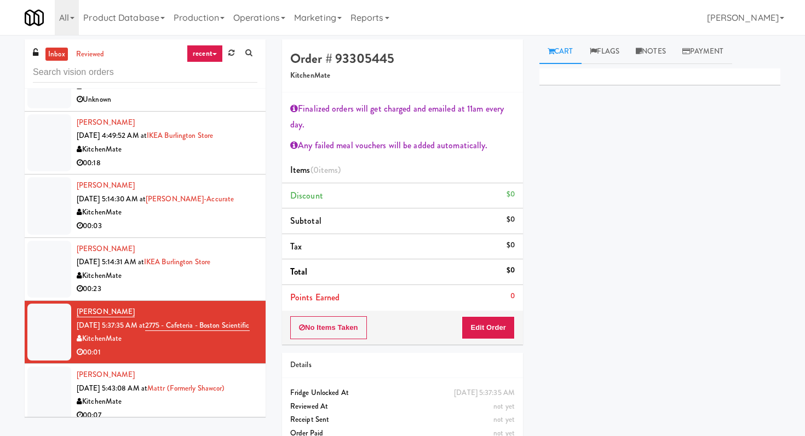
click at [170, 83] on div "inbox reviewed recent all unclear take inventory issue suspicious failed recent…" at bounding box center [145, 63] width 241 height 49
click at [169, 74] on input "text" at bounding box center [145, 72] width 224 height 20
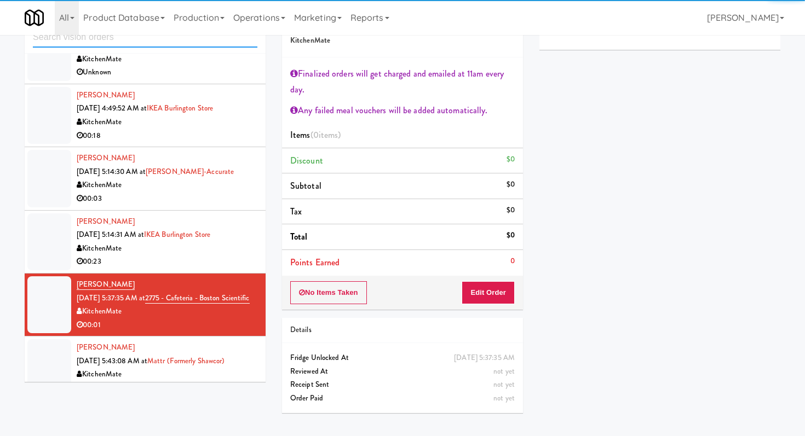
scroll to position [623, 0]
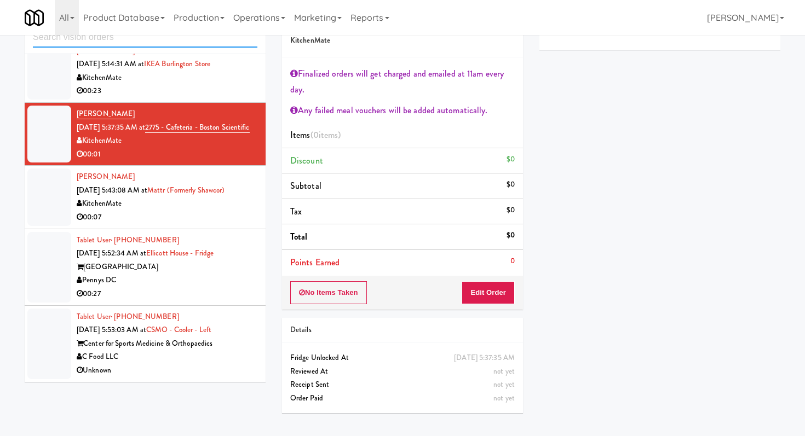
click at [175, 45] on input "text" at bounding box center [145, 37] width 224 height 20
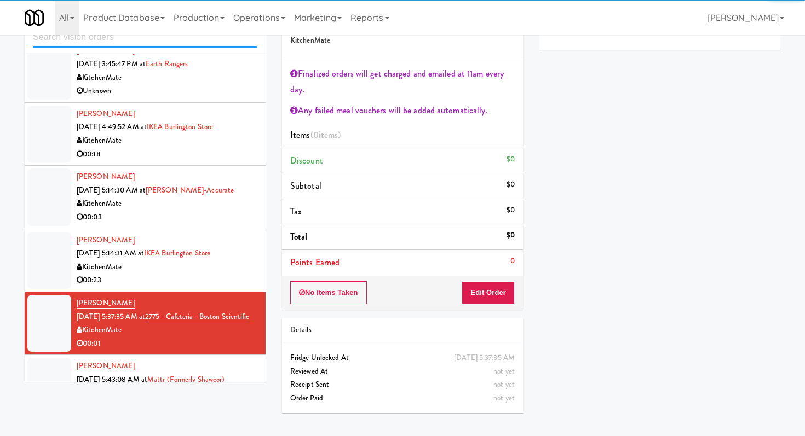
scroll to position [533, 0]
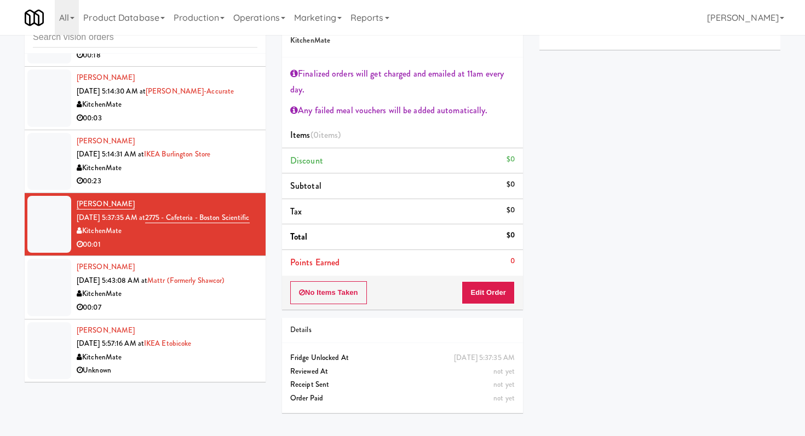
click at [212, 358] on div "KitchenMate" at bounding box center [167, 358] width 181 height 14
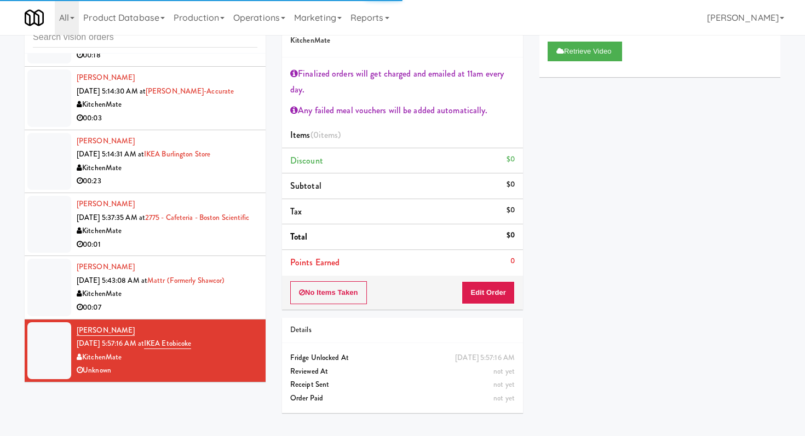
click at [212, 320] on li "[PERSON_NAME] [DATE] 5:57:16 AM at IKEA Etobicoke KitchenMate Unknown" at bounding box center [145, 351] width 241 height 62
click at [209, 299] on div "KitchenMate" at bounding box center [167, 294] width 181 height 14
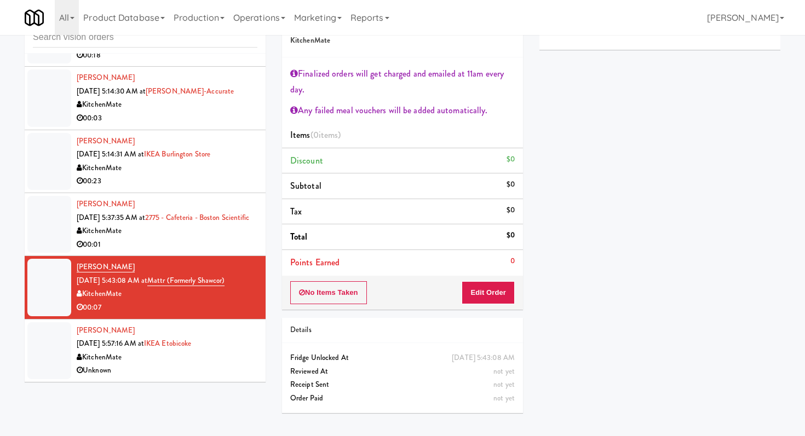
click at [219, 352] on div "KitchenMate" at bounding box center [167, 358] width 181 height 14
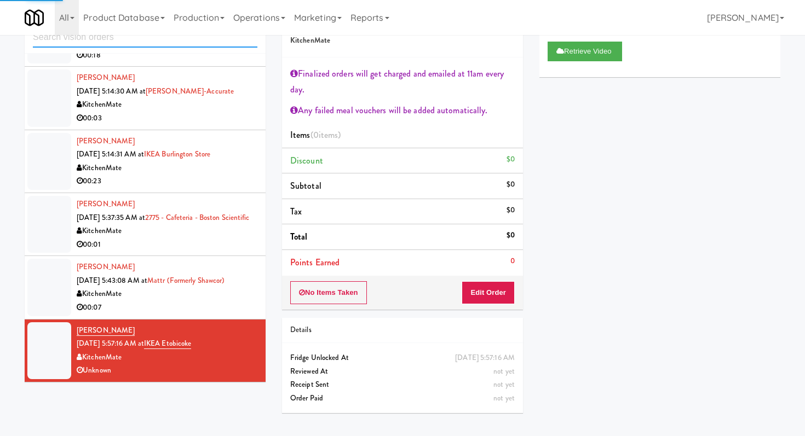
click at [199, 45] on input "text" at bounding box center [145, 37] width 224 height 20
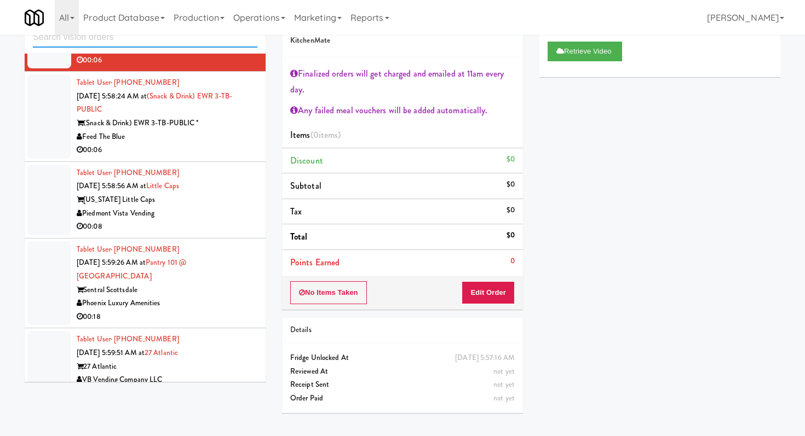
scroll to position [727, 0]
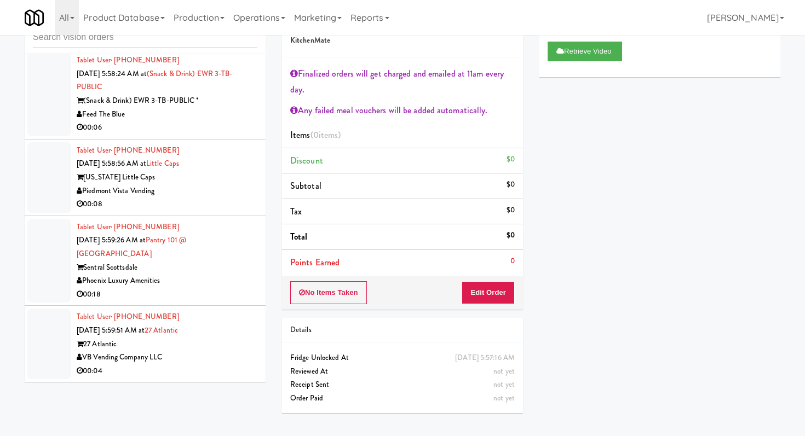
click at [201, 135] on div "00:06" at bounding box center [167, 128] width 181 height 14
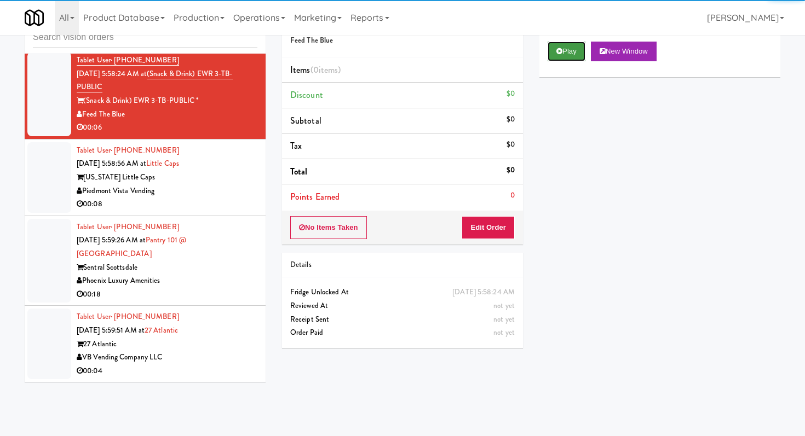
click at [579, 49] on button "Play" at bounding box center [567, 52] width 38 height 20
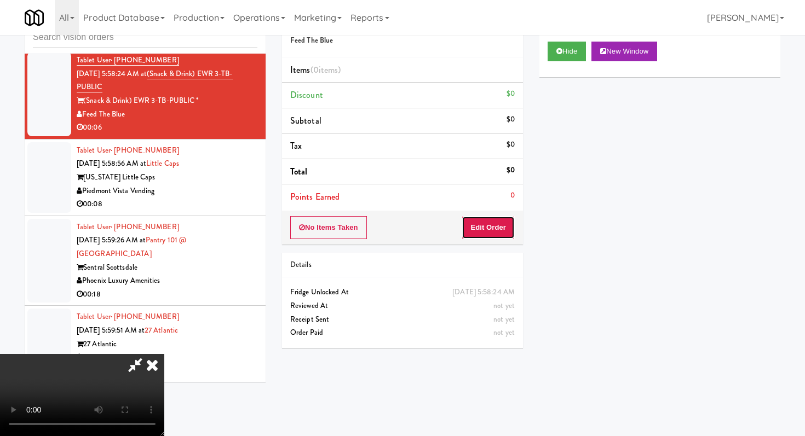
click at [489, 233] on button "Edit Order" at bounding box center [488, 227] width 53 height 23
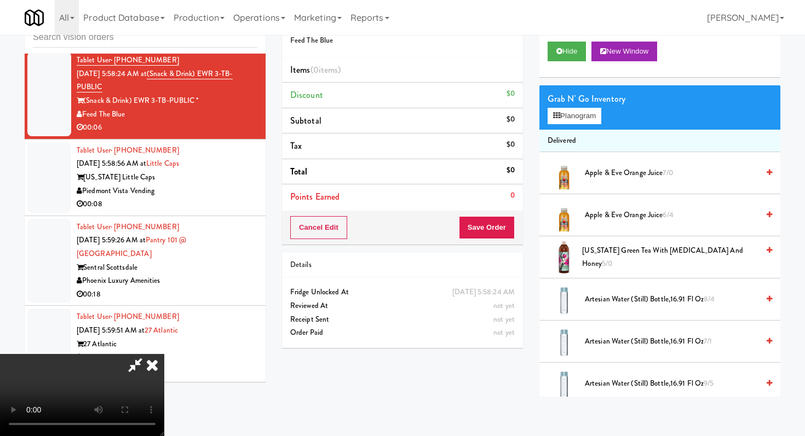
scroll to position [108, 0]
click at [164, 354] on video at bounding box center [82, 395] width 164 height 82
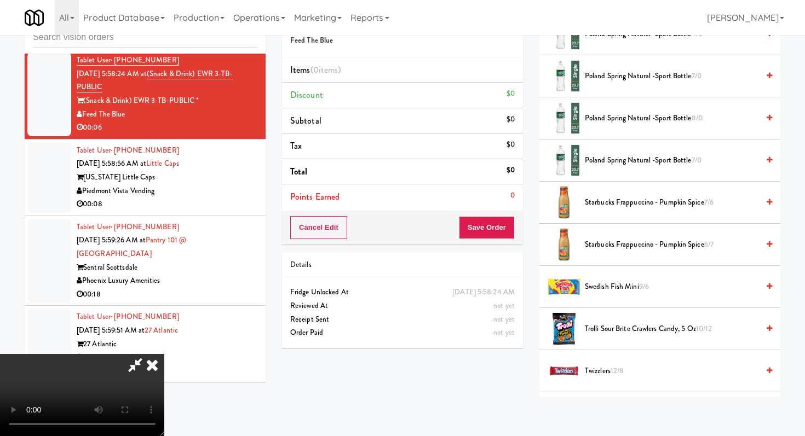
scroll to position [1177, 0]
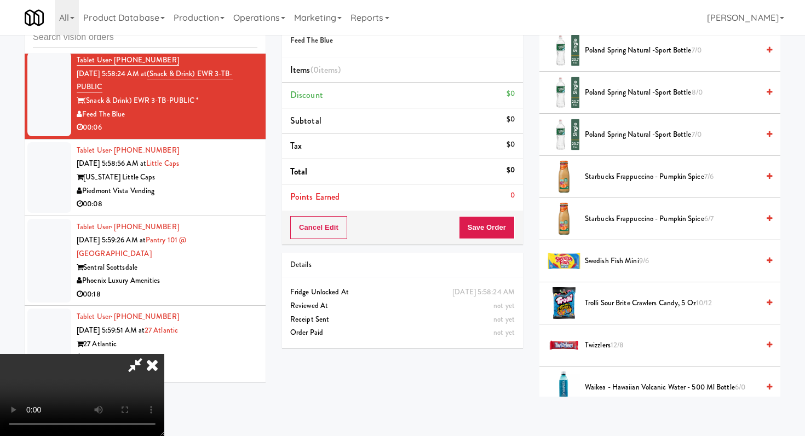
click at [621, 137] on span "Poland Spring Natural -Sport Bottle 7/0" at bounding box center [672, 135] width 174 height 14
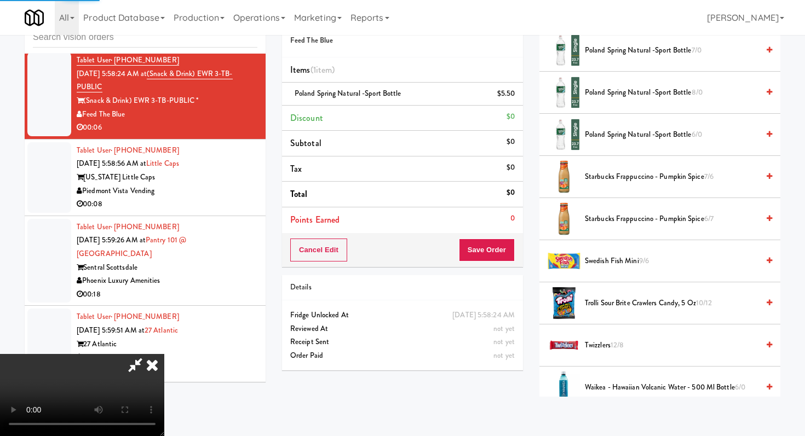
click at [509, 243] on button "Save Order" at bounding box center [487, 250] width 56 height 23
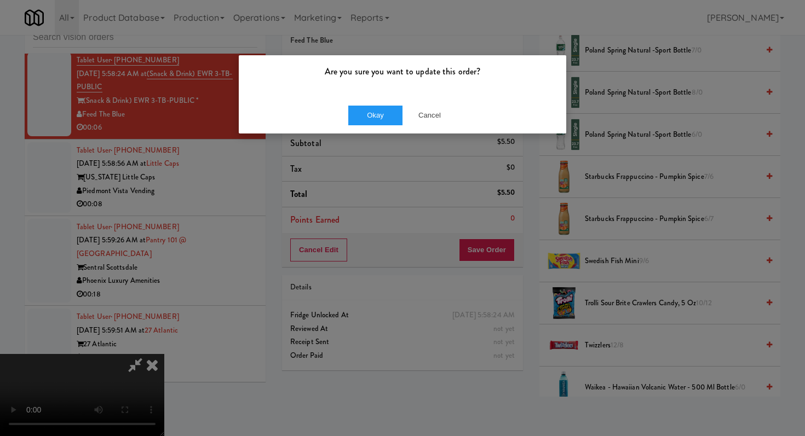
click at [357, 103] on div "Okay Cancel" at bounding box center [402, 115] width 327 height 37
click at [363, 113] on button "Okay" at bounding box center [375, 116] width 55 height 20
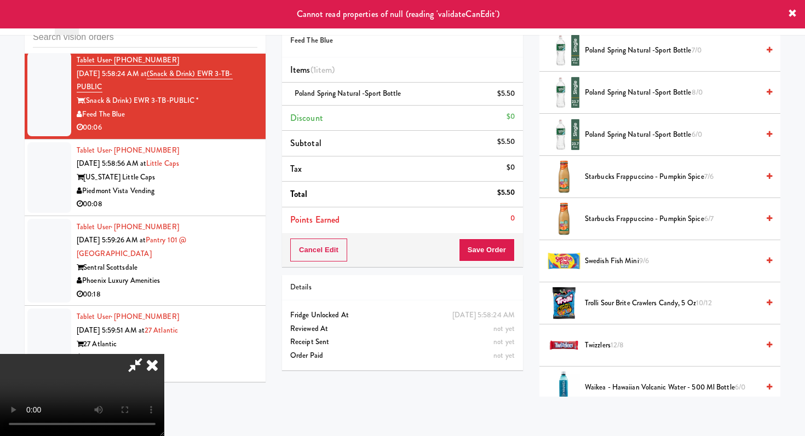
scroll to position [0, 0]
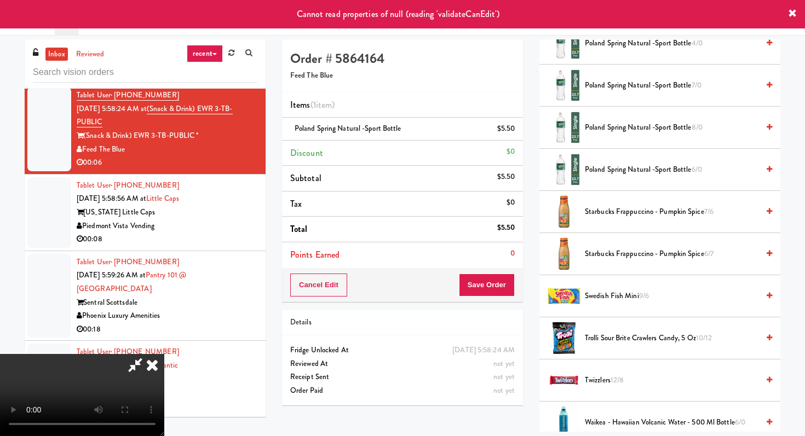
click at [148, 354] on icon at bounding box center [135, 365] width 25 height 22
click at [164, 354] on icon at bounding box center [152, 365] width 24 height 22
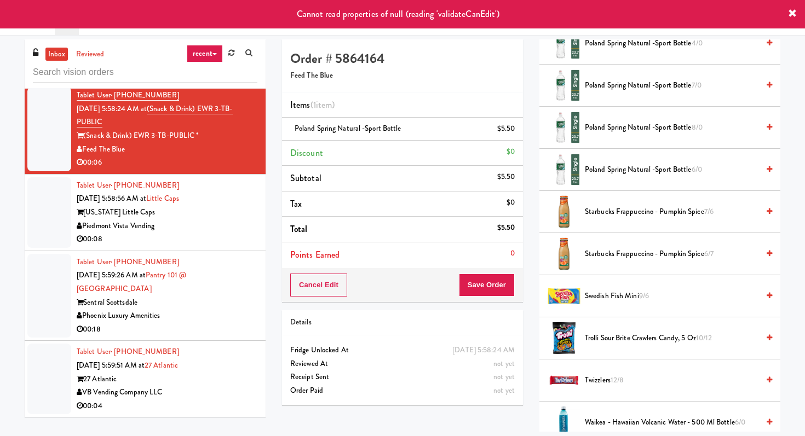
scroll to position [35, 0]
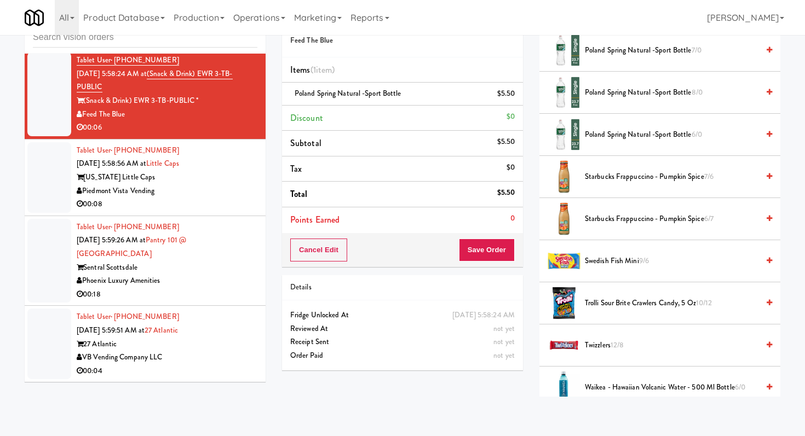
click at [225, 311] on div "Tablet User · (904) 258-0479 [DATE] 5:59:51 AM at 27 Atlantic 27 Atlantic VB Ve…" at bounding box center [167, 343] width 181 height 67
